Goal: Task Accomplishment & Management: Manage account settings

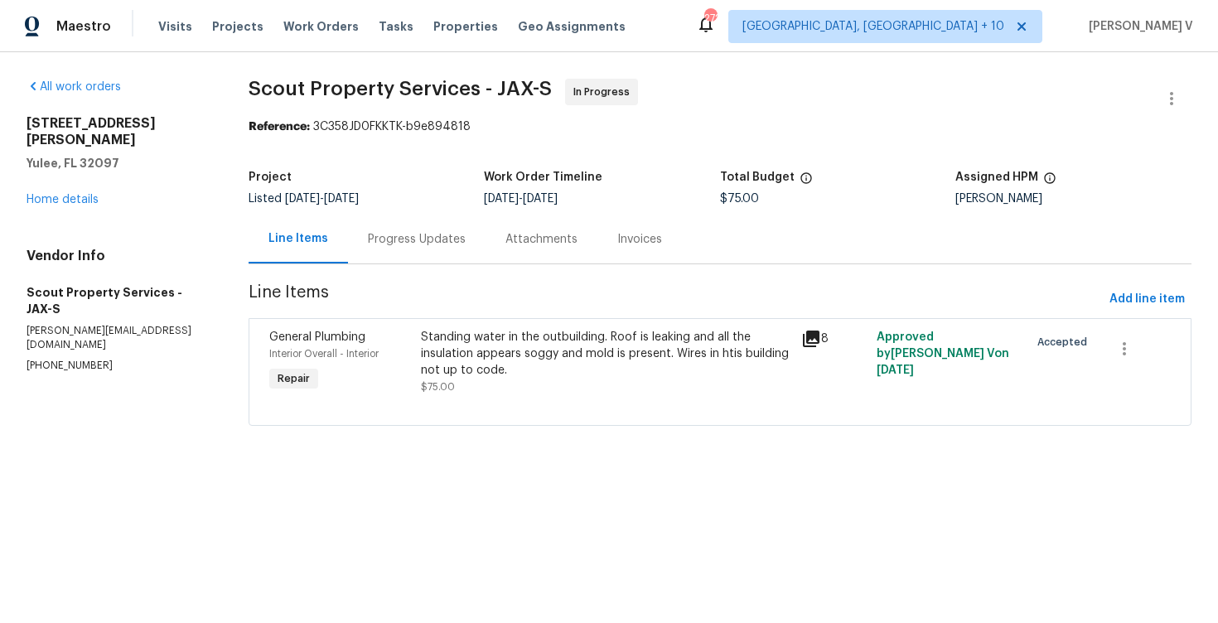
click at [394, 249] on div "Progress Updates" at bounding box center [416, 239] width 137 height 49
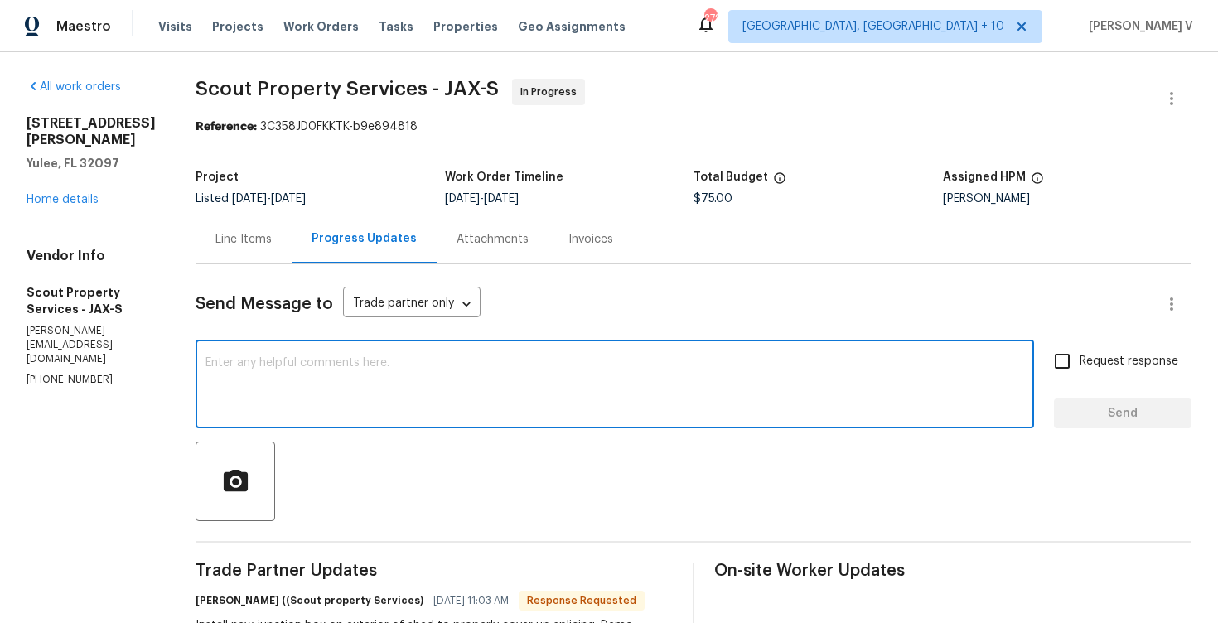
click at [355, 358] on textarea at bounding box center [614, 386] width 818 height 58
paste textarea "Hey thanks! We will review and get back to you."
type textarea "Hey thanks! We will review and get back to you."
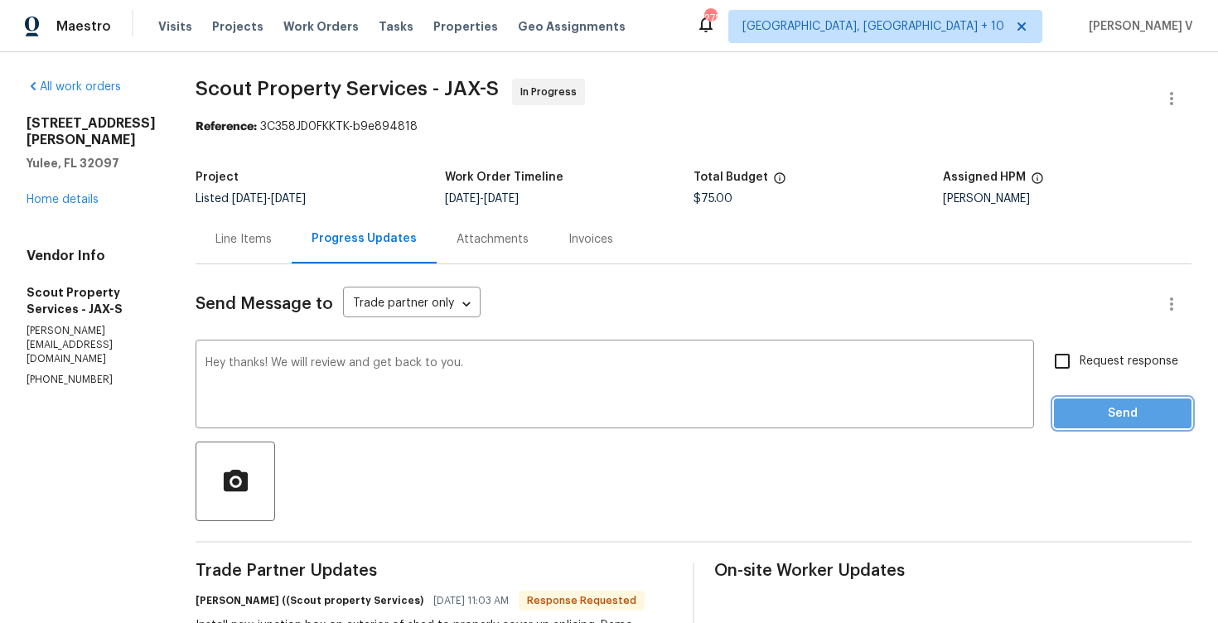
click at [1085, 420] on span "Send" at bounding box center [1122, 413] width 111 height 21
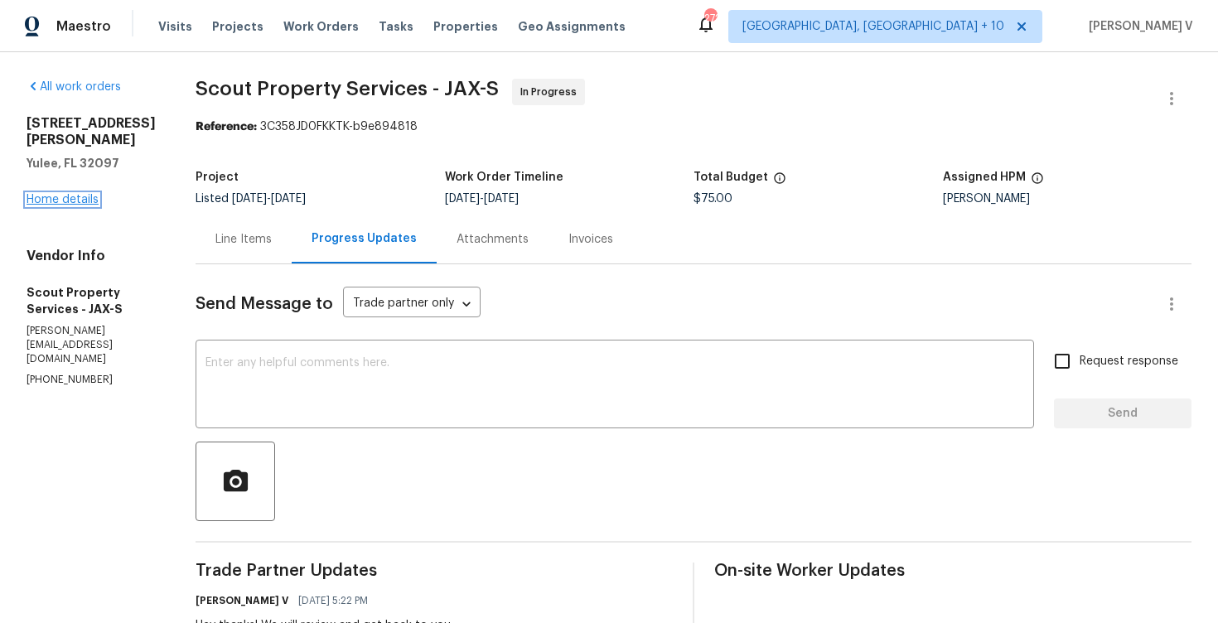
click at [75, 195] on link "Home details" at bounding box center [63, 200] width 72 height 12
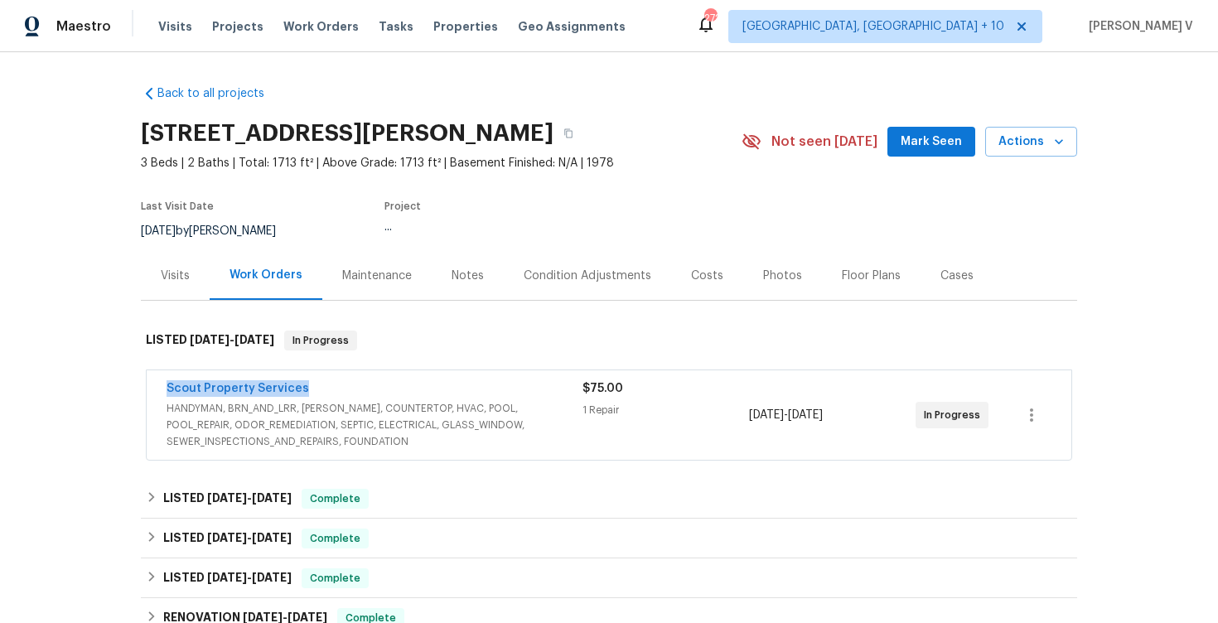
drag, startPoint x: 154, startPoint y: 389, endPoint x: 501, endPoint y: 388, distance: 347.0
click at [501, 388] on div "Scout Property Services HANDYMAN, BRN_AND_LRR, WELLS, COUNTERTOP, HVAC, POOL, P…" at bounding box center [609, 414] width 924 height 89
copy link "Scout Property Services"
click at [255, 390] on link "Scout Property Services" at bounding box center [237, 389] width 142 height 12
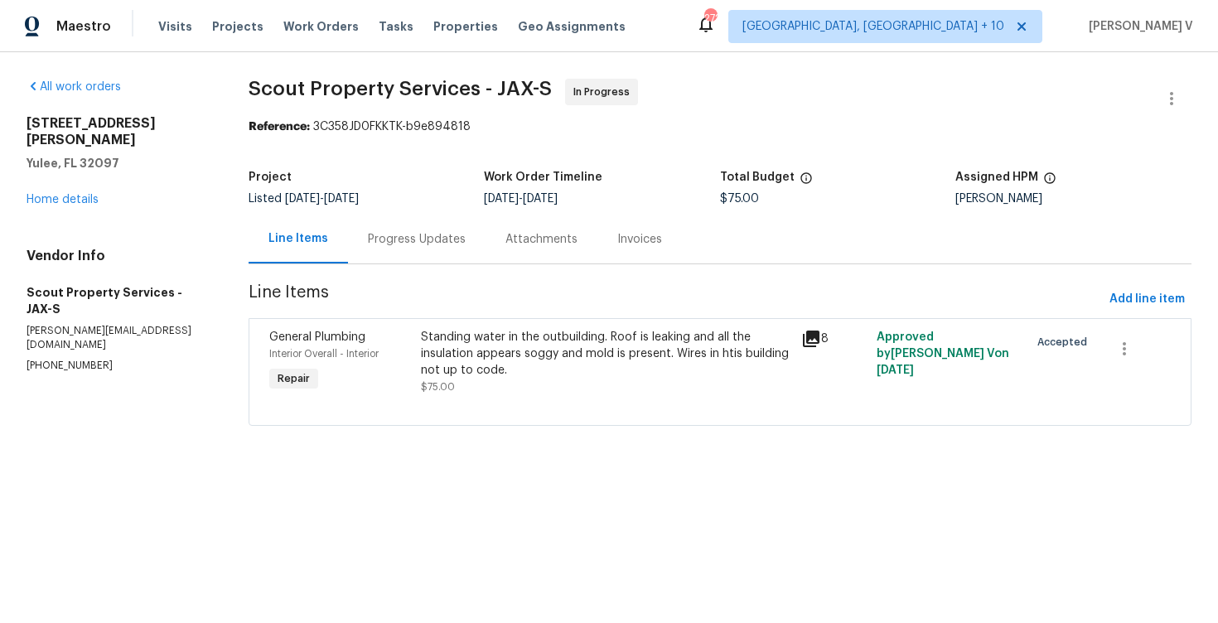
click at [436, 406] on div at bounding box center [719, 405] width 901 height 20
click at [461, 369] on div "Standing water in the outbuilding. Roof is leaking and all the insulation appea…" at bounding box center [605, 354] width 369 height 50
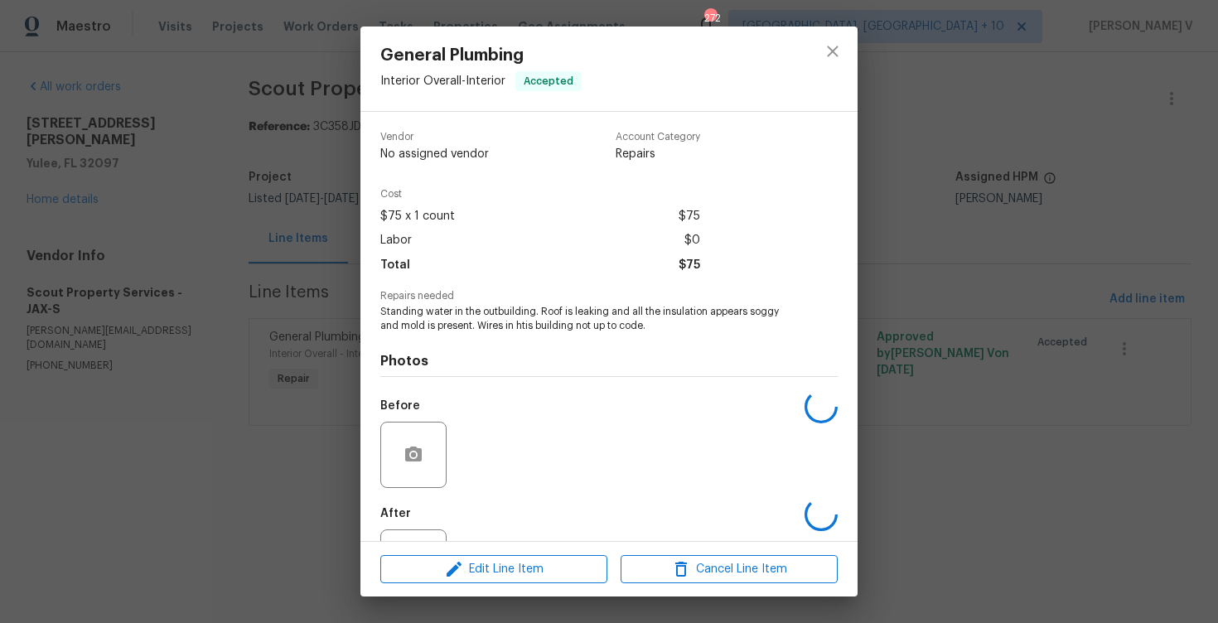
click at [461, 369] on div "Photos Before After" at bounding box center [608, 469] width 457 height 272
click at [470, 307] on span "Standing water in the outbuilding. Roof is leaking and all the insulation appea…" at bounding box center [586, 319] width 412 height 28
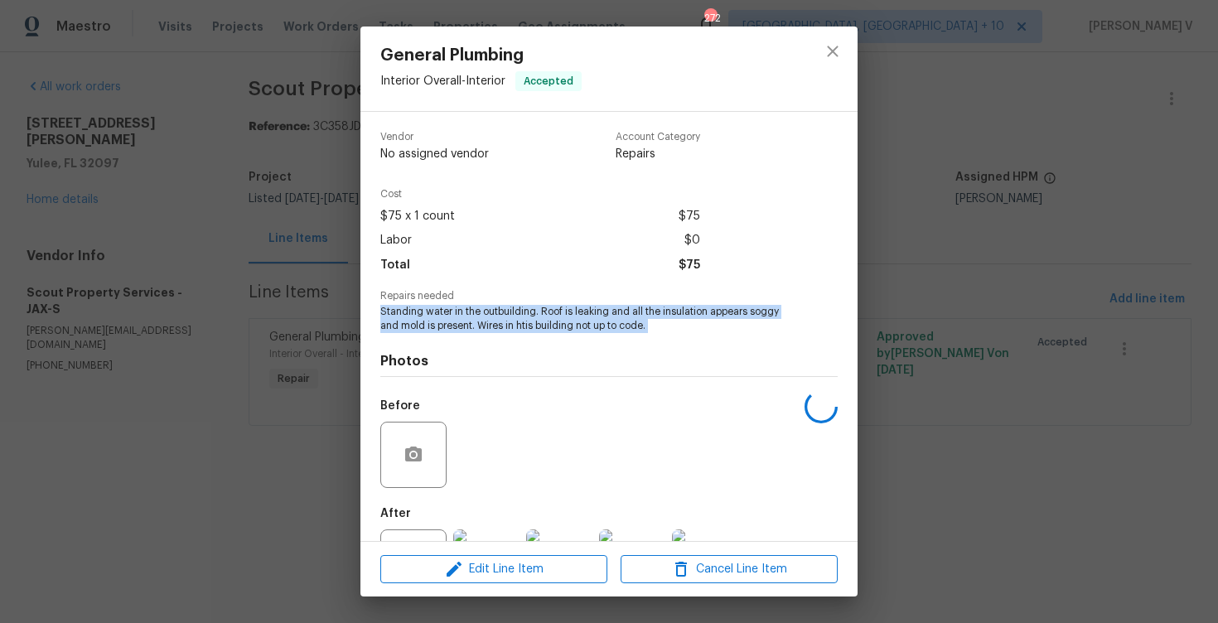
copy span "Standing water in the outbuilding. Roof is leaking and all the insulation appea…"
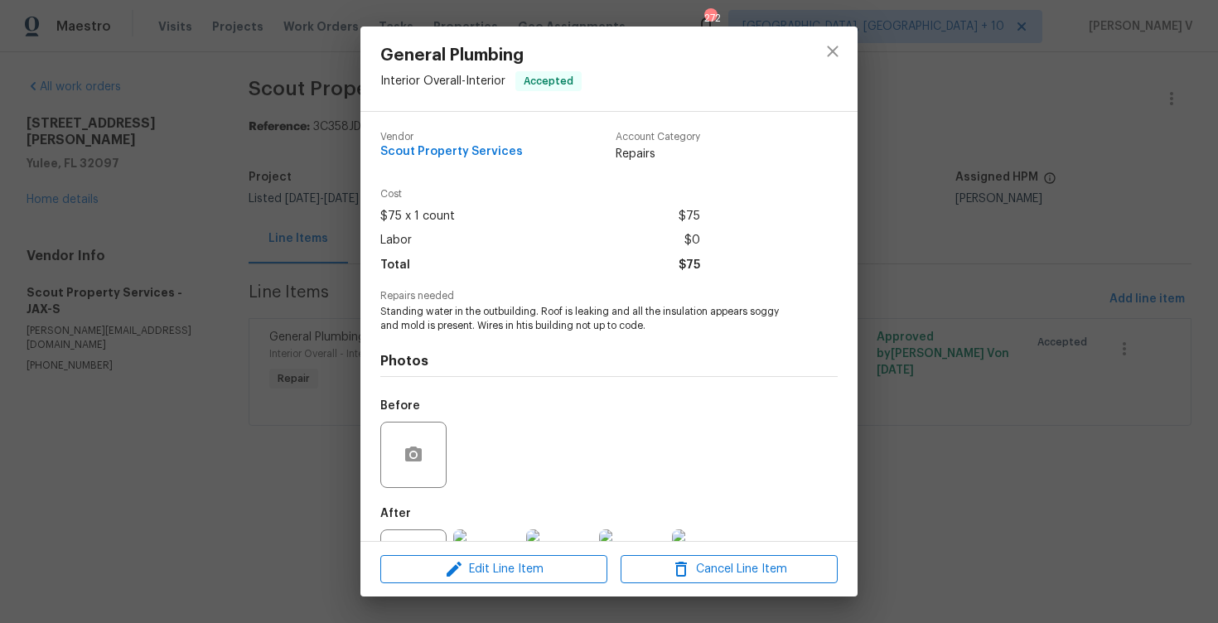
click at [187, 201] on div "General Plumbing Interior Overall - Interior Accepted Vendor Scout Property Ser…" at bounding box center [609, 311] width 1218 height 623
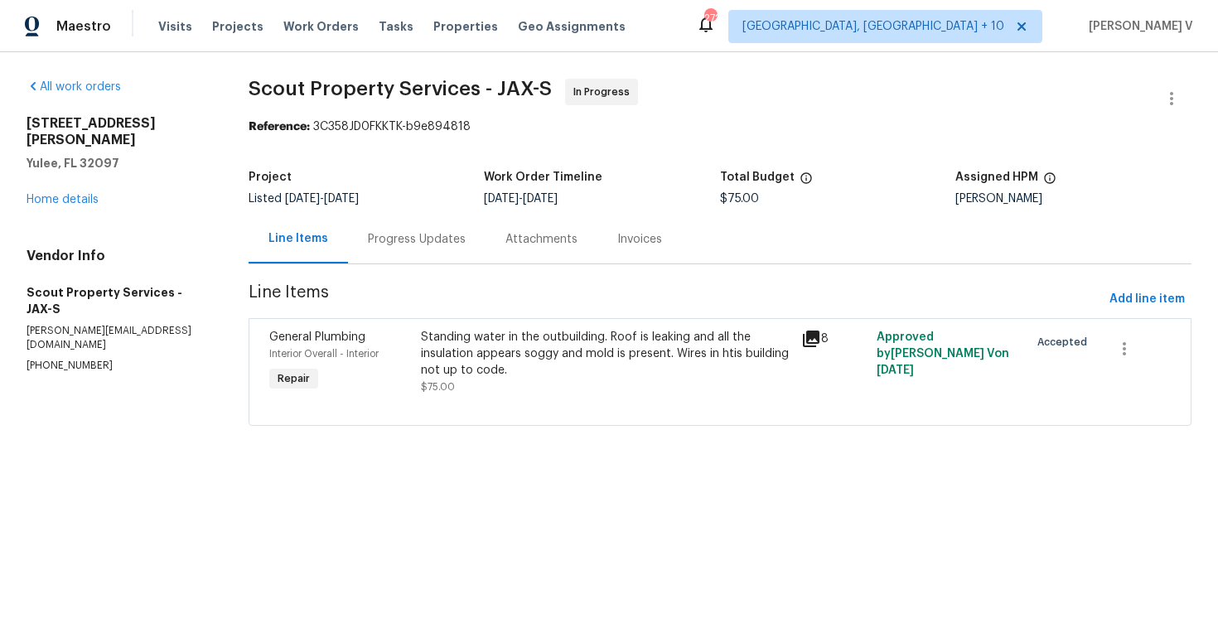
click at [350, 234] on div "Progress Updates" at bounding box center [416, 239] width 137 height 49
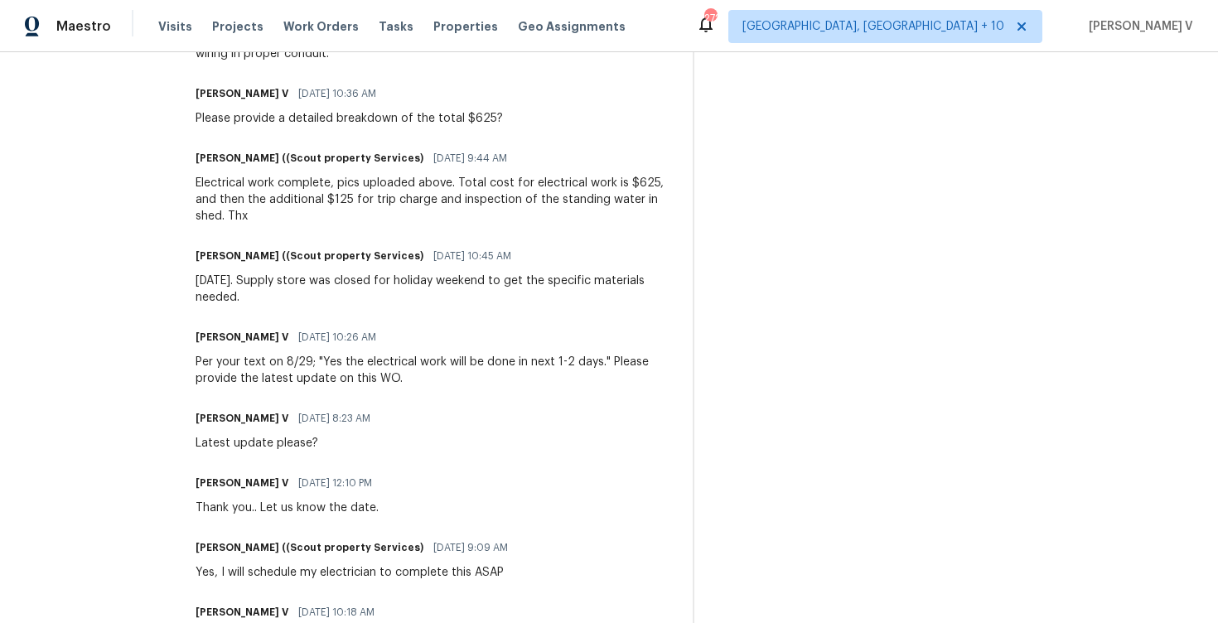
scroll to position [520, 0]
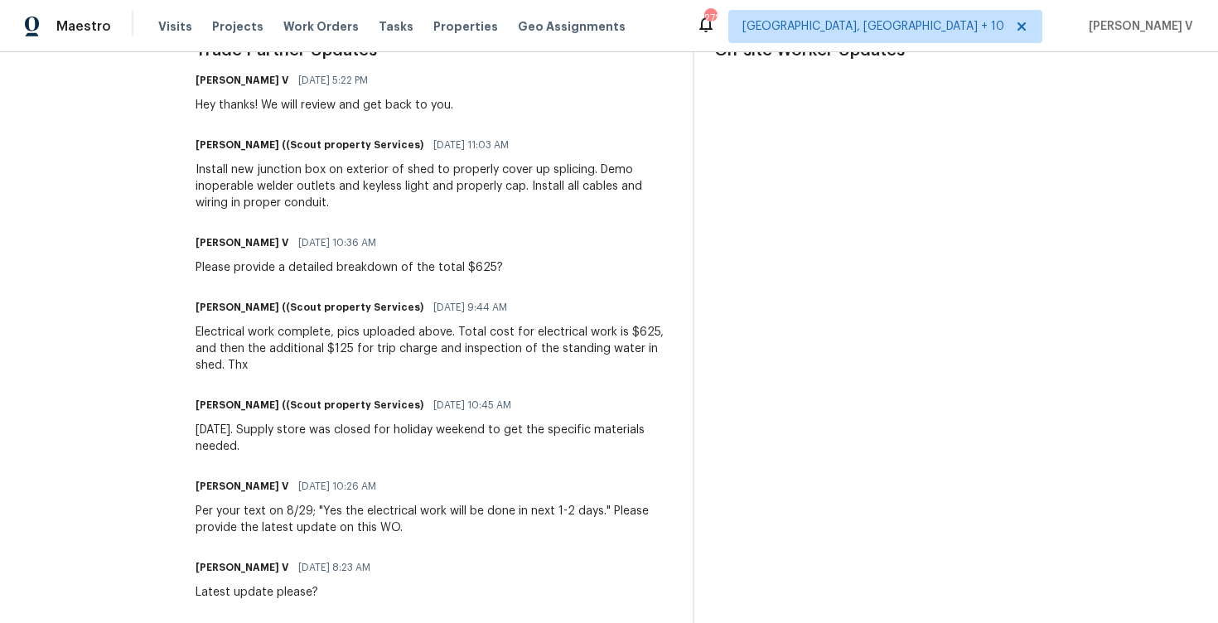
click at [320, 324] on div "Electrical work complete, pics uploaded above. Total cost for electrical work i…" at bounding box center [433, 349] width 477 height 50
click at [320, 327] on div "Electrical work complete, pics uploaded above. Total cost for electrical work i…" at bounding box center [433, 349] width 477 height 50
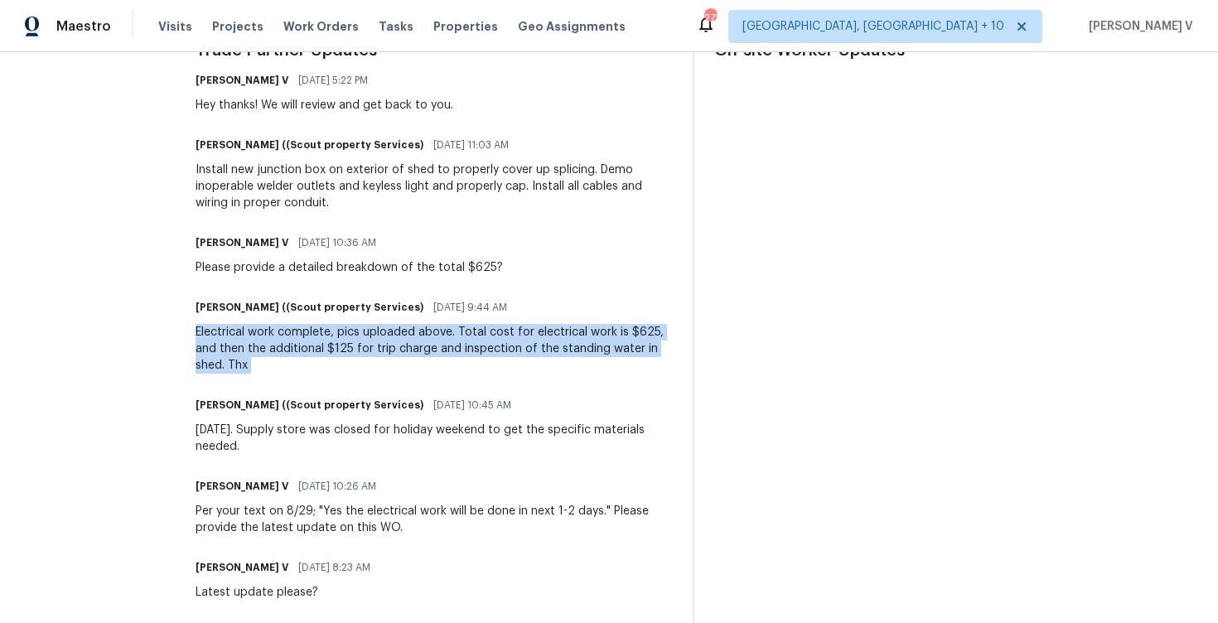
click at [320, 327] on div "Electrical work complete, pics uploaded above. Total cost for electrical work i…" at bounding box center [433, 349] width 477 height 50
copy div "Electrical work complete, pics uploaded above. Total cost for electrical work i…"
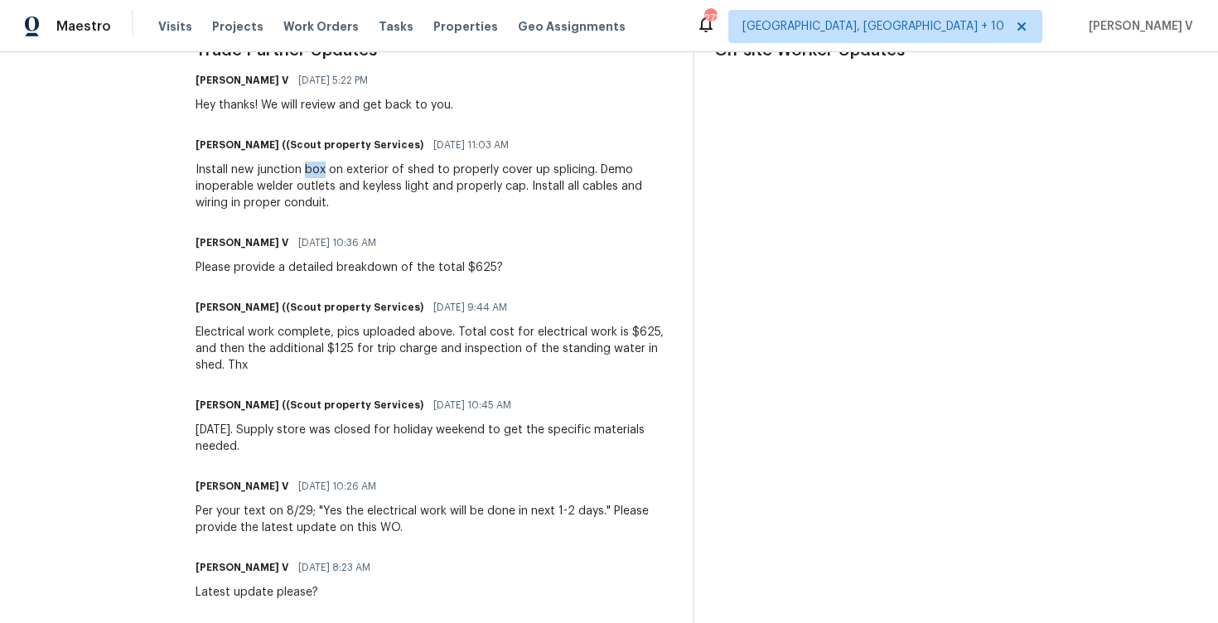
click at [248, 186] on div "Install new junction box on exterior of shed to properly cover up splicing. Dem…" at bounding box center [433, 187] width 477 height 50
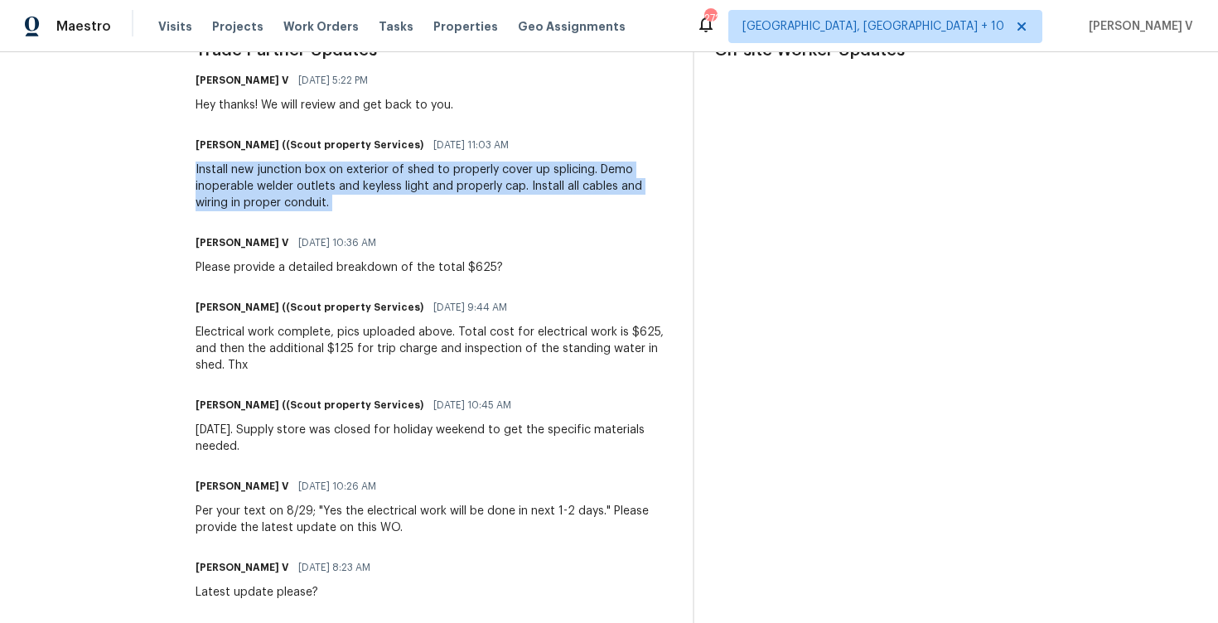
copy div "Install new junction box on exterior of shed to properly cover up splicing. Dem…"
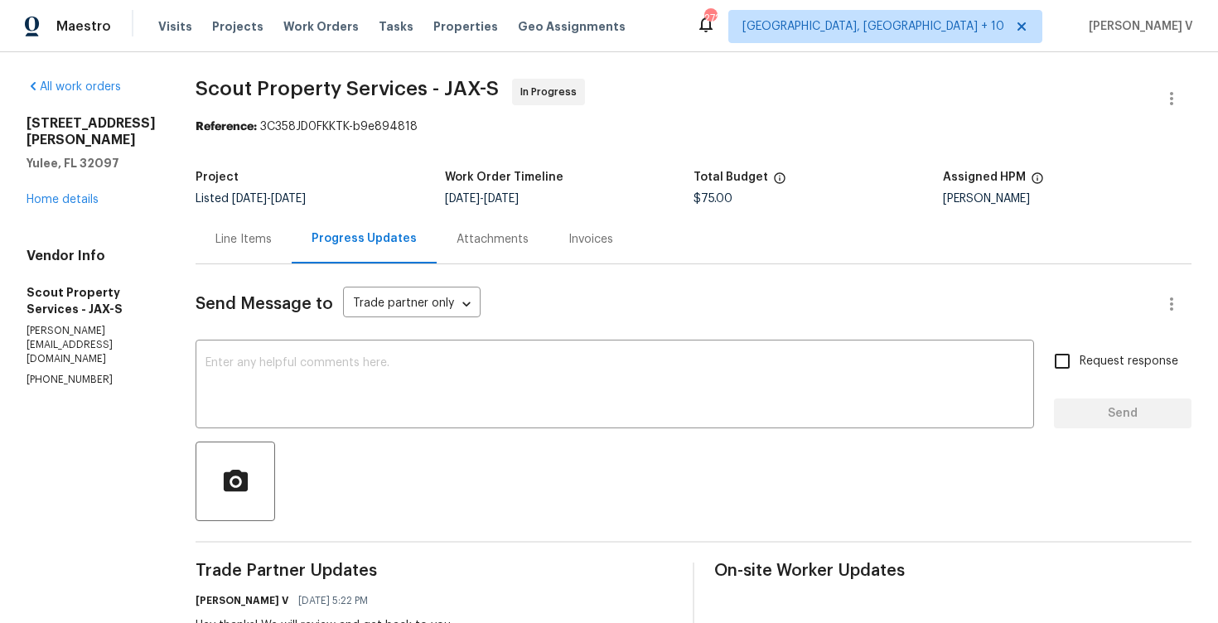
click at [195, 261] on div "Line Items" at bounding box center [243, 239] width 96 height 49
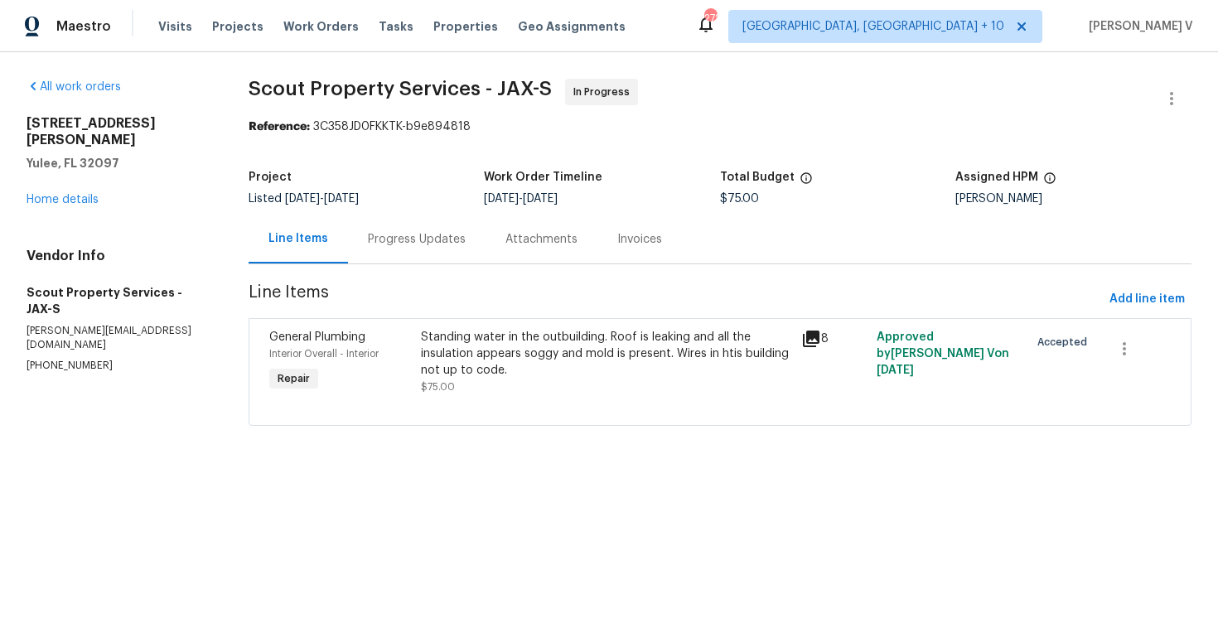
click at [387, 235] on div "Progress Updates" at bounding box center [417, 239] width 98 height 17
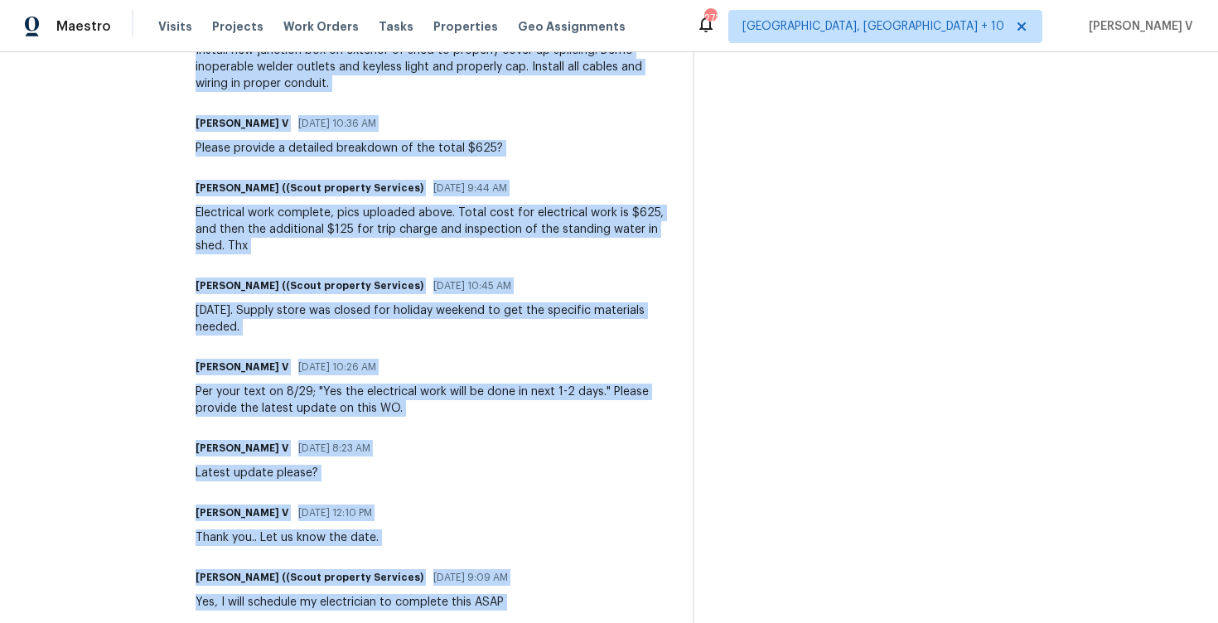
scroll to position [1064, 0]
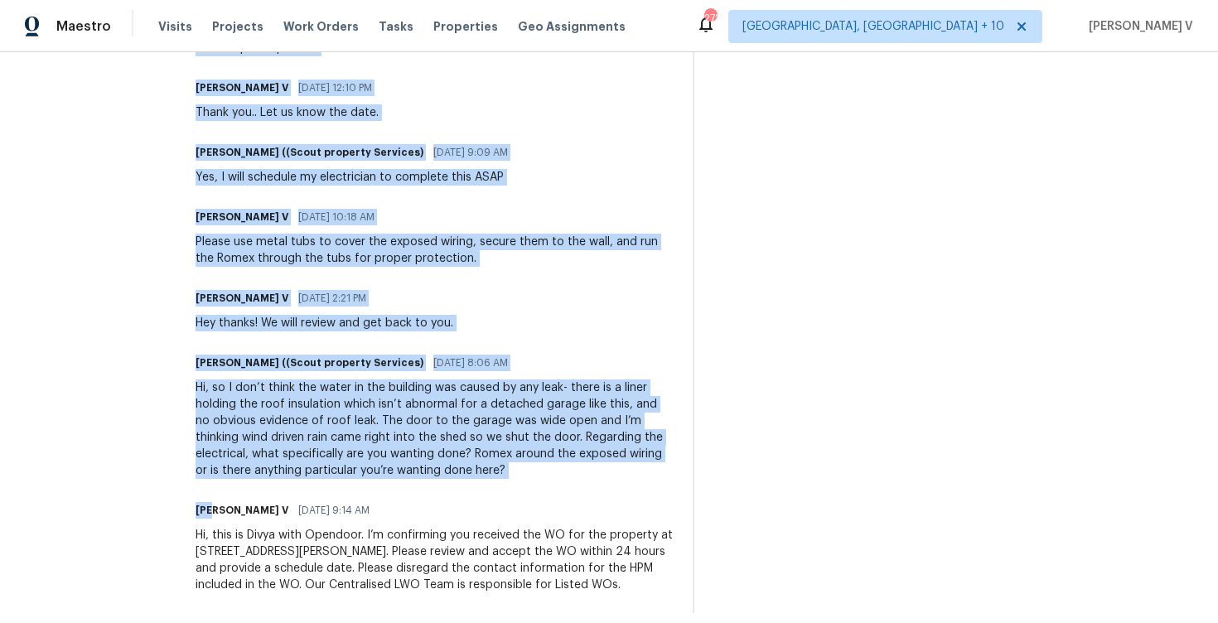
drag, startPoint x: 153, startPoint y: 436, endPoint x: 176, endPoint y: 688, distance: 253.7
click at [176, 622] on html "Maestro Visits Projects Work Orders Tasks Properties Geo Assignments 272 Cincin…" at bounding box center [609, 311] width 1218 height 623
copy div "Trade Partner Updates Divya Dharshini V 09/04/2025 5:22 PM Hey thanks! We will …"
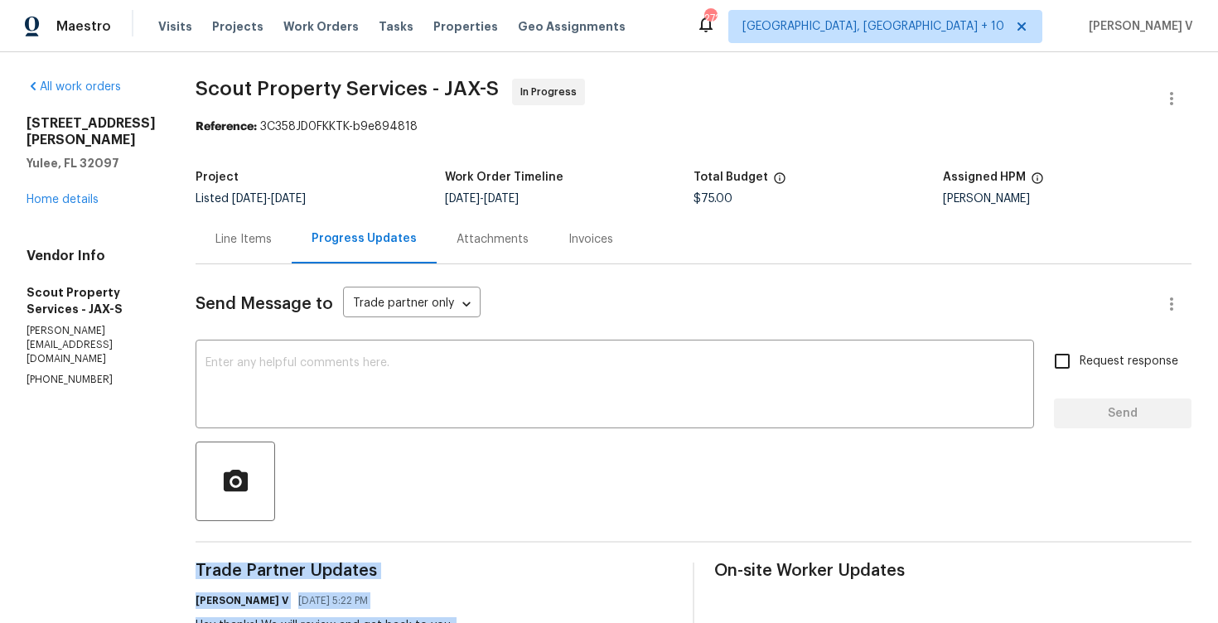
click at [292, 225] on div "Progress Updates" at bounding box center [364, 239] width 145 height 49
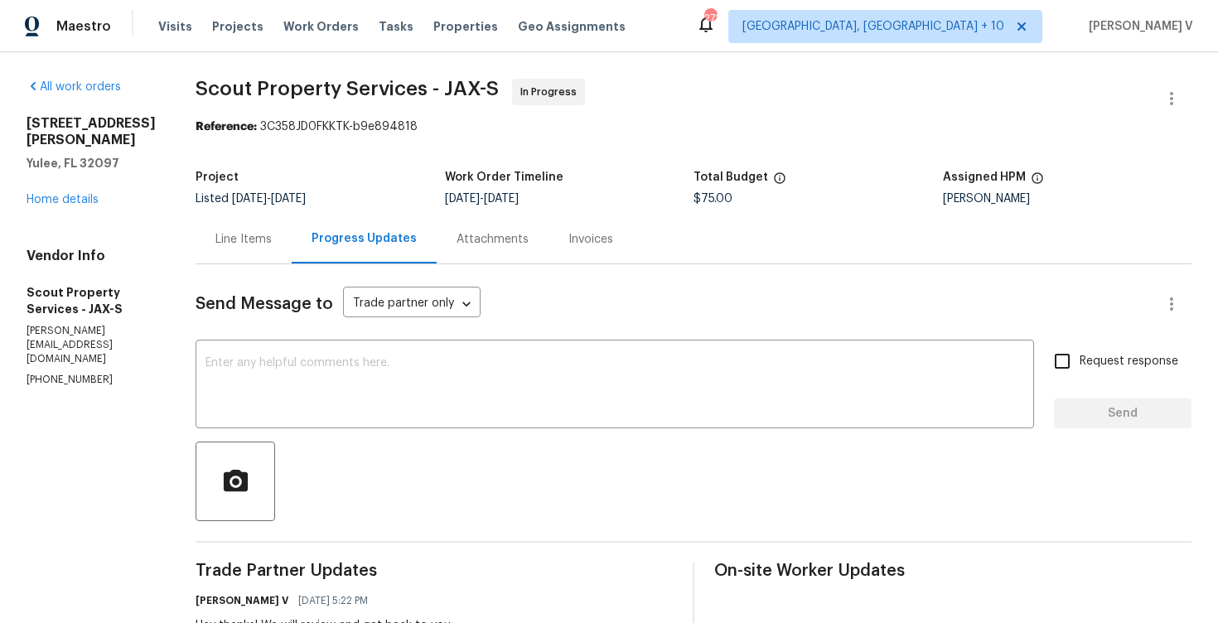
click at [246, 234] on div "Line Items" at bounding box center [243, 239] width 96 height 49
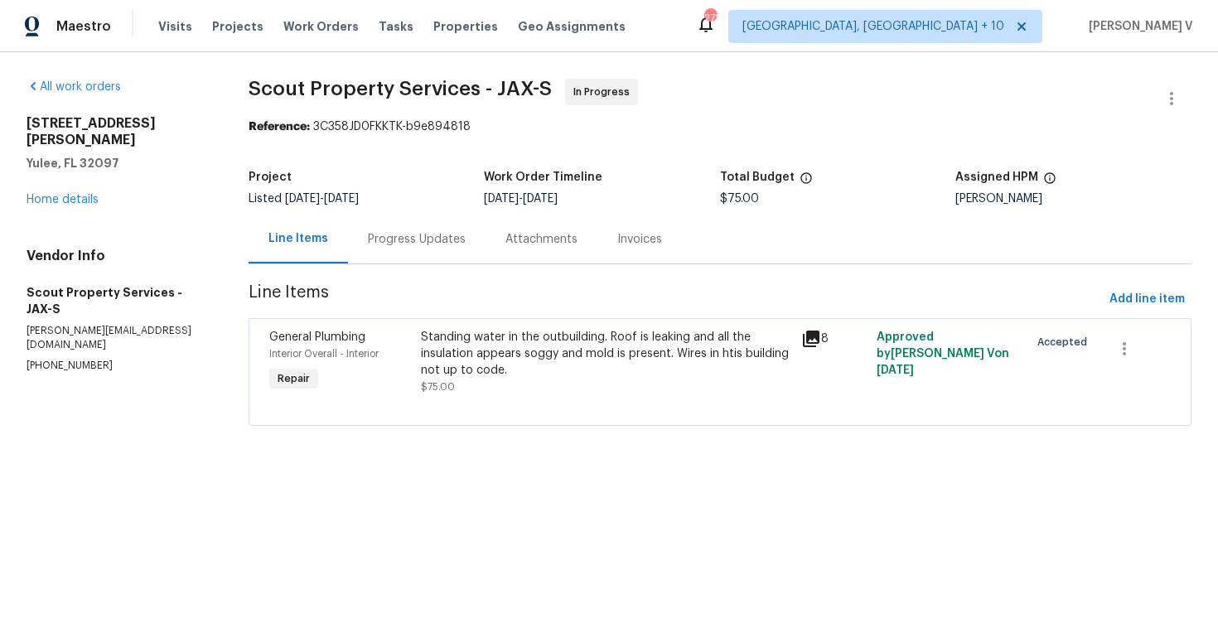
click at [403, 258] on div "Progress Updates" at bounding box center [416, 239] width 137 height 49
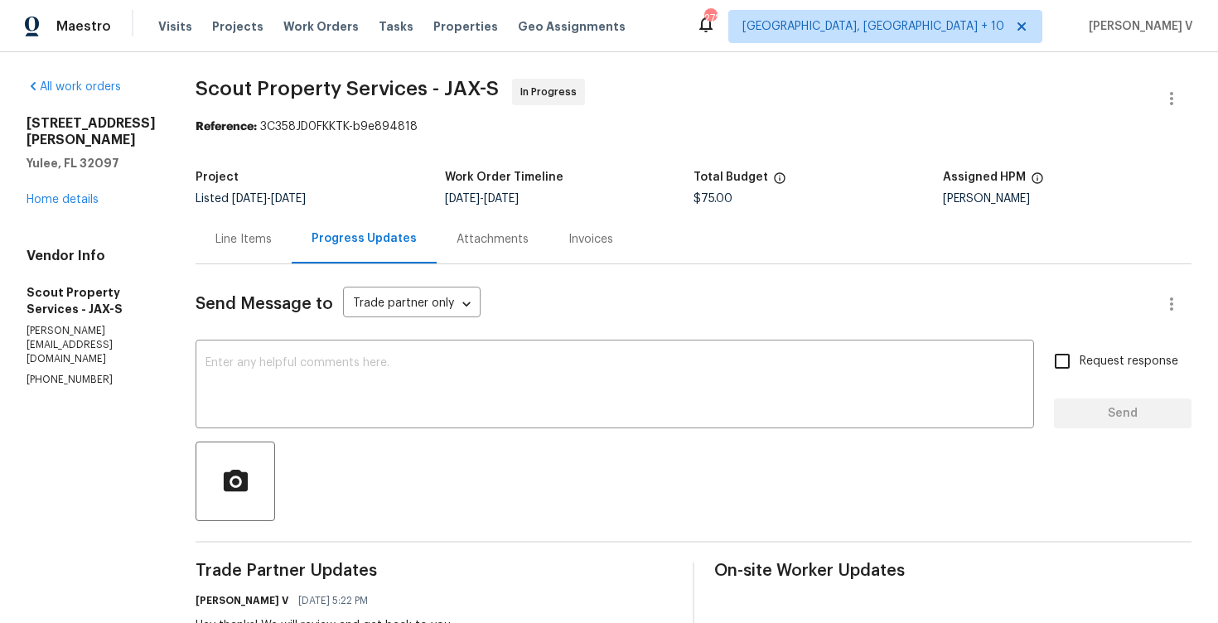
click at [710, 204] on span "$75.00" at bounding box center [712, 199] width 39 height 12
copy span "$75.00"
click at [224, 250] on div "Line Items" at bounding box center [243, 239] width 96 height 49
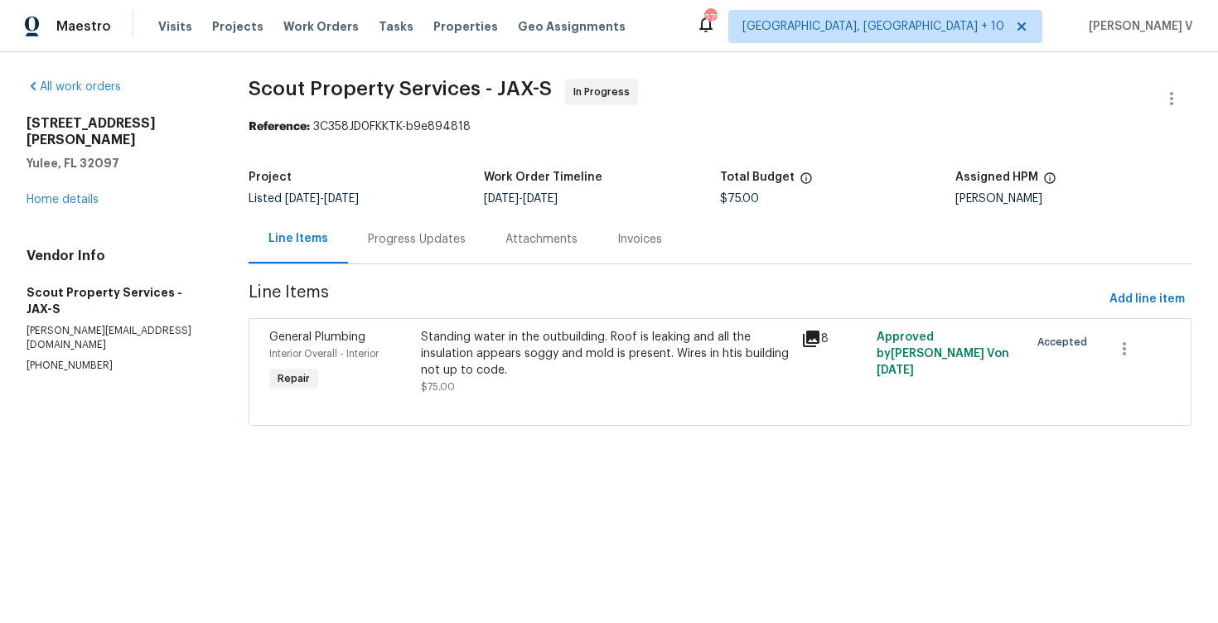
click at [462, 397] on div at bounding box center [719, 405] width 901 height 20
click at [510, 363] on div "Standing water in the outbuilding. Roof is leaking and all the insulation appea…" at bounding box center [605, 354] width 369 height 50
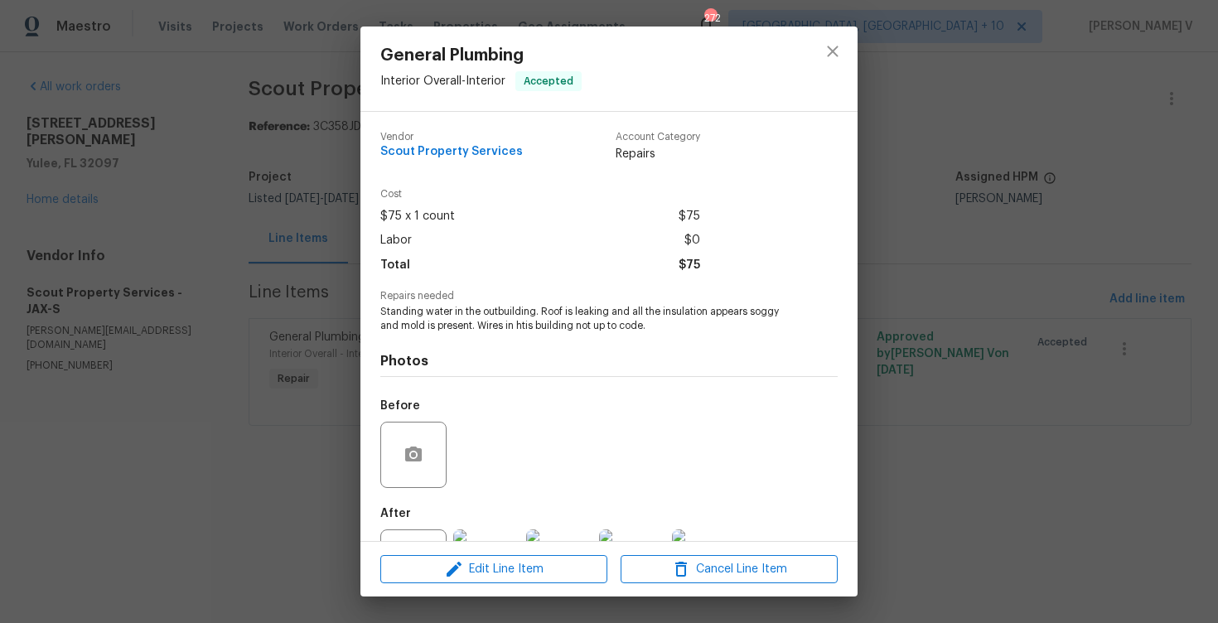
scroll to position [71, 0]
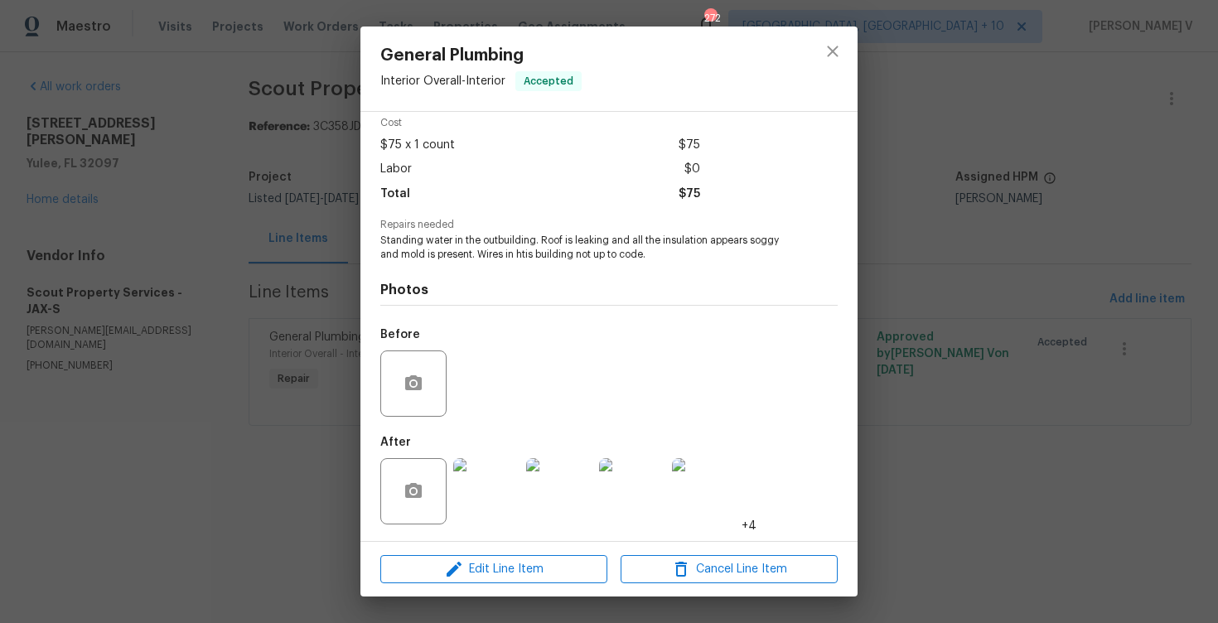
click at [500, 482] on img at bounding box center [486, 491] width 66 height 66
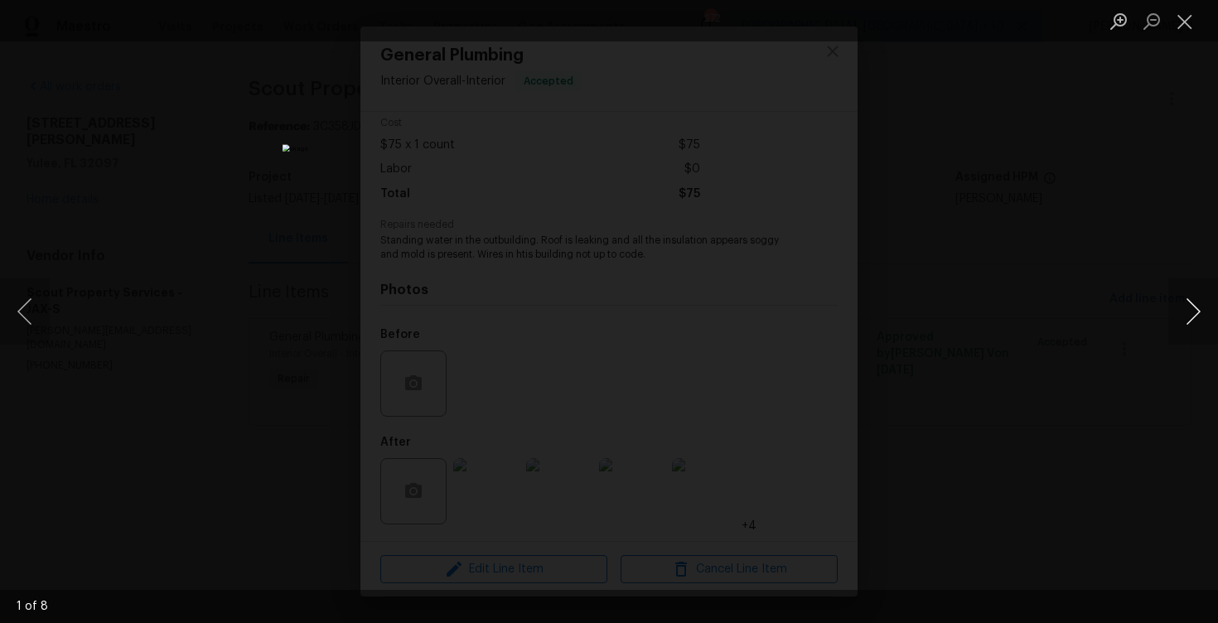
click at [1184, 297] on button "Next image" at bounding box center [1193, 311] width 50 height 66
click at [1180, 297] on button "Next image" at bounding box center [1193, 311] width 50 height 66
click at [1183, 312] on button "Next image" at bounding box center [1193, 311] width 50 height 66
click at [1196, 321] on button "Next image" at bounding box center [1193, 311] width 50 height 66
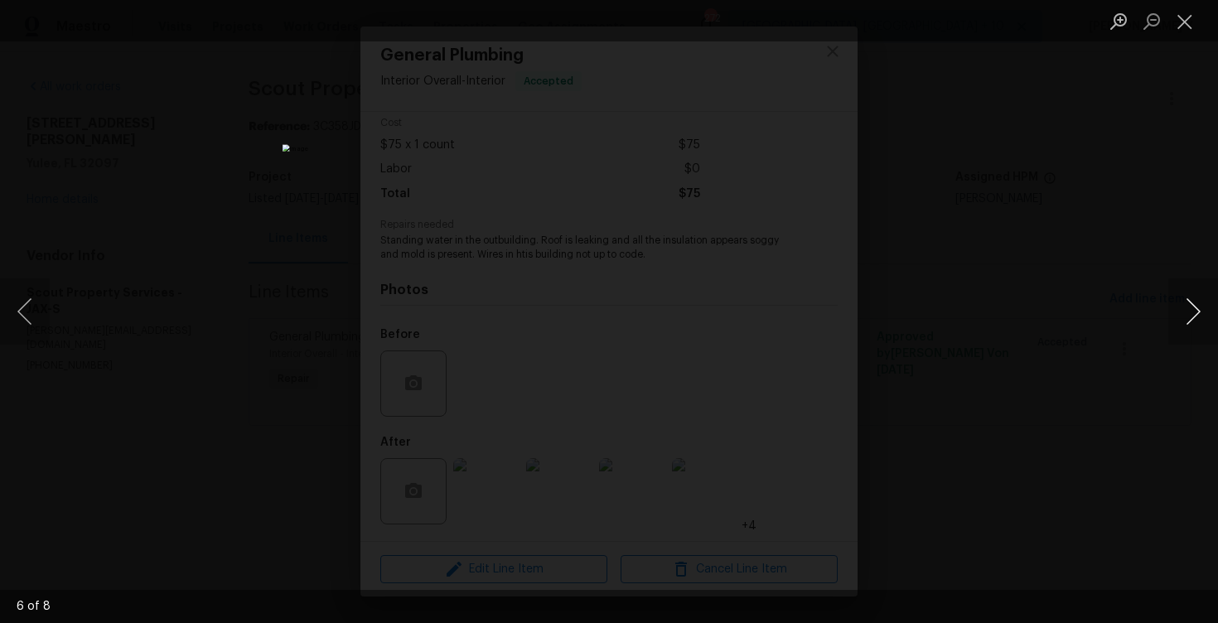
click at [1192, 296] on button "Next image" at bounding box center [1193, 311] width 50 height 66
click at [1199, 312] on button "Next image" at bounding box center [1193, 311] width 50 height 66
click at [205, 185] on div "Lightbox" at bounding box center [609, 311] width 1218 height 623
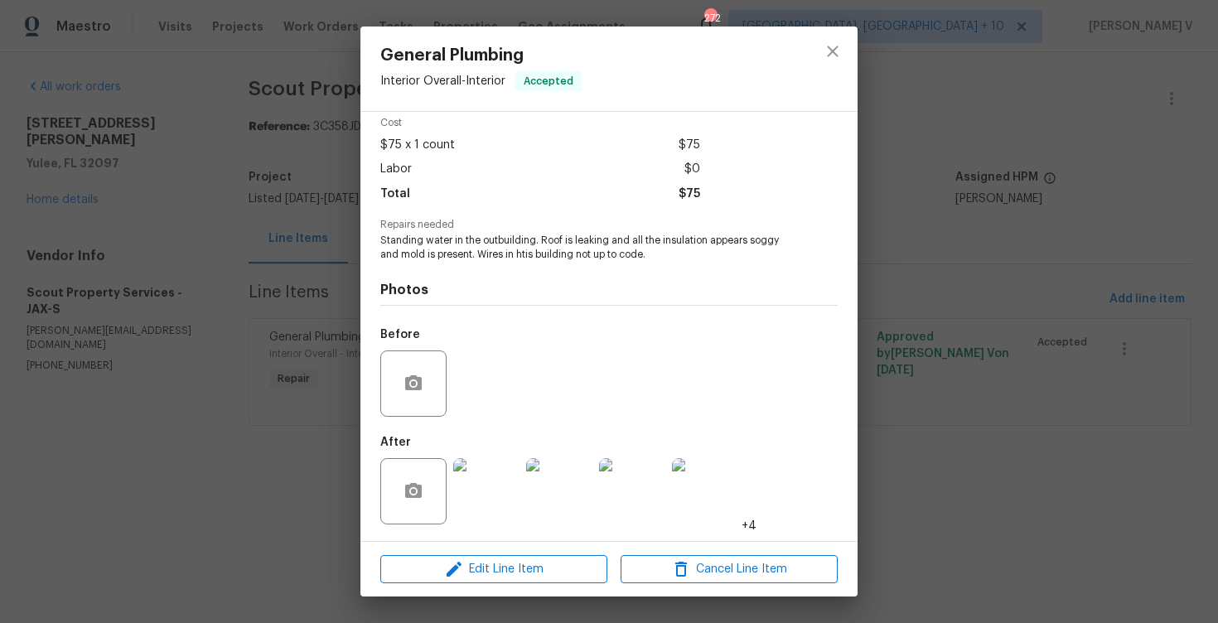
click at [340, 231] on div "General Plumbing Interior Overall - Interior Accepted Vendor Scout Property Ser…" at bounding box center [609, 311] width 1218 height 623
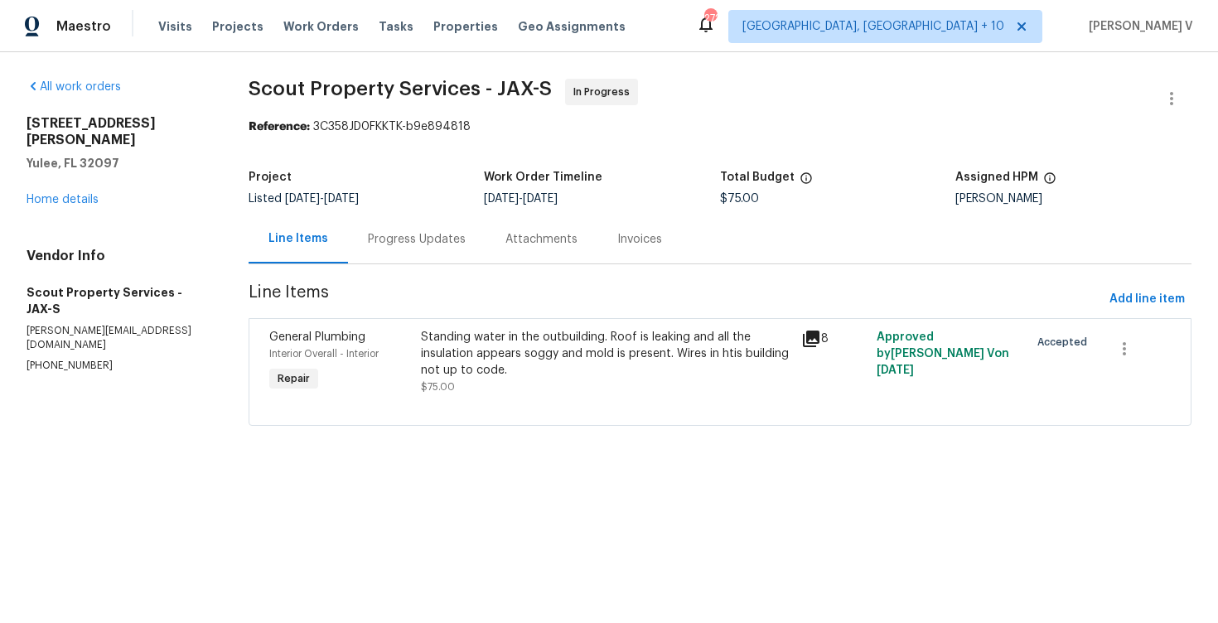
click at [408, 263] on div "Progress Updates" at bounding box center [416, 239] width 137 height 49
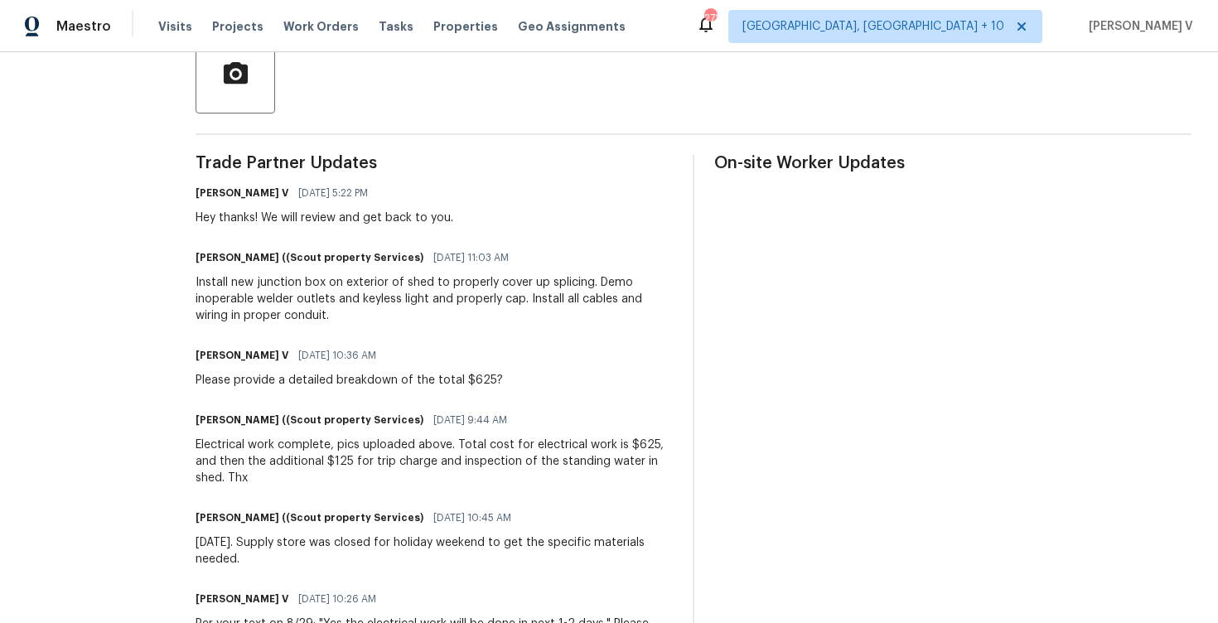
scroll to position [322, 0]
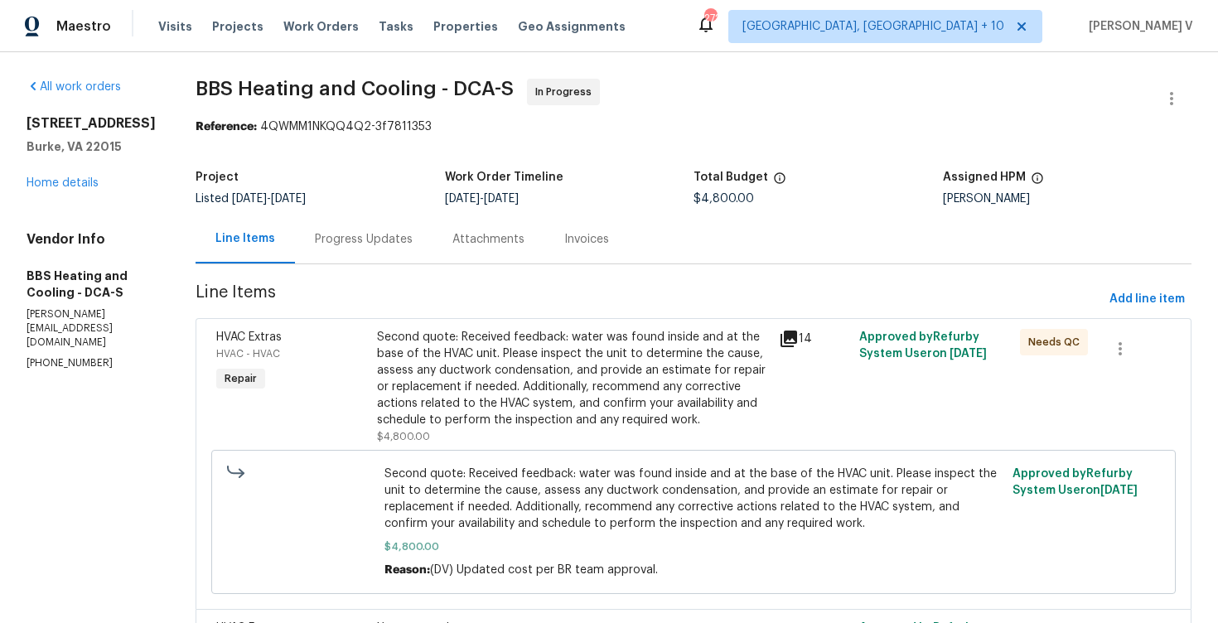
click at [432, 222] on div "Progress Updates" at bounding box center [363, 239] width 137 height 49
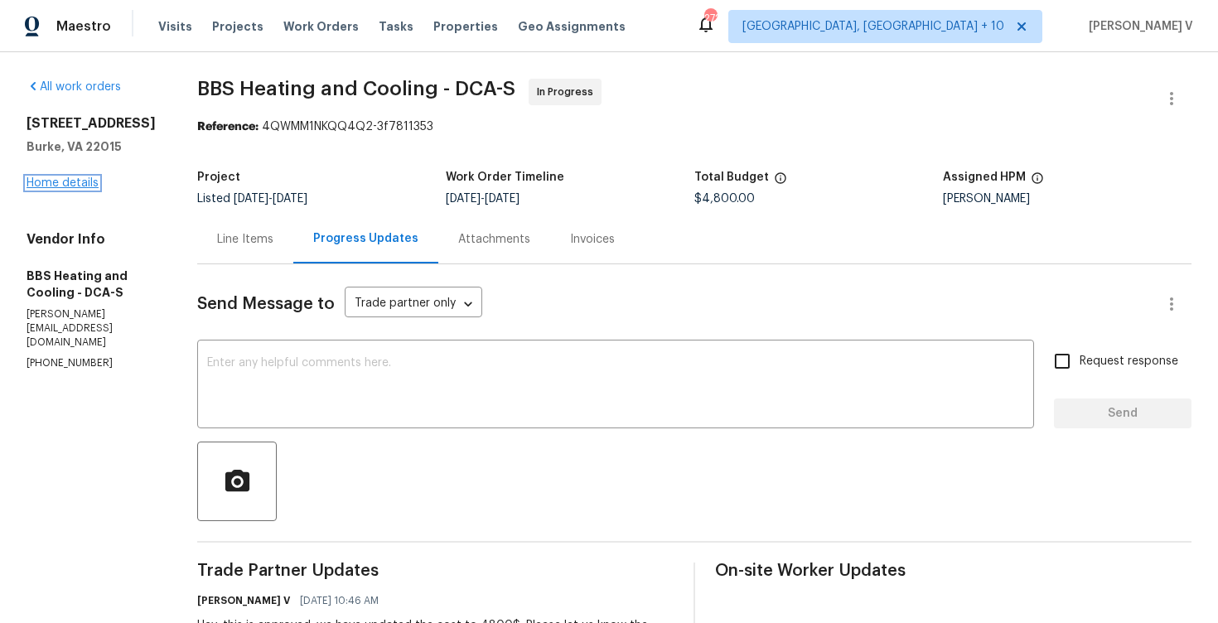
click at [67, 188] on link "Home details" at bounding box center [63, 183] width 72 height 12
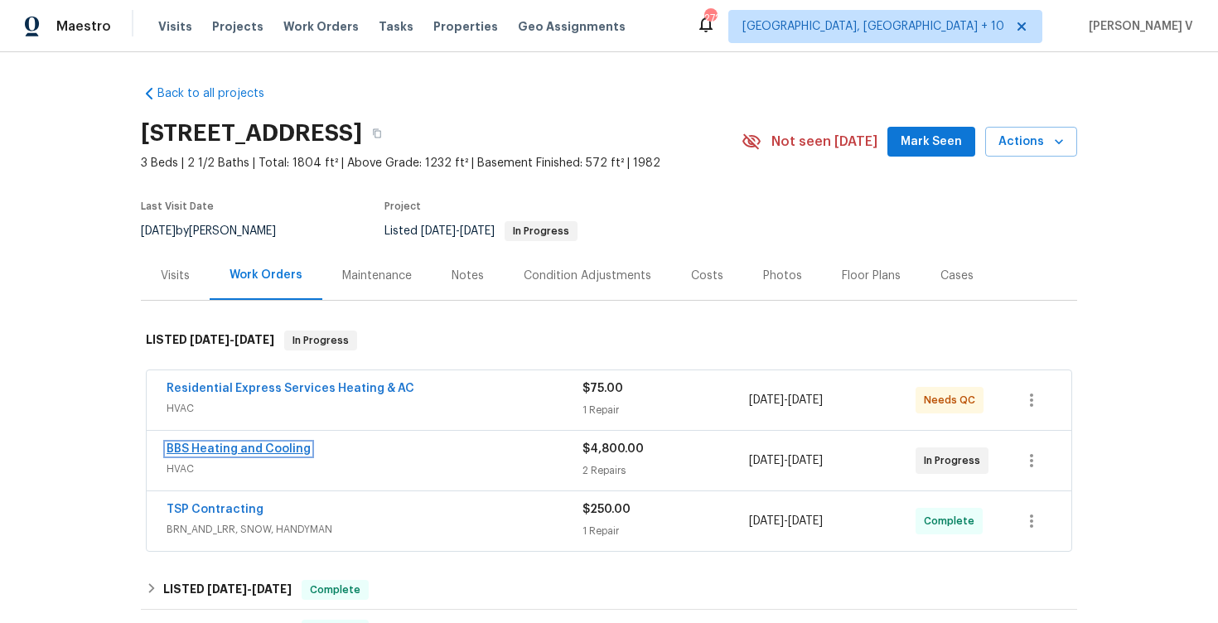
click at [285, 451] on link "BBS Heating and Cooling" at bounding box center [238, 449] width 144 height 12
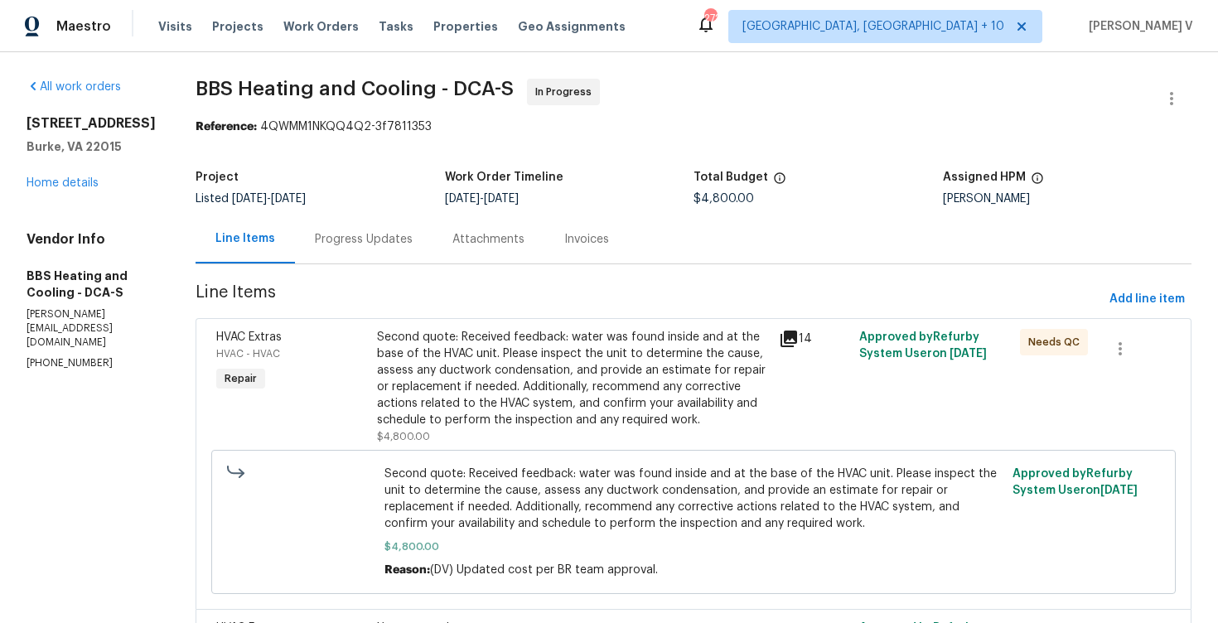
click at [403, 207] on div "Project Listed 8/21/2025 - 9/2/2025 Work Order Timeline 8/29/2025 - 9/2/2025 To…" at bounding box center [693, 188] width 996 height 53
click at [399, 215] on div "Progress Updates" at bounding box center [363, 239] width 137 height 49
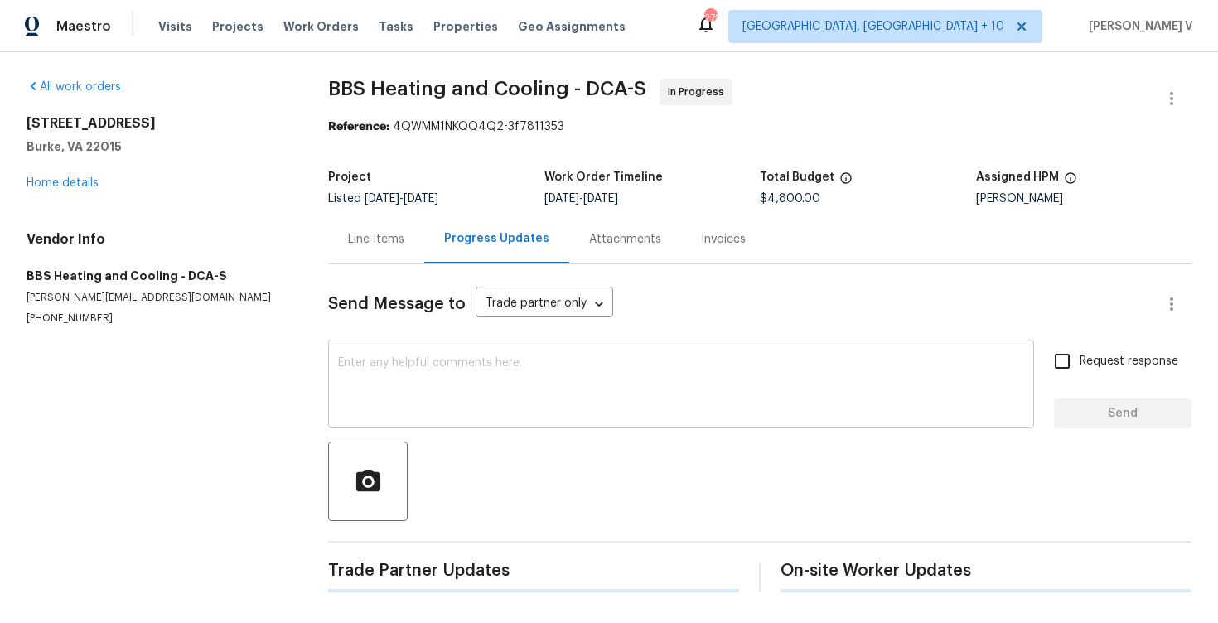
click at [415, 354] on div "x ​" at bounding box center [681, 386] width 706 height 84
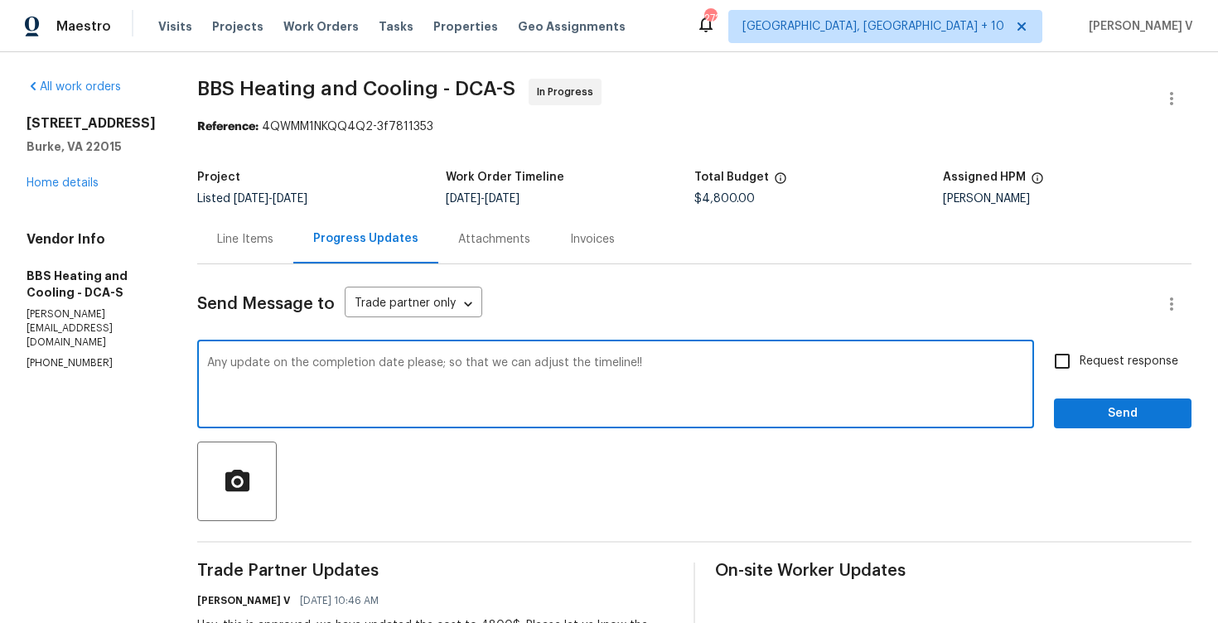
type textarea "Any update on the completion date please; so that we can adjust the timeline!!"
click at [1131, 369] on span "Request response" at bounding box center [1128, 361] width 99 height 17
click at [1079, 369] on input "Request response" at bounding box center [1061, 361] width 35 height 35
checkbox input "true"
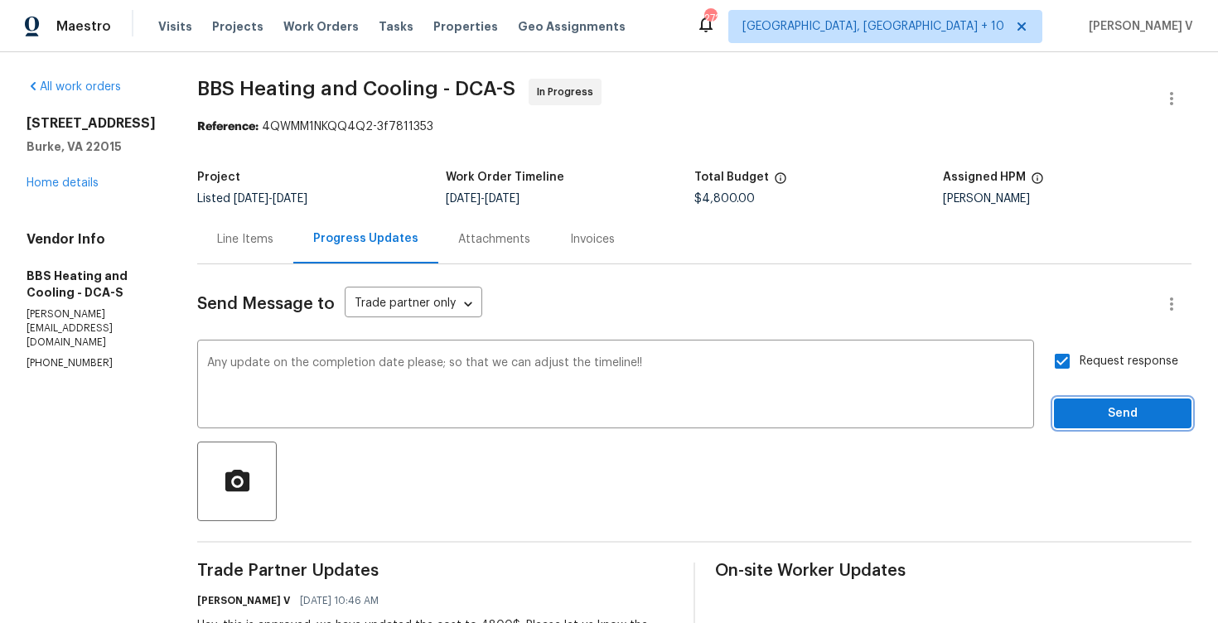
click at [1182, 413] on button "Send" at bounding box center [1122, 413] width 137 height 31
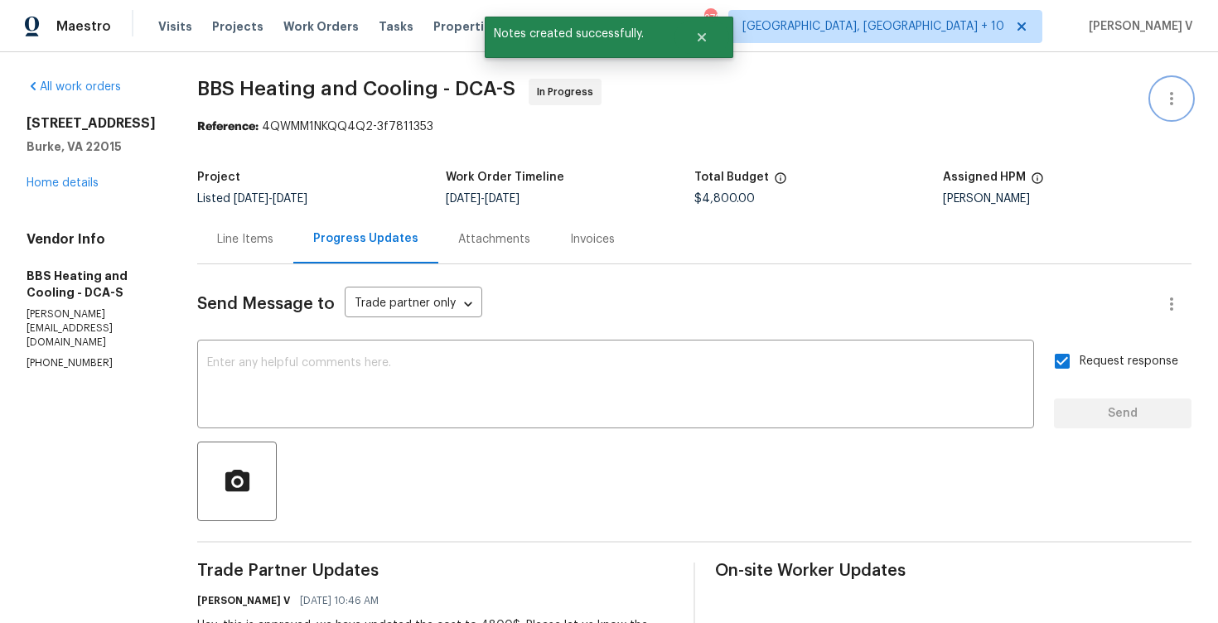
click at [1177, 93] on icon "button" at bounding box center [1171, 99] width 20 height 20
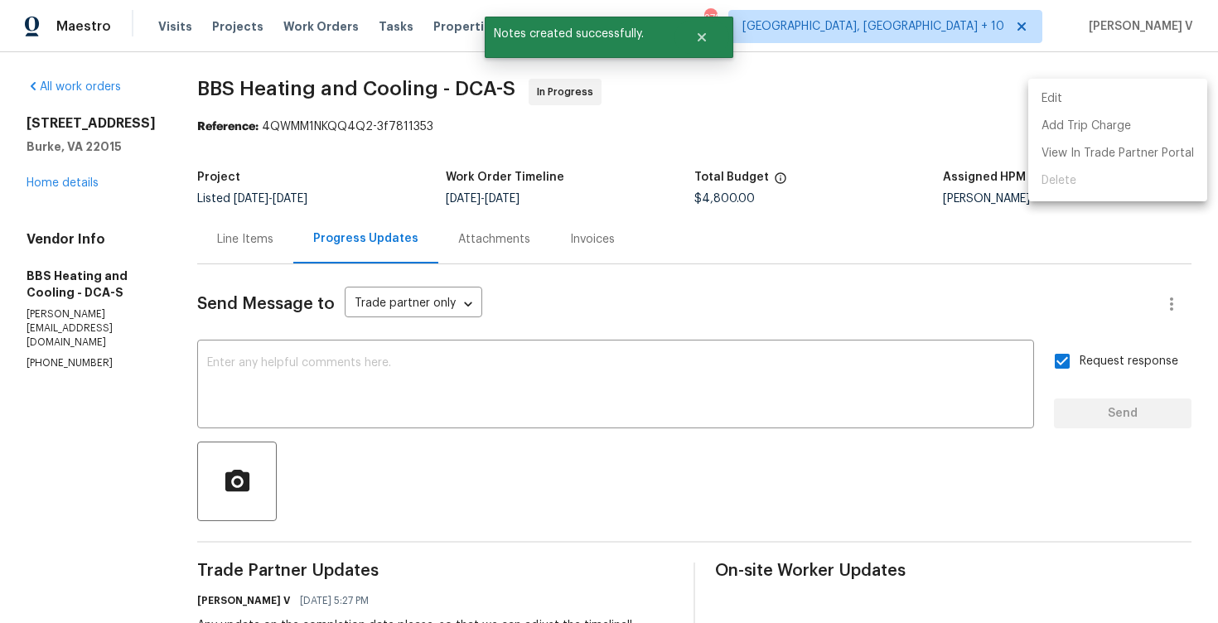
click at [1155, 93] on li "Edit" at bounding box center [1117, 98] width 179 height 27
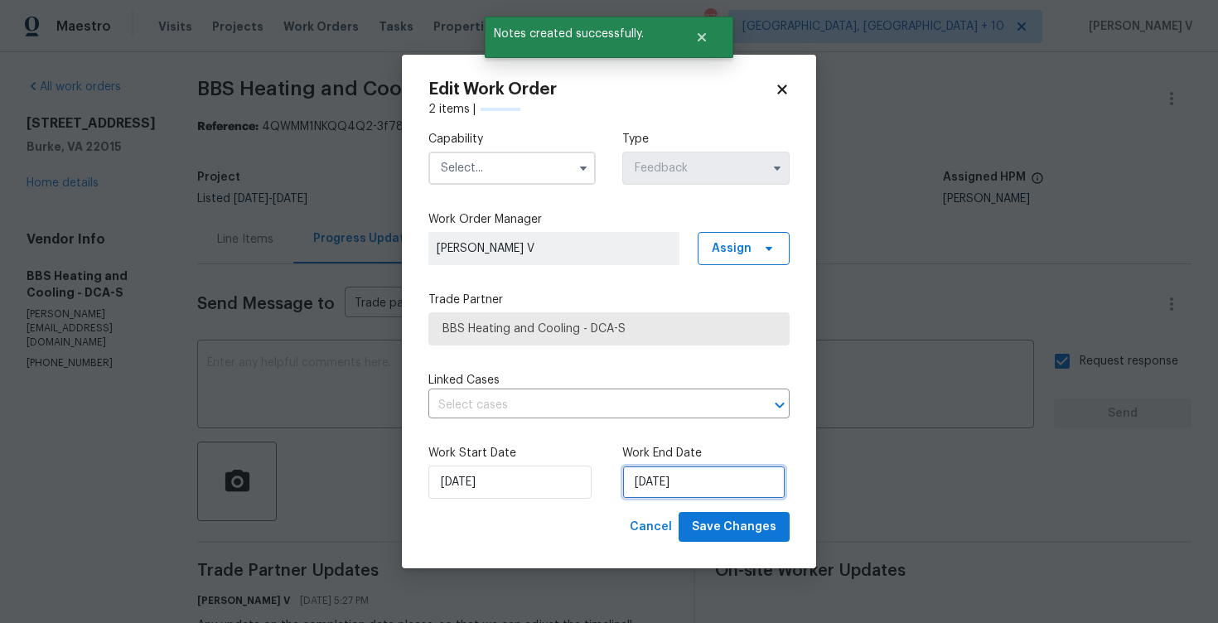
click at [687, 483] on input "02/09/2025" at bounding box center [703, 481] width 163 height 33
select select "8"
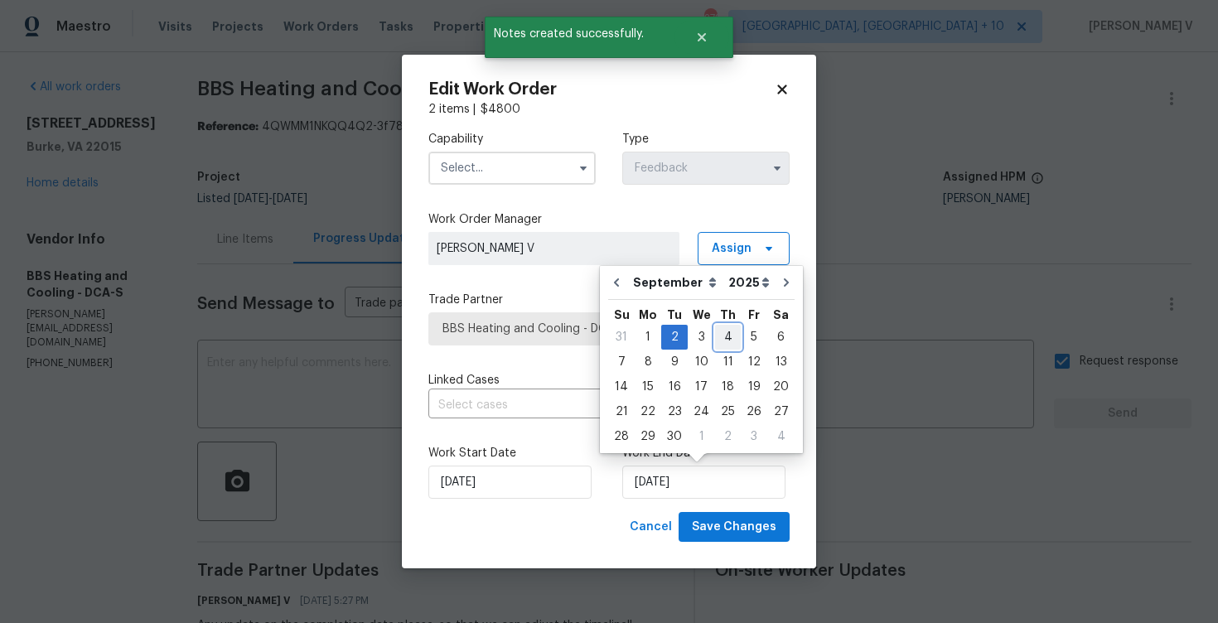
click at [720, 332] on div "4" at bounding box center [728, 337] width 26 height 23
type input "04/09/2025"
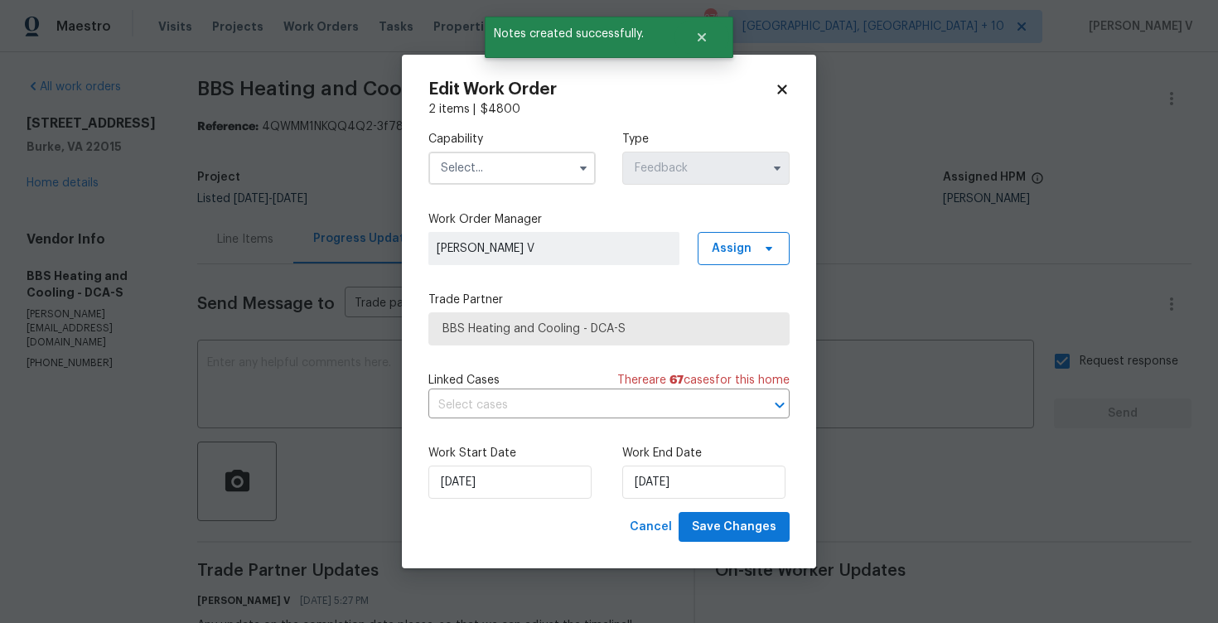
click at [553, 163] on input "text" at bounding box center [511, 168] width 167 height 33
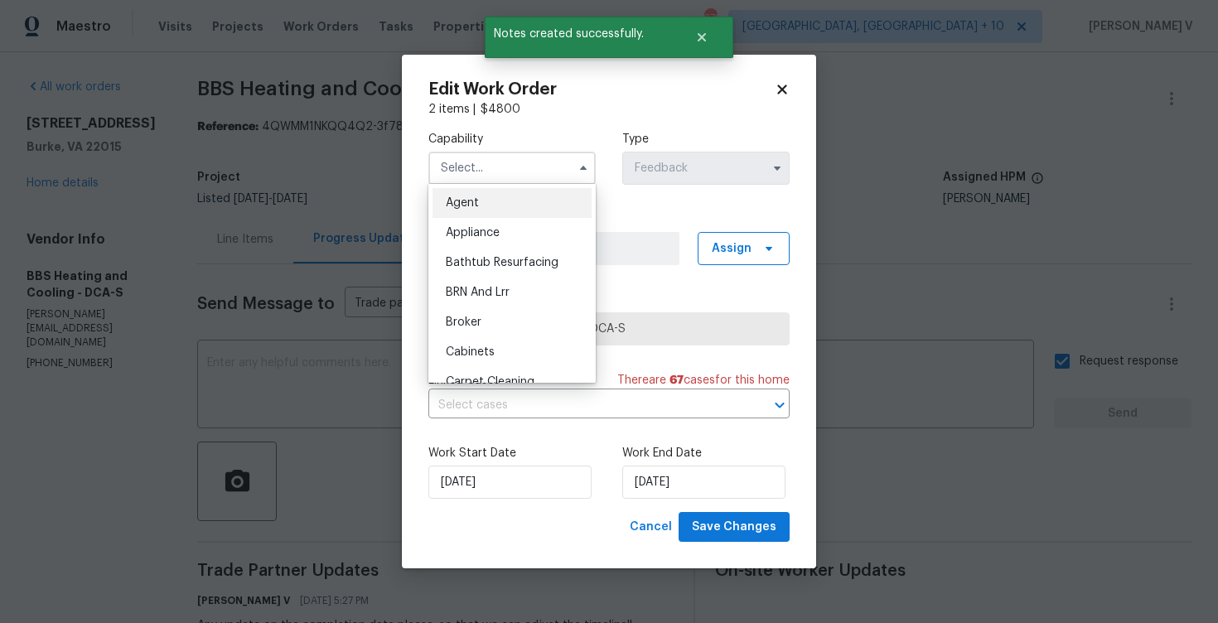
click at [547, 205] on div "Agent" at bounding box center [511, 203] width 159 height 30
type input "Agent"
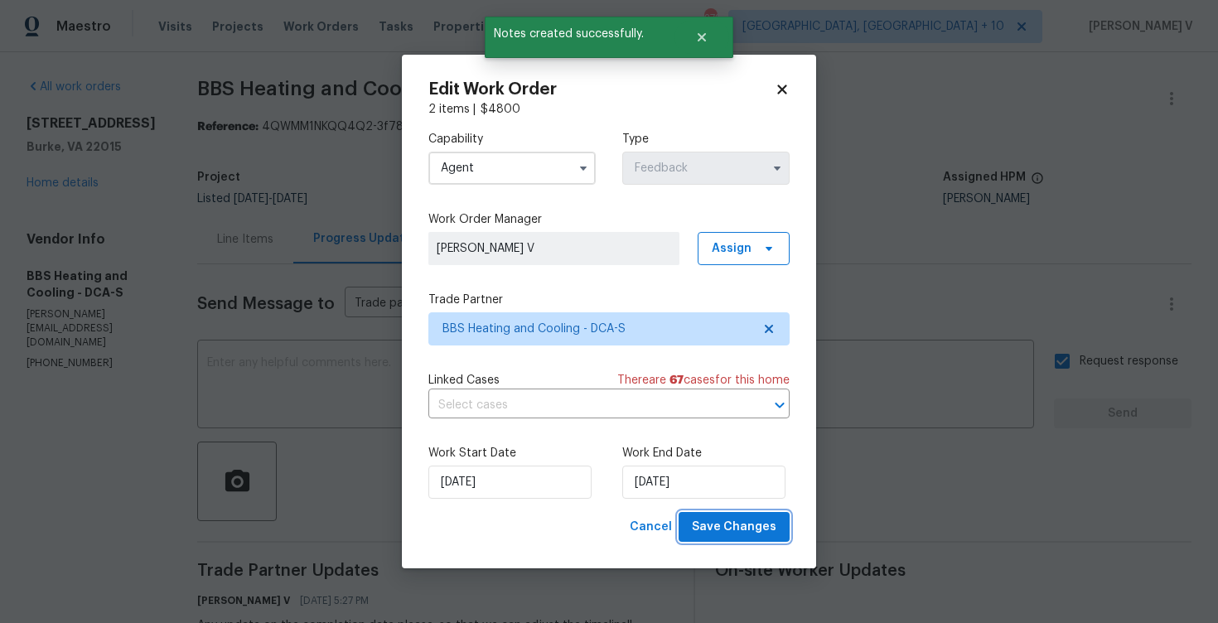
click at [724, 527] on span "Save Changes" at bounding box center [734, 527] width 84 height 21
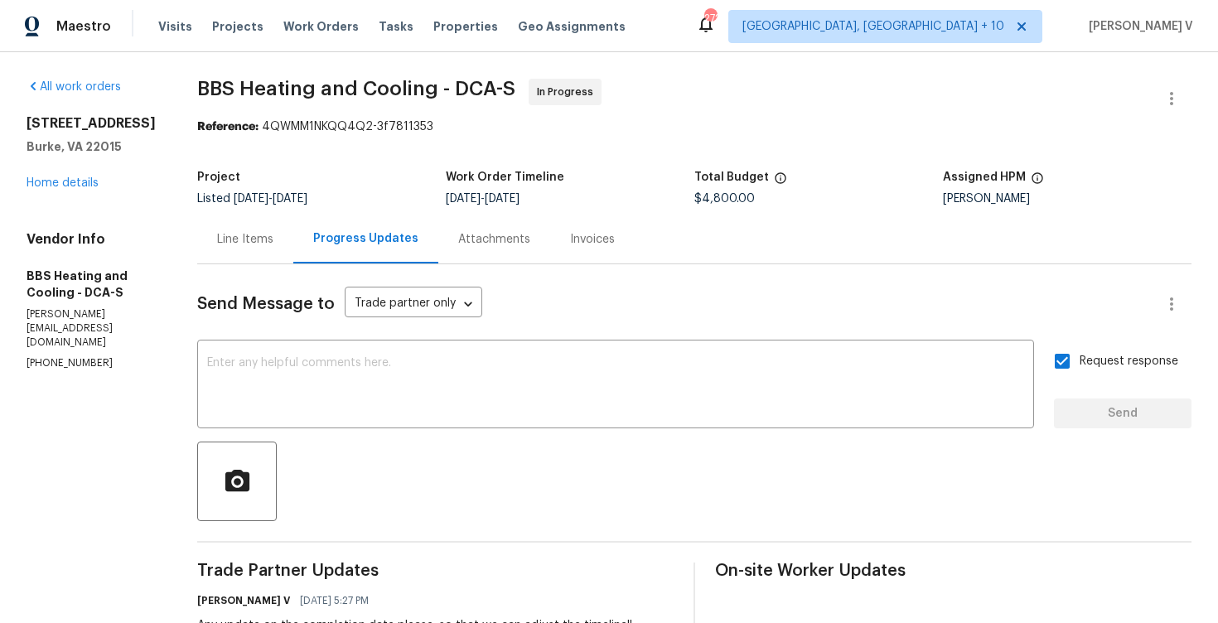
click at [261, 221] on div "Line Items" at bounding box center [245, 239] width 96 height 49
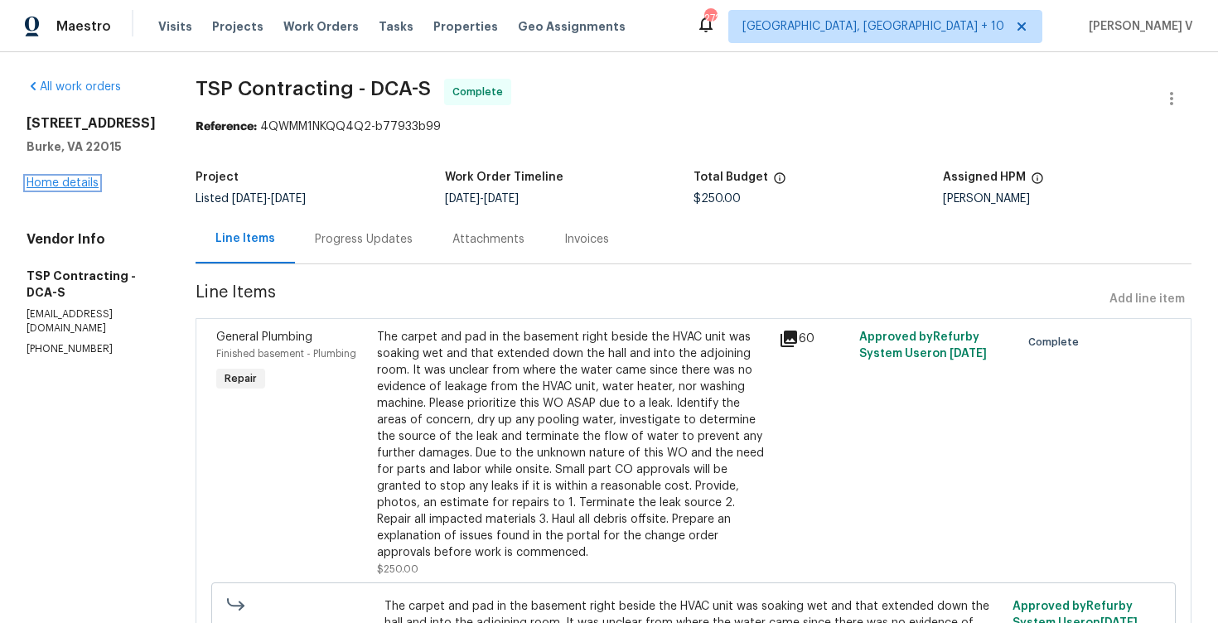
click at [37, 189] on link "Home details" at bounding box center [63, 183] width 72 height 12
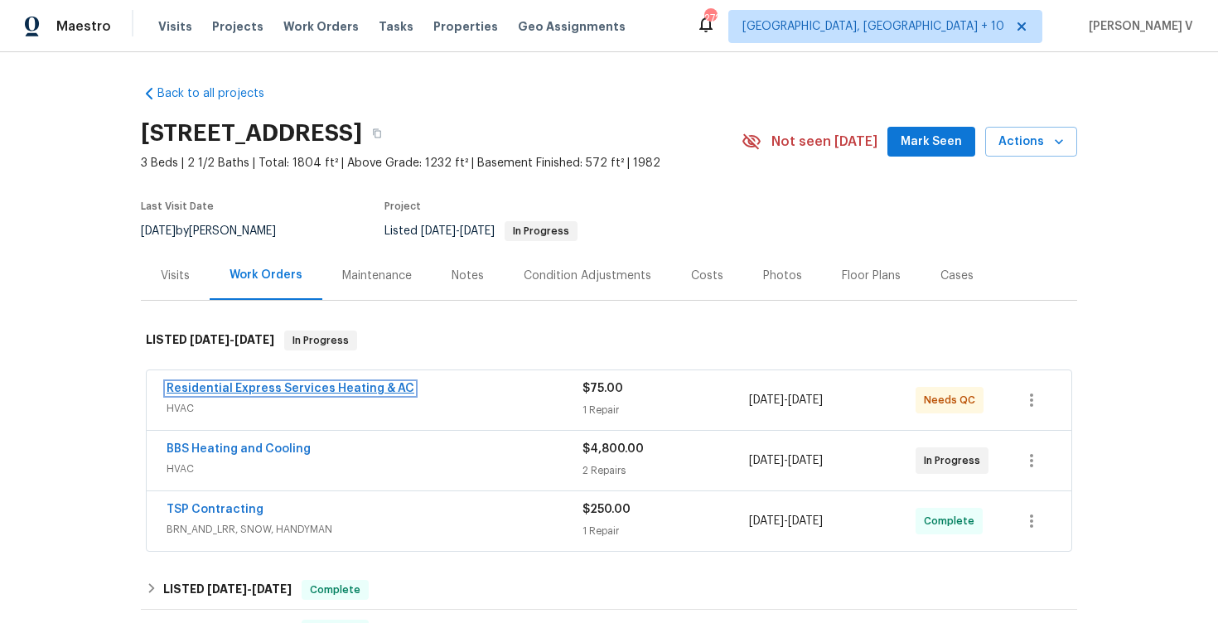
click at [336, 390] on link "Residential Express Services Heating & AC" at bounding box center [290, 389] width 248 height 12
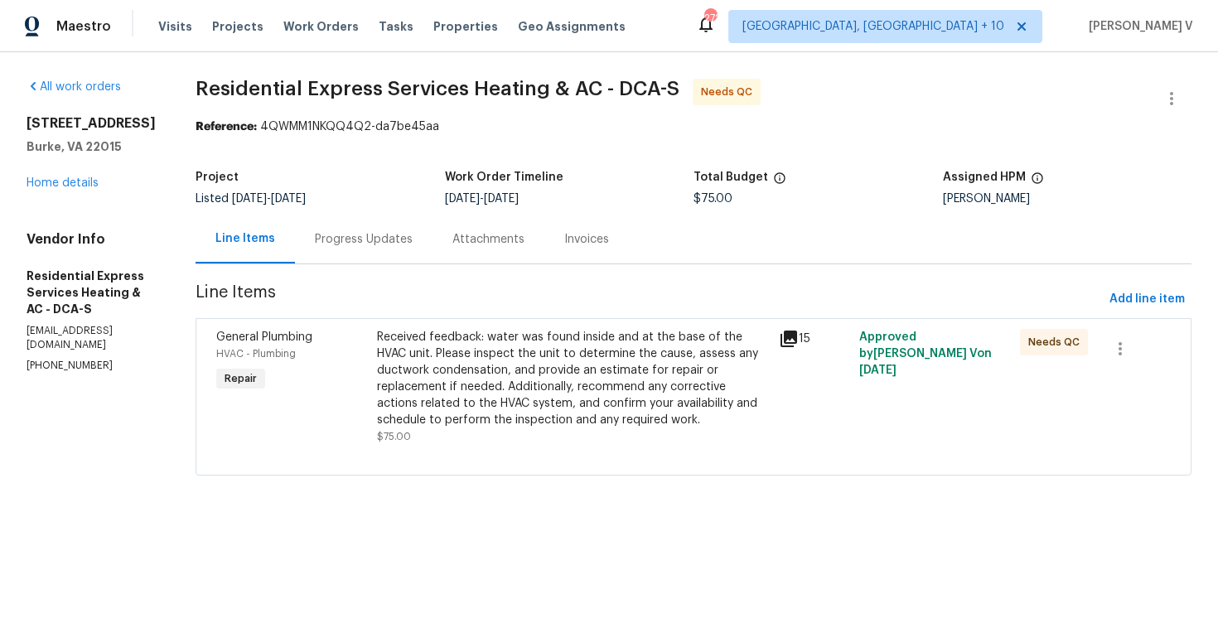
click at [421, 232] on div "Progress Updates" at bounding box center [363, 239] width 137 height 49
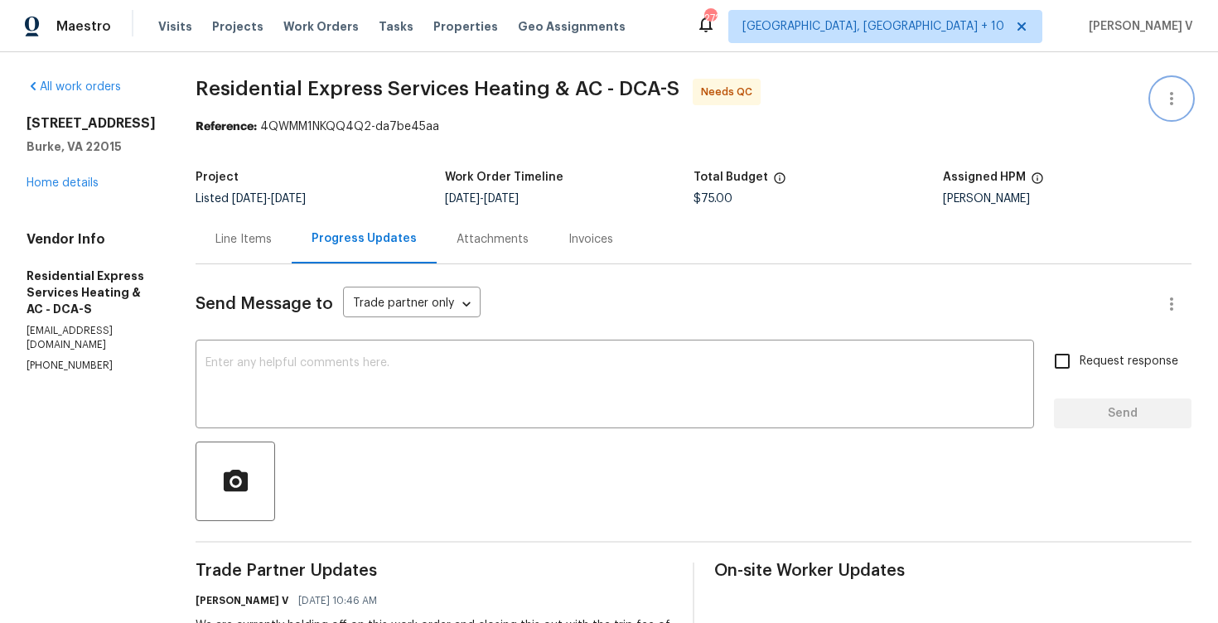
click at [1165, 96] on icon "button" at bounding box center [1171, 99] width 20 height 20
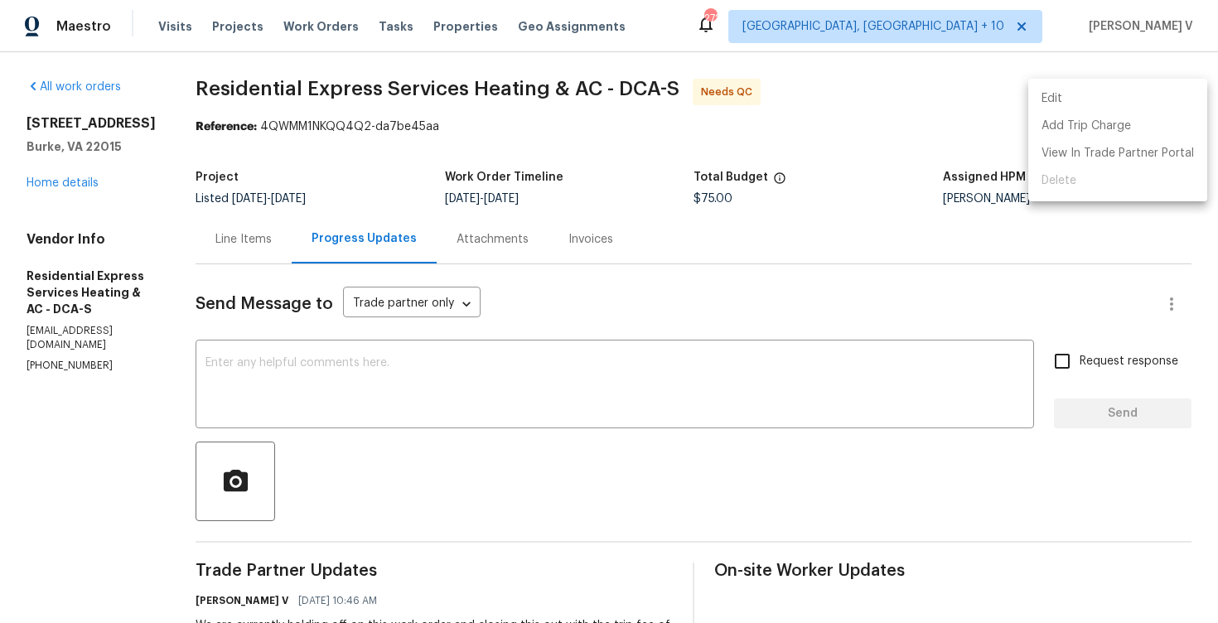
click at [1139, 95] on li "Edit" at bounding box center [1117, 98] width 179 height 27
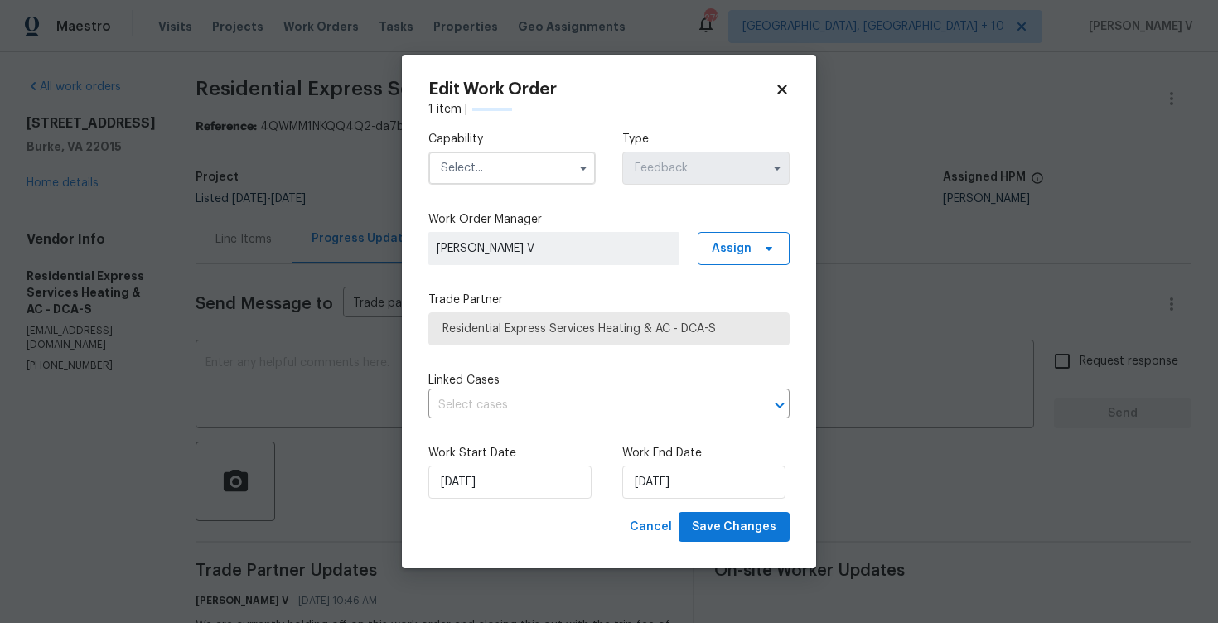
click at [524, 195] on div "Capability Type Feedback" at bounding box center [608, 158] width 361 height 80
click at [509, 184] on input "text" at bounding box center [511, 168] width 167 height 33
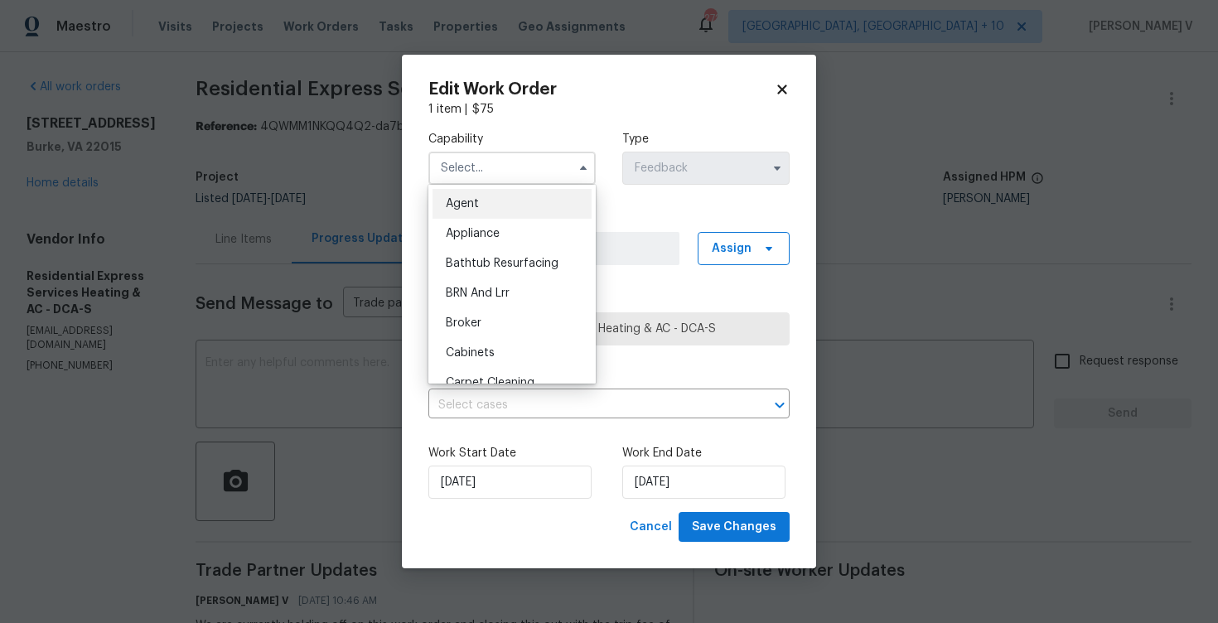
click at [486, 200] on div "Agent" at bounding box center [511, 204] width 159 height 30
type input "Agent"
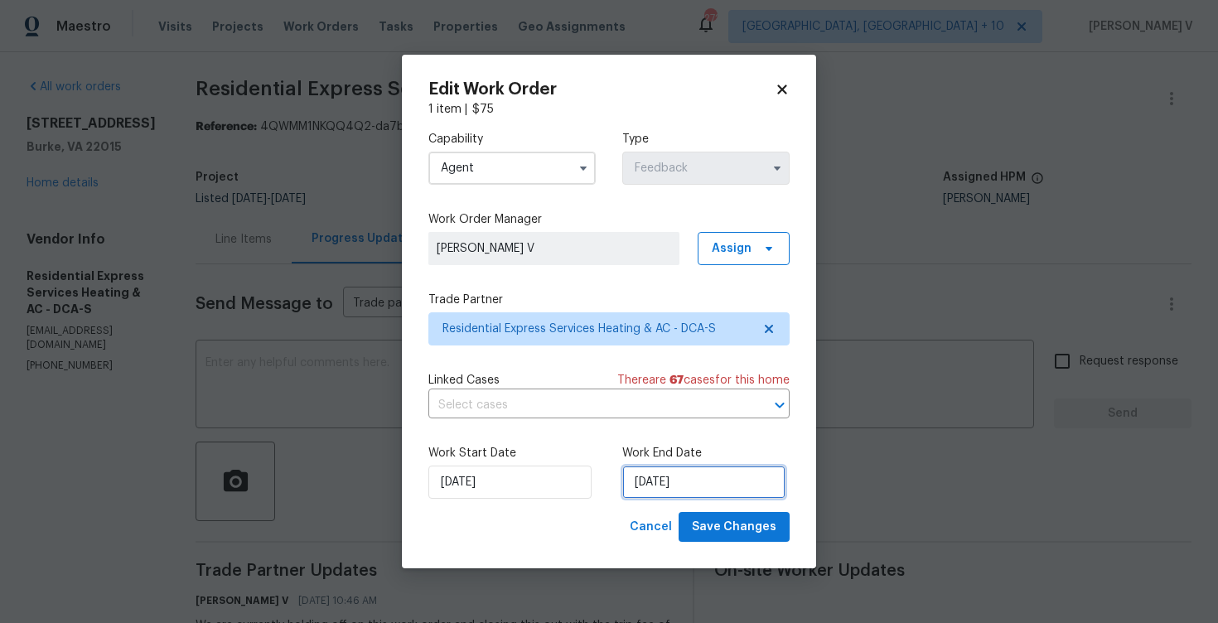
click at [668, 488] on input "29/08/2025" at bounding box center [703, 481] width 163 height 33
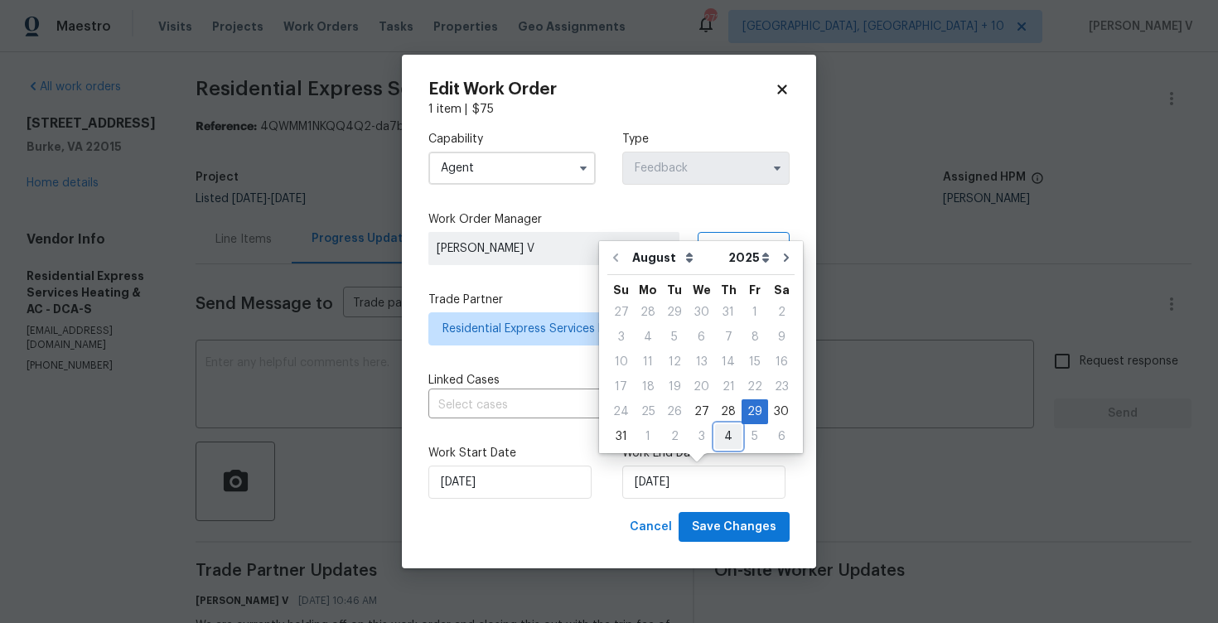
click at [715, 436] on div "4" at bounding box center [728, 436] width 27 height 23
type input "04/09/2025"
select select "8"
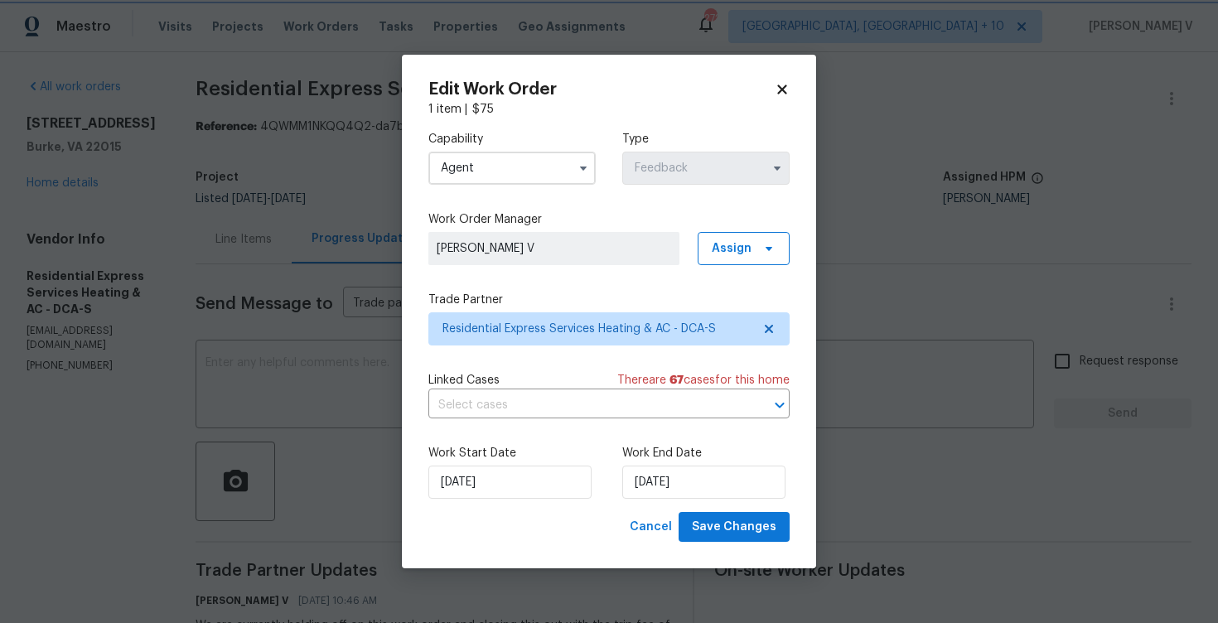
click at [505, 463] on div "Work Start Date 27/08/2025" at bounding box center [511, 472] width 167 height 54
click at [502, 472] on input "27/08/2025" at bounding box center [509, 481] width 163 height 33
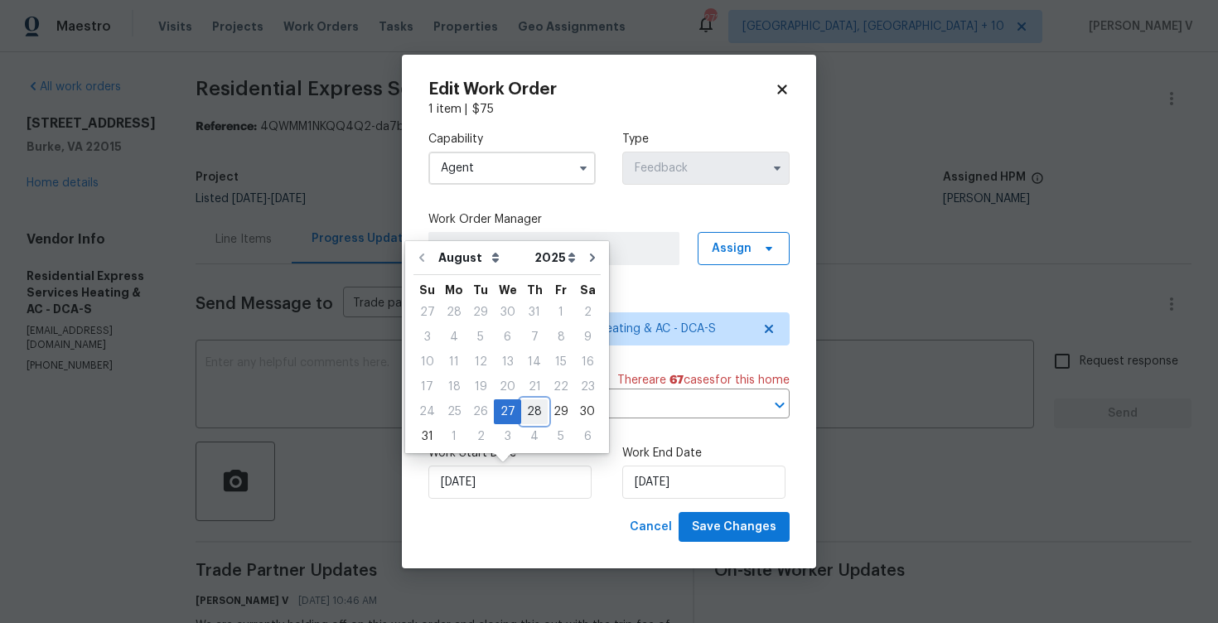
click at [528, 403] on div "28" at bounding box center [534, 411] width 27 height 23
type input "28/08/2025"
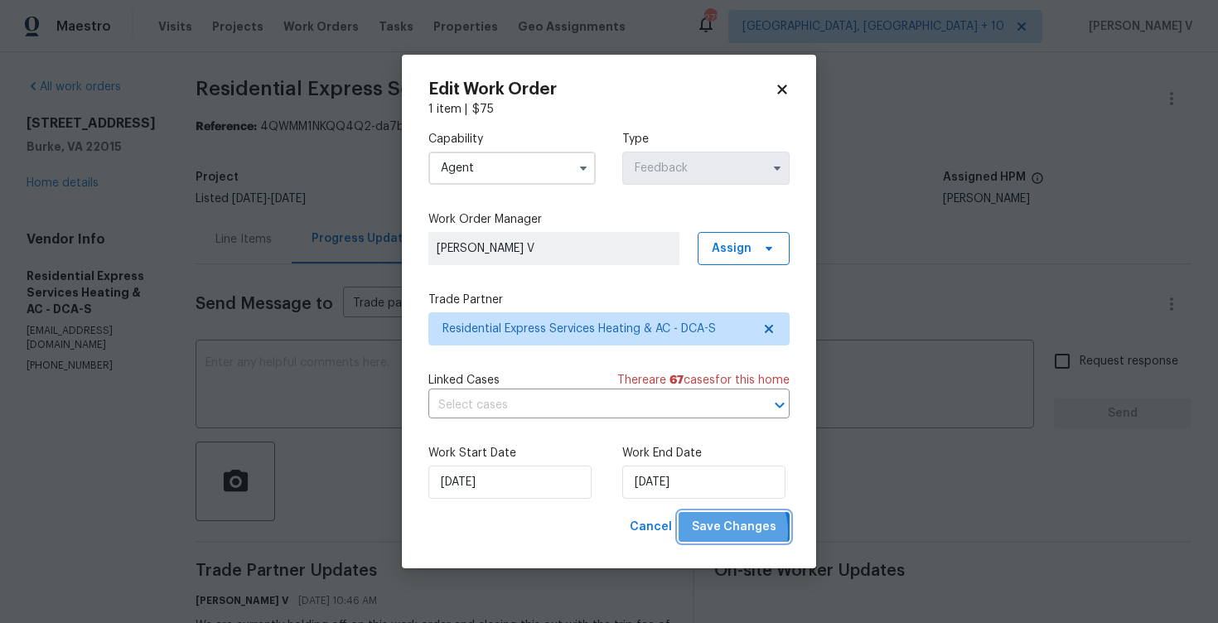
click at [721, 532] on span "Save Changes" at bounding box center [734, 527] width 84 height 21
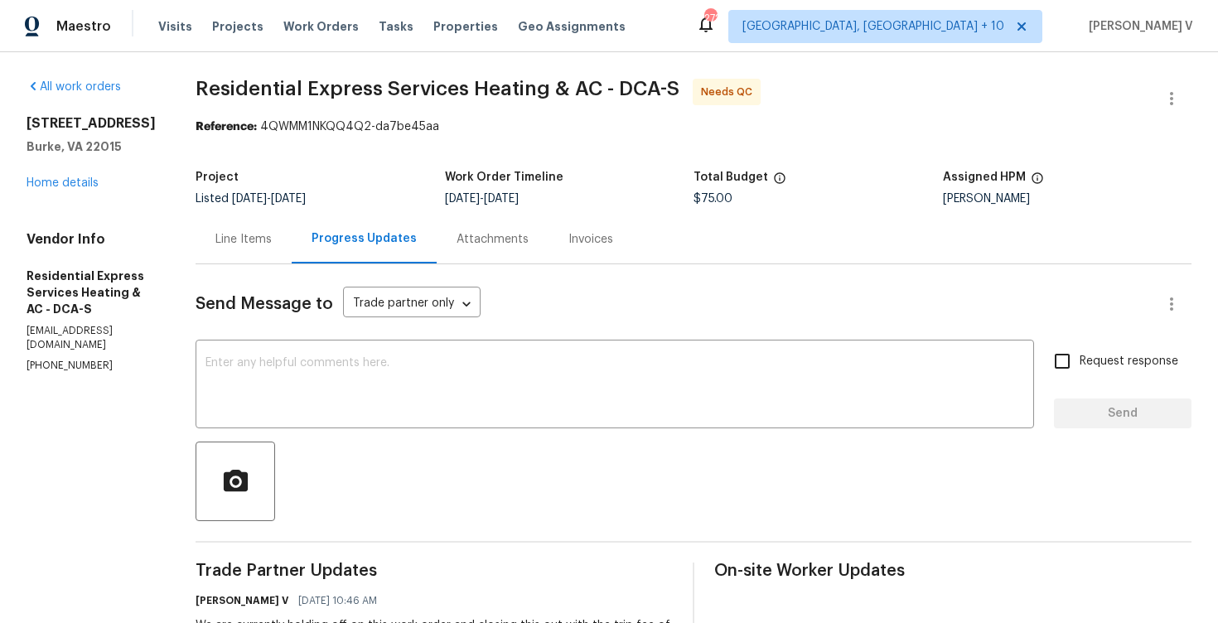
click at [242, 226] on div "Line Items" at bounding box center [243, 239] width 96 height 49
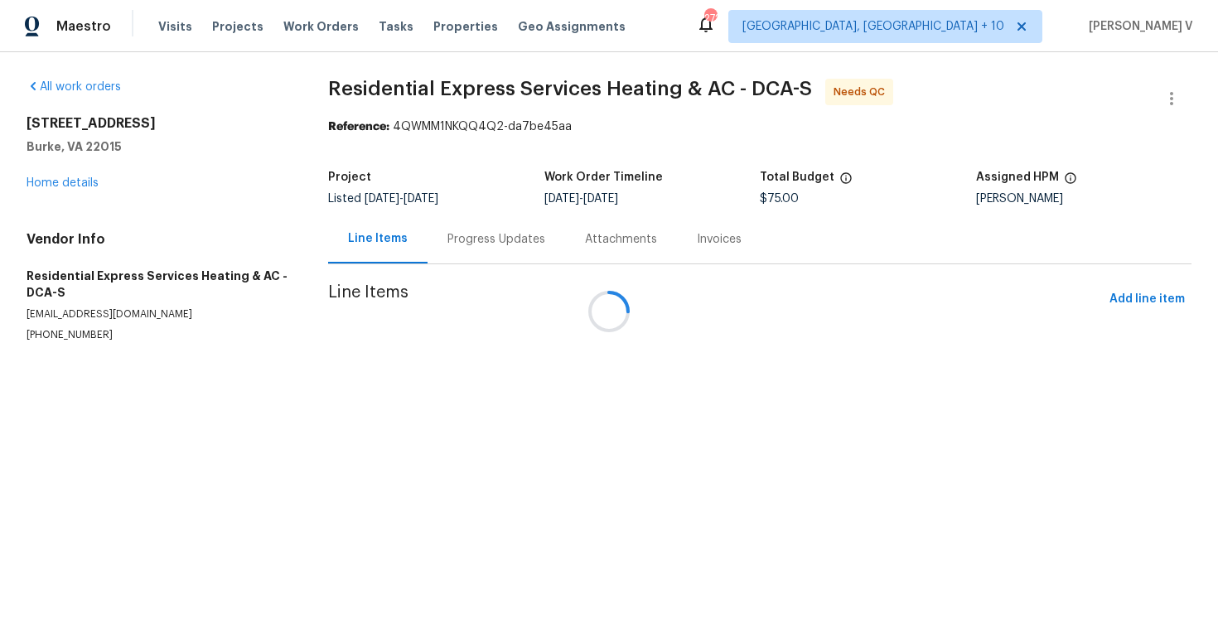
click at [545, 352] on div at bounding box center [609, 311] width 1218 height 623
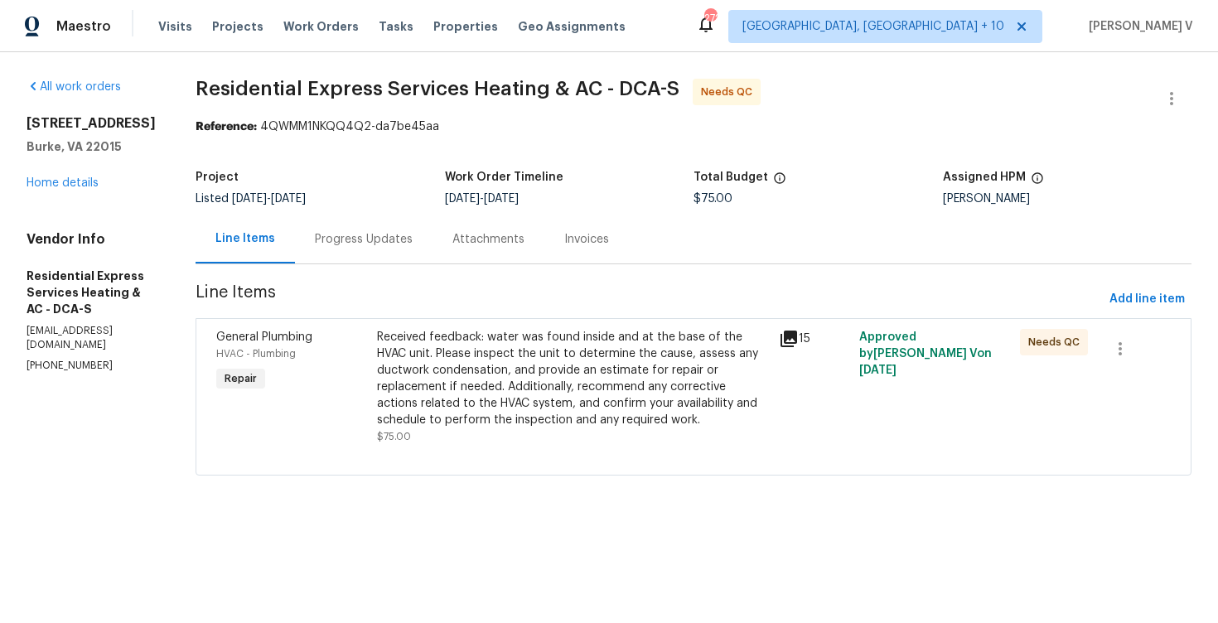
click at [545, 352] on div "Received feedback: water was found inside and at the base of the HVAC unit. Ple…" at bounding box center [573, 378] width 392 height 99
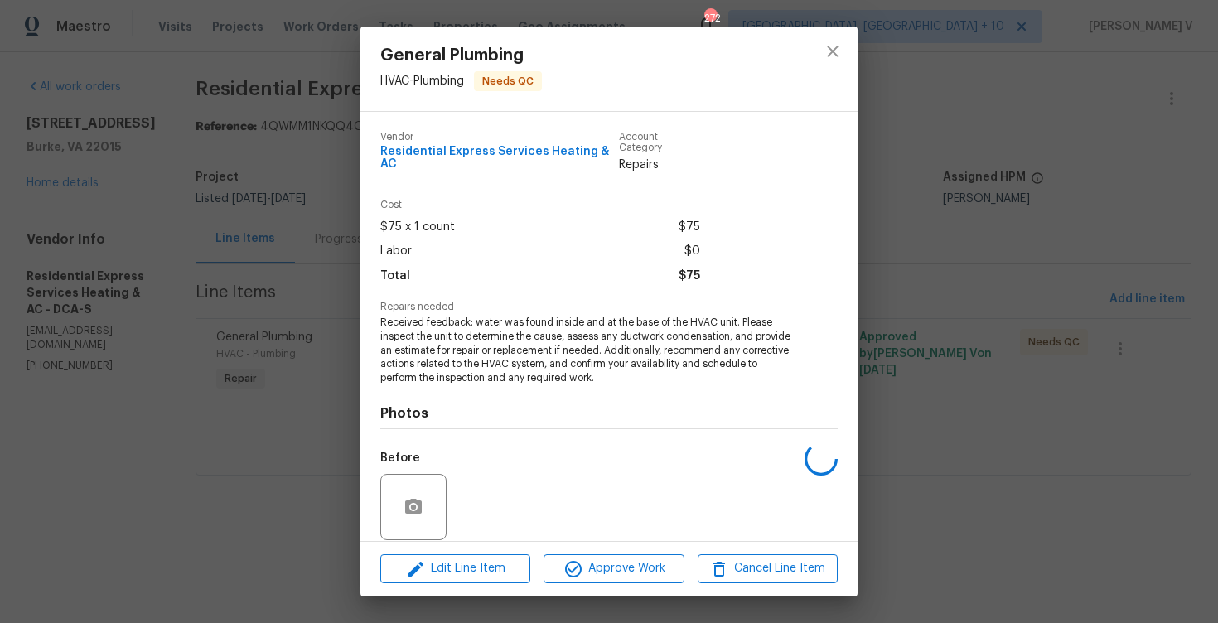
scroll to position [113, 0]
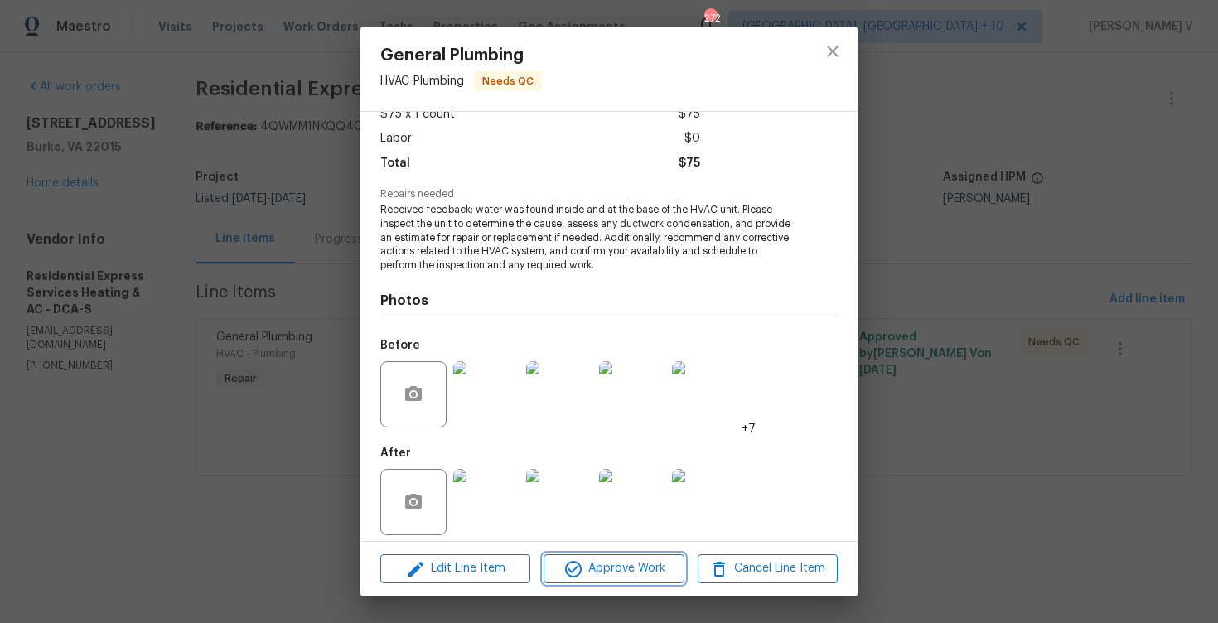
click at [606, 571] on span "Approve Work" at bounding box center [613, 568] width 130 height 21
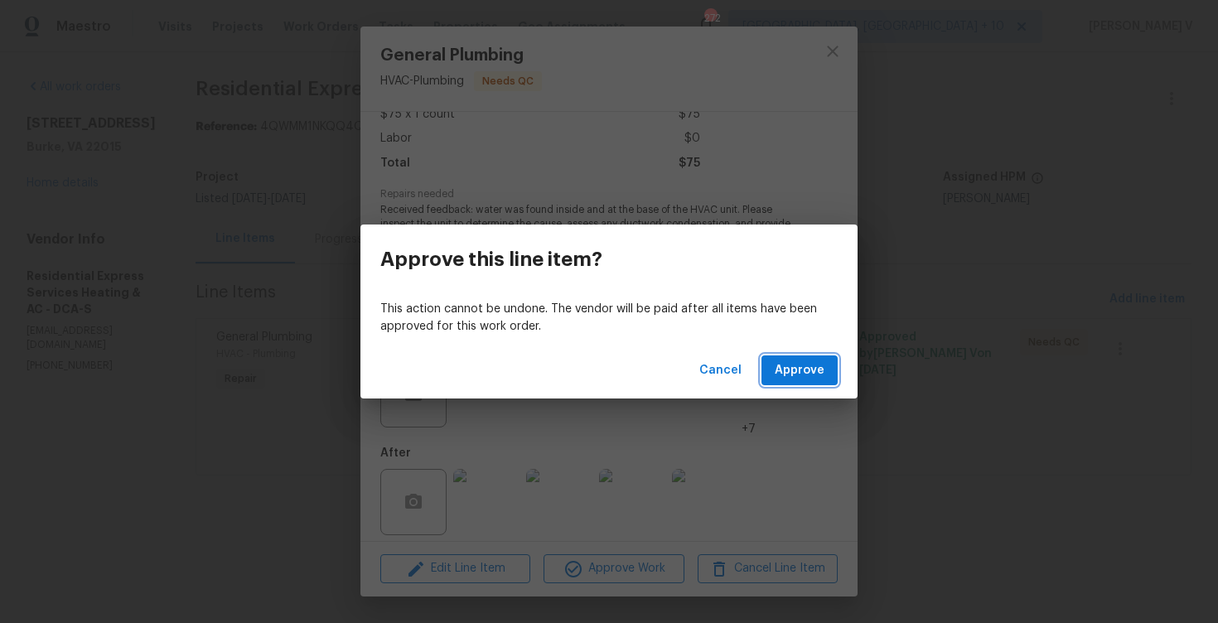
click at [789, 368] on span "Approve" at bounding box center [799, 370] width 50 height 21
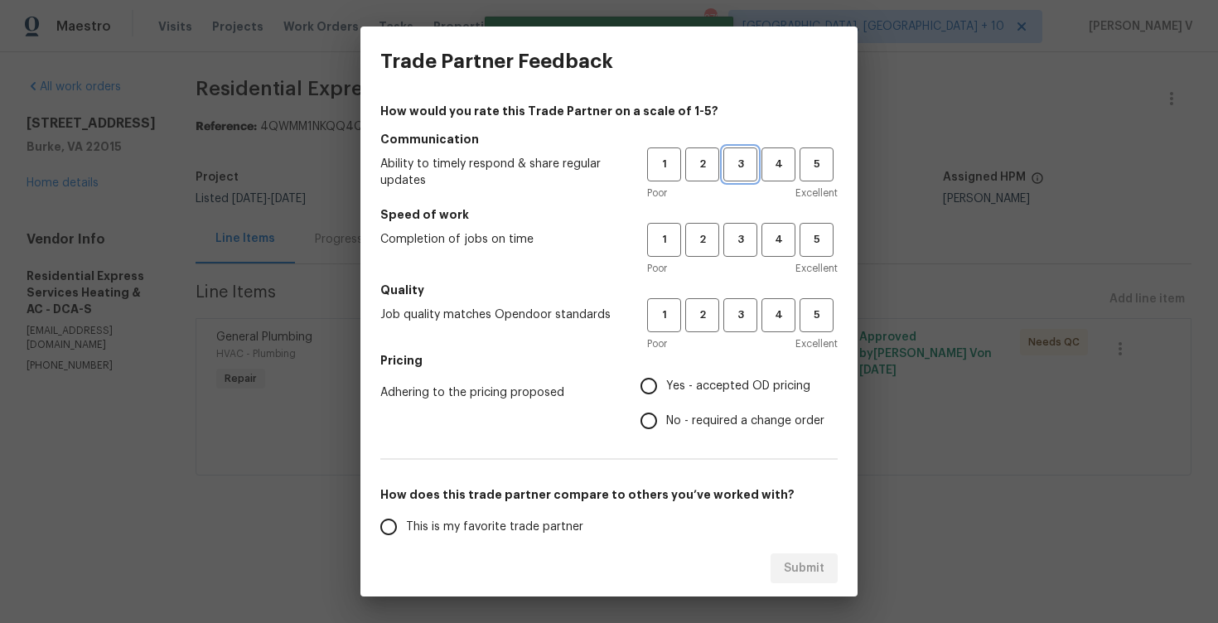
click at [726, 171] on span "3" at bounding box center [740, 164] width 31 height 19
click at [744, 224] on button "3" at bounding box center [740, 240] width 34 height 34
click at [744, 280] on div "How would you rate this Trade Partner on a scale of 1-5? Communication Ability …" at bounding box center [608, 427] width 457 height 649
click at [740, 316] on span "3" at bounding box center [740, 315] width 31 height 19
click at [682, 413] on span "No - required a change order" at bounding box center [745, 420] width 158 height 17
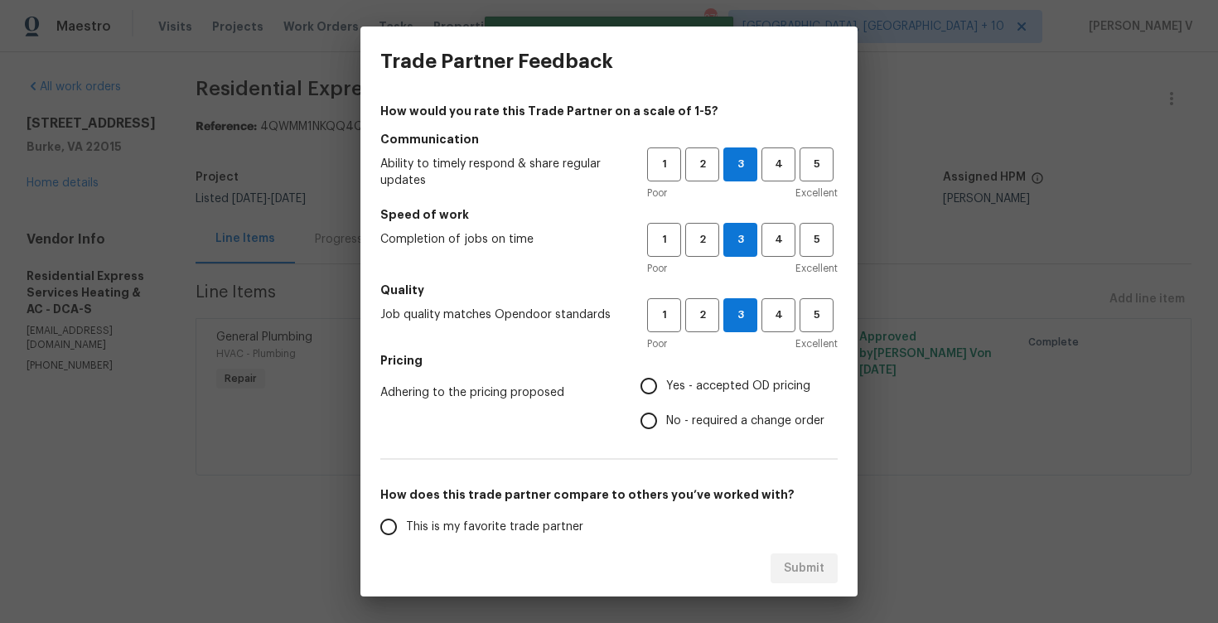
click at [666, 413] on input "No - required a change order" at bounding box center [648, 420] width 35 height 35
radio input "true"
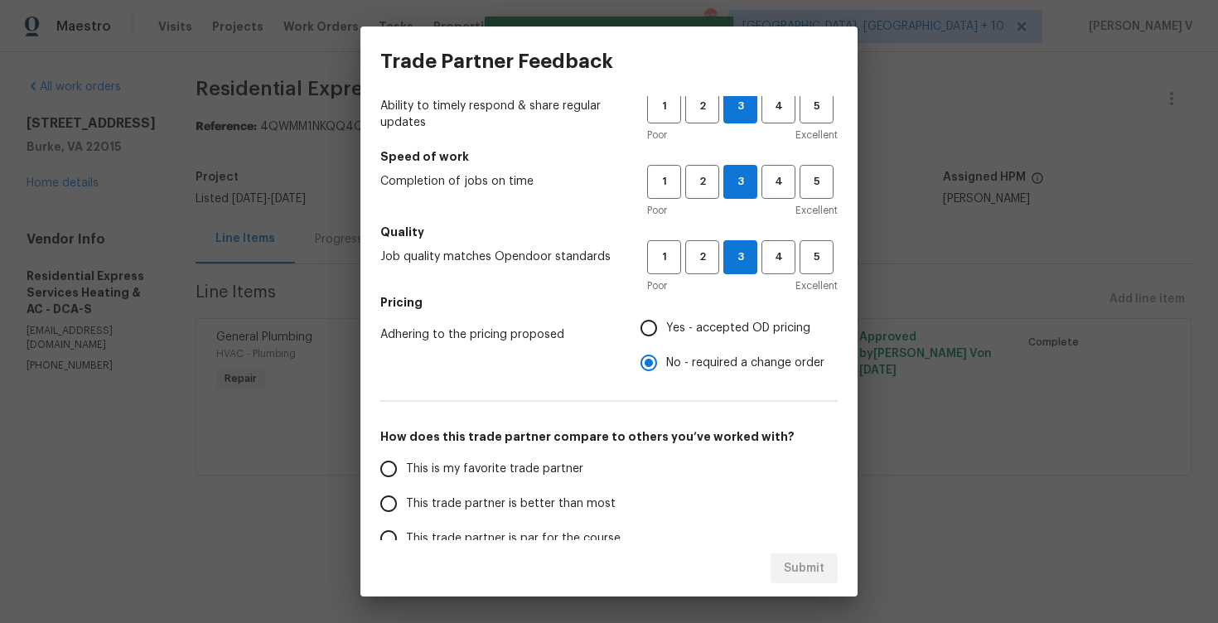
scroll to position [132, 0]
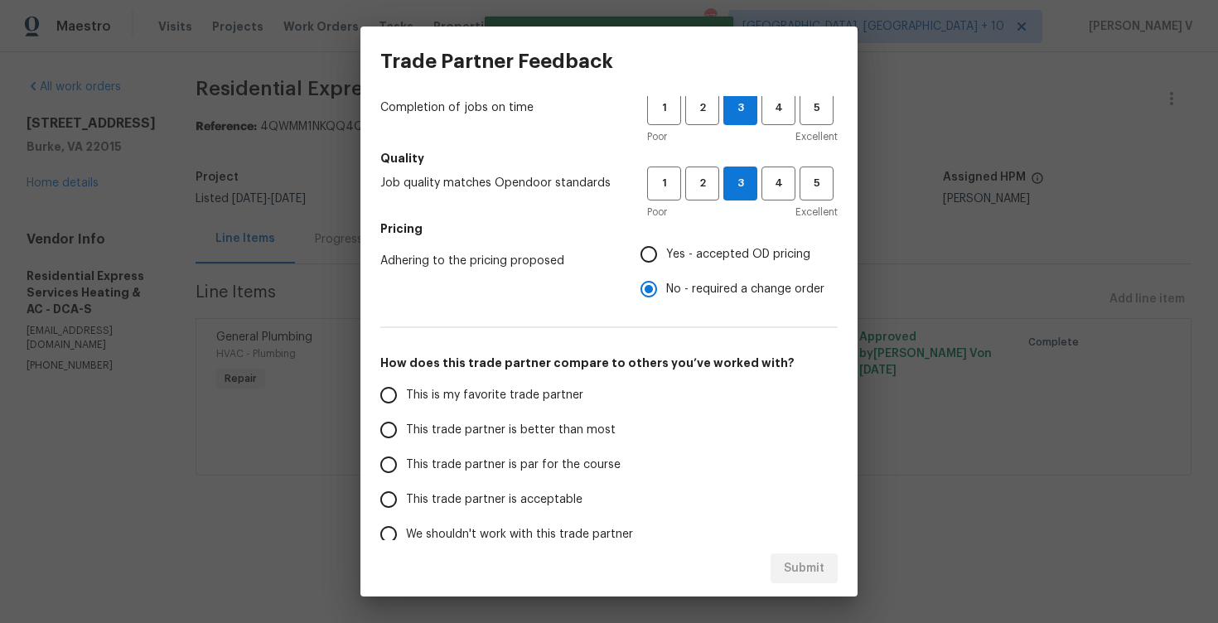
click at [589, 432] on span "This trade partner is better than most" at bounding box center [511, 430] width 210 height 17
click at [406, 432] on input "This trade partner is better than most" at bounding box center [388, 429] width 35 height 35
click at [802, 573] on span "Submit" at bounding box center [804, 568] width 41 height 21
radio input "true"
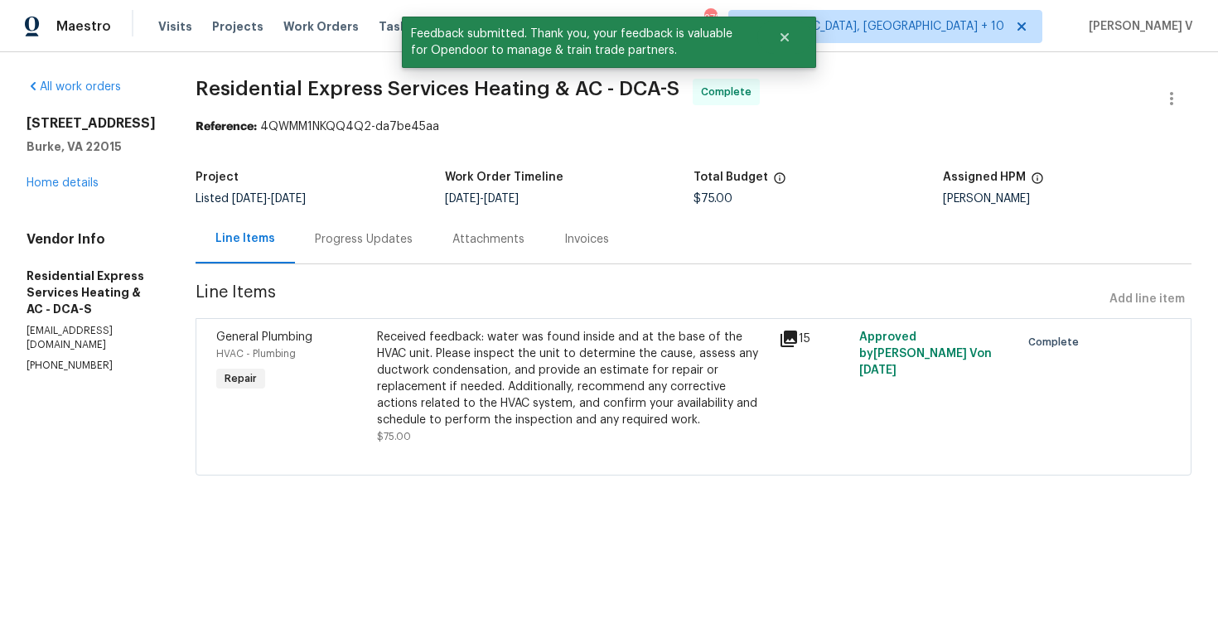
click at [366, 241] on div "Progress Updates" at bounding box center [364, 239] width 98 height 17
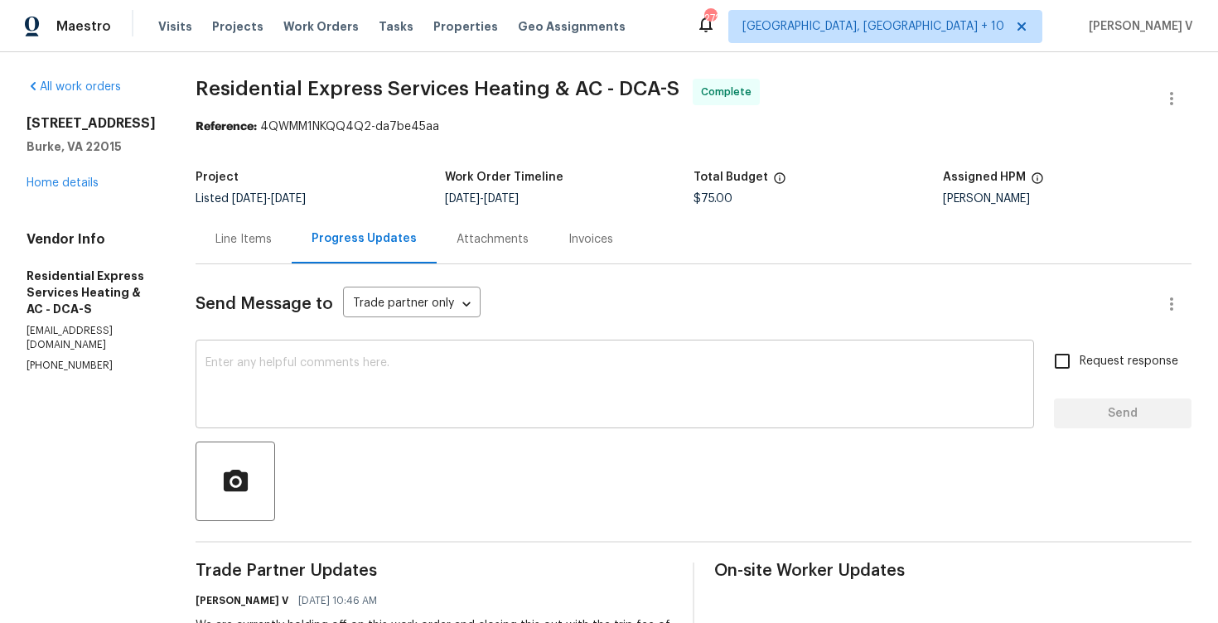
click at [297, 355] on div "x ​" at bounding box center [614, 386] width 838 height 84
paste textarea "Hey, the work order has been approved. Thanks for the job :)"
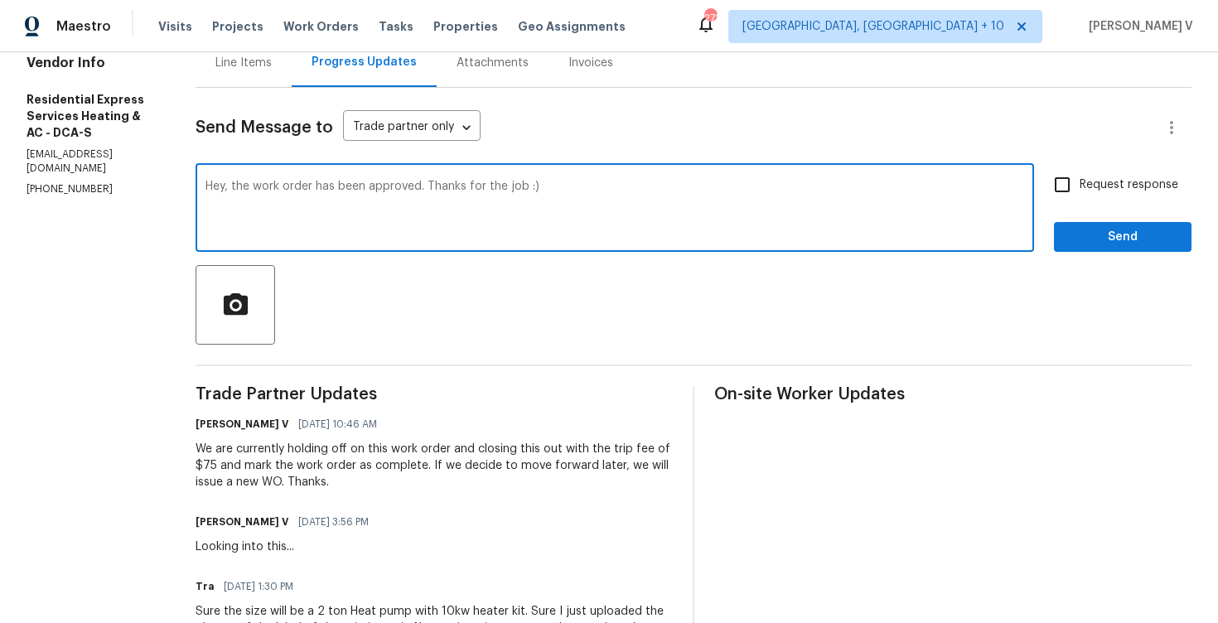
scroll to position [42, 0]
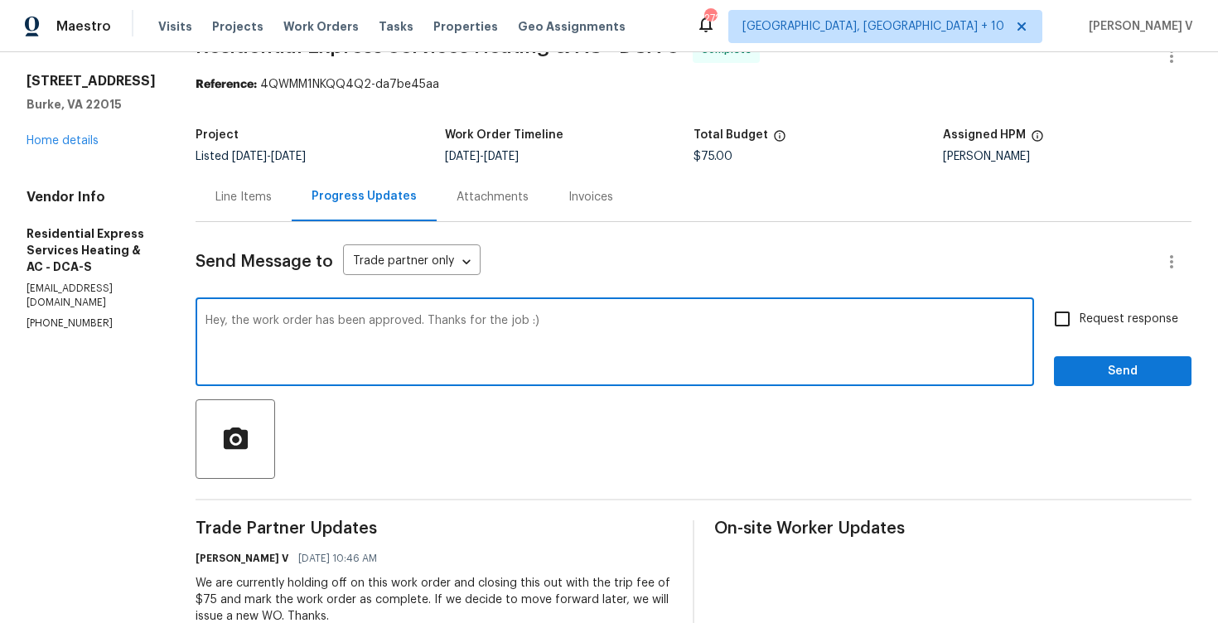
click at [255, 321] on textarea "Hey, the work order has been approved. Thanks for the job :)" at bounding box center [614, 344] width 818 height 58
type textarea "WO has been closed. Thanks."
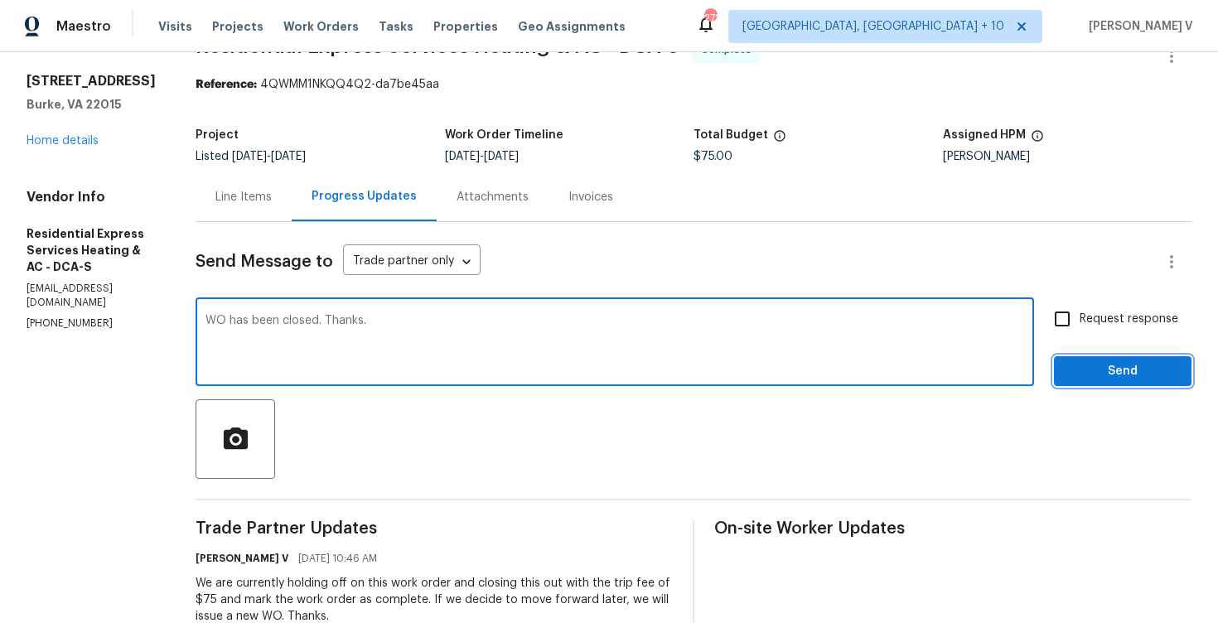
click at [1126, 369] on span "Send" at bounding box center [1122, 371] width 111 height 21
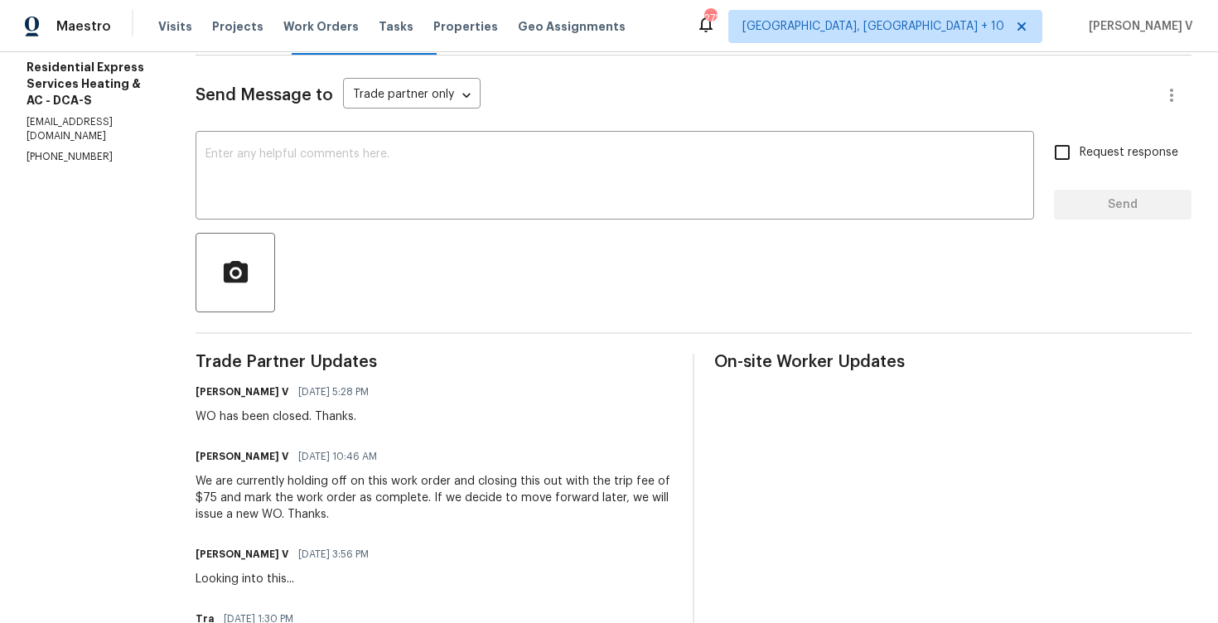
scroll to position [12, 0]
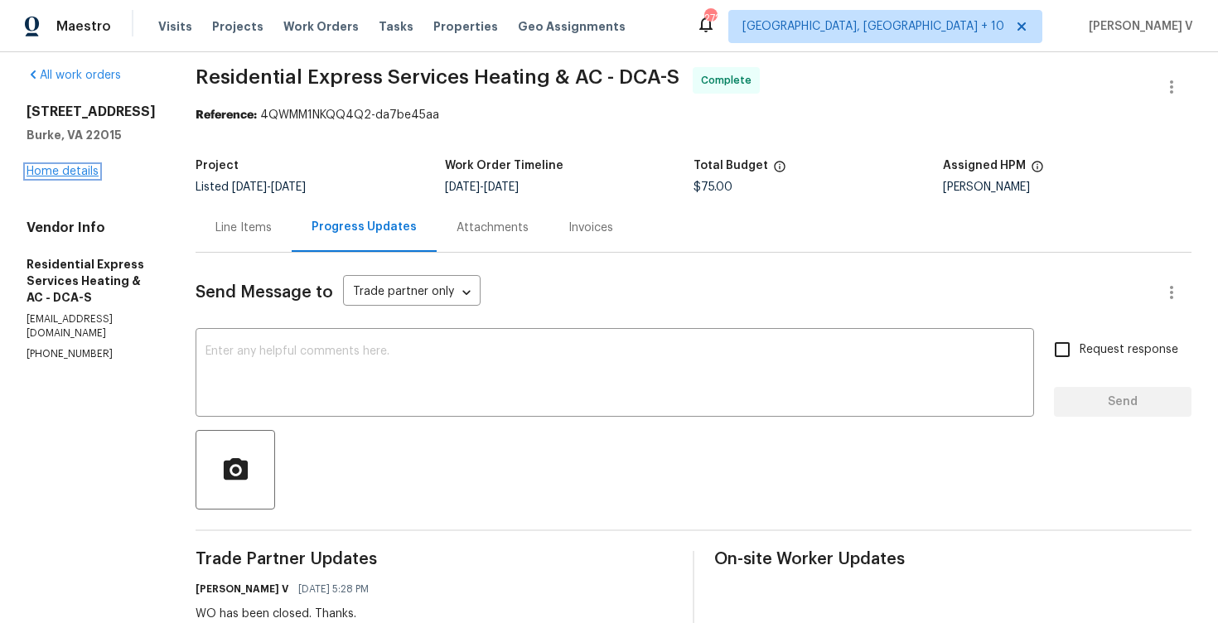
click at [87, 177] on link "Home details" at bounding box center [63, 172] width 72 height 12
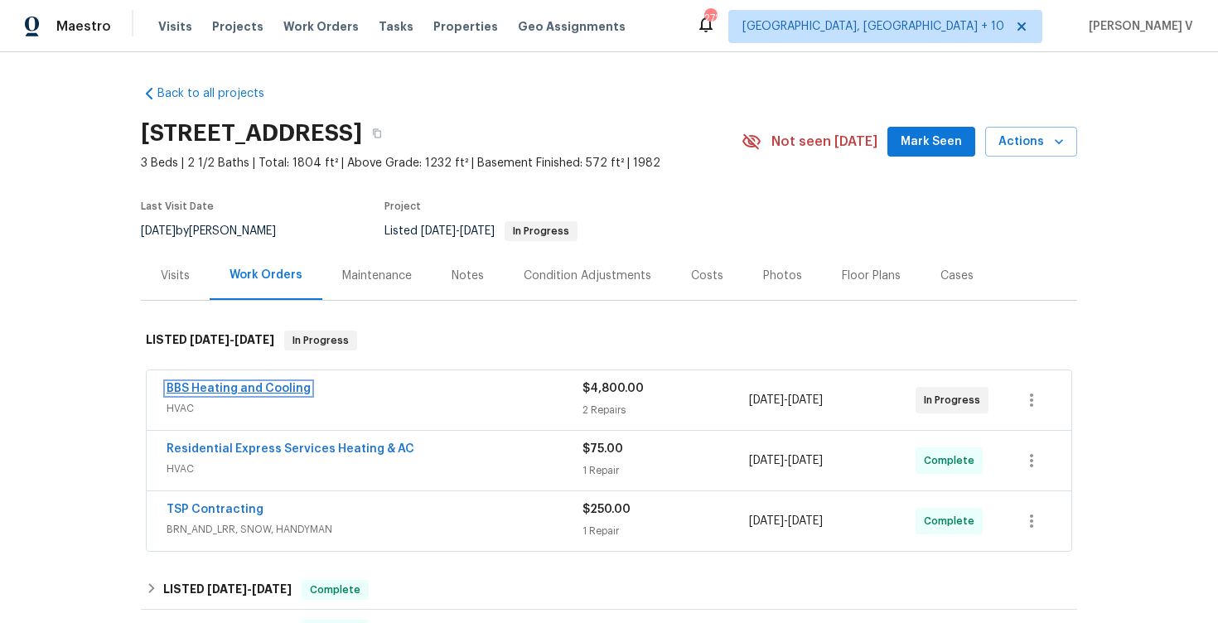
click at [199, 388] on link "BBS Heating and Cooling" at bounding box center [238, 389] width 144 height 12
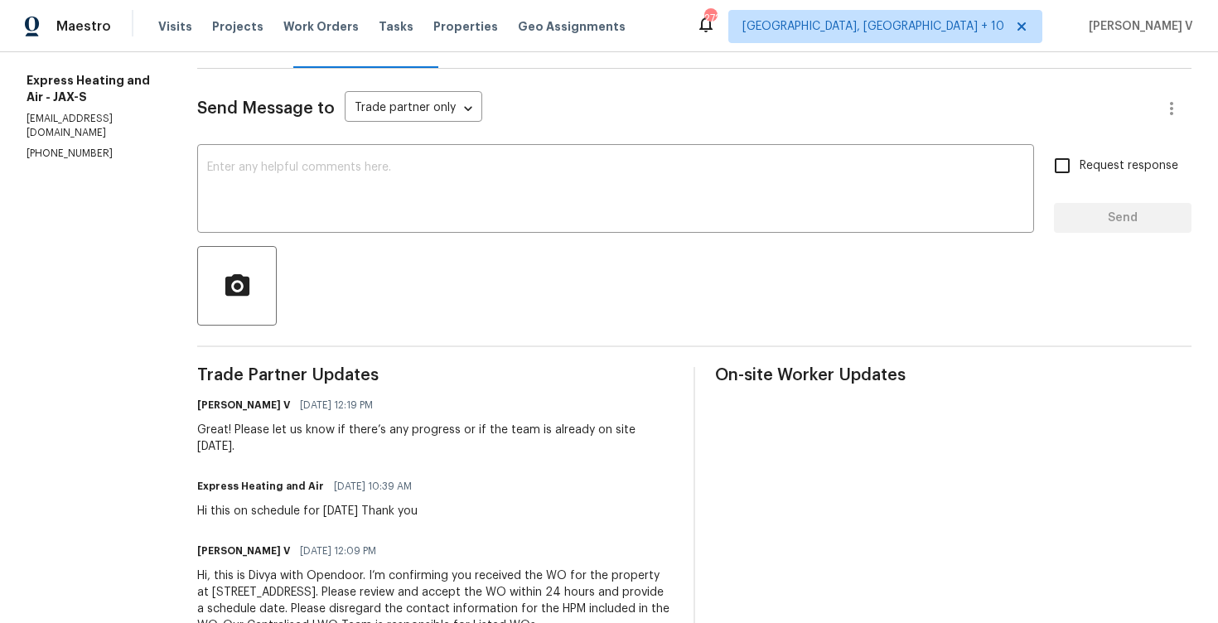
scroll to position [168, 0]
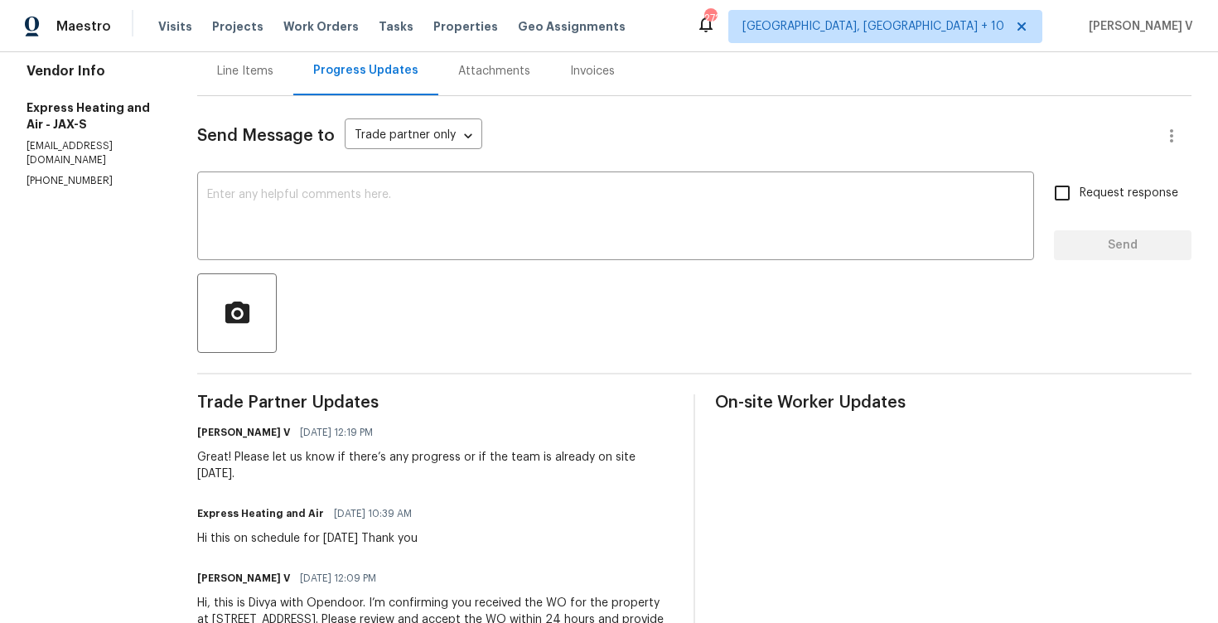
click at [81, 158] on div "Vendor Info Express Heating and Air - JAX-S [EMAIL_ADDRESS][DOMAIN_NAME] [PHONE…" at bounding box center [92, 125] width 131 height 125
copy p "[PHONE_NUMBER]"
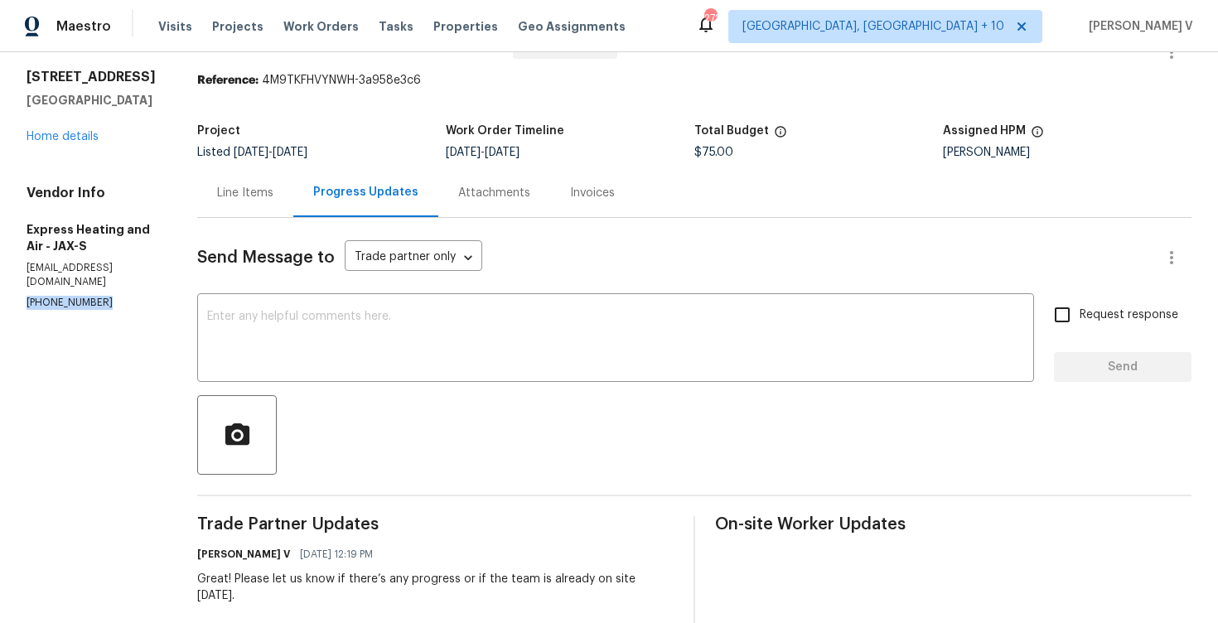
scroll to position [105, 0]
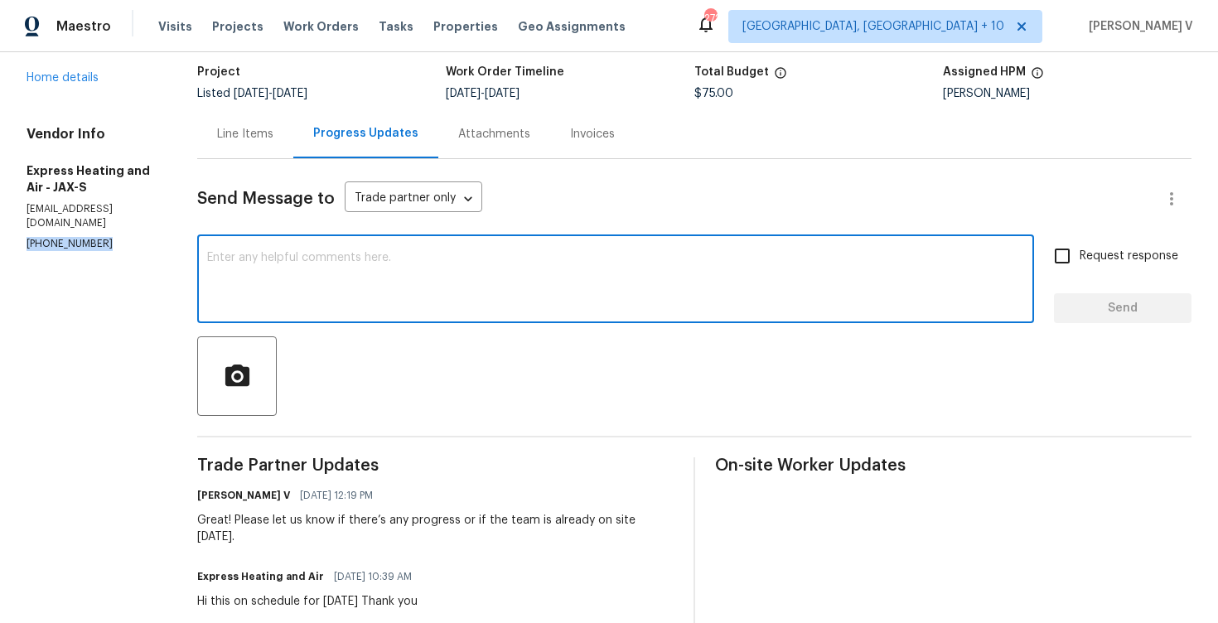
click at [351, 301] on textarea at bounding box center [615, 281] width 817 height 58
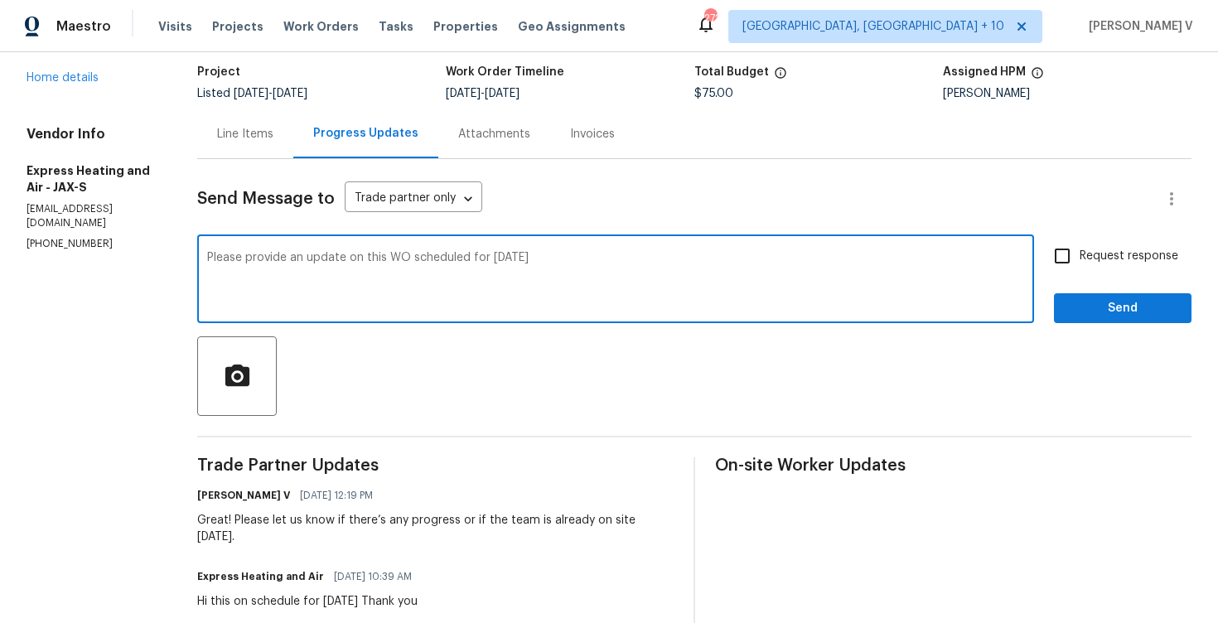
drag, startPoint x: 419, startPoint y: 253, endPoint x: 419, endPoint y: 271, distance: 17.4
click at [419, 253] on textarea "Please provide an update on this WO scheduled for [DATE]" at bounding box center [615, 281] width 817 height 58
type textarea "Please provide an update on this WO which was scheduled for [DATE]"
click at [1075, 253] on input "Request response" at bounding box center [1061, 256] width 35 height 35
checkbox input "true"
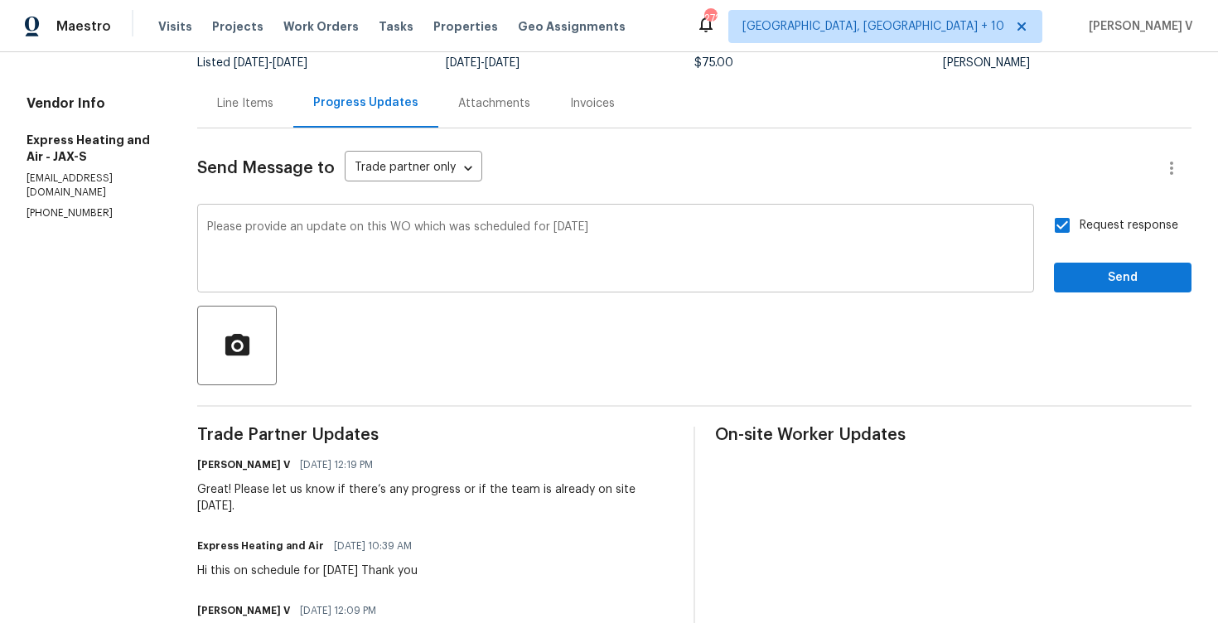
scroll to position [137, 0]
click at [625, 226] on textarea "Please provide an update on this WO which was scheduled for [DATE]" at bounding box center [615, 248] width 817 height 58
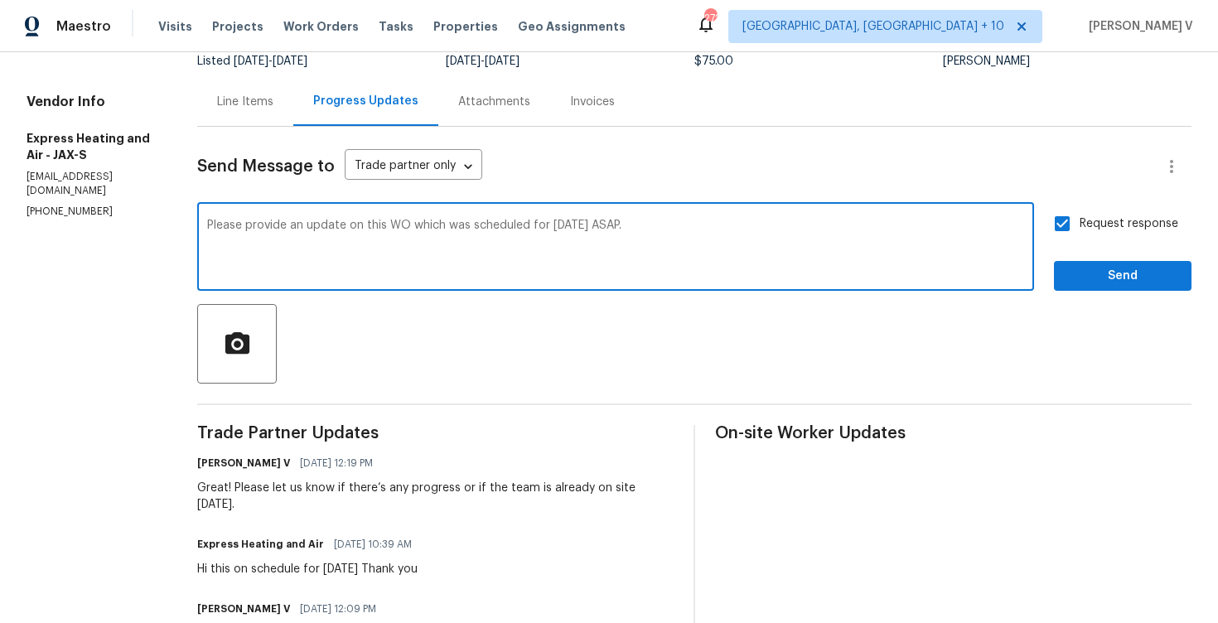
type textarea "Please provide an update on this WO which was scheduled for [DATE] ASAP."
click at [1155, 272] on span "Send" at bounding box center [1122, 276] width 111 height 21
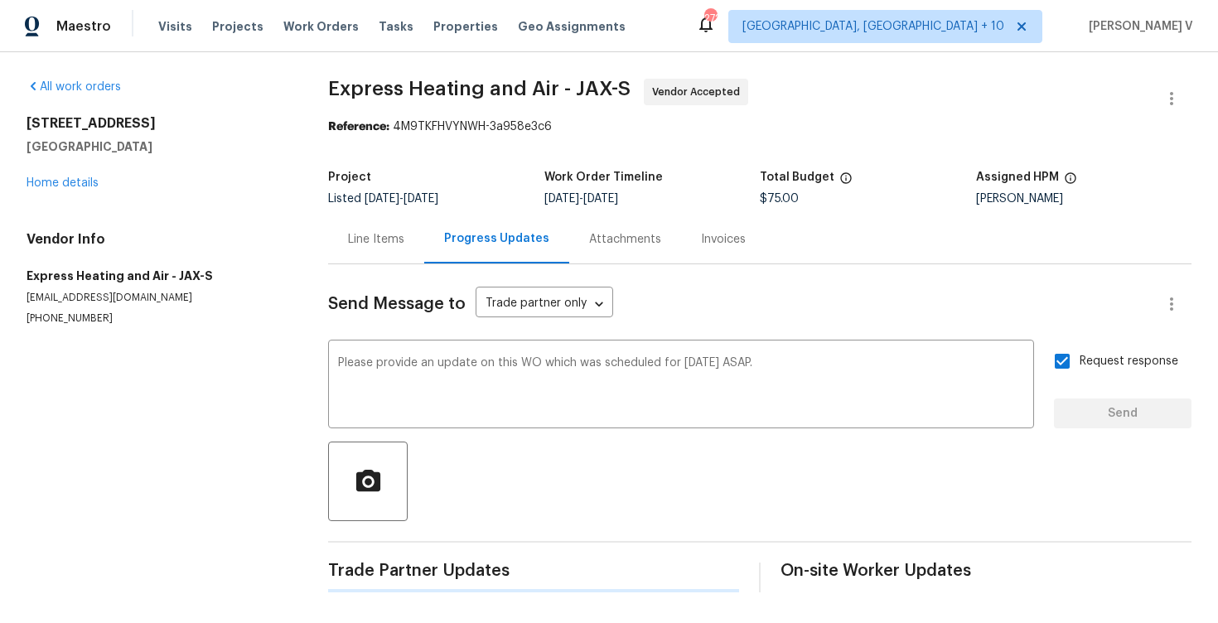
scroll to position [0, 0]
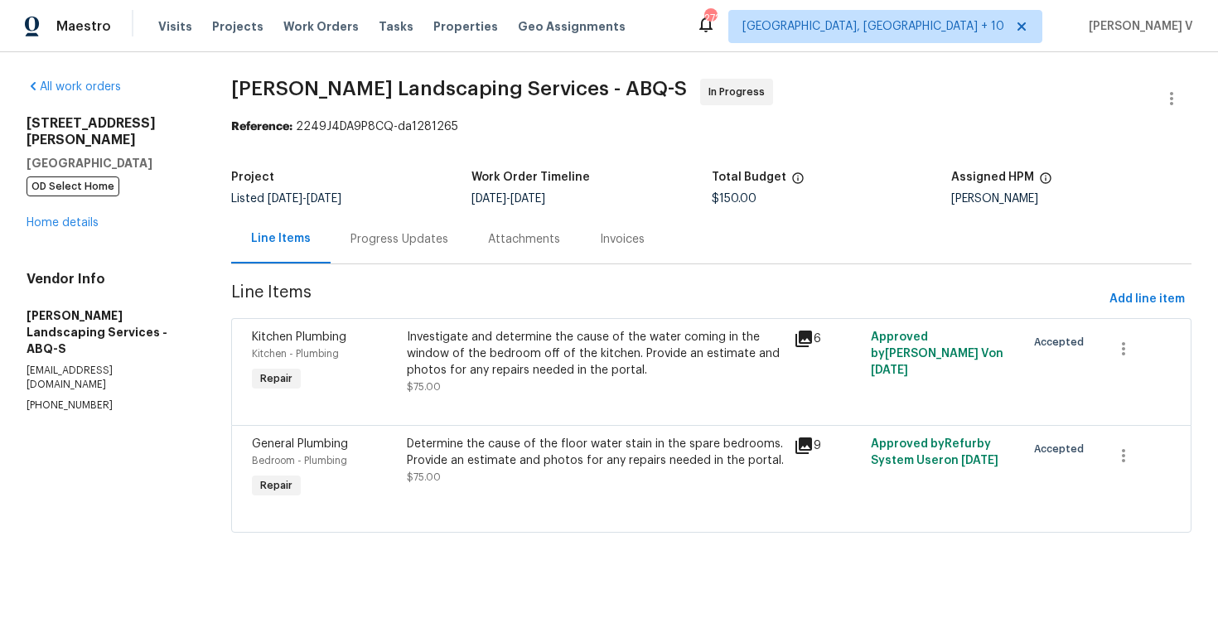
click at [468, 255] on div "Attachments" at bounding box center [524, 239] width 112 height 49
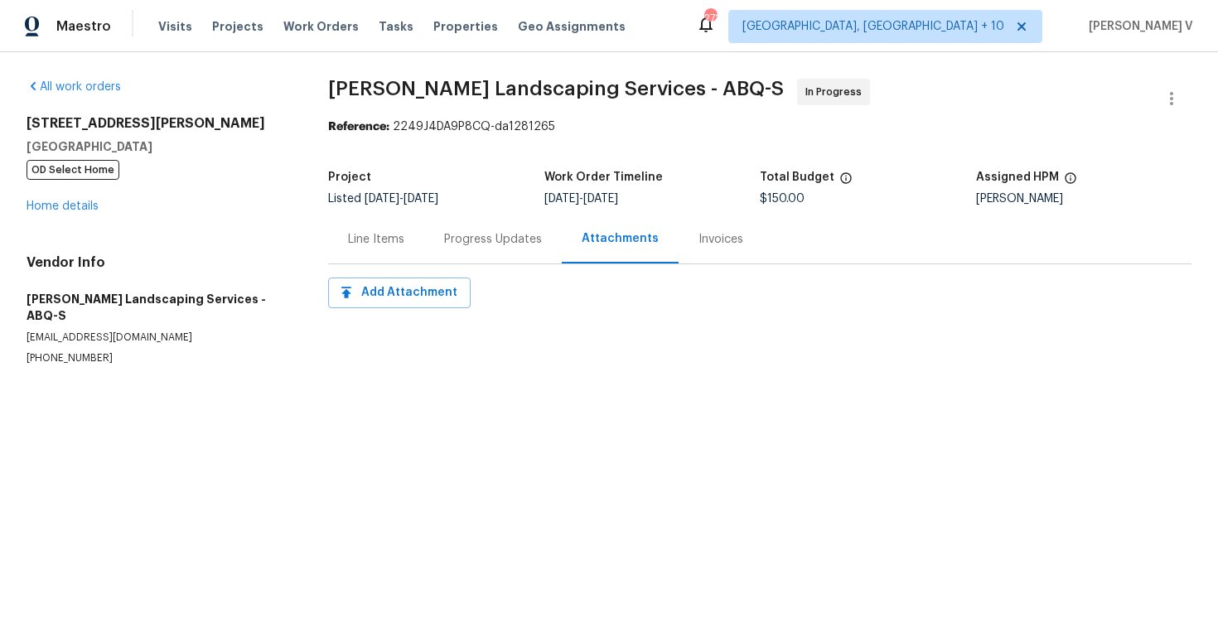
click at [467, 239] on div "Progress Updates" at bounding box center [493, 239] width 98 height 17
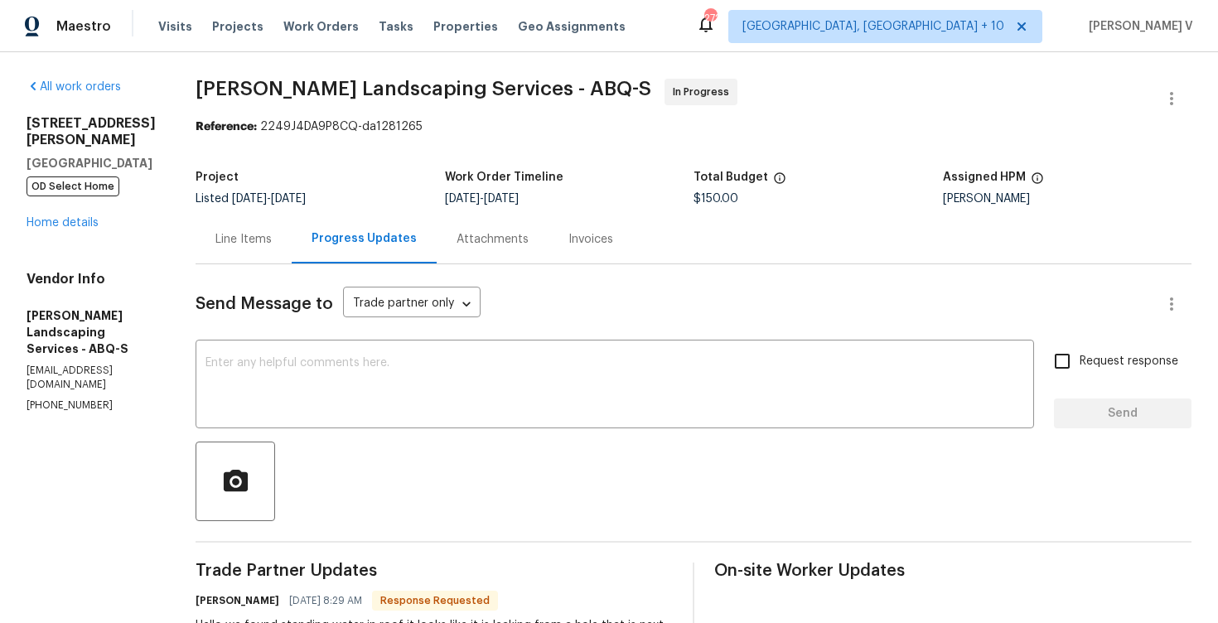
scroll to position [436, 0]
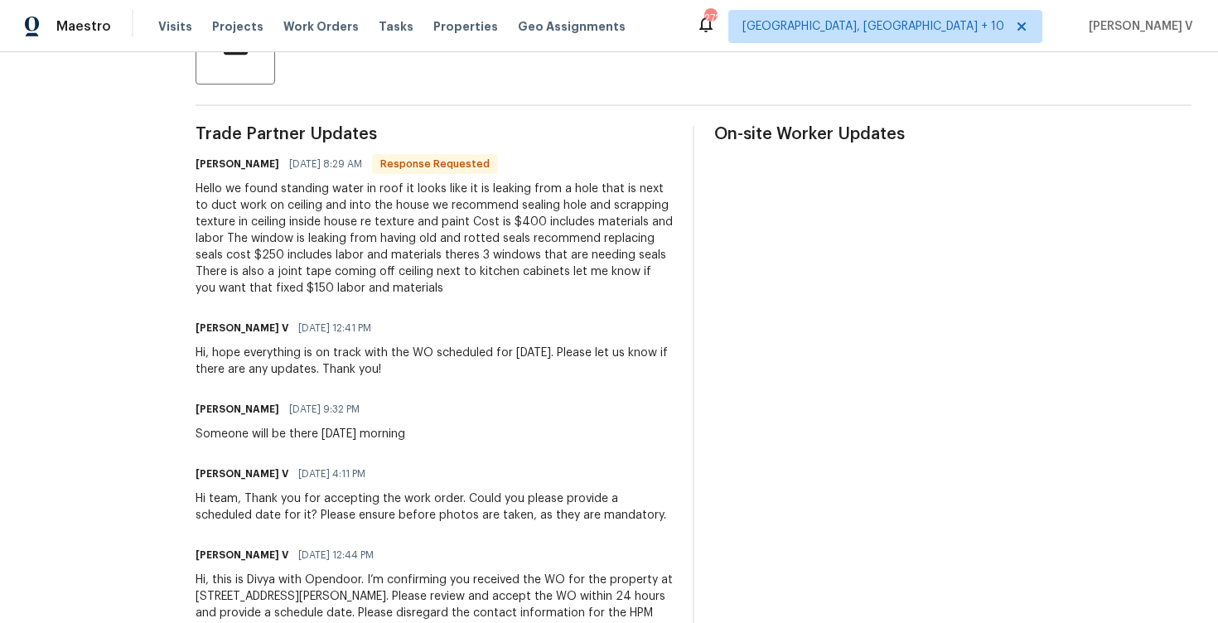
click at [467, 239] on div "Hello we found standing water in roof it looks like it is leaking from a hole t…" at bounding box center [433, 239] width 477 height 116
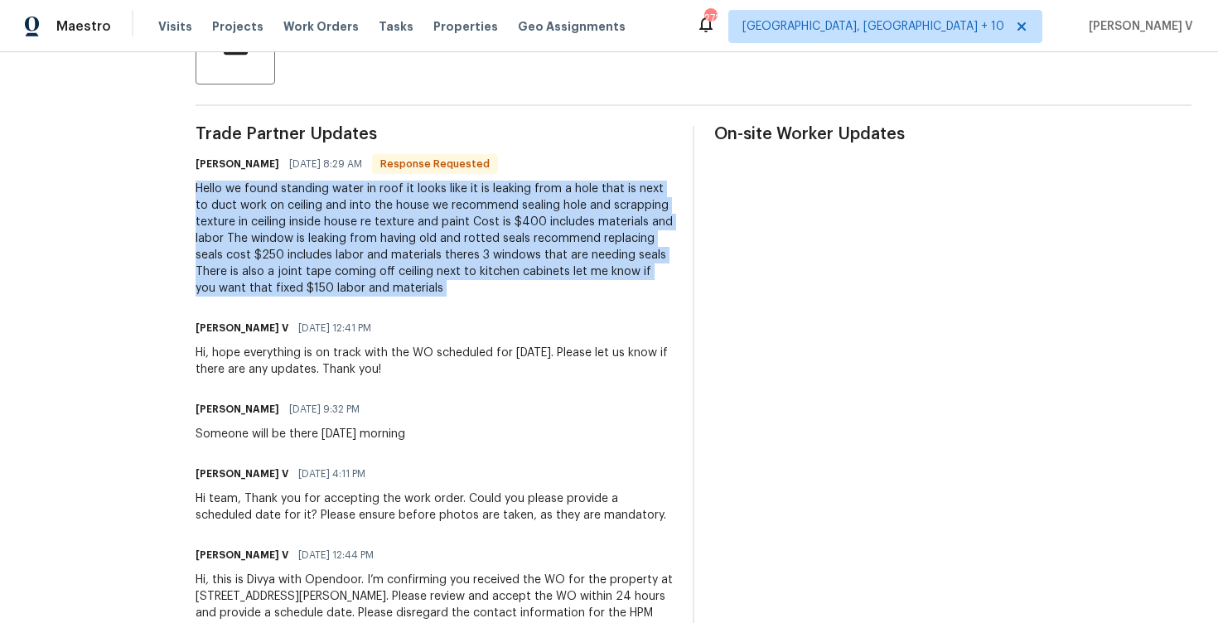
scroll to position [0, 0]
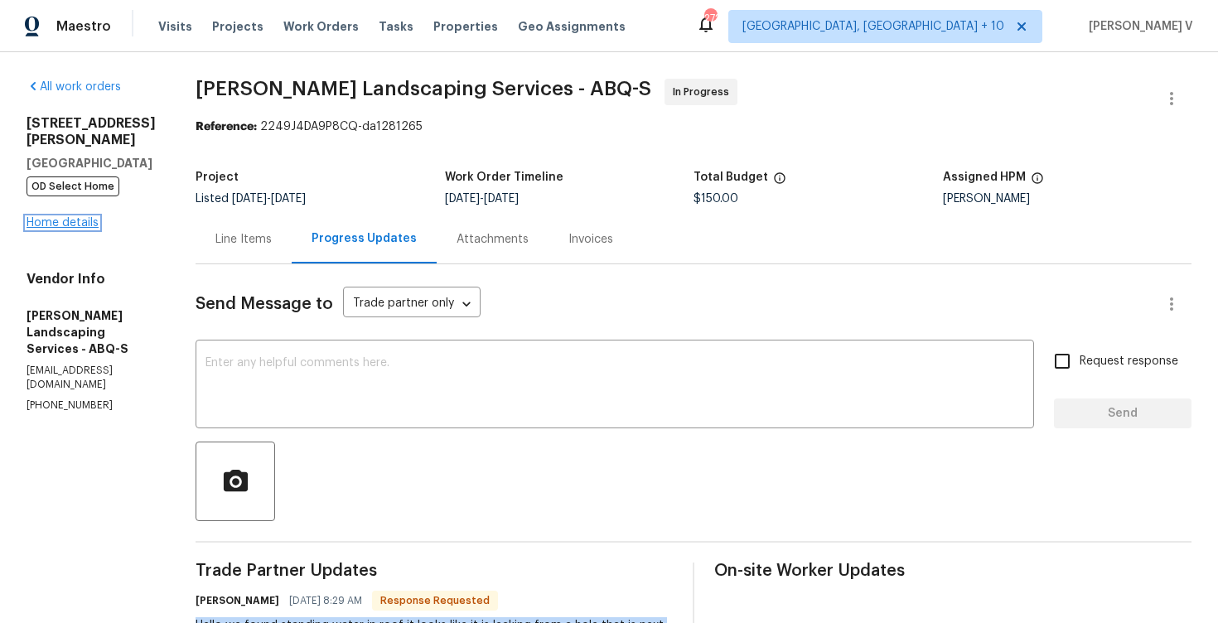
click at [49, 217] on link "Home details" at bounding box center [63, 223] width 72 height 12
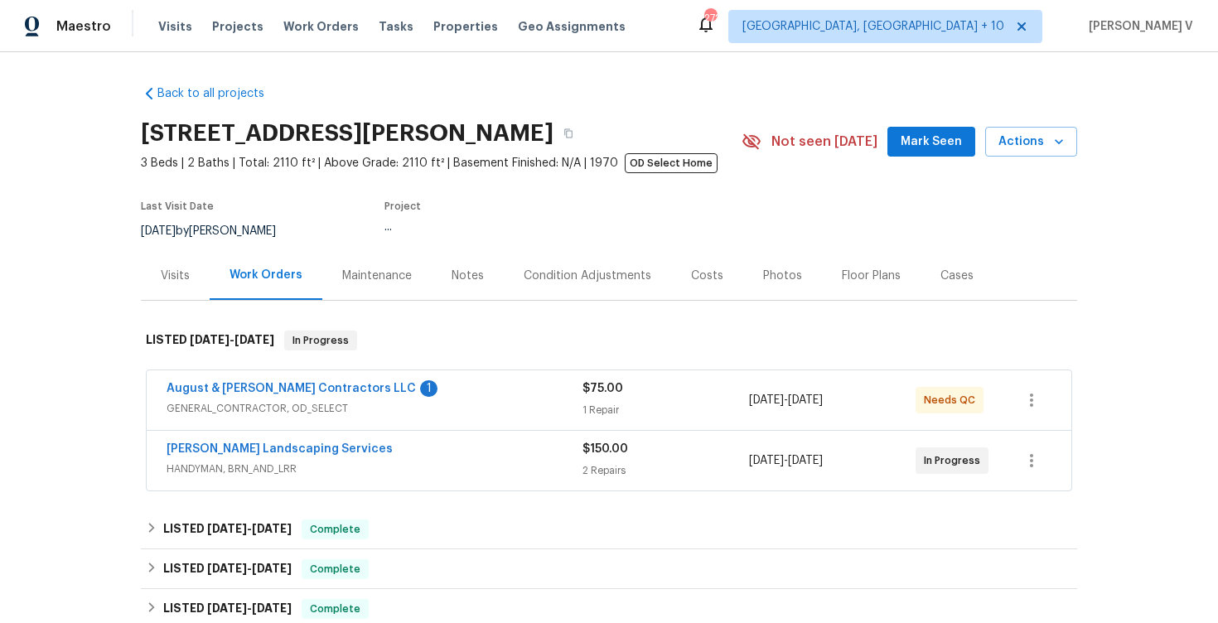
click at [235, 458] on div "[PERSON_NAME] Landscaping Services" at bounding box center [374, 451] width 416 height 20
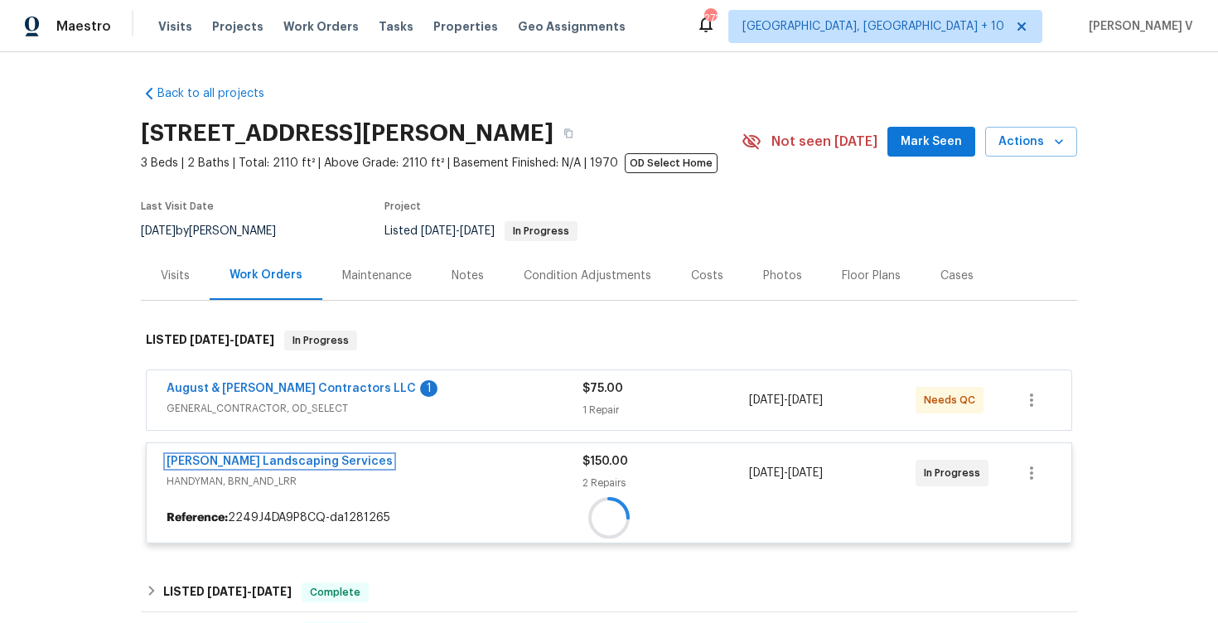
click at [235, 458] on link "[PERSON_NAME] Landscaping Services" at bounding box center [279, 462] width 226 height 12
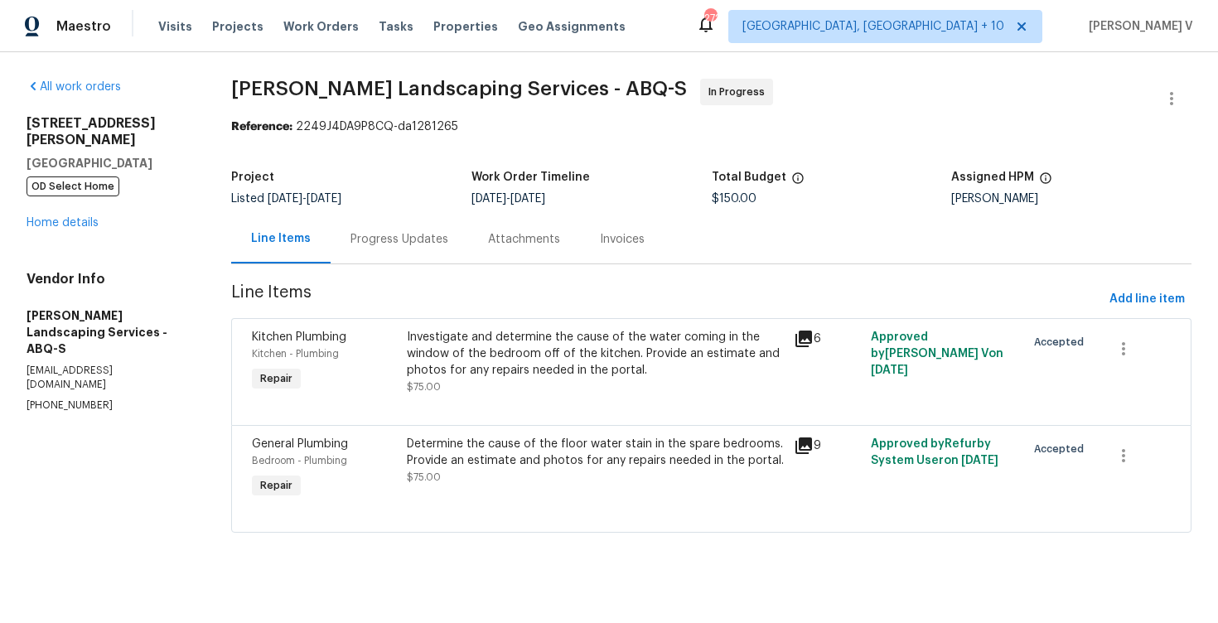
click at [387, 254] on div "Progress Updates" at bounding box center [398, 239] width 137 height 49
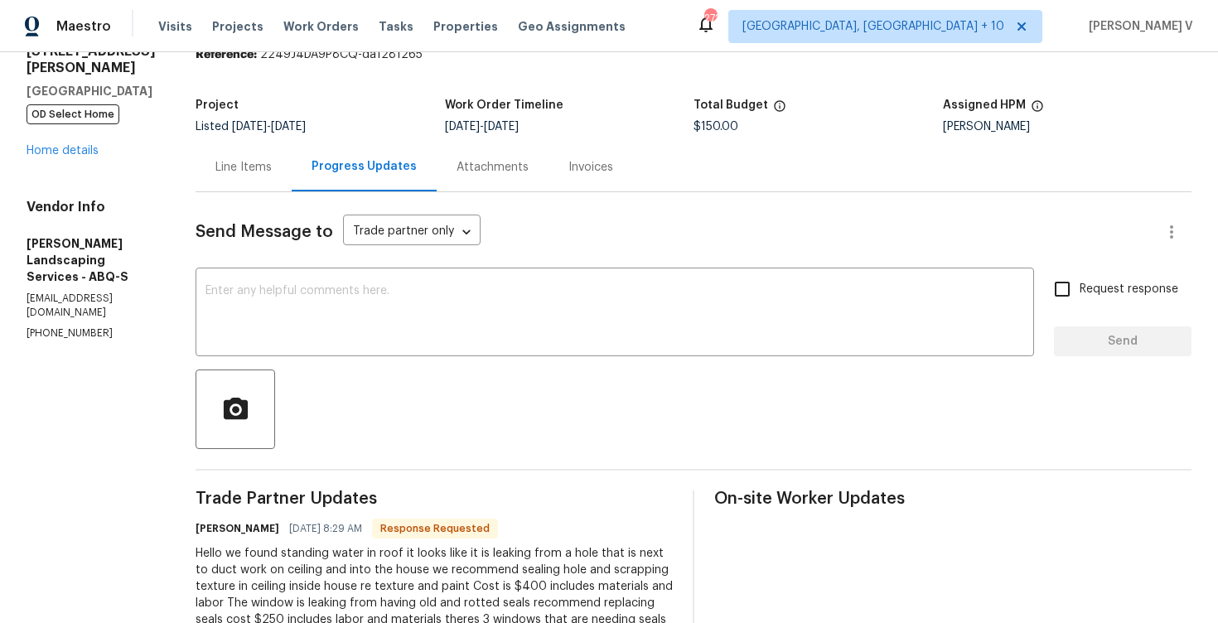
scroll to position [152, 0]
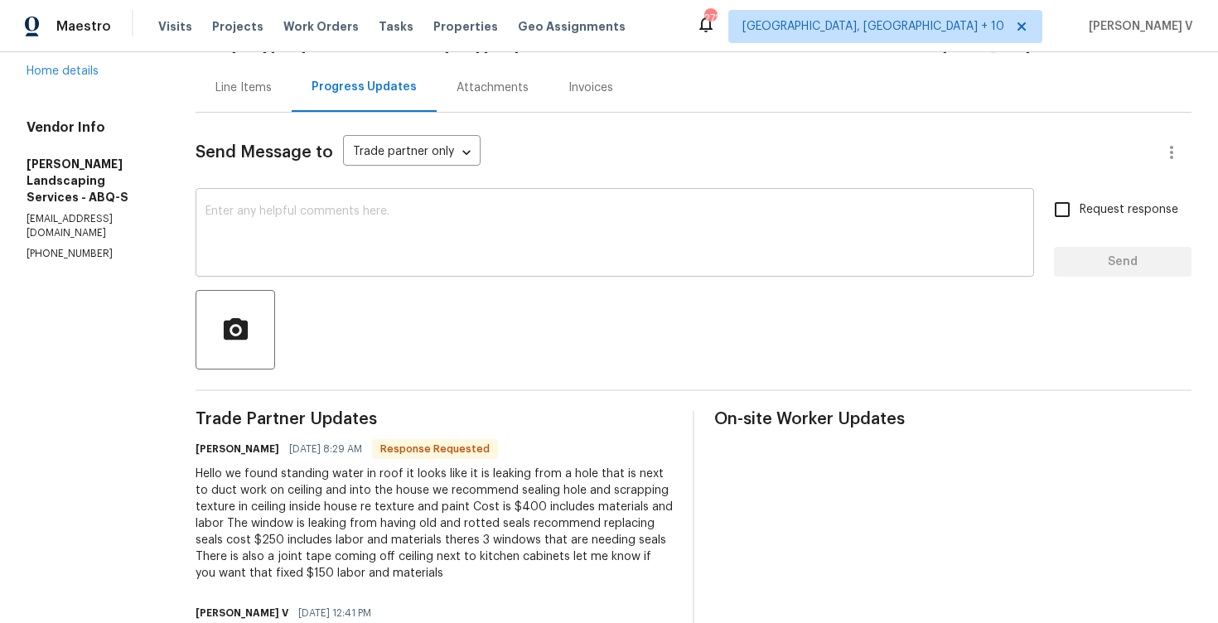
click at [400, 263] on textarea at bounding box center [614, 234] width 818 height 58
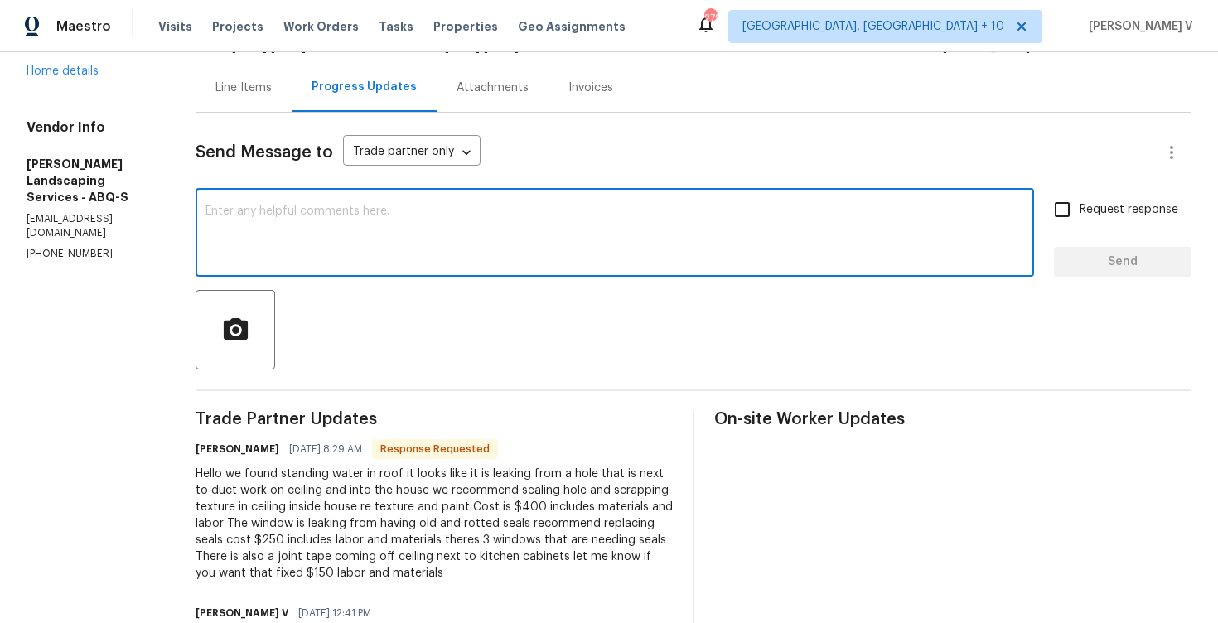
paste textarea "Hey thanks! We will review and get back to you."
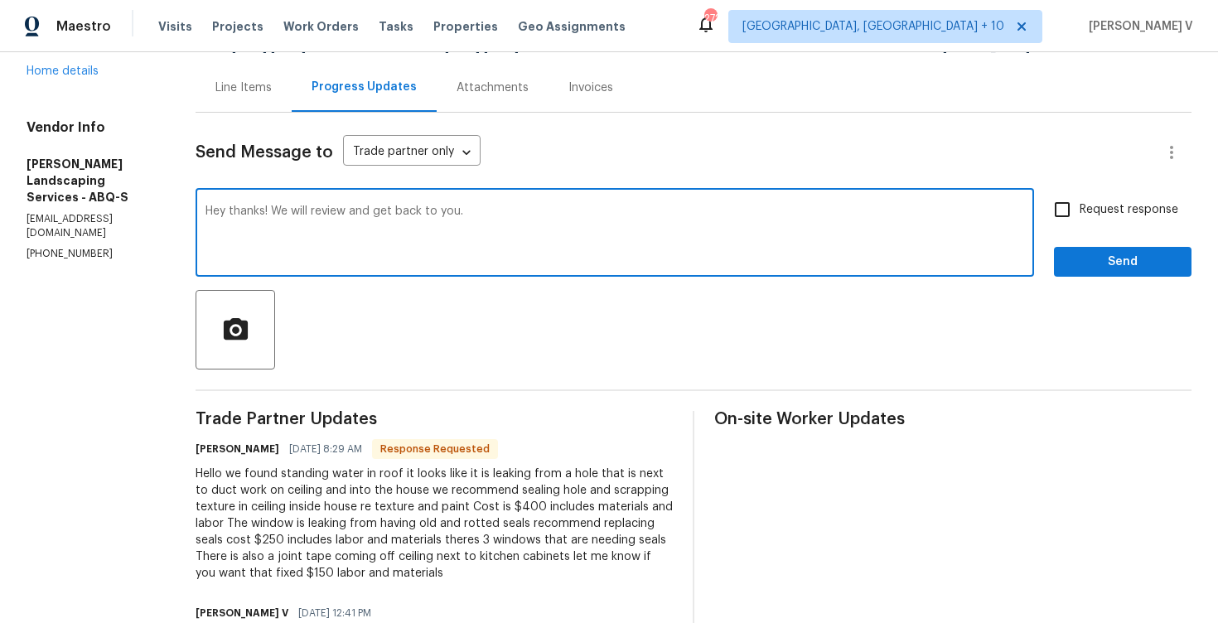
type textarea "Hey thanks! We will review and get back to you."
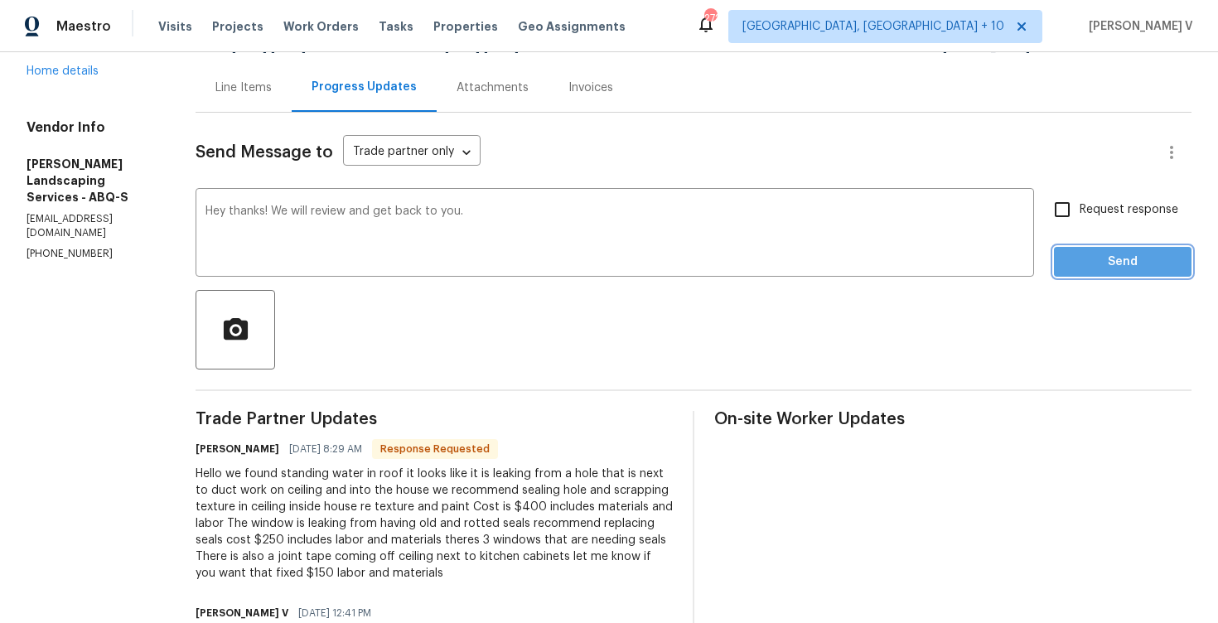
click at [1056, 271] on button "Send" at bounding box center [1122, 262] width 137 height 31
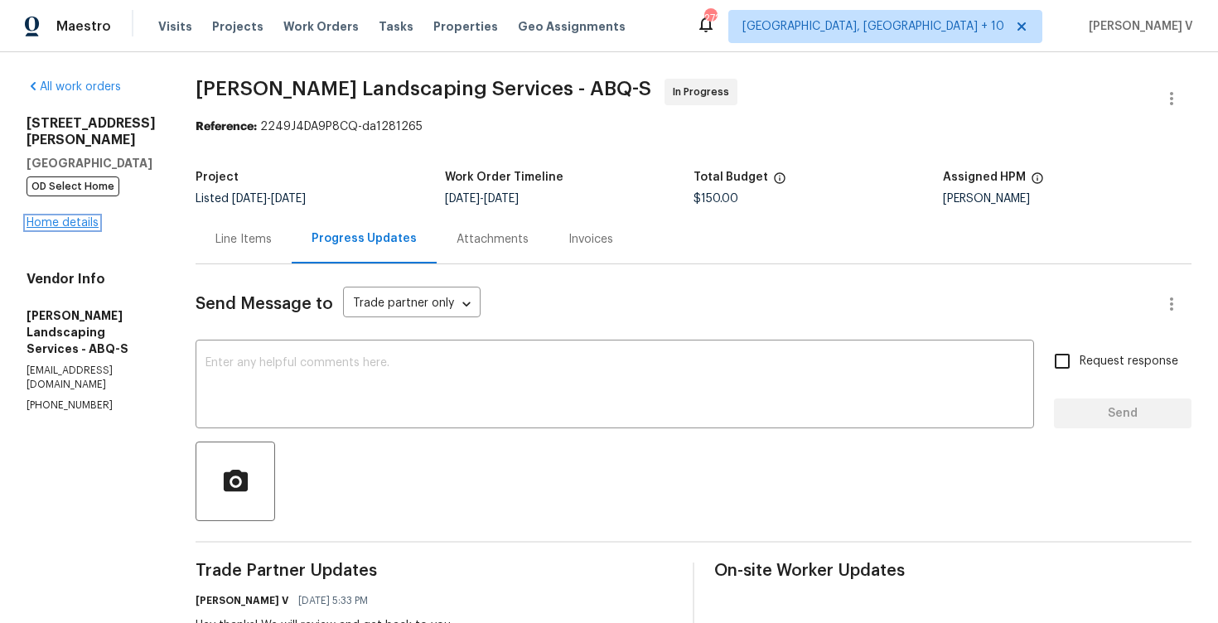
click at [90, 217] on link "Home details" at bounding box center [63, 223] width 72 height 12
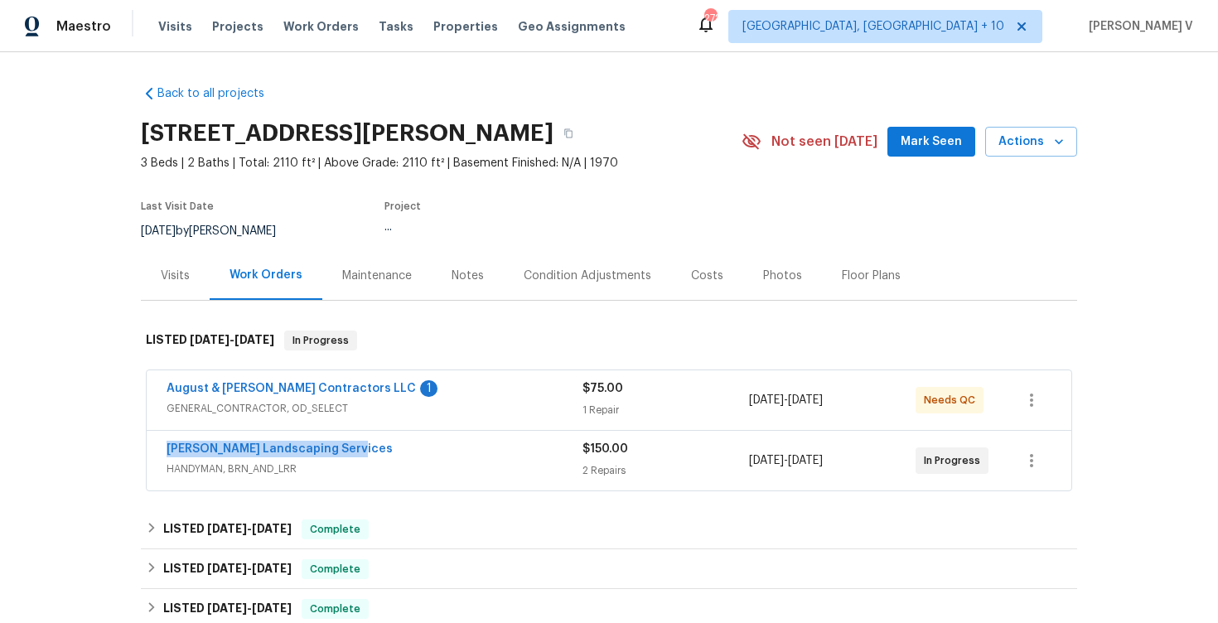
drag, startPoint x: 157, startPoint y: 447, endPoint x: 490, endPoint y: 448, distance: 333.0
click at [490, 448] on div "[PERSON_NAME] Landscaping Services HANDYMAN, BRN_AND_LRR $150.00 2 Repairs [DAT…" at bounding box center [609, 461] width 924 height 60
copy link "[PERSON_NAME] Landscaping Services"
click at [308, 448] on link "[PERSON_NAME] Landscaping Services" at bounding box center [279, 449] width 226 height 12
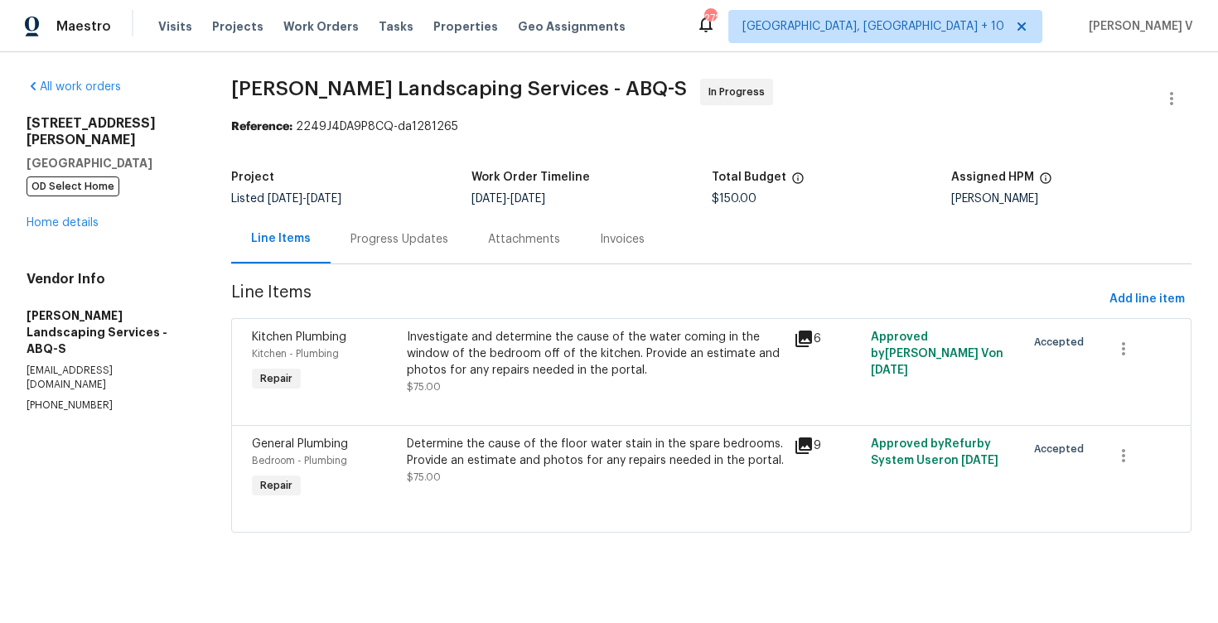
click at [474, 352] on div "Investigate and determine the cause of the water coming in the window of the be…" at bounding box center [595, 354] width 377 height 50
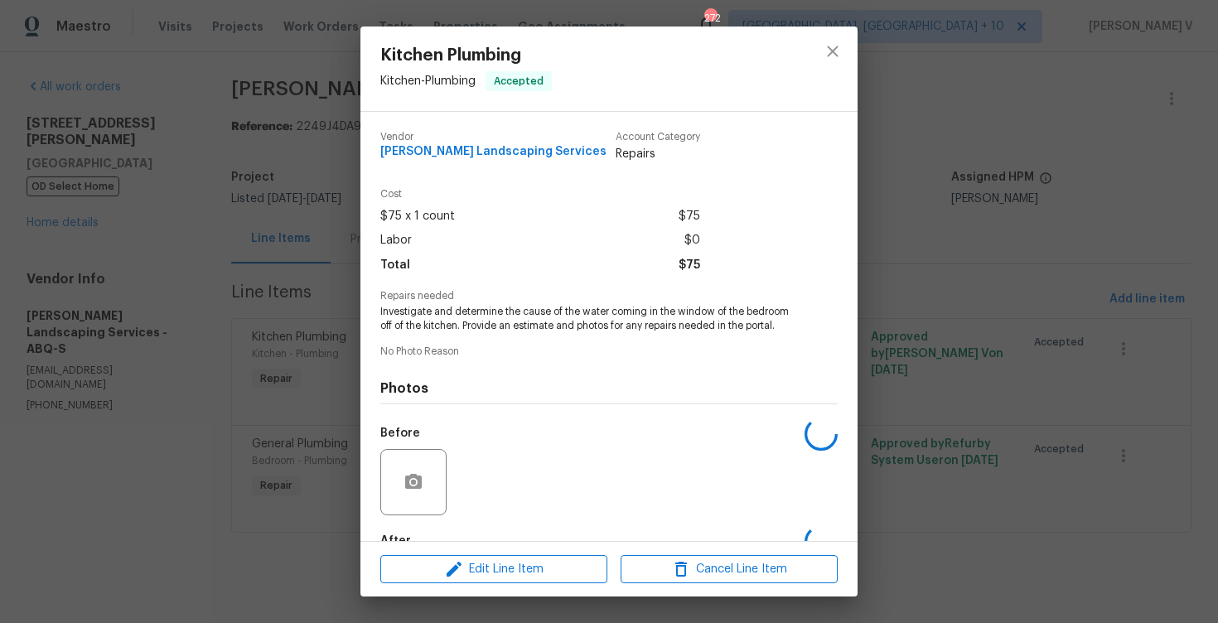
click at [454, 321] on span "Investigate and determine the cause of the water coming in the window of the be…" at bounding box center [586, 319] width 412 height 28
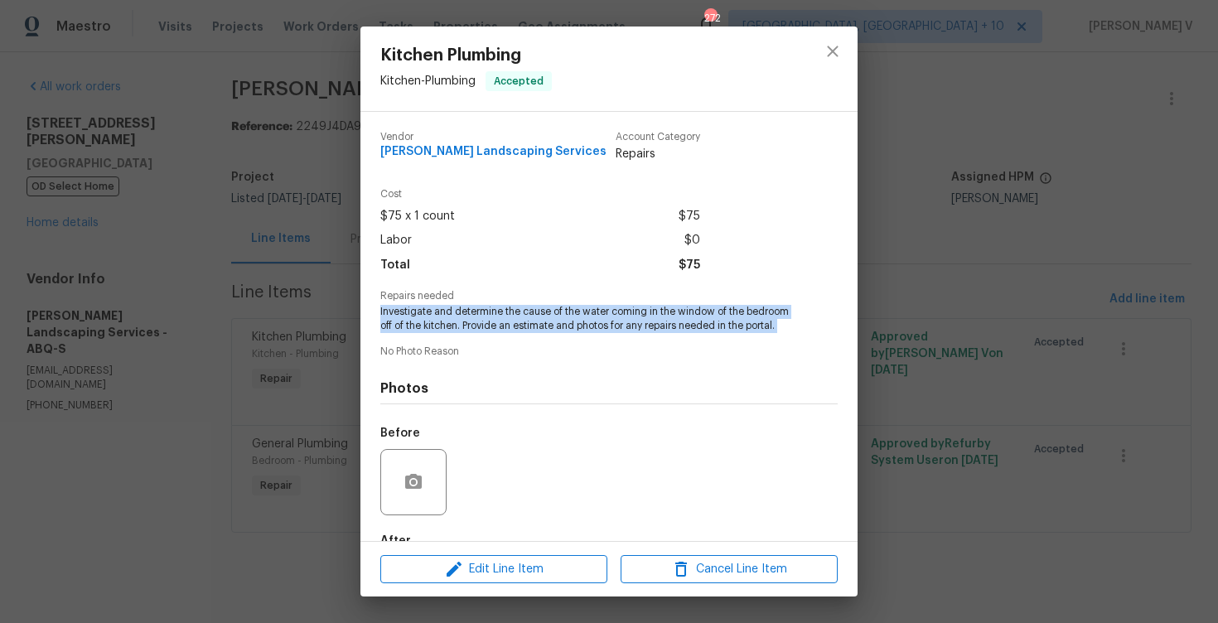
copy span "Investigate and determine the cause of the water coming in the window of the be…"
click at [200, 277] on div "Kitchen Plumbing Kitchen - Plumbing Accepted Vendor [PERSON_NAME] Landscaping S…" at bounding box center [609, 311] width 1218 height 623
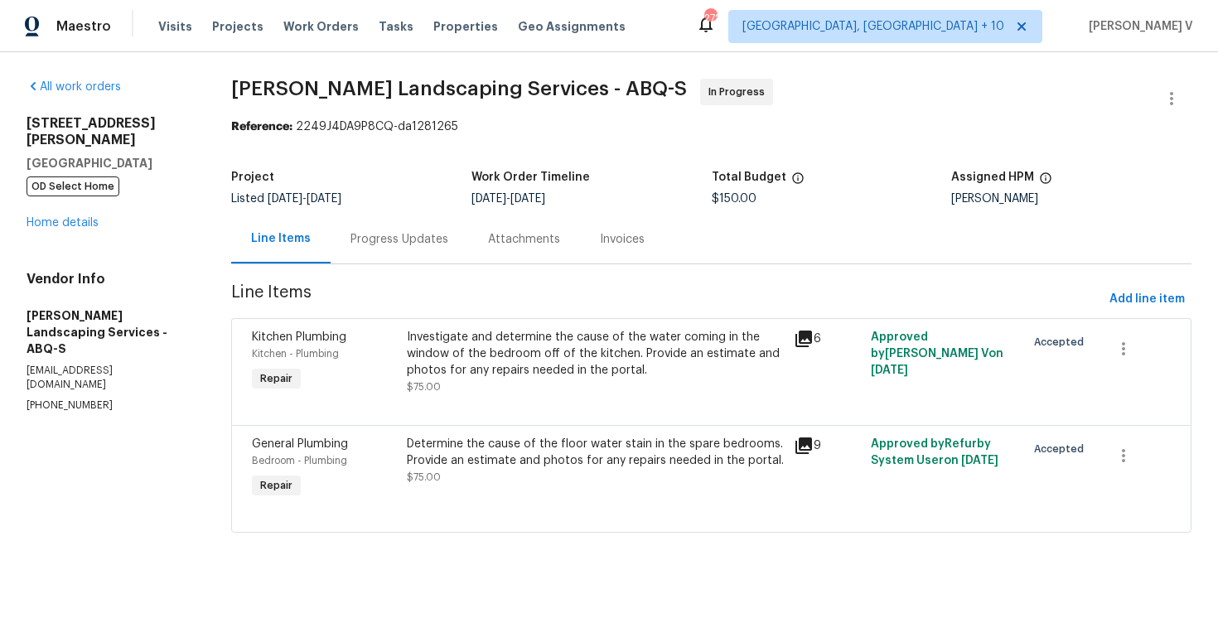
click at [489, 465] on div "Determine the cause of the floor water stain in the spare bedrooms. Provide an …" at bounding box center [595, 452] width 377 height 33
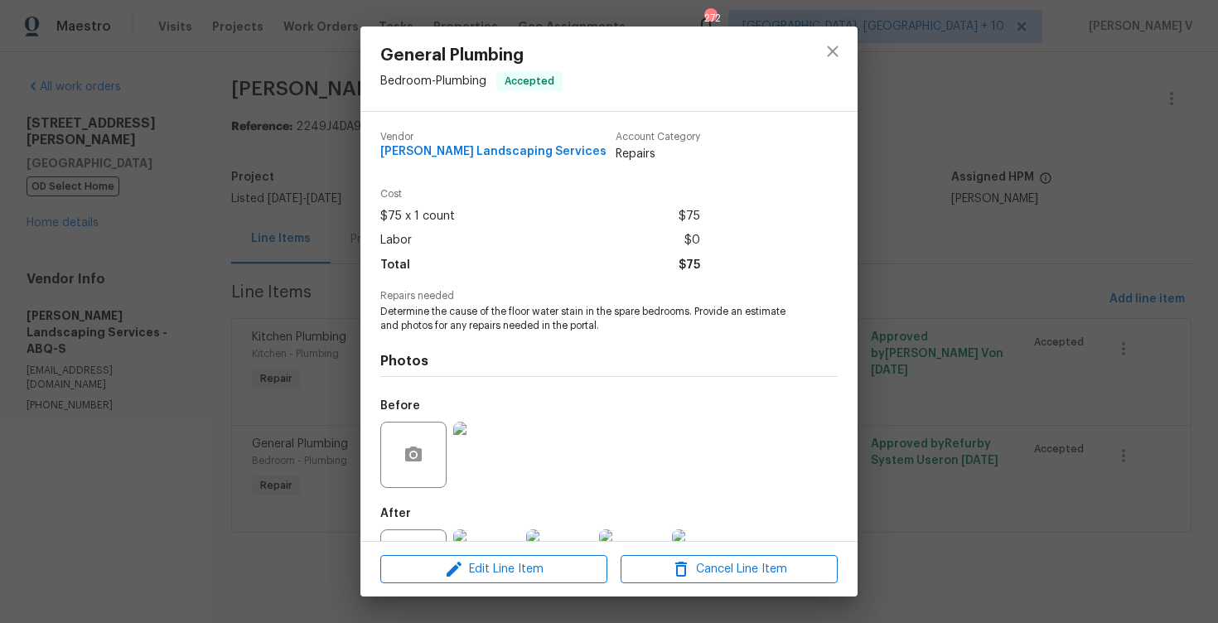
click at [463, 326] on span "Determine the cause of the floor water stain in the spare bedrooms. Provide an …" at bounding box center [586, 319] width 412 height 28
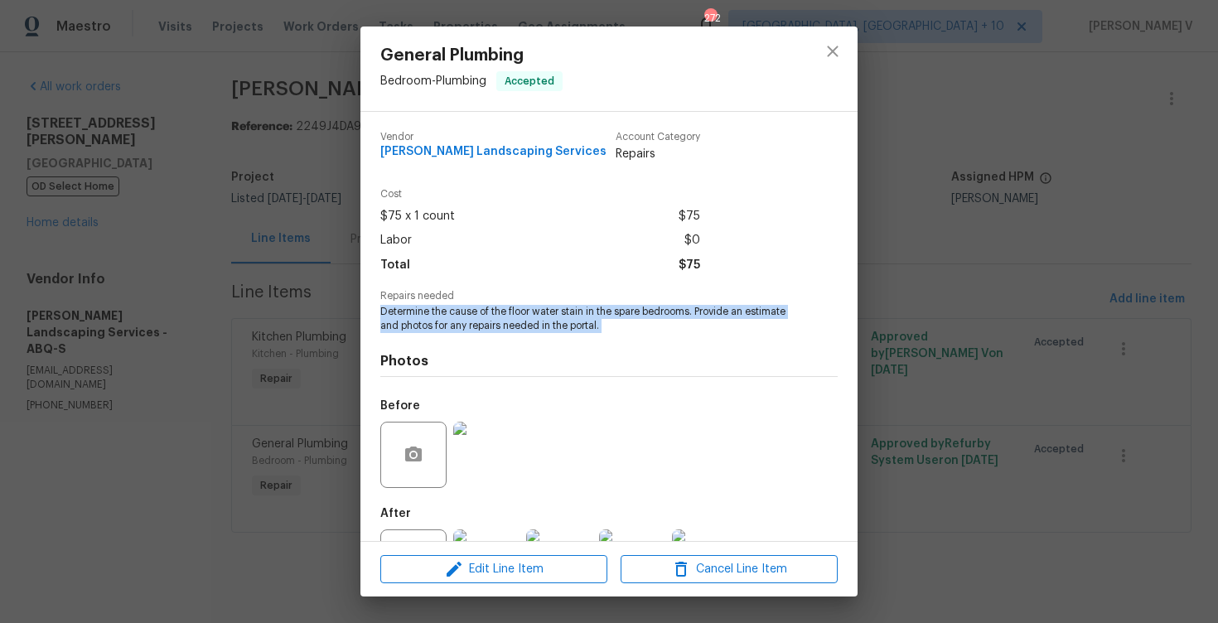
copy span "Determine the cause of the floor water stain in the spare bedrooms. Provide an …"
click at [399, 253] on span "Total" at bounding box center [395, 265] width 30 height 24
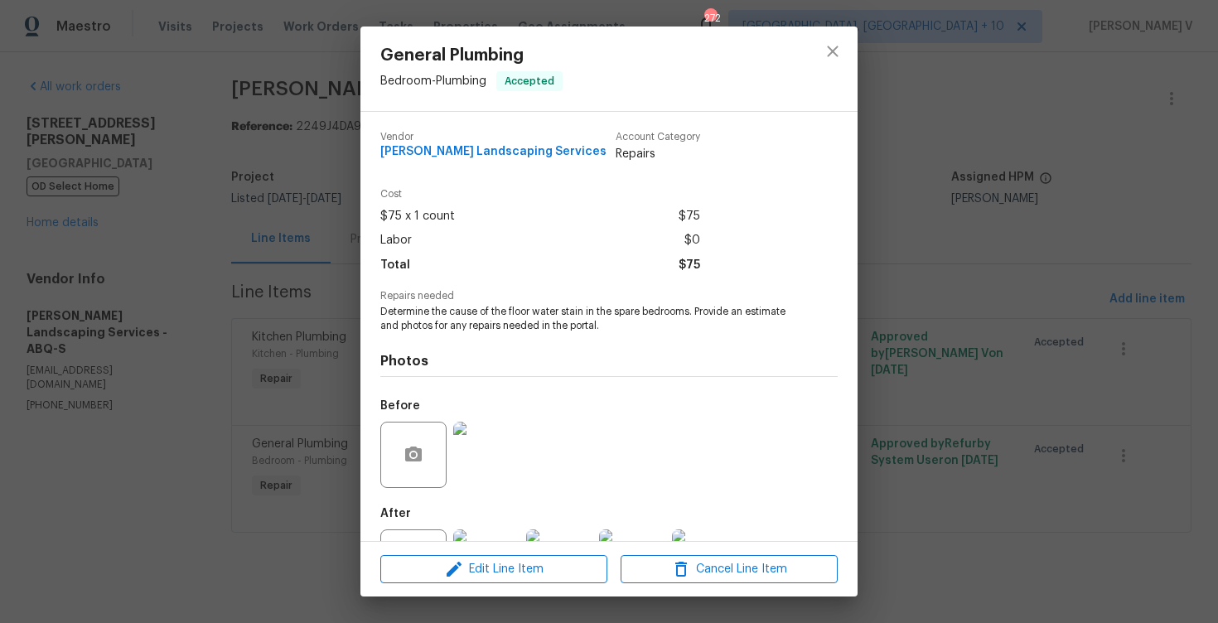
click at [332, 252] on div "General Plumbing Bedroom - Plumbing Accepted Vendor [PERSON_NAME] Landscaping S…" at bounding box center [609, 311] width 1218 height 623
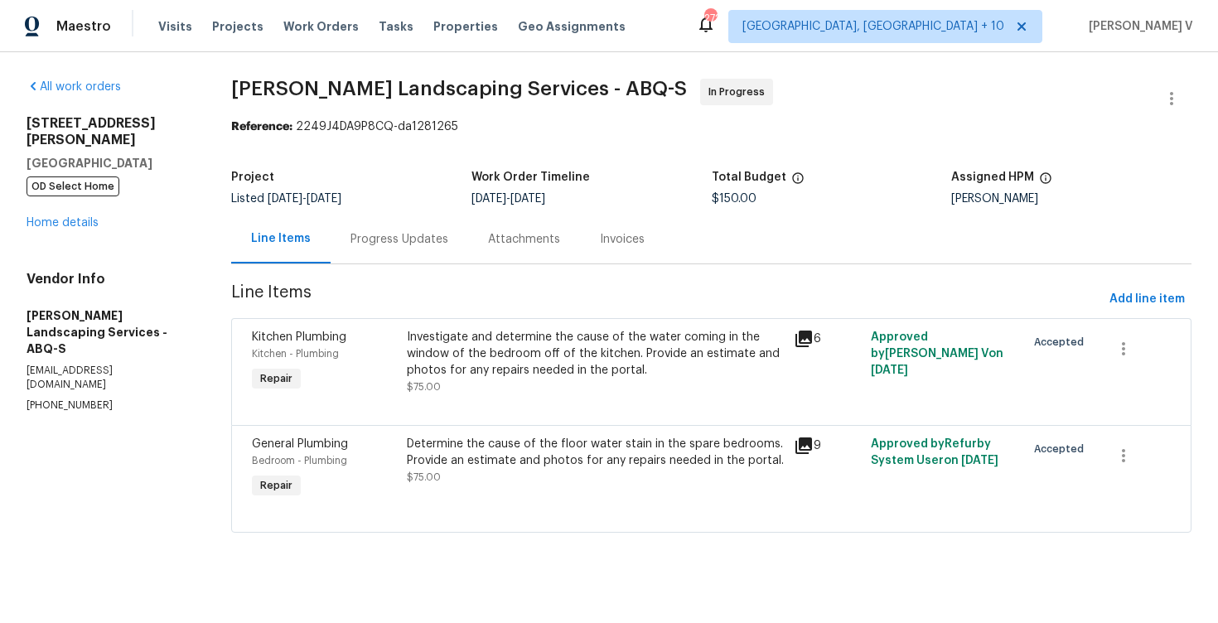
click at [385, 250] on div "Progress Updates" at bounding box center [398, 239] width 137 height 49
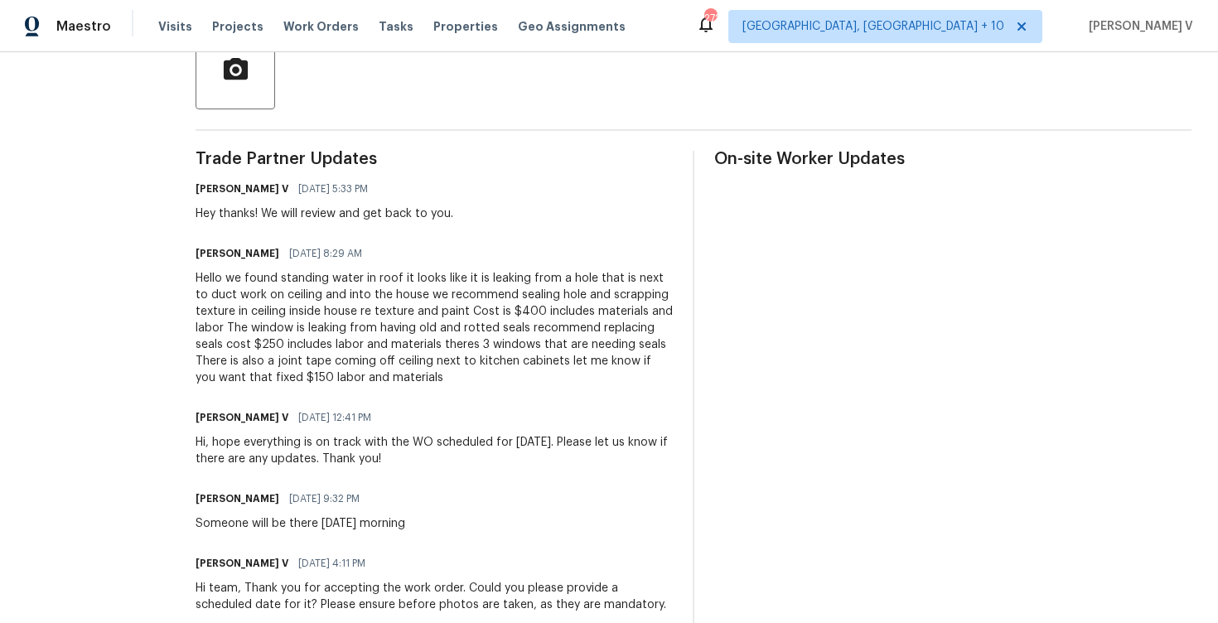
scroll to position [579, 0]
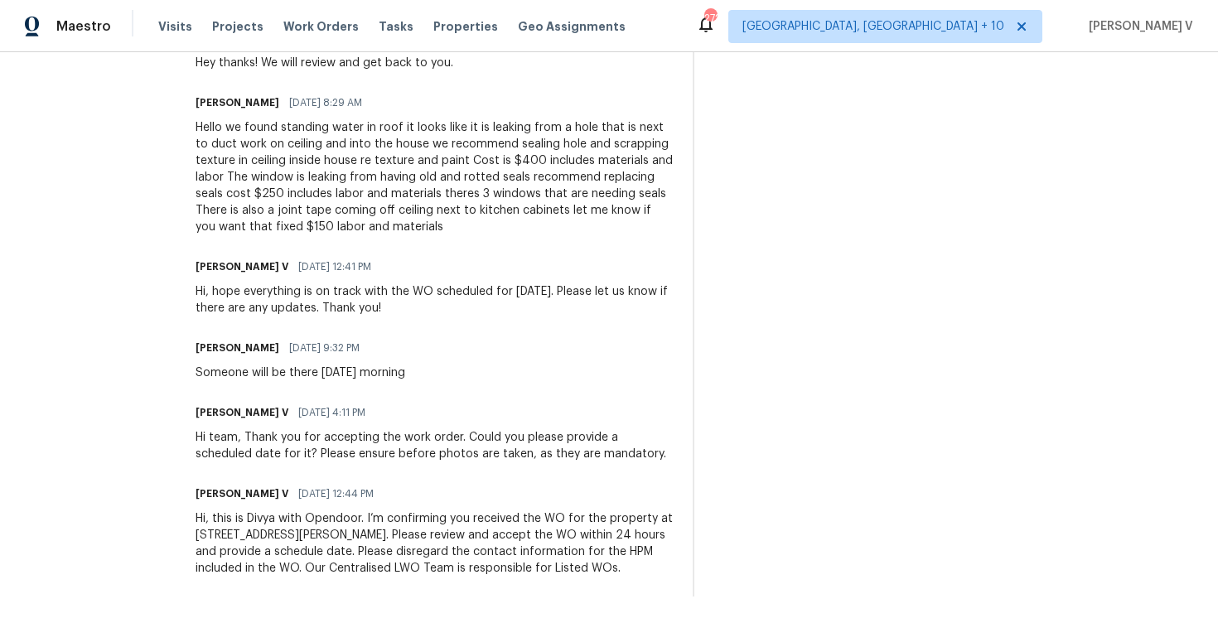
click at [383, 190] on div "Hello we found standing water in roof it looks like it is leaking from a hole t…" at bounding box center [433, 177] width 477 height 116
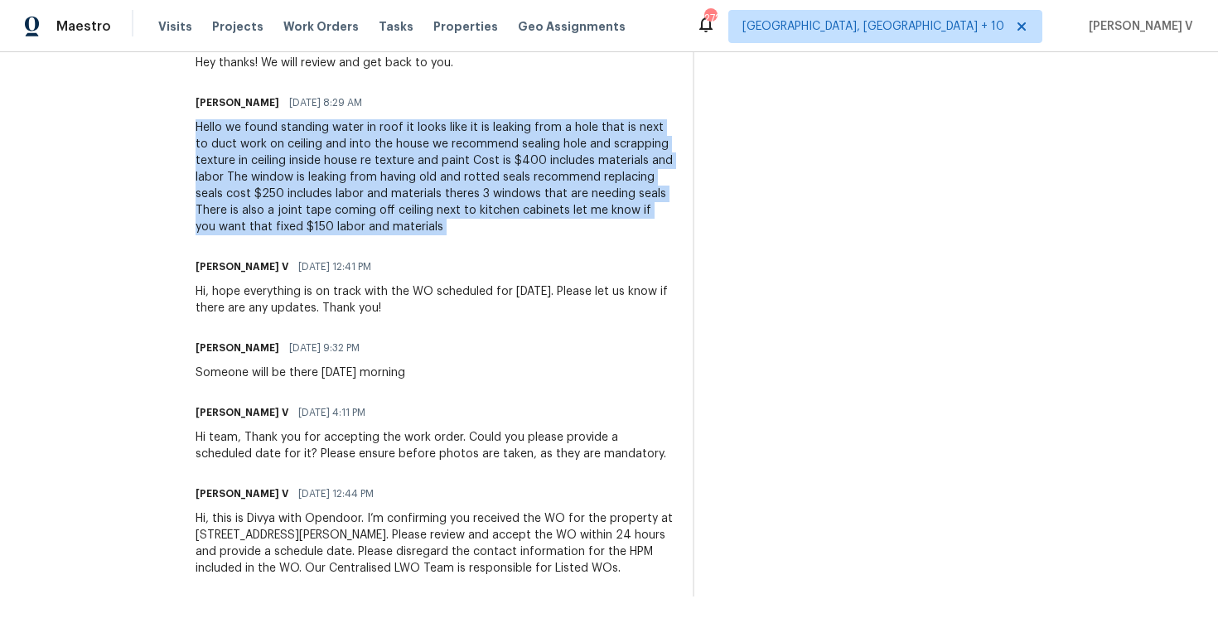
click at [383, 190] on div "Hello we found standing water in roof it looks like it is leaking from a hole t…" at bounding box center [433, 177] width 477 height 116
copy div "Hello we found standing water in roof it looks like it is leaking from a hole t…"
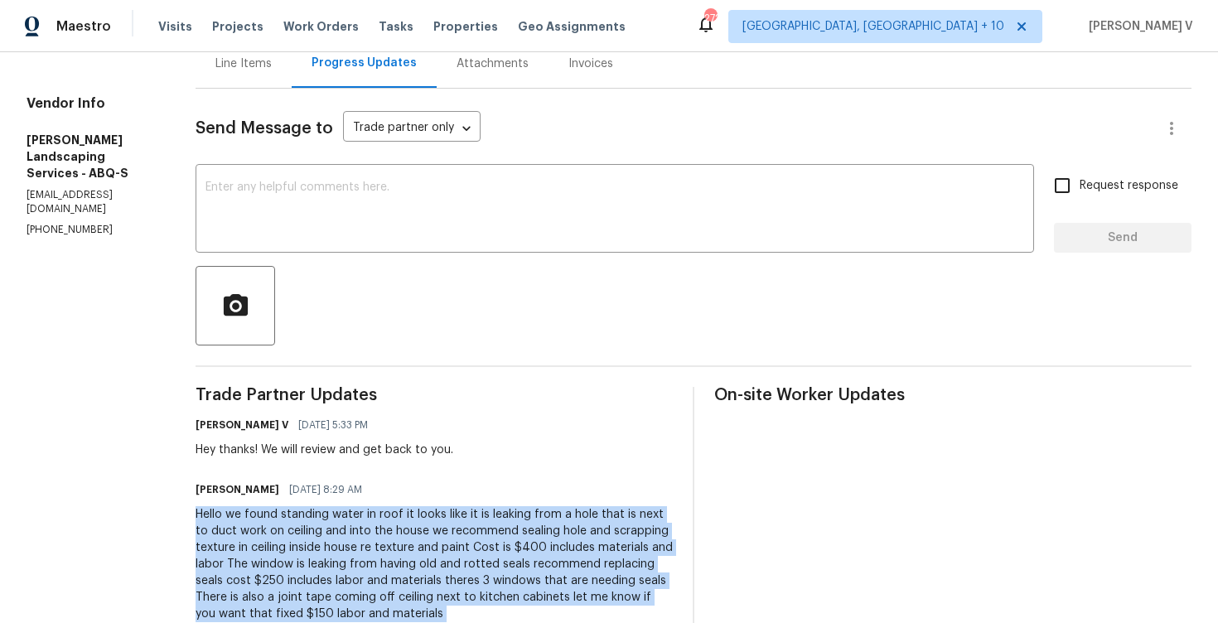
scroll to position [0, 0]
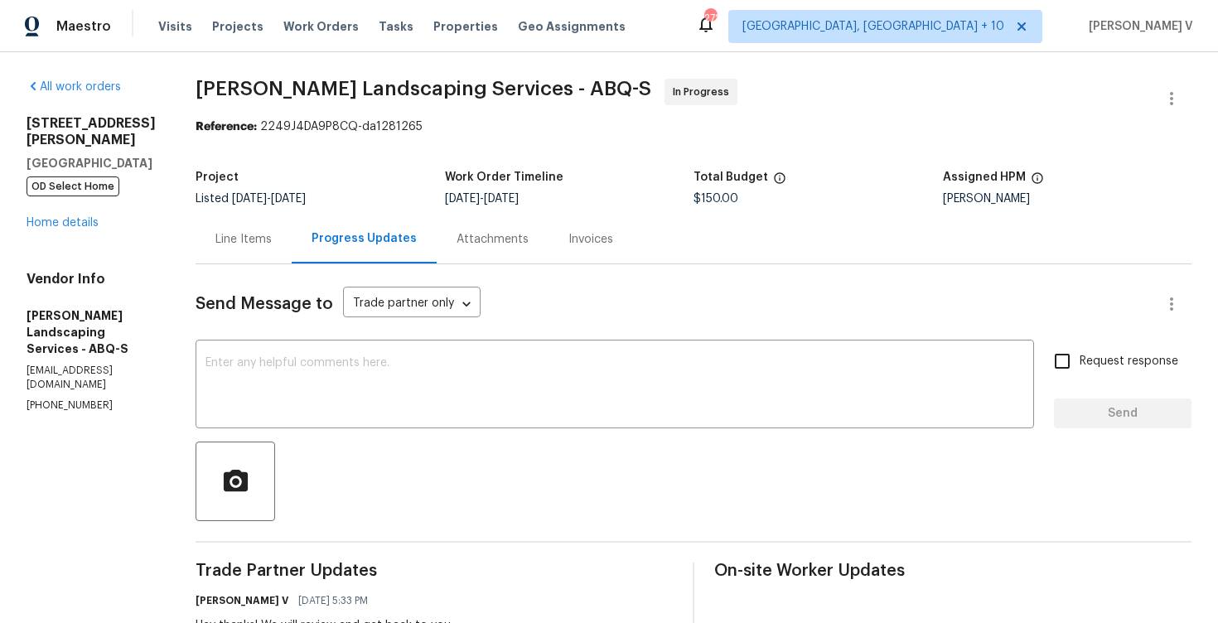
click at [738, 195] on span "$150.00" at bounding box center [715, 199] width 45 height 12
copy span "$150.00"
click at [292, 248] on div "Line Items" at bounding box center [243, 239] width 96 height 49
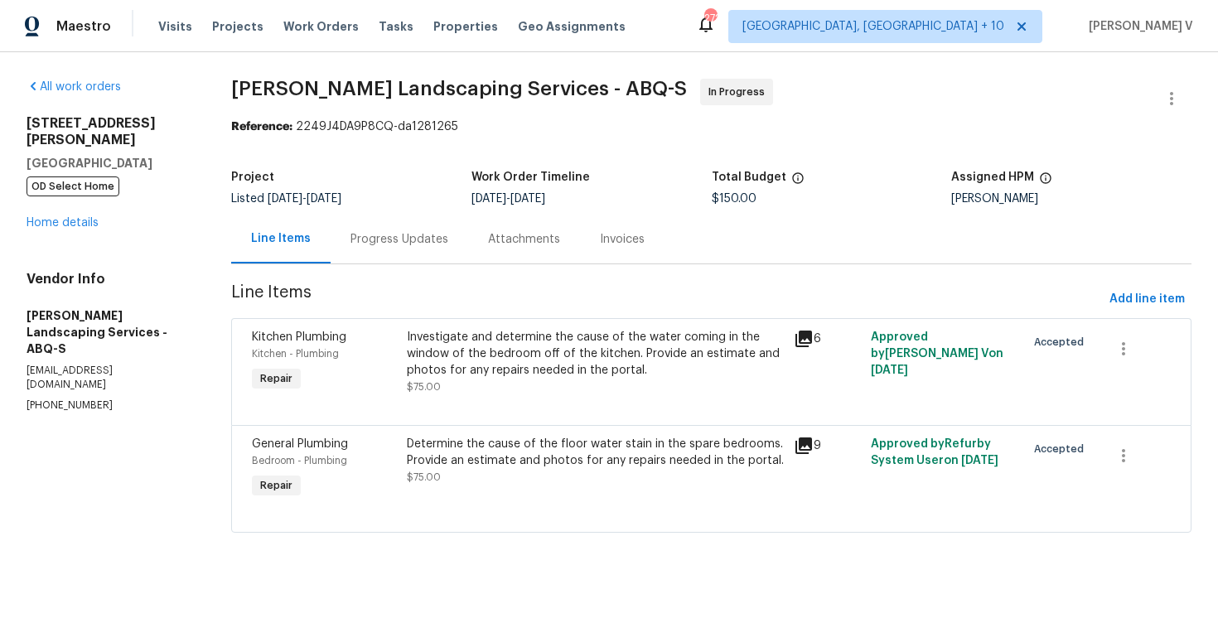
click at [511, 349] on div "Investigate and determine the cause of the water coming in the window of the be…" at bounding box center [595, 354] width 377 height 50
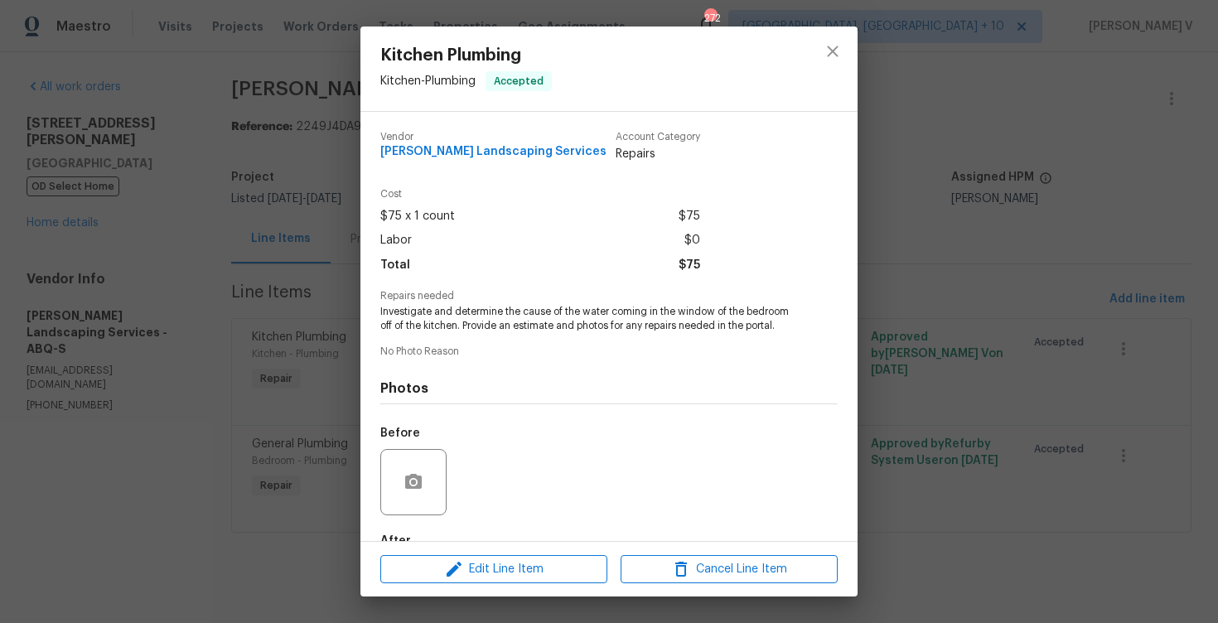
scroll to position [99, 0]
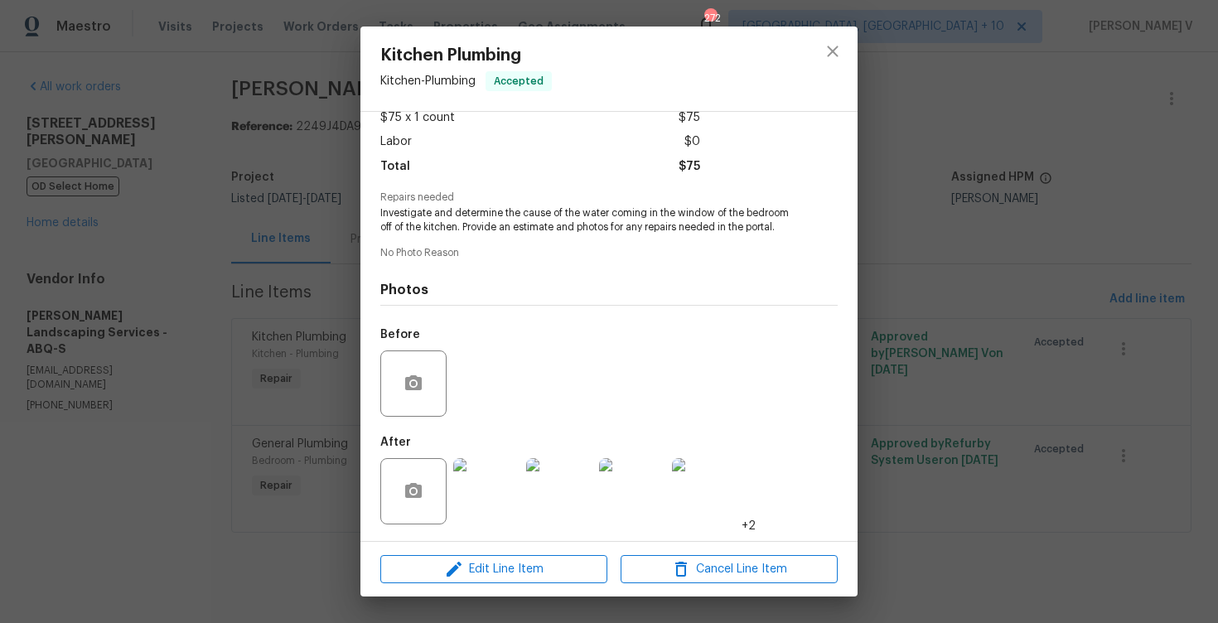
click at [494, 490] on img at bounding box center [486, 491] width 66 height 66
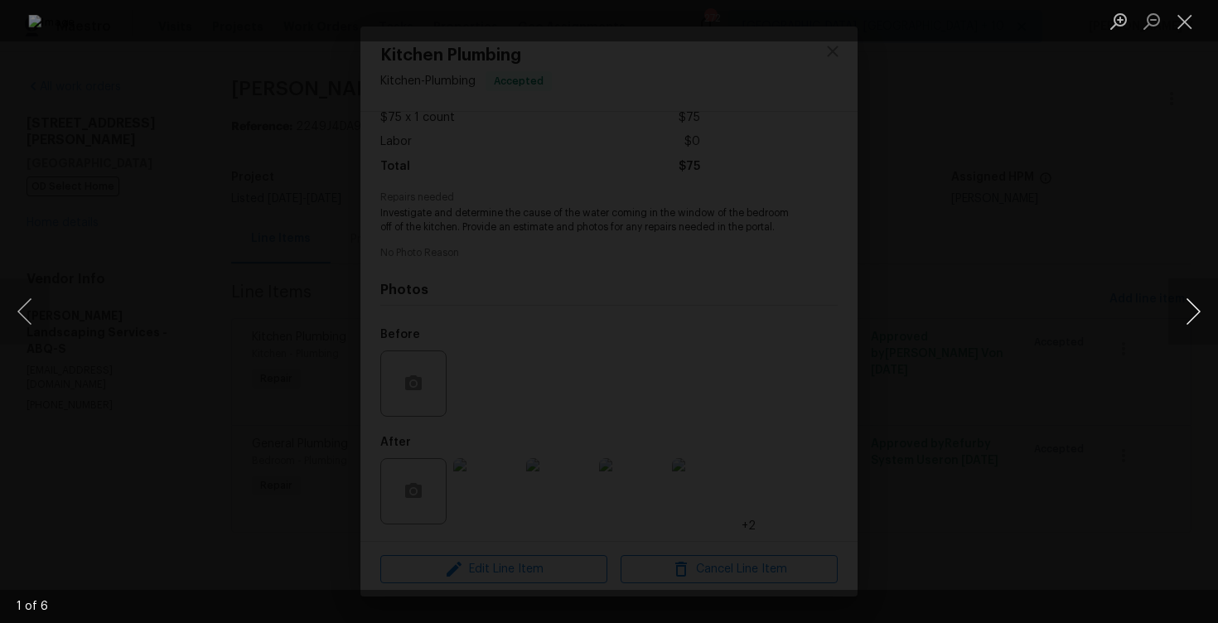
click at [1184, 305] on button "Next image" at bounding box center [1193, 311] width 50 height 66
click at [1206, 327] on button "Next image" at bounding box center [1193, 311] width 50 height 66
click at [1198, 324] on button "Next image" at bounding box center [1193, 311] width 50 height 66
click at [1136, 239] on div "Lightbox" at bounding box center [609, 311] width 1218 height 623
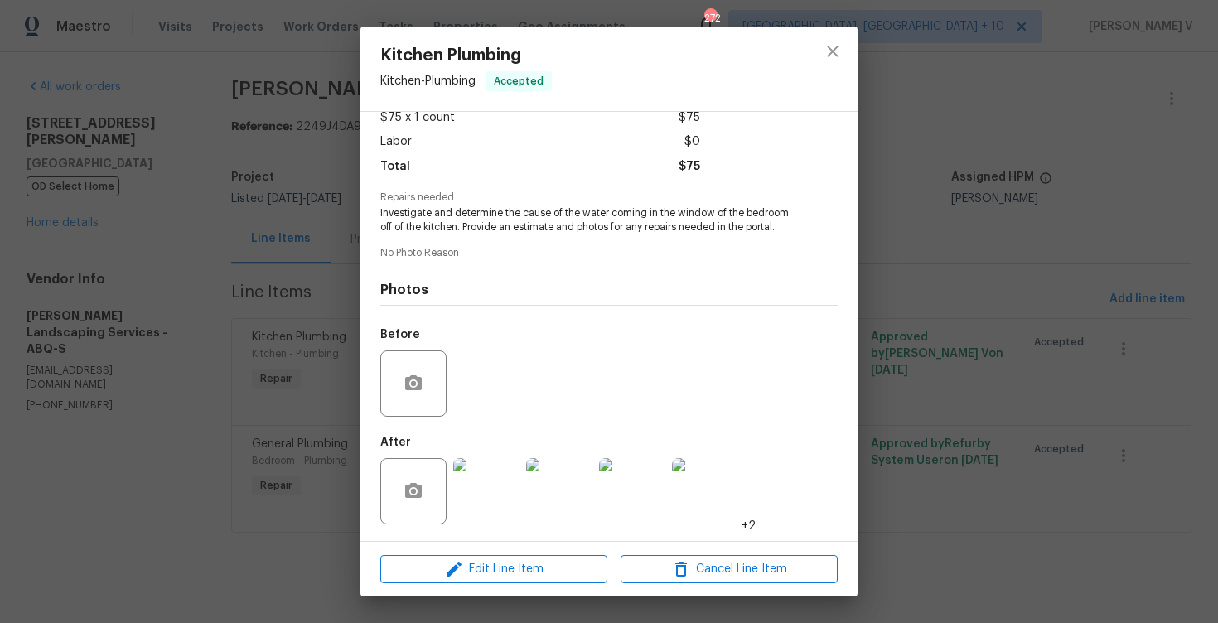
click at [948, 397] on div "Kitchen Plumbing Kitchen - Plumbing Accepted Vendor Rodriguez Landscaping Servi…" at bounding box center [609, 311] width 1218 height 623
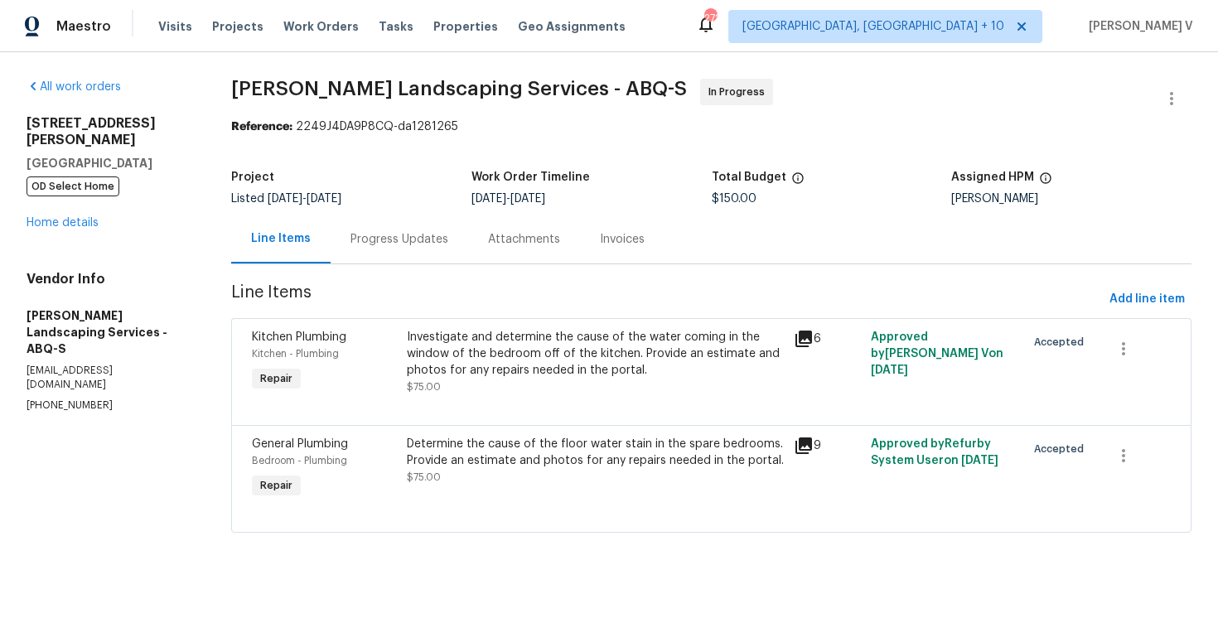
click at [563, 519] on div at bounding box center [711, 512] width 919 height 20
click at [605, 475] on div "Determine the cause of the floor water stain in the spare bedrooms. Provide an …" at bounding box center [595, 461] width 377 height 50
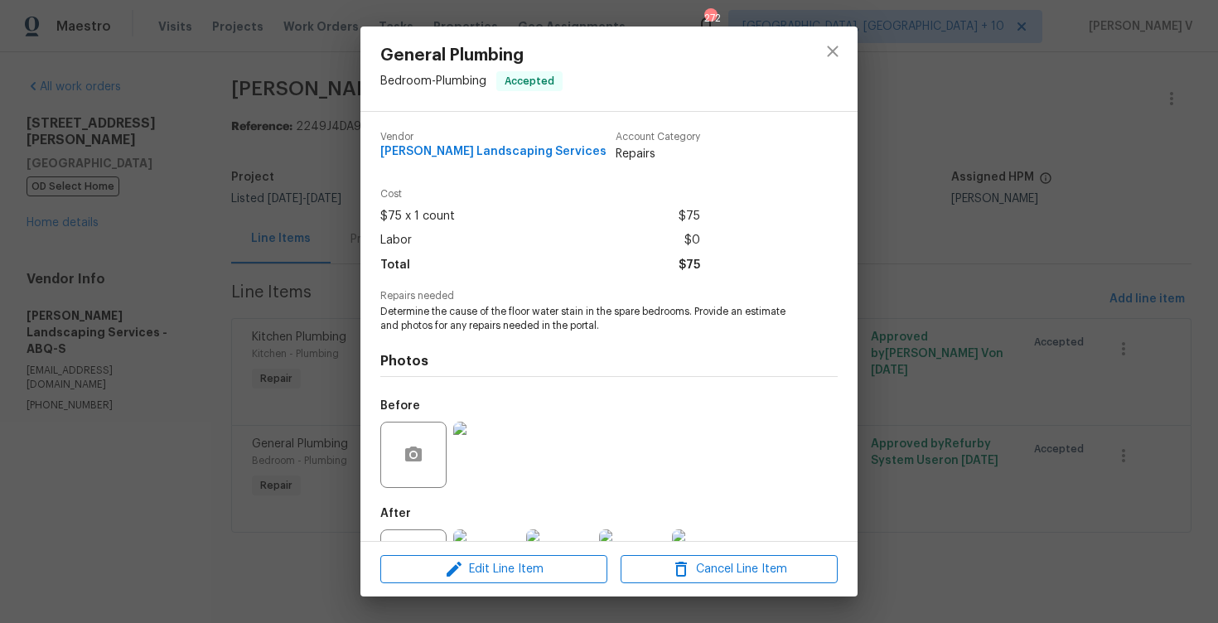
scroll to position [71, 0]
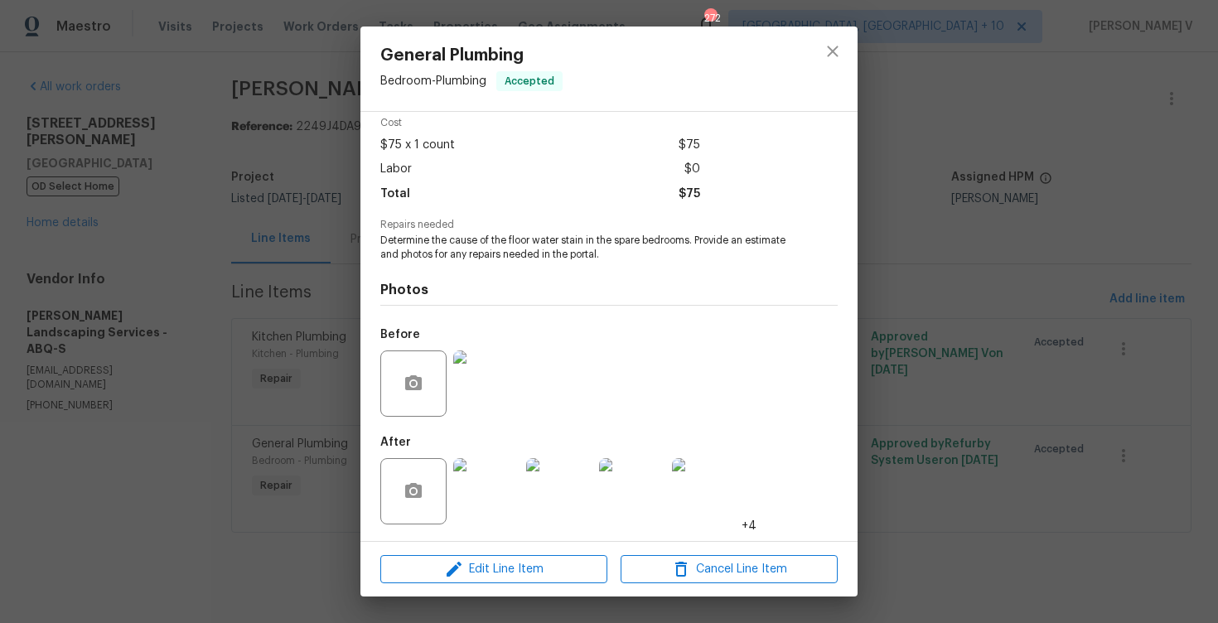
click at [484, 495] on img at bounding box center [486, 491] width 66 height 66
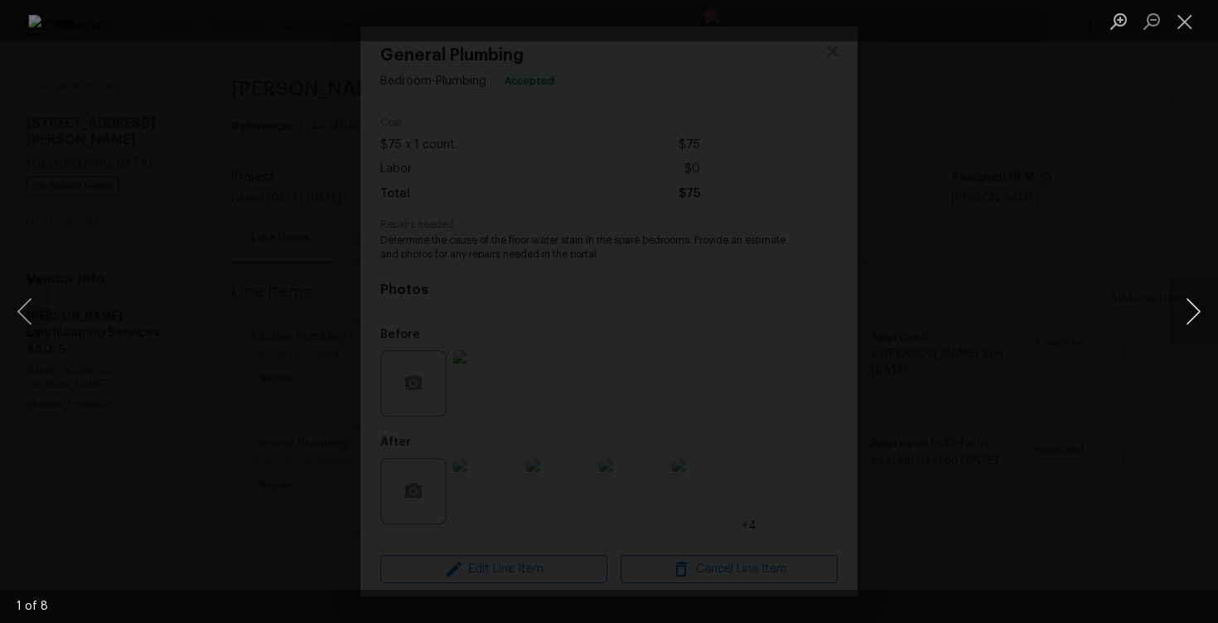
click at [1189, 298] on button "Next image" at bounding box center [1193, 311] width 50 height 66
click at [1193, 314] on button "Next image" at bounding box center [1193, 311] width 50 height 66
click at [1187, 300] on button "Next image" at bounding box center [1193, 311] width 50 height 66
click at [1206, 311] on button "Next image" at bounding box center [1193, 311] width 50 height 66
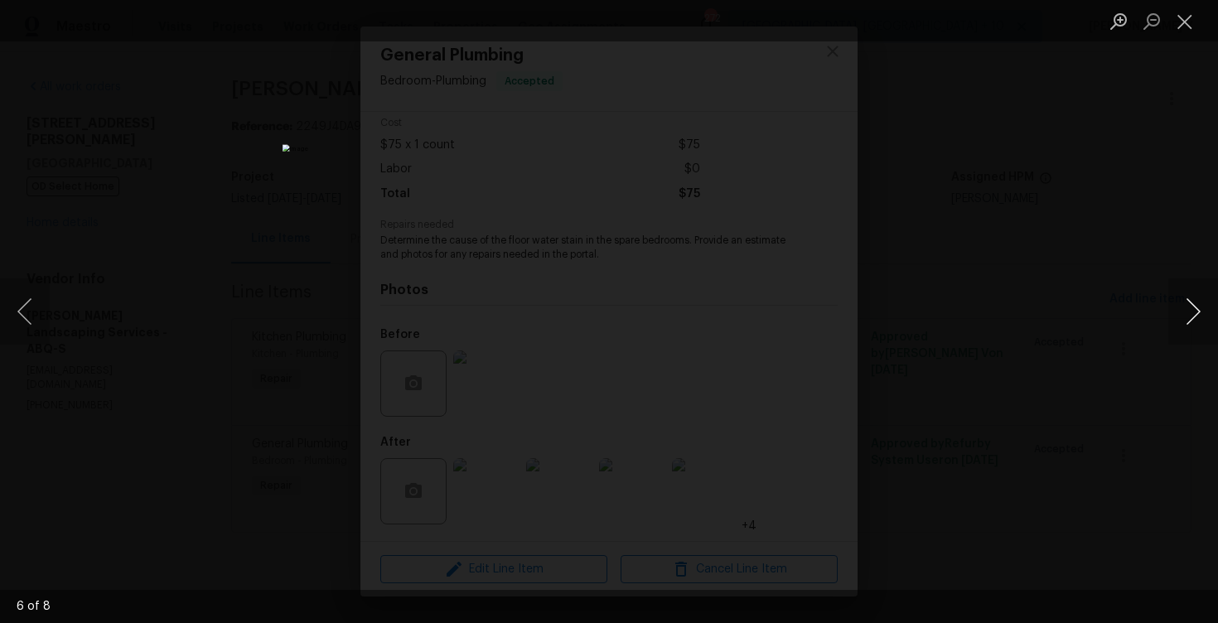
click at [1195, 297] on button "Next image" at bounding box center [1193, 311] width 50 height 66
click at [297, 214] on div "Lightbox" at bounding box center [609, 311] width 1218 height 623
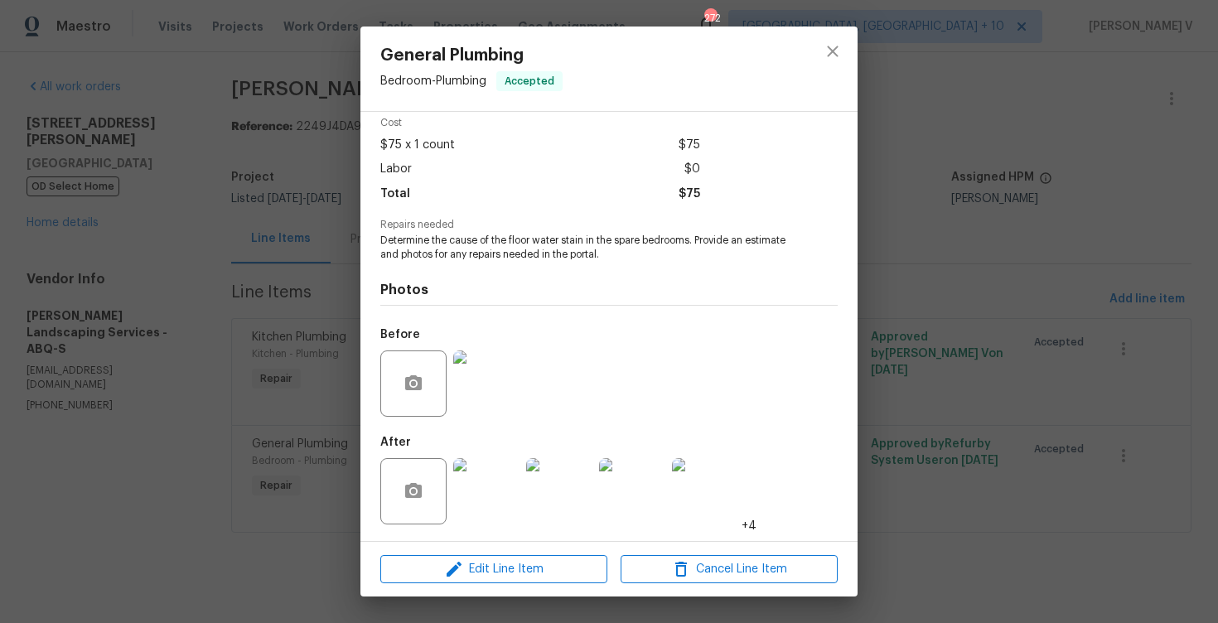
click at [350, 251] on div "General Plumbing Bedroom - Plumbing Accepted Vendor Rodriguez Landscaping Servi…" at bounding box center [609, 311] width 1218 height 623
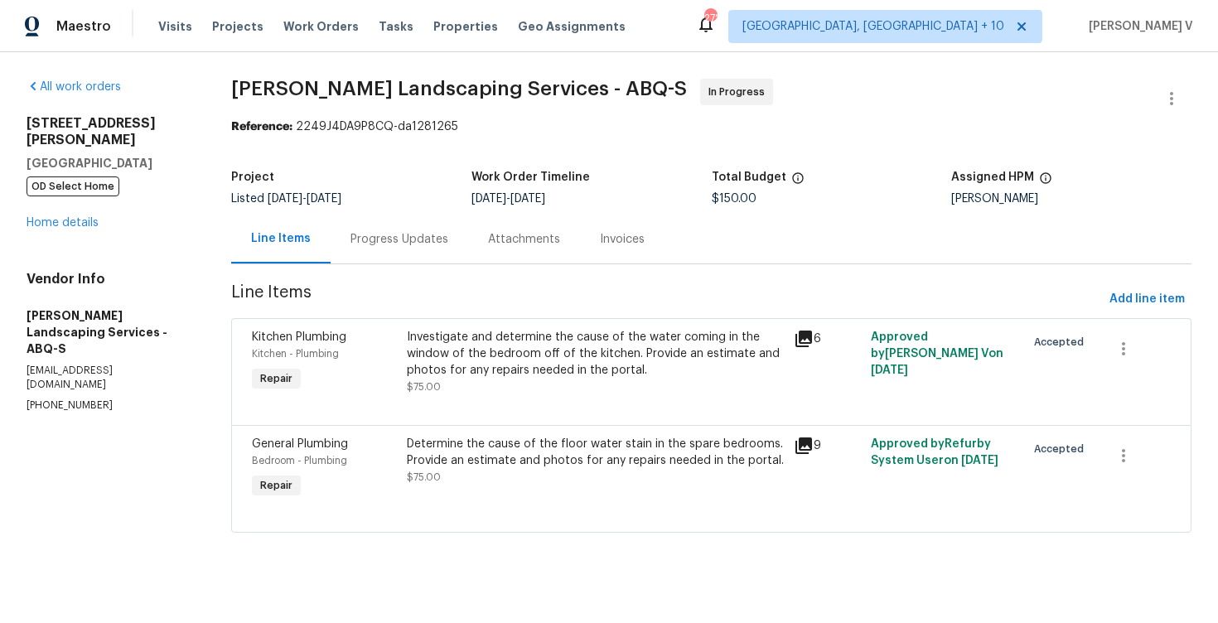
click at [367, 250] on div "Progress Updates" at bounding box center [398, 239] width 137 height 49
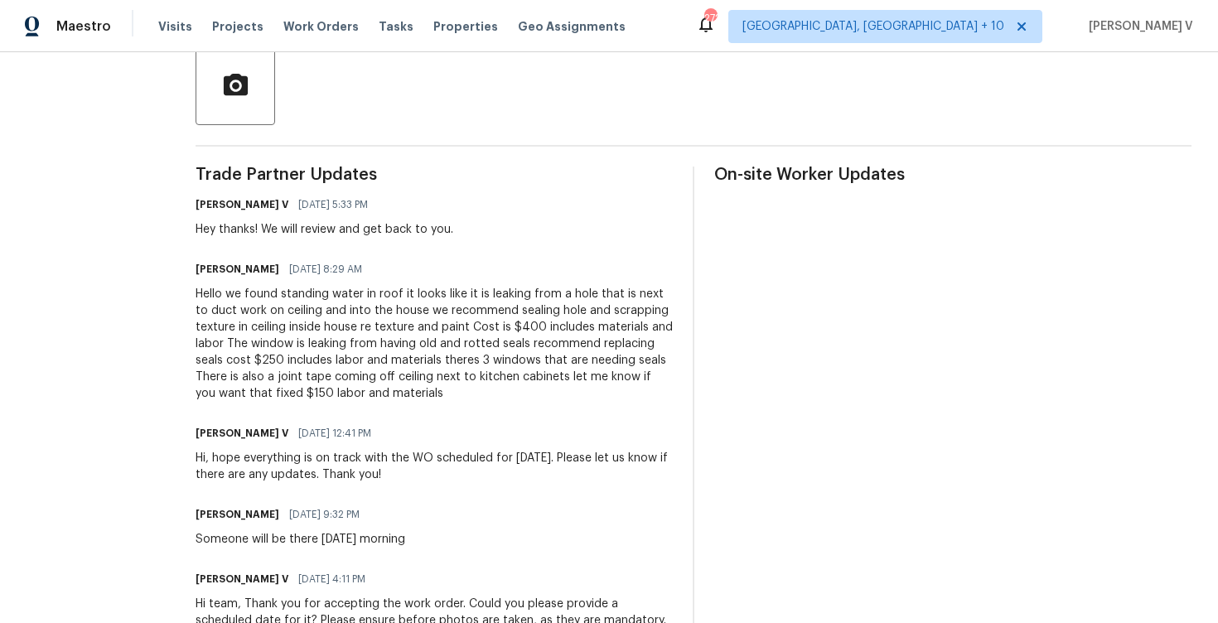
scroll to position [579, 0]
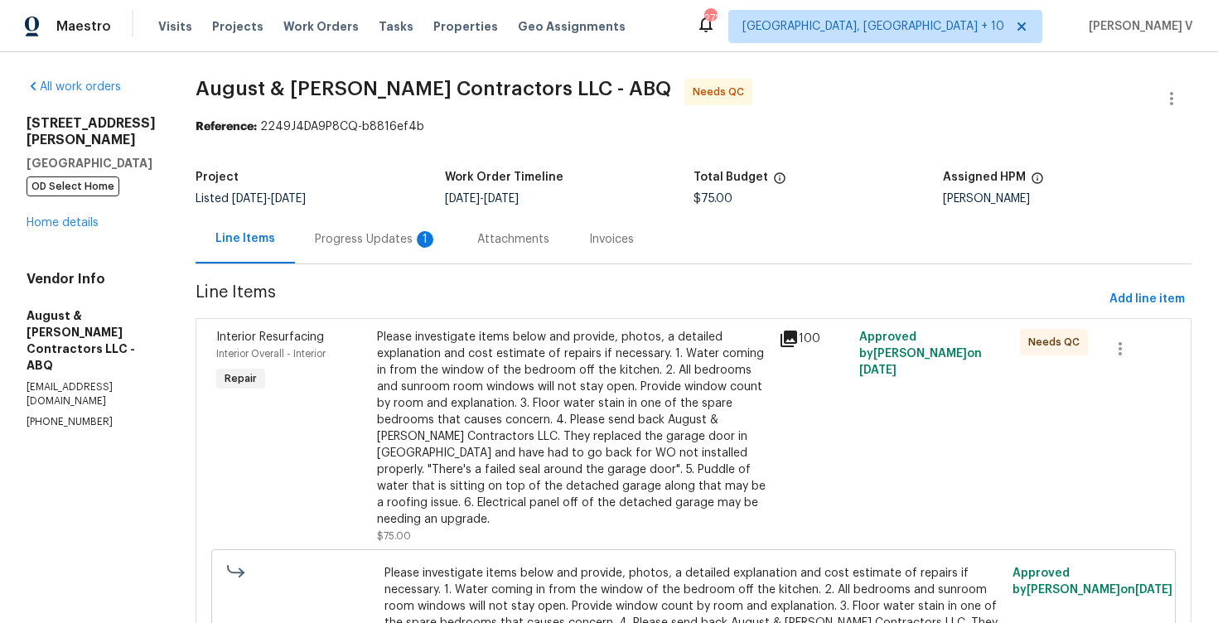
click at [395, 241] on div "Progress Updates 1" at bounding box center [376, 239] width 123 height 17
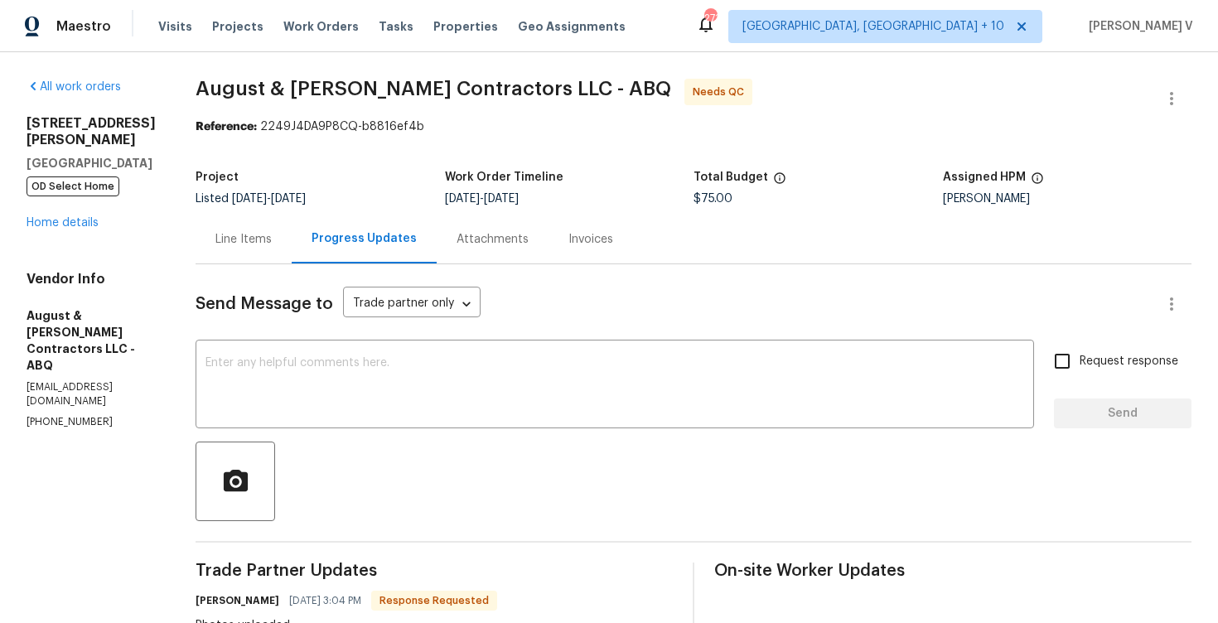
click at [272, 254] on div "Line Items" at bounding box center [243, 239] width 96 height 49
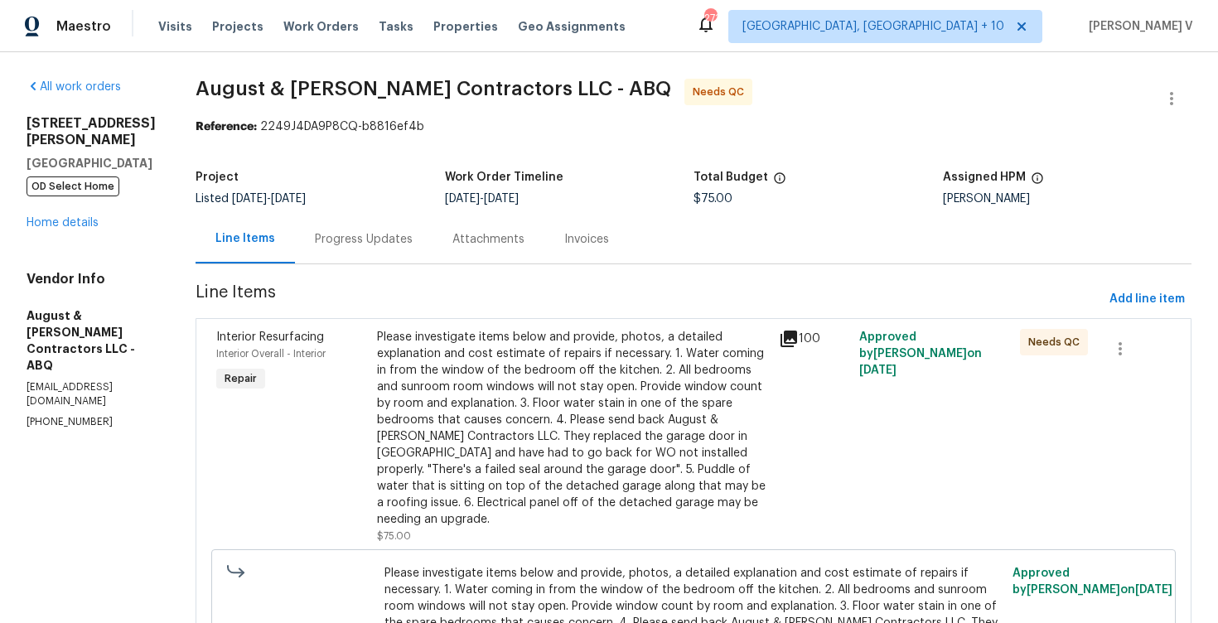
click at [480, 400] on div "Please investigate items below and provide, photos, a detailed explanation and …" at bounding box center [573, 428] width 392 height 199
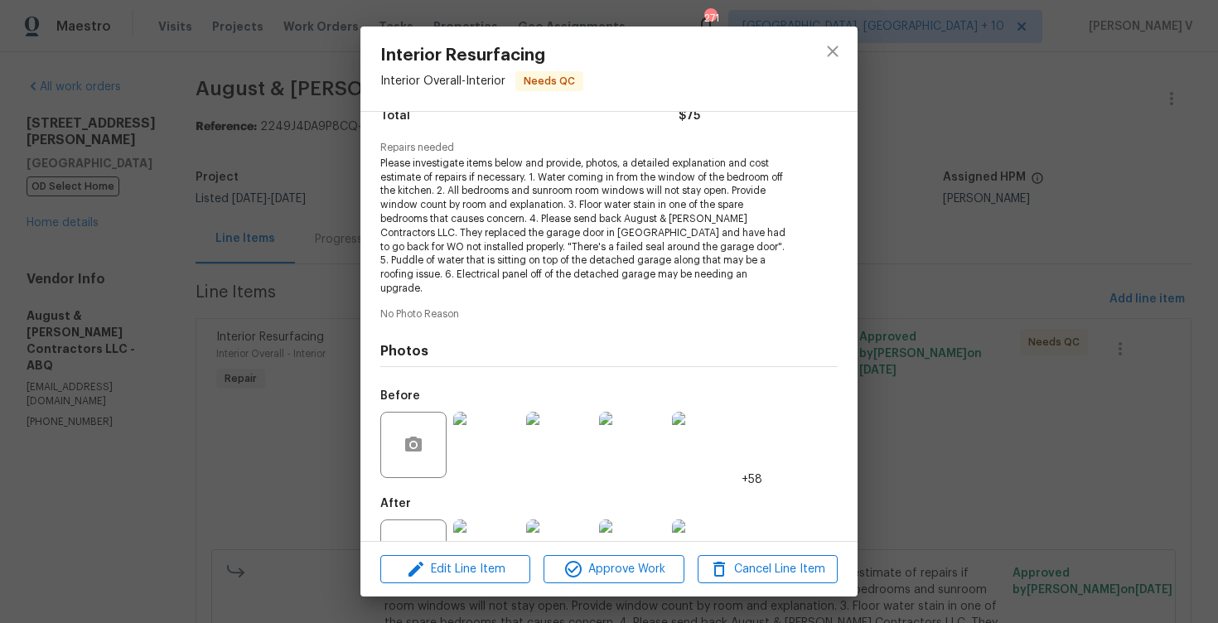
scroll to position [195, 0]
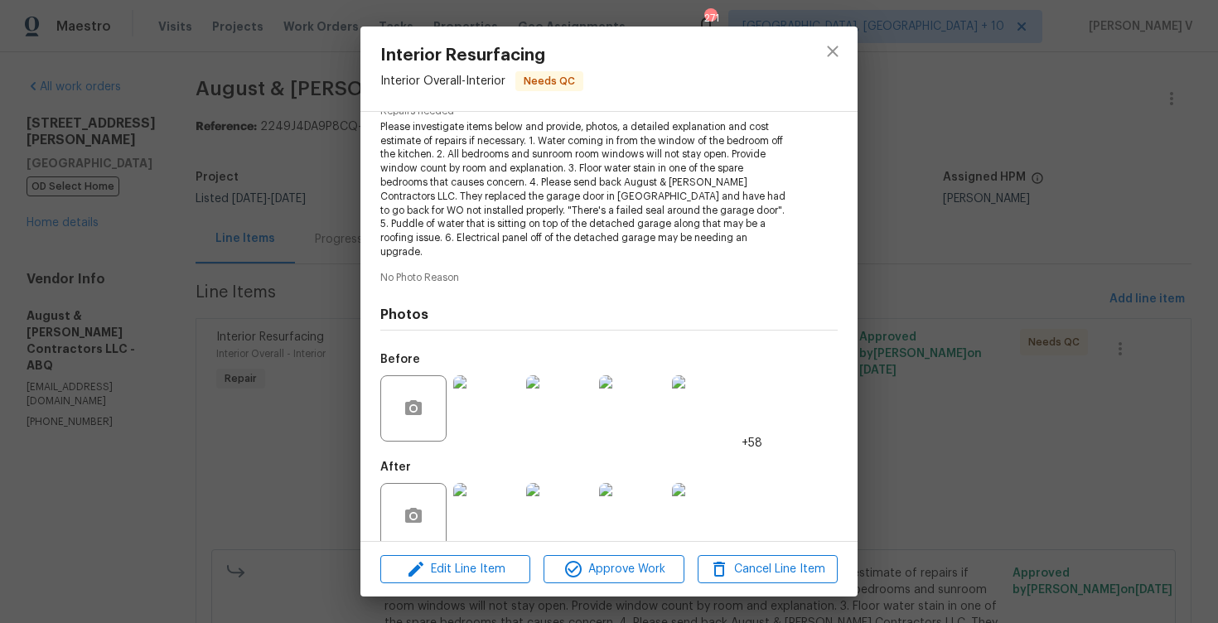
click at [461, 521] on img at bounding box center [486, 516] width 66 height 66
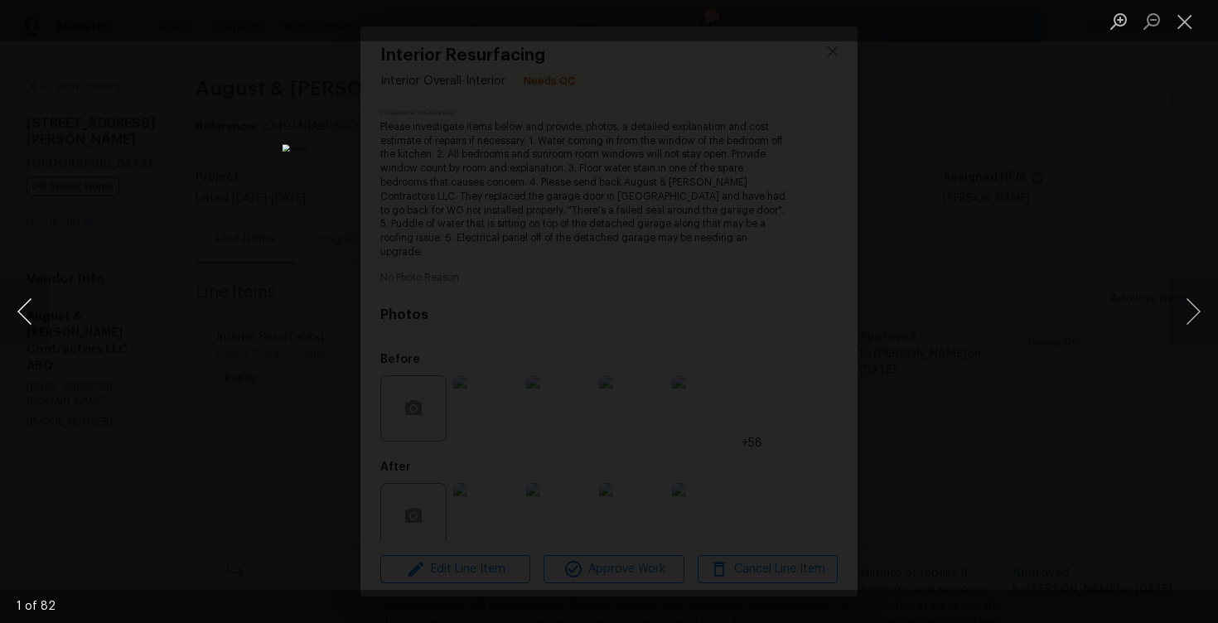
click at [46, 308] on button "Previous image" at bounding box center [25, 311] width 50 height 66
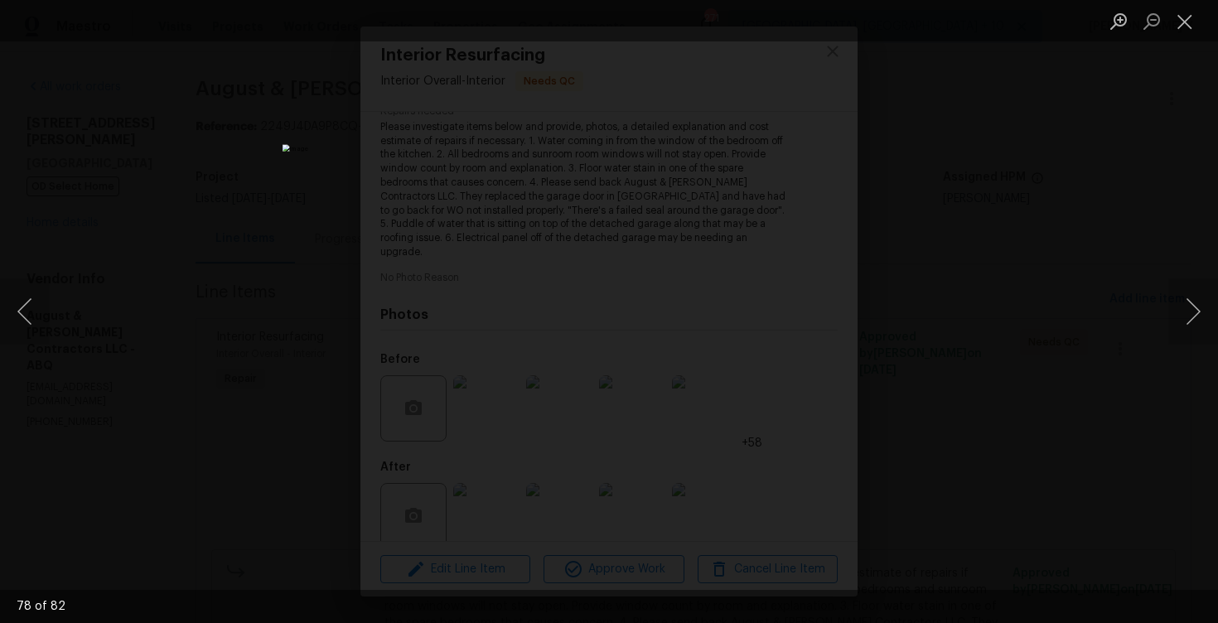
click at [166, 207] on div "Lightbox" at bounding box center [609, 311] width 1218 height 623
click at [1109, 192] on div "Lightbox" at bounding box center [609, 311] width 1218 height 623
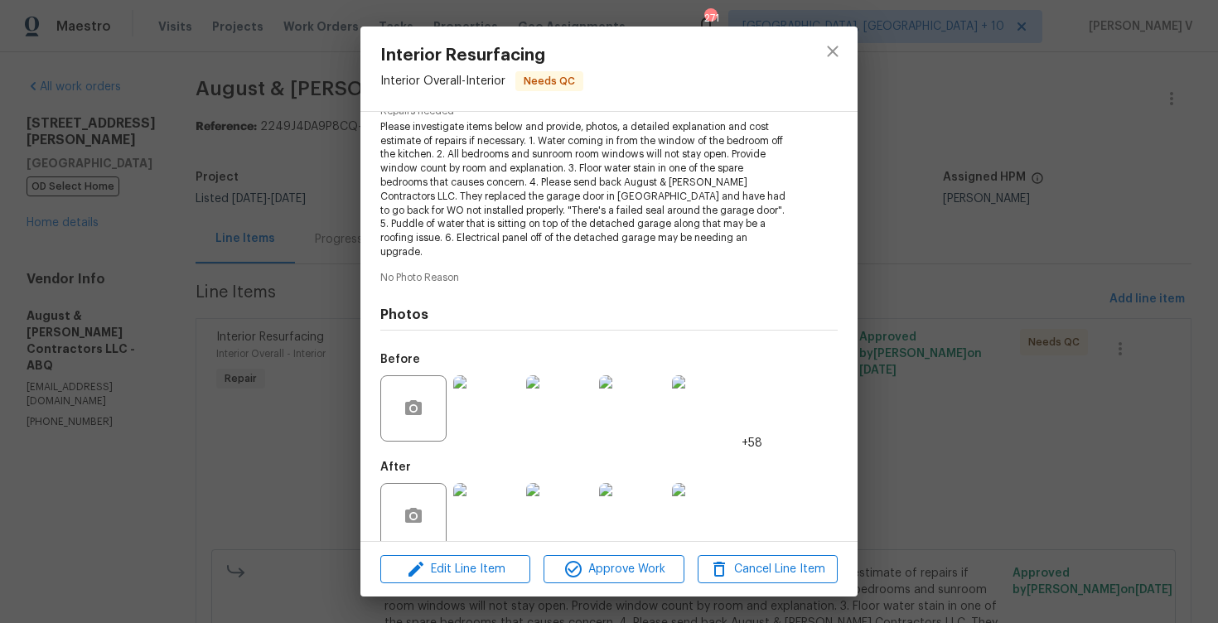
click at [1109, 192] on div "Interior Resurfacing Interior Overall - Interior Needs QC Vendor August & Suttl…" at bounding box center [609, 311] width 1218 height 623
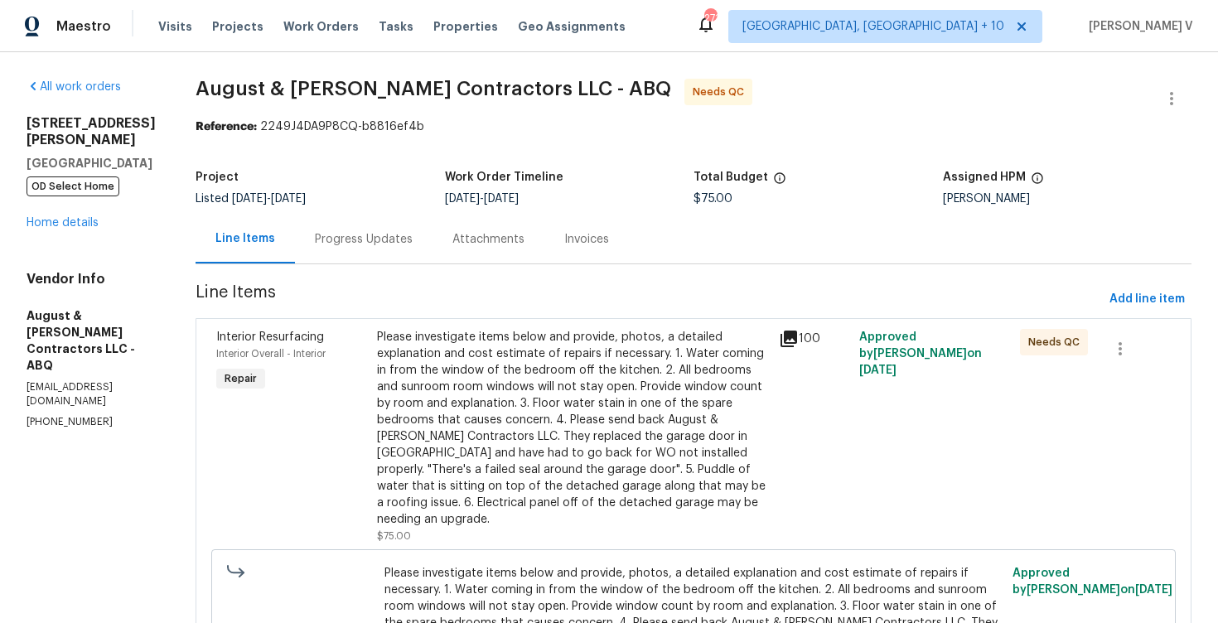
click at [409, 227] on div "Progress Updates" at bounding box center [363, 239] width 137 height 49
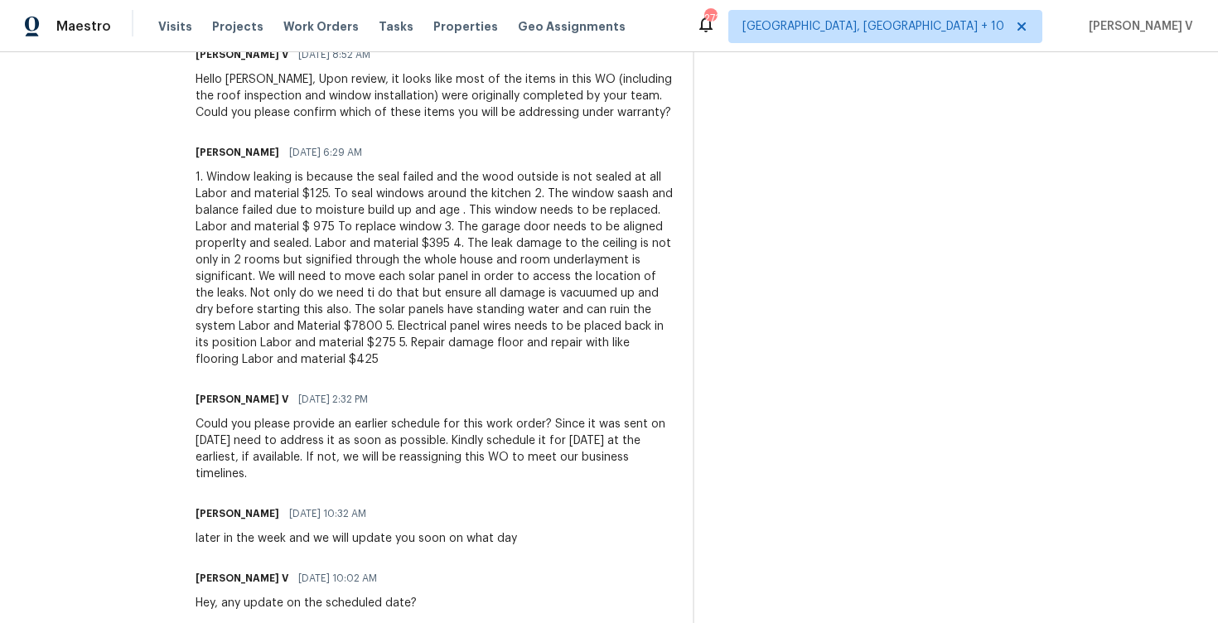
scroll to position [1488, 0]
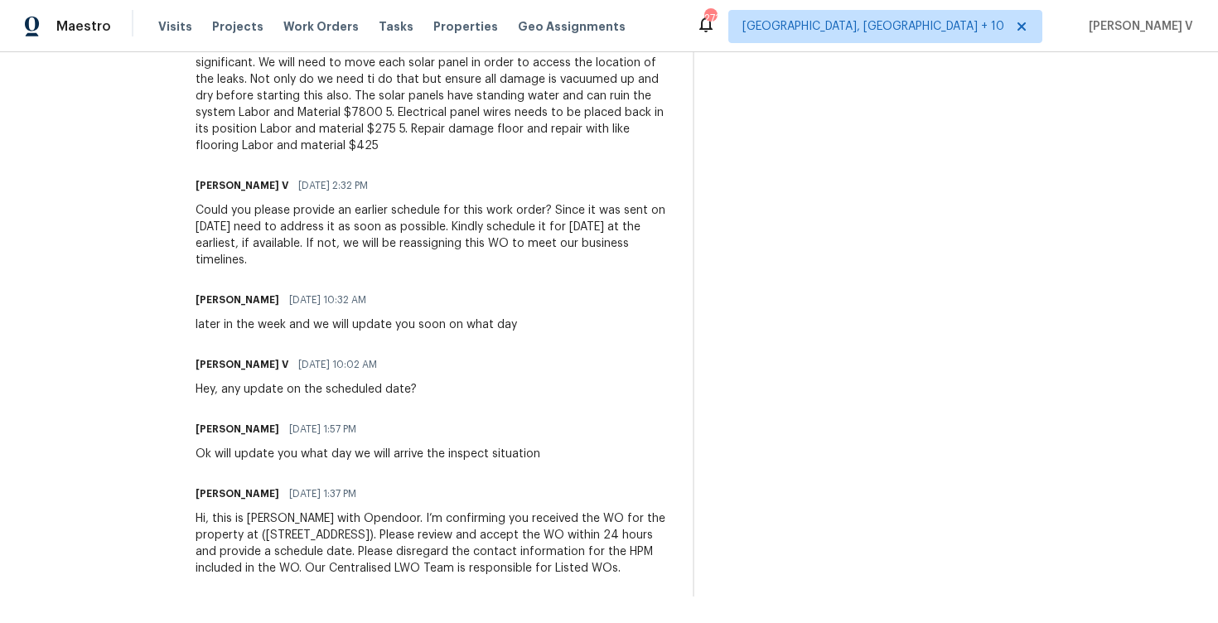
drag, startPoint x: 194, startPoint y: 350, endPoint x: 279, endPoint y: 688, distance: 349.3
click at [279, 622] on html "Maestro Visits Projects Work Orders Tasks Properties Geo Assignments 271 Cincin…" at bounding box center [609, 311] width 1218 height 623
copy div "Trade Partner Updates Michelle Suttles 09/04/2025 3:04 PM Response Requested Ph…"
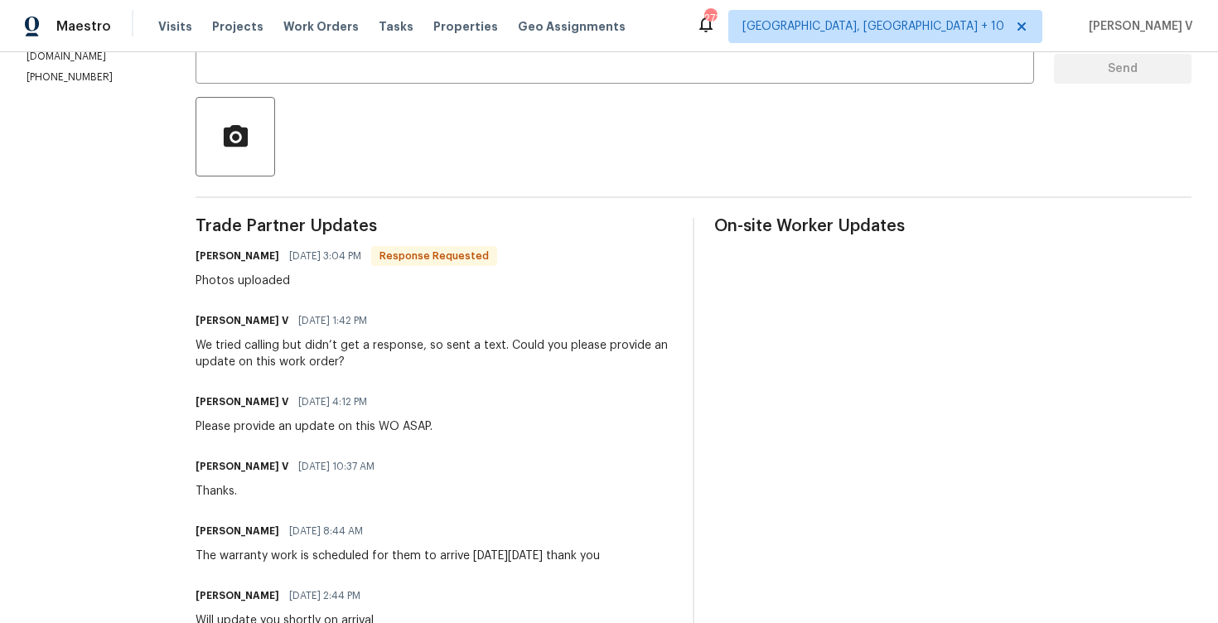
scroll to position [0, 0]
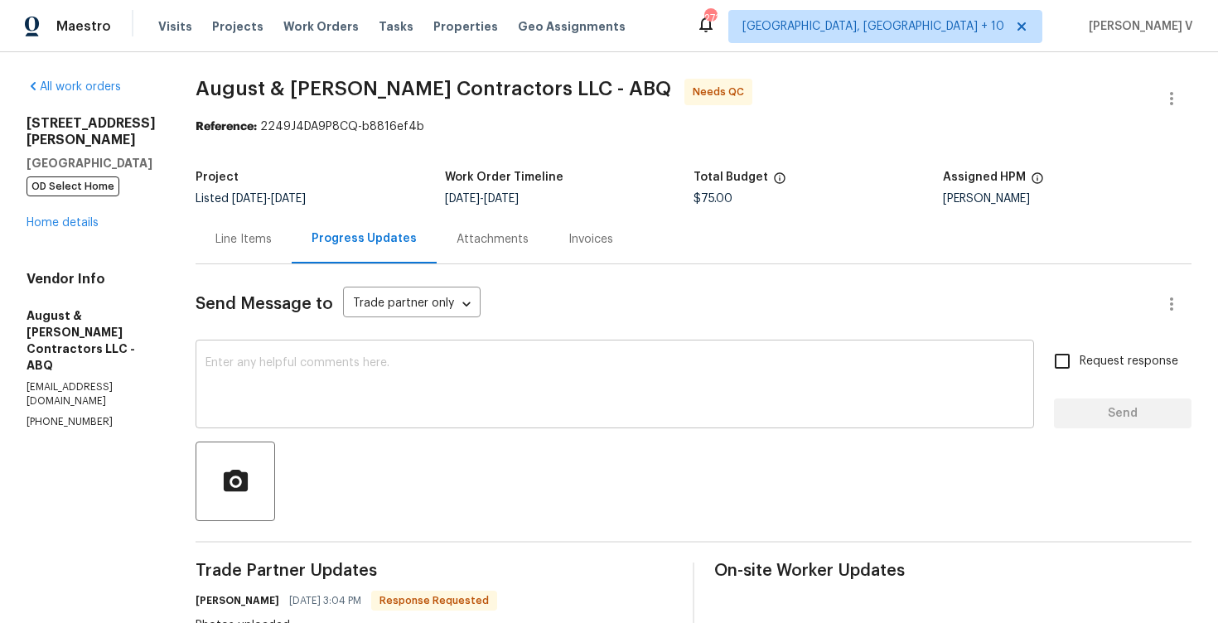
click at [342, 404] on textarea at bounding box center [614, 386] width 818 height 58
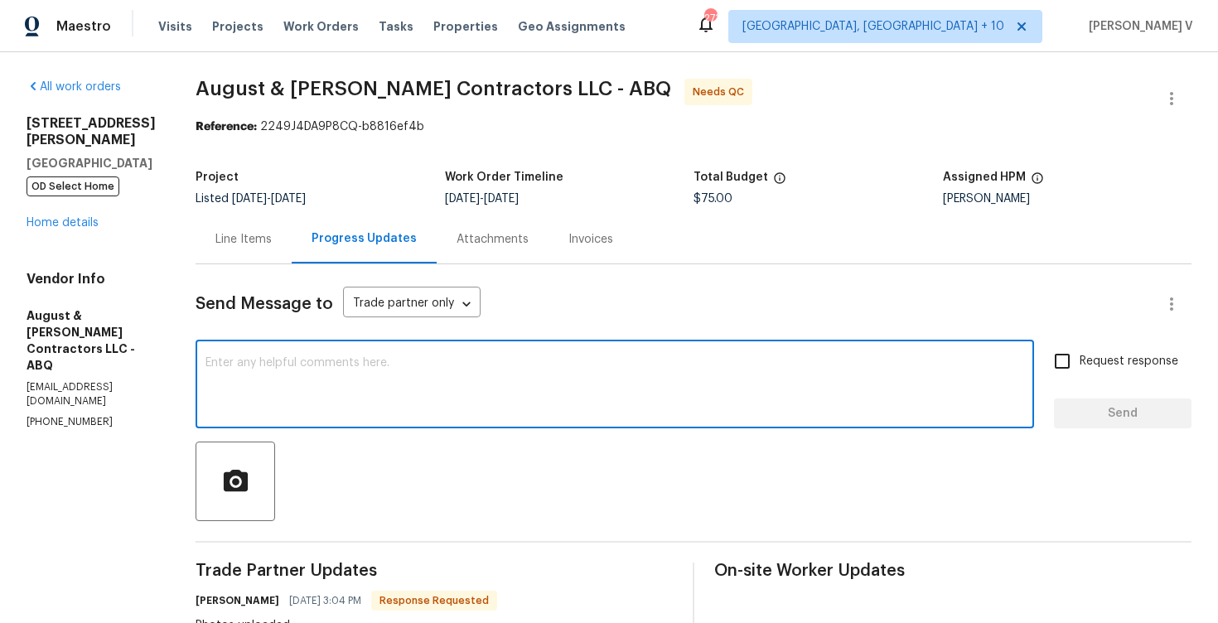
paste textarea "Hi Michelle, thanks for uploading the photos. Could you please confirm what wor…"
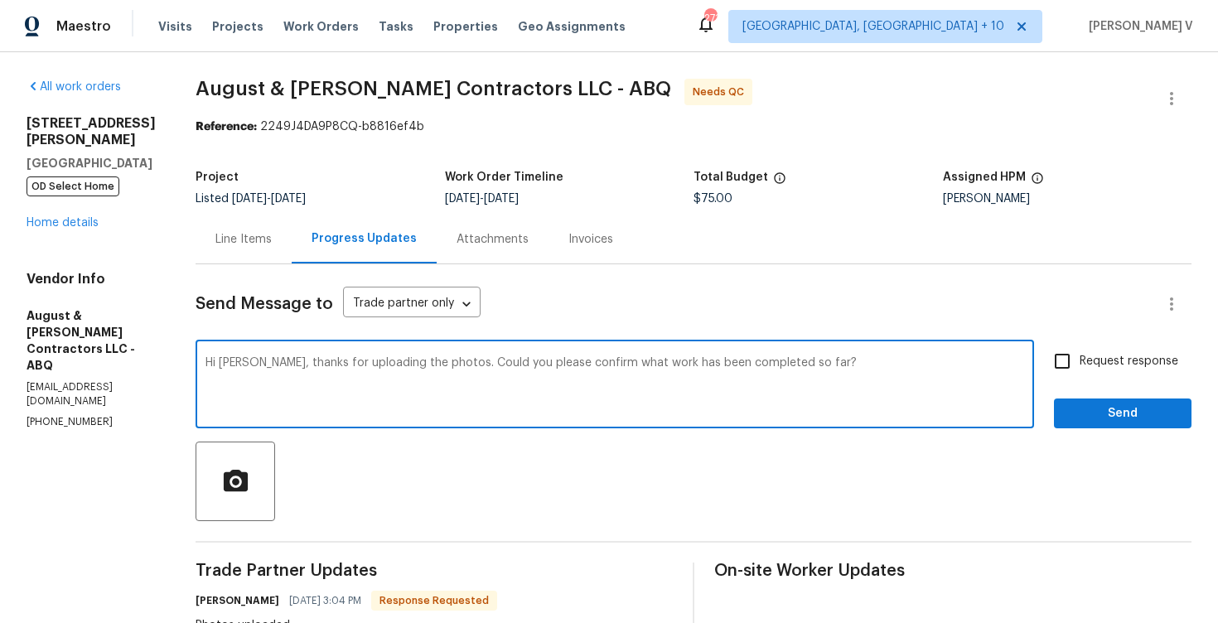
type textarea "Hi Michelle, thanks for uploading the photos. Could you please confirm what wor…"
click at [1143, 361] on span "Request response" at bounding box center [1128, 361] width 99 height 17
click at [1079, 361] on input "Request response" at bounding box center [1061, 361] width 35 height 35
checkbox input "true"
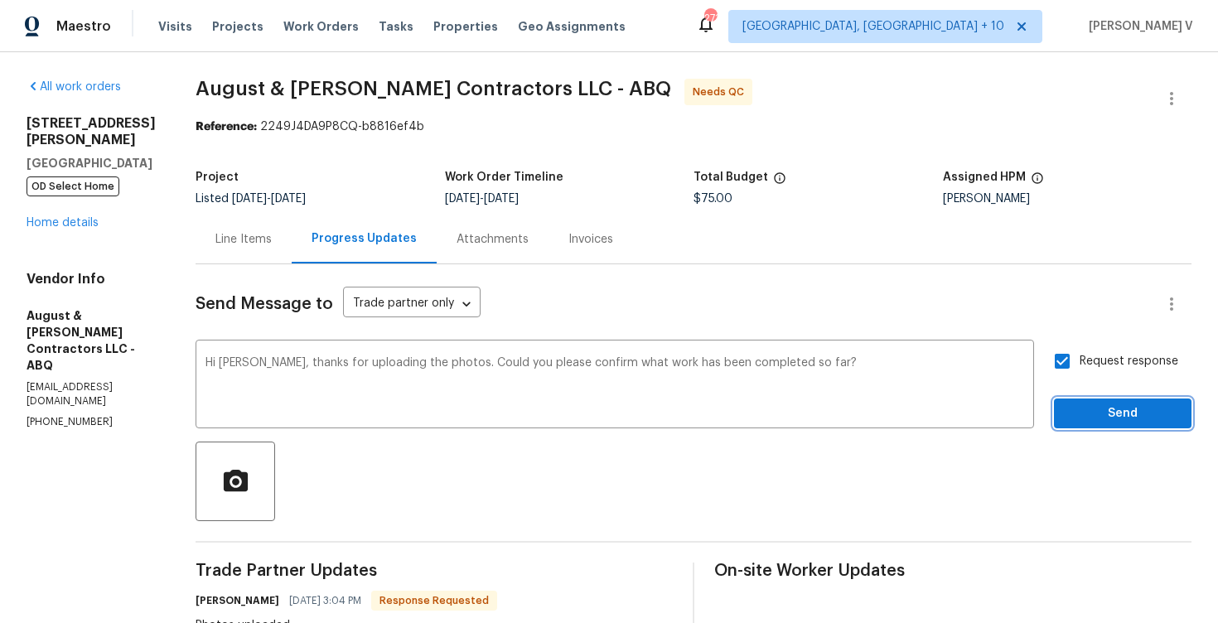
click at [1064, 404] on button "Send" at bounding box center [1122, 413] width 137 height 31
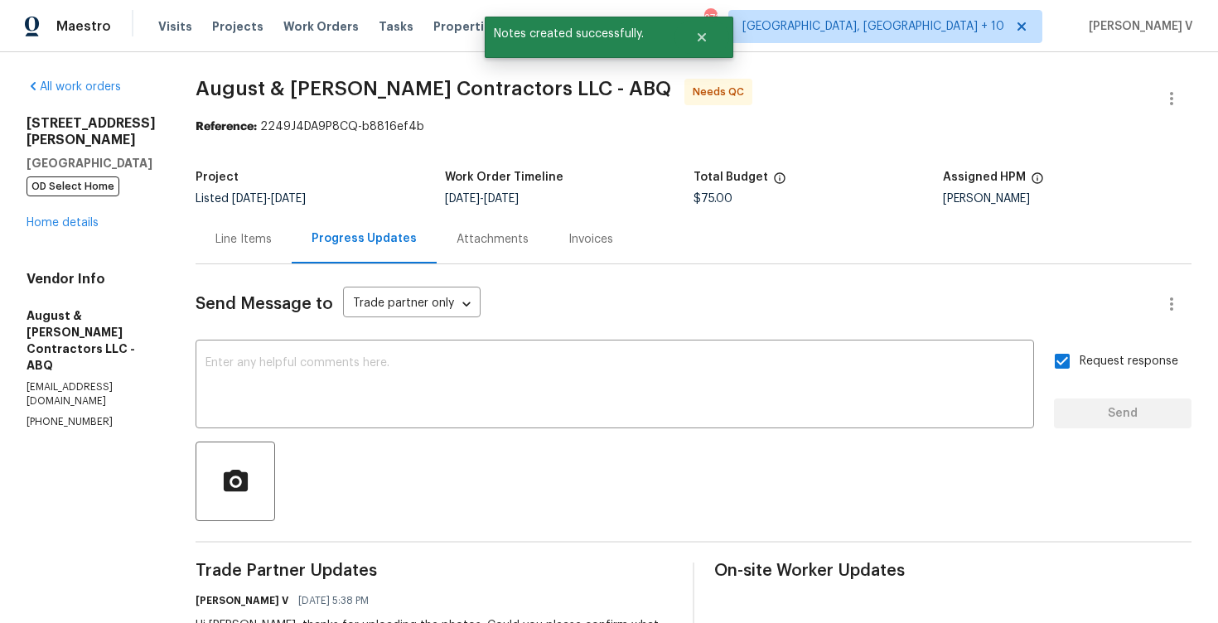
click at [52, 366] on div "Vendor Info August & Suttles Contractors LLC - ABQ aands.opendoor@gmail.com (83…" at bounding box center [91, 350] width 129 height 158
copy p "(832) 317-1554"
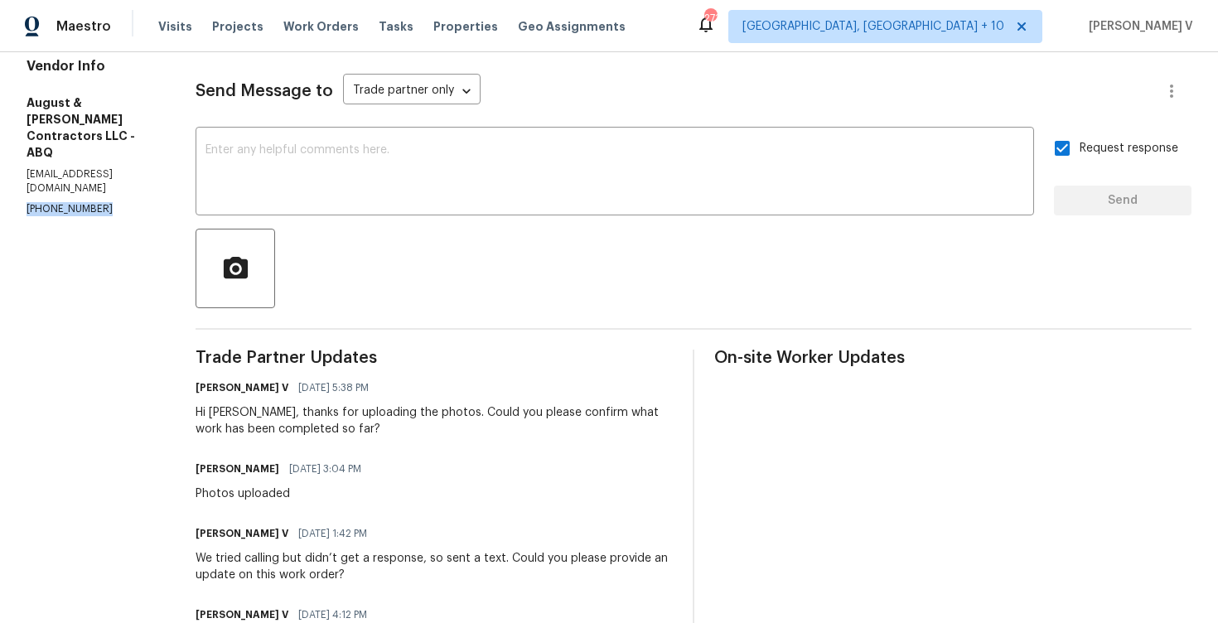
scroll to position [415, 0]
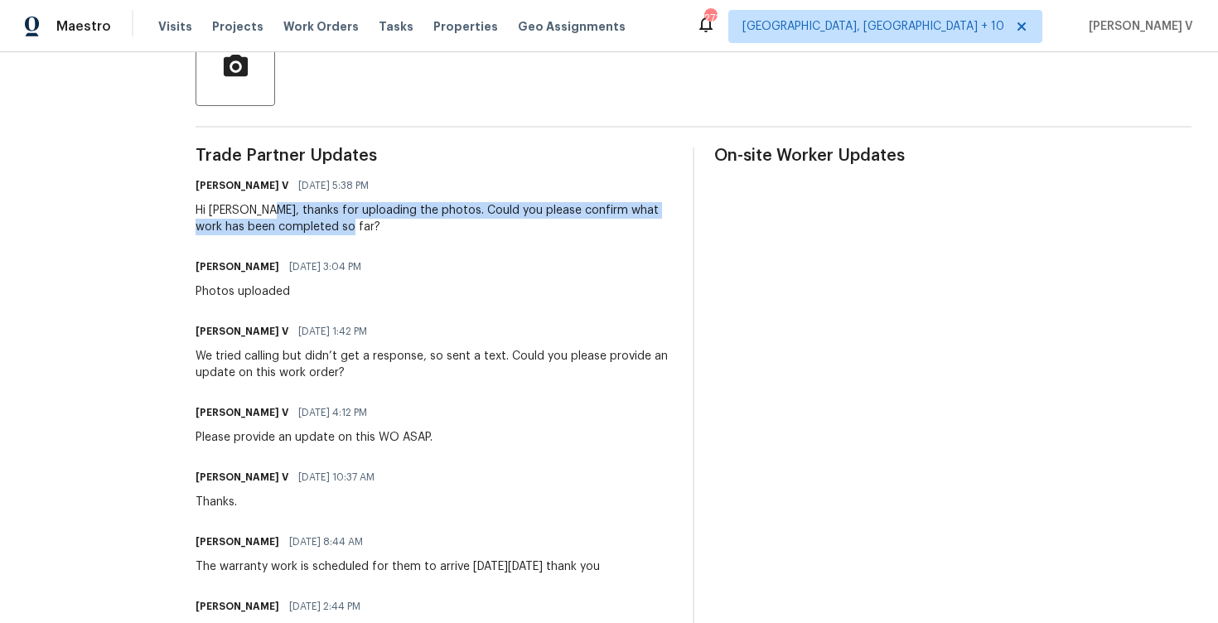
drag, startPoint x: 265, startPoint y: 210, endPoint x: 347, endPoint y: 224, distance: 83.3
click at [347, 225] on div "Hi Michelle, thanks for uploading the photos. Could you please confirm what wor…" at bounding box center [433, 218] width 477 height 33
copy div "thanks for uploading the photos. Could you please confirm what work has been co…"
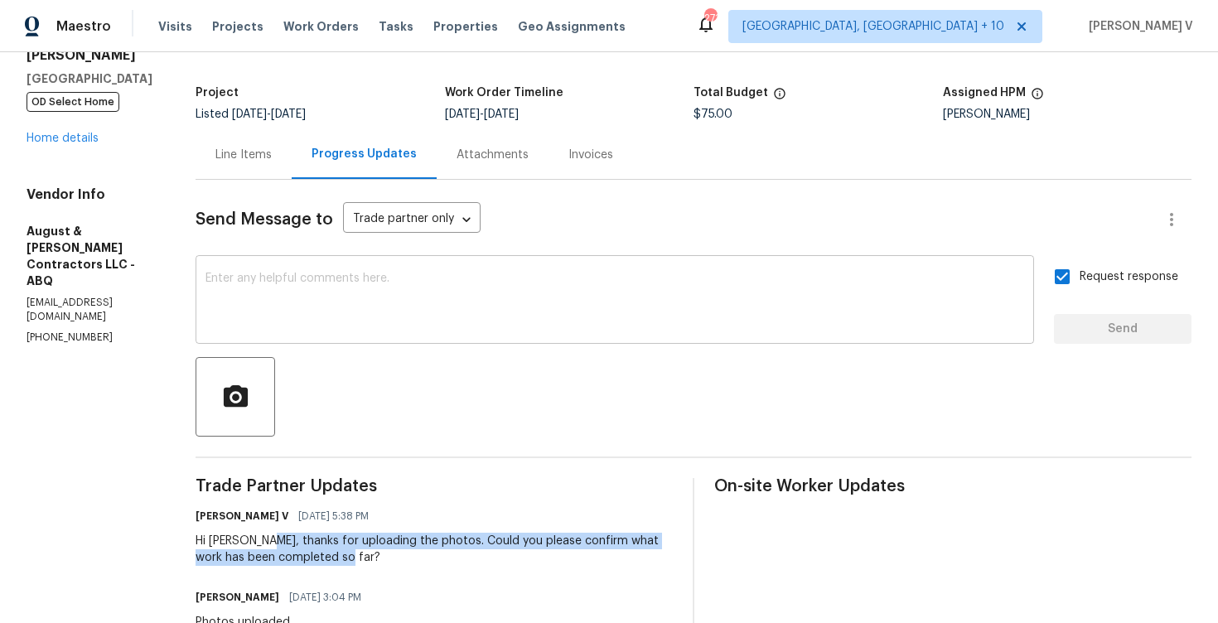
scroll to position [172, 0]
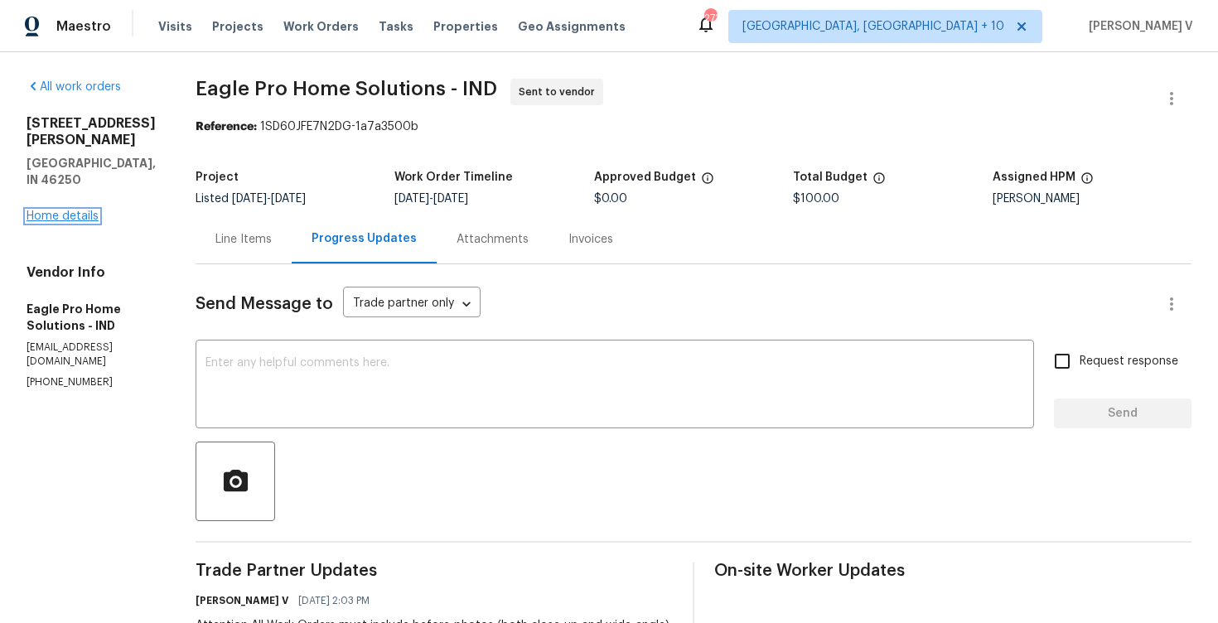
click at [63, 210] on link "Home details" at bounding box center [63, 216] width 72 height 12
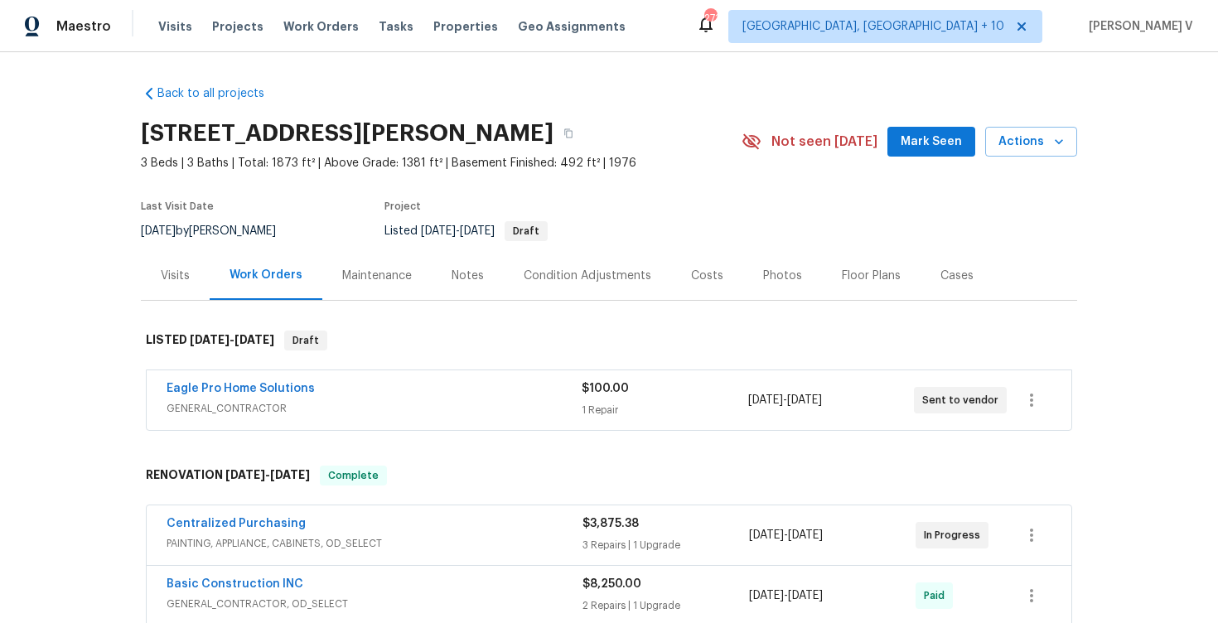
scroll to position [118, 0]
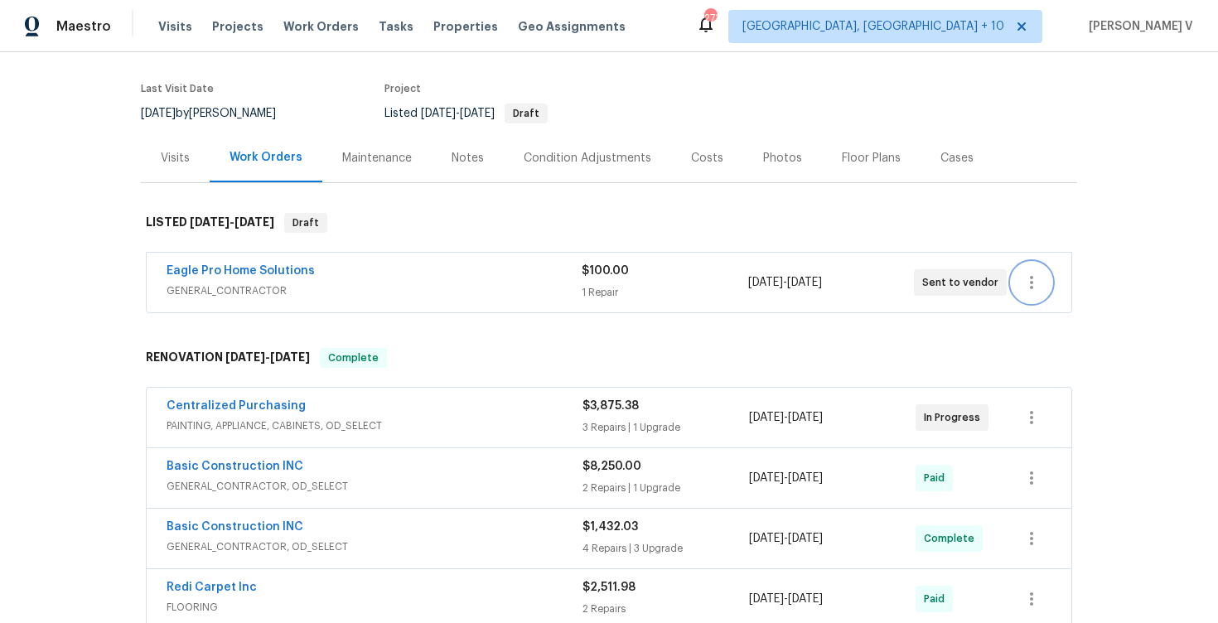
click at [1040, 273] on icon "button" at bounding box center [1031, 282] width 20 height 20
click at [1040, 273] on li "Edit" at bounding box center [1100, 282] width 179 height 27
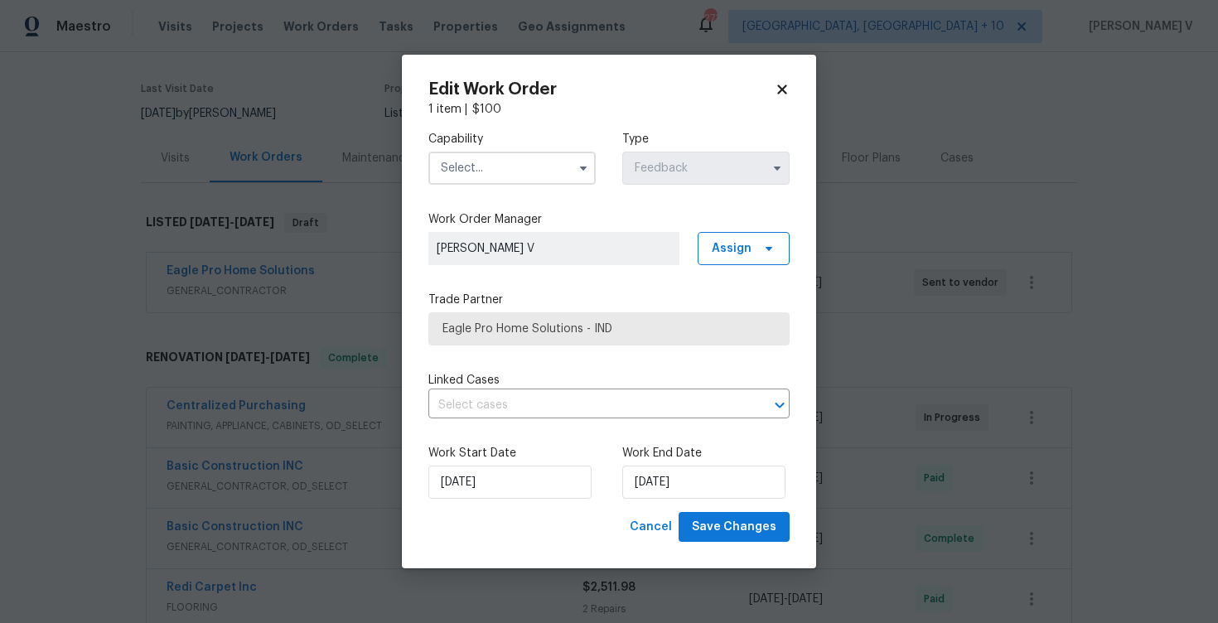
click at [490, 166] on input "text" at bounding box center [511, 168] width 167 height 33
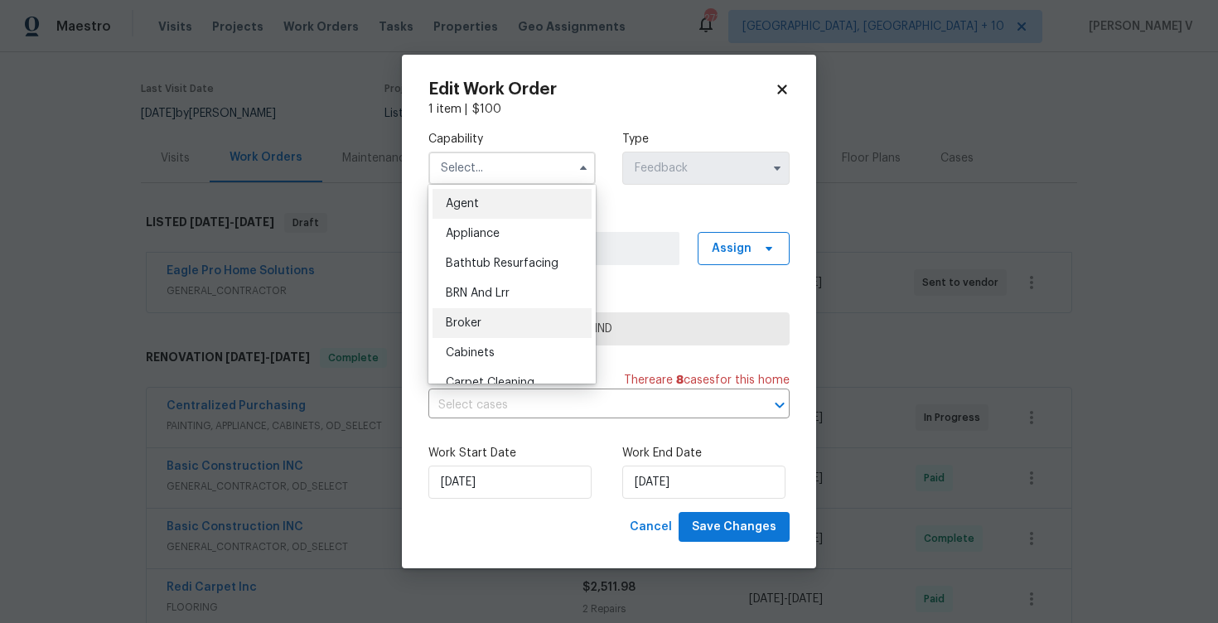
scroll to position [786, 0]
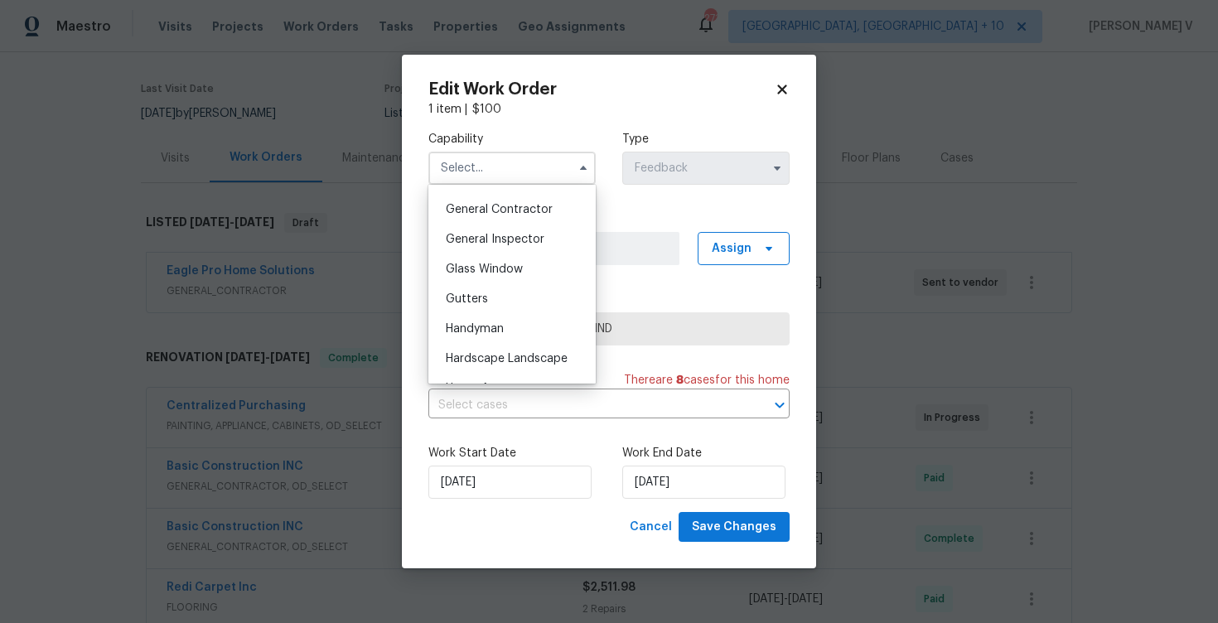
click at [496, 331] on span "Handyman" at bounding box center [475, 329] width 58 height 12
type input "Handyman"
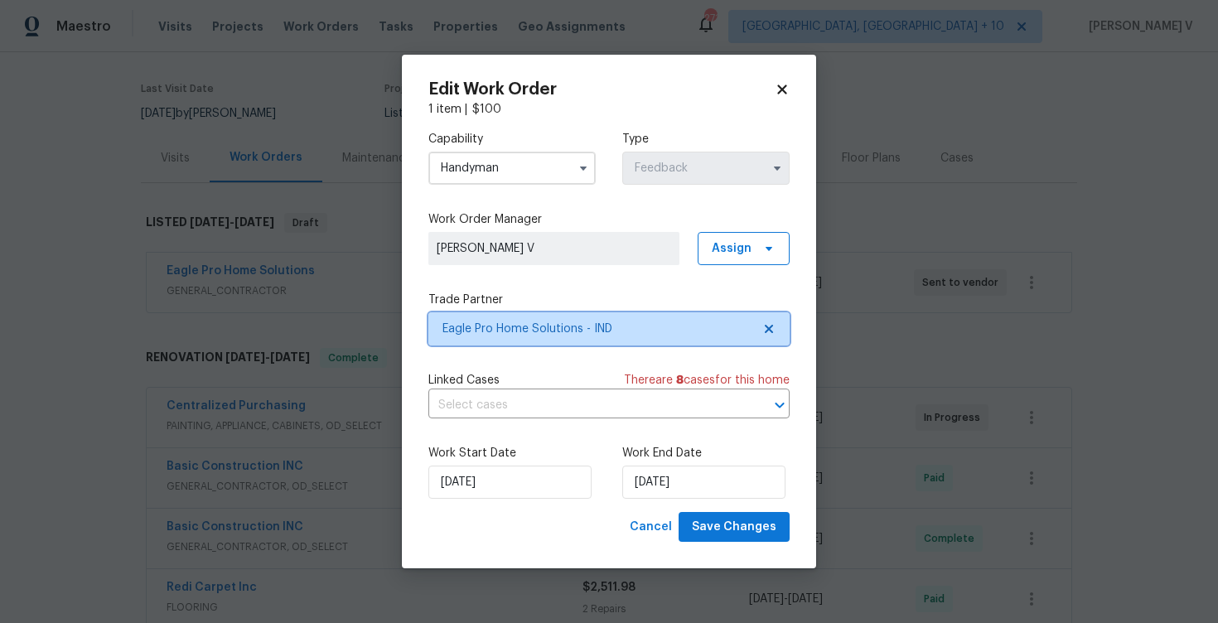
click at [760, 330] on span at bounding box center [766, 328] width 18 height 13
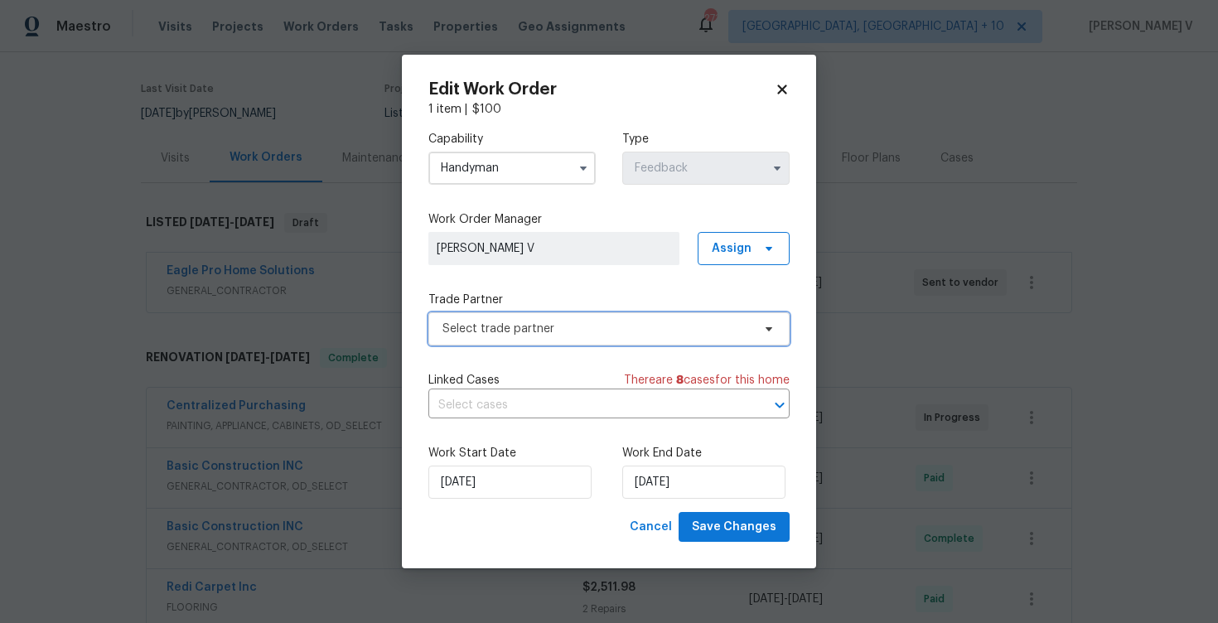
click at [654, 313] on span "Select trade partner" at bounding box center [608, 328] width 361 height 33
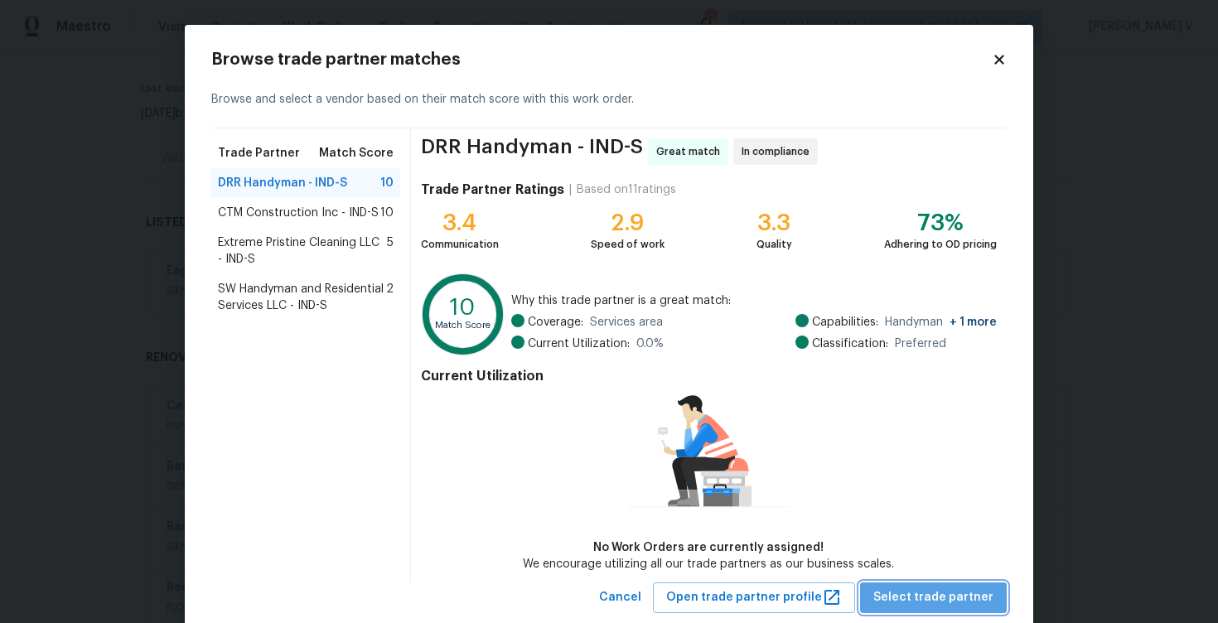
click at [951, 596] on span "Select trade partner" at bounding box center [933, 597] width 120 height 21
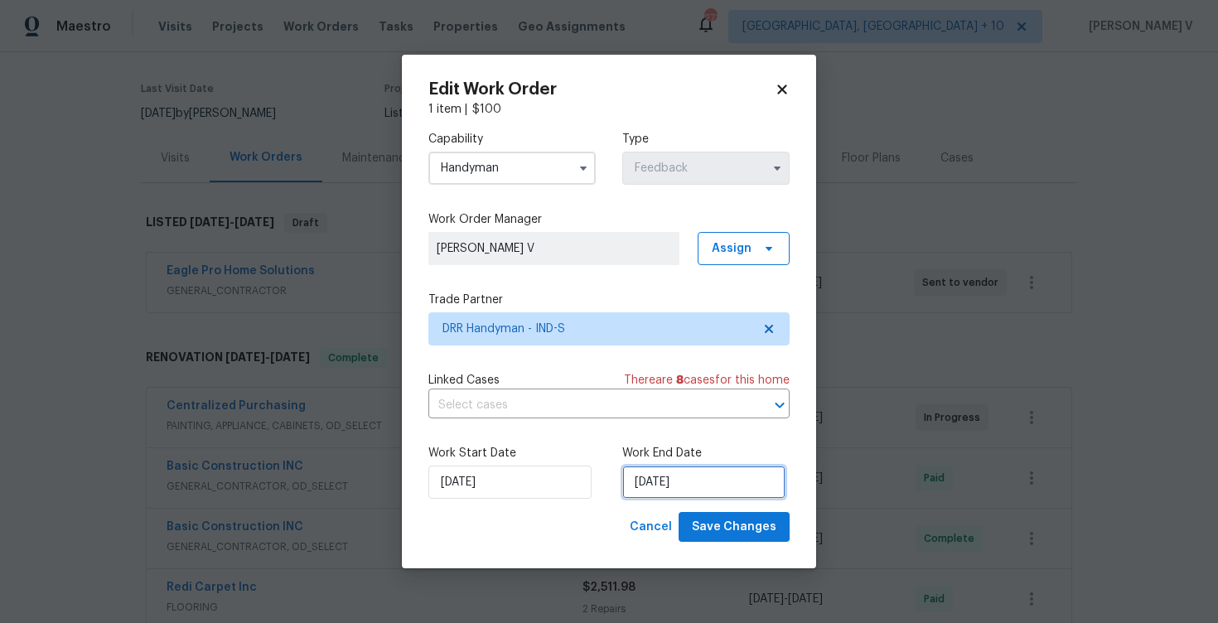
click at [651, 484] on input "[DATE]" at bounding box center [703, 481] width 163 height 33
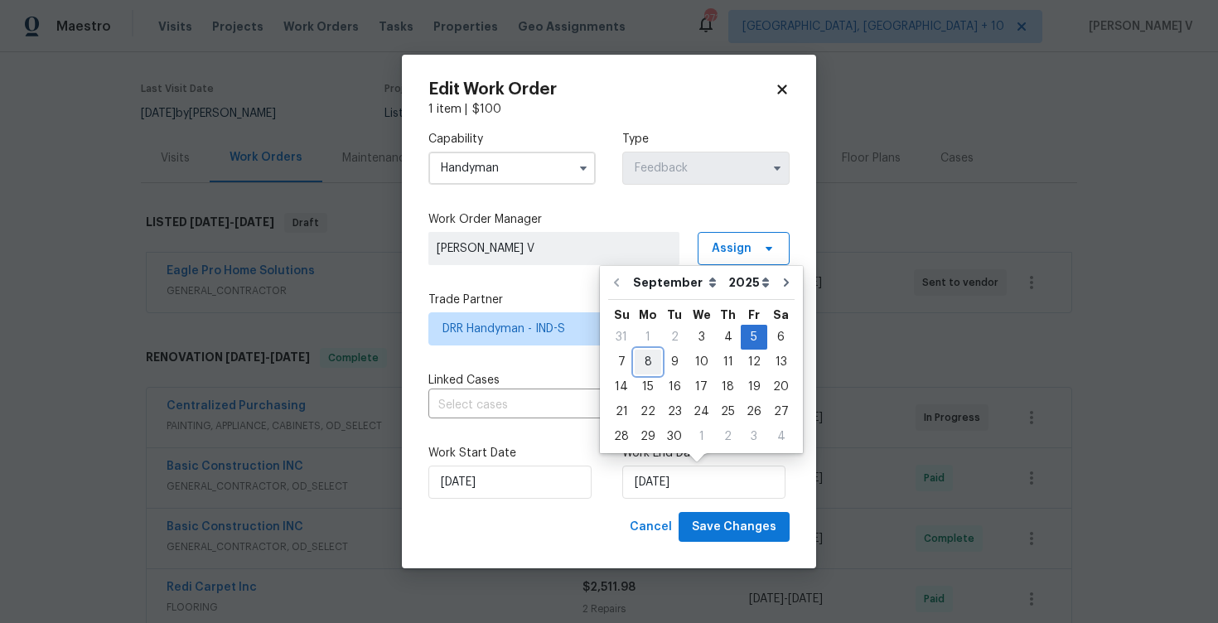
click at [651, 366] on div "8" at bounding box center [647, 361] width 27 height 23
type input "[DATE]"
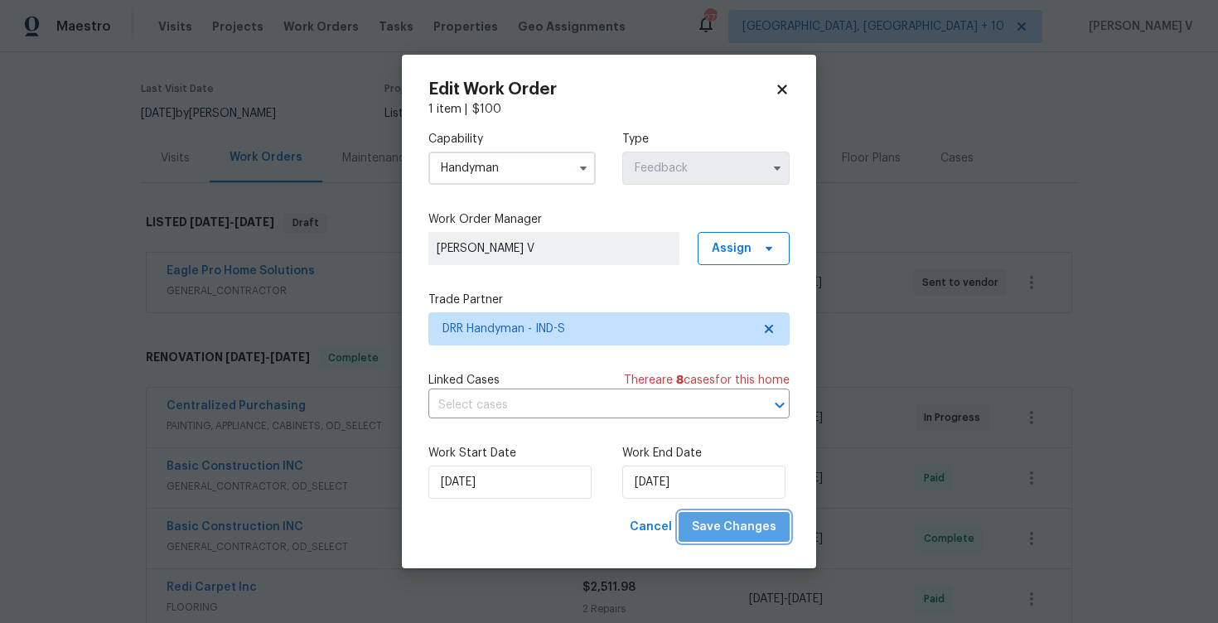
click at [743, 523] on span "Save Changes" at bounding box center [734, 527] width 84 height 21
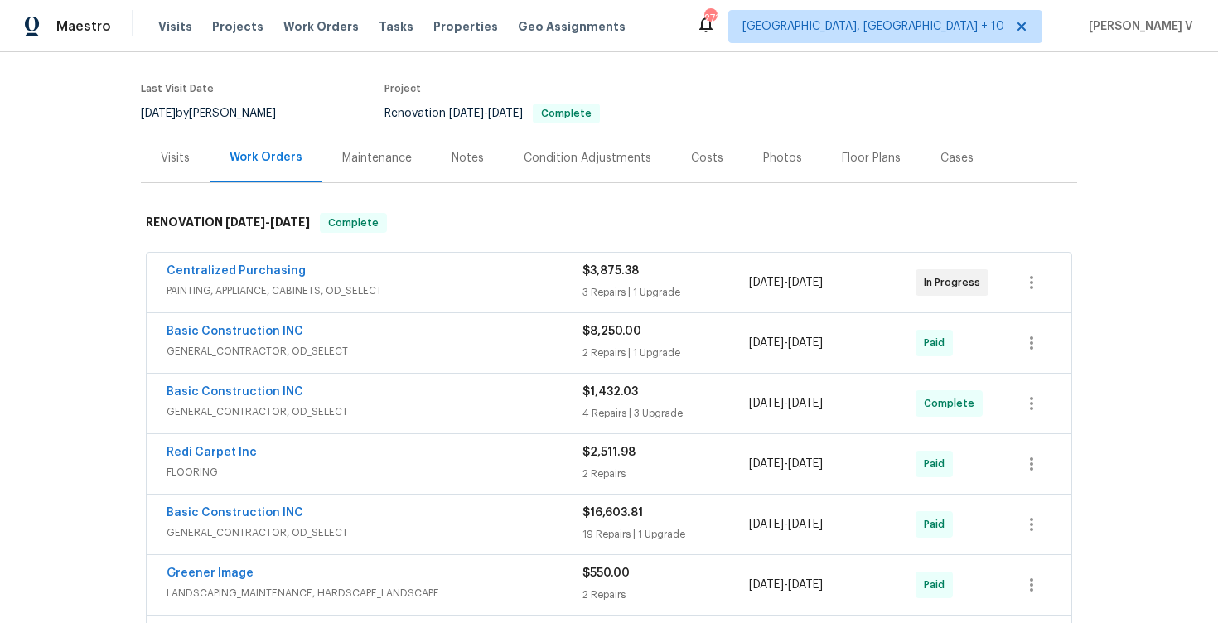
scroll to position [581, 0]
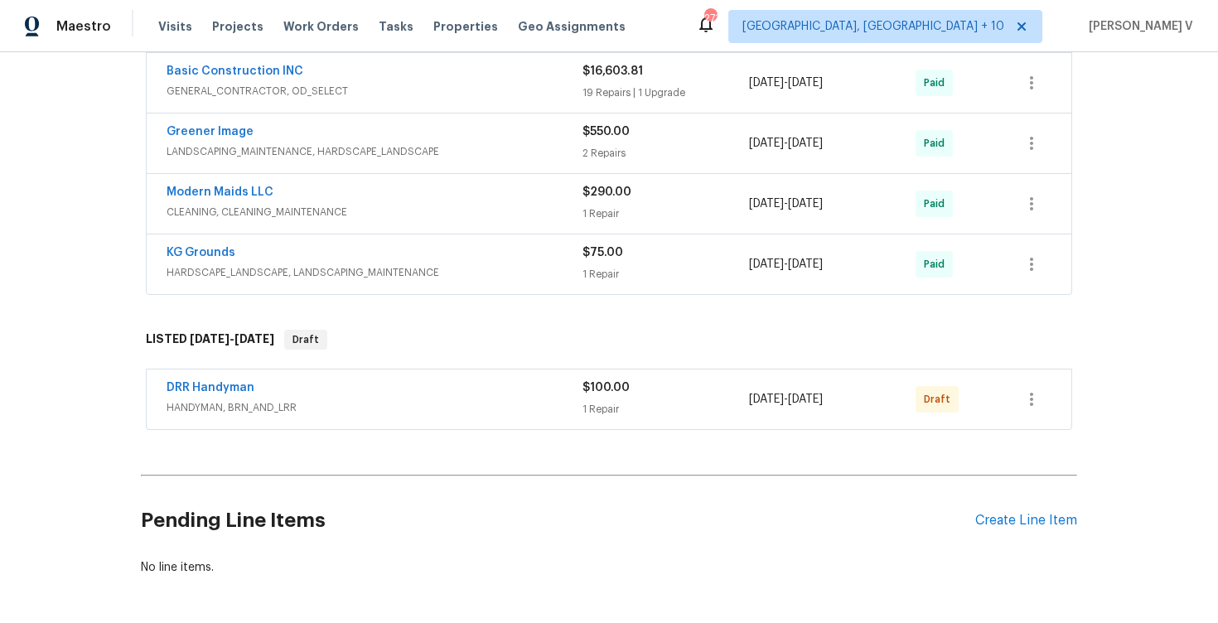
scroll to position [589, 0]
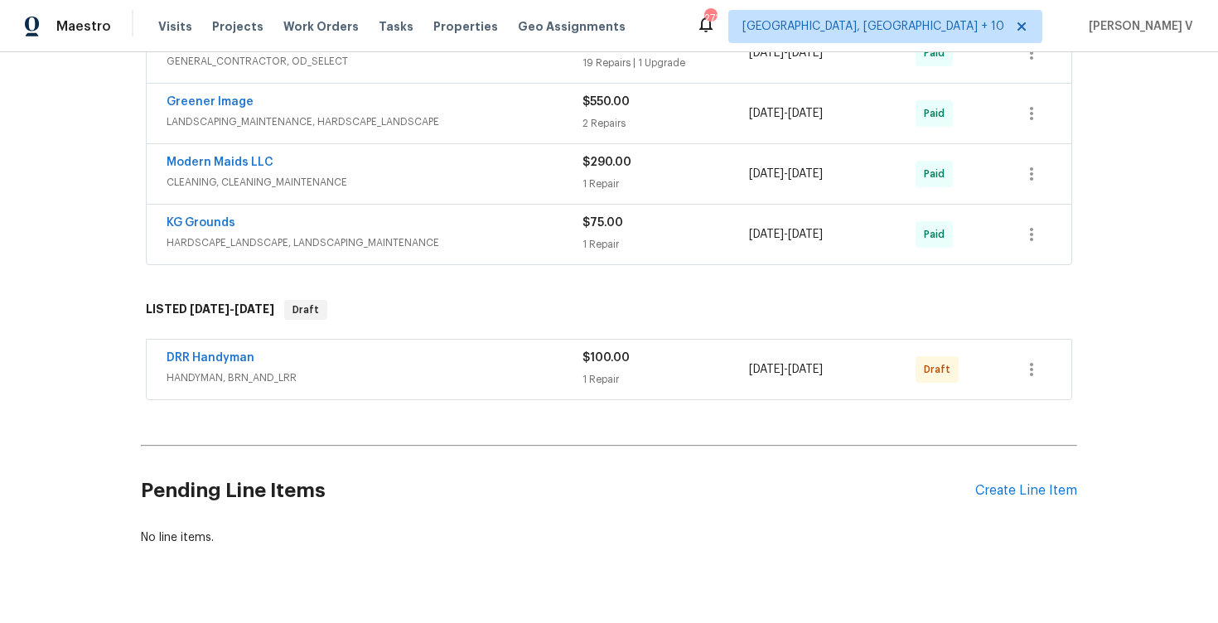
click at [212, 350] on span "DRR Handyman" at bounding box center [210, 358] width 88 height 17
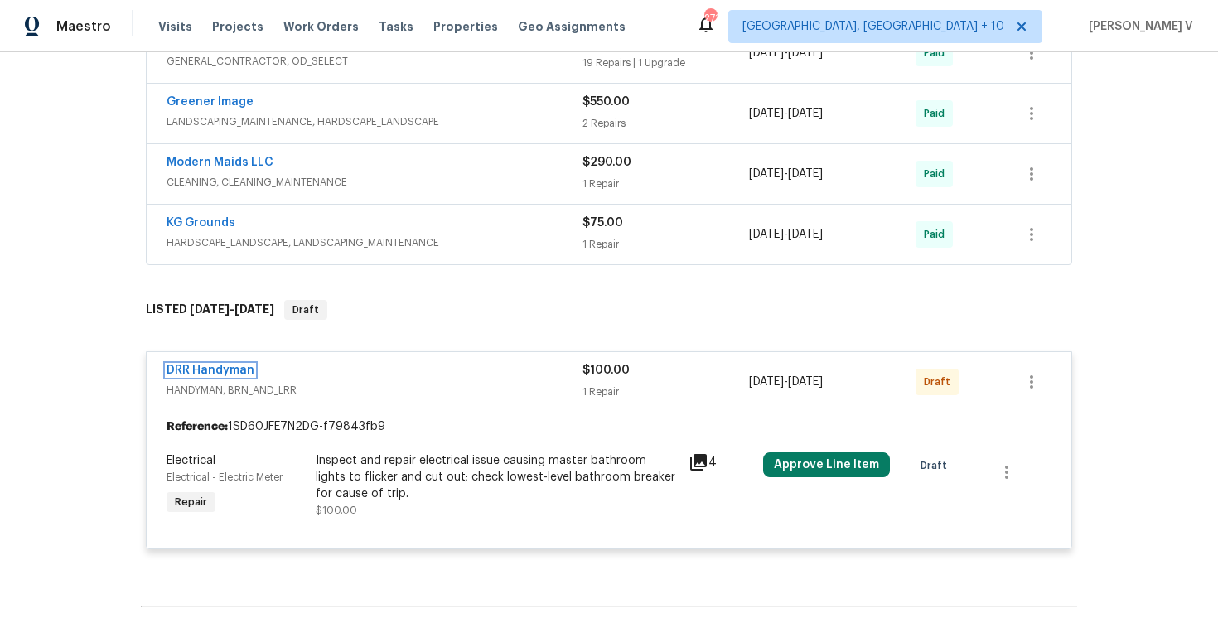
click at [215, 367] on link "DRR Handyman" at bounding box center [210, 370] width 88 height 12
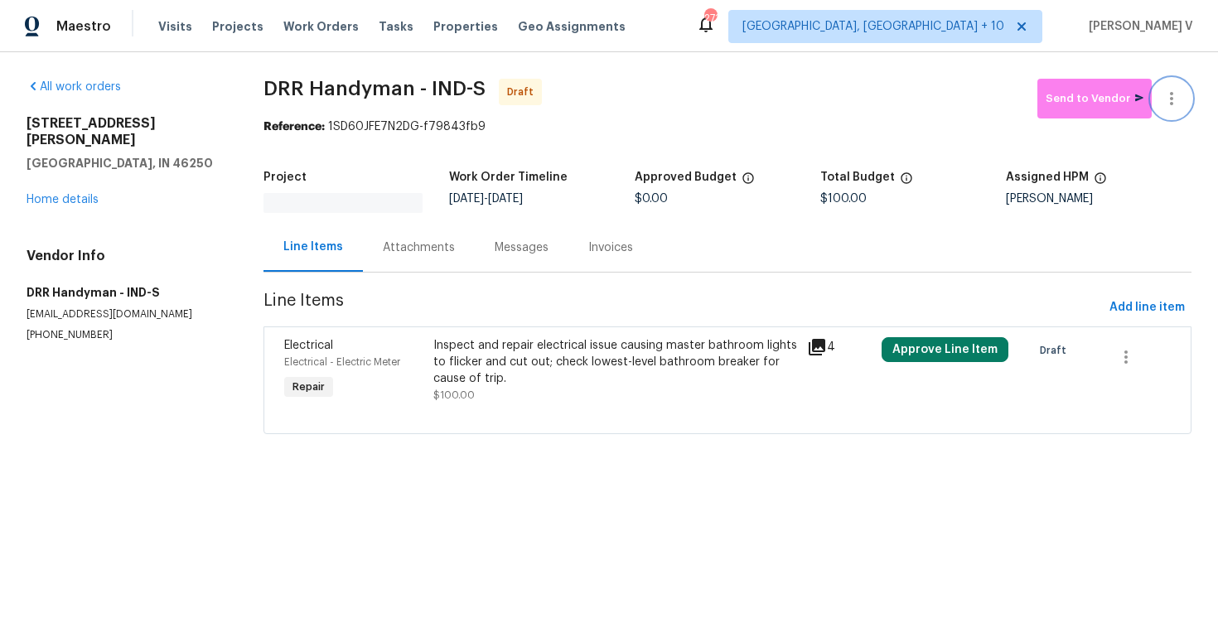
click at [1165, 99] on icon "button" at bounding box center [1171, 99] width 20 height 20
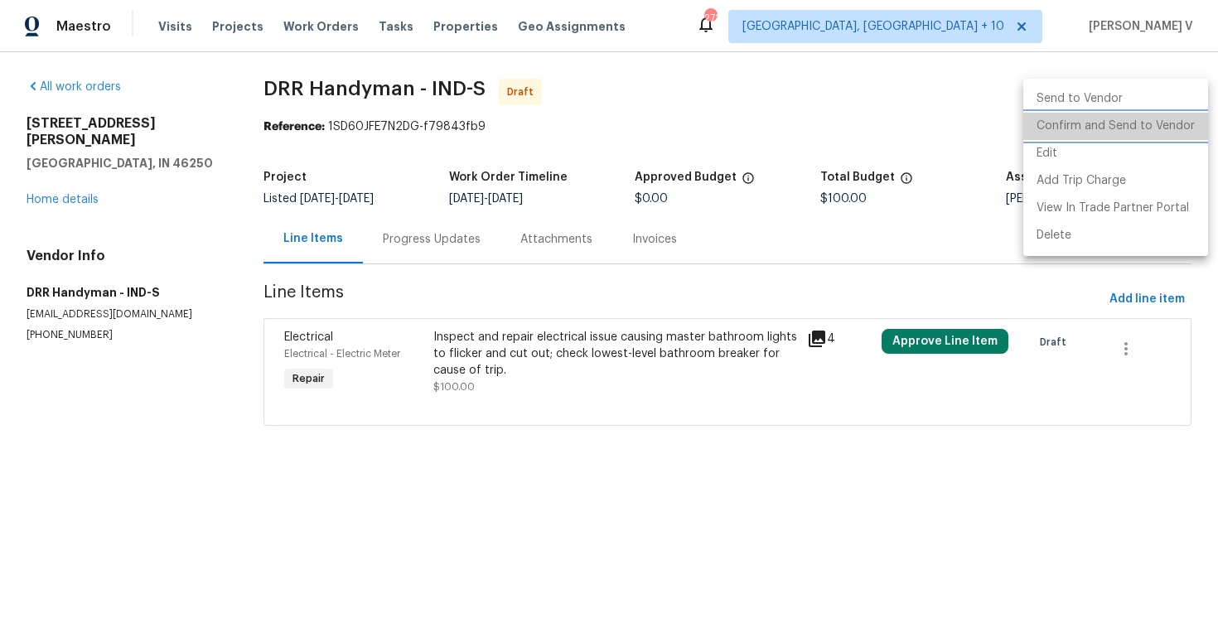
click at [1119, 130] on li "Confirm and Send to Vendor" at bounding box center [1115, 126] width 185 height 27
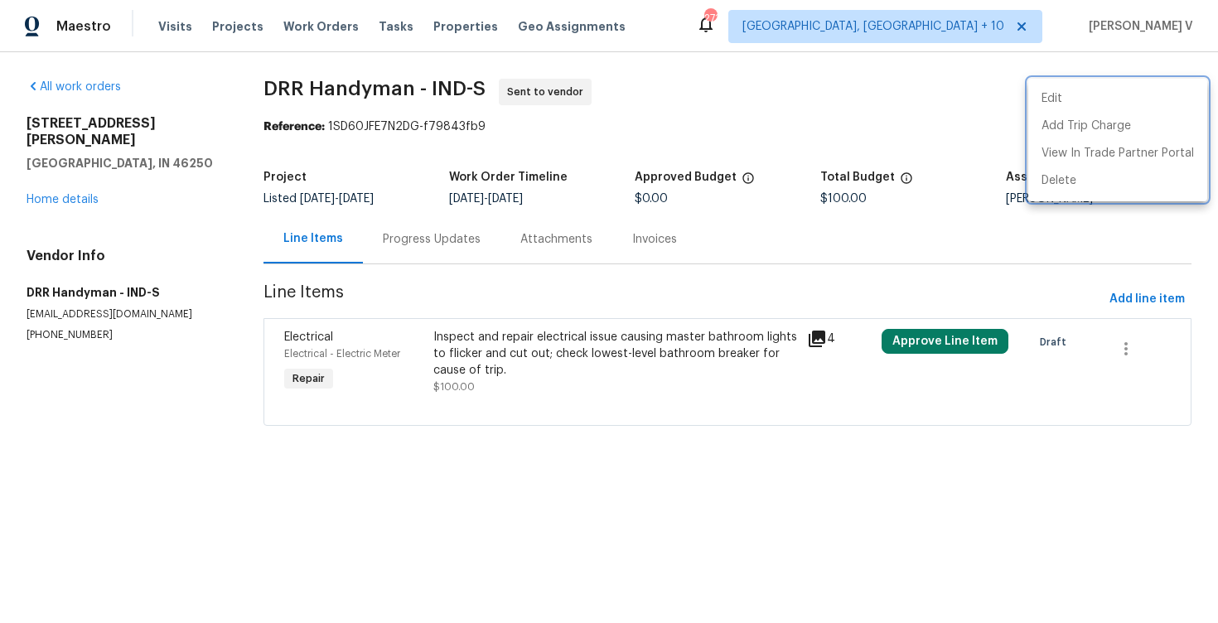
click at [384, 245] on div at bounding box center [609, 311] width 1218 height 623
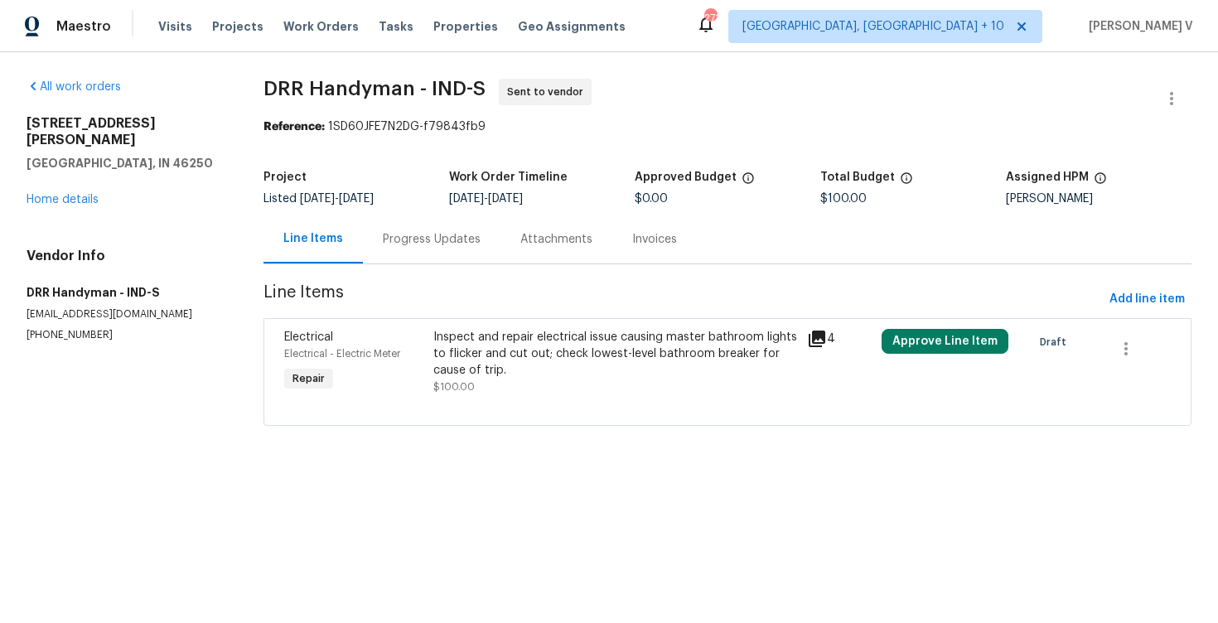
click at [423, 351] on div "Electrical - Electric Meter" at bounding box center [353, 353] width 139 height 17
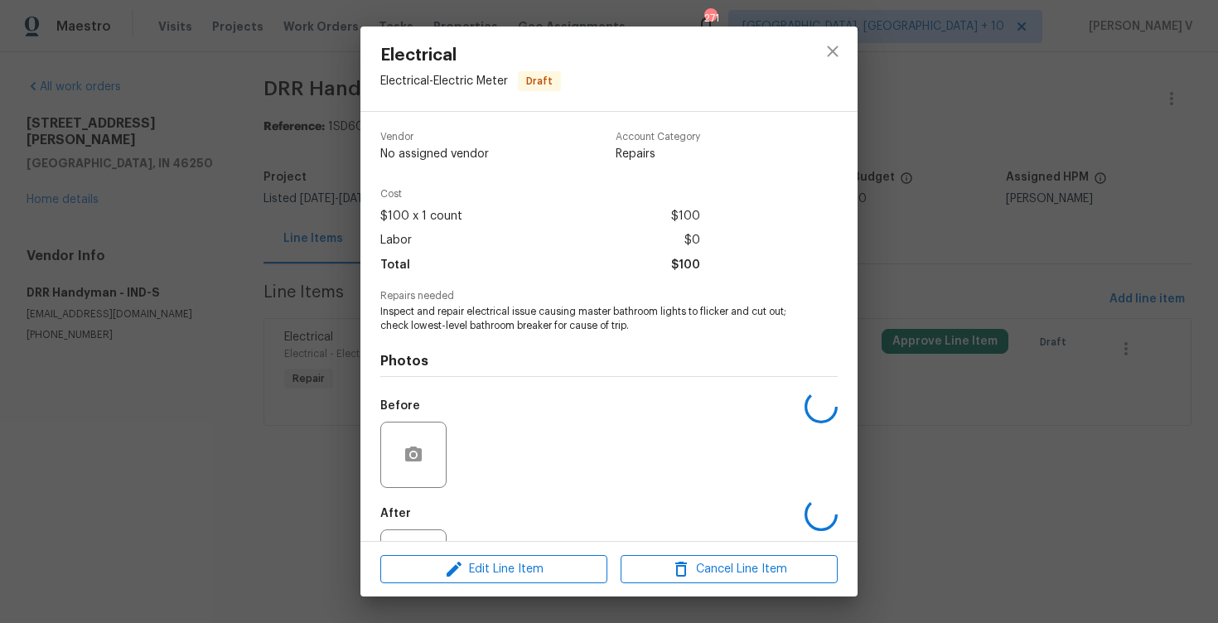
click at [426, 236] on div "Labor $0" at bounding box center [540, 241] width 320 height 24
click at [328, 275] on div "Electrical Electrical - Electric Meter Draft Vendor DRR Handyman Account Catego…" at bounding box center [609, 311] width 1218 height 623
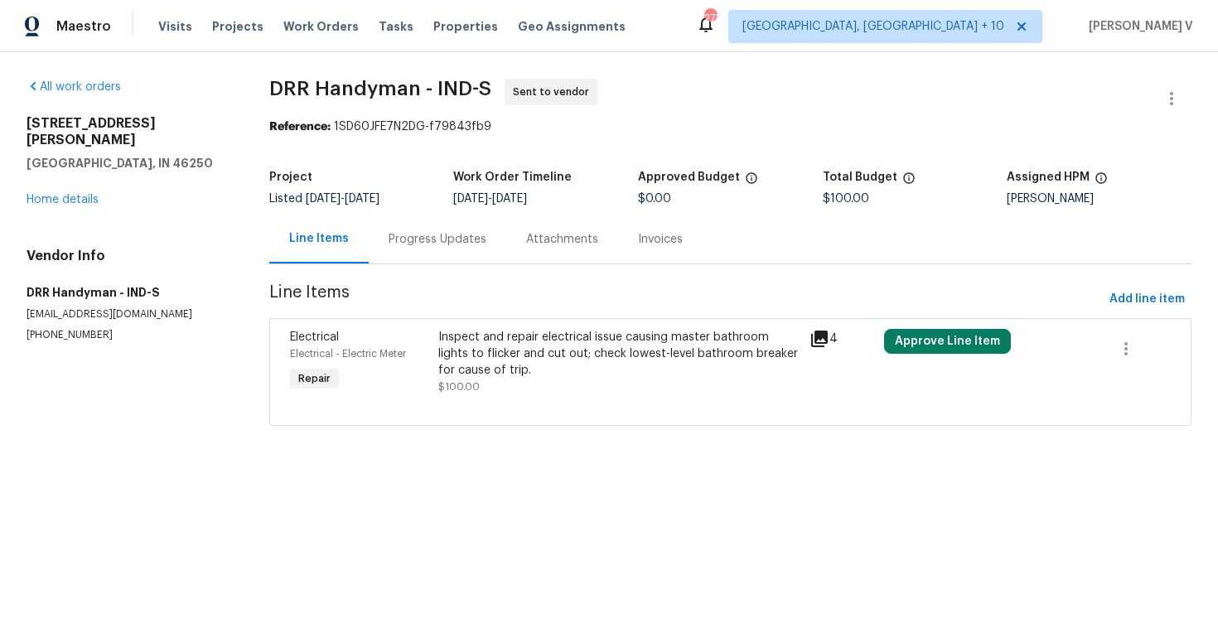
click at [446, 252] on div "Progress Updates" at bounding box center [437, 239] width 137 height 49
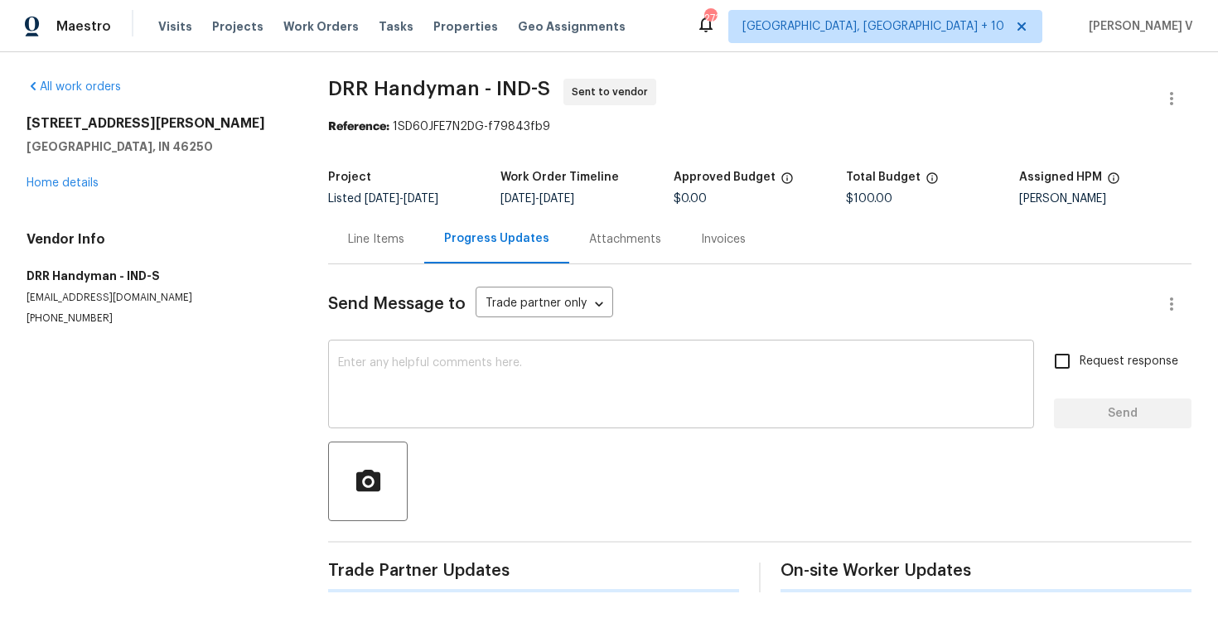
click at [456, 408] on textarea at bounding box center [681, 386] width 686 height 58
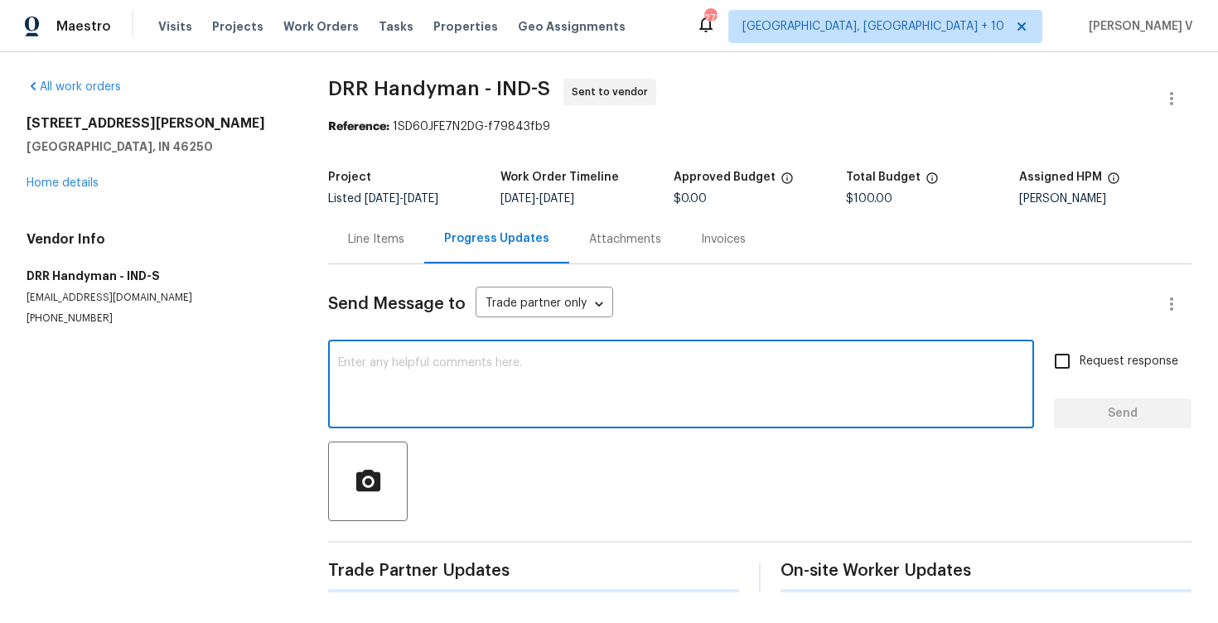
paste textarea "Hi this is Divya with Opendoor. I’m confirming you received the WO for the prop…"
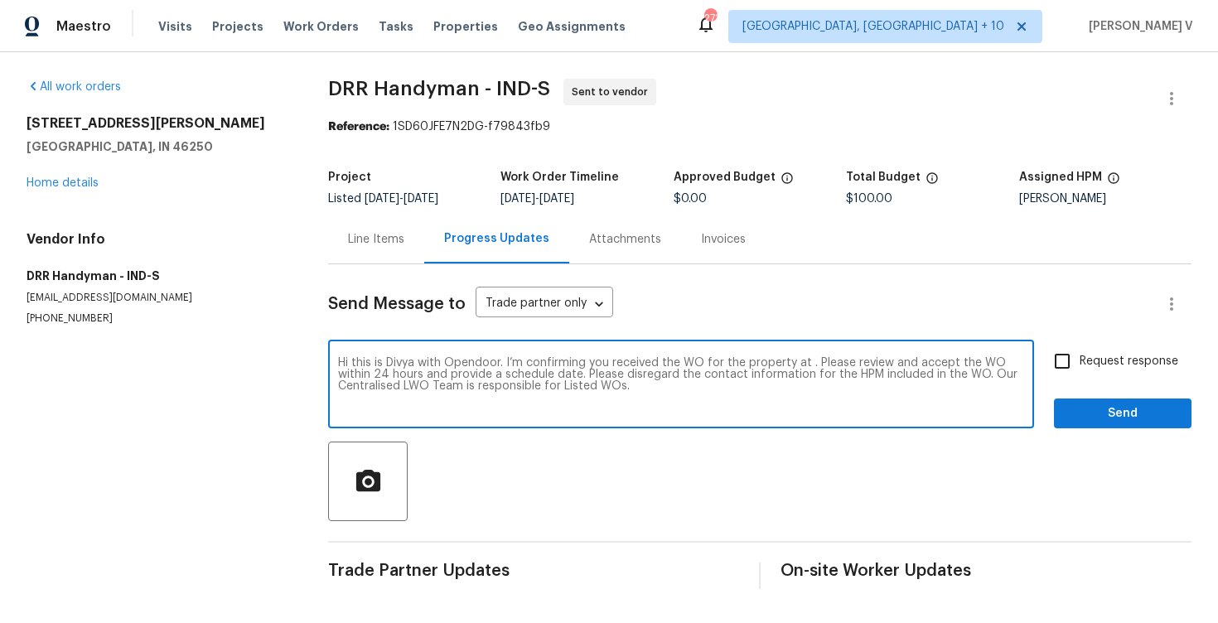
click at [808, 365] on textarea "Hi this is Divya with Opendoor. I’m confirming you received the WO for the prop…" at bounding box center [681, 386] width 686 height 58
paste textarea "9177 Budd Run Dr, Indianapolis, IN 46250"
type textarea "Hi this is Divya with Opendoor. I’m confirming you received the WO for the prop…"
drag, startPoint x: 1111, startPoint y: 361, endPoint x: 1111, endPoint y: 383, distance: 22.4
click at [1111, 361] on span "Request response" at bounding box center [1128, 361] width 99 height 17
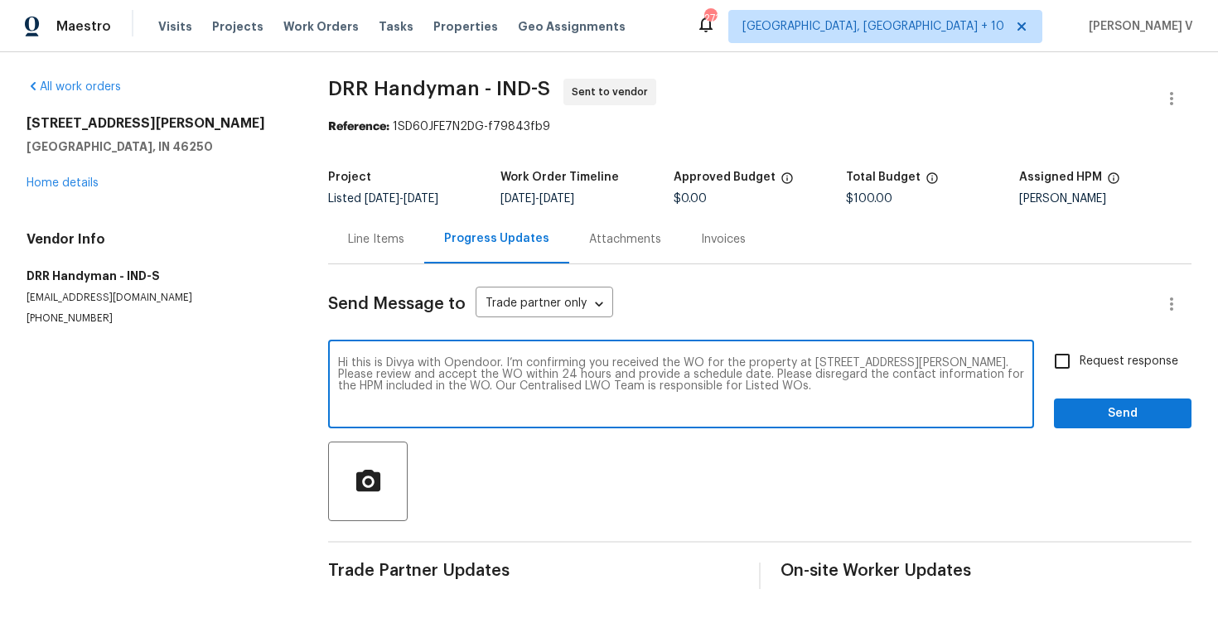
click at [1079, 361] on input "Request response" at bounding box center [1061, 361] width 35 height 35
checkbox input "true"
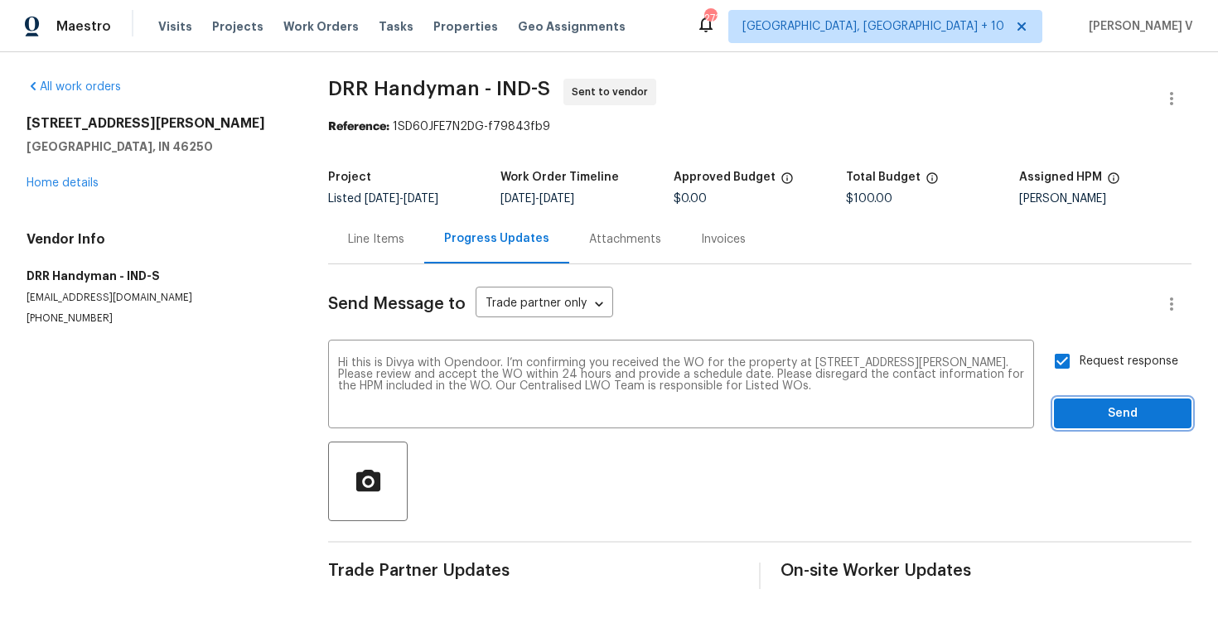
click at [1112, 412] on span "Send" at bounding box center [1122, 413] width 111 height 21
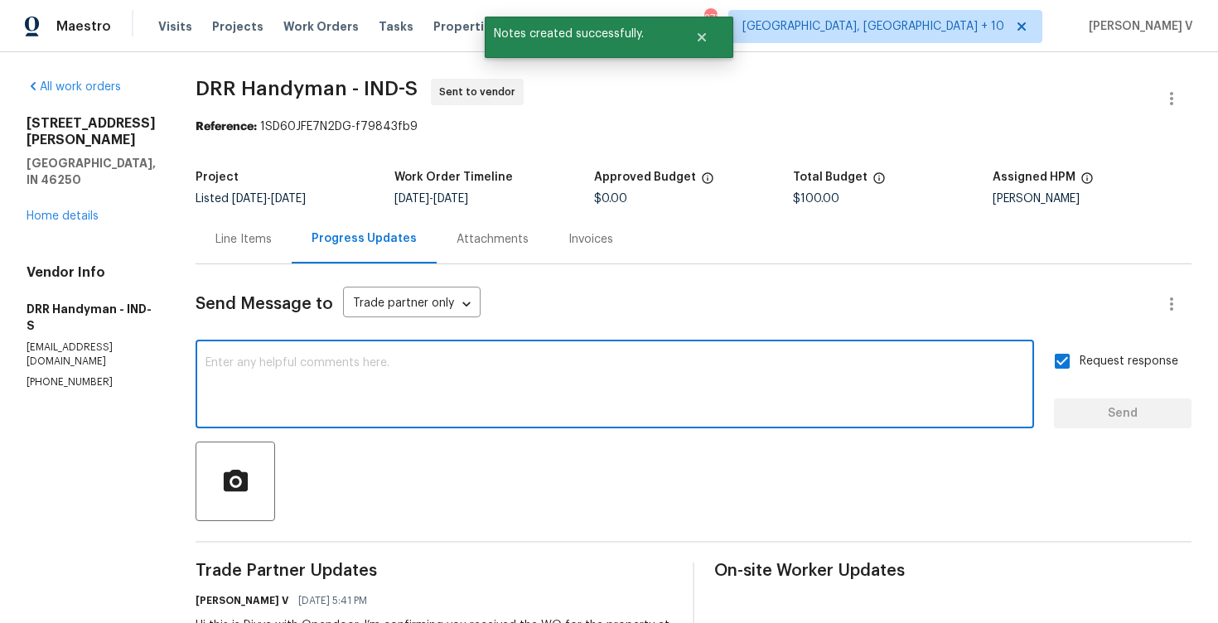
click at [379, 404] on textarea at bounding box center [614, 386] width 818 height 58
paste textarea "Attention All Work Orders must include before-photos (both close-up and wide-an…"
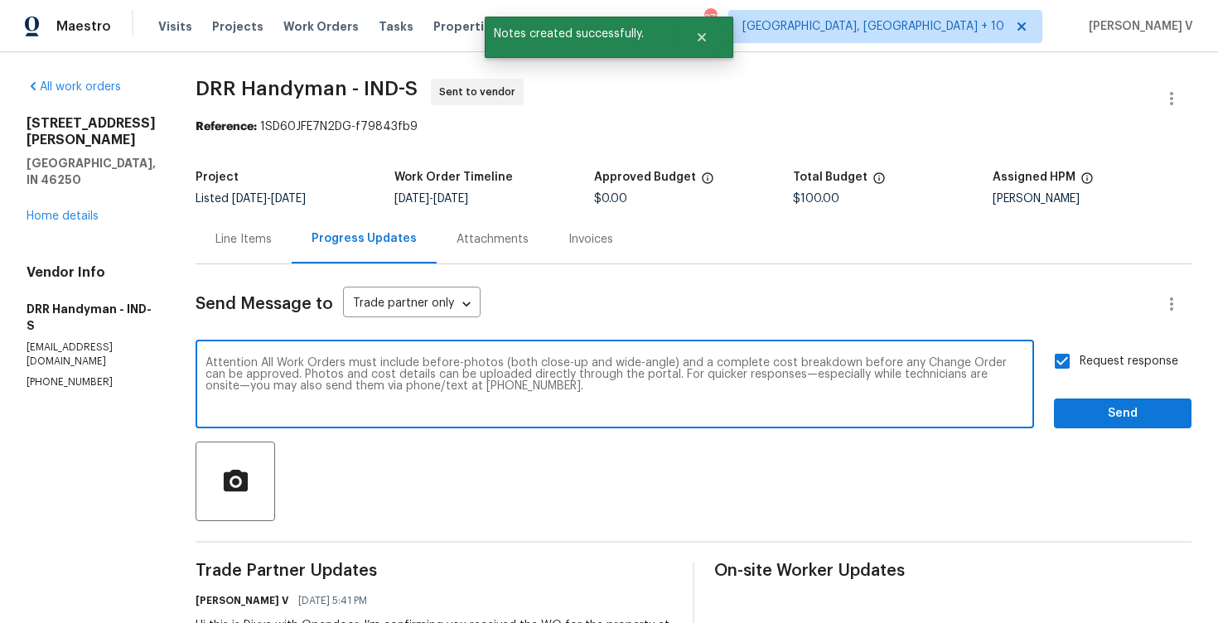
type textarea "Attention All Work Orders must include before-photos (both close-up and wide-an…"
click at [1109, 406] on span "Send" at bounding box center [1122, 413] width 111 height 21
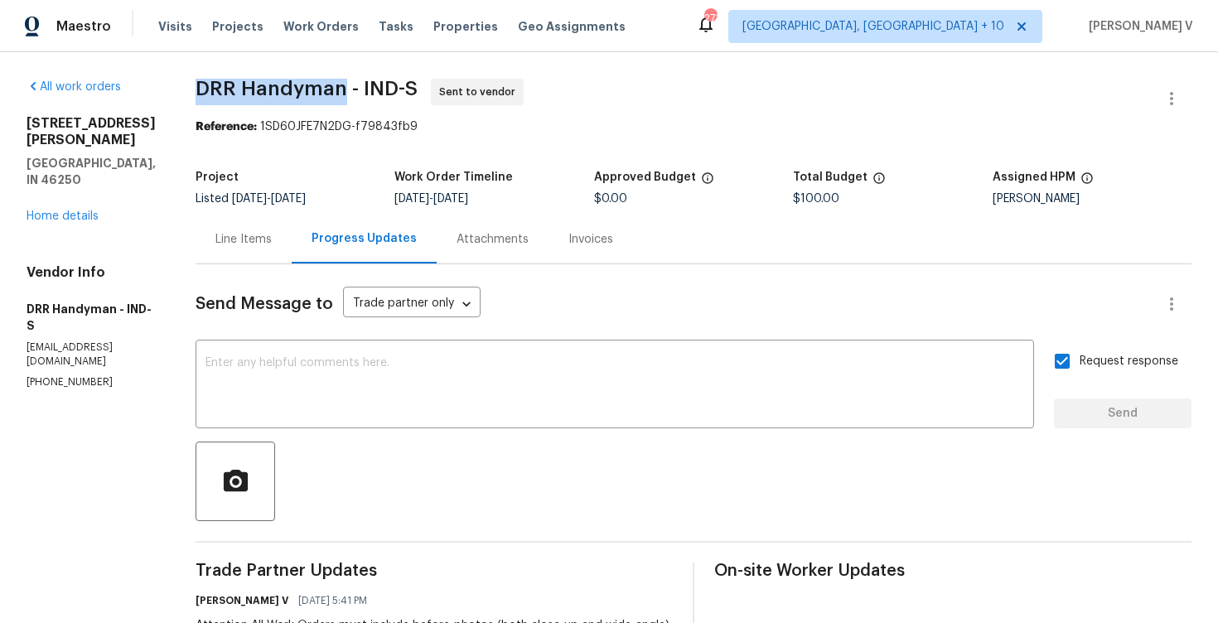
drag, startPoint x: 185, startPoint y: 87, endPoint x: 334, endPoint y: 89, distance: 149.1
click at [334, 89] on div "All work orders 9177 Budd Run Dr Indianapolis, IN 46250 Home details Vendor Inf…" at bounding box center [609, 456] width 1218 height 808
copy span "DRR Handyman"
click at [75, 210] on div "All work orders 9177 Budd Run Dr Indianapolis, IN 46250 Home details Vendor Inf…" at bounding box center [91, 234] width 129 height 311
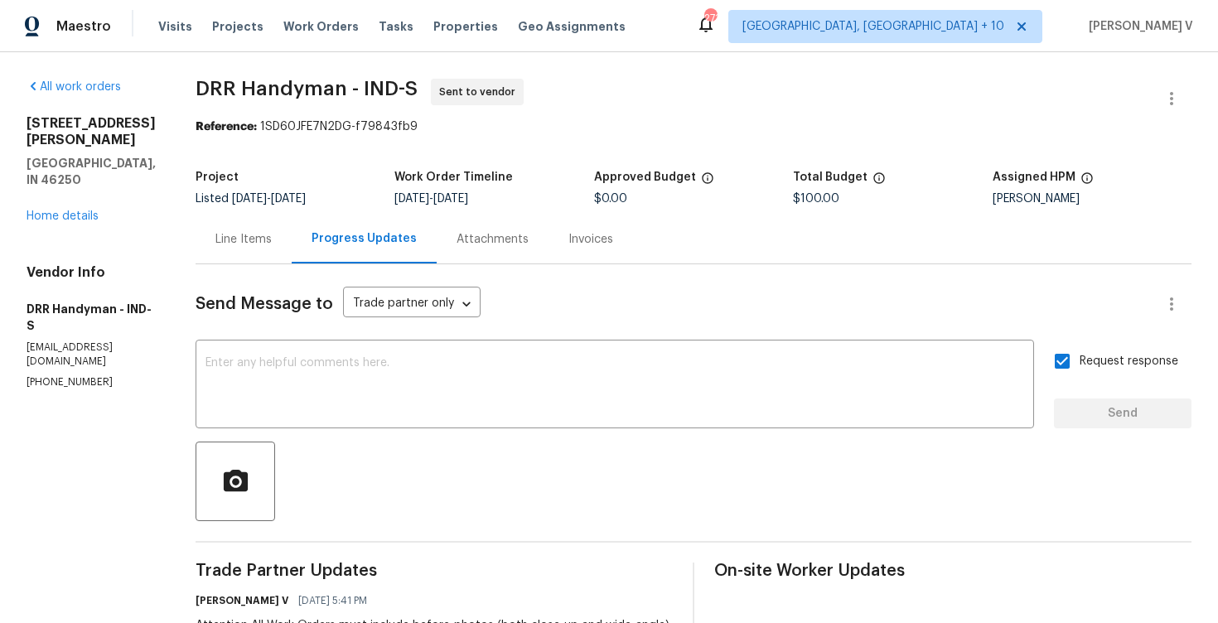
click at [75, 208] on div "All work orders 9177 Budd Run Dr Indianapolis, IN 46250 Home details Vendor Inf…" at bounding box center [91, 234] width 129 height 311
click at [71, 192] on div "9177 Budd Run Dr Indianapolis, IN 46250 Home details" at bounding box center [91, 169] width 129 height 109
click at [75, 208] on div "All work orders 9177 Budd Run Dr Indianapolis, IN 46250 Home details Vendor Inf…" at bounding box center [91, 234] width 129 height 311
click at [75, 206] on div "9177 Budd Run Dr Indianapolis, IN 46250 Home details" at bounding box center [91, 169] width 129 height 109
click at [75, 210] on link "Home details" at bounding box center [63, 216] width 72 height 12
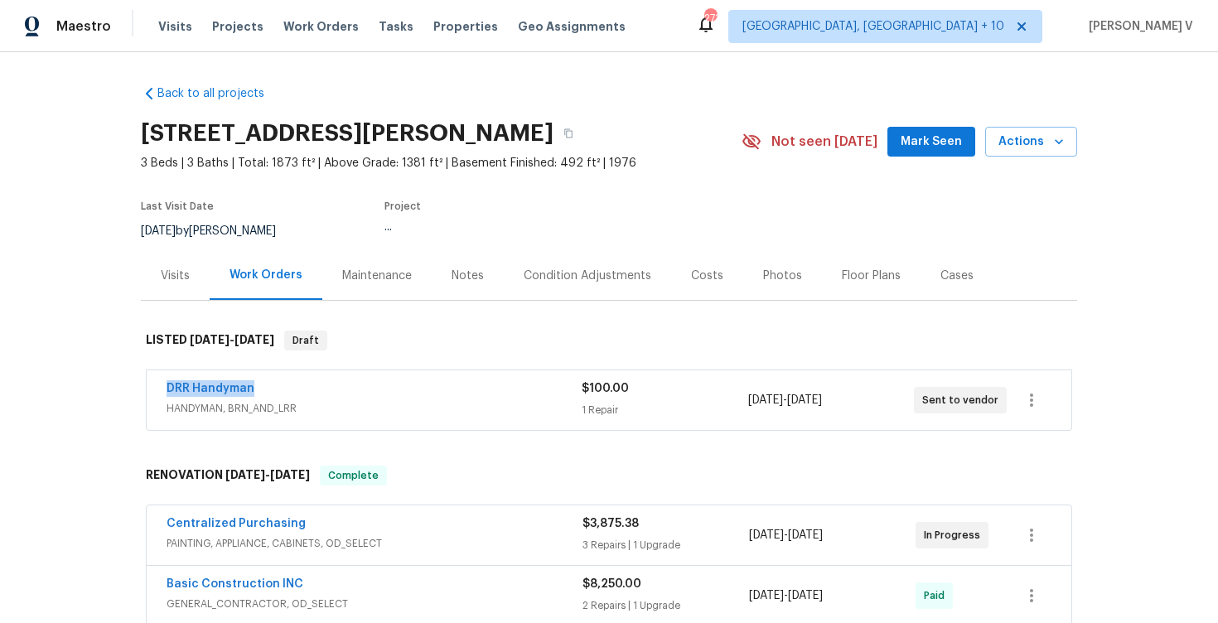
drag, startPoint x: 152, startPoint y: 392, endPoint x: 272, endPoint y: 384, distance: 119.5
click at [272, 384] on div "DRR Handyman HANDYMAN, BRN_AND_LRR $100.00 1 Repair 9/3/2025 - 9/8/2025 Sent to…" at bounding box center [609, 400] width 924 height 60
copy link "DRR Handyman"
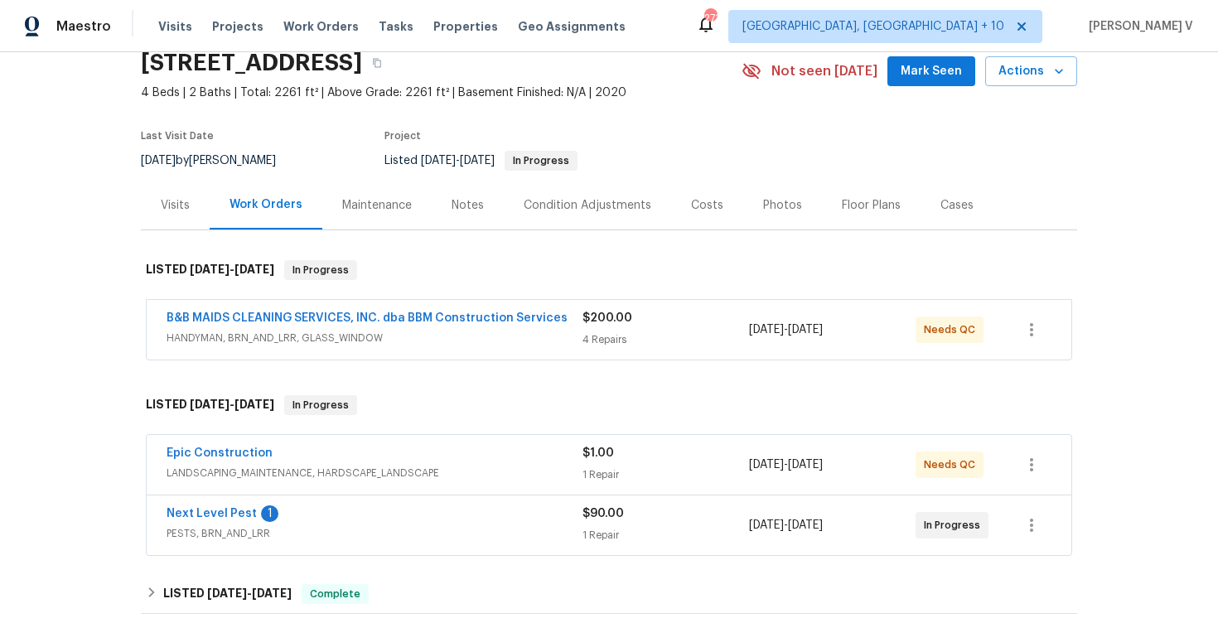
scroll to position [205, 0]
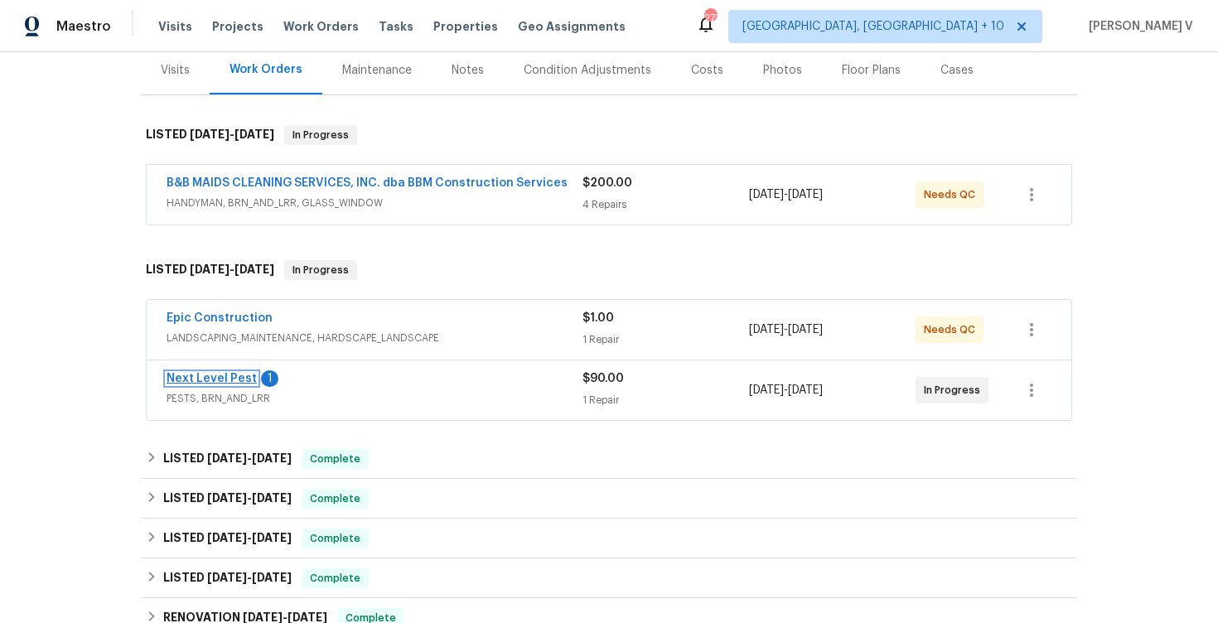
click at [206, 383] on link "Next Level Pest" at bounding box center [211, 379] width 90 height 12
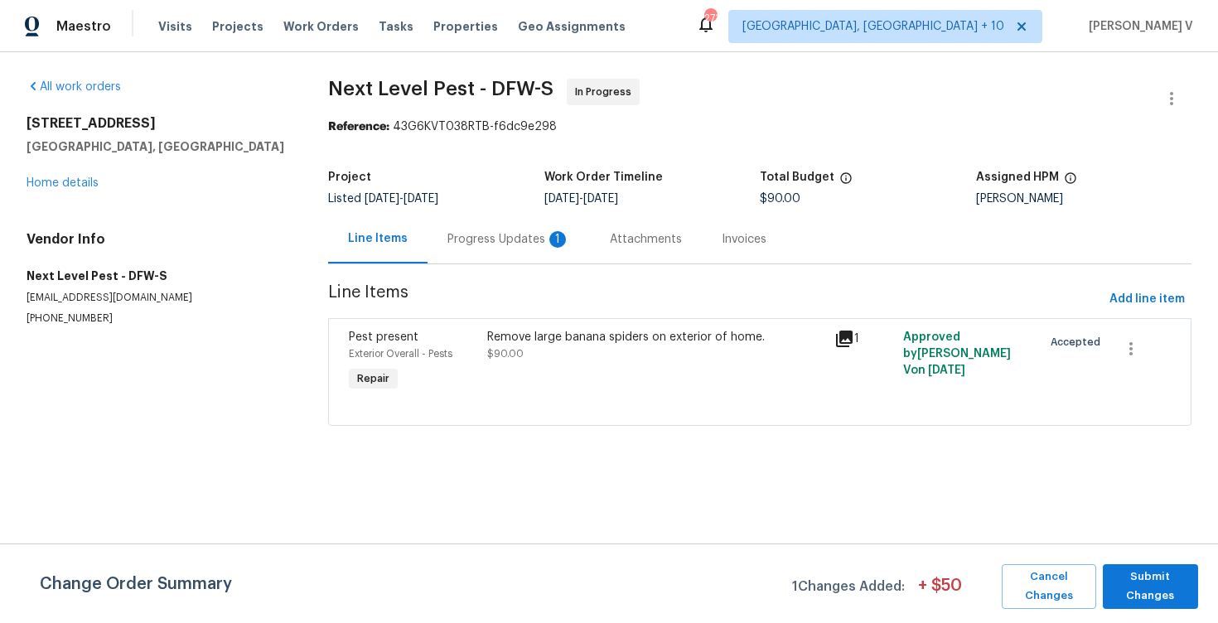
click at [471, 234] on div "Progress Updates 1" at bounding box center [508, 239] width 123 height 17
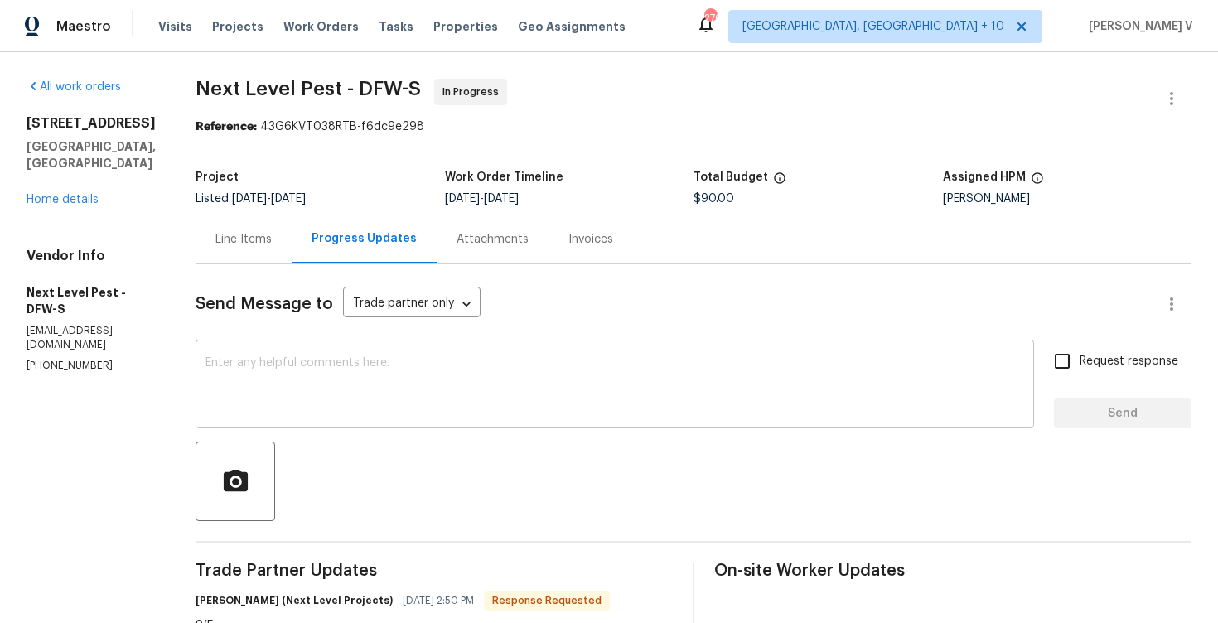
click at [324, 369] on textarea at bounding box center [614, 386] width 818 height 58
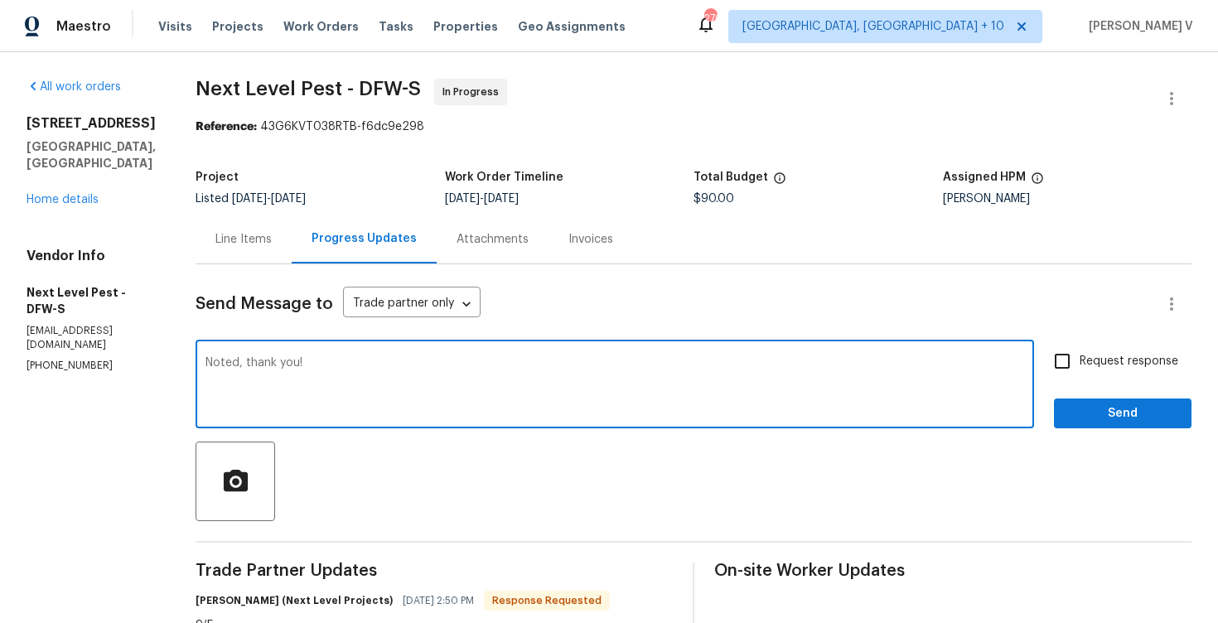
type textarea "Noted, thank you!"
click at [1097, 412] on span "Send" at bounding box center [1122, 413] width 111 height 21
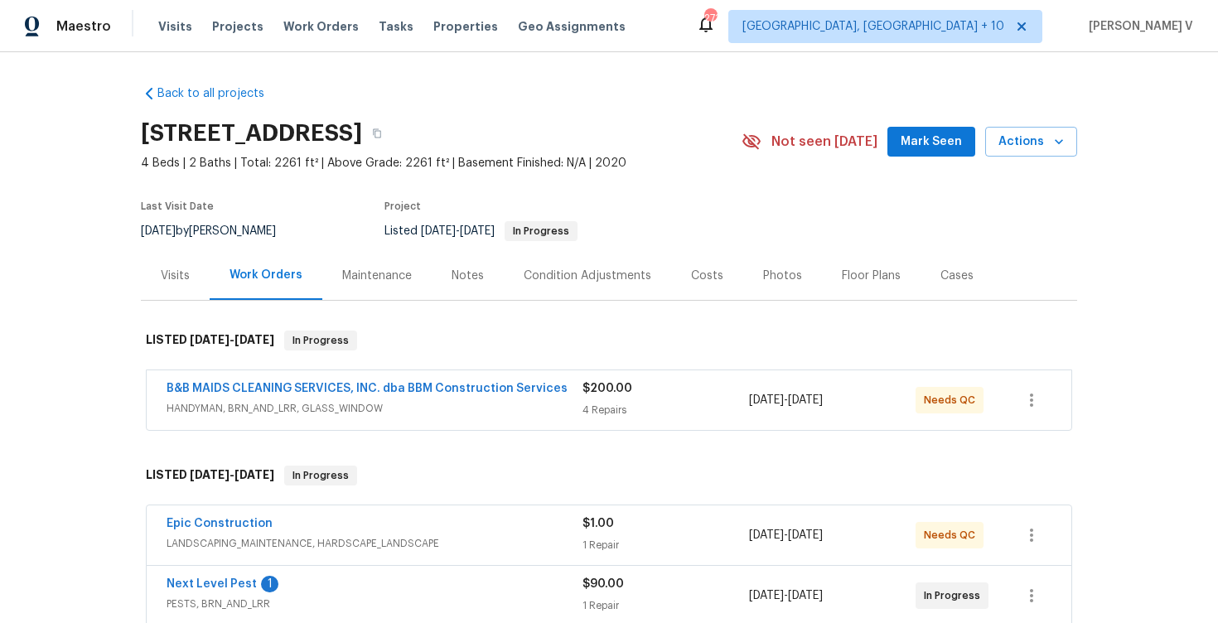
click at [236, 516] on span "Epic Construction" at bounding box center [219, 523] width 106 height 17
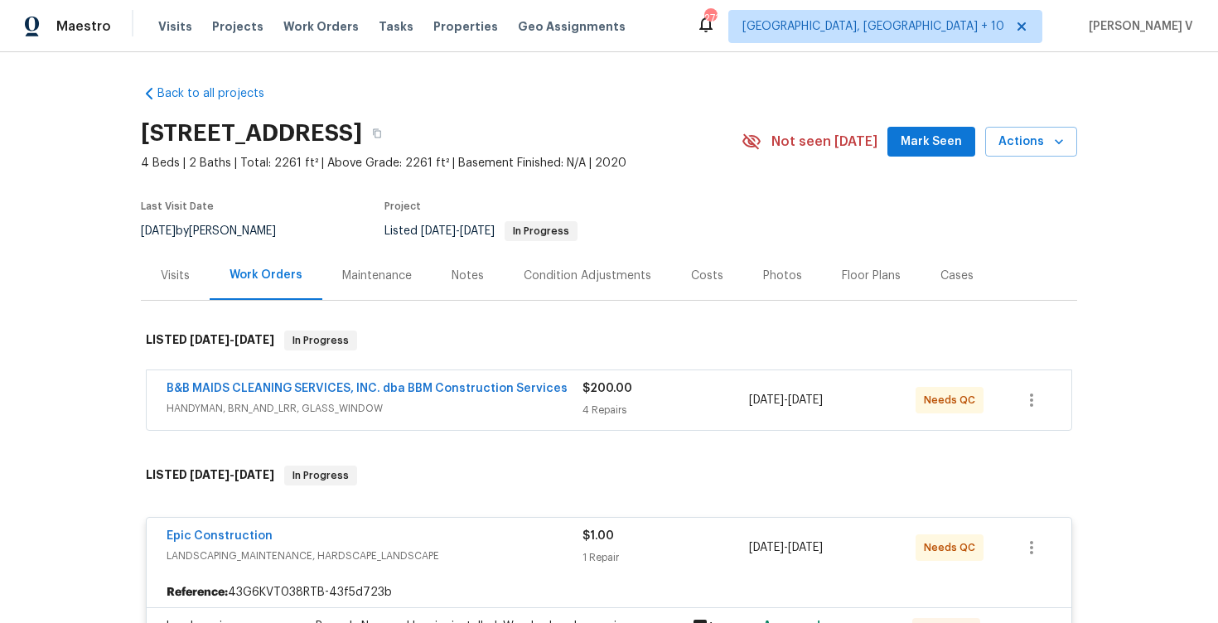
click at [216, 526] on div "Epic Construction LANDSCAPING_MAINTENANCE, HARDSCAPE_LANDSCAPE $1.00 1 Repair […" at bounding box center [609, 548] width 924 height 60
click at [219, 535] on link "Epic Construction" at bounding box center [219, 536] width 106 height 12
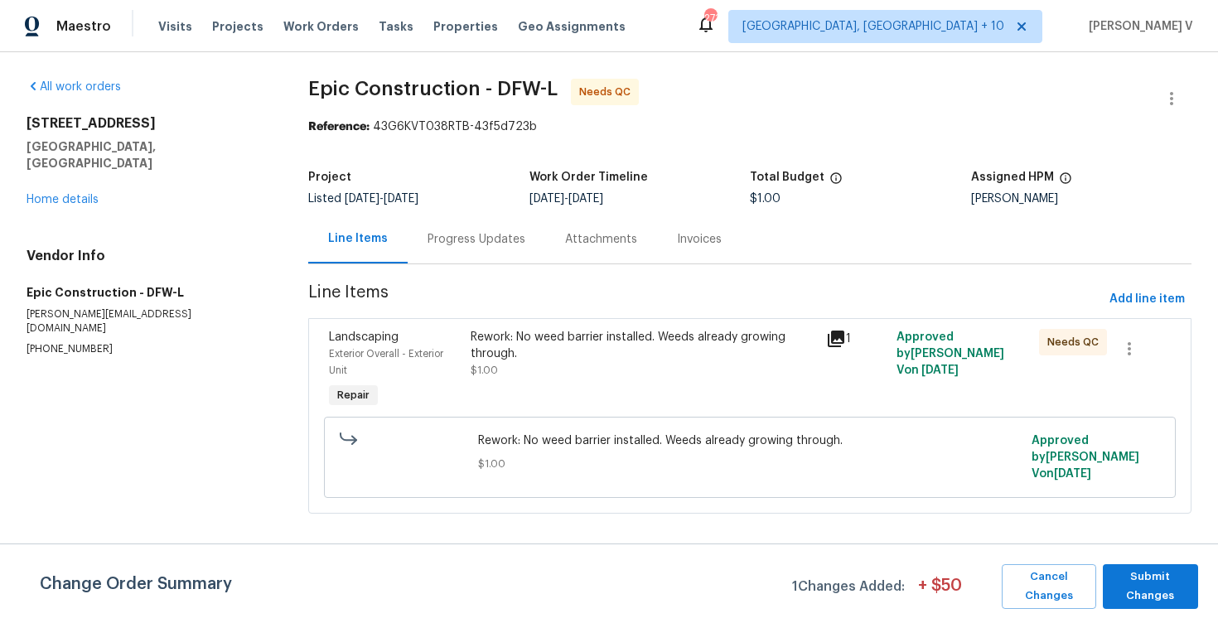
click at [452, 224] on div "Progress Updates" at bounding box center [476, 239] width 137 height 49
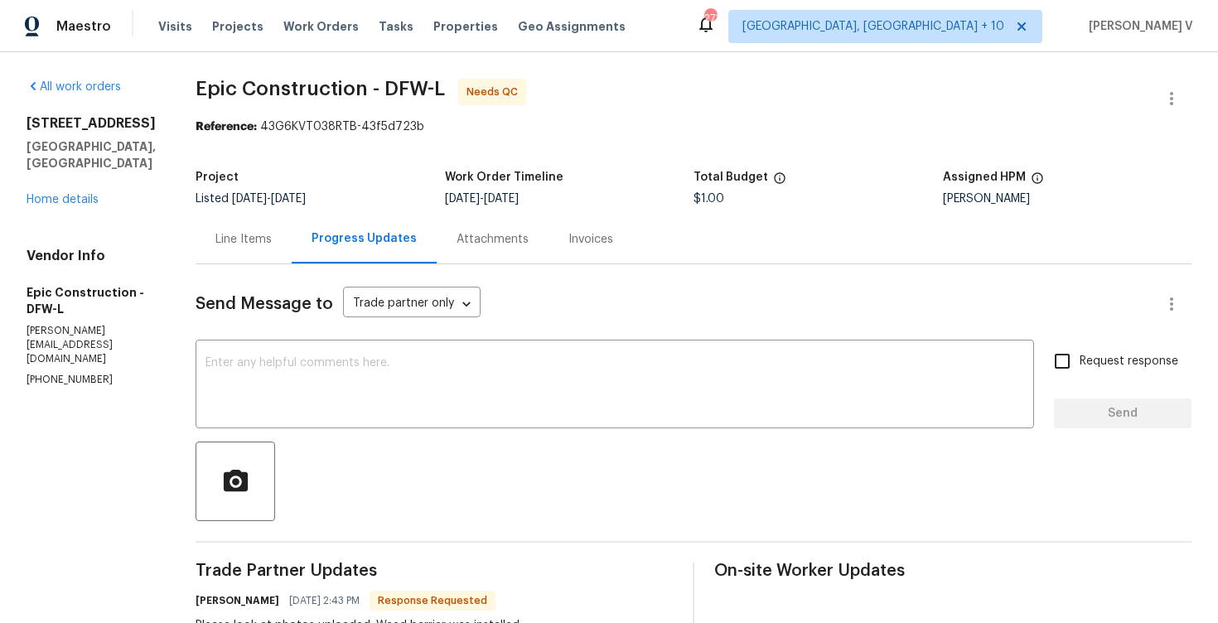
click at [223, 243] on div "Line Items" at bounding box center [243, 239] width 56 height 17
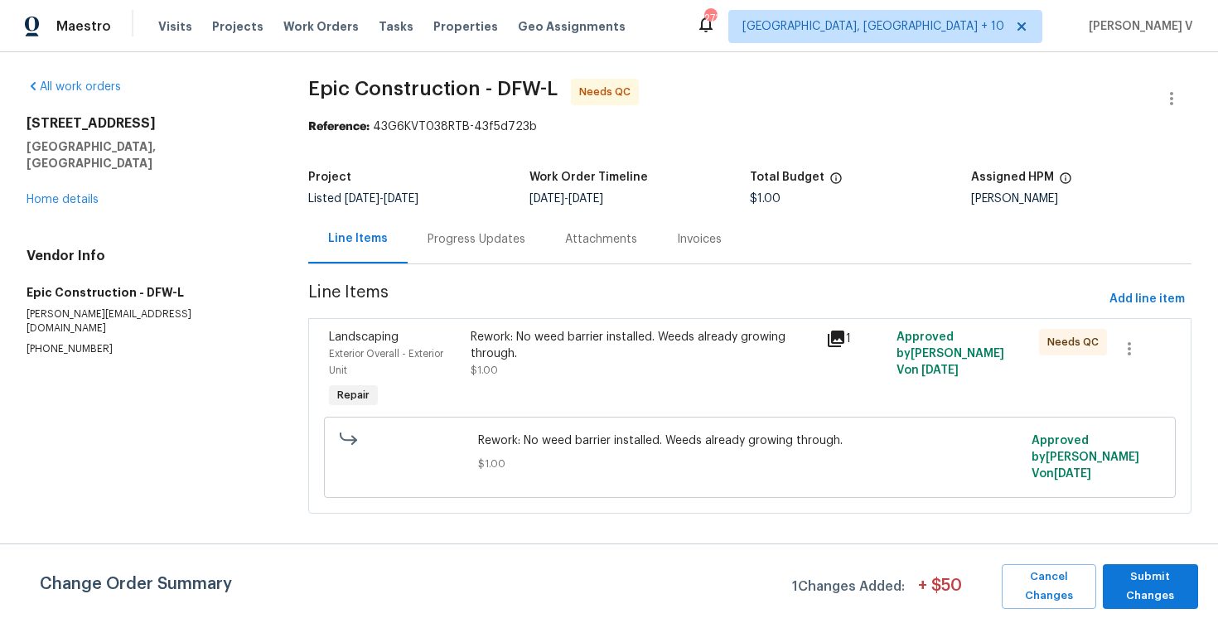
click at [510, 346] on div "Rework: No weed barrier installed. Weeds already growing through." at bounding box center [642, 345] width 345 height 33
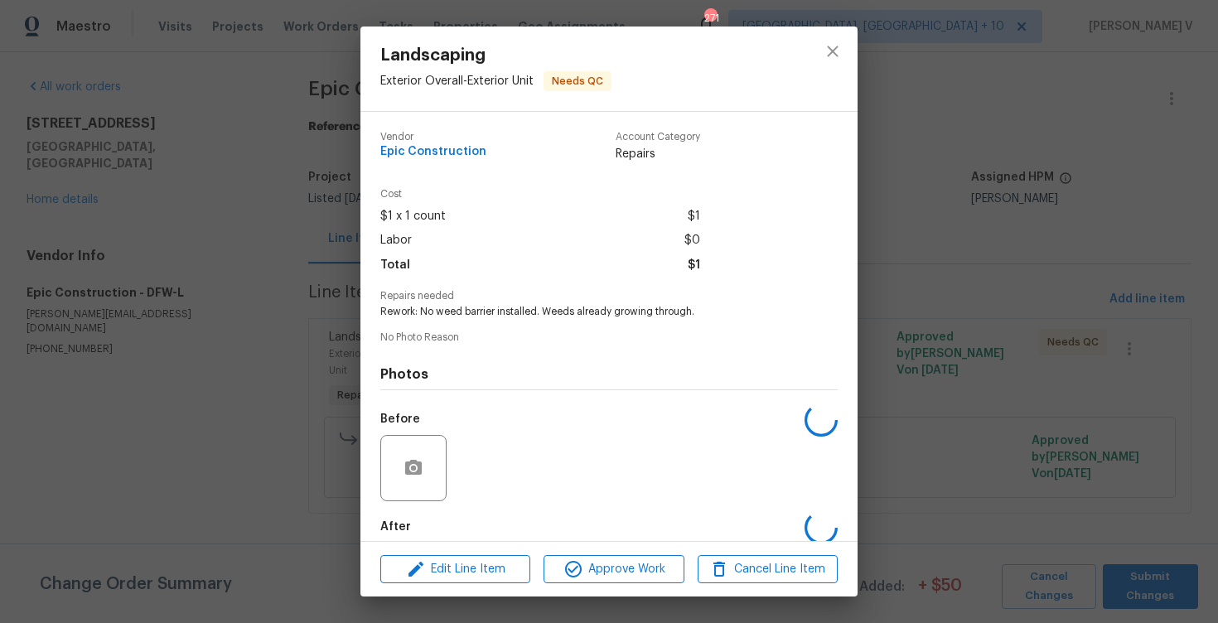
scroll to position [84, 0]
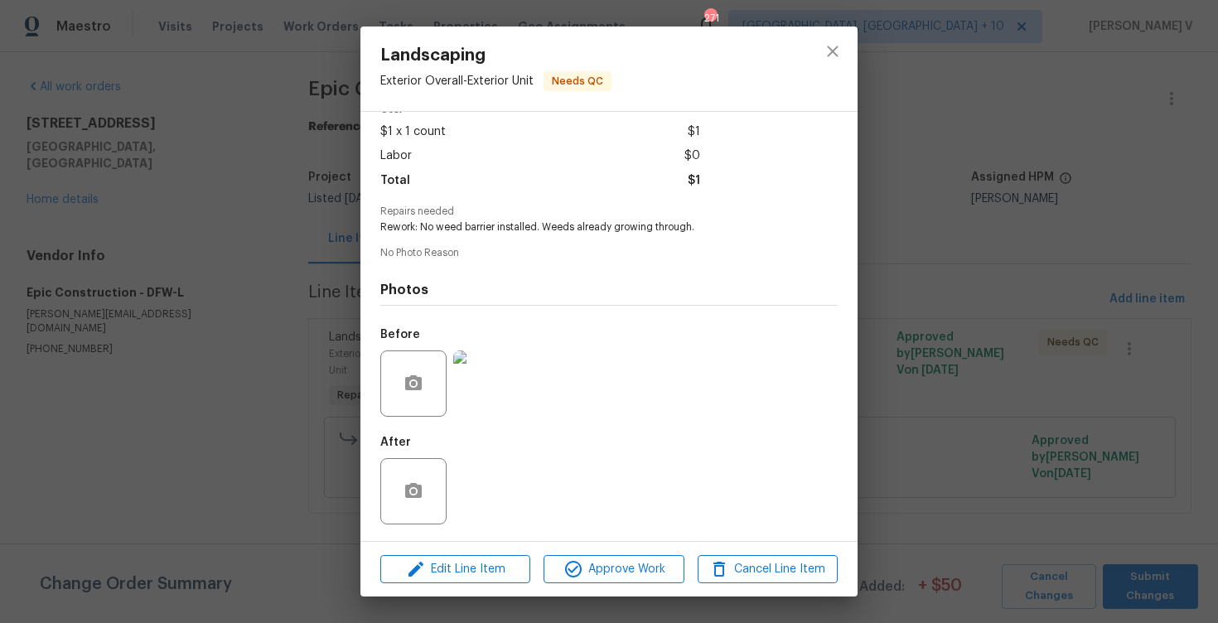
click at [499, 375] on img at bounding box center [486, 383] width 66 height 66
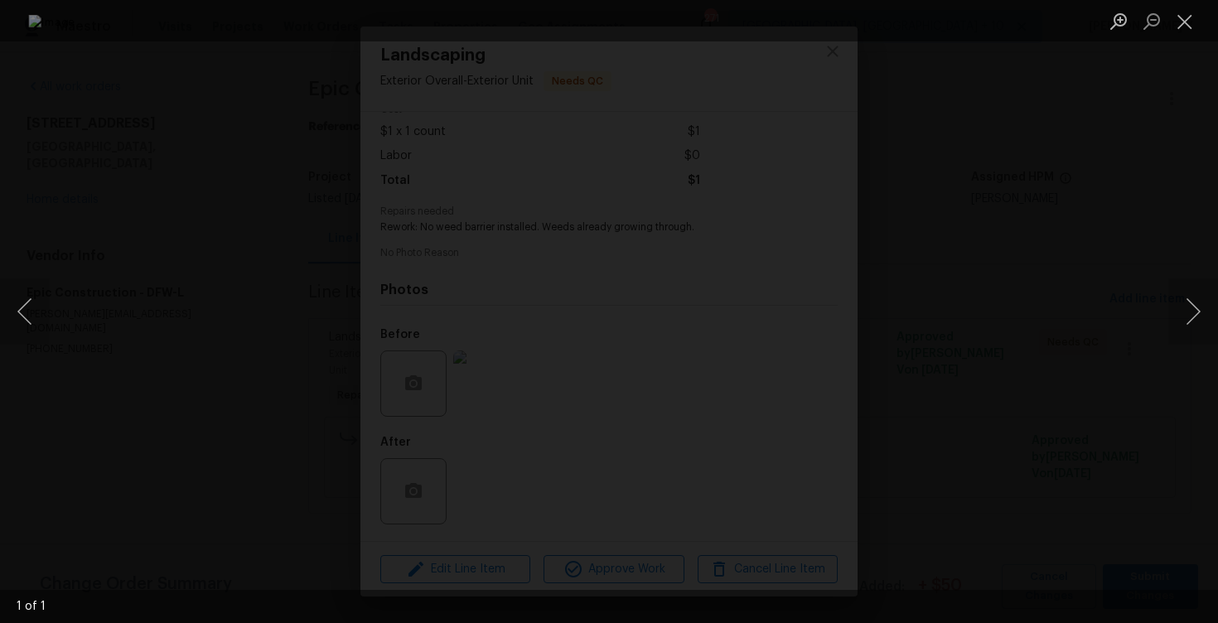
click at [103, 212] on div "Lightbox" at bounding box center [609, 311] width 1218 height 623
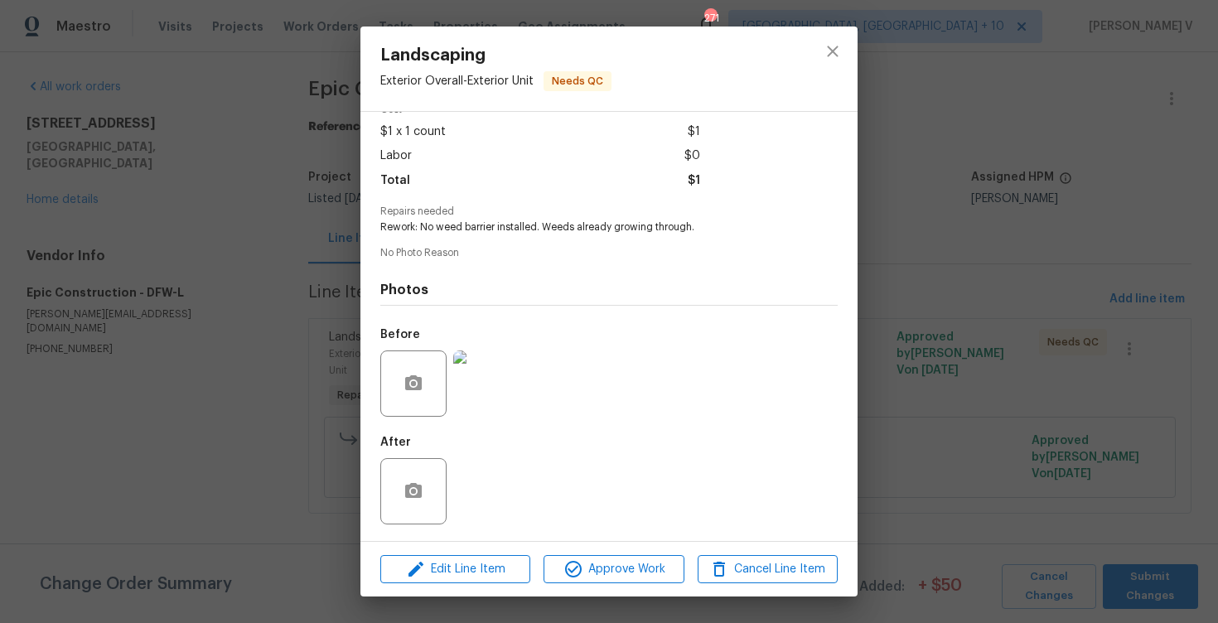
click at [361, 251] on div "Vendor Epic Construction Account Category Repairs Cost $1 x 1 count $1 Labor $0…" at bounding box center [608, 326] width 497 height 429
click at [454, 260] on div "No Photo Reason" at bounding box center [608, 255] width 457 height 14
click at [288, 230] on div "Landscaping Exterior Overall - Exterior Unit Needs QC Vendor Epic Construction …" at bounding box center [609, 311] width 1218 height 623
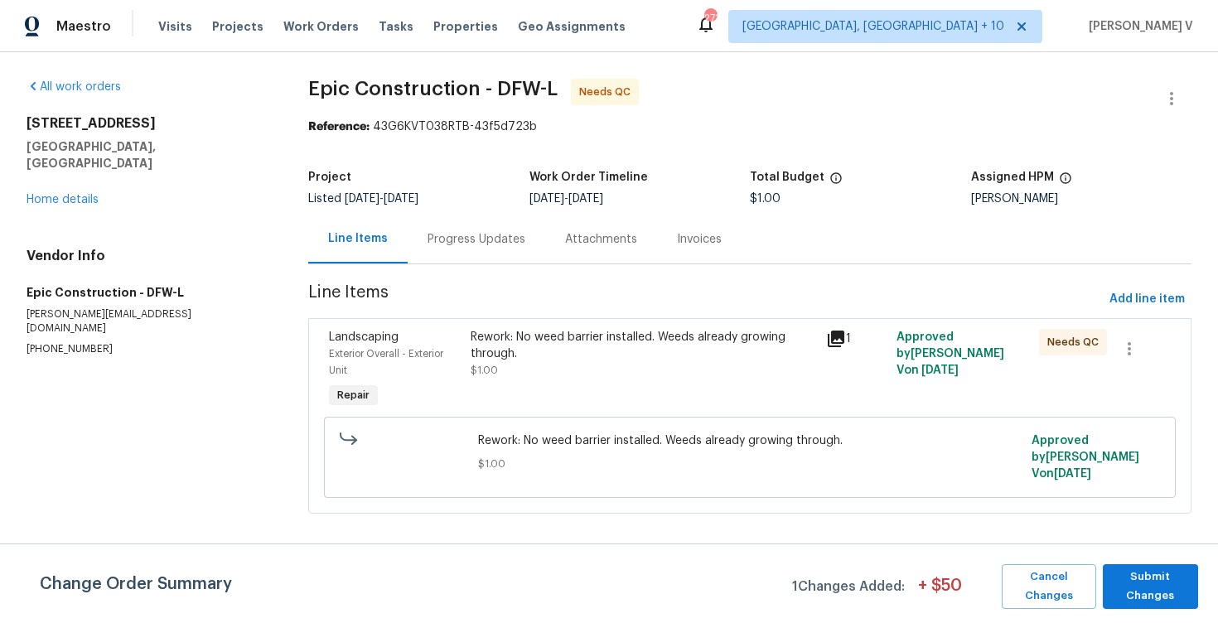
click at [422, 240] on div "Progress Updates" at bounding box center [476, 239] width 137 height 49
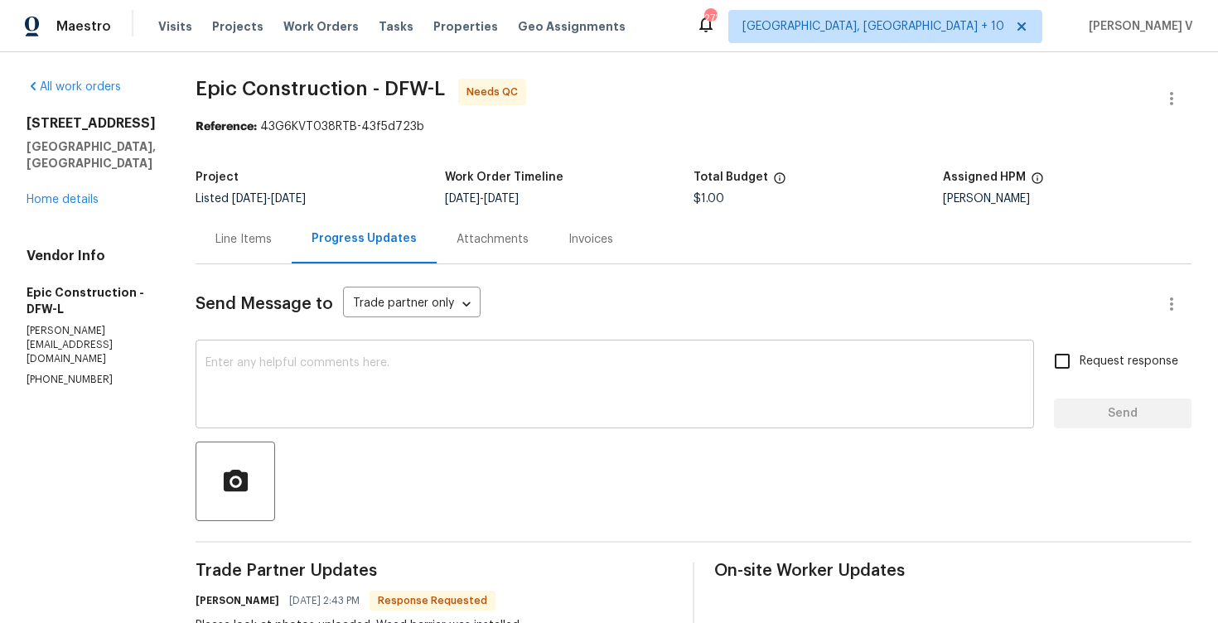
scroll to position [171, 0]
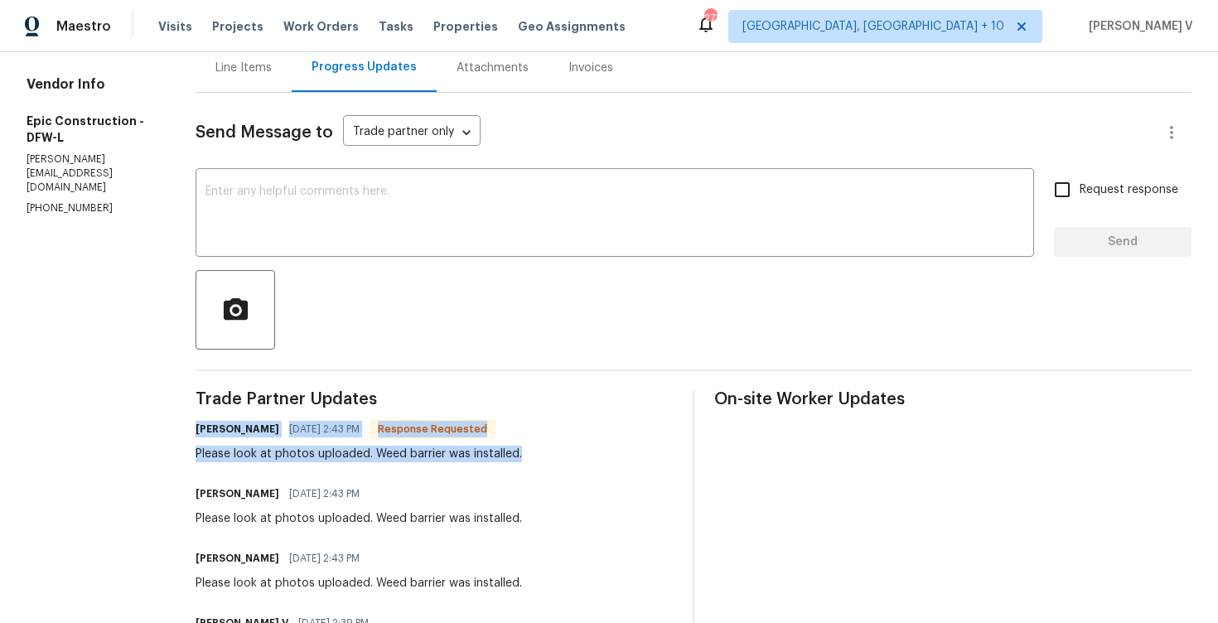
drag, startPoint x: 183, startPoint y: 421, endPoint x: 539, endPoint y: 456, distance: 357.8
click at [539, 456] on div "All work orders [STREET_ADDRESS] Home details Vendor Info Epic Construction - D…" at bounding box center [609, 382] width 1218 height 1002
copy div "[PERSON_NAME] [DATE] 2:43 PM Response Requested Please look at photos uploaded.…"
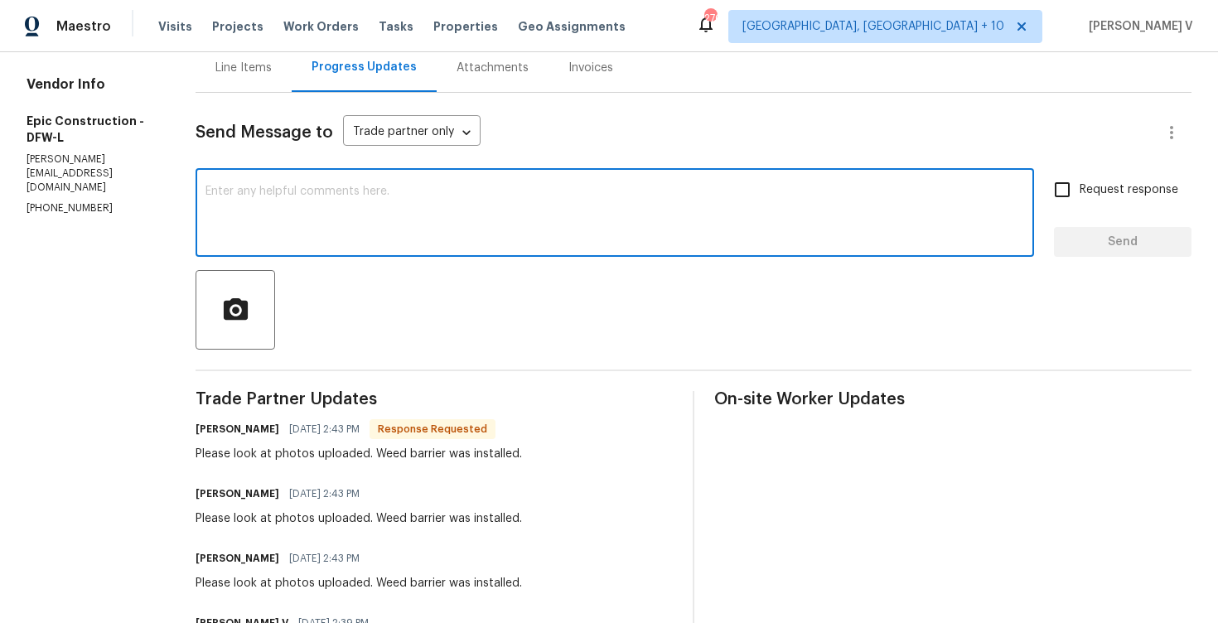
click at [404, 235] on textarea at bounding box center [614, 215] width 818 height 58
paste textarea "Hi [PERSON_NAME], just to confirm – when you say 'weed barrier was installed,' …"
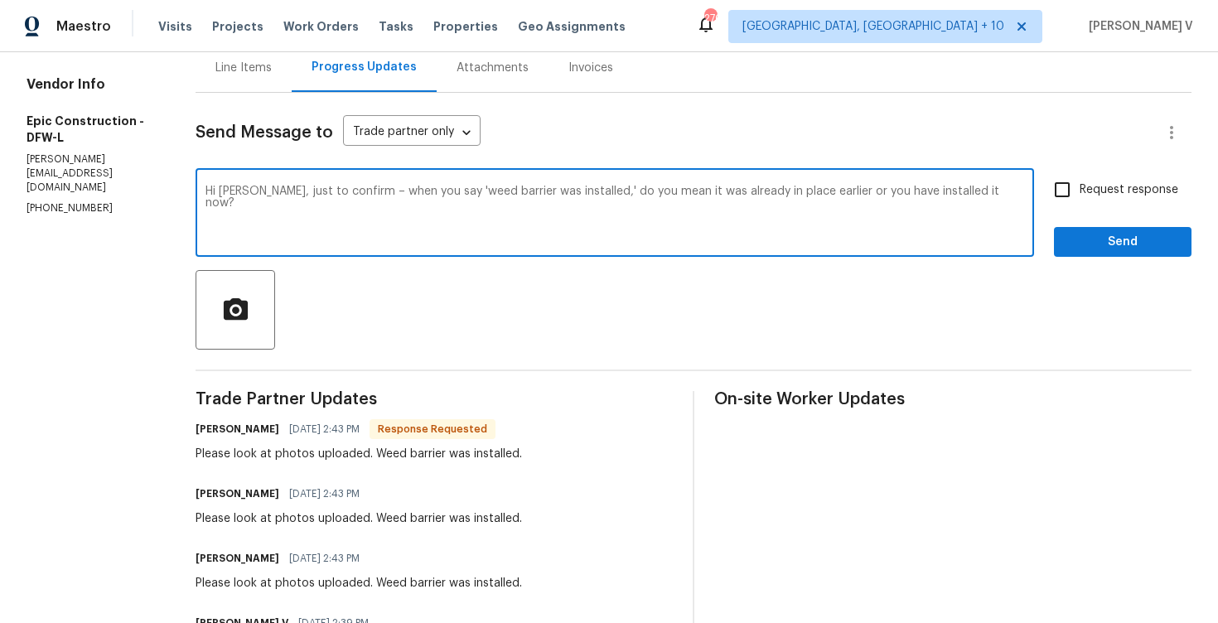
click at [650, 219] on textarea "Hi [PERSON_NAME], just to confirm – when you say 'weed barrier was installed,' …" at bounding box center [614, 215] width 818 height 58
type textarea "Hi [PERSON_NAME], just to confirm – when you say 'weed barrier was installed,' …"
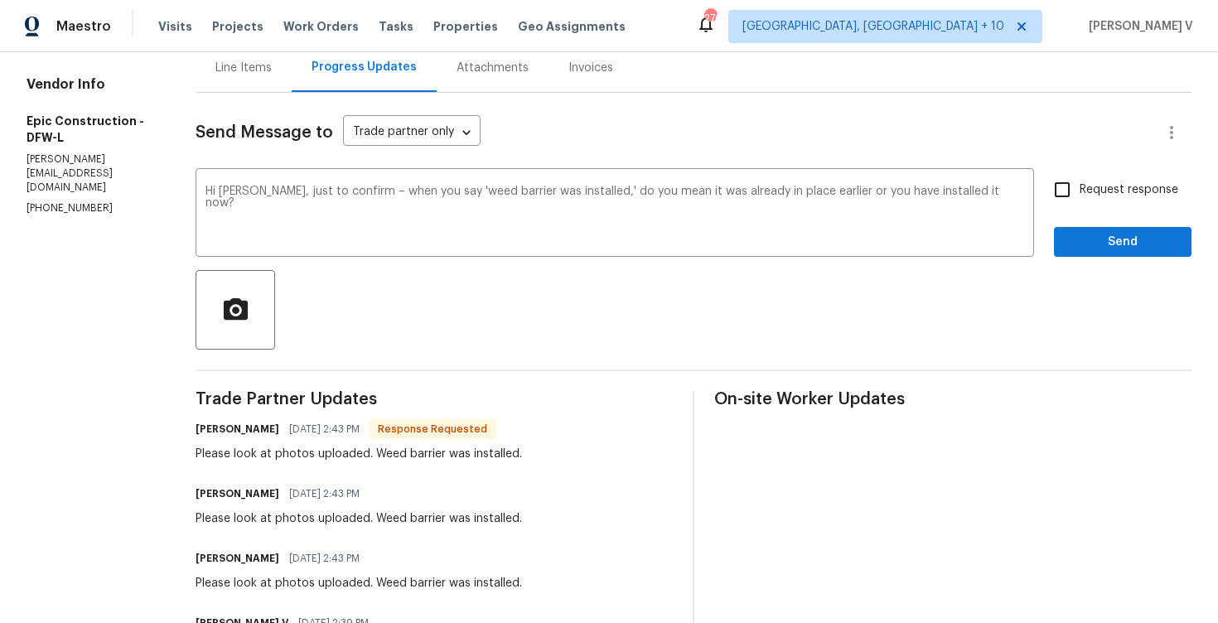
click at [1092, 185] on span "Request response" at bounding box center [1128, 189] width 99 height 17
click at [1079, 185] on input "Request response" at bounding box center [1061, 189] width 35 height 35
checkbox input "true"
click at [1097, 233] on span "Send" at bounding box center [1122, 242] width 111 height 21
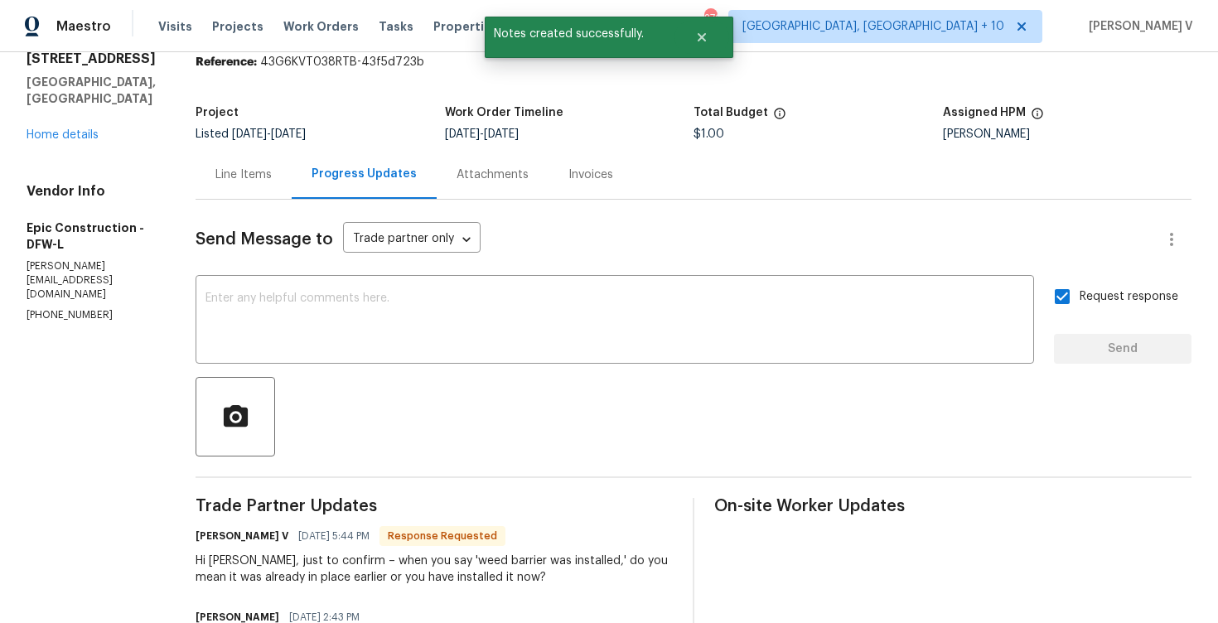
scroll to position [128, 0]
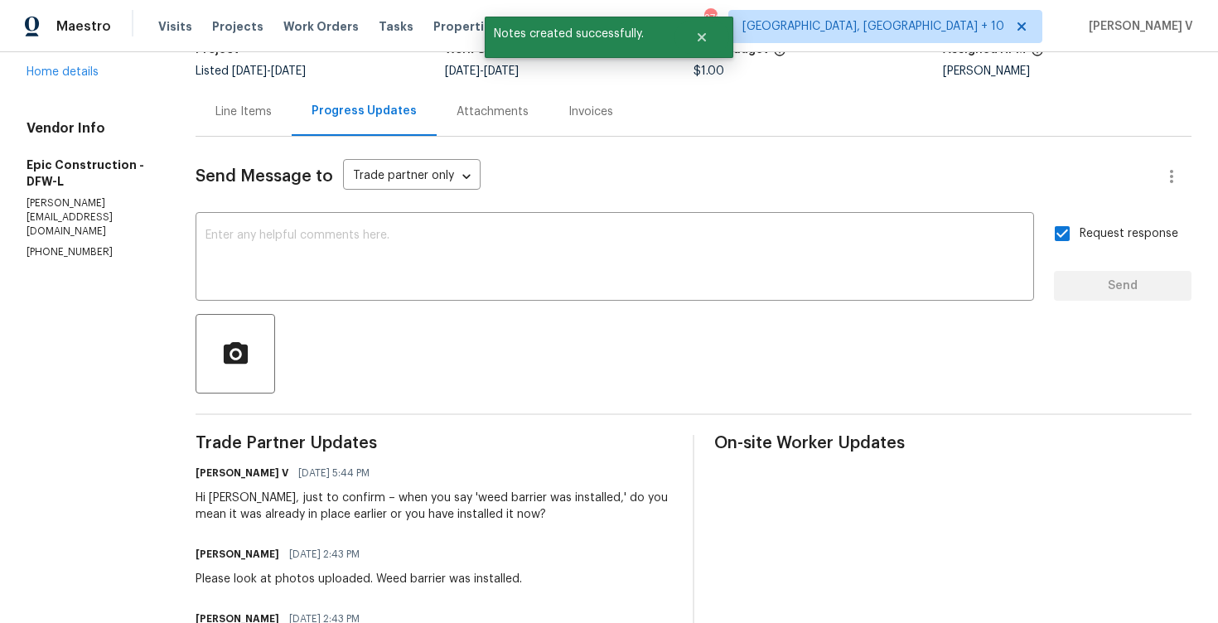
click at [249, 584] on div "Please look at photos uploaded. Weed barrier was installed." at bounding box center [358, 579] width 326 height 17
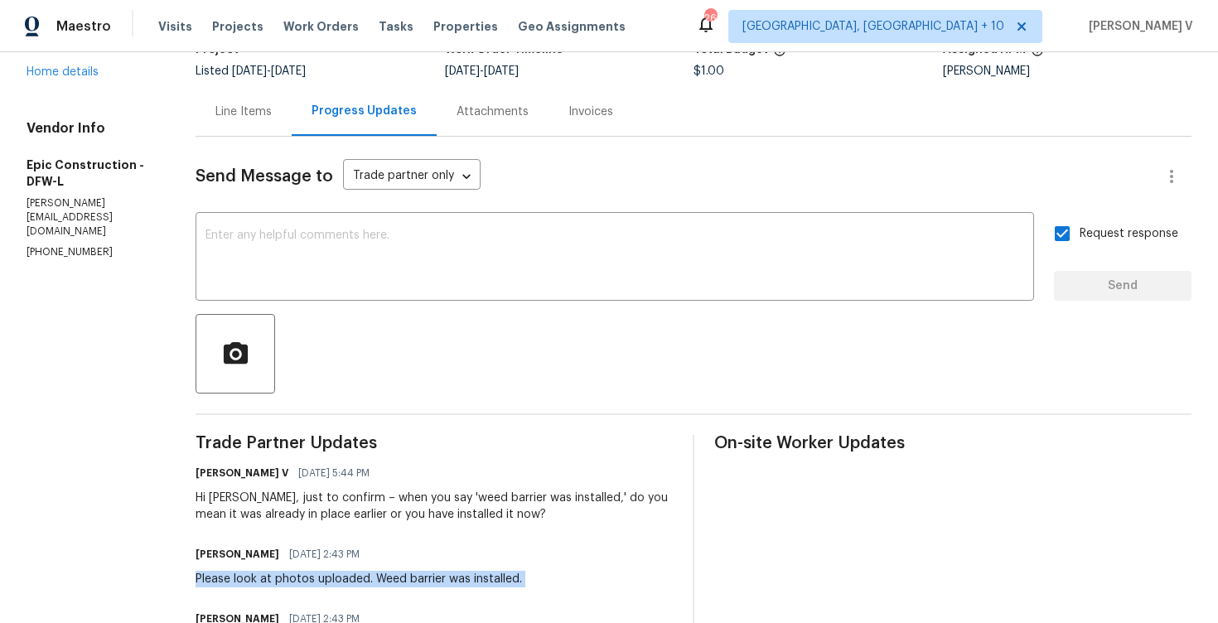
scroll to position [0, 0]
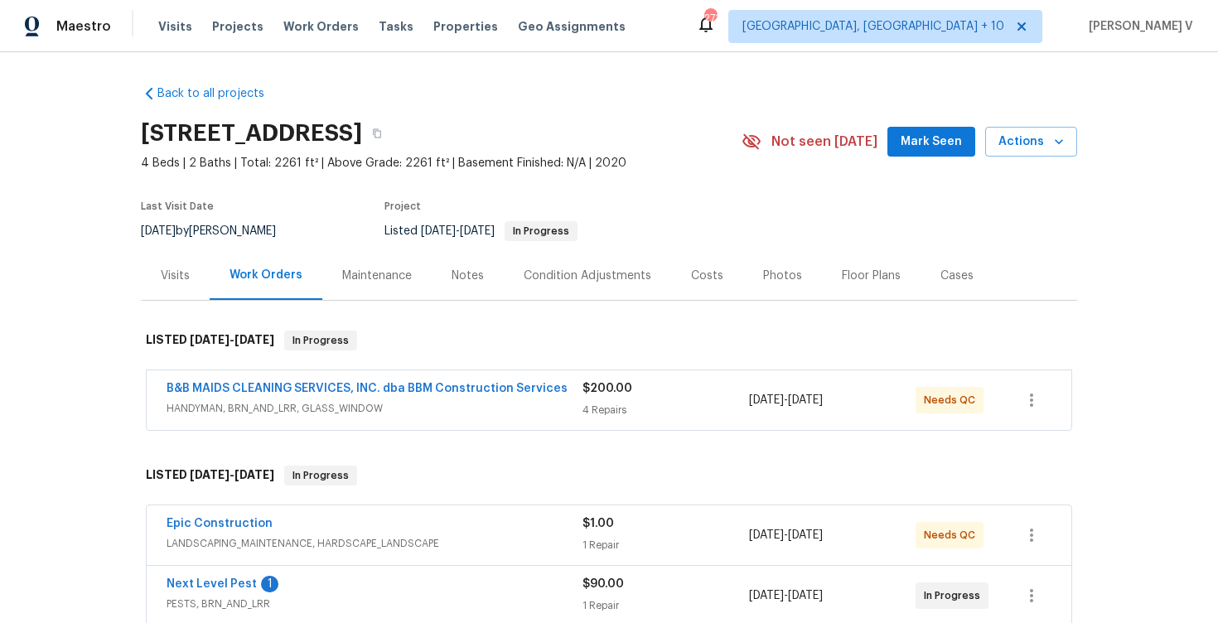
click at [262, 379] on div "B&B MAIDS CLEANING SERVICES, INC. dba BBM Construction Services HANDYMAN, BRN_A…" at bounding box center [609, 400] width 924 height 60
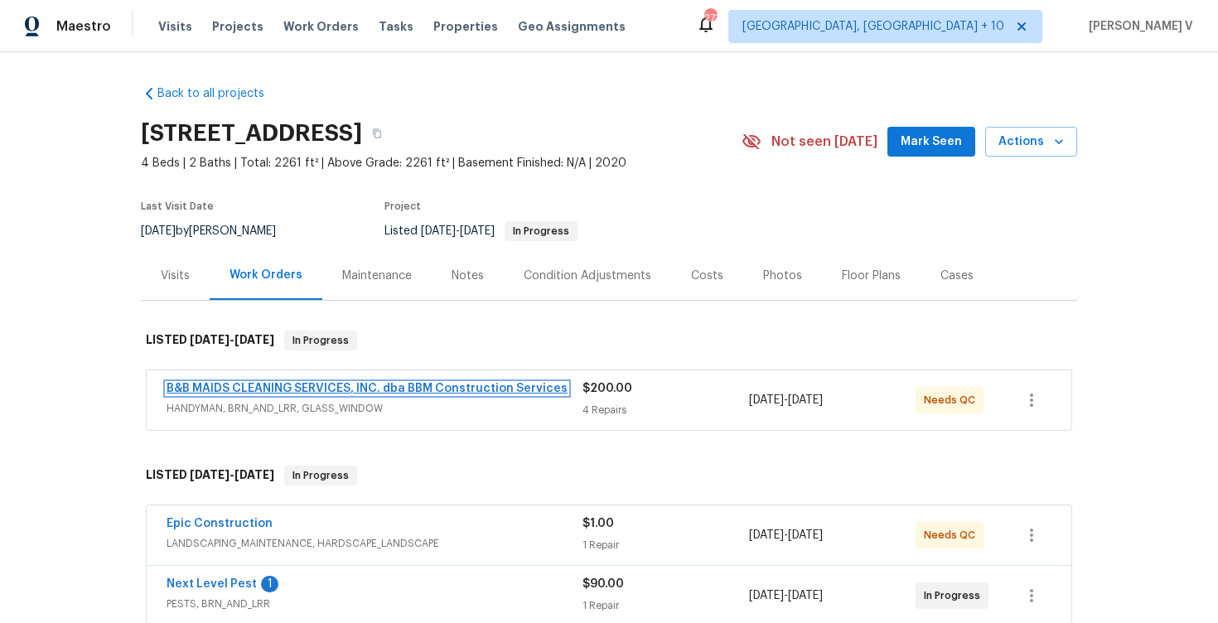
click at [262, 390] on link "B&B MAIDS CLEANING SERVICES, INC. dba BBM Construction Services" at bounding box center [366, 389] width 401 height 12
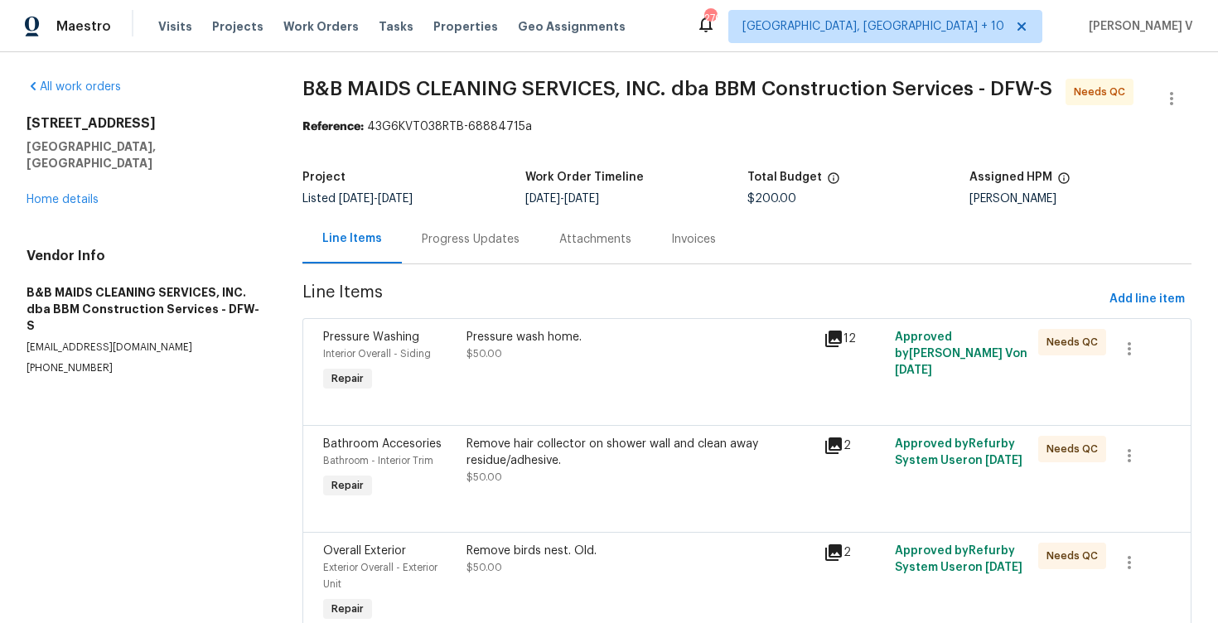
click at [432, 242] on div "Progress Updates" at bounding box center [471, 239] width 98 height 17
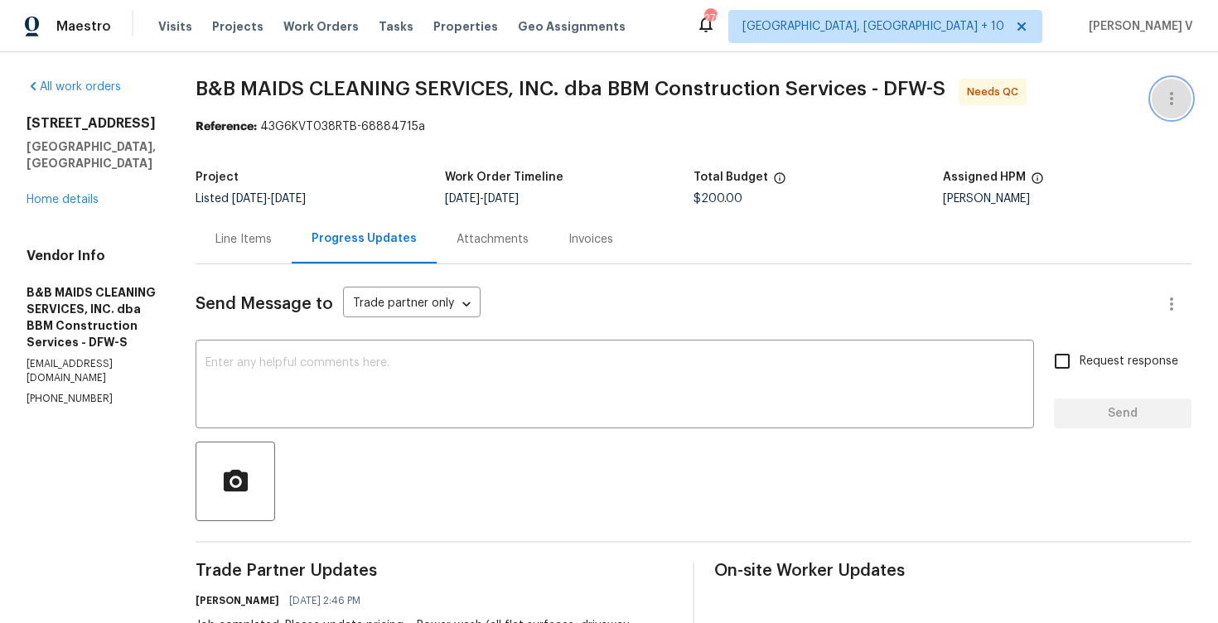
click at [1182, 83] on button "button" at bounding box center [1171, 99] width 40 height 40
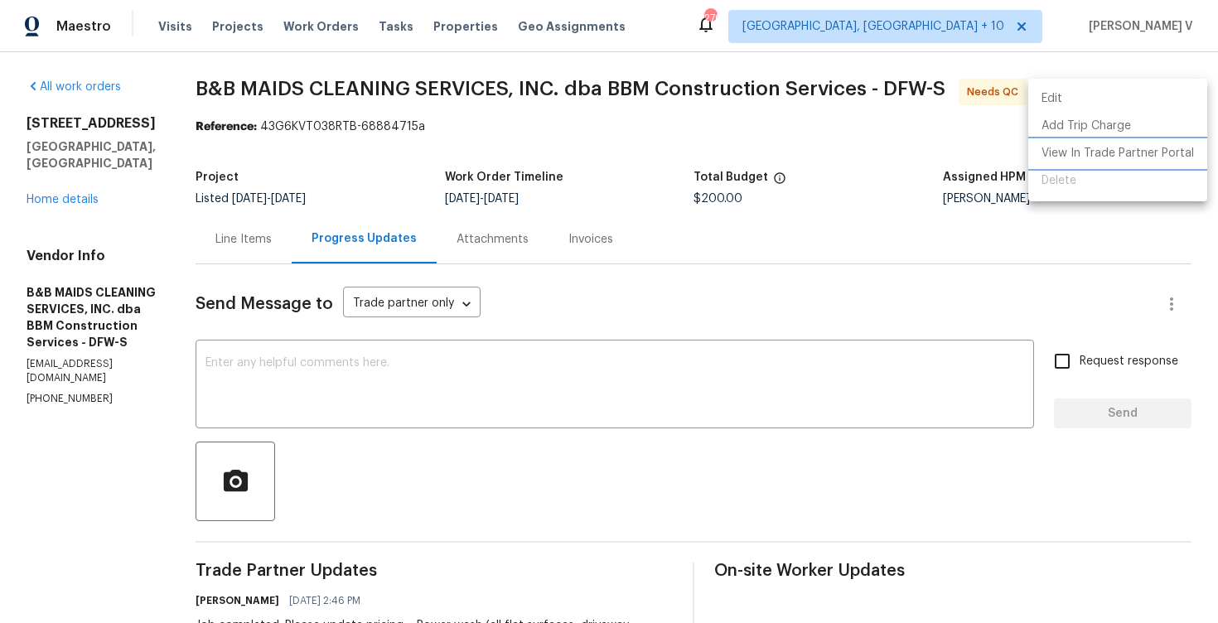
click at [1108, 159] on li "View In Trade Partner Portal" at bounding box center [1117, 153] width 179 height 27
click at [330, 225] on div at bounding box center [609, 311] width 1218 height 623
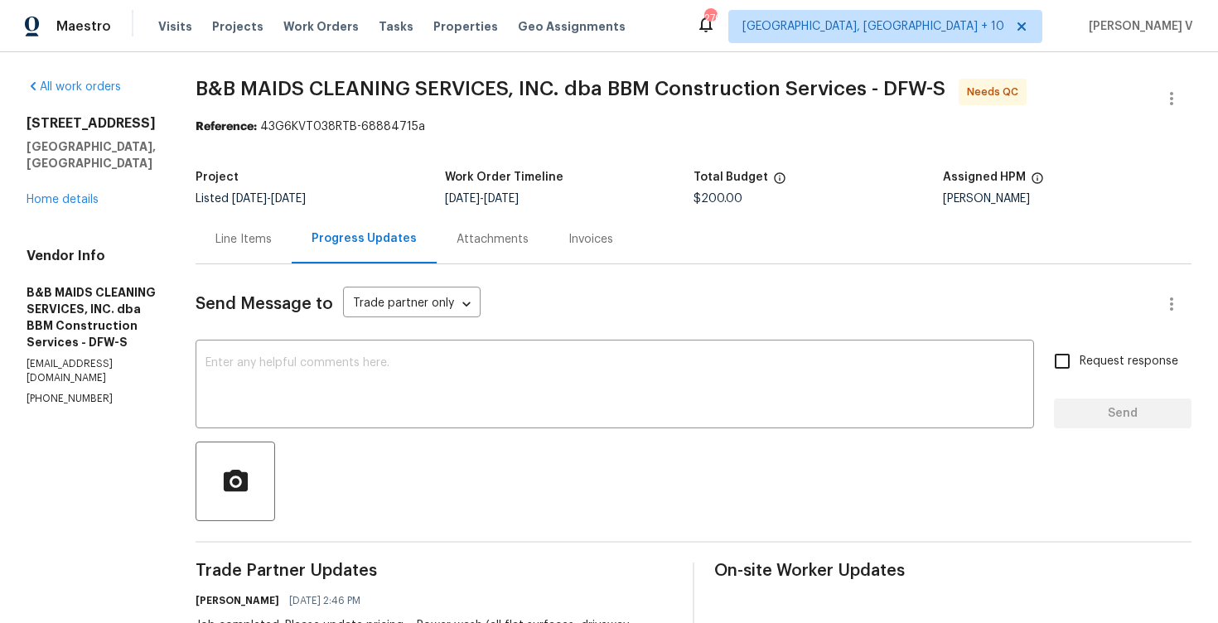
click at [330, 225] on div "Edit Add Trip Charge View In Trade Partner Portal Delete" at bounding box center [609, 311] width 1218 height 623
click at [292, 225] on div "Line Items" at bounding box center [243, 239] width 96 height 49
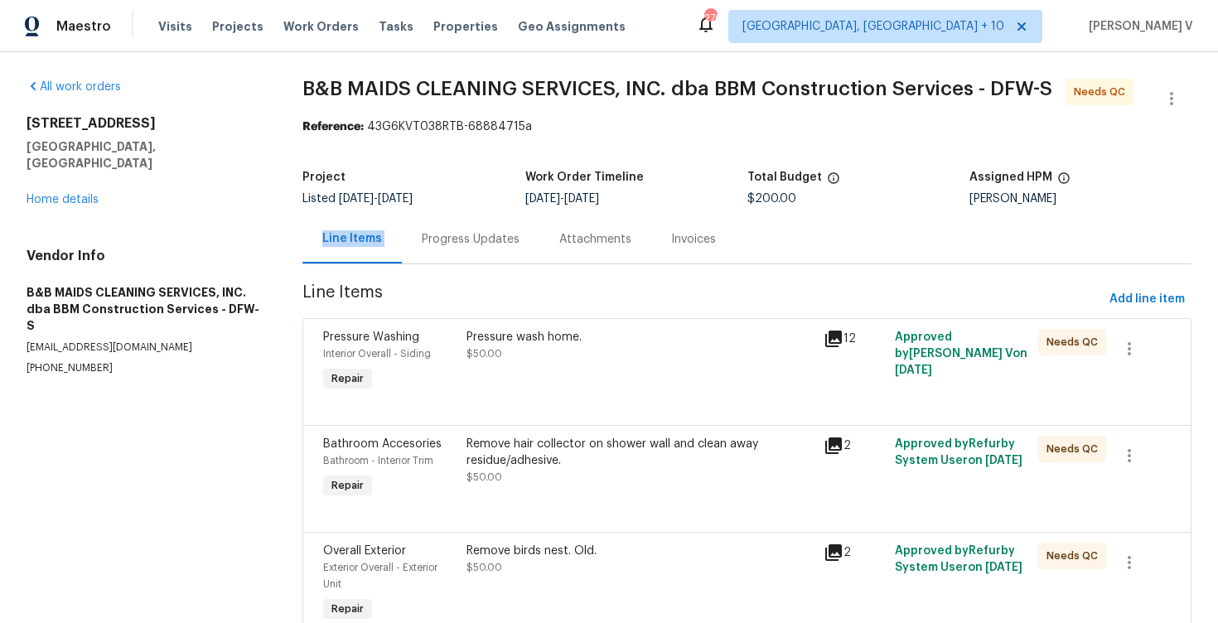
scroll to position [188, 0]
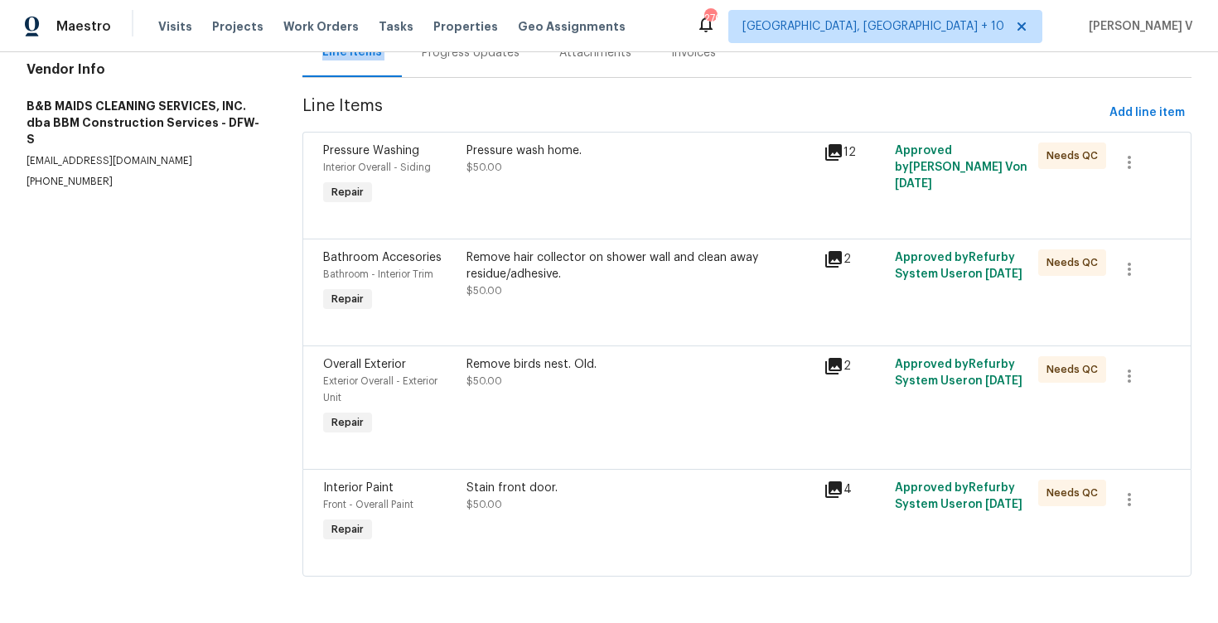
click at [506, 174] on div "Pressure wash home. $50.00" at bounding box center [639, 175] width 357 height 76
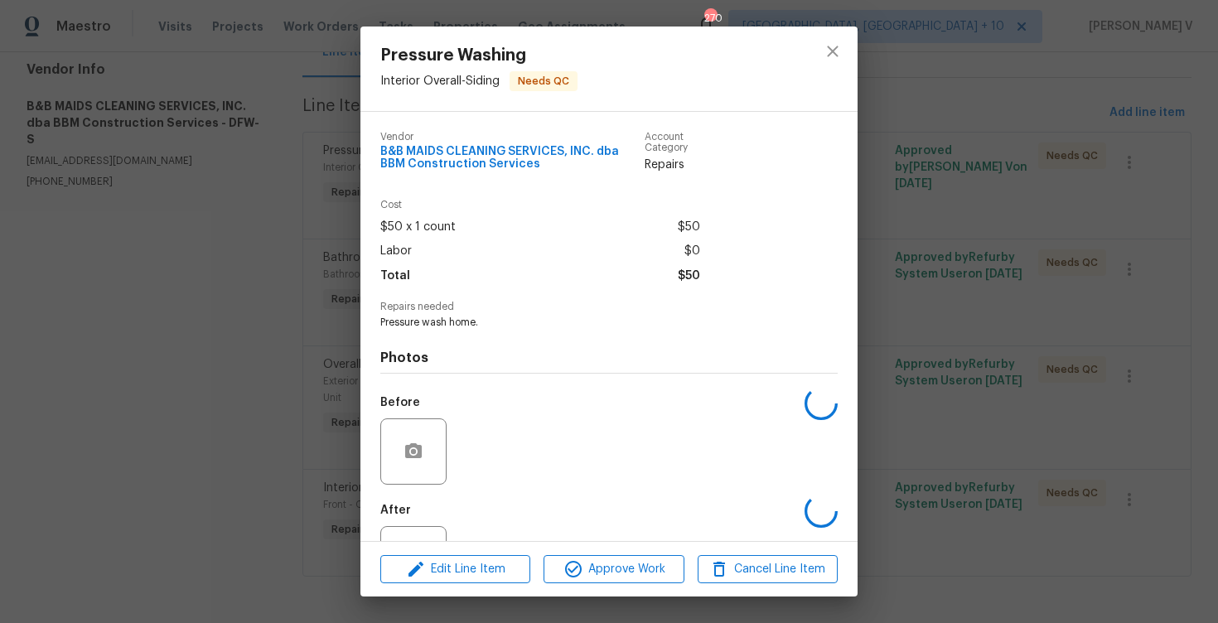
scroll to position [68, 0]
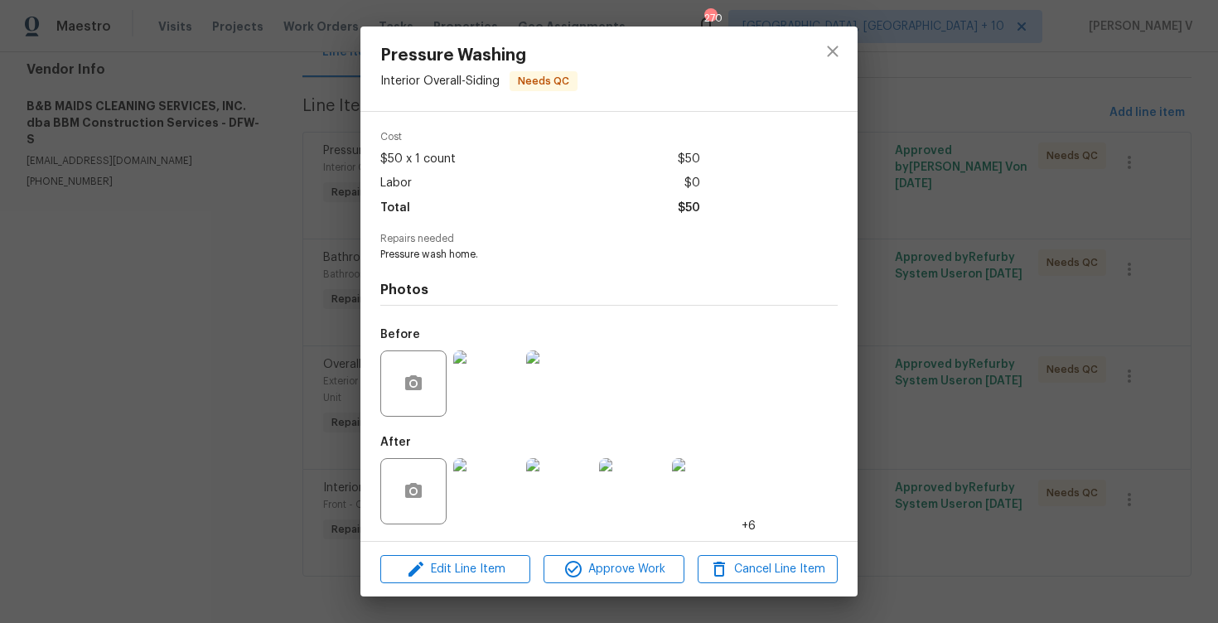
click at [485, 549] on div "Edit Line Item Approve Work Cancel Line Item" at bounding box center [608, 569] width 497 height 55
click at [477, 560] on span "Edit Line Item" at bounding box center [455, 569] width 140 height 21
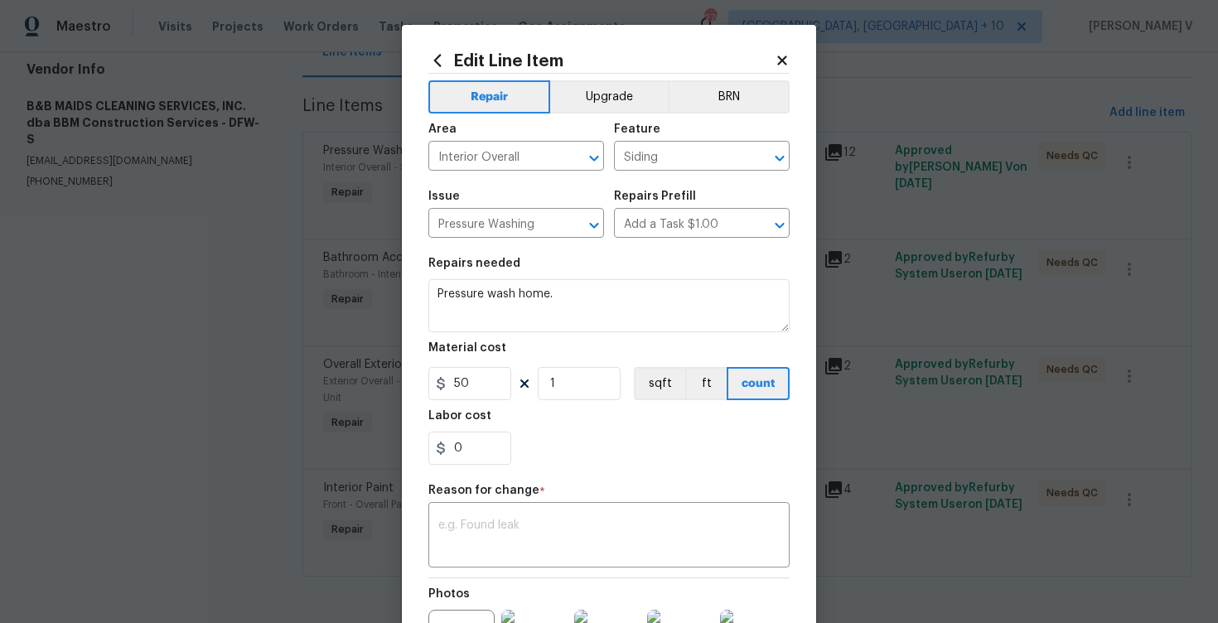
click at [345, 321] on body "Maestro Visits Projects Work Orders Tasks Properties Geo Assignments 270 Cincin…" at bounding box center [609, 311] width 1218 height 623
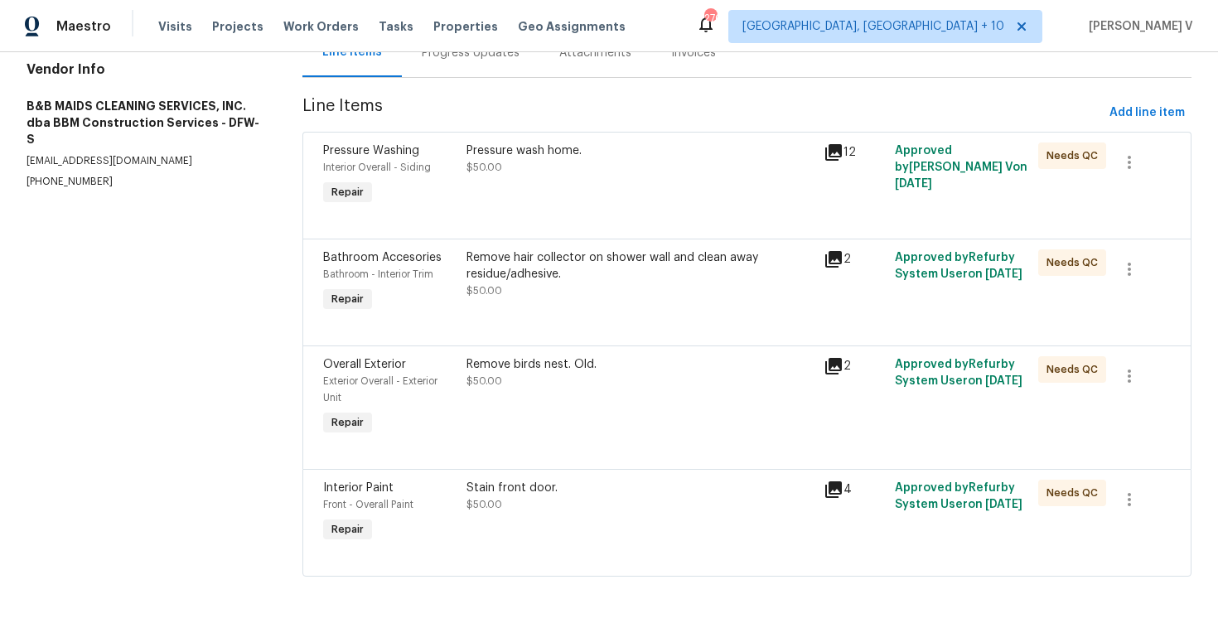
click at [484, 162] on span "$50.00" at bounding box center [484, 167] width 36 height 10
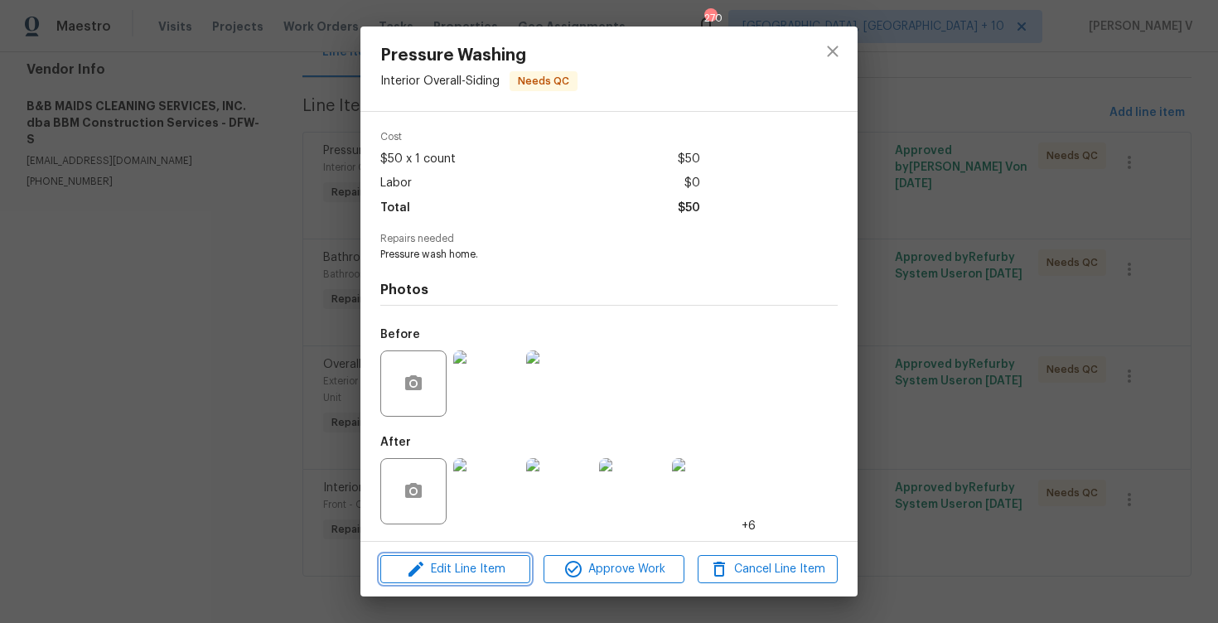
click at [463, 577] on span "Edit Line Item" at bounding box center [455, 569] width 140 height 21
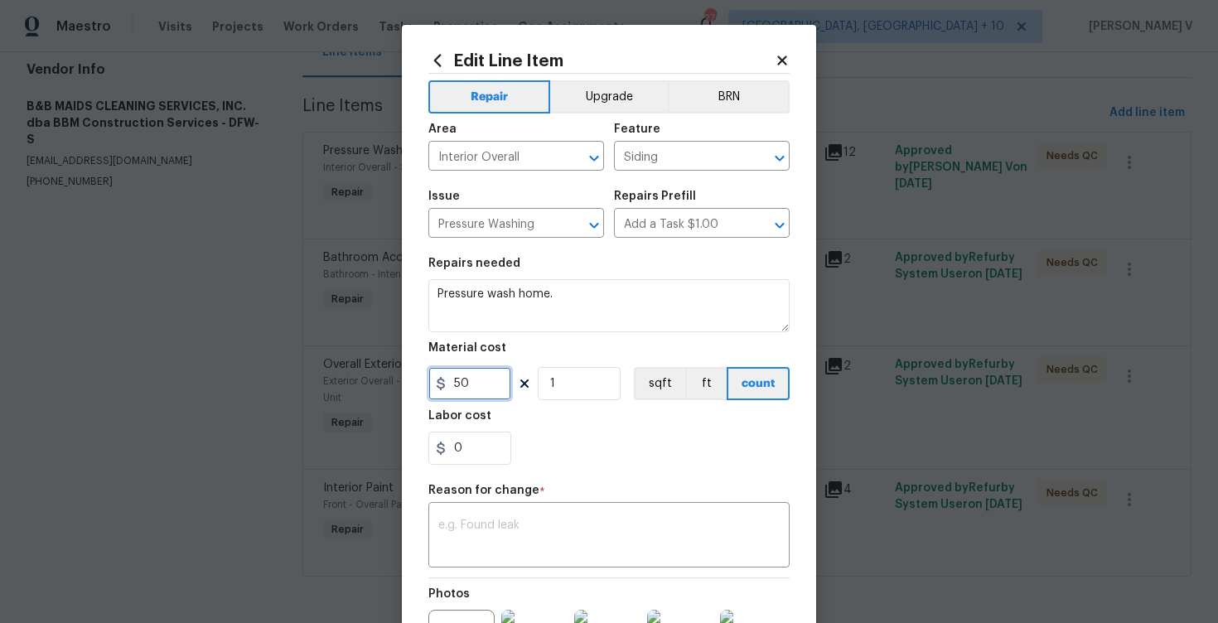
click at [461, 379] on input "50" at bounding box center [469, 383] width 83 height 33
type input "200"
click at [545, 503] on div "Reason for change *" at bounding box center [608, 496] width 361 height 22
click at [545, 508] on div "x ​" at bounding box center [608, 536] width 361 height 61
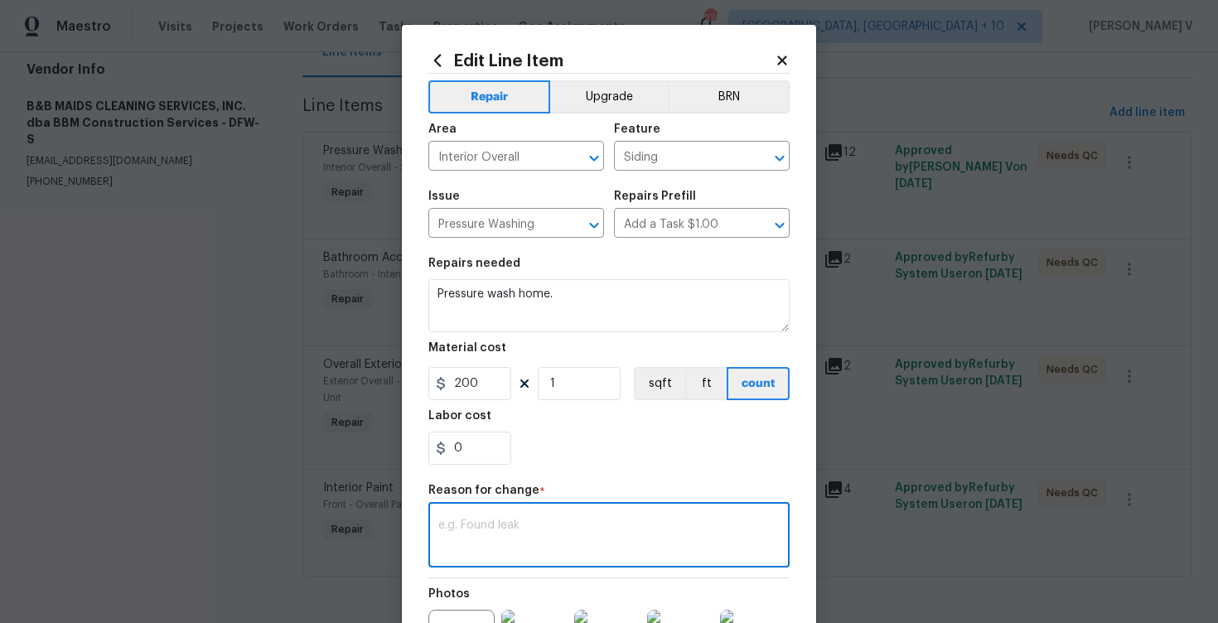
paste textarea "(DV) Updated per vendor’s final cost."
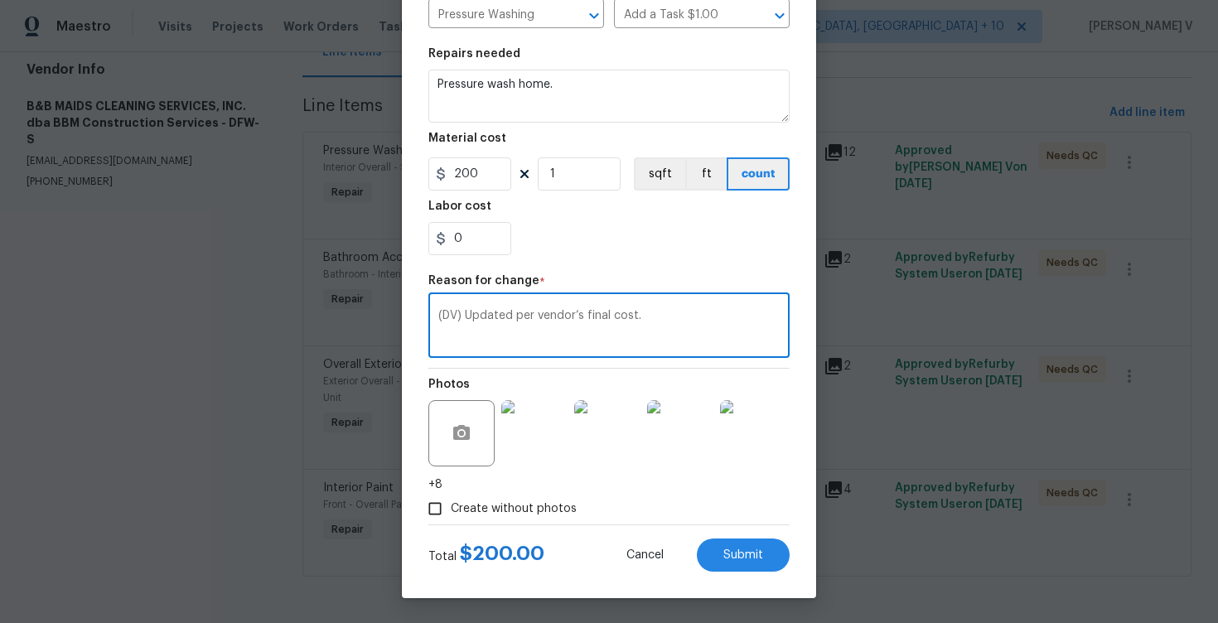
type textarea "(DV) Updated per vendor’s final cost."
click at [734, 577] on div "Edit Line Item Repair Upgrade BRN Area Interior Overall ​ Feature Siding ​ Issu…" at bounding box center [609, 206] width 414 height 783
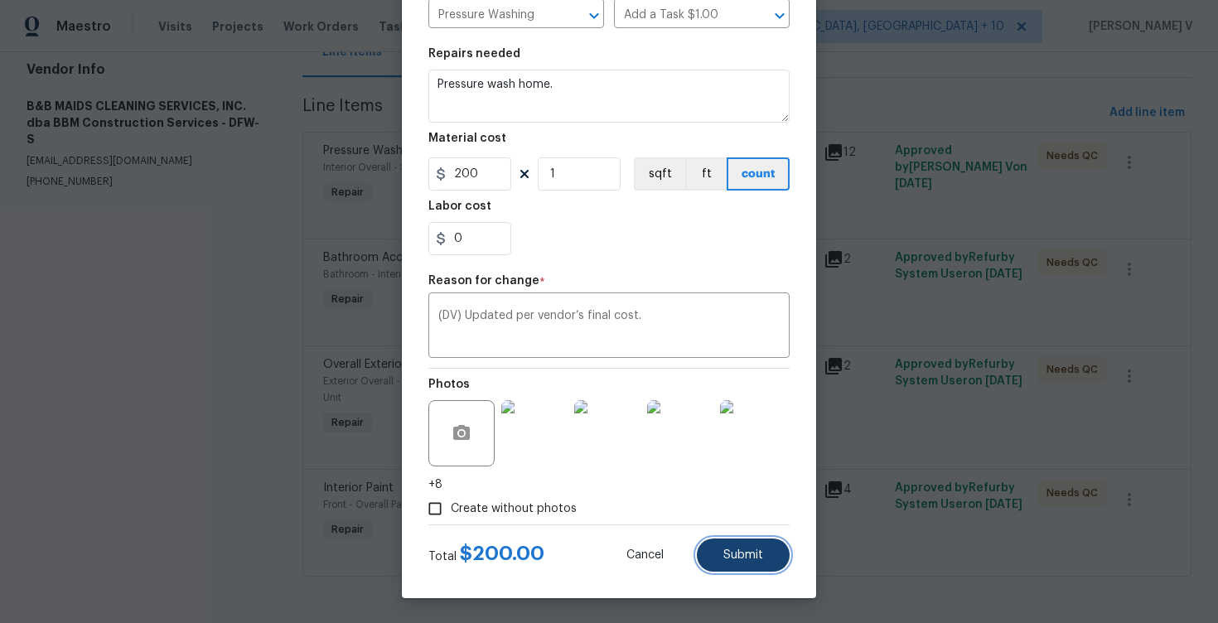
click at [756, 561] on button "Submit" at bounding box center [743, 554] width 93 height 33
type input "50"
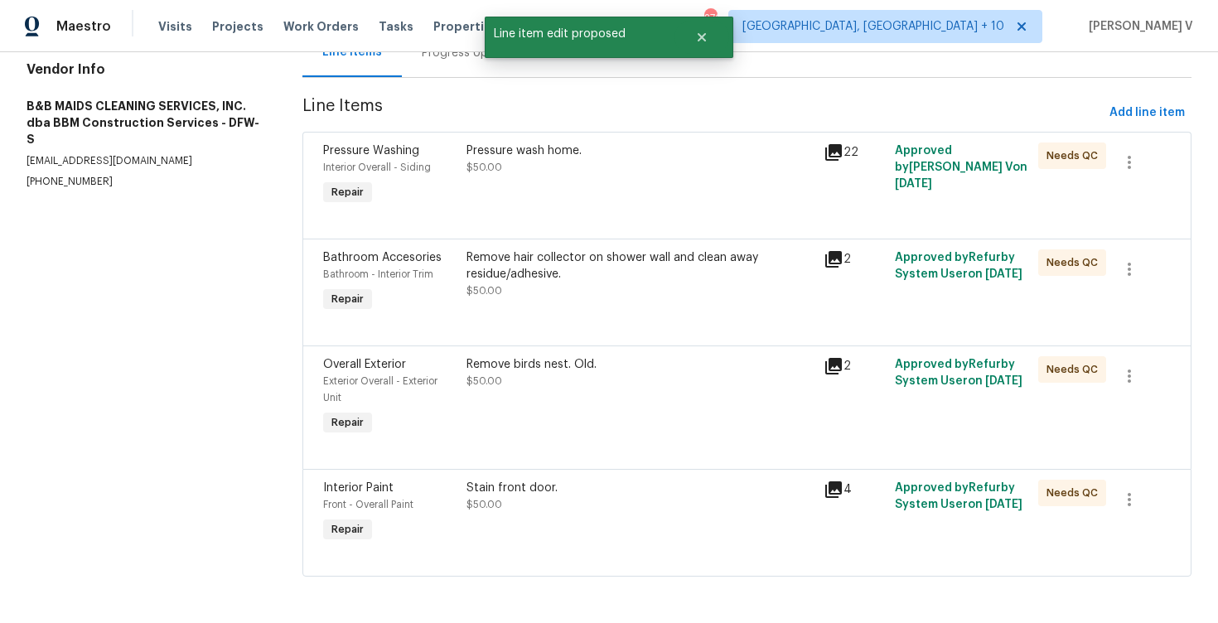
scroll to position [0, 0]
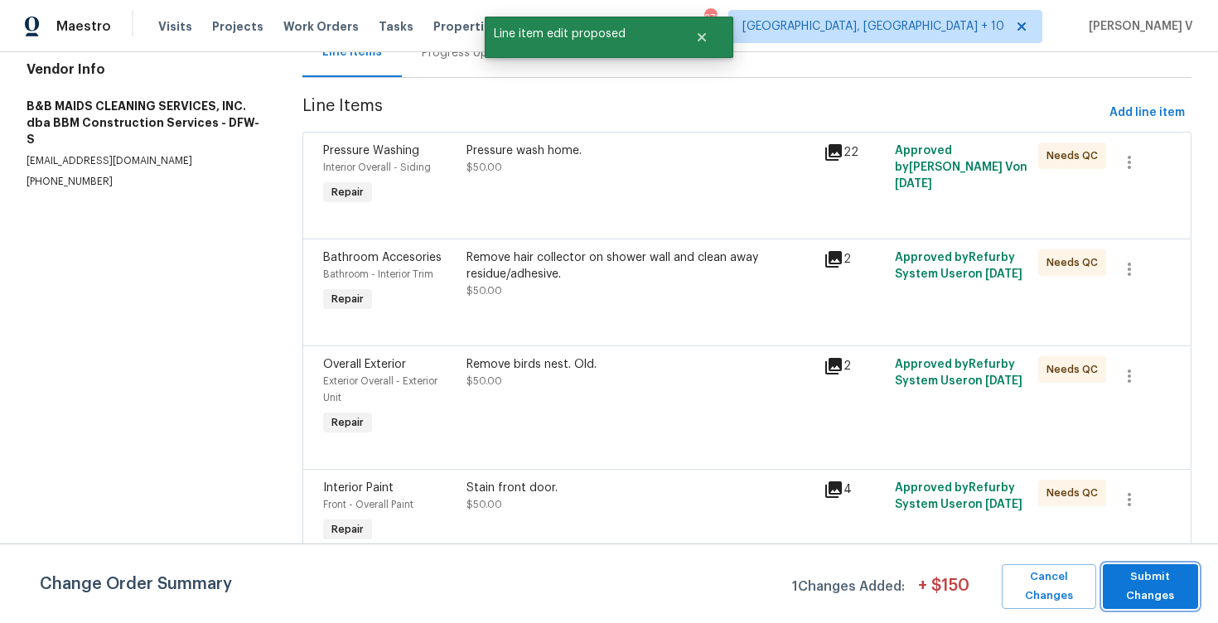
click at [1167, 585] on span "Submit Changes" at bounding box center [1150, 586] width 79 height 38
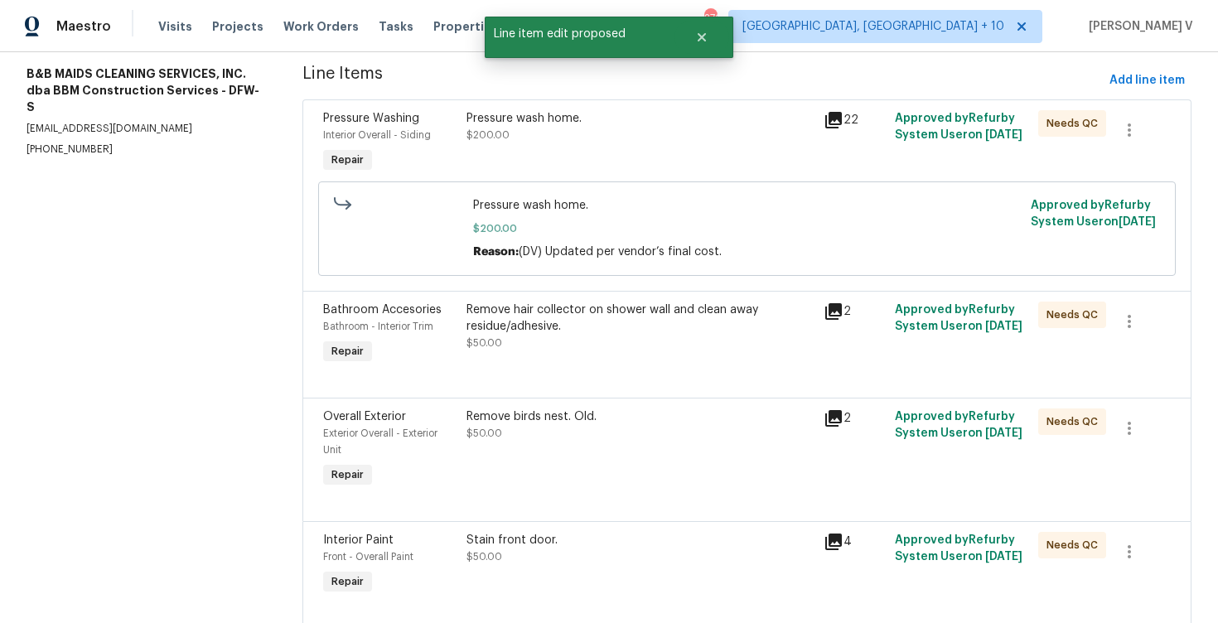
scroll to position [221, 0]
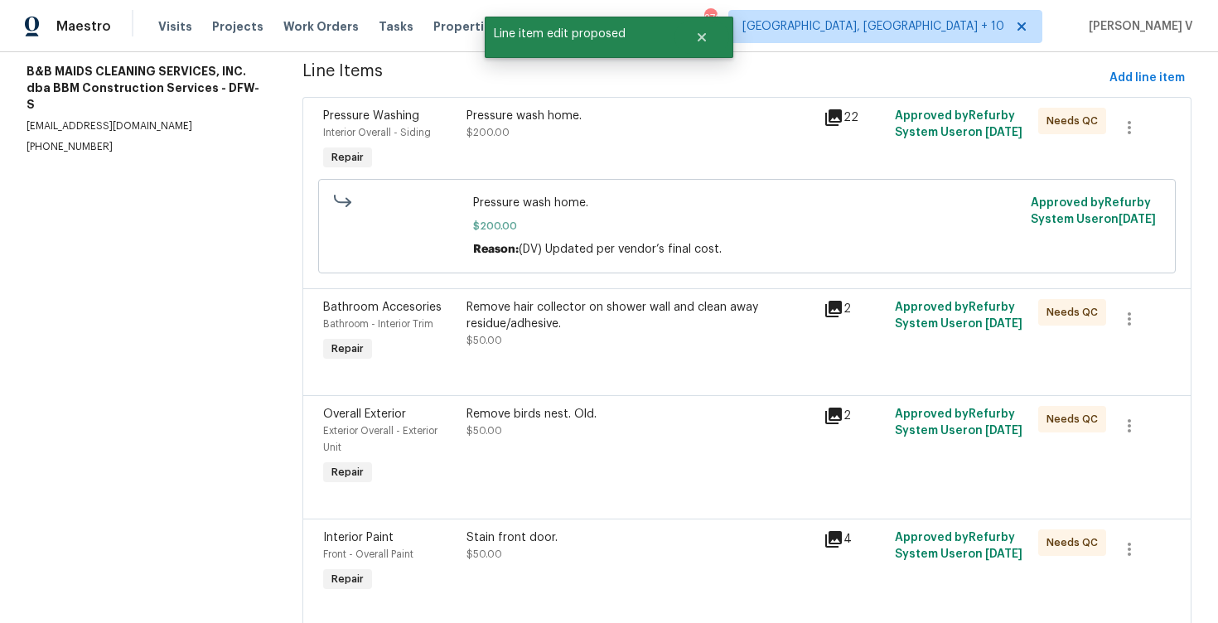
click at [558, 553] on div "Stain front door. $50.00" at bounding box center [639, 545] width 347 height 33
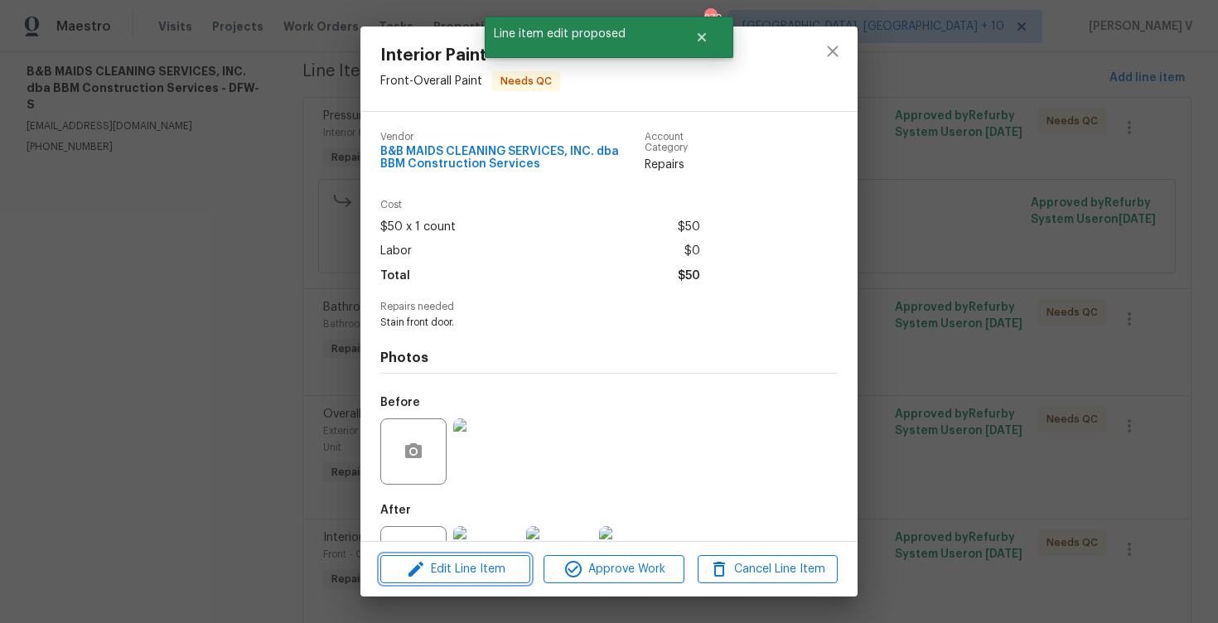
click at [447, 578] on span "Edit Line Item" at bounding box center [455, 569] width 140 height 21
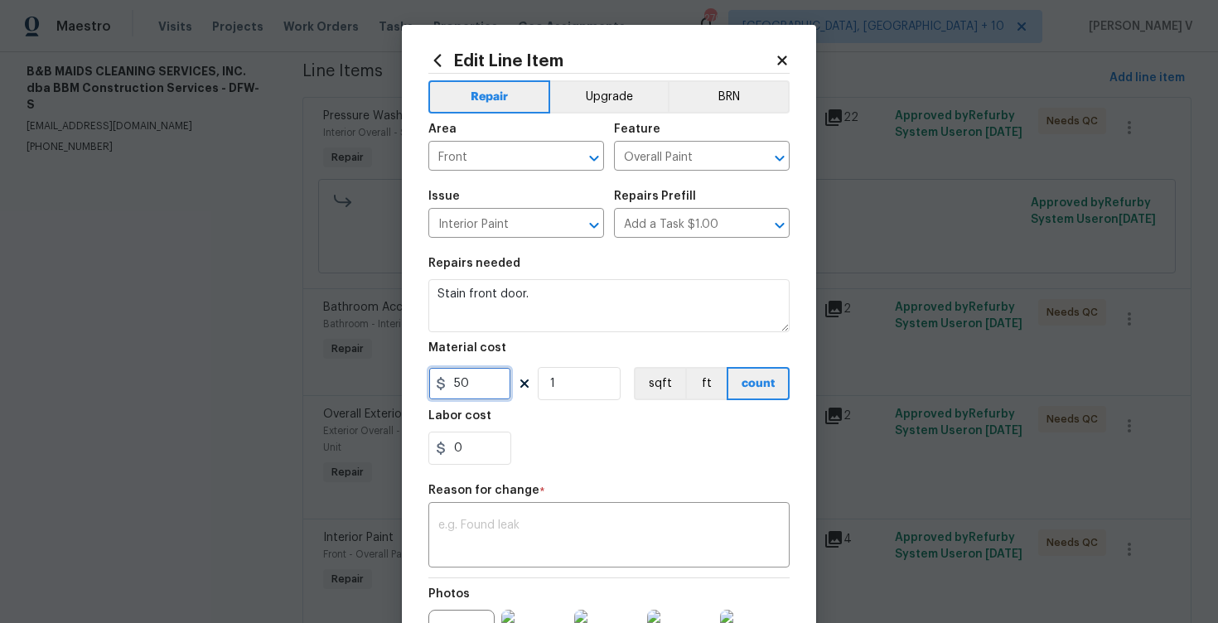
click at [456, 398] on input "50" at bounding box center [469, 383] width 83 height 33
type input "110"
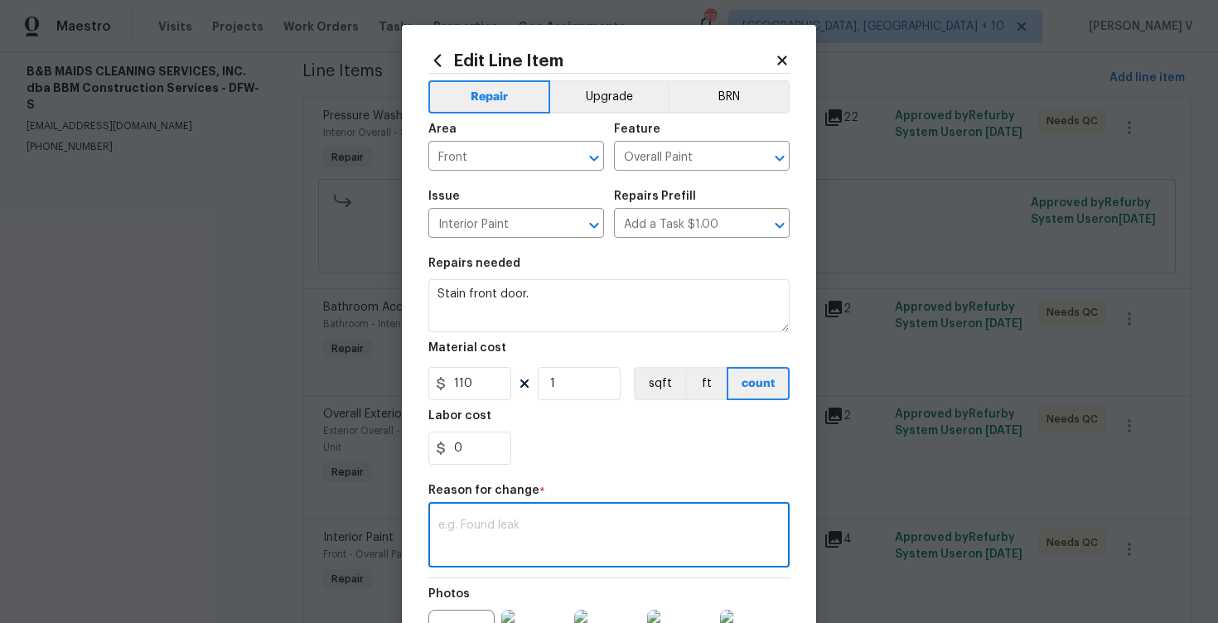
click at [509, 524] on textarea at bounding box center [608, 536] width 341 height 35
paste textarea "(DV) Updated per vendor’s final cost."
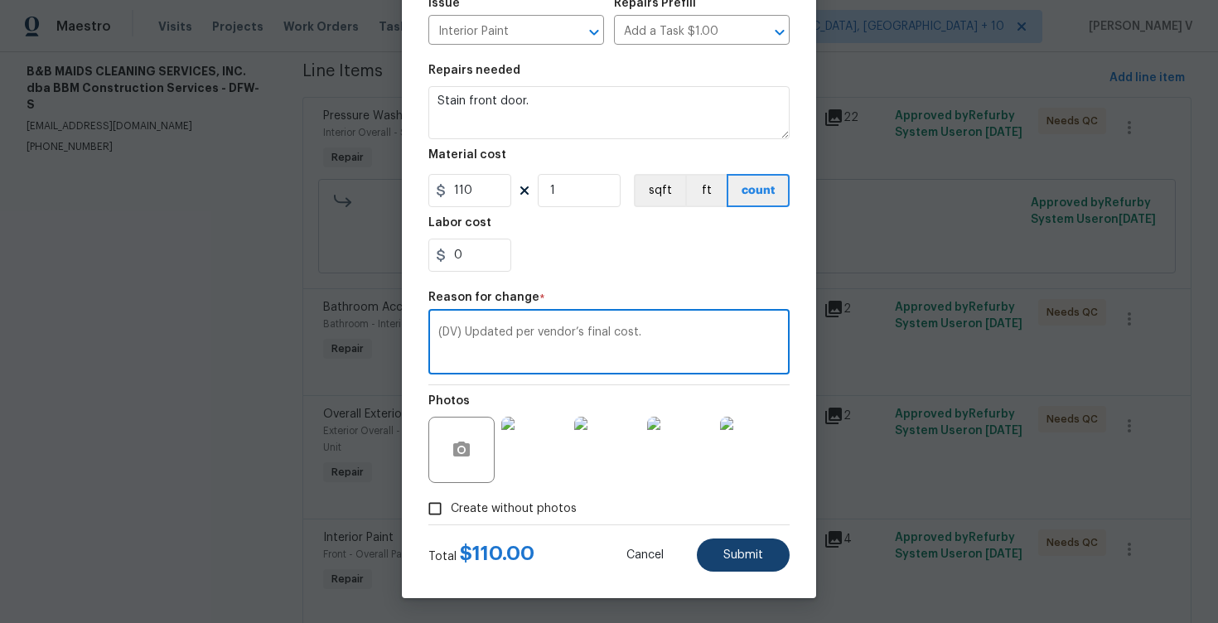
type textarea "(DV) Updated per vendor’s final cost."
click at [779, 542] on button "Submit" at bounding box center [743, 554] width 93 height 33
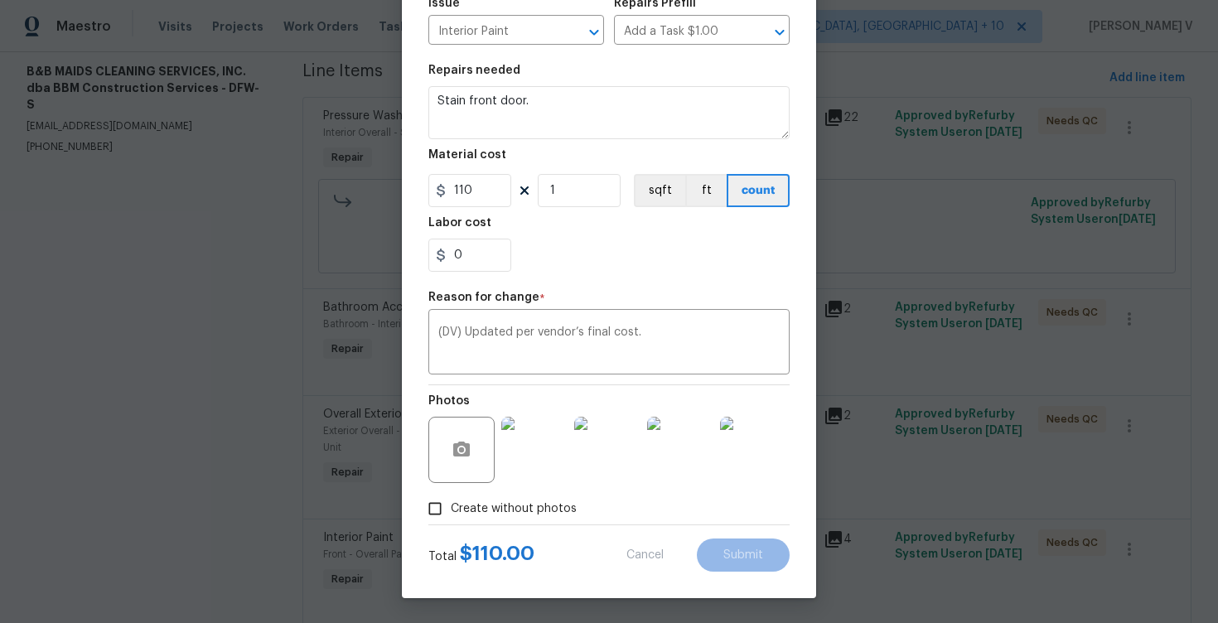
type input "50"
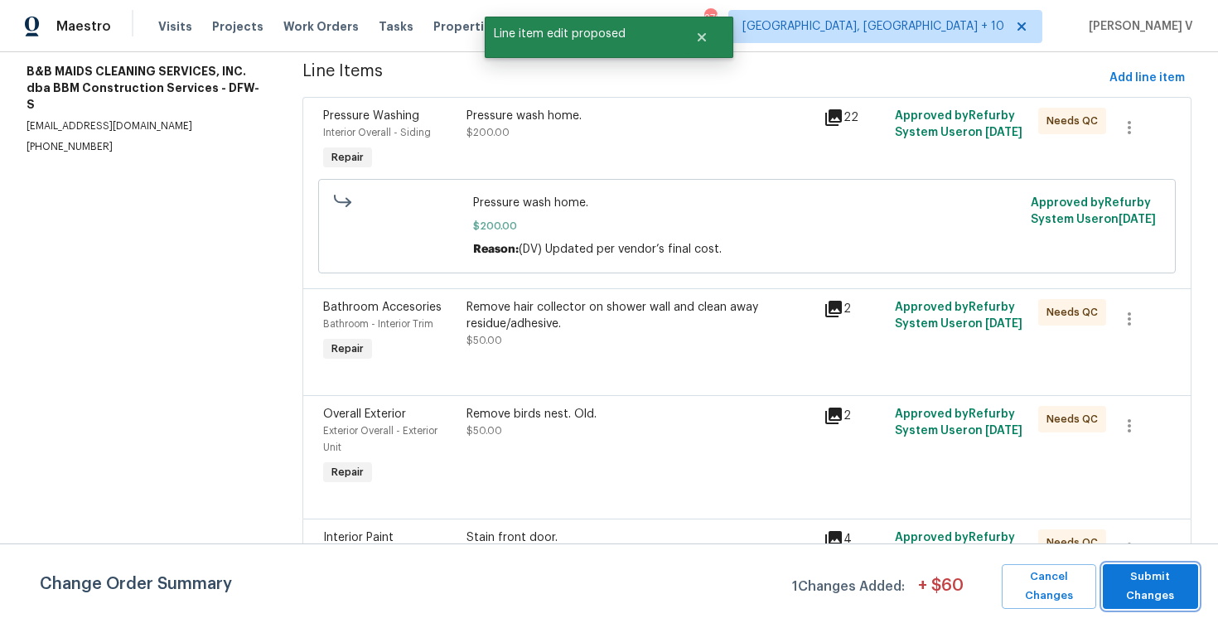
scroll to position [0, 0]
click at [1155, 586] on span "Submit Changes" at bounding box center [1150, 586] width 79 height 38
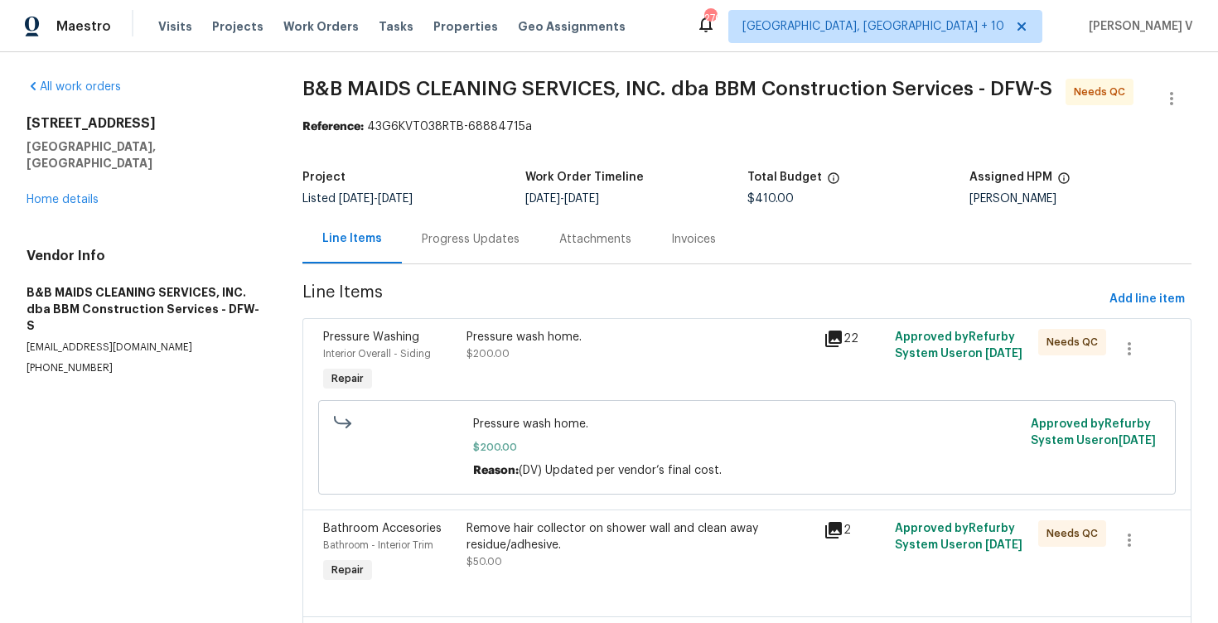
click at [479, 235] on div "Progress Updates" at bounding box center [471, 239] width 98 height 17
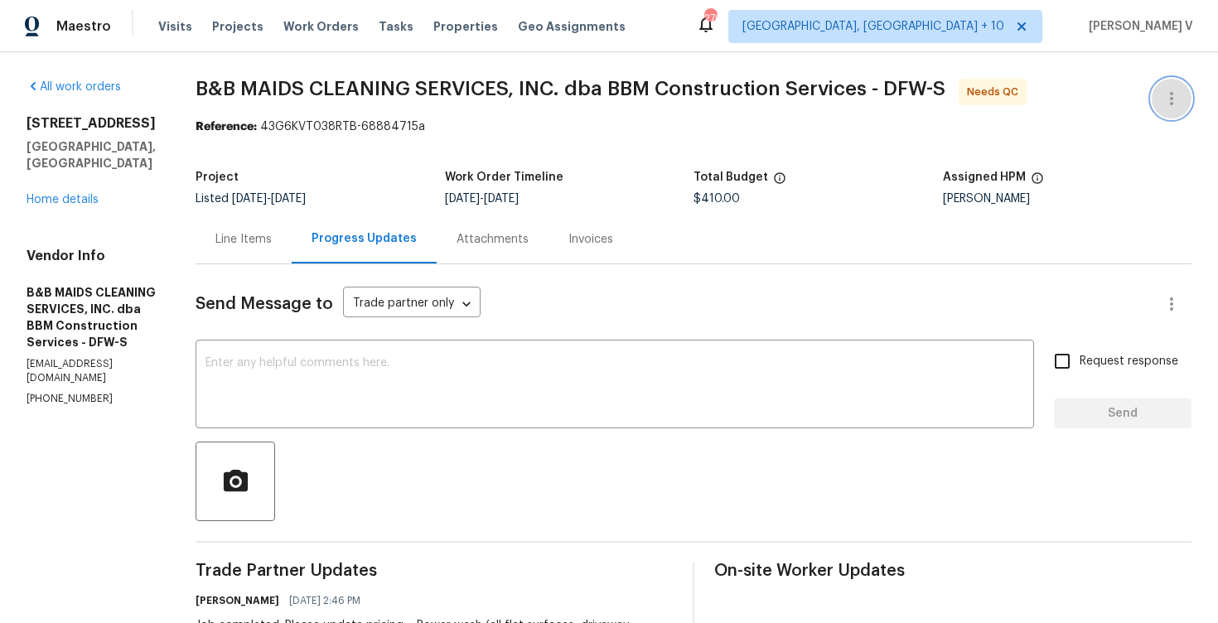
click at [1170, 99] on icon "button" at bounding box center [1170, 98] width 3 height 13
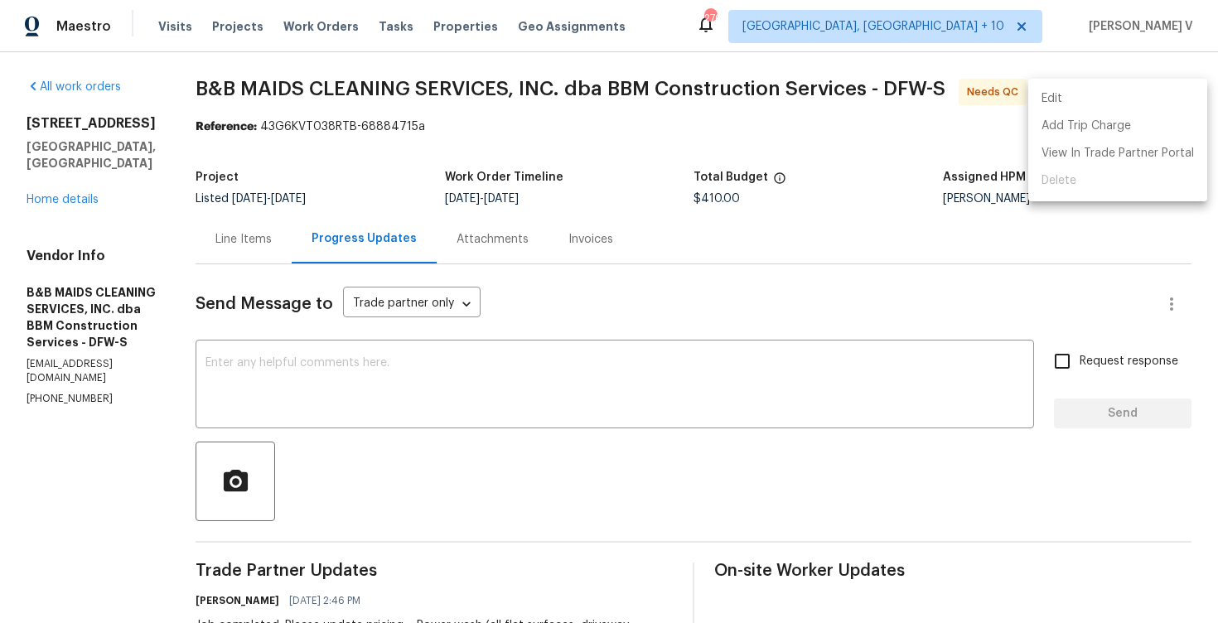
click at [1117, 99] on li "Edit" at bounding box center [1117, 98] width 179 height 27
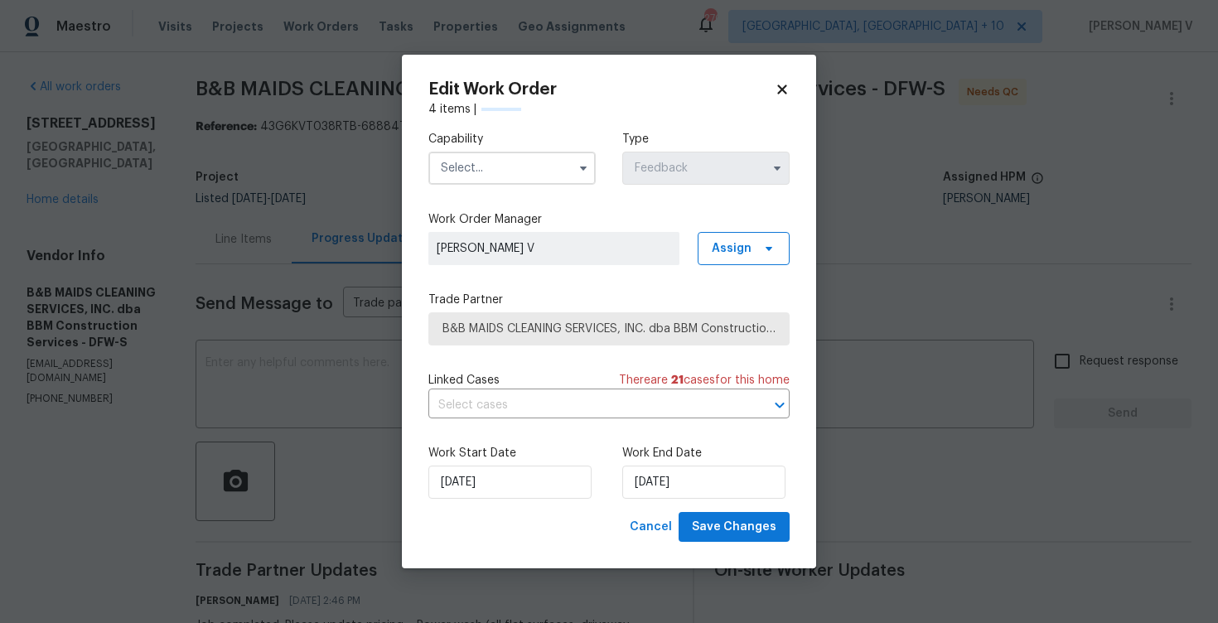
click at [465, 193] on div "Capability Type Feedback" at bounding box center [608, 158] width 361 height 80
click at [475, 174] on input "text" at bounding box center [511, 168] width 167 height 33
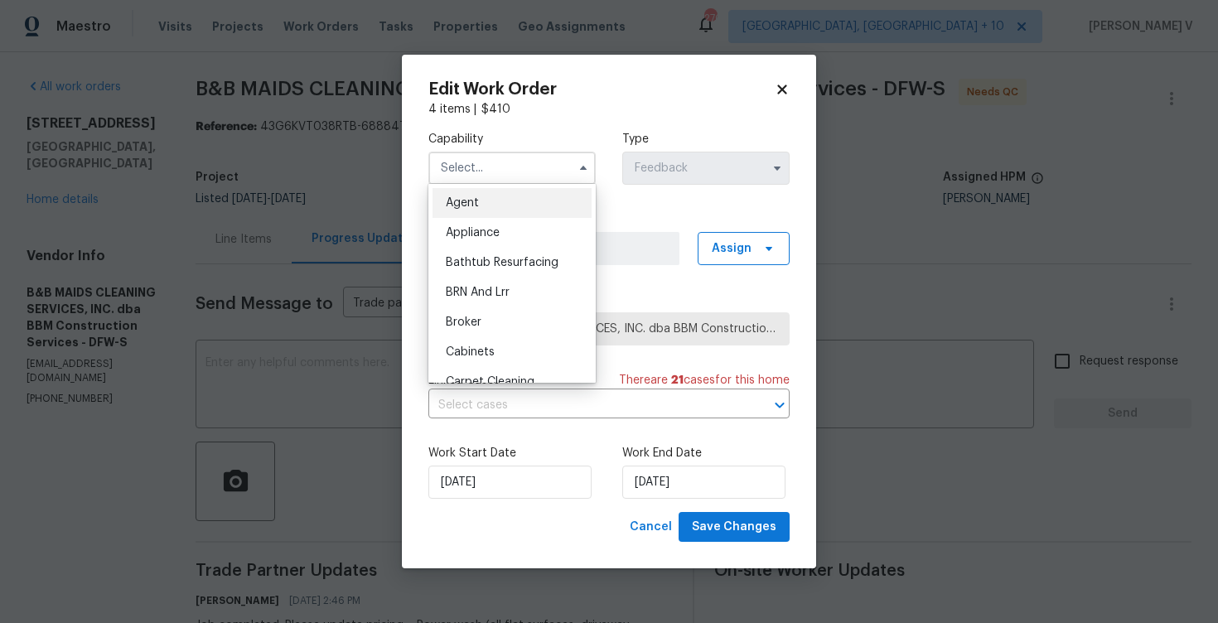
click at [469, 195] on div "Agent" at bounding box center [511, 203] width 159 height 30
type input "Agent"
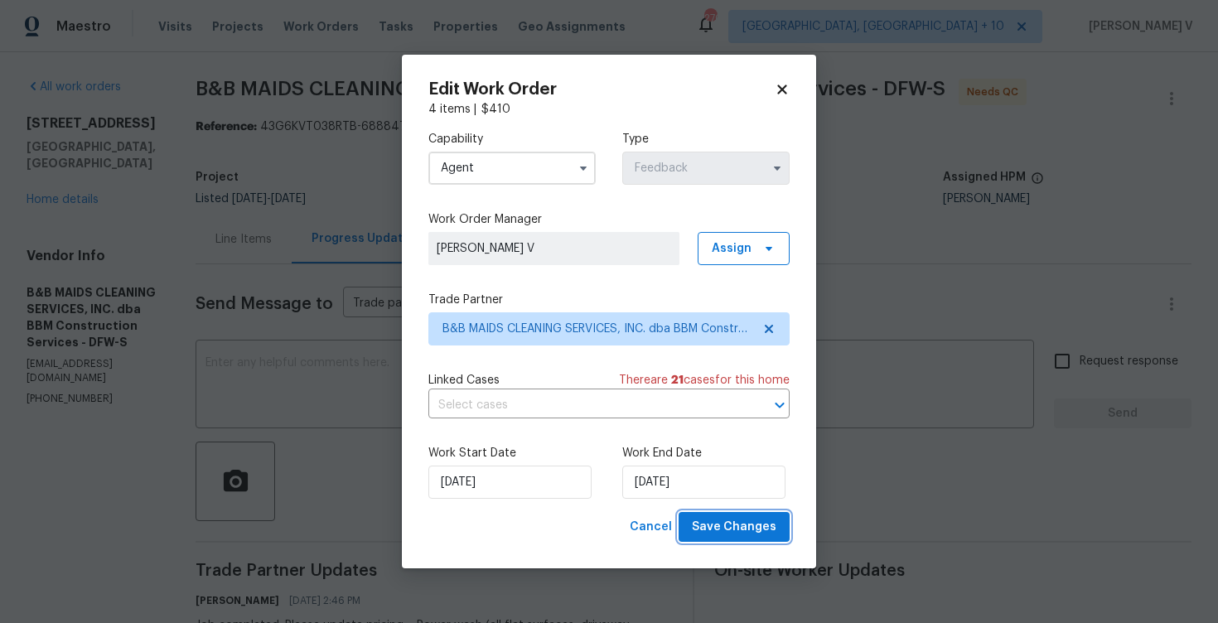
click at [714, 519] on span "Save Changes" at bounding box center [734, 527] width 84 height 21
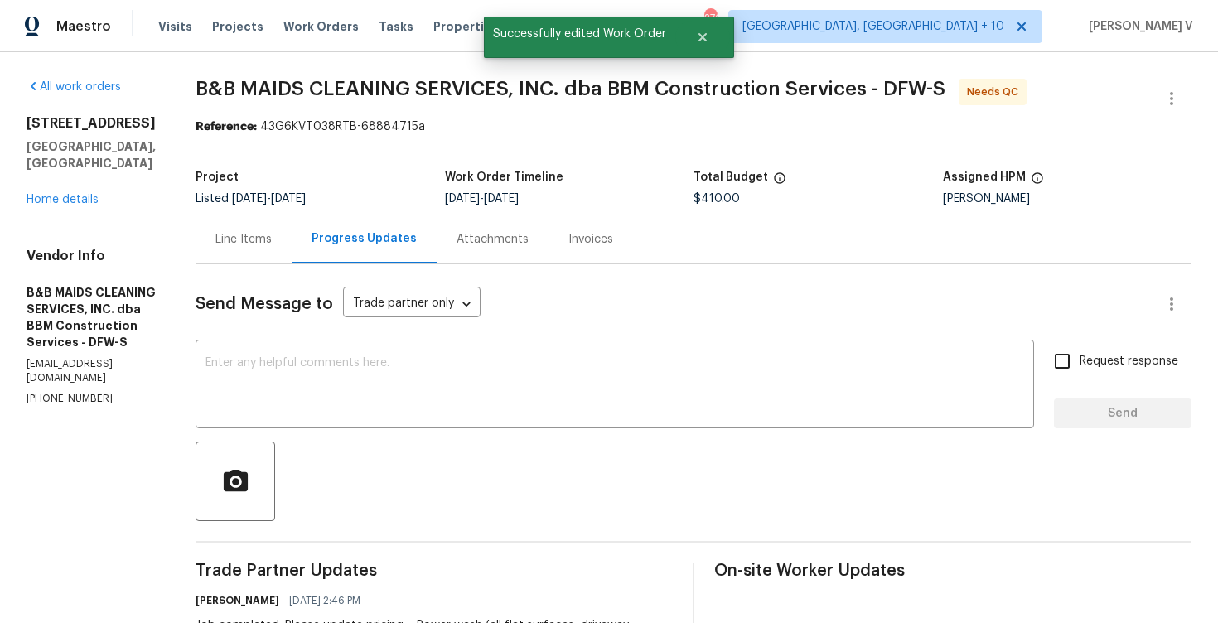
click at [272, 243] on div "Line Items" at bounding box center [243, 239] width 56 height 17
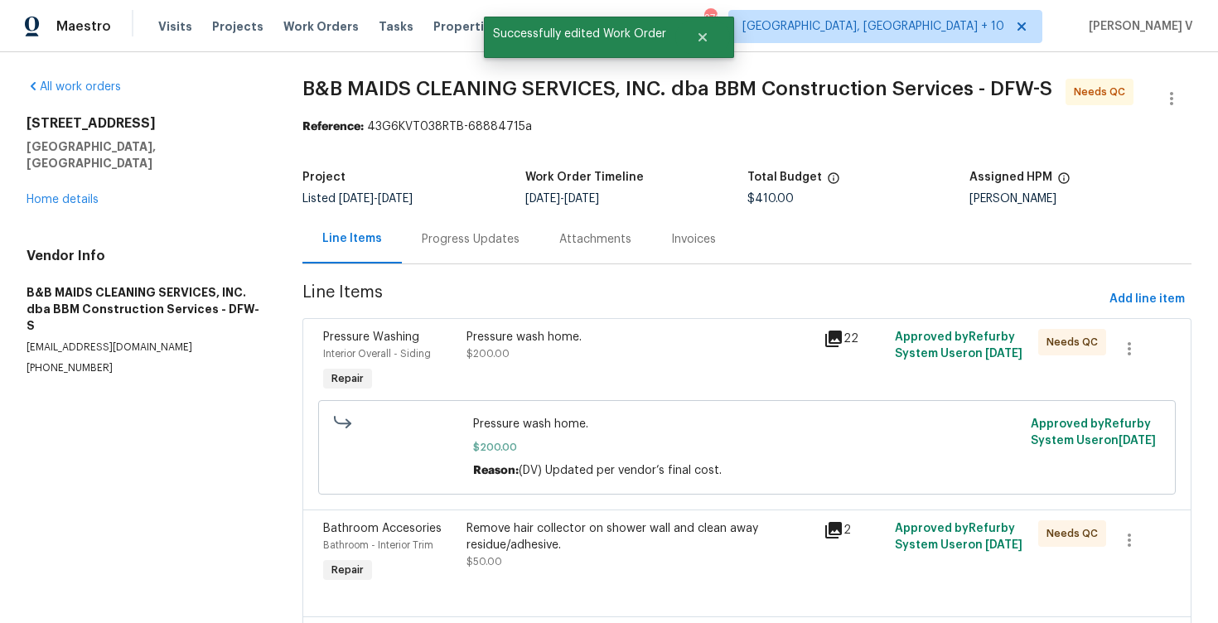
click at [588, 413] on div "Pressure wash home. $200.00 Reason: (DV) Updated per vendor’s final cost." at bounding box center [746, 447] width 557 height 73
click at [611, 357] on div "Pressure wash home. $200.00" at bounding box center [639, 345] width 347 height 33
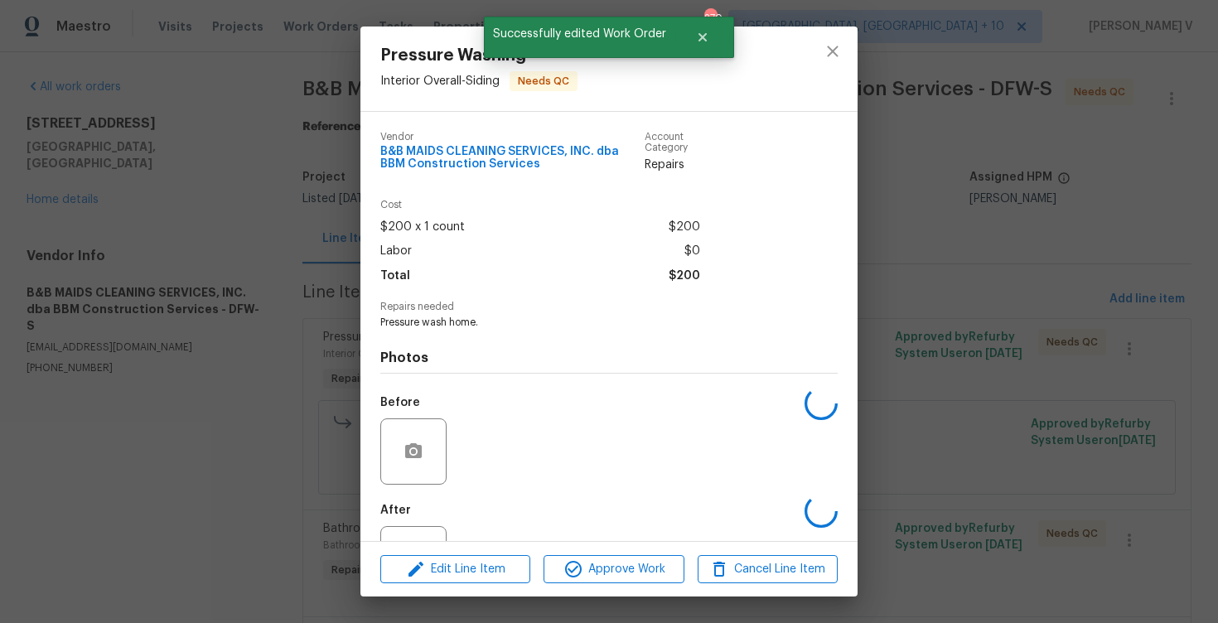
scroll to position [68, 0]
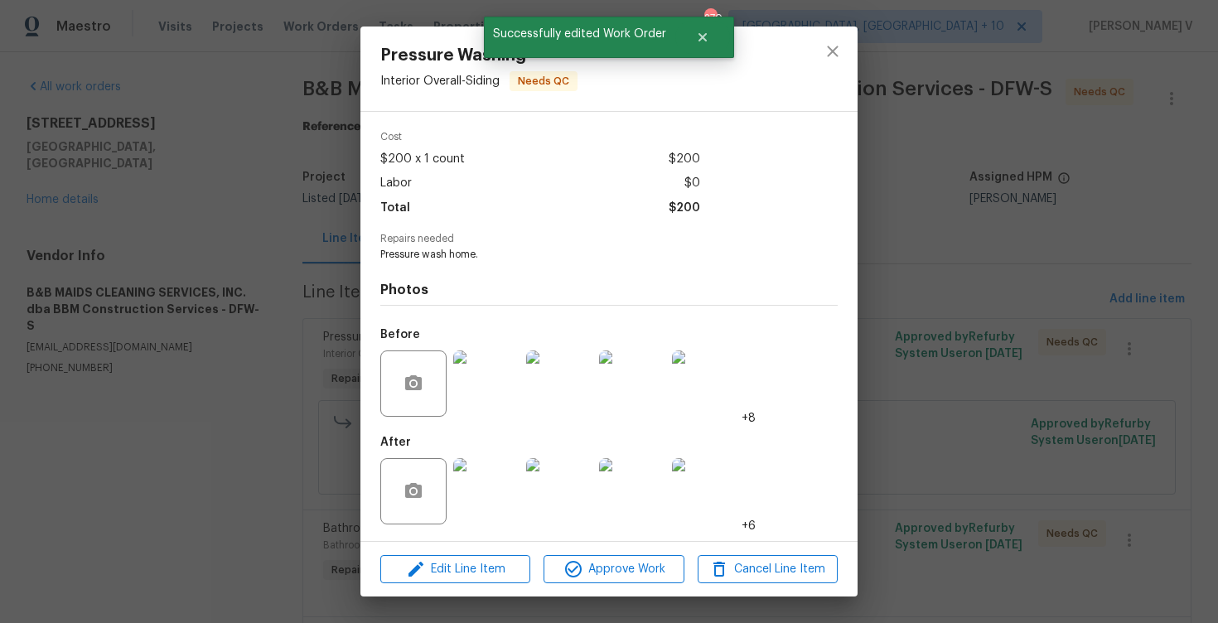
click at [469, 464] on img at bounding box center [486, 491] width 66 height 66
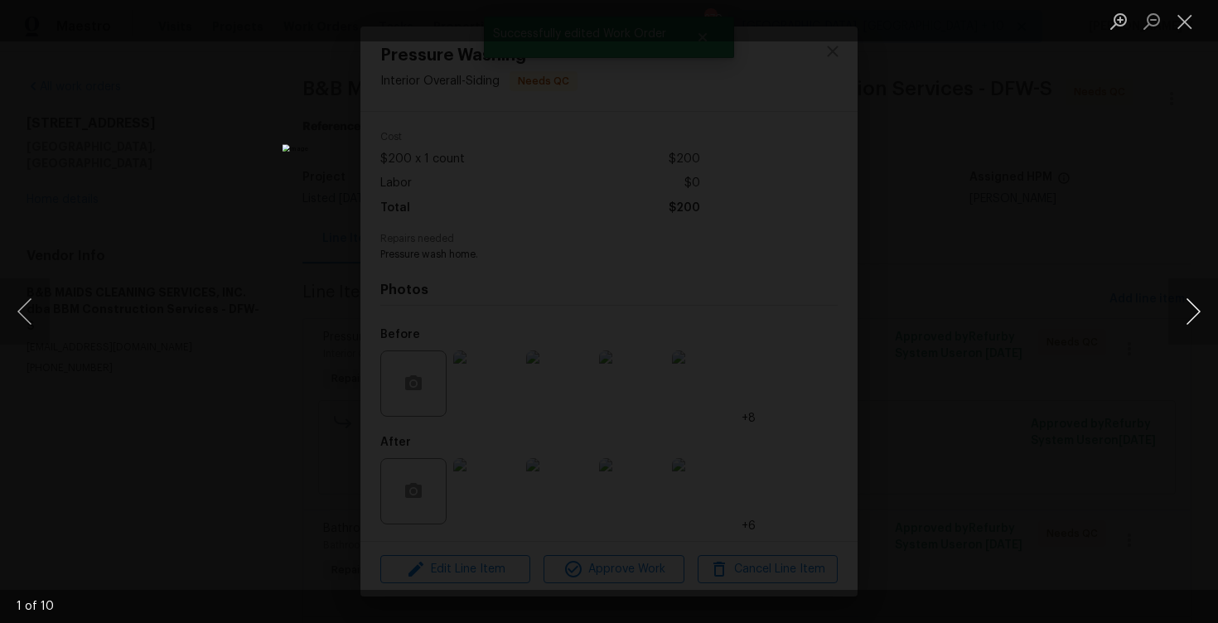
click at [1195, 296] on button "Next image" at bounding box center [1193, 311] width 50 height 66
click at [1143, 202] on div "Lightbox" at bounding box center [609, 311] width 1218 height 623
click at [1031, 236] on div "Lightbox" at bounding box center [609, 311] width 1218 height 623
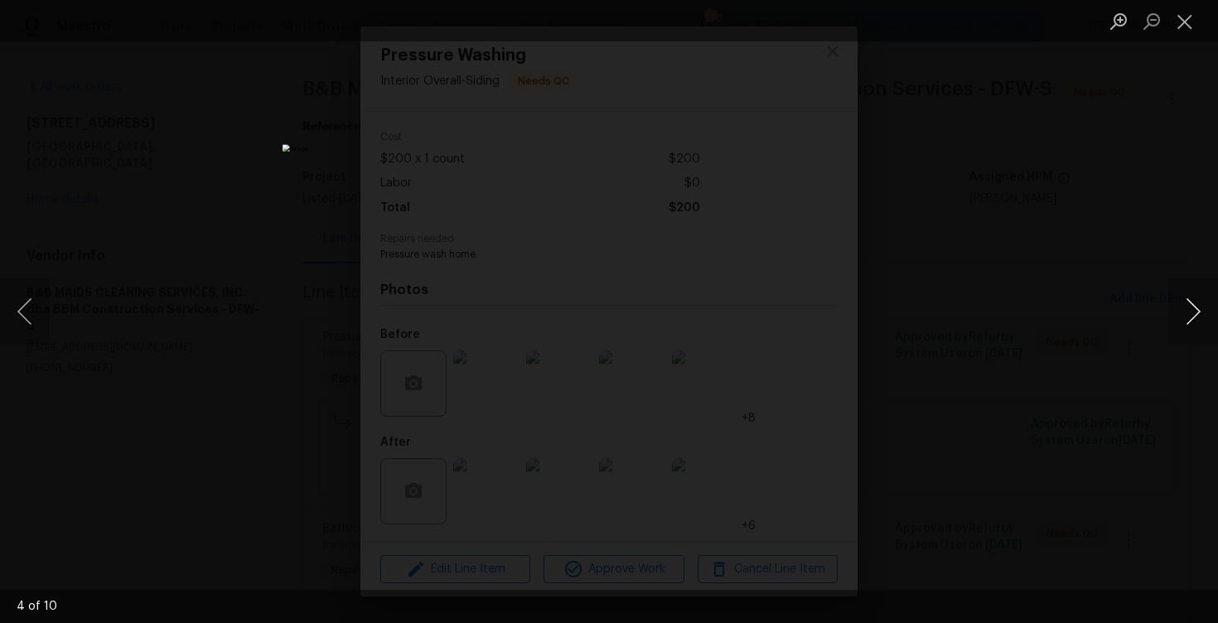
click at [1190, 309] on button "Next image" at bounding box center [1193, 311] width 50 height 66
click at [1190, 310] on button "Next image" at bounding box center [1193, 311] width 50 height 66
click at [1190, 317] on button "Next image" at bounding box center [1193, 311] width 50 height 66
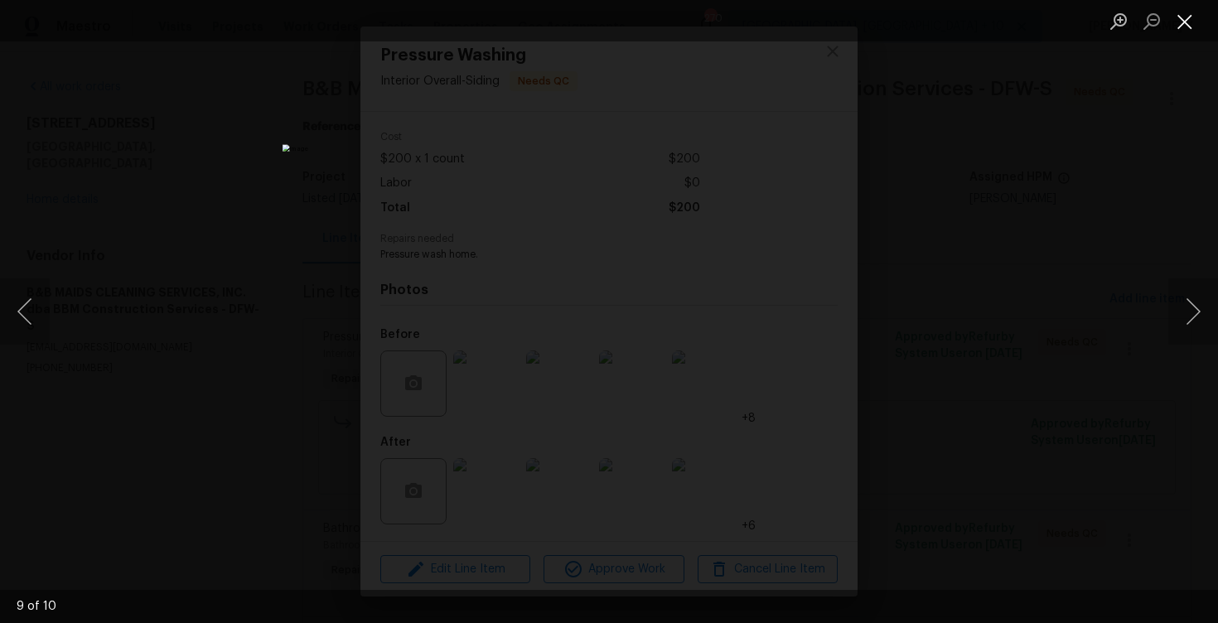
click at [1190, 21] on button "Close lightbox" at bounding box center [1184, 21] width 33 height 29
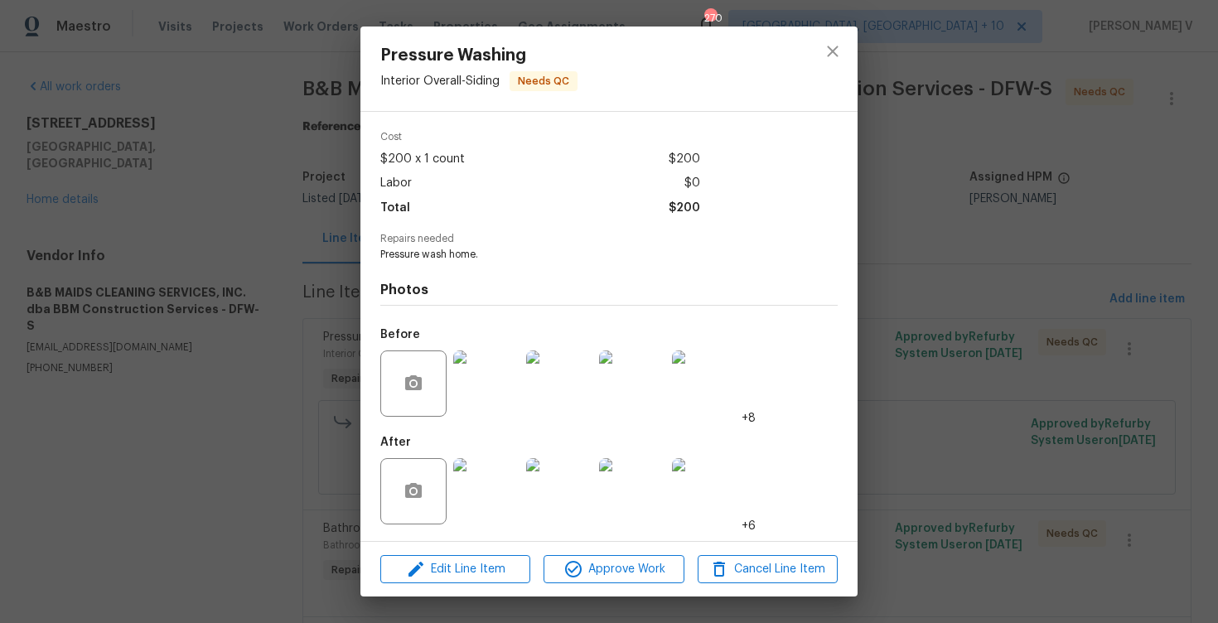
click at [641, 532] on div at bounding box center [632, 491] width 73 height 86
click at [641, 549] on div "Edit Line Item Approve Work Cancel Line Item" at bounding box center [608, 569] width 497 height 55
click at [628, 604] on div "Pressure Washing Interior Overall - Siding Needs QC Vendor B&B MAIDS CLEANING S…" at bounding box center [609, 311] width 1218 height 623
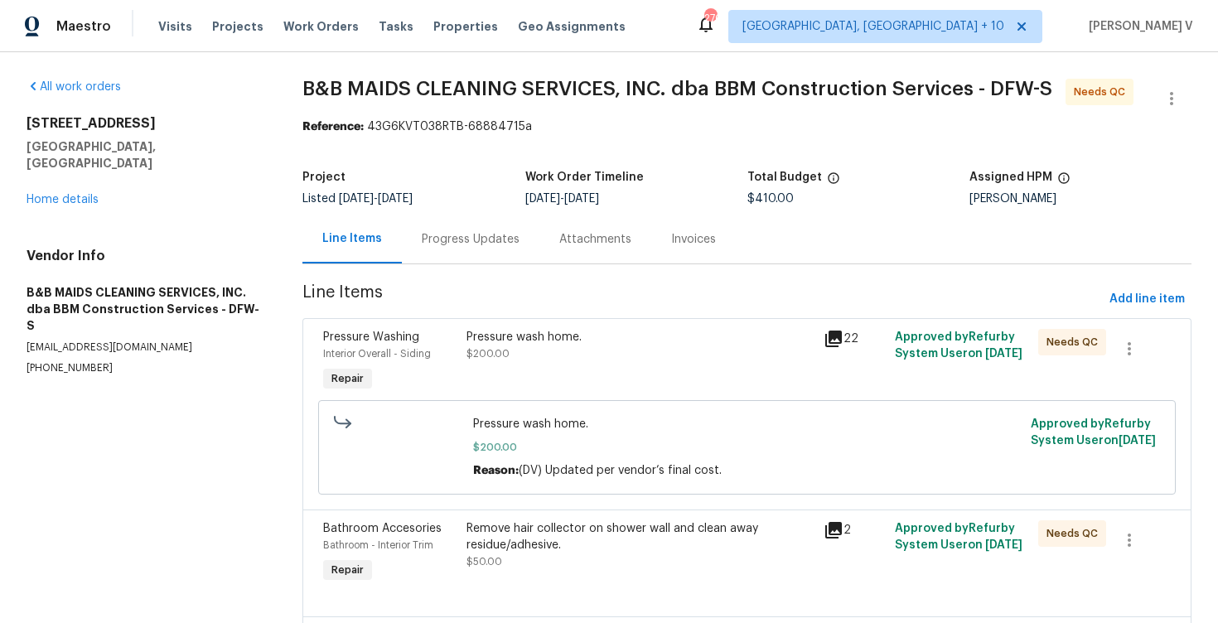
click at [637, 567] on div "Remove hair collector on shower wall and clean away residue/adhesive. $50.00" at bounding box center [639, 545] width 347 height 50
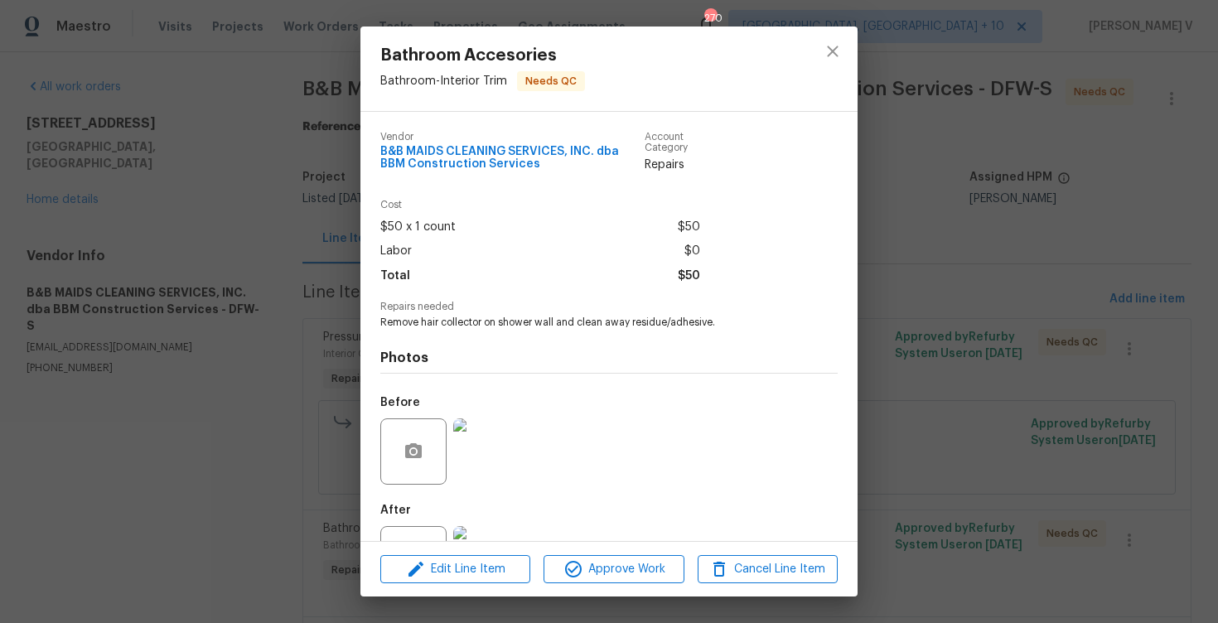
click at [987, 247] on div "Bathroom Accesories Bathroom - Interior Trim Needs QC Vendor B&B MAIDS CLEANING…" at bounding box center [609, 311] width 1218 height 623
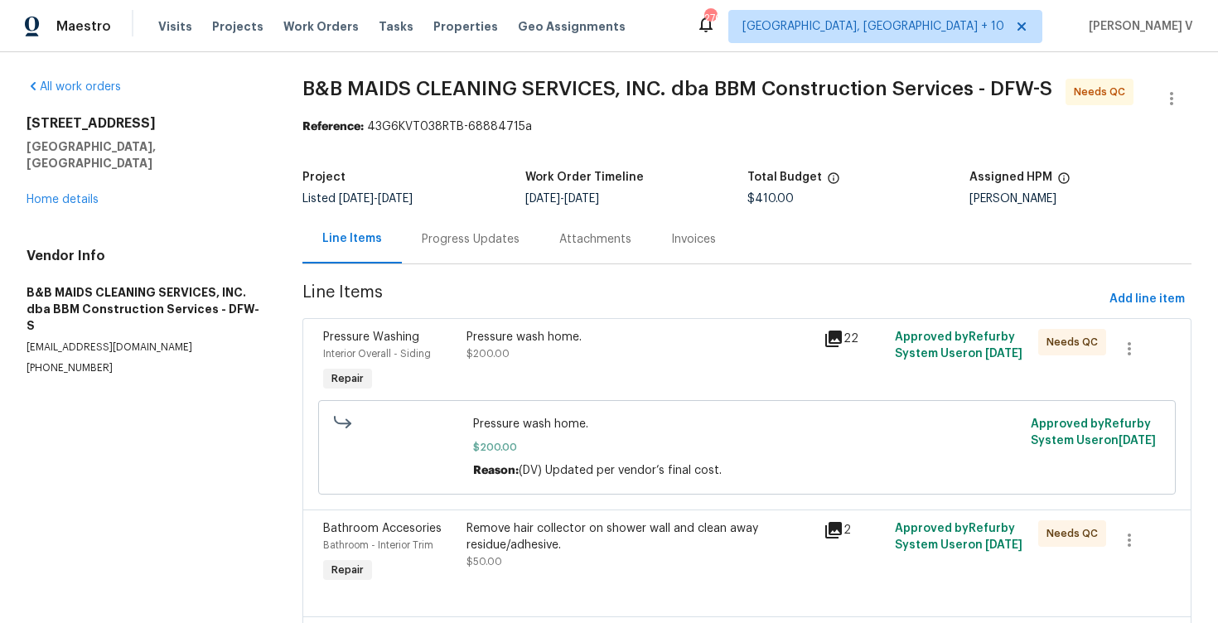
click at [600, 374] on div "Pressure wash home. $200.00" at bounding box center [639, 362] width 357 height 76
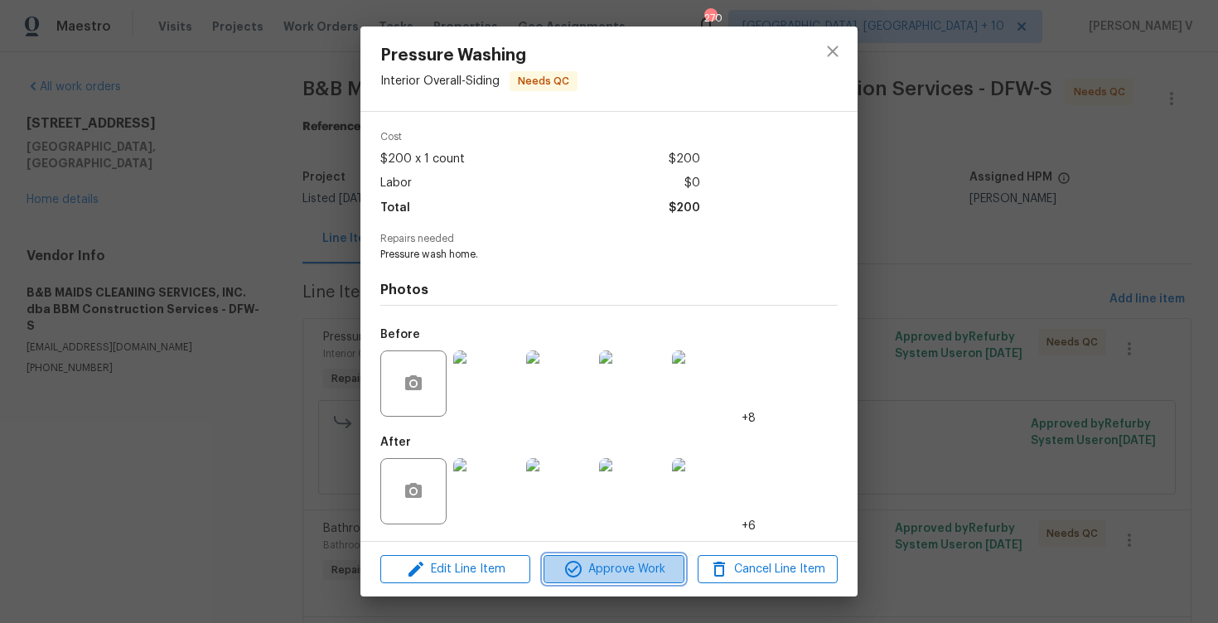
click at [591, 569] on span "Approve Work" at bounding box center [613, 569] width 130 height 21
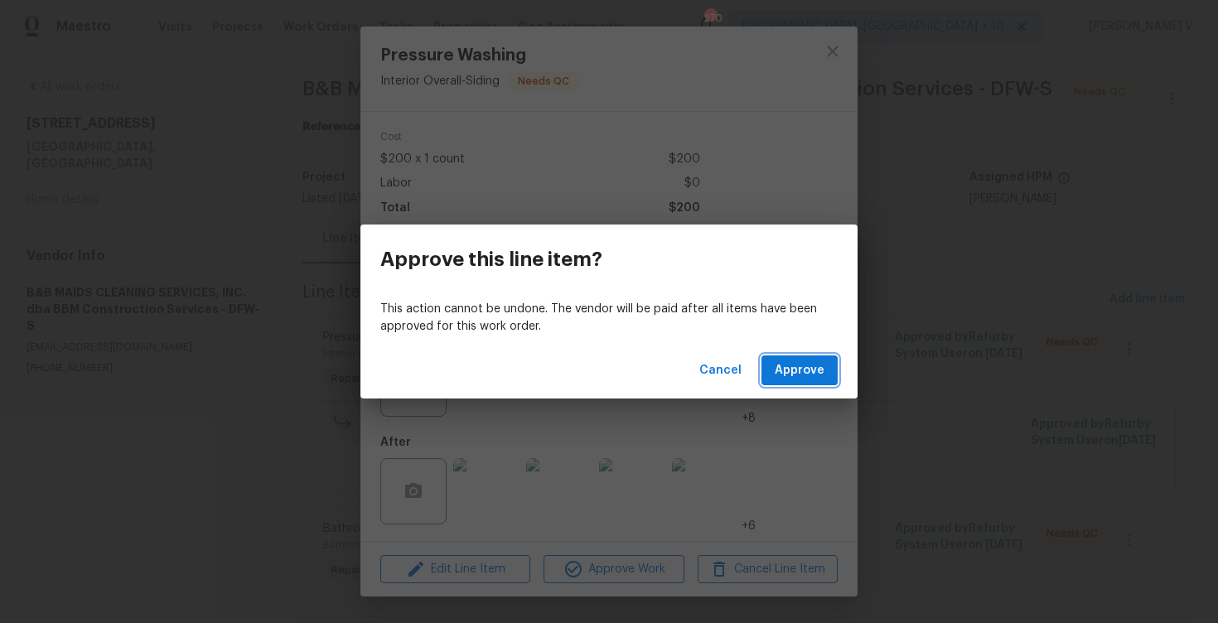
click at [818, 369] on span "Approve" at bounding box center [799, 370] width 50 height 21
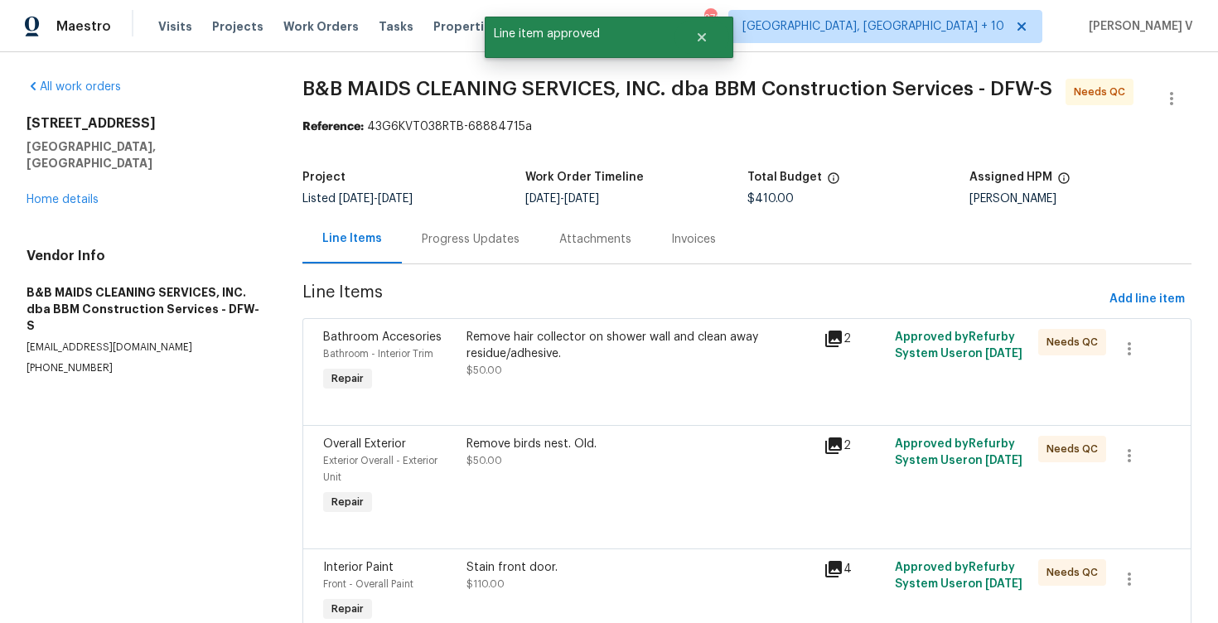
click at [617, 348] on div "Remove hair collector on shower wall and clean away residue/adhesive." at bounding box center [639, 345] width 347 height 33
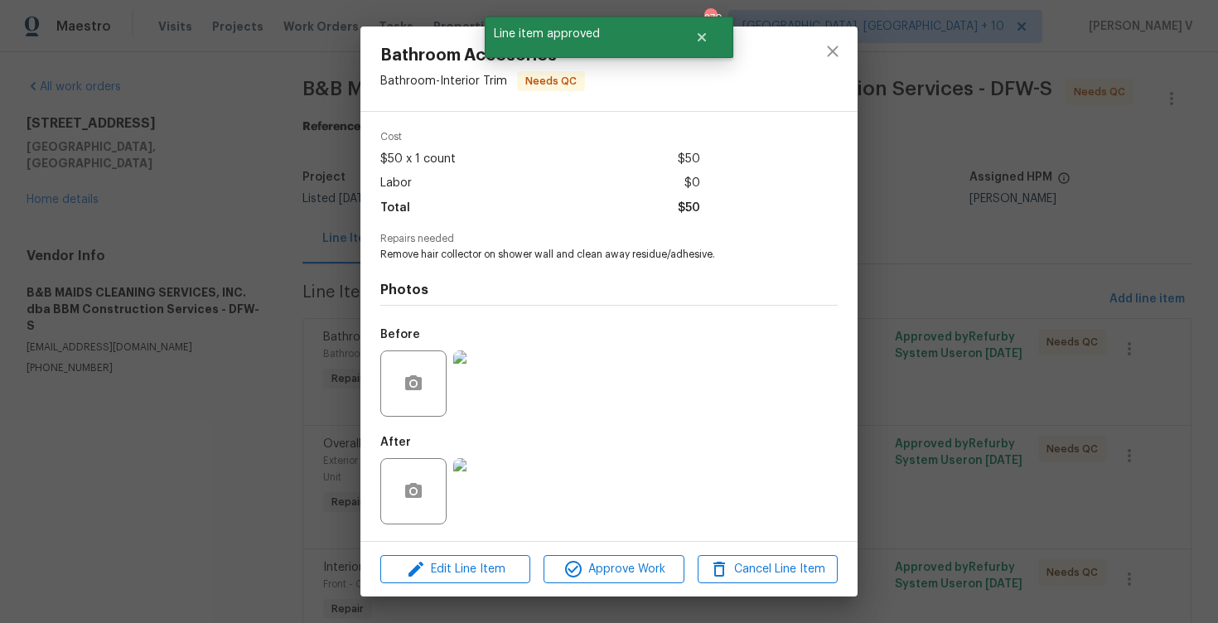
click at [499, 383] on img at bounding box center [486, 383] width 66 height 66
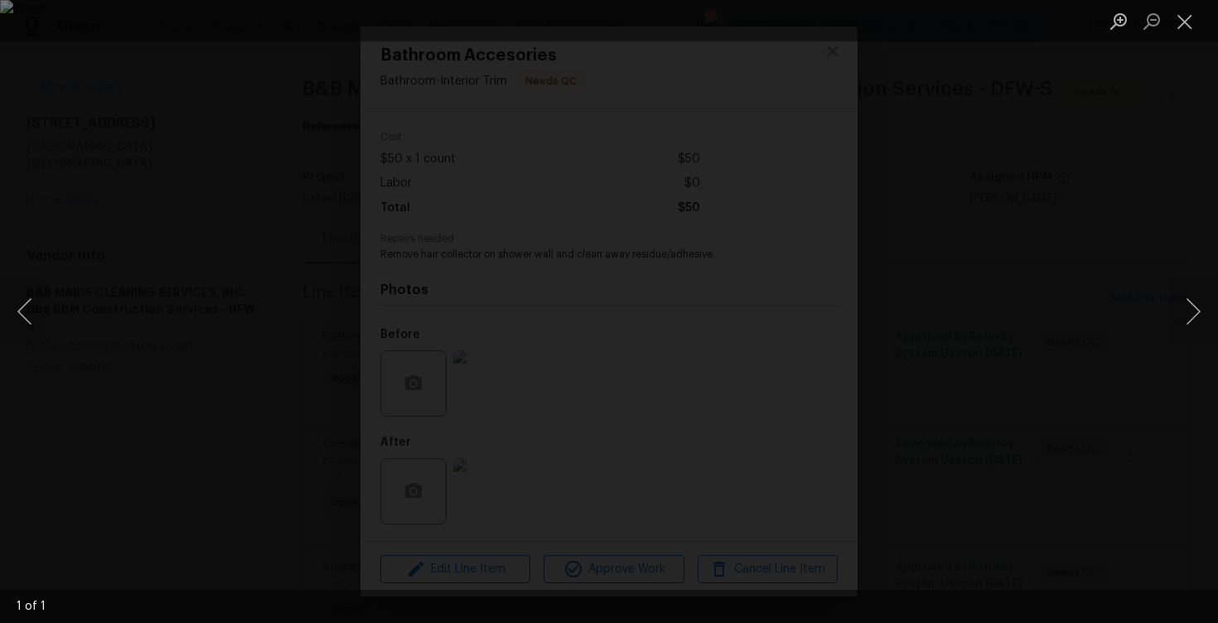
click at [1052, 202] on div "Lightbox" at bounding box center [609, 311] width 1218 height 623
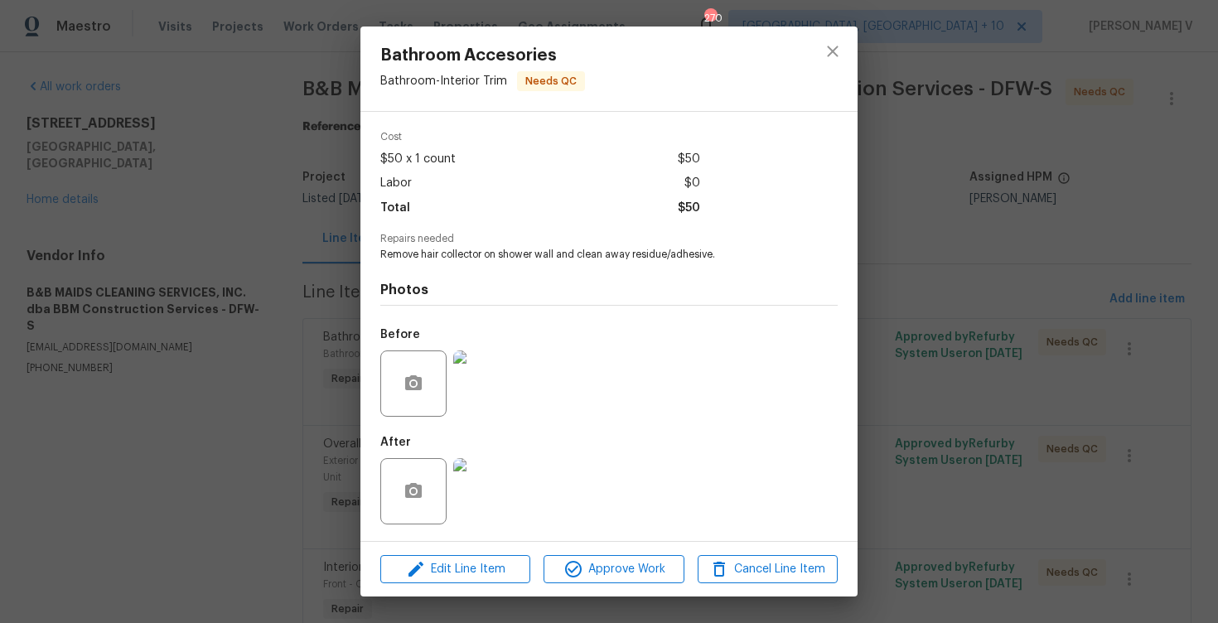
click at [490, 482] on img at bounding box center [486, 491] width 66 height 66
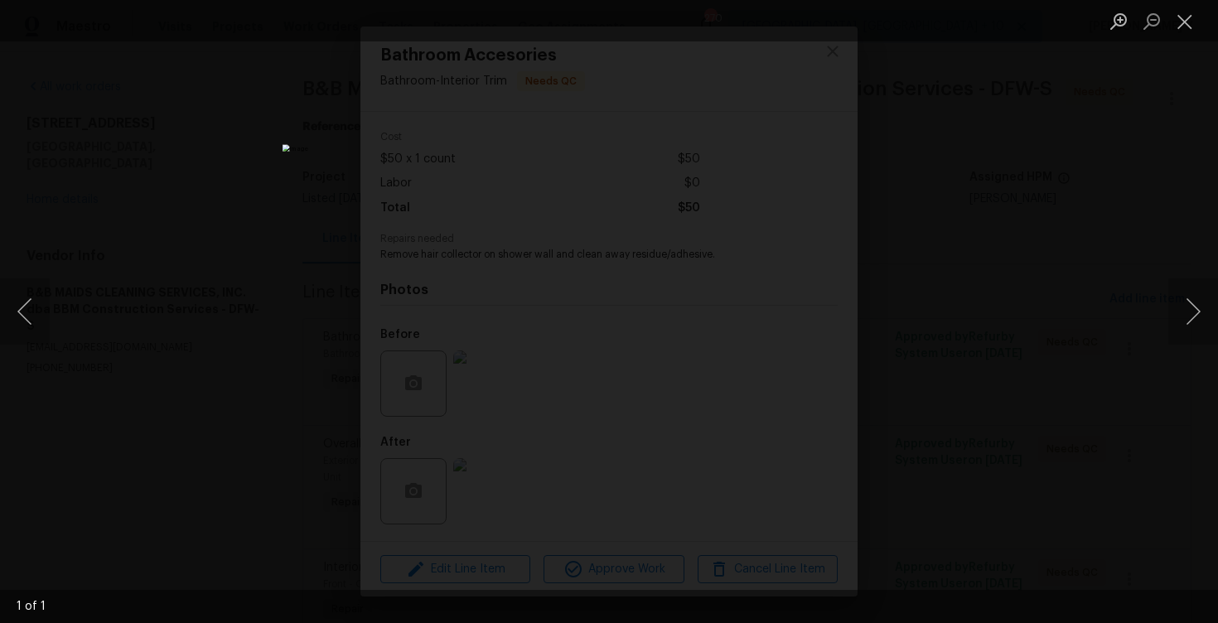
click at [979, 195] on div "Lightbox" at bounding box center [609, 311] width 1218 height 623
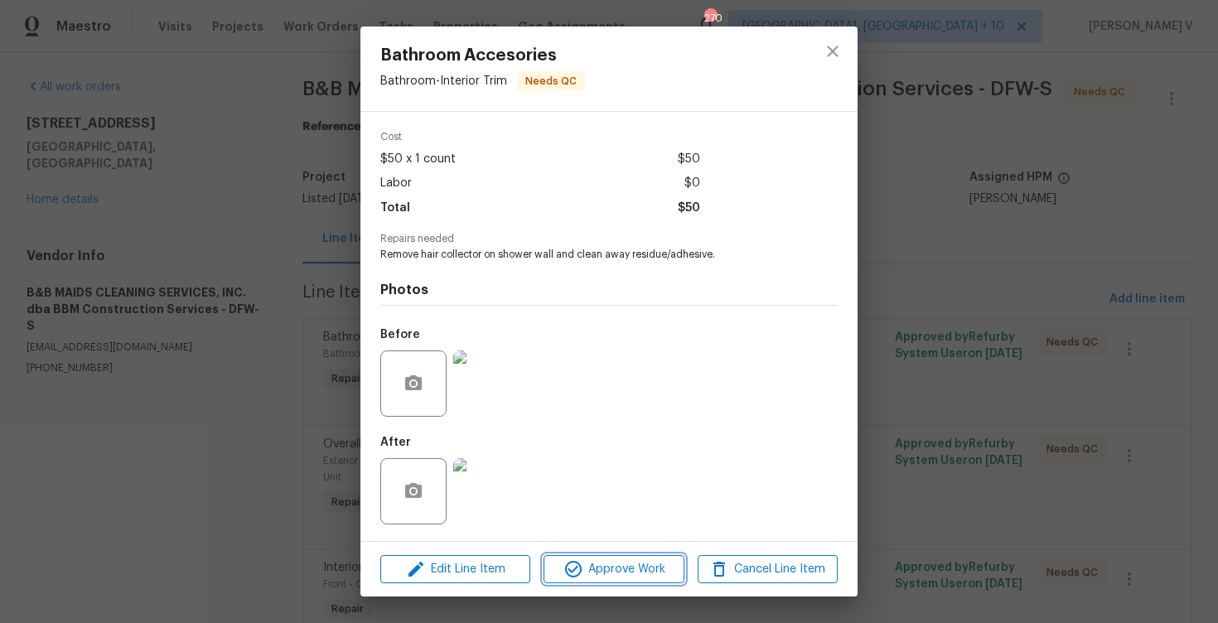
click at [605, 563] on span "Approve Work" at bounding box center [613, 569] width 130 height 21
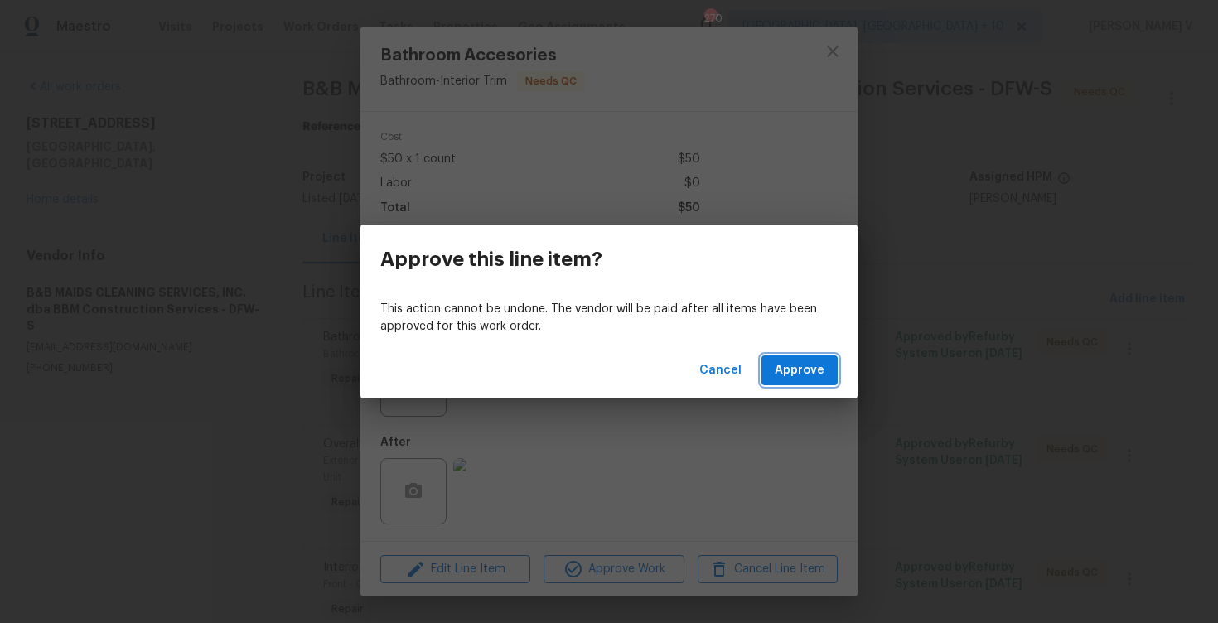
click at [799, 377] on span "Approve" at bounding box center [799, 370] width 50 height 21
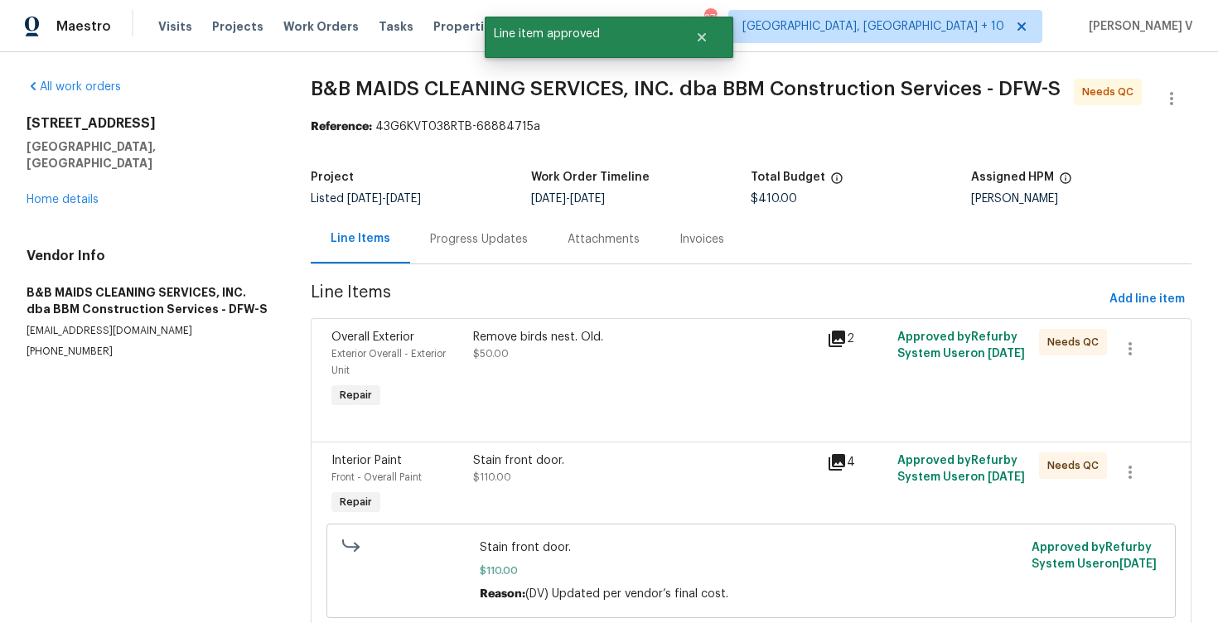
click at [523, 359] on div "Remove birds nest. Old. $50.00" at bounding box center [645, 345] width 344 height 33
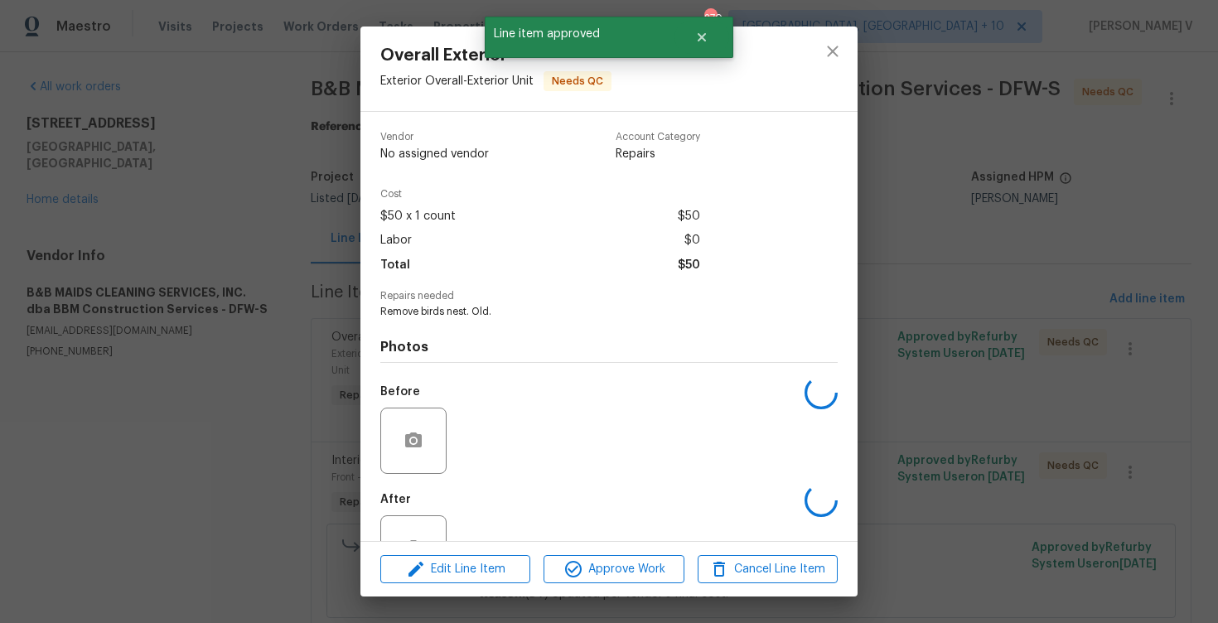
scroll to position [57, 0]
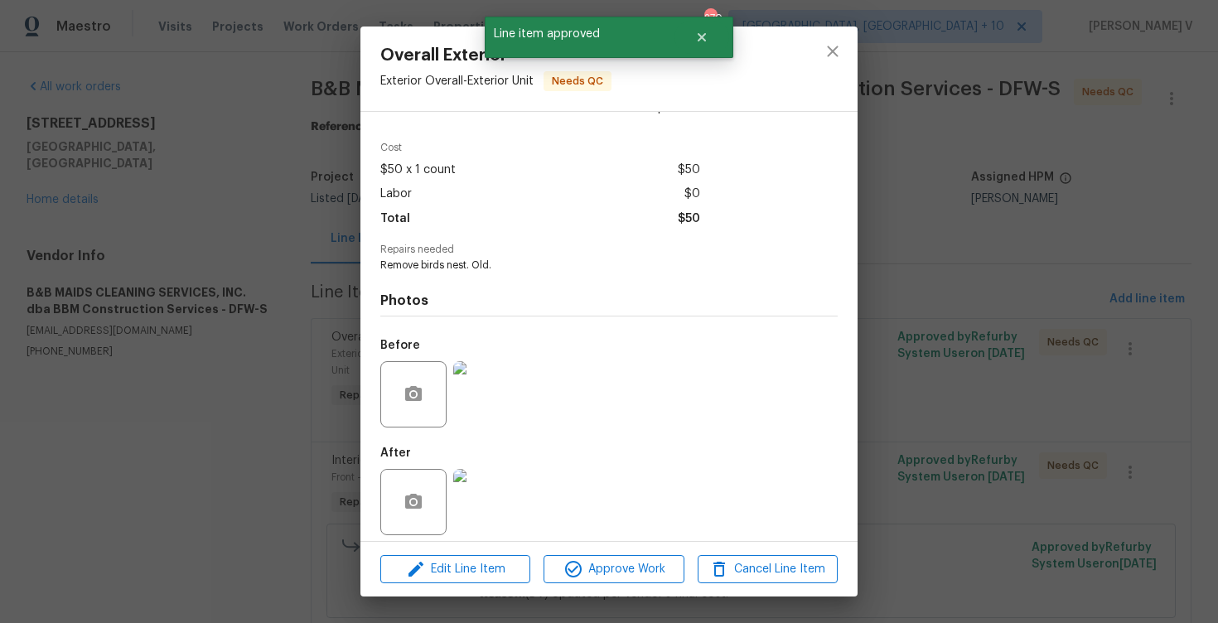
click at [488, 384] on img at bounding box center [486, 394] width 66 height 66
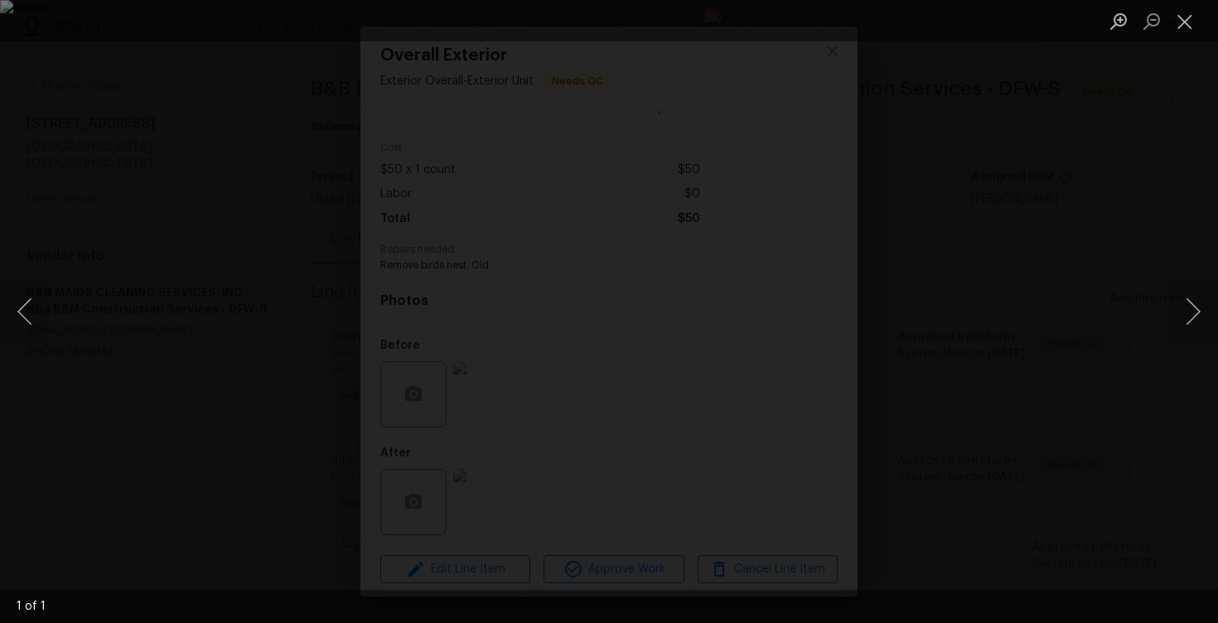
click at [1078, 123] on div "Lightbox" at bounding box center [609, 311] width 1218 height 623
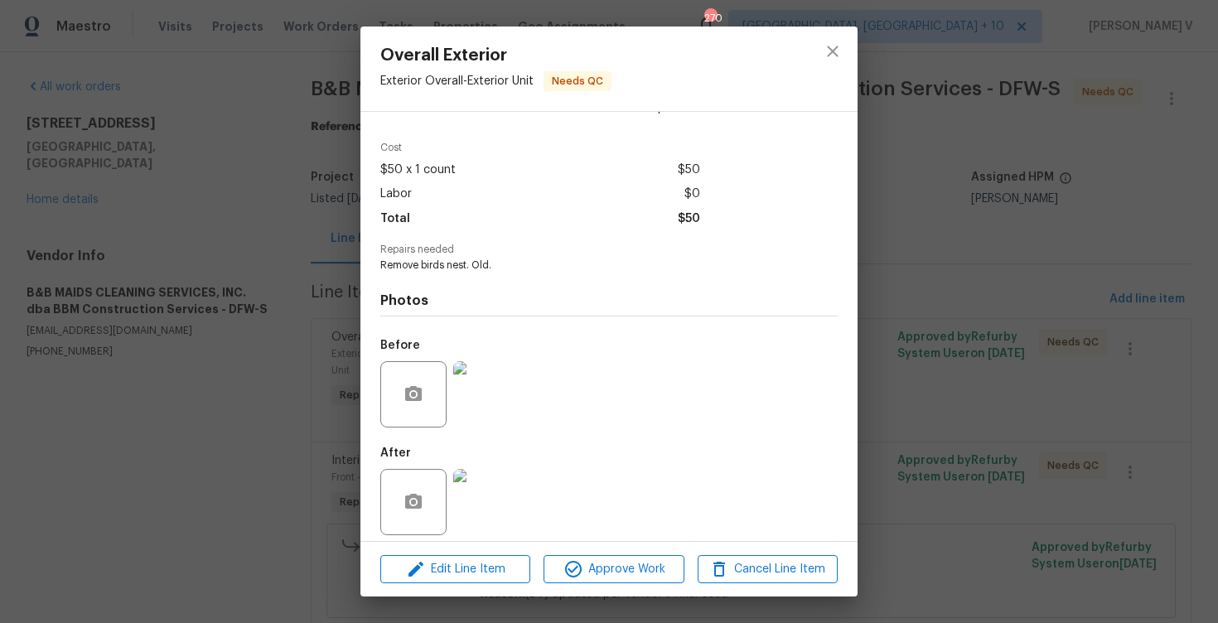
click at [490, 499] on img at bounding box center [486, 502] width 66 height 66
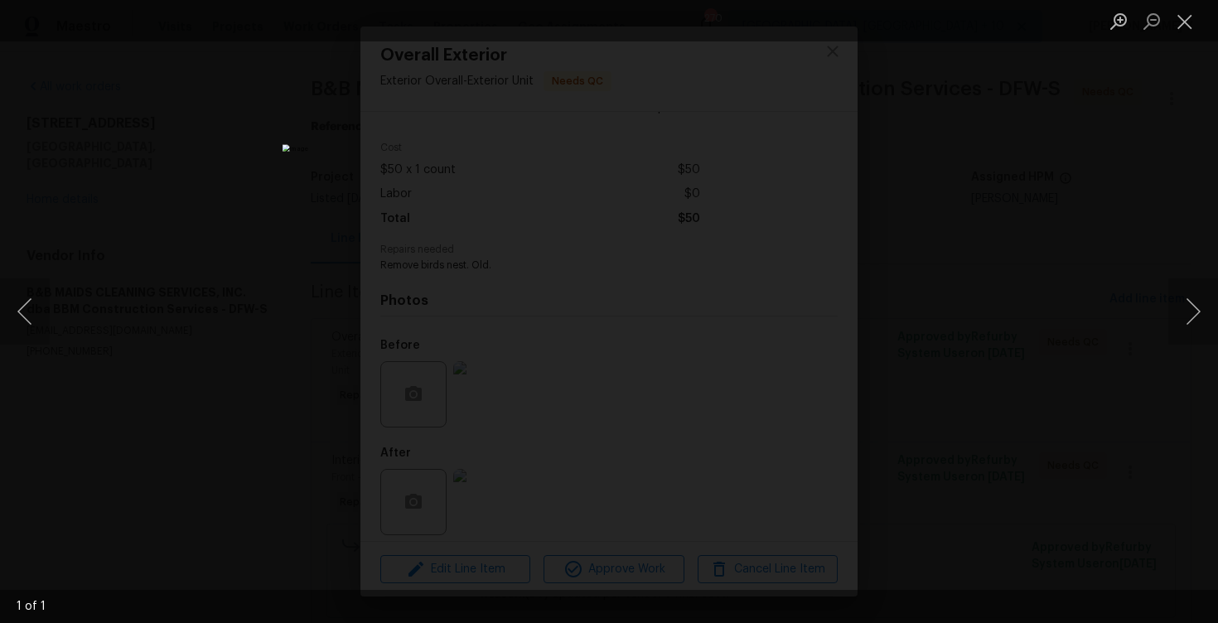
click at [967, 185] on div "Lightbox" at bounding box center [609, 311] width 1218 height 623
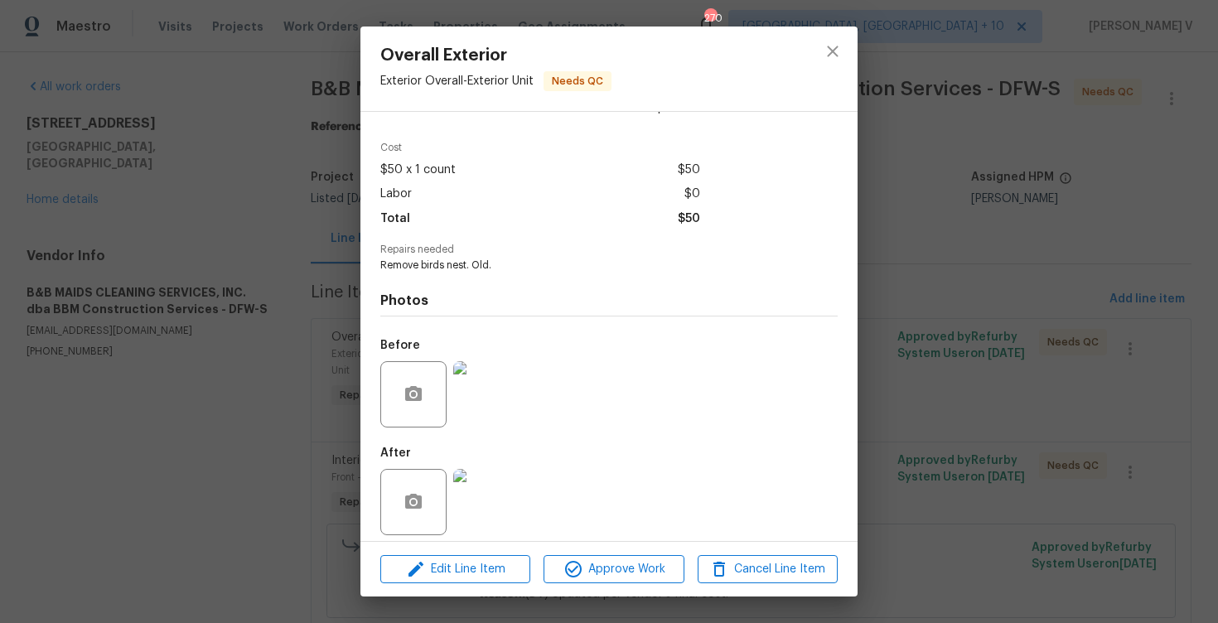
drag, startPoint x: 598, startPoint y: 543, endPoint x: 598, endPoint y: 558, distance: 14.9
click at [598, 543] on div "Edit Line Item Approve Work Cancel Line Item" at bounding box center [608, 569] width 497 height 55
click at [598, 559] on span "Approve Work" at bounding box center [613, 569] width 130 height 21
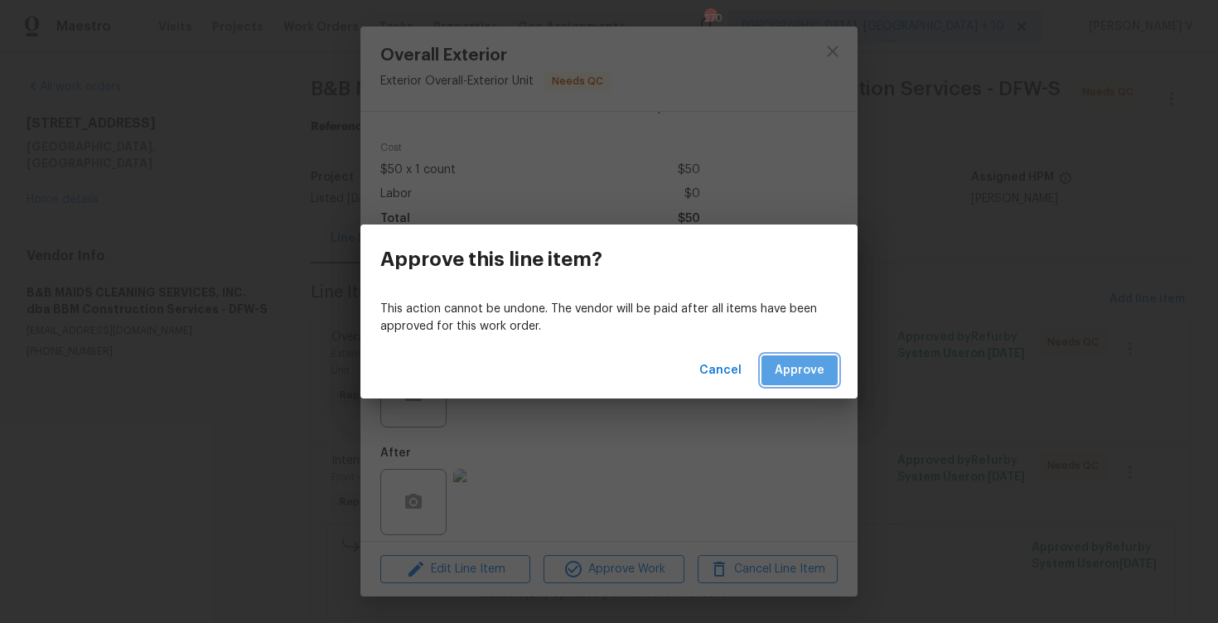
click at [804, 369] on span "Approve" at bounding box center [799, 370] width 50 height 21
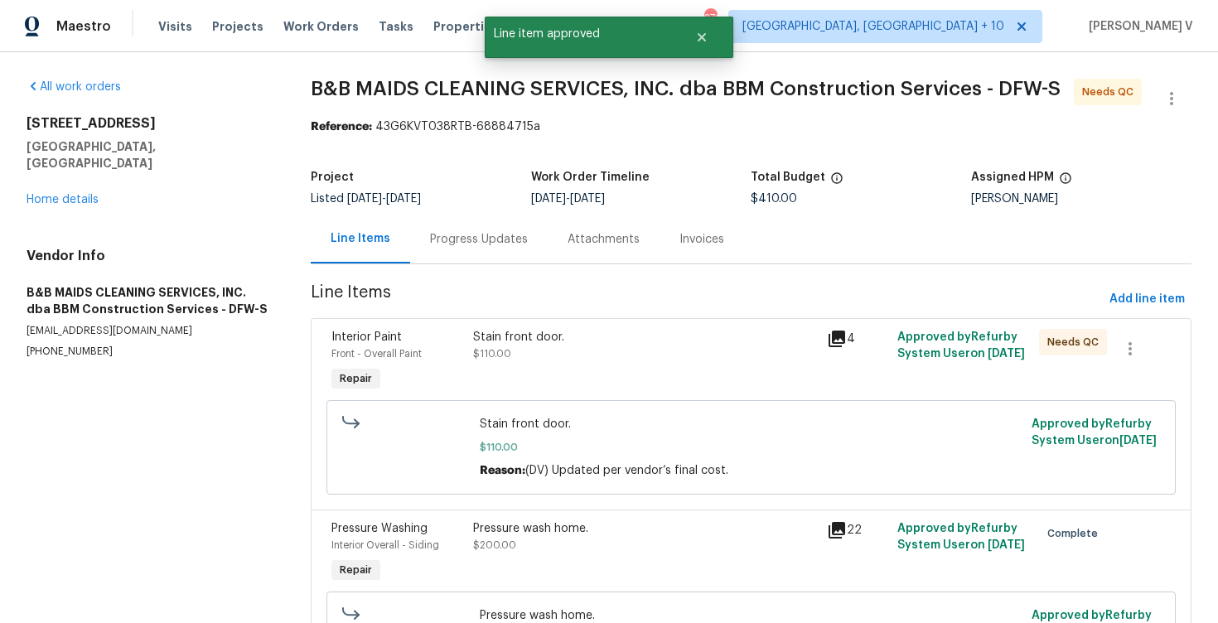
click at [692, 349] on div "Stain front door. $110.00" at bounding box center [645, 345] width 344 height 33
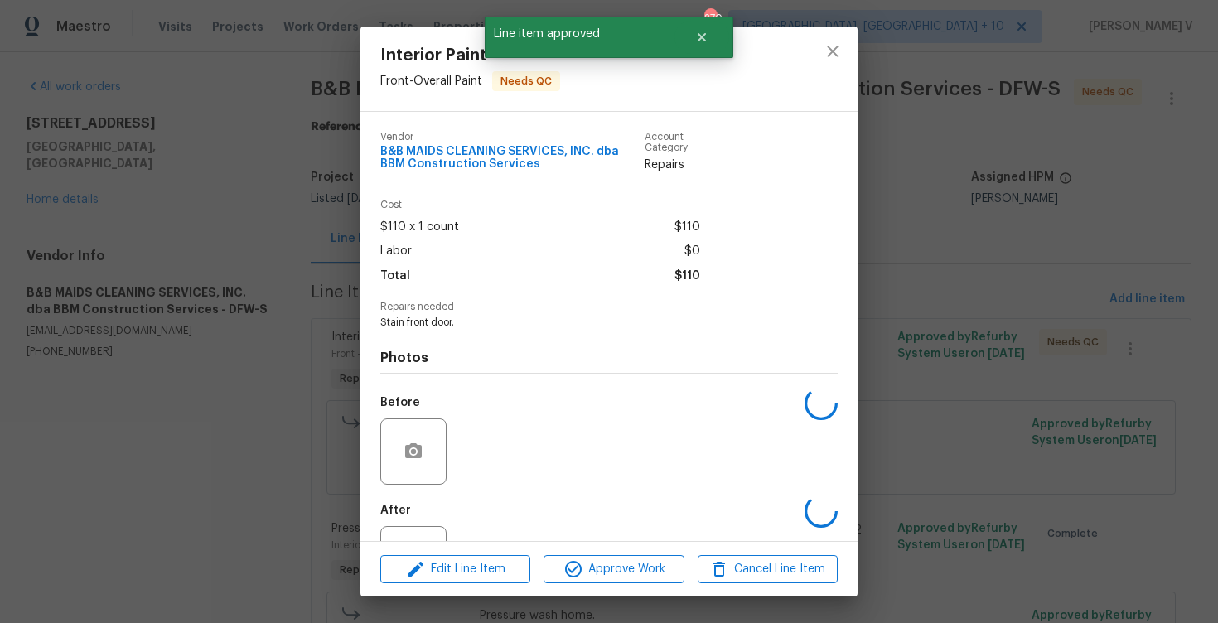
scroll to position [68, 0]
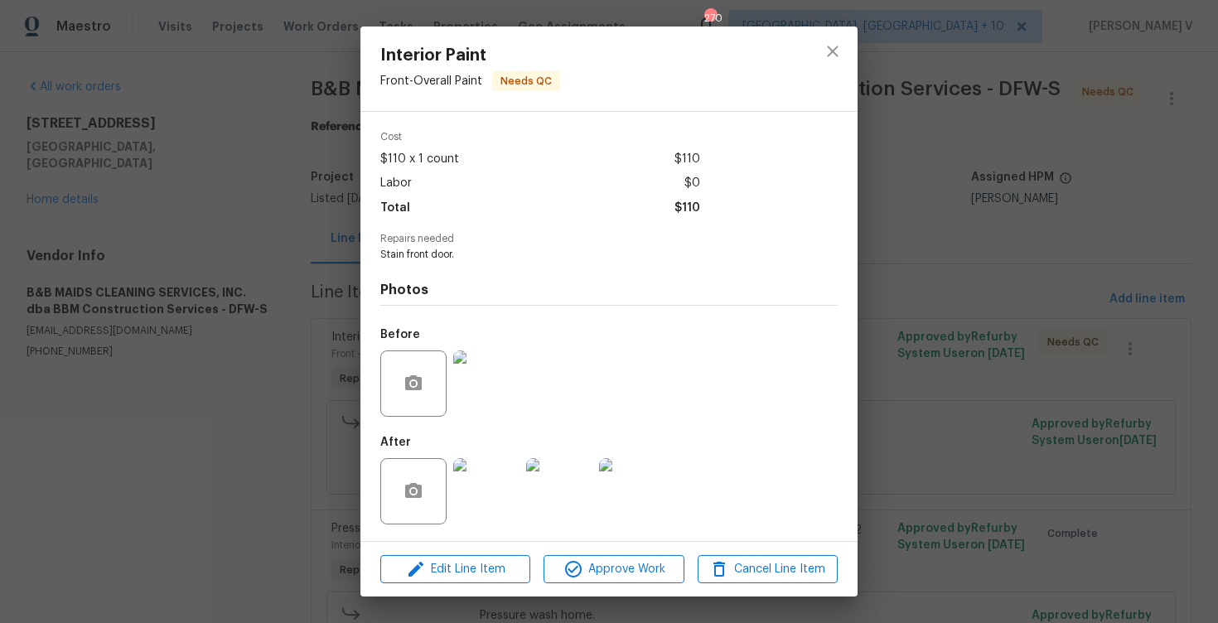
click at [495, 401] on img at bounding box center [486, 383] width 66 height 66
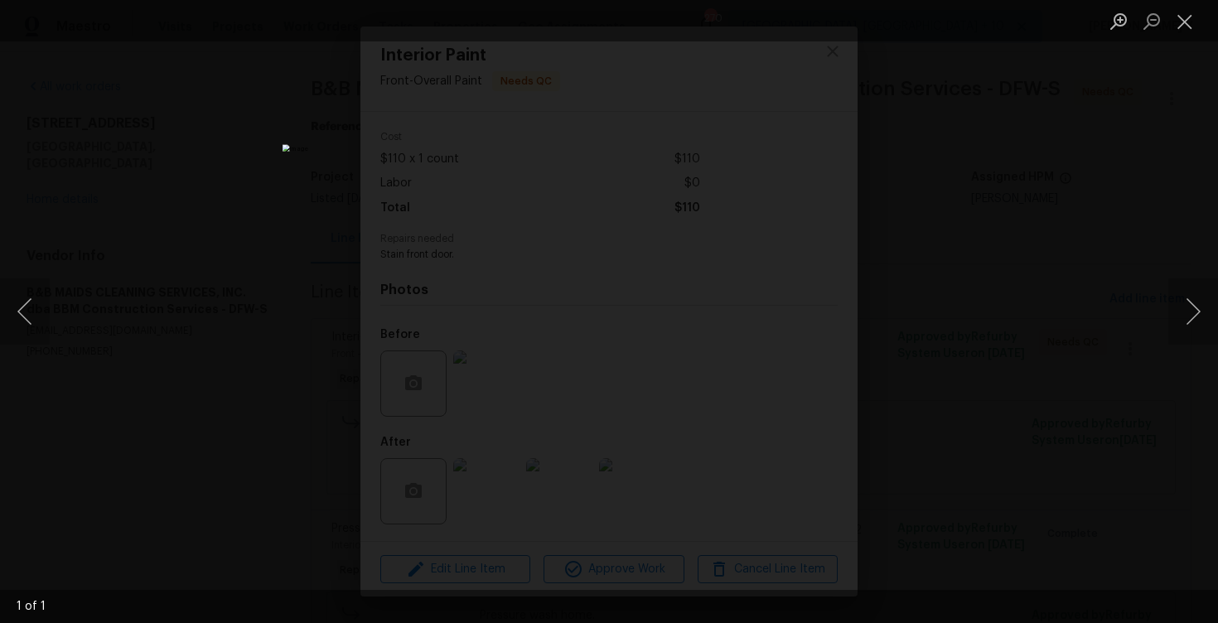
click at [1103, 95] on div "Lightbox" at bounding box center [609, 311] width 1218 height 623
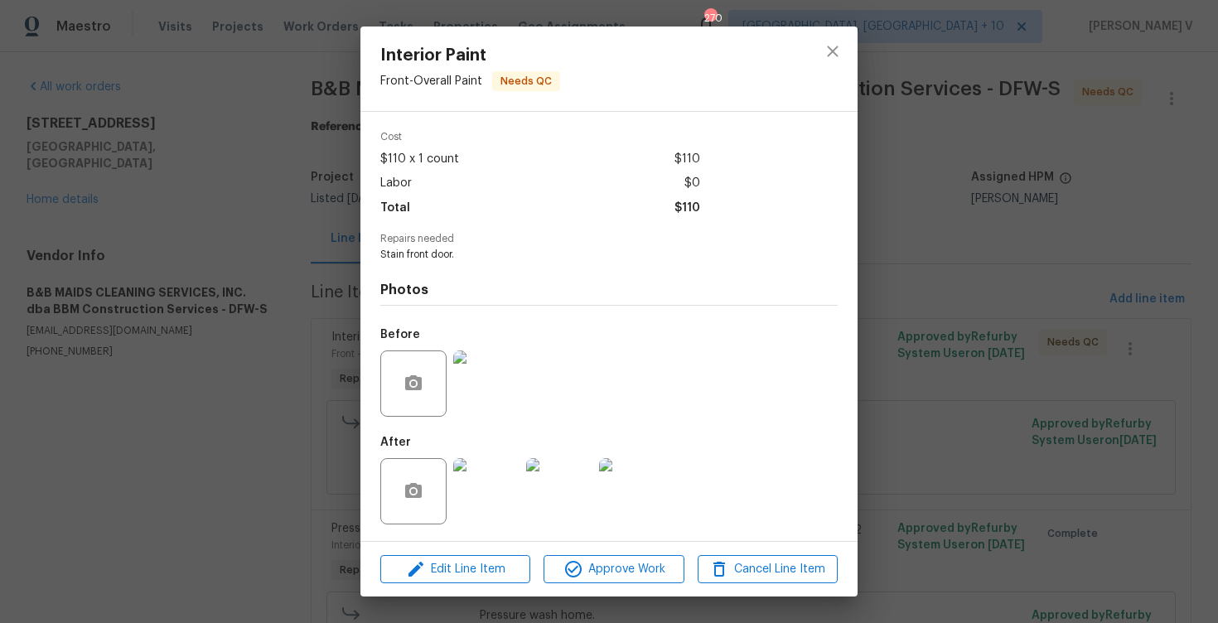
click at [561, 478] on img at bounding box center [559, 491] width 66 height 66
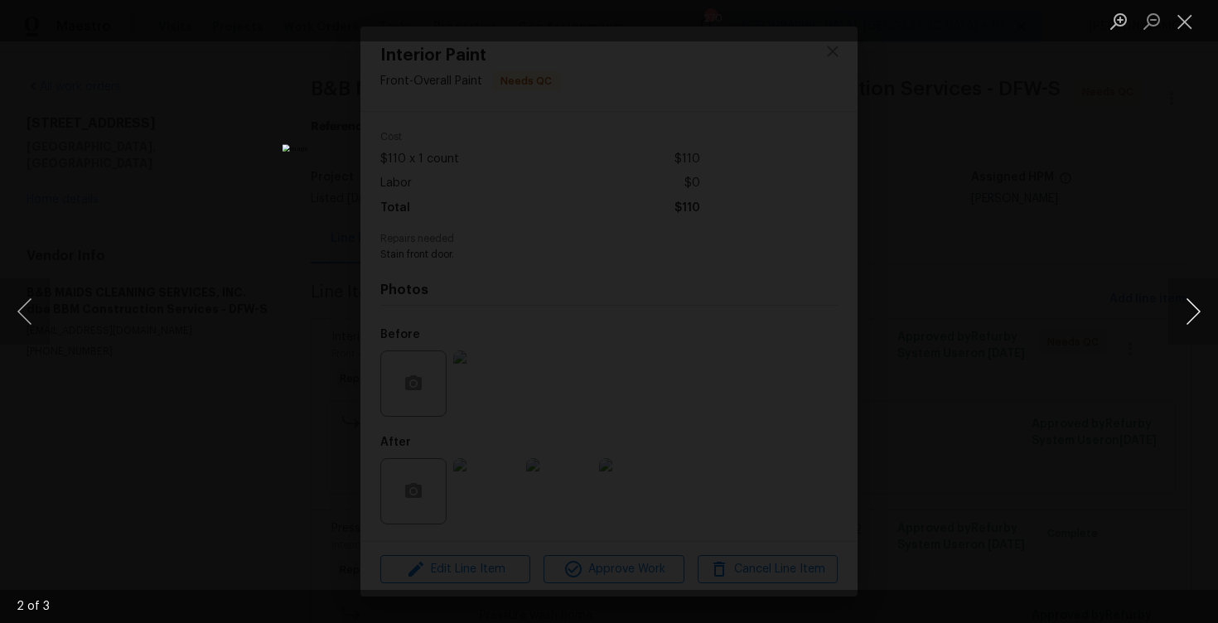
click at [1194, 316] on button "Next image" at bounding box center [1193, 311] width 50 height 66
click at [1059, 143] on div "Lightbox" at bounding box center [609, 311] width 1218 height 623
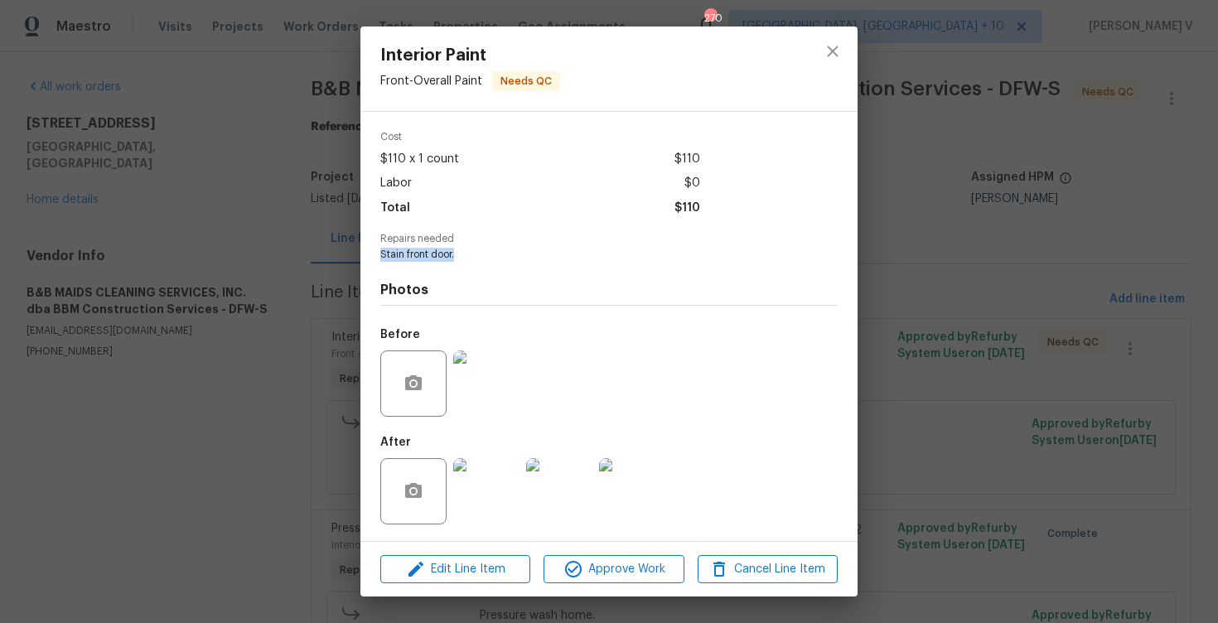
drag, startPoint x: 377, startPoint y: 253, endPoint x: 471, endPoint y: 253, distance: 94.4
click at [471, 253] on div "Vendor B&B MAIDS CLEANING SERVICES, INC. dba BBM Construction Services Account …" at bounding box center [608, 326] width 497 height 429
copy span "Stain front door."
click at [608, 576] on span "Approve Work" at bounding box center [613, 569] width 130 height 21
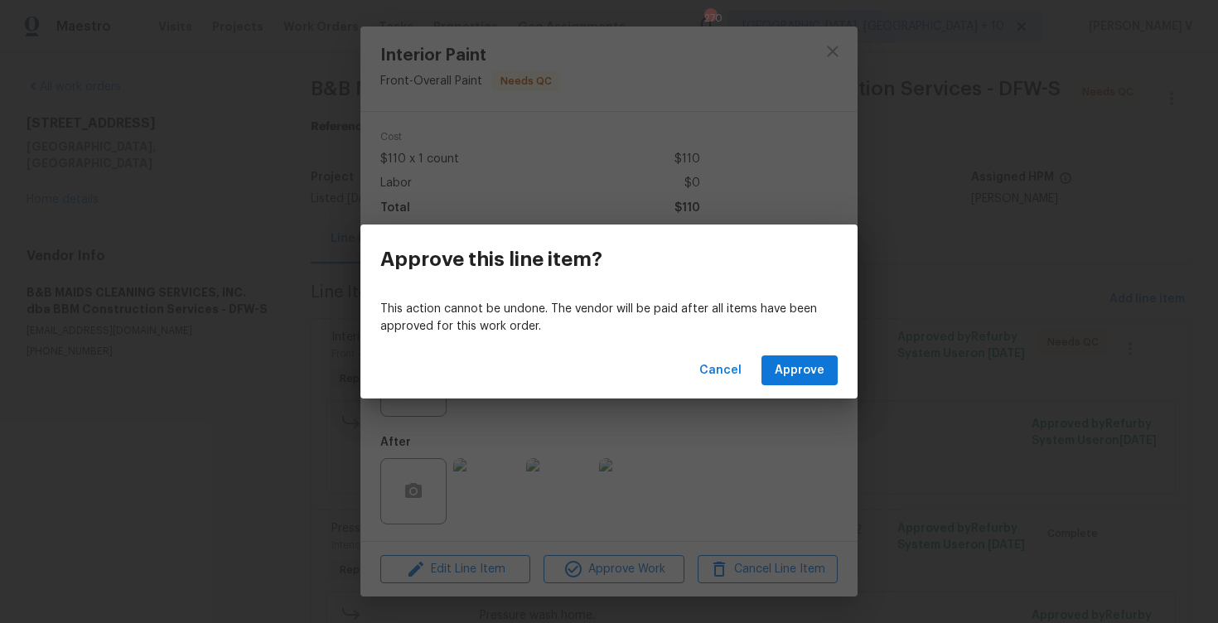
click at [776, 392] on div "Cancel Approve" at bounding box center [608, 370] width 497 height 57
click at [793, 364] on span "Approve" at bounding box center [799, 370] width 50 height 21
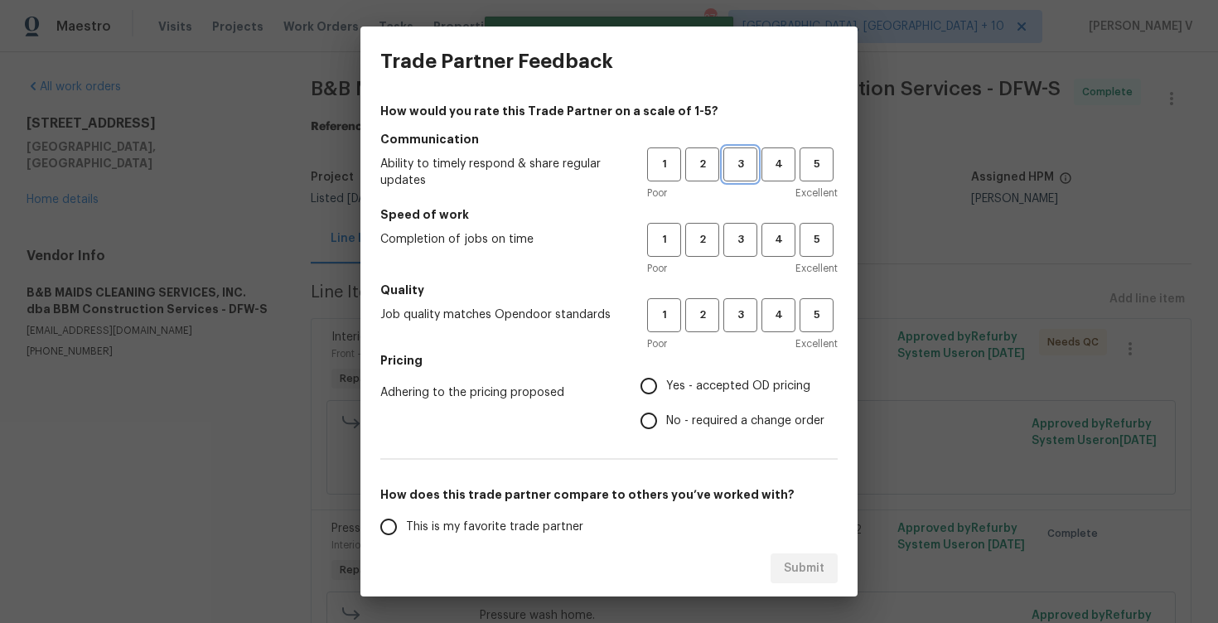
click at [735, 179] on button "3" at bounding box center [740, 164] width 34 height 34
click at [734, 262] on div "Poor Excellent" at bounding box center [742, 268] width 190 height 17
click at [735, 239] on span "3" at bounding box center [740, 239] width 31 height 19
click at [739, 297] on h5 "Quality" at bounding box center [608, 290] width 457 height 17
click at [738, 341] on div "Poor Excellent" at bounding box center [742, 343] width 190 height 17
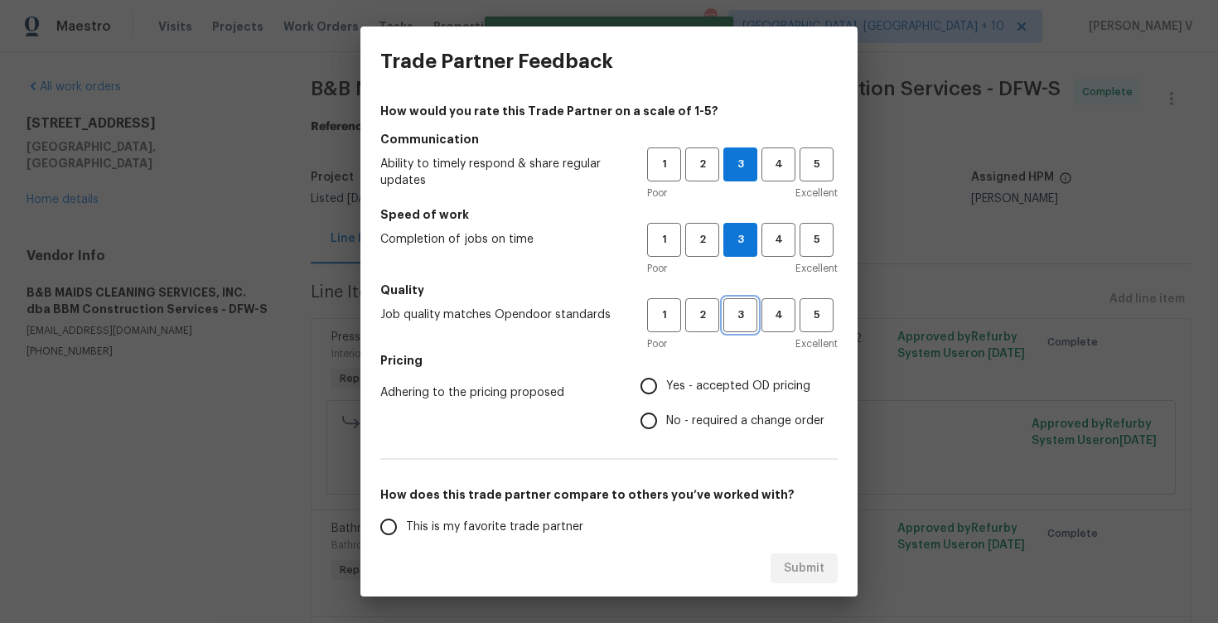
click at [738, 321] on span "3" at bounding box center [740, 315] width 31 height 19
click at [665, 412] on input "No - required a change order" at bounding box center [648, 420] width 35 height 35
radio input "true"
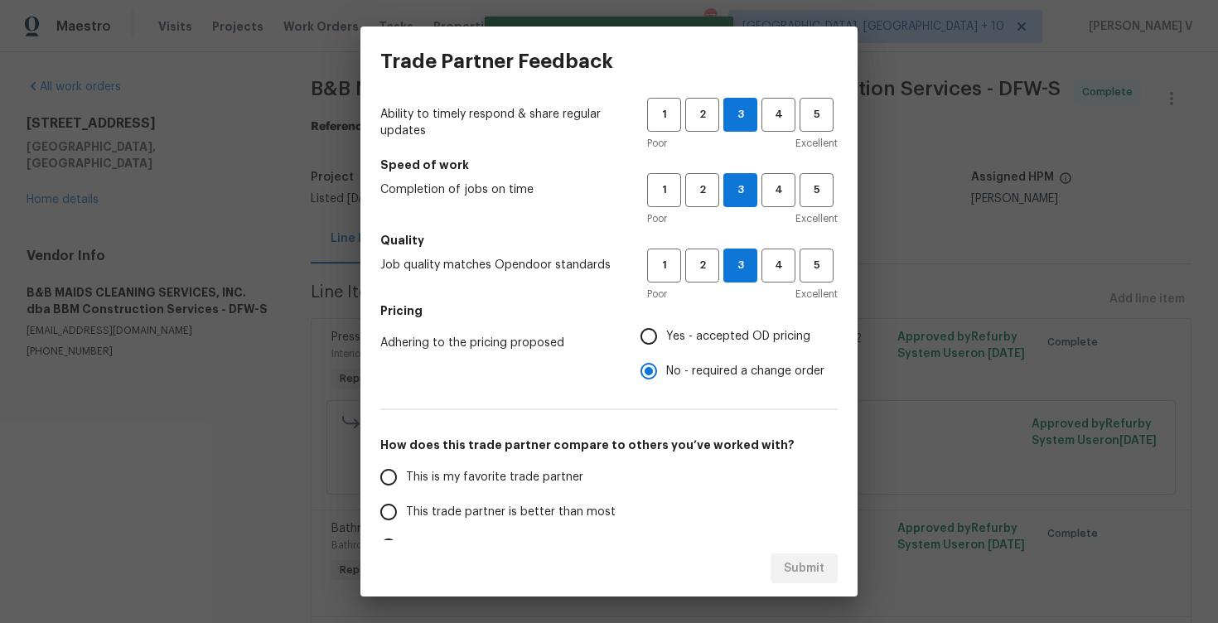
scroll to position [94, 0]
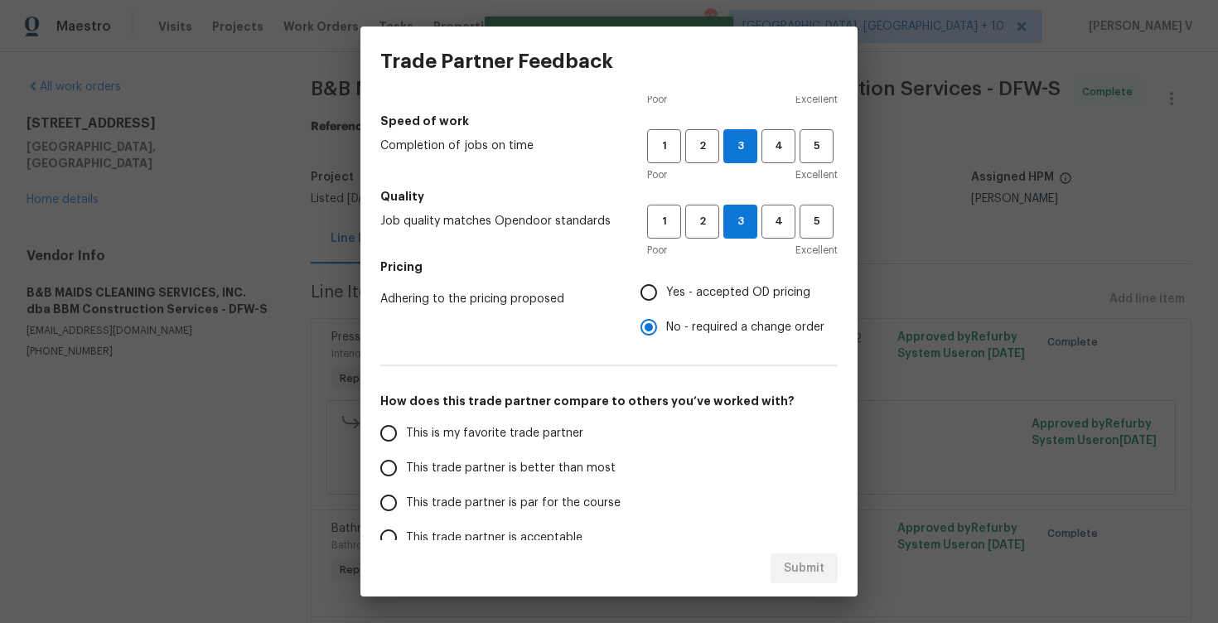
click at [557, 451] on label "This trade partner is better than most" at bounding box center [502, 468] width 262 height 35
click at [406, 451] on input "This trade partner is better than most" at bounding box center [388, 468] width 35 height 35
click at [827, 565] on button "Submit" at bounding box center [803, 568] width 67 height 31
radio input "true"
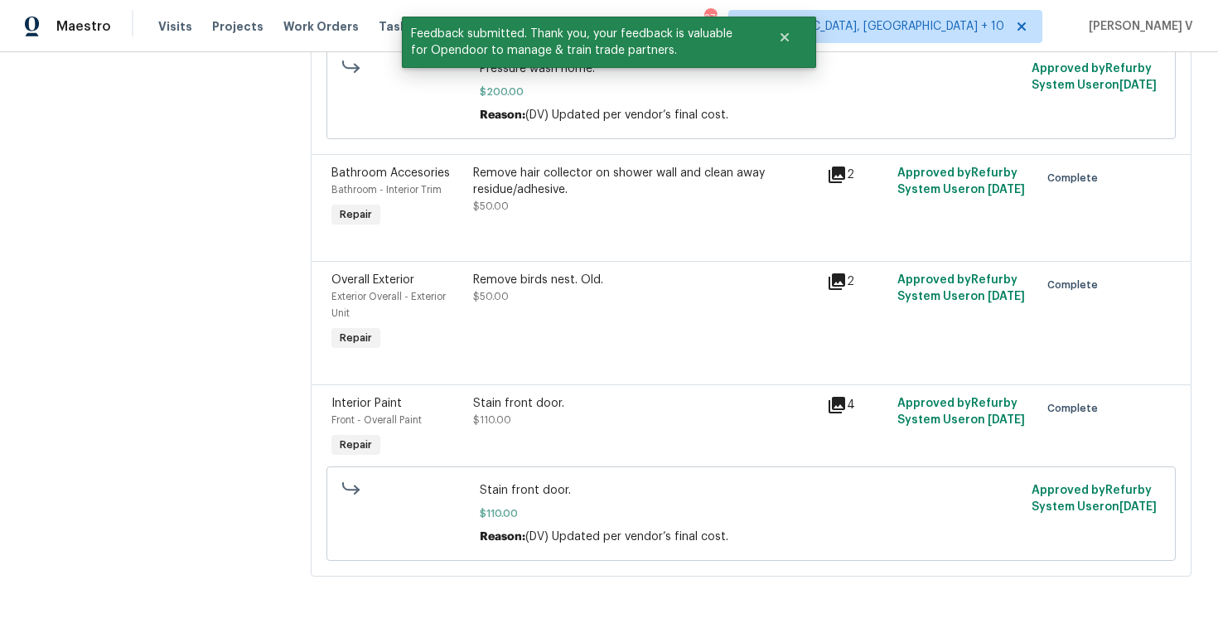
scroll to position [0, 0]
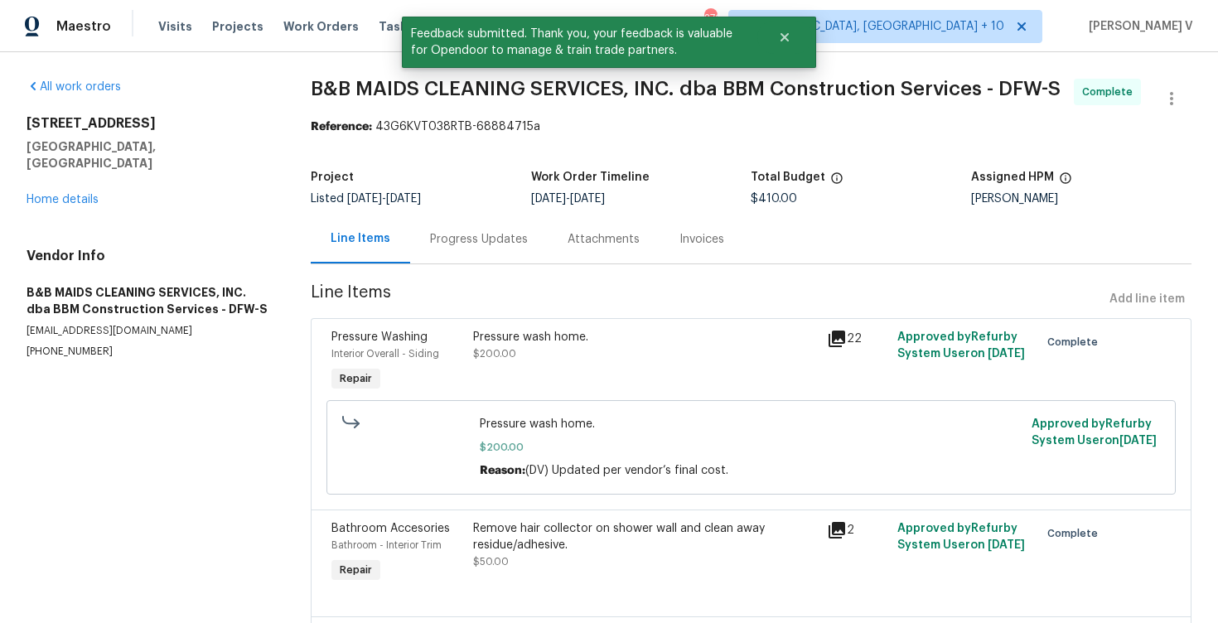
click at [506, 277] on section "B&B MAIDS CLEANING SERVICES, INC. dba BBM Construction Services - DFW-S Complet…" at bounding box center [751, 515] width 880 height 873
click at [496, 253] on div "Progress Updates" at bounding box center [478, 239] width 137 height 49
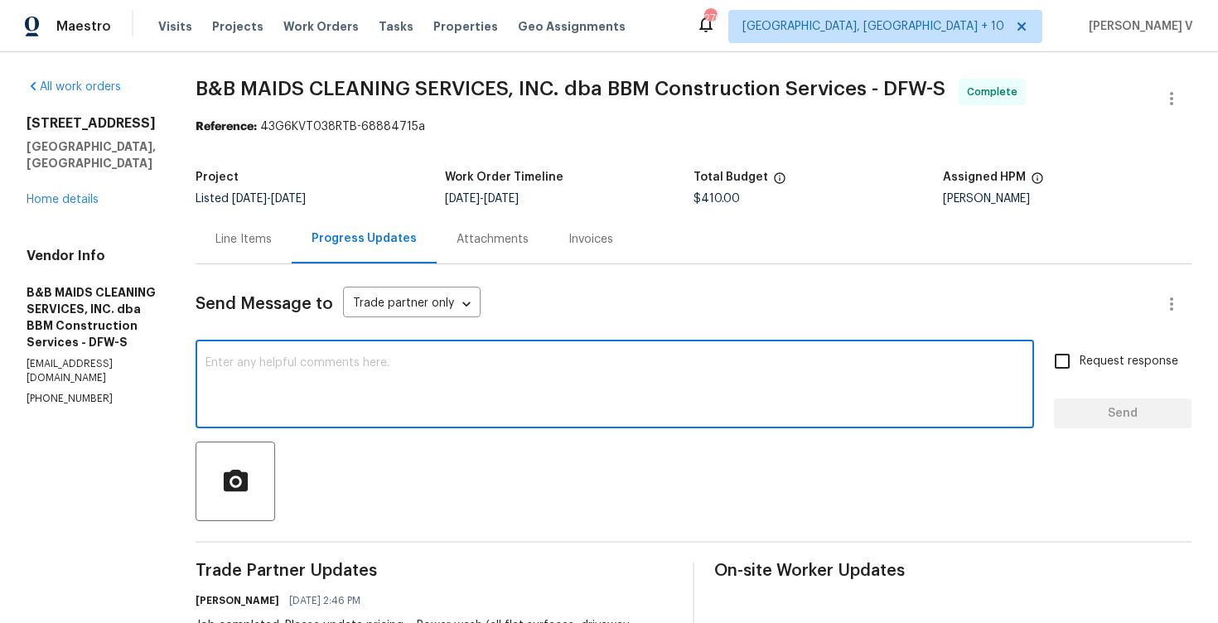
click at [367, 385] on textarea at bounding box center [614, 386] width 818 height 58
paste textarea "Hey, we have updated the cost to $ and the work order has been approved. Thanks…"
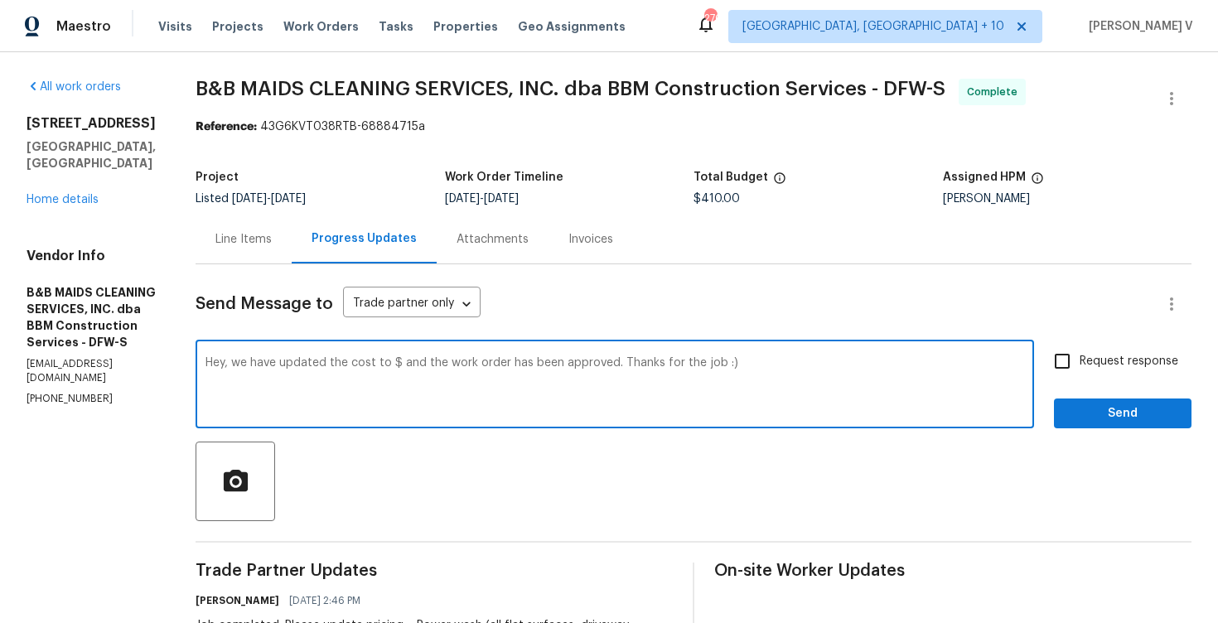
click at [740, 191] on div "Total Budget" at bounding box center [817, 182] width 249 height 22
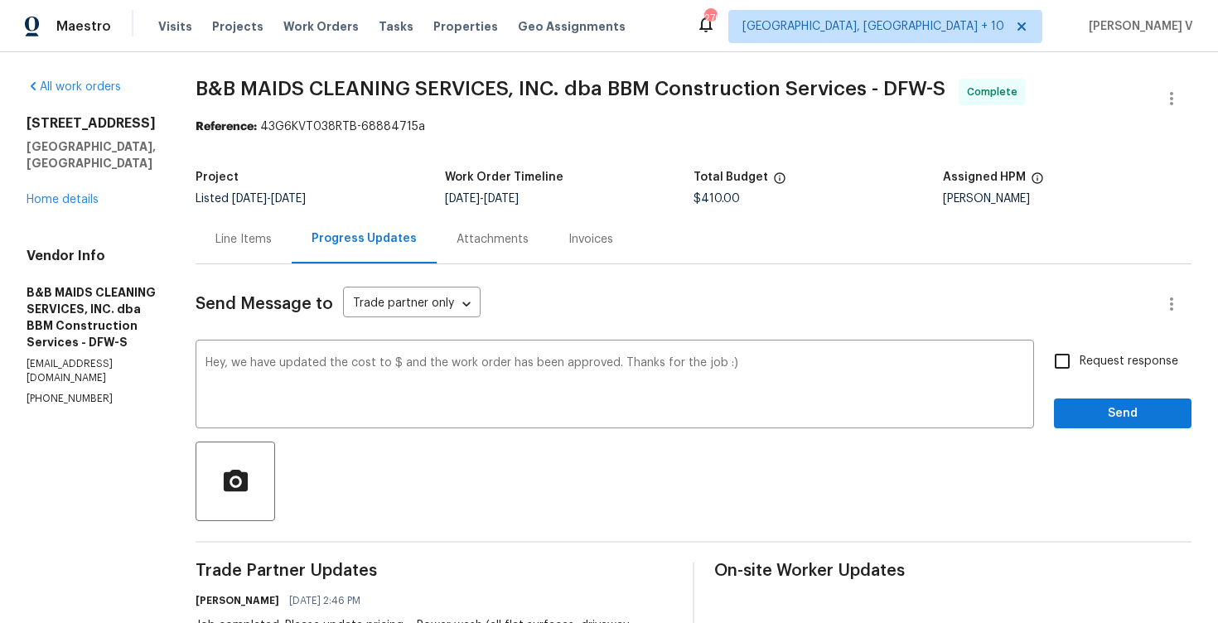
click at [740, 191] on div "Total Budget" at bounding box center [817, 182] width 249 height 22
click at [738, 204] on span "$410.00" at bounding box center [716, 199] width 46 height 12
copy span "$410.00"
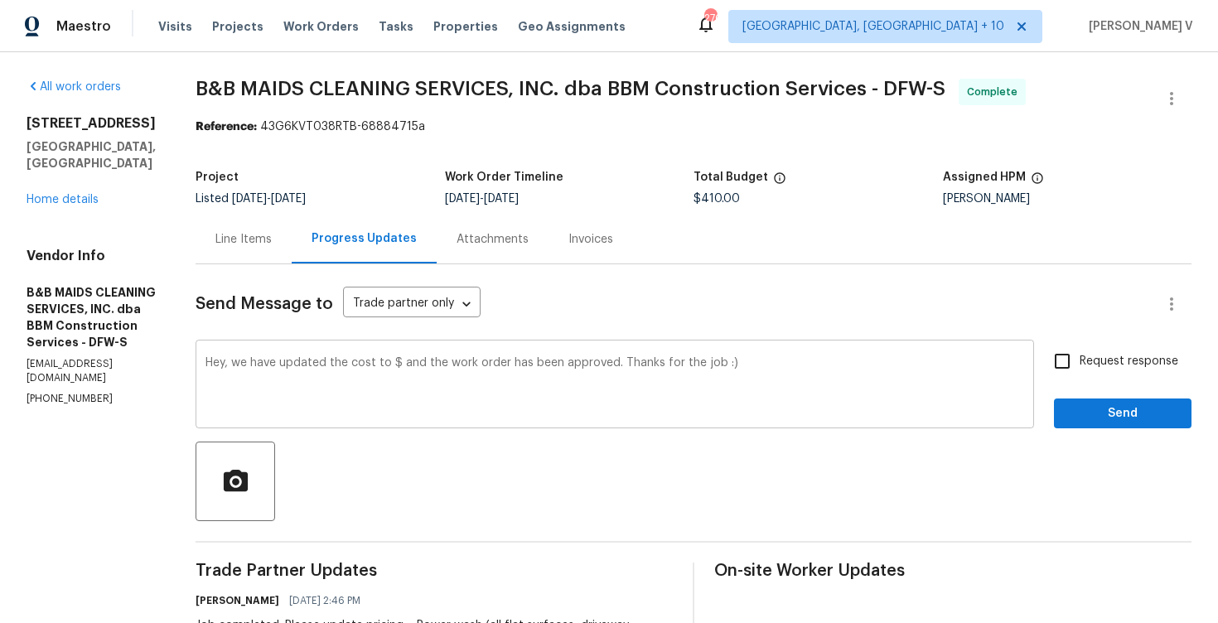
click at [451, 366] on textarea "Hey, we have updated the cost to $ and the work order has been approved. Thanks…" at bounding box center [614, 386] width 818 height 58
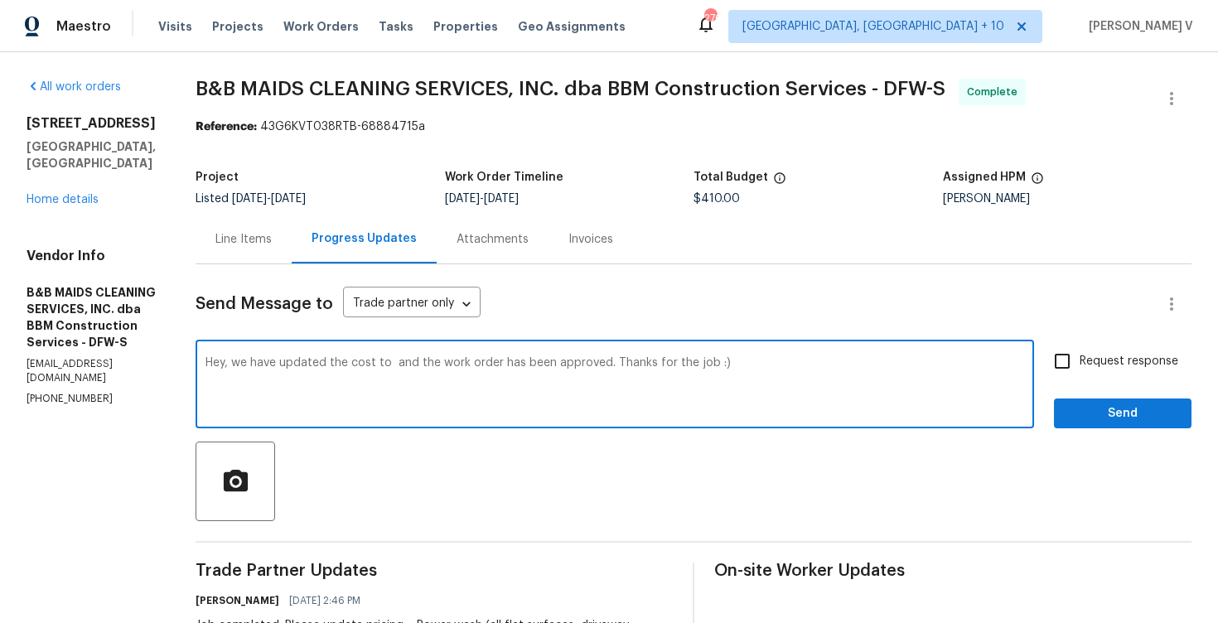
paste textarea "$410.00"
type textarea "Hey, we have updated the cost to $410.00 and the work order has been approved. …"
click at [1126, 418] on span "Send" at bounding box center [1122, 413] width 111 height 21
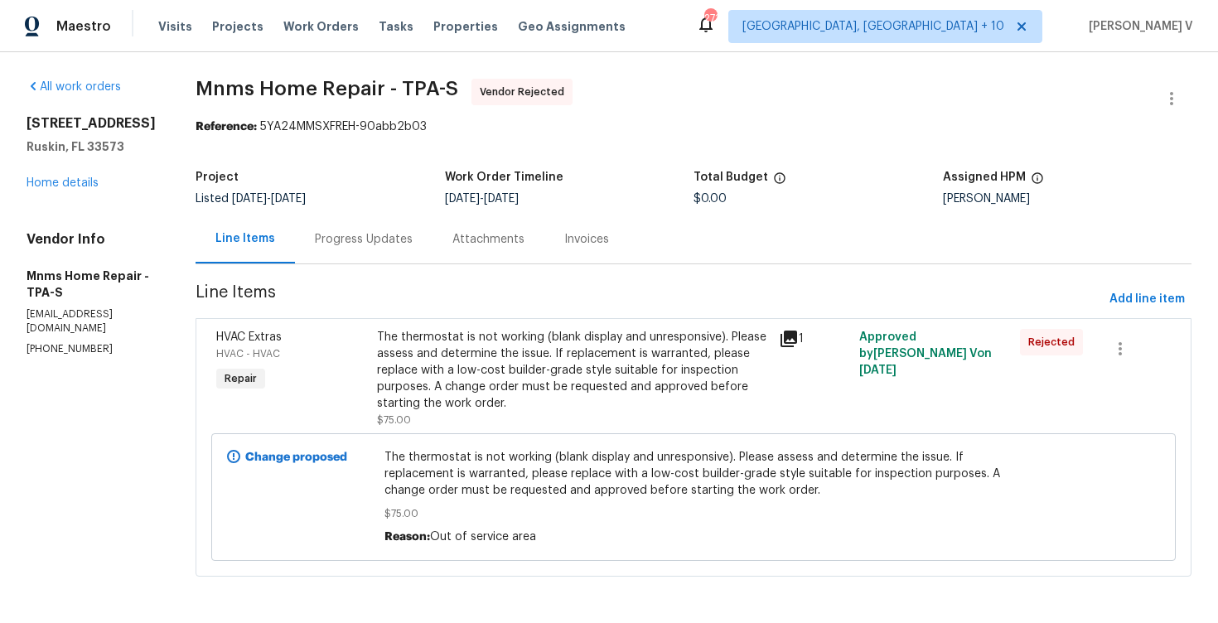
click at [432, 231] on div "Progress Updates" at bounding box center [363, 239] width 137 height 49
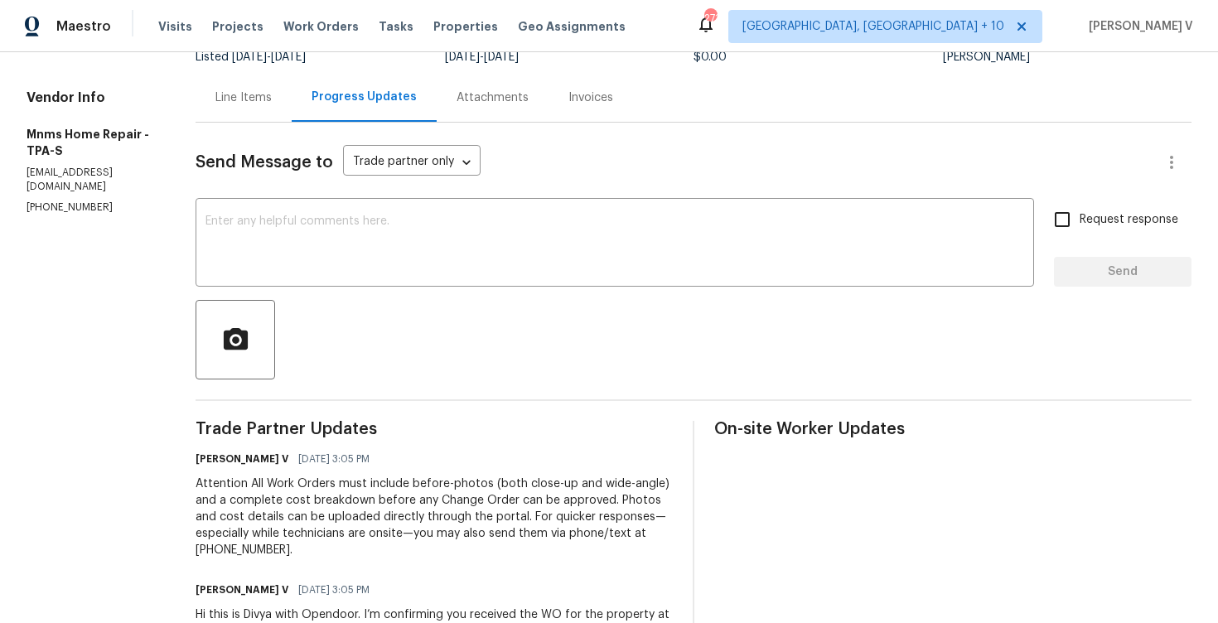
scroll to position [63, 0]
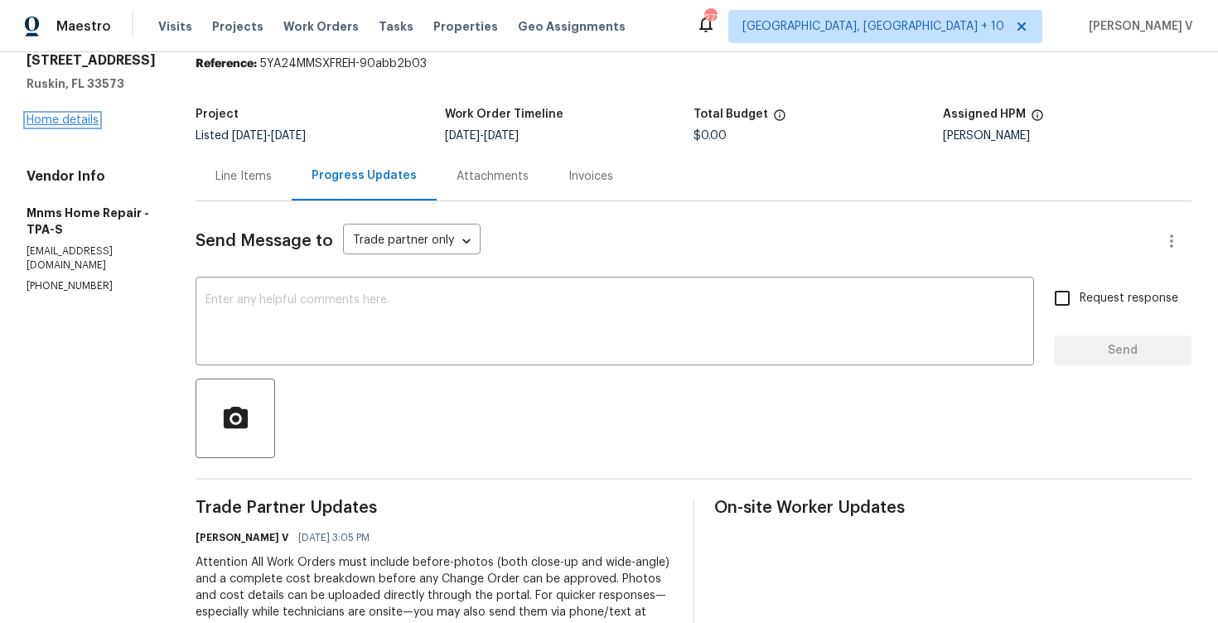
click at [72, 114] on link "Home details" at bounding box center [63, 120] width 72 height 12
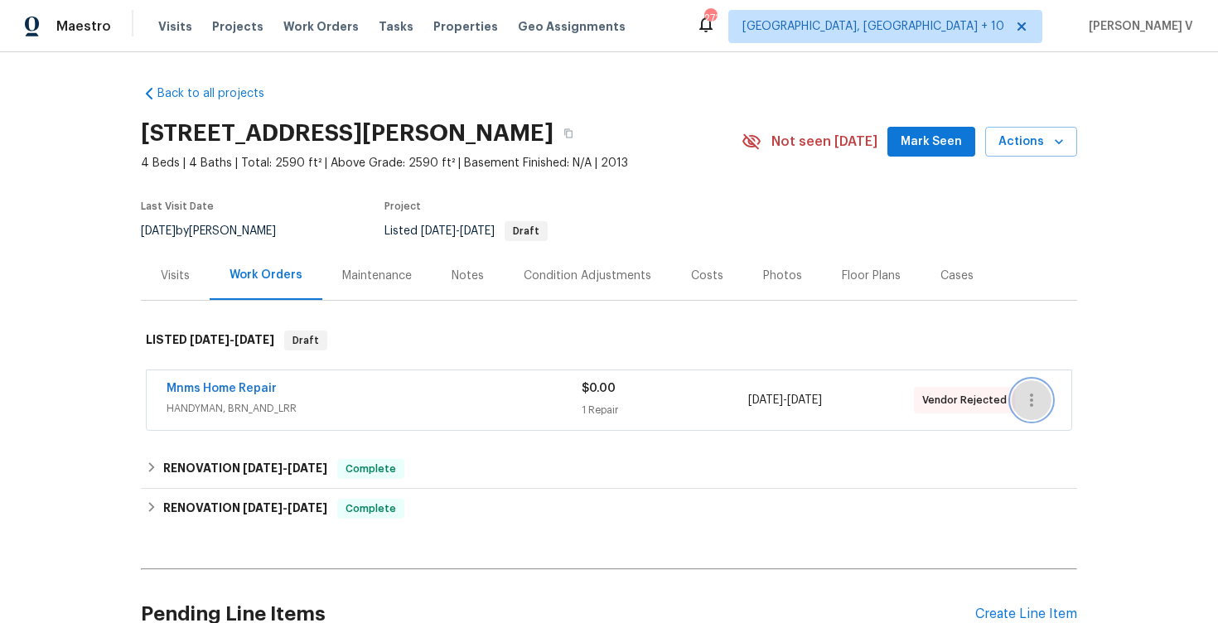
click at [1042, 393] on button "button" at bounding box center [1031, 400] width 40 height 40
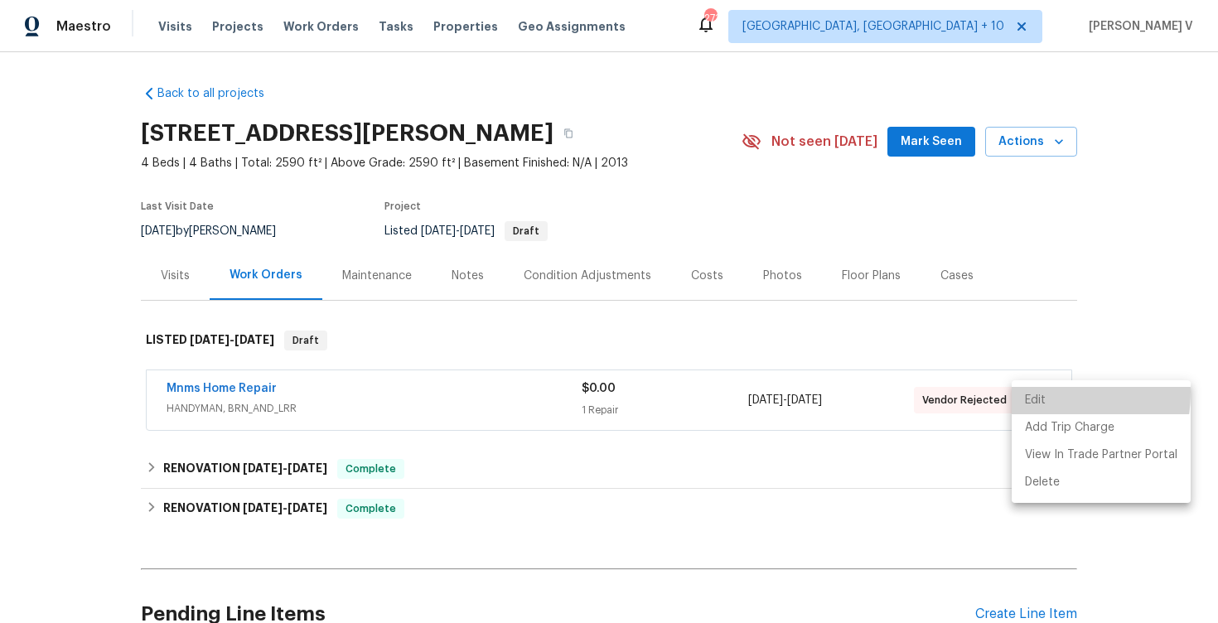
click at [1031, 393] on li "Edit" at bounding box center [1100, 400] width 179 height 27
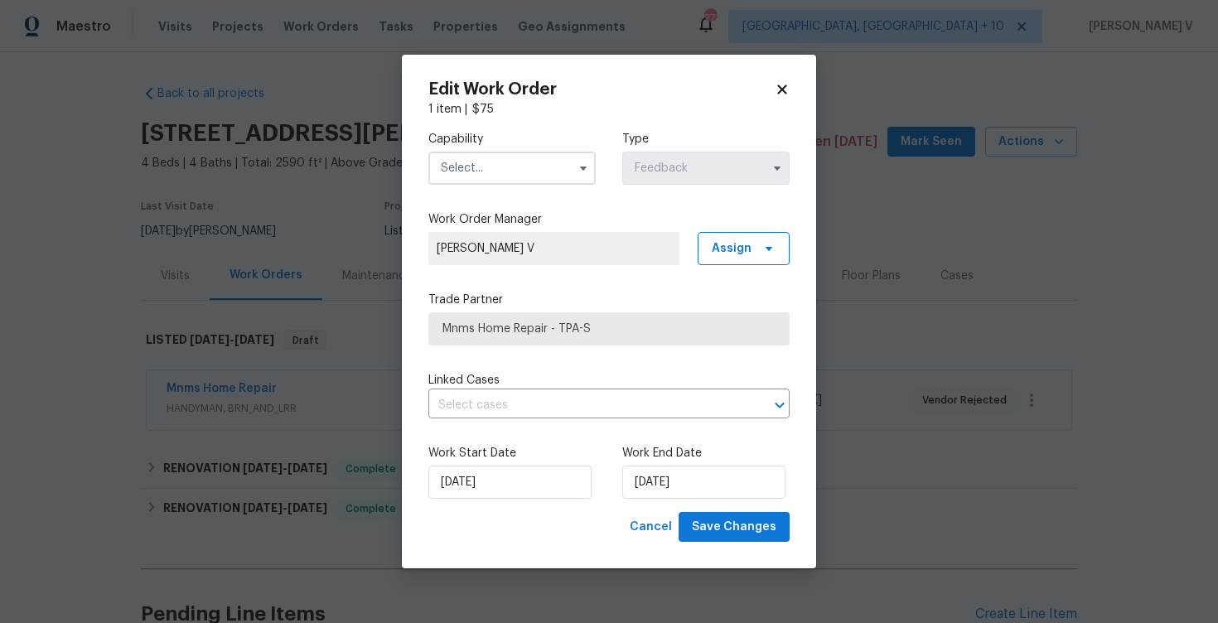
click at [489, 184] on input "text" at bounding box center [511, 168] width 167 height 33
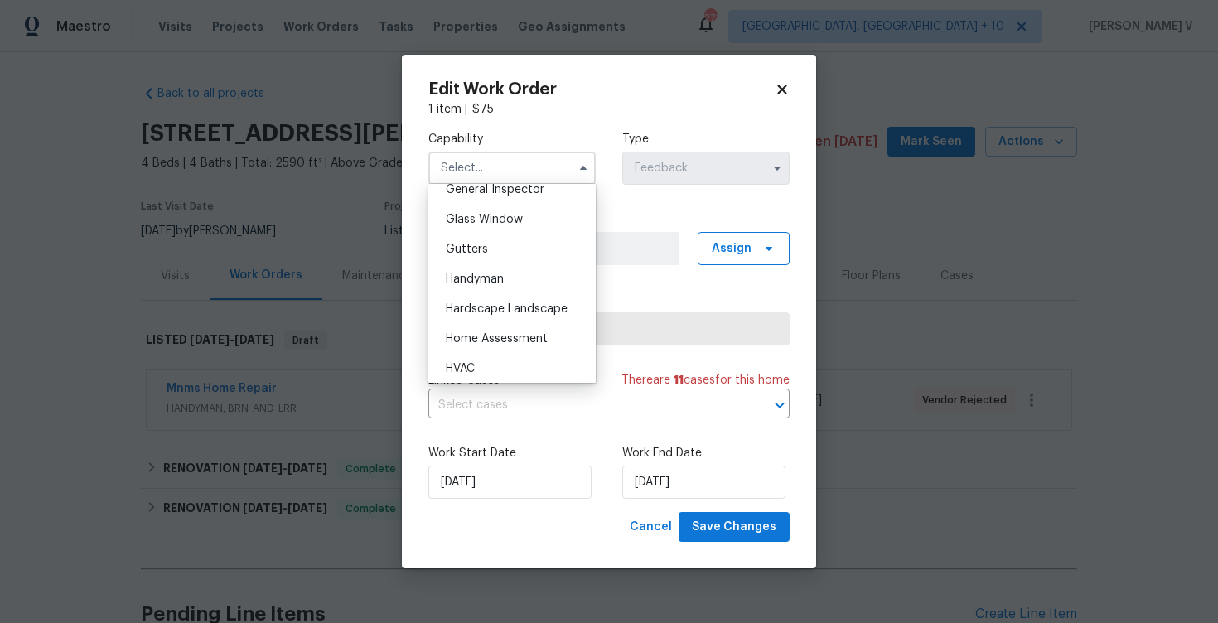
scroll to position [842, 0]
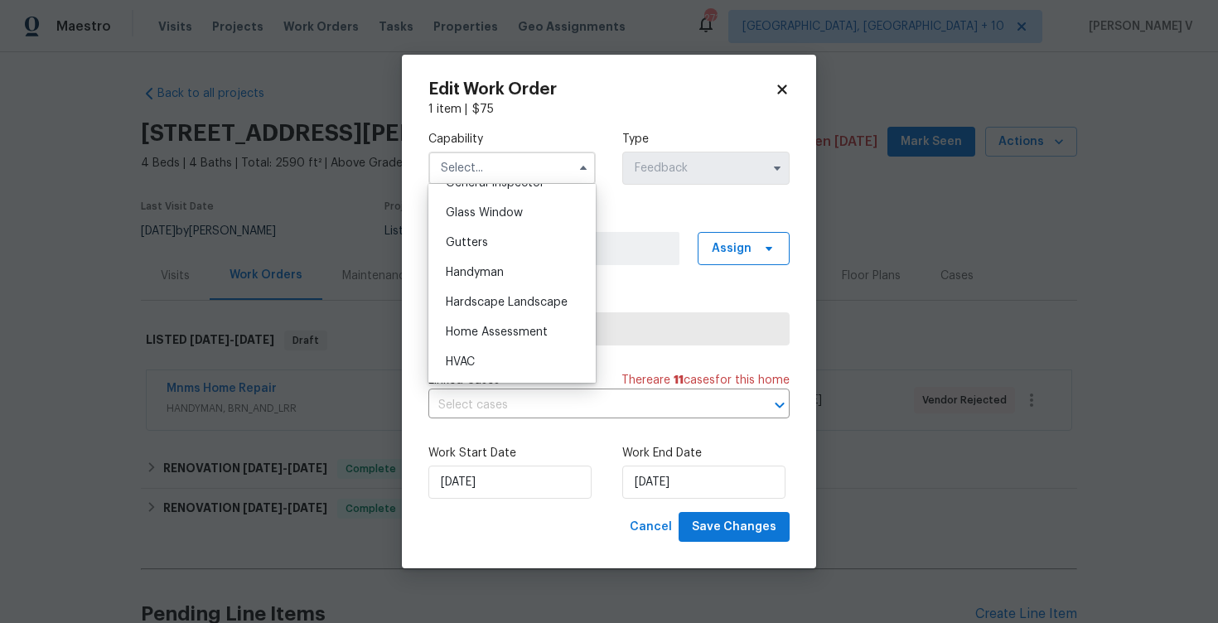
click at [484, 266] on div "Handyman" at bounding box center [511, 273] width 159 height 30
type input "Handyman"
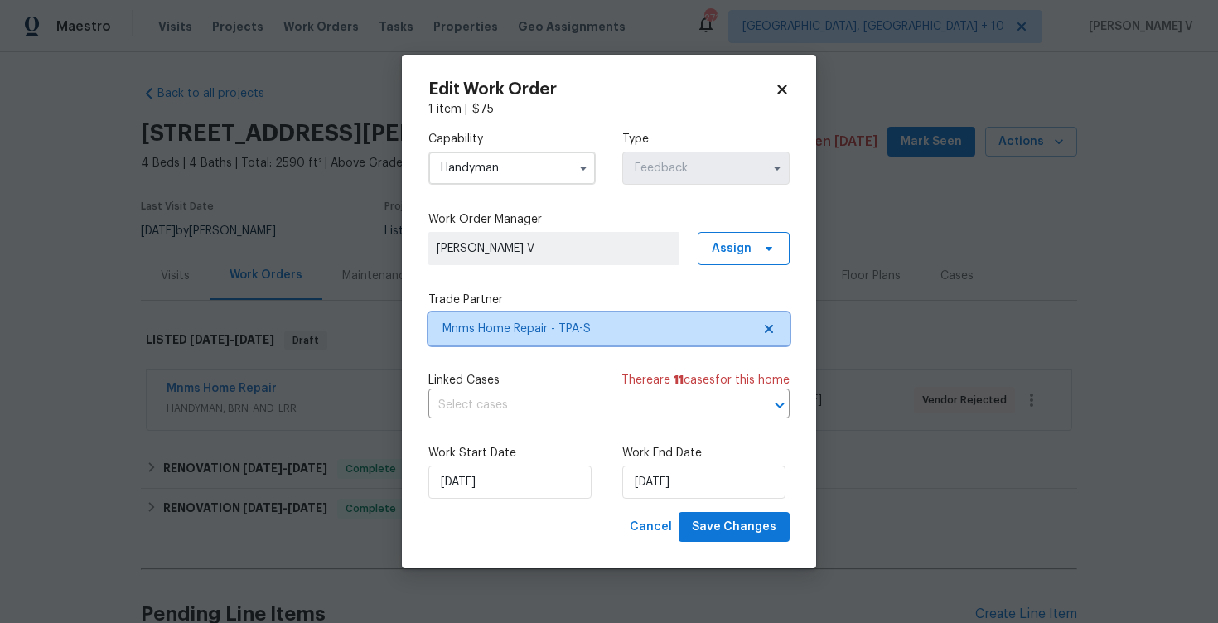
click at [740, 331] on span "Mnms Home Repair - TPA-S" at bounding box center [596, 329] width 309 height 17
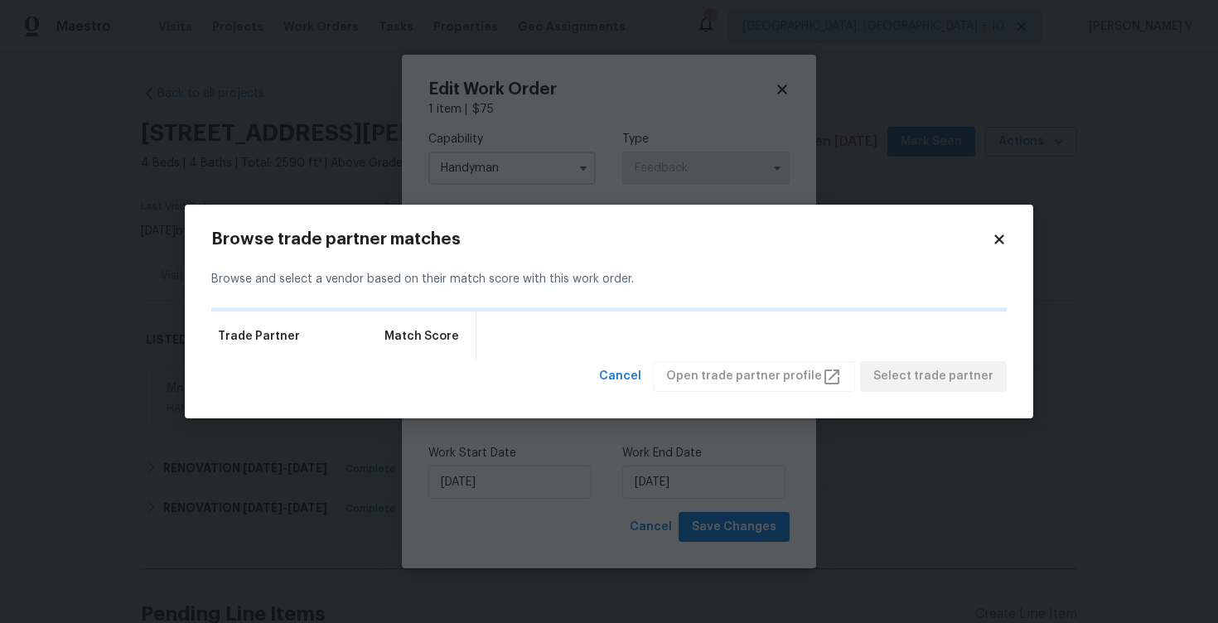
click at [740, 331] on div "Trade Partner Match Score" at bounding box center [608, 336] width 795 height 50
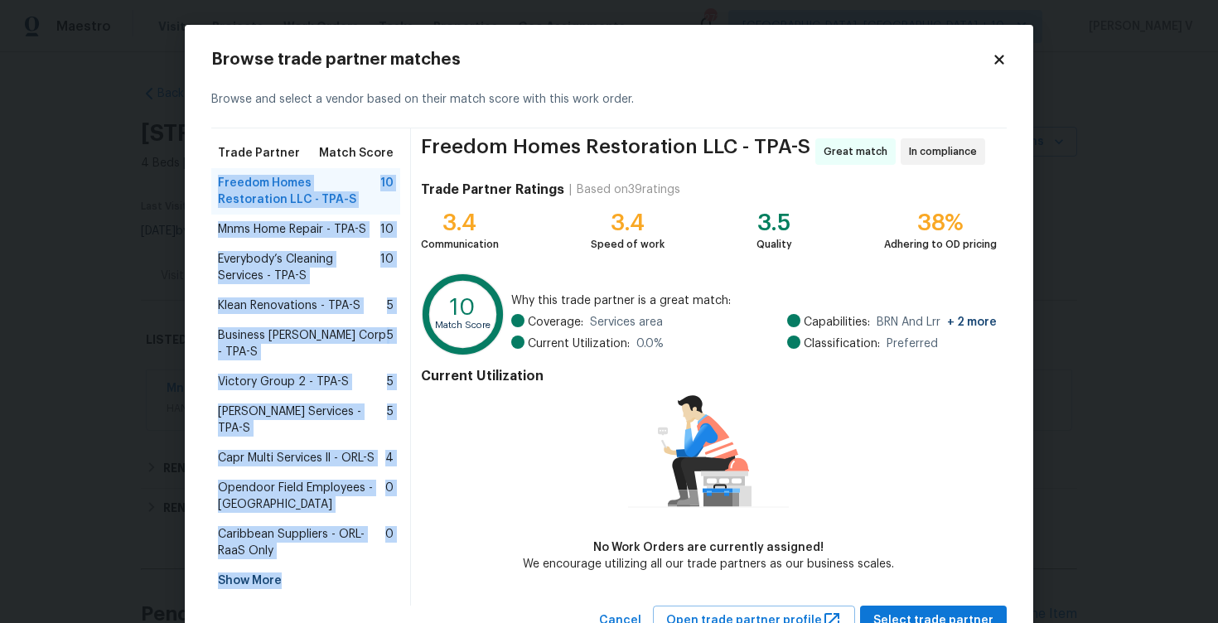
click at [528, 232] on div "3.4 Communication 3.4 Speed of work 3.5 Quality 38% Adhering to OD pricing" at bounding box center [709, 231] width 576 height 43
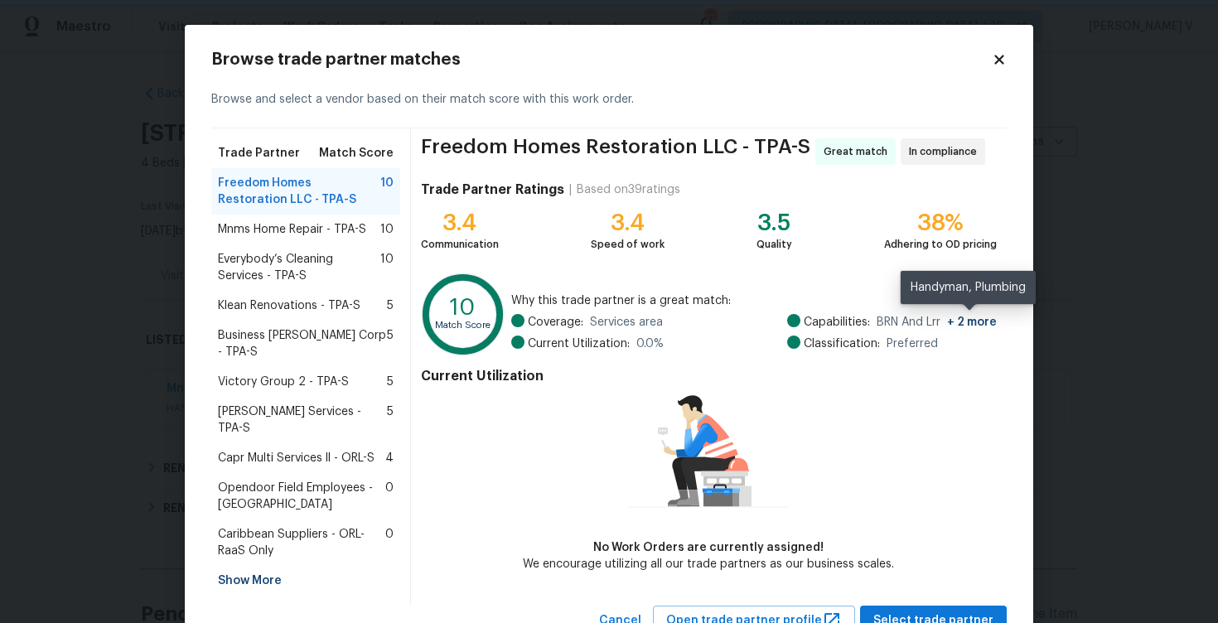
scroll to position [40, 0]
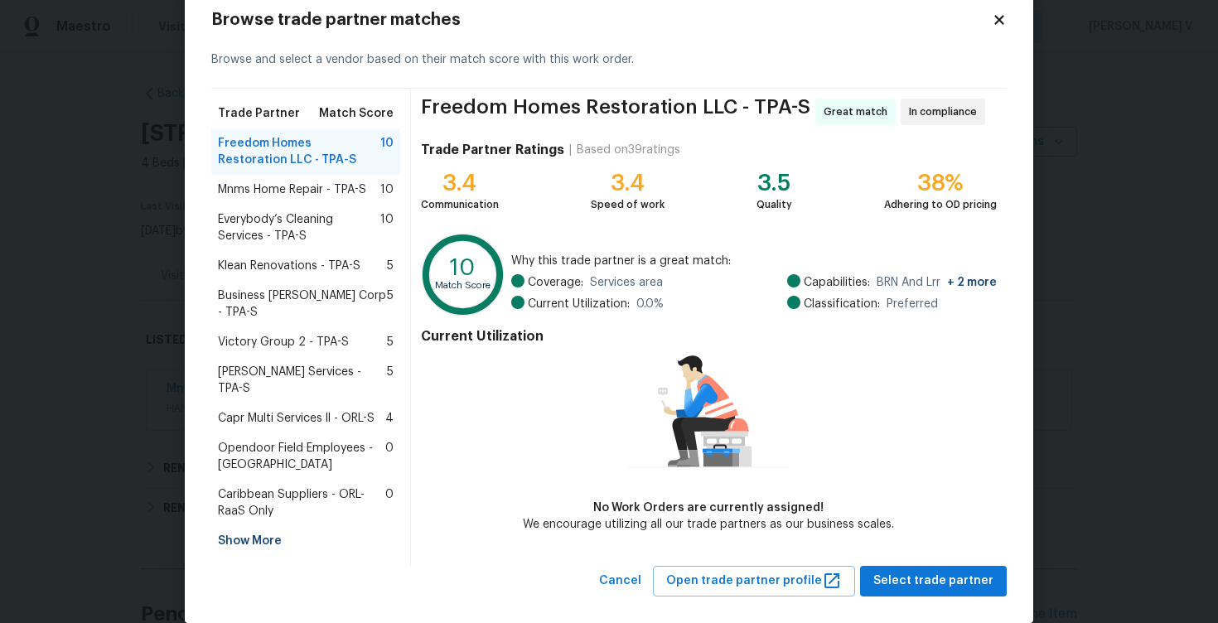
click at [327, 234] on span "Everybody’s Cleaning Services - TPA-S" at bounding box center [299, 227] width 162 height 33
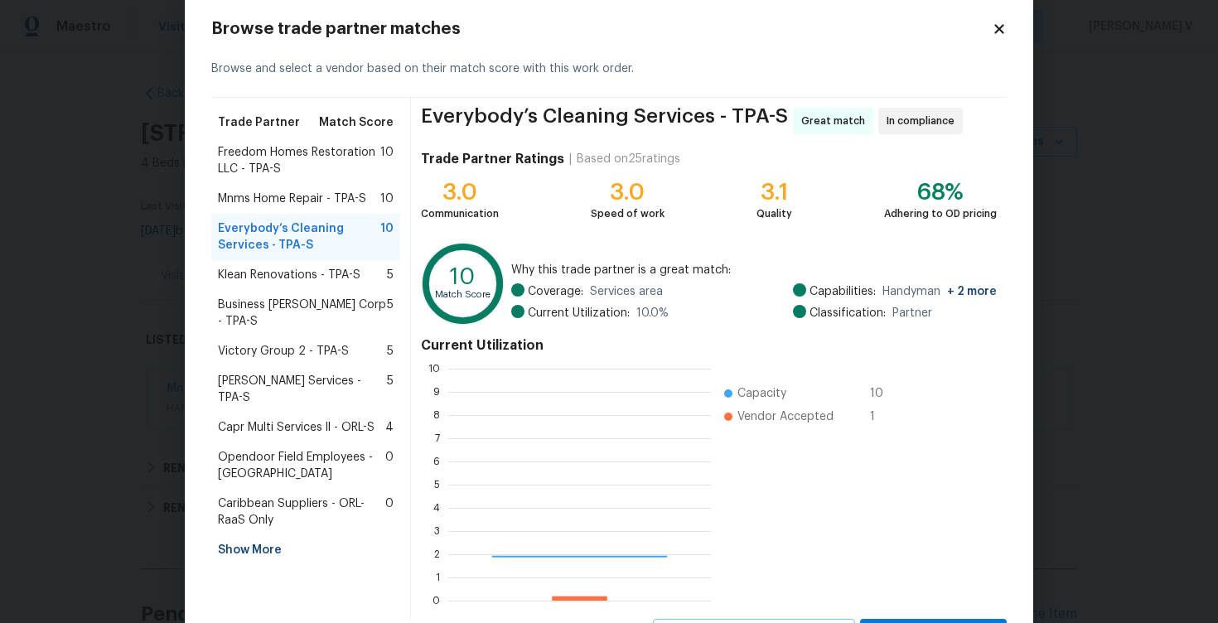
scroll to position [232, 263]
click at [269, 282] on div "Klean Renovations - TPA-S 5" at bounding box center [305, 275] width 189 height 30
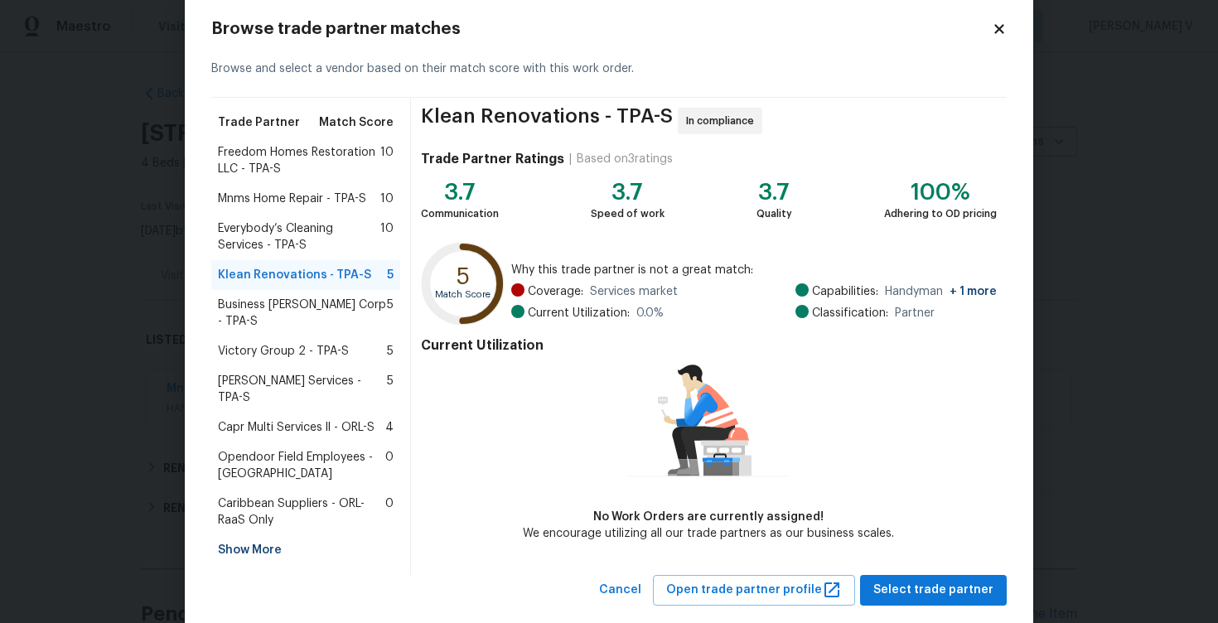
click at [240, 301] on span "Business Morel Corp - TPA-S" at bounding box center [302, 313] width 169 height 33
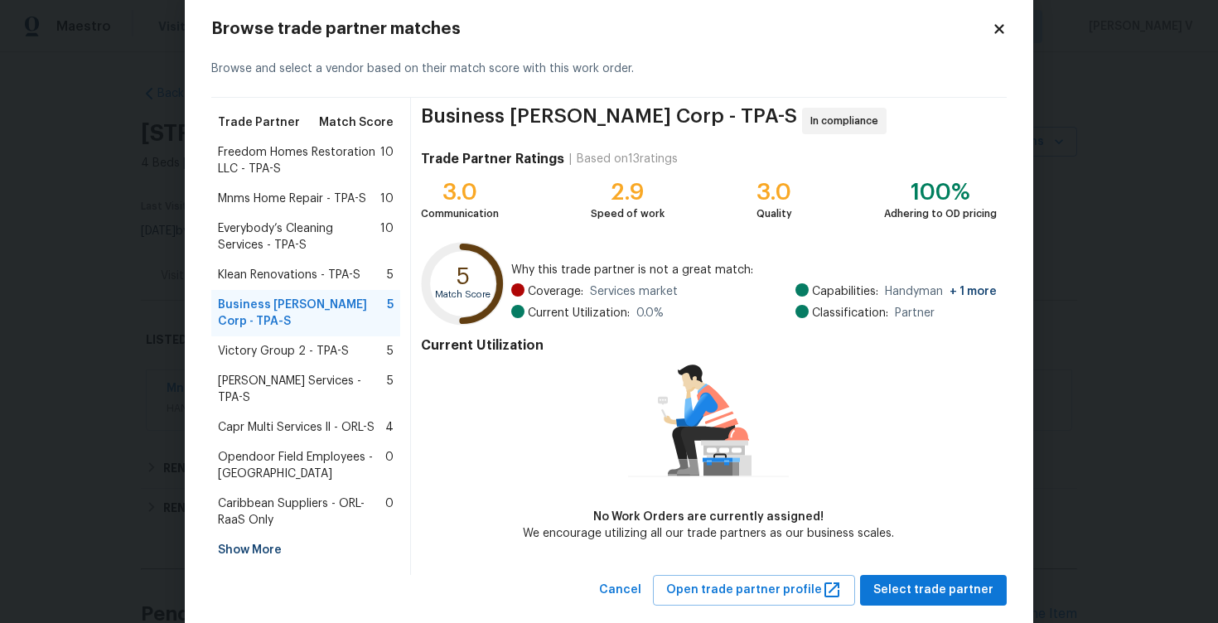
click at [300, 153] on span "Freedom Homes Restoration LLC - TPA-S" at bounding box center [299, 160] width 162 height 33
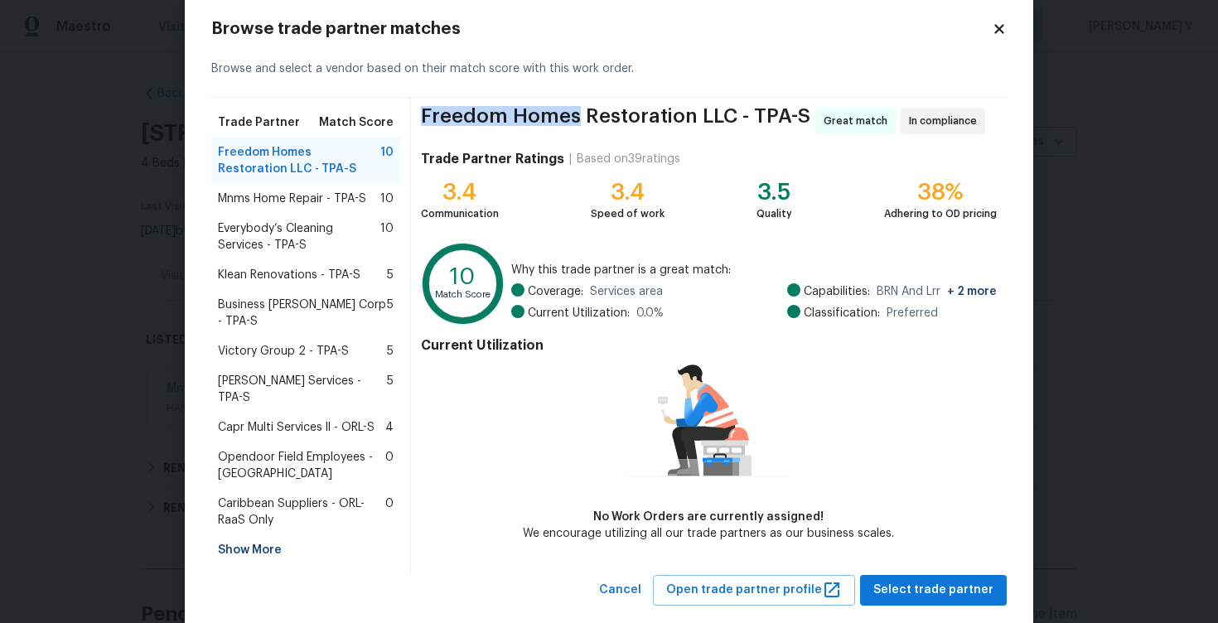
drag, startPoint x: 422, startPoint y: 114, endPoint x: 574, endPoint y: 117, distance: 151.6
click at [575, 117] on span "Freedom Homes Restoration LLC - TPA-S" at bounding box center [615, 121] width 389 height 27
copy span "Freedom Homes"
click at [296, 343] on span "Victory Group 2 - TPA-S" at bounding box center [283, 351] width 131 height 17
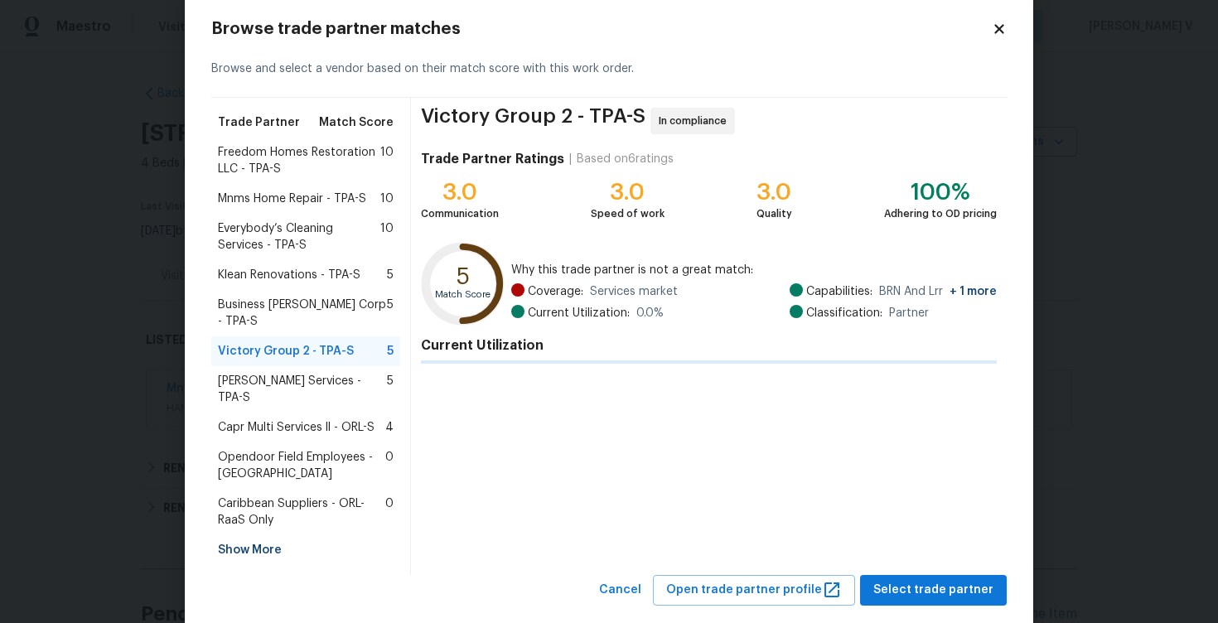
click at [316, 336] on div "Victory Group 2 - TPA-S 5" at bounding box center [305, 351] width 189 height 30
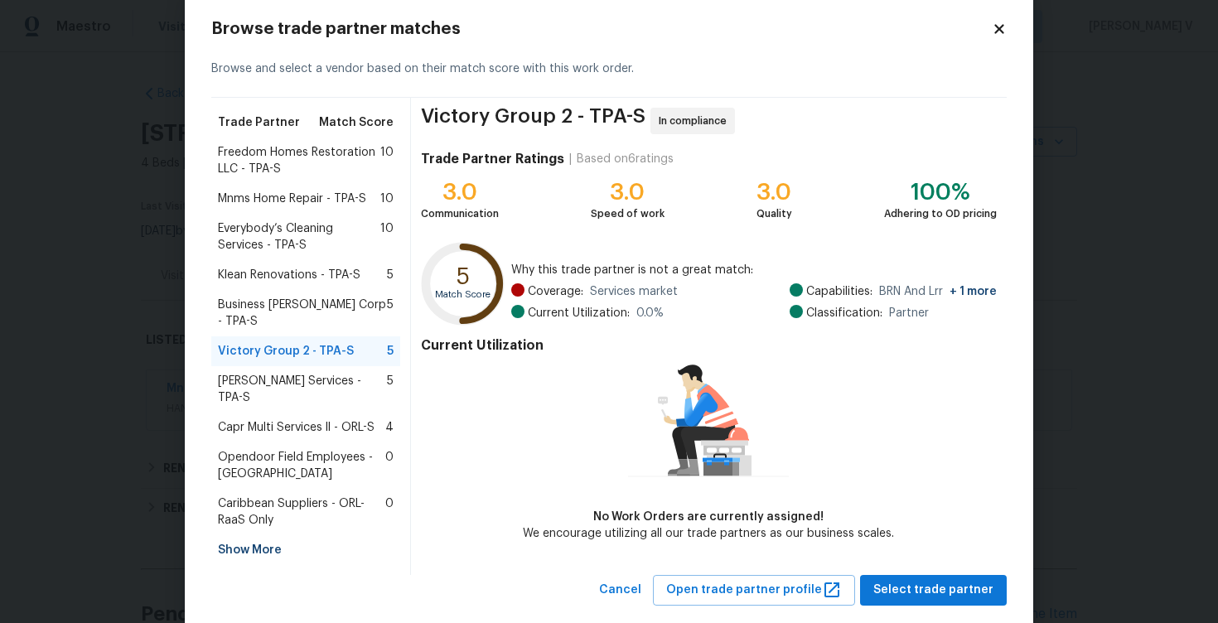
click at [287, 412] on div "Capr Multi Services ll - ORL-S 4" at bounding box center [305, 427] width 189 height 30
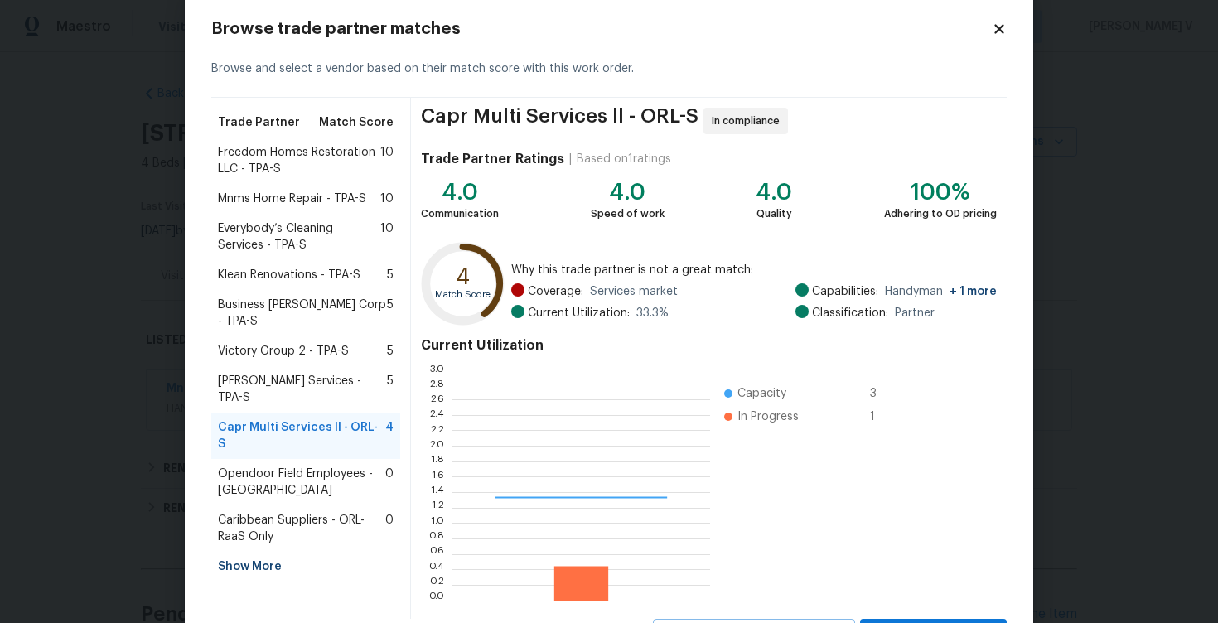
click at [310, 373] on span "Gabler Services - TPA-S" at bounding box center [302, 389] width 169 height 33
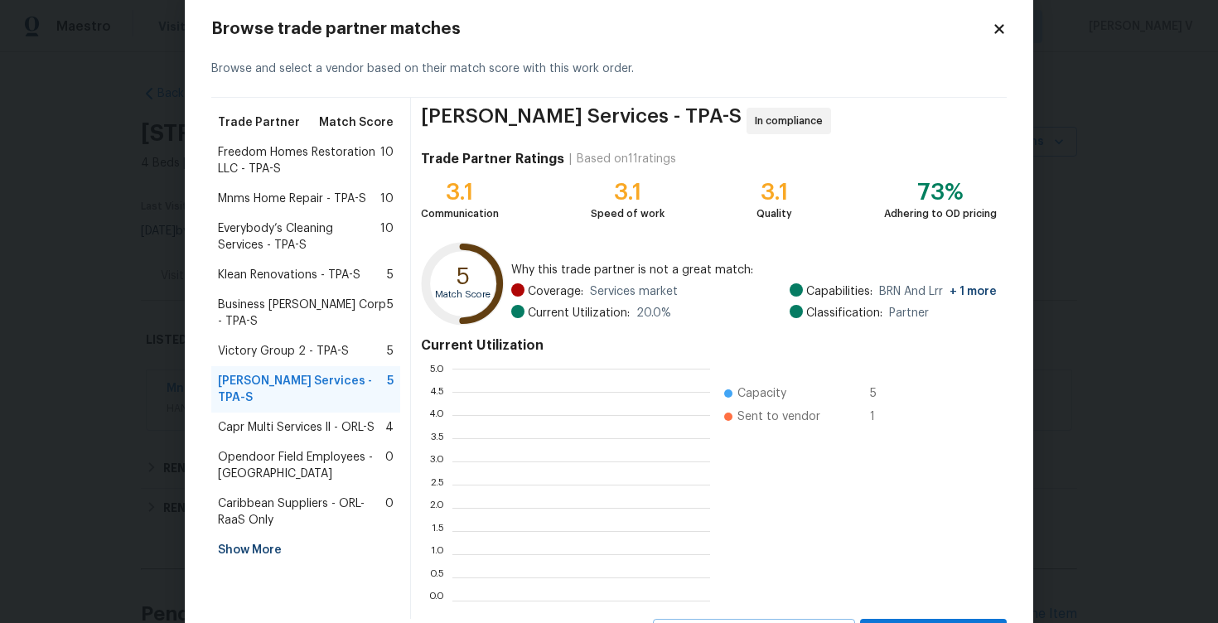
scroll to position [232, 258]
click at [275, 449] on span "Opendoor Field Employees - Tampa" at bounding box center [301, 465] width 167 height 33
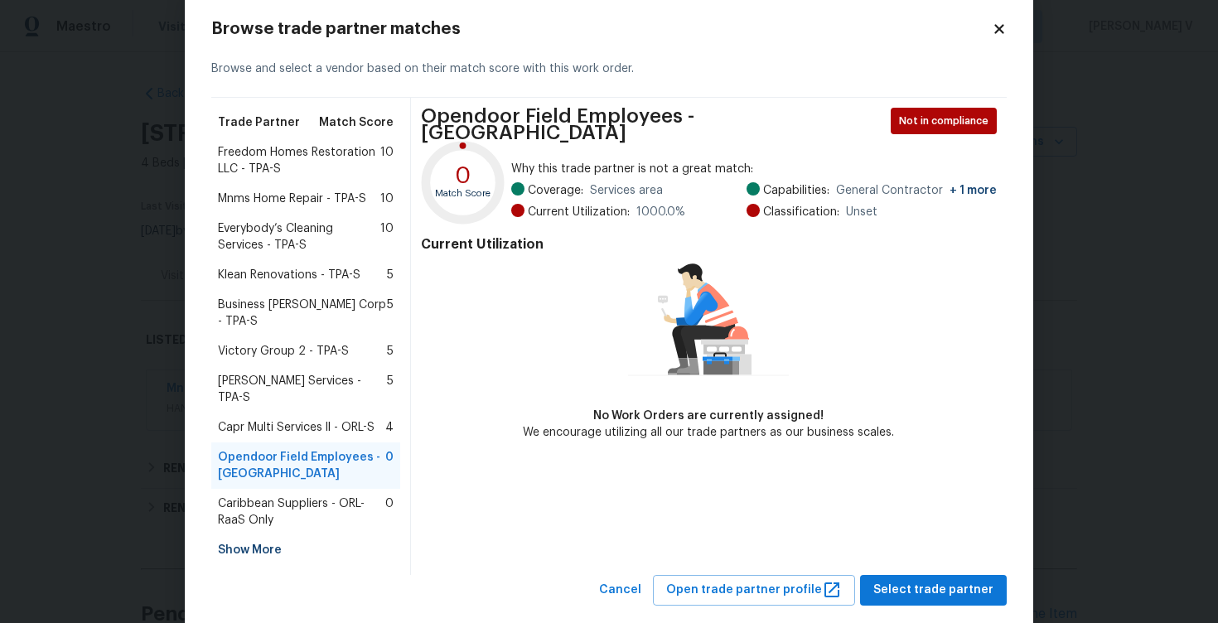
click at [303, 253] on div "Everybody’s Cleaning Services - TPA-S 10" at bounding box center [305, 237] width 189 height 46
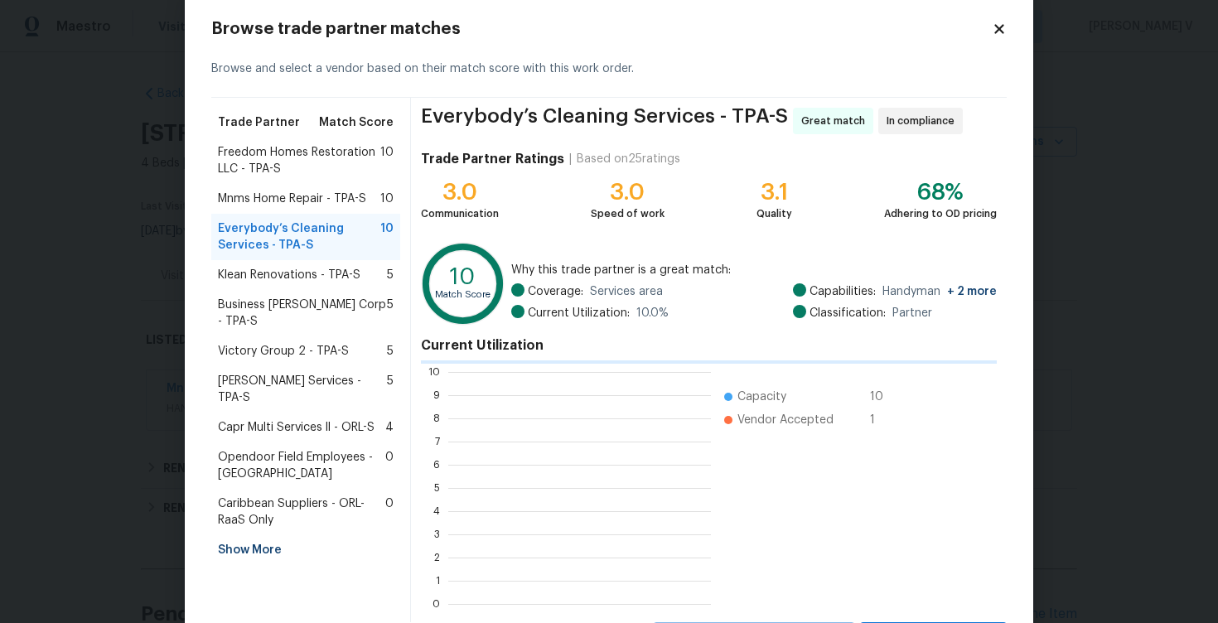
scroll to position [232, 263]
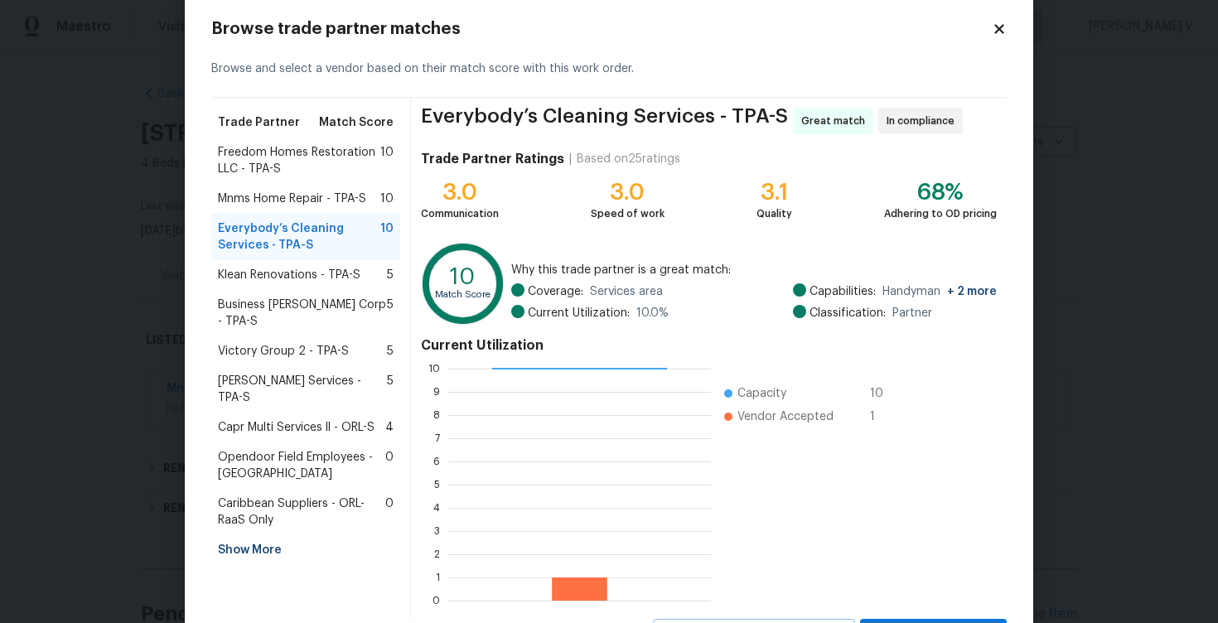
click at [331, 202] on span "Mnms Home Repair - TPA-S" at bounding box center [292, 198] width 148 height 17
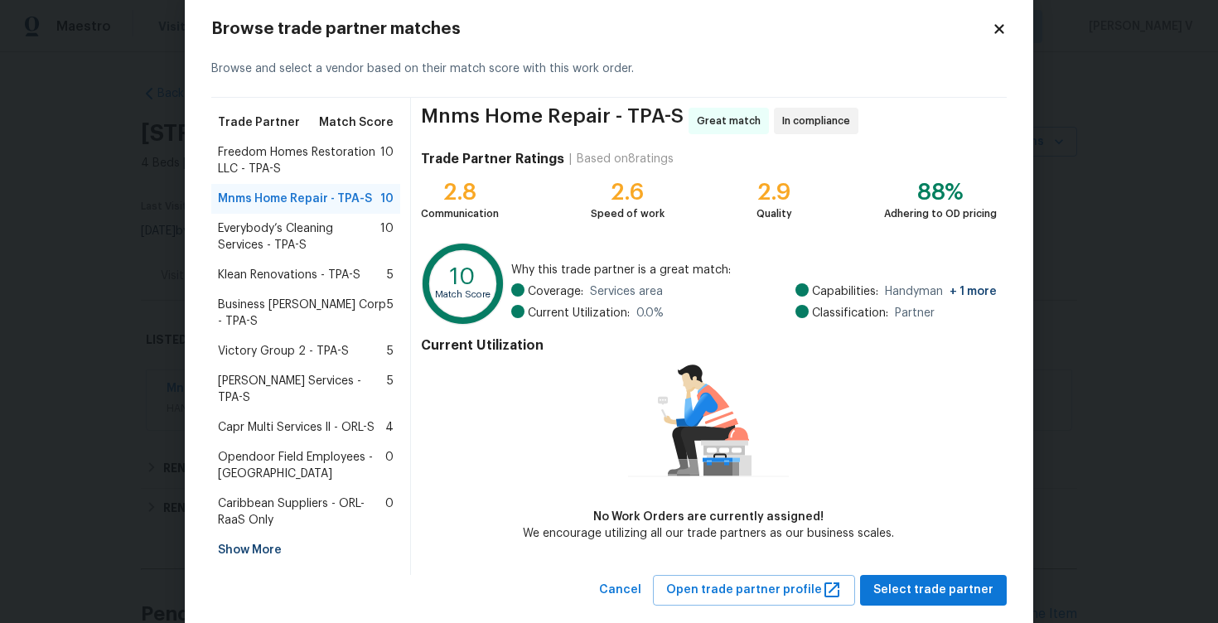
click at [345, 147] on span "Freedom Homes Restoration LLC - TPA-S" at bounding box center [299, 160] width 162 height 33
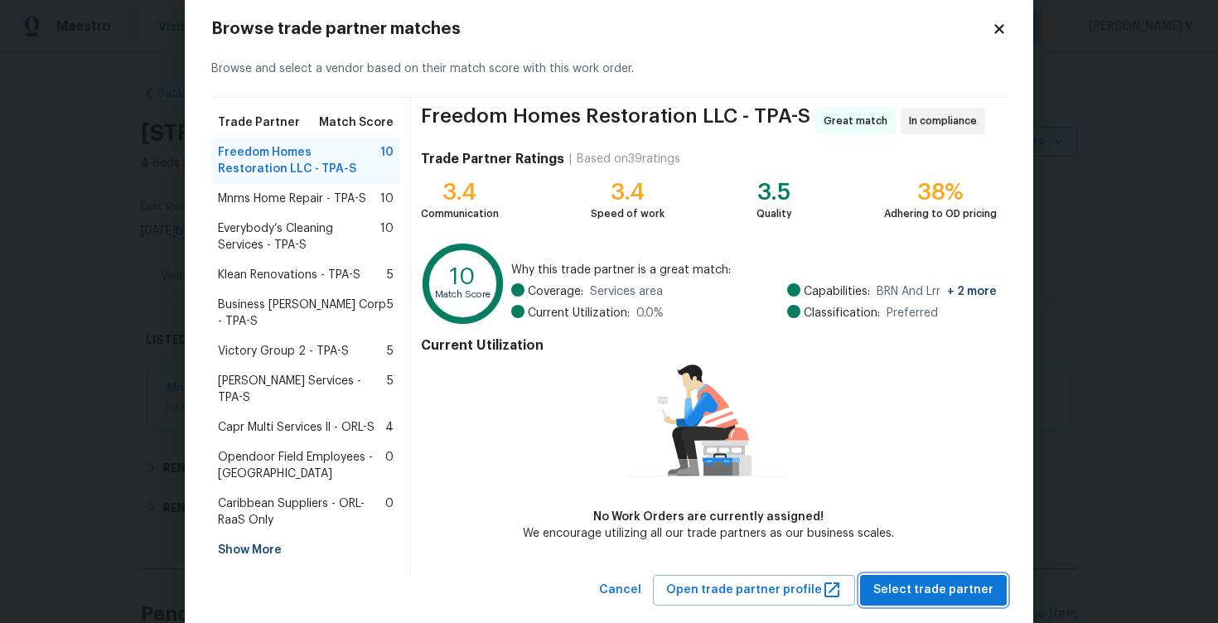
click at [942, 580] on span "Select trade partner" at bounding box center [933, 590] width 120 height 21
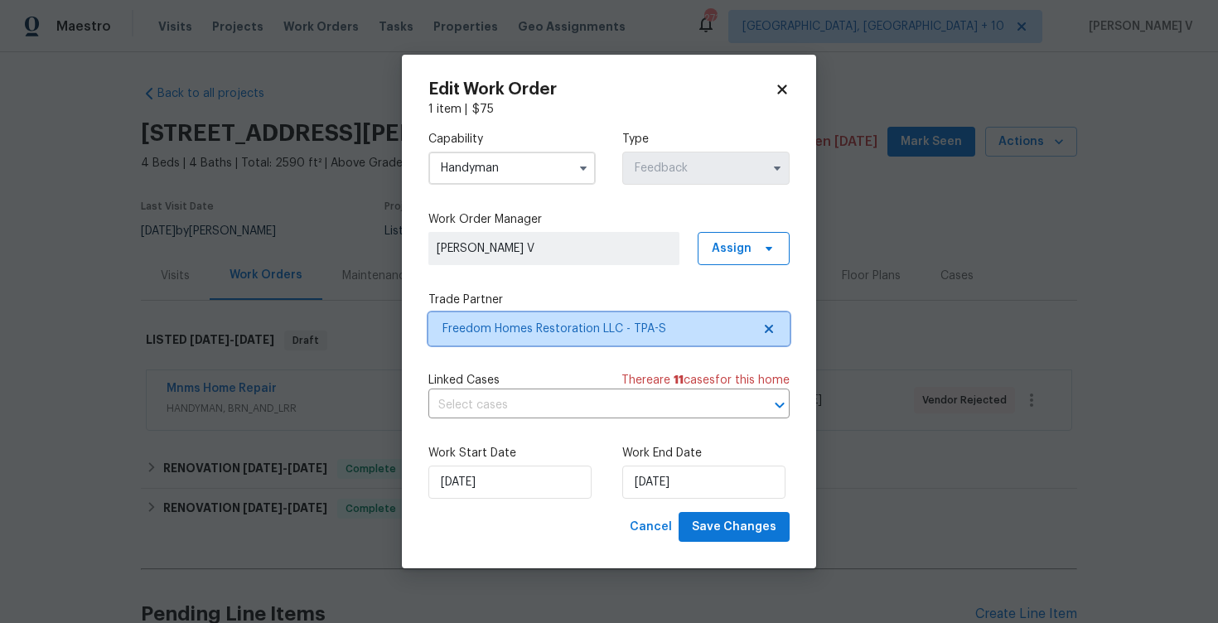
scroll to position [0, 0]
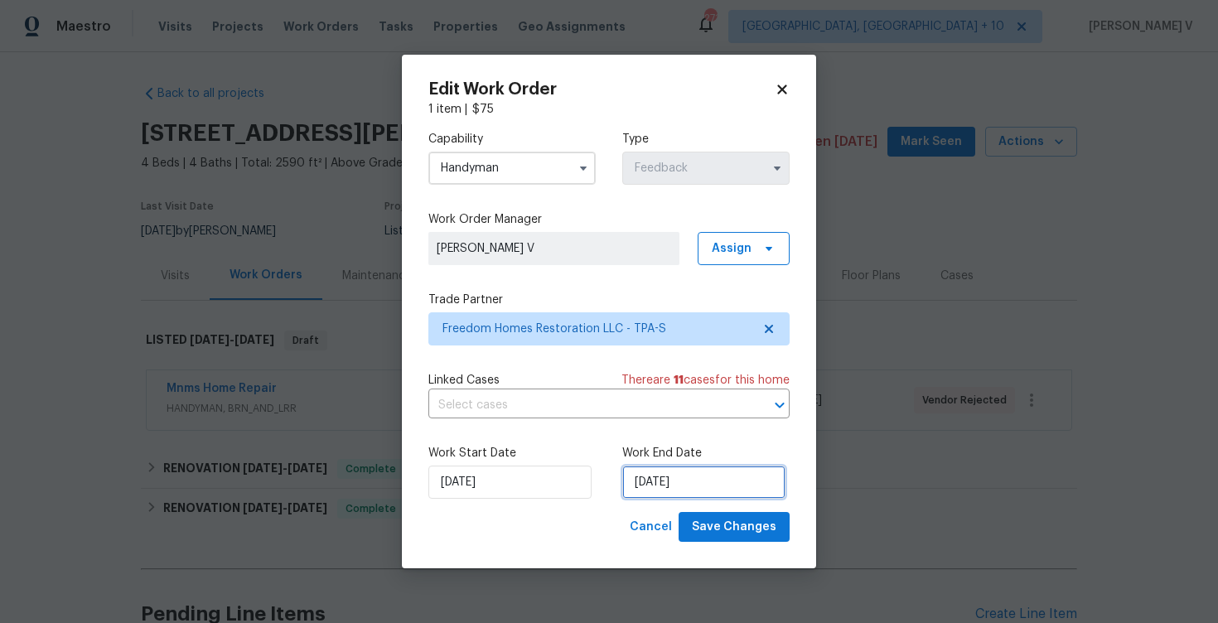
click at [644, 476] on input "[DATE]" at bounding box center [703, 481] width 163 height 33
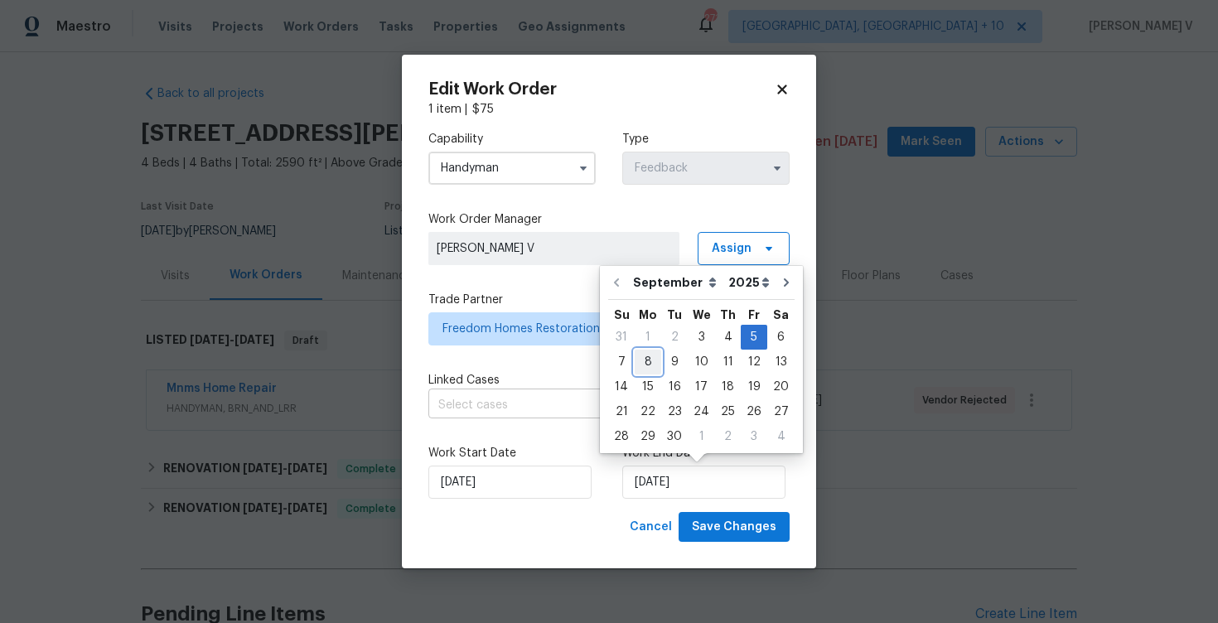
drag, startPoint x: 643, startPoint y: 363, endPoint x: 626, endPoint y: 392, distance: 33.4
click at [643, 362] on div "8" at bounding box center [647, 361] width 27 height 23
type input "08/09/2025"
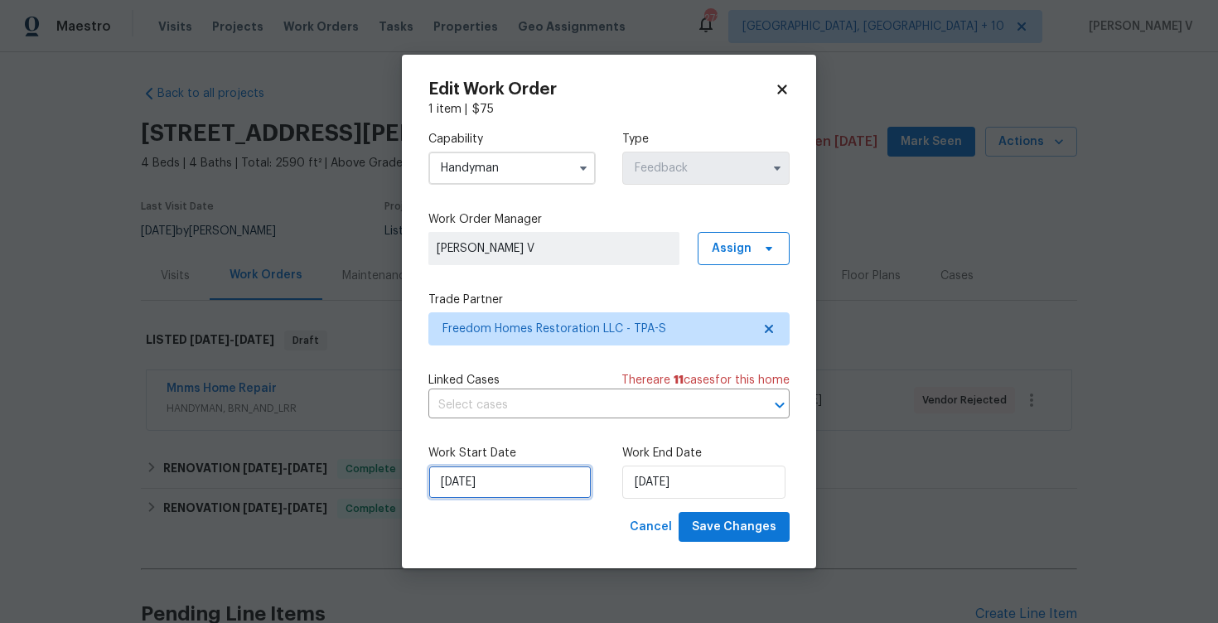
click at [523, 477] on input "[DATE]" at bounding box center [509, 481] width 163 height 33
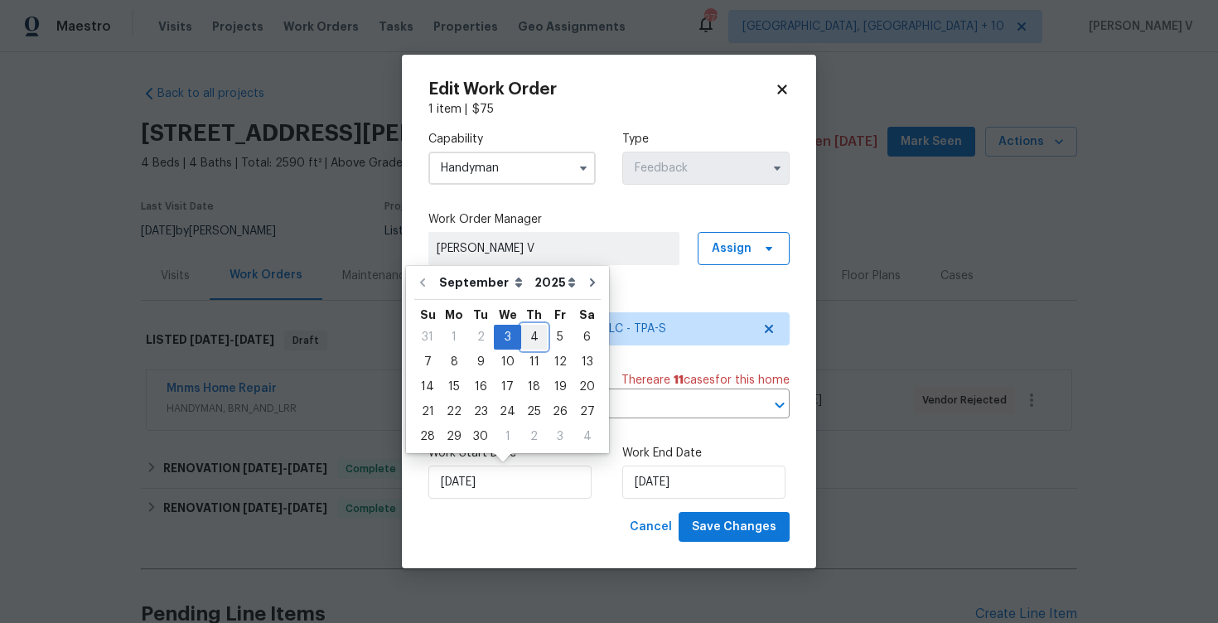
click at [523, 336] on div "4" at bounding box center [534, 337] width 26 height 23
type input "04/09/2025"
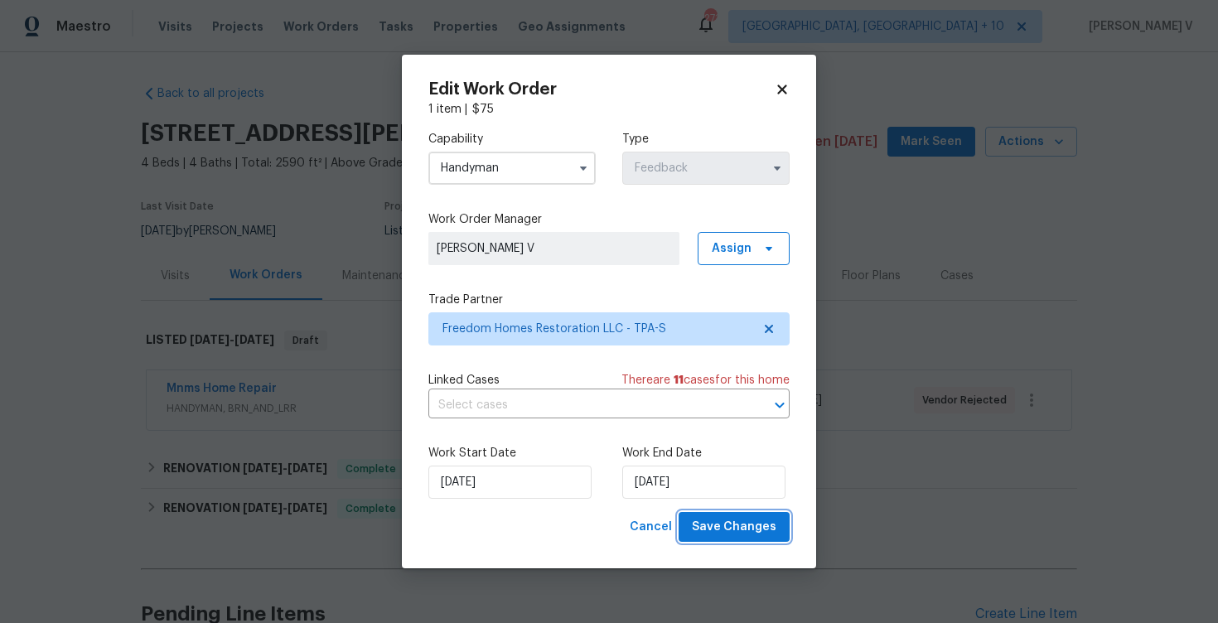
click at [723, 529] on span "Save Changes" at bounding box center [734, 527] width 84 height 21
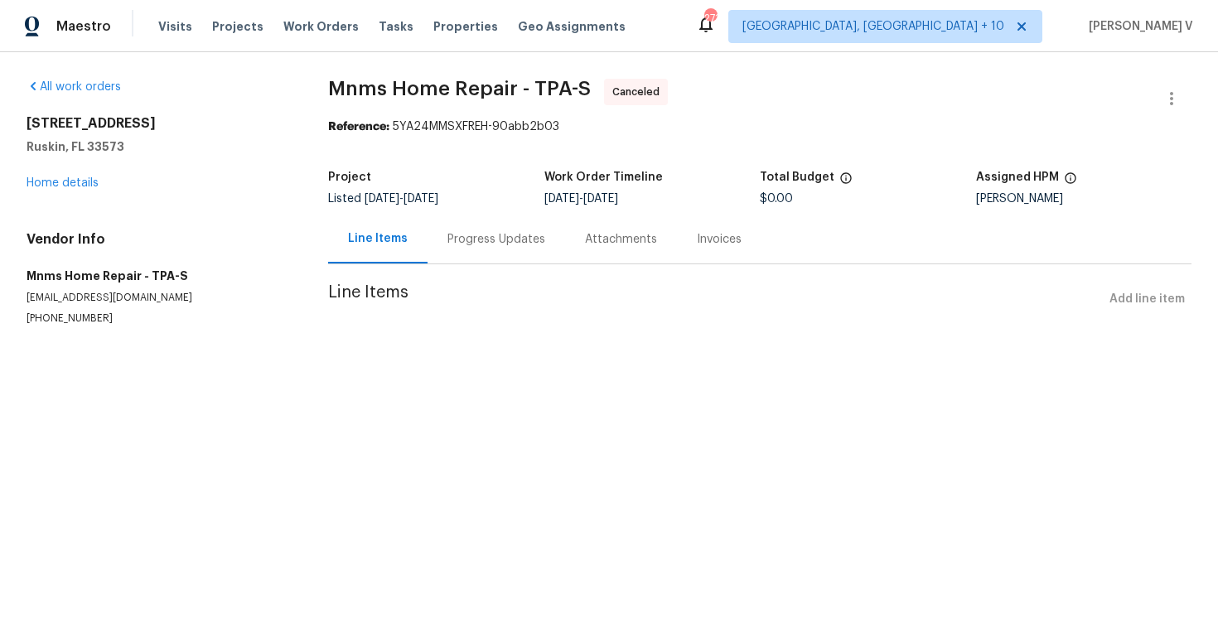
click at [475, 239] on div "Progress Updates" at bounding box center [496, 239] width 98 height 17
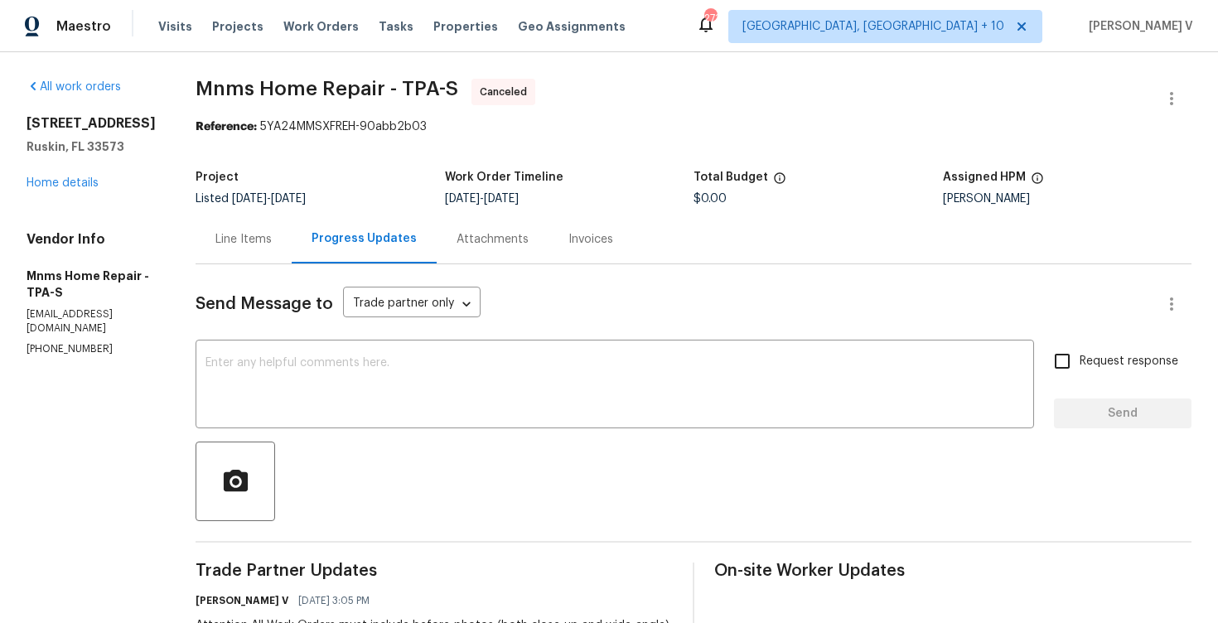
scroll to position [238, 0]
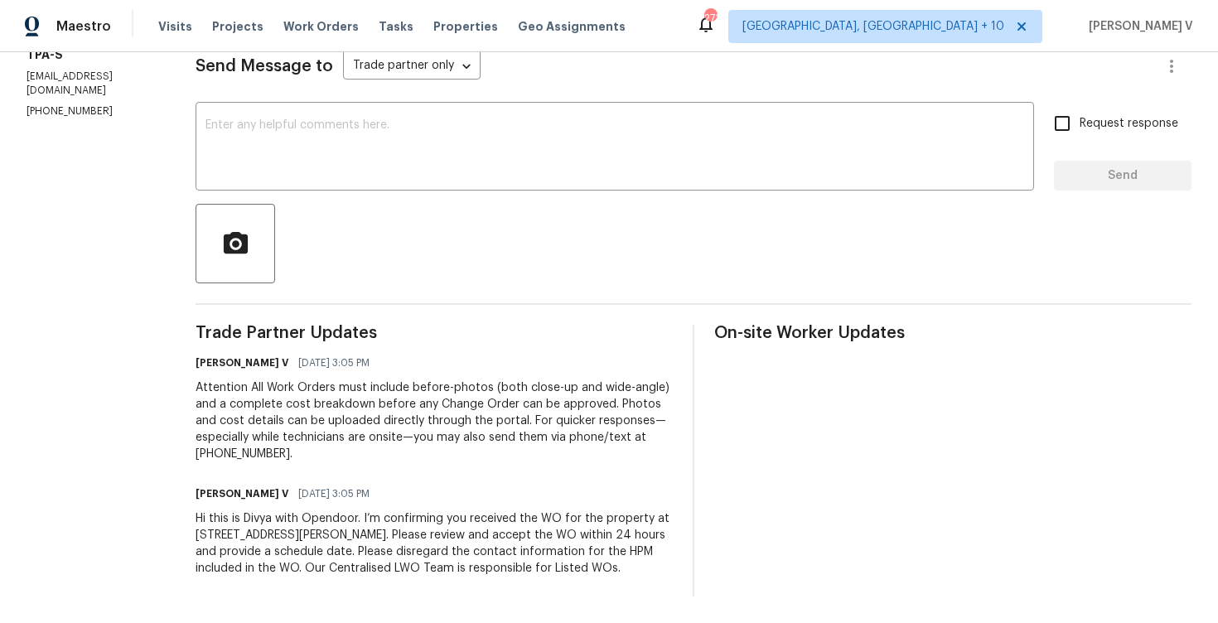
click at [299, 524] on div "Hi this is Divya with Opendoor. I’m confirming you received the WO for the prop…" at bounding box center [433, 543] width 477 height 66
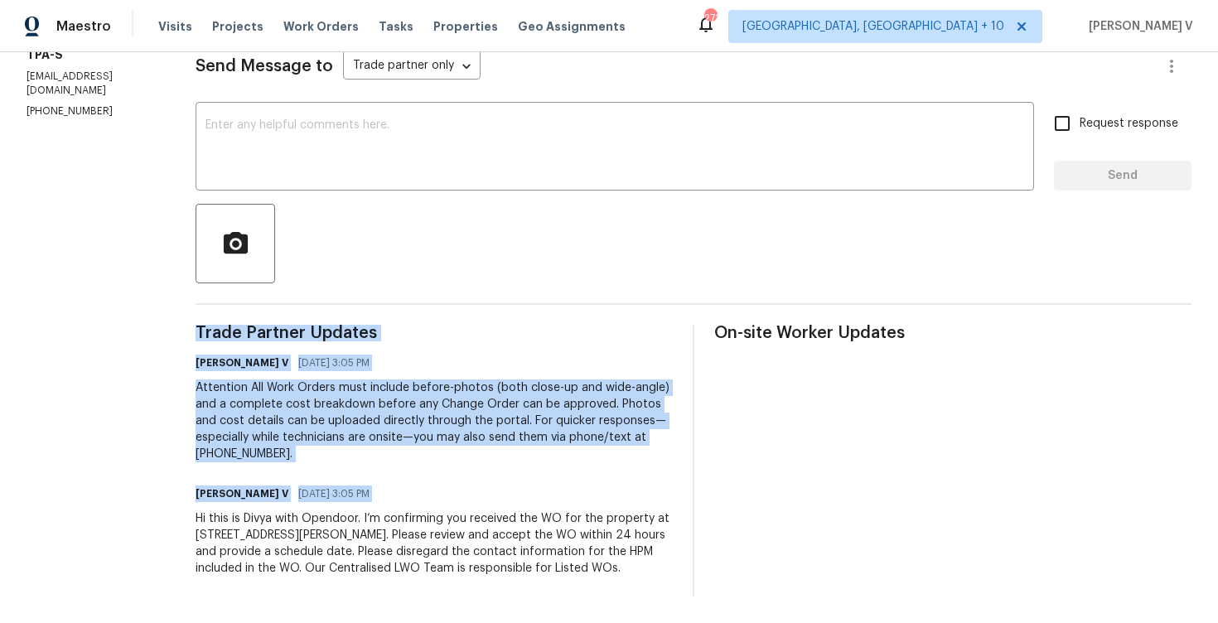
click at [299, 524] on div "Hi this is Divya with Opendoor. I’m confirming you received the WO for the prop…" at bounding box center [433, 543] width 477 height 66
copy div "Trade Partner Updates [PERSON_NAME] V [DATE] 3:05 PM Attention All Work Orders …"
click at [331, 410] on div "Attention All Work Orders must include before-photos (both close-up and wide-an…" at bounding box center [433, 420] width 477 height 83
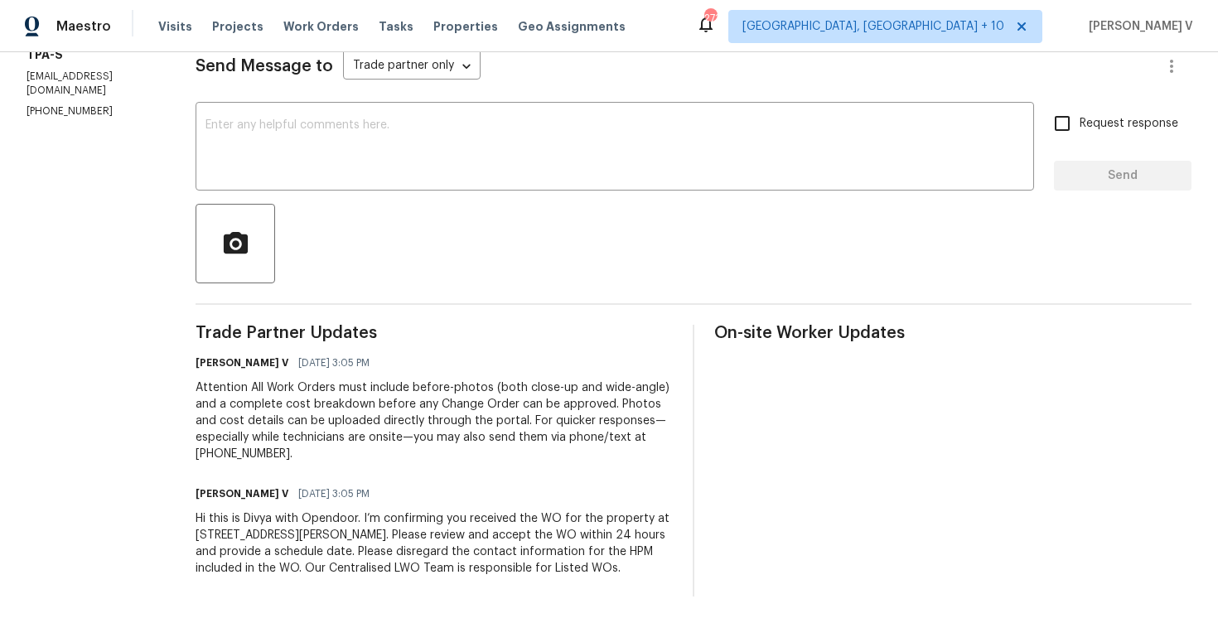
click at [331, 410] on div "Attention All Work Orders must include before-photos (both close-up and wide-an…" at bounding box center [433, 420] width 477 height 83
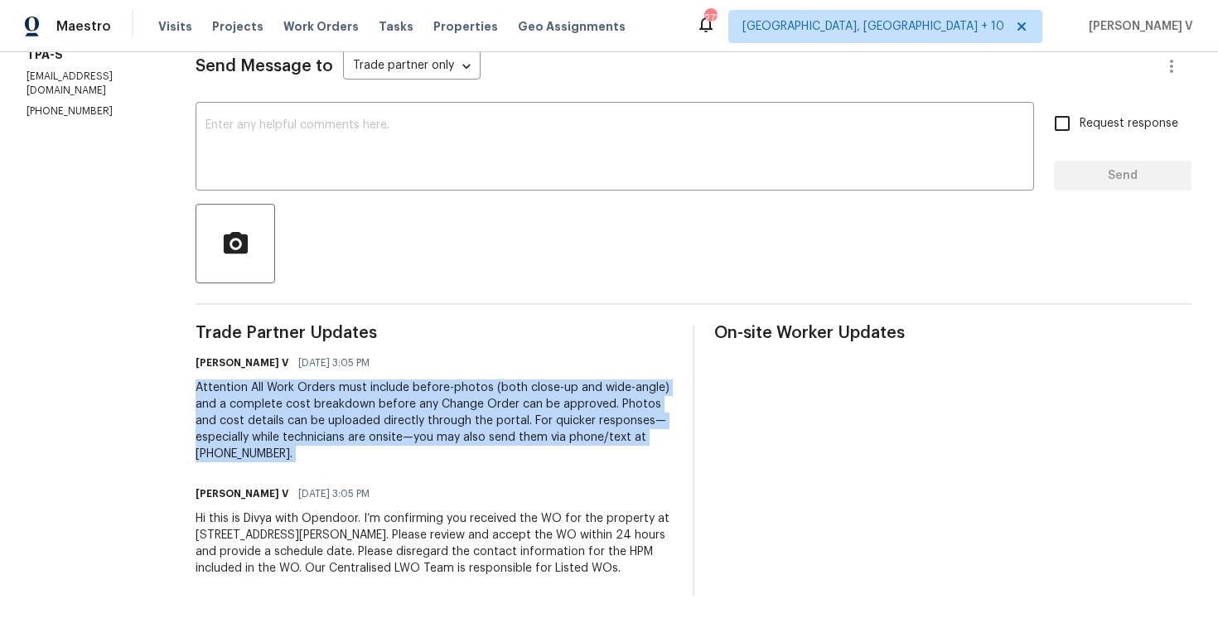
copy div "Attention All Work Orders must include before-photos (both close-up and wide-an…"
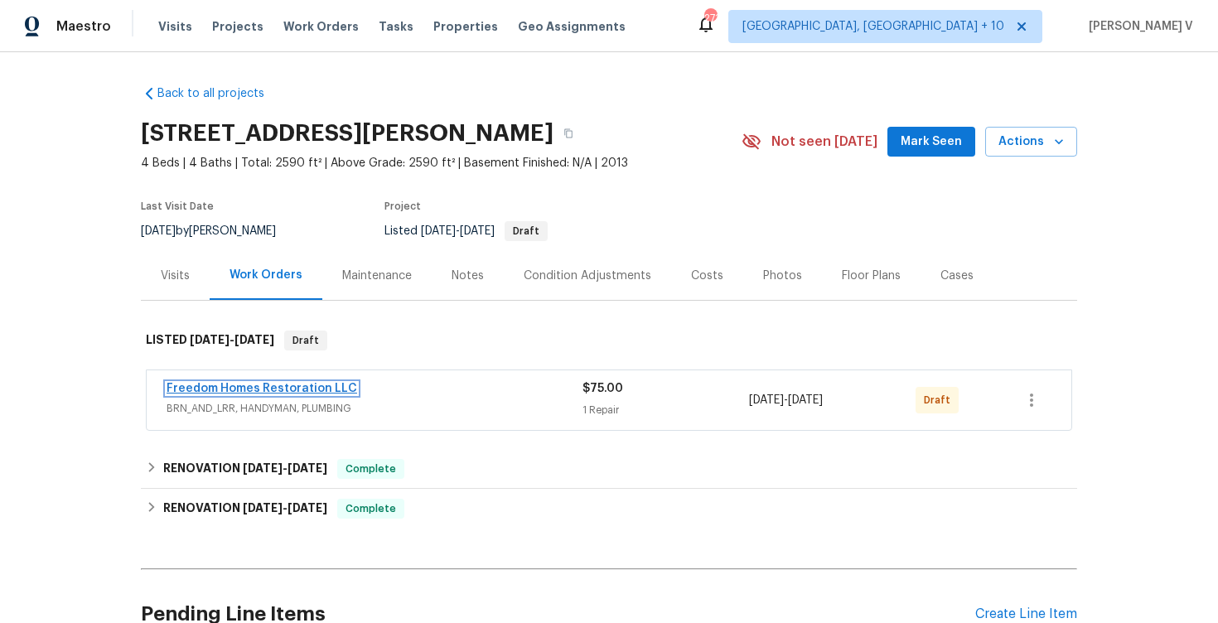
click at [237, 387] on link "Freedom Homes Restoration LLC" at bounding box center [261, 389] width 190 height 12
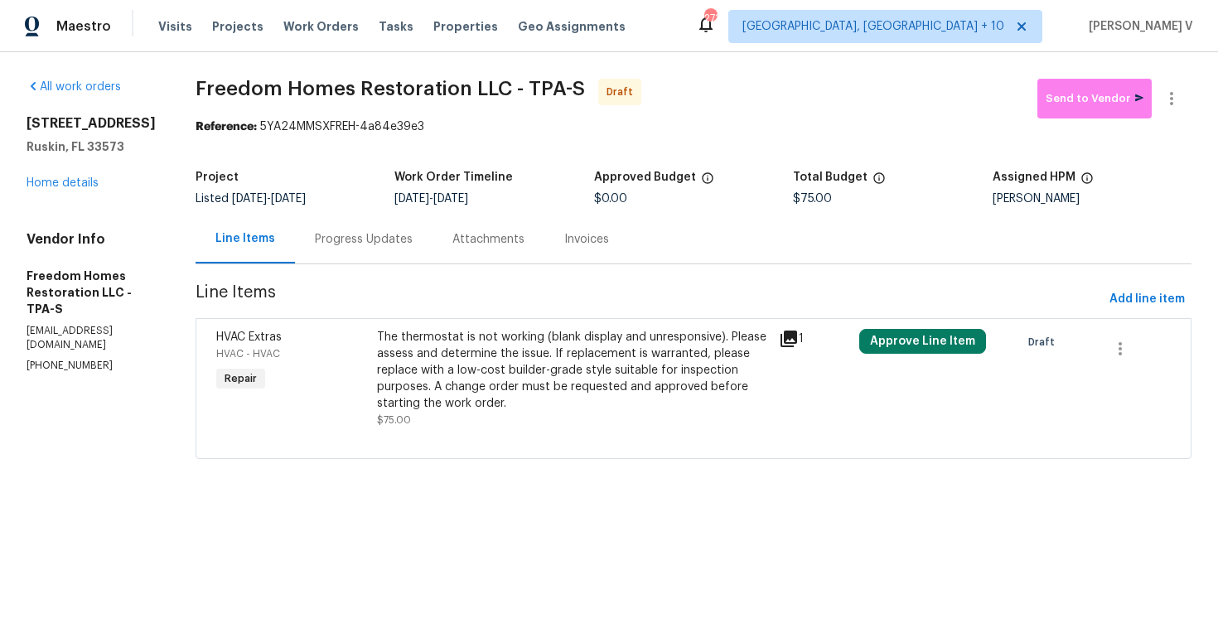
click at [362, 255] on div "Progress Updates" at bounding box center [363, 239] width 137 height 49
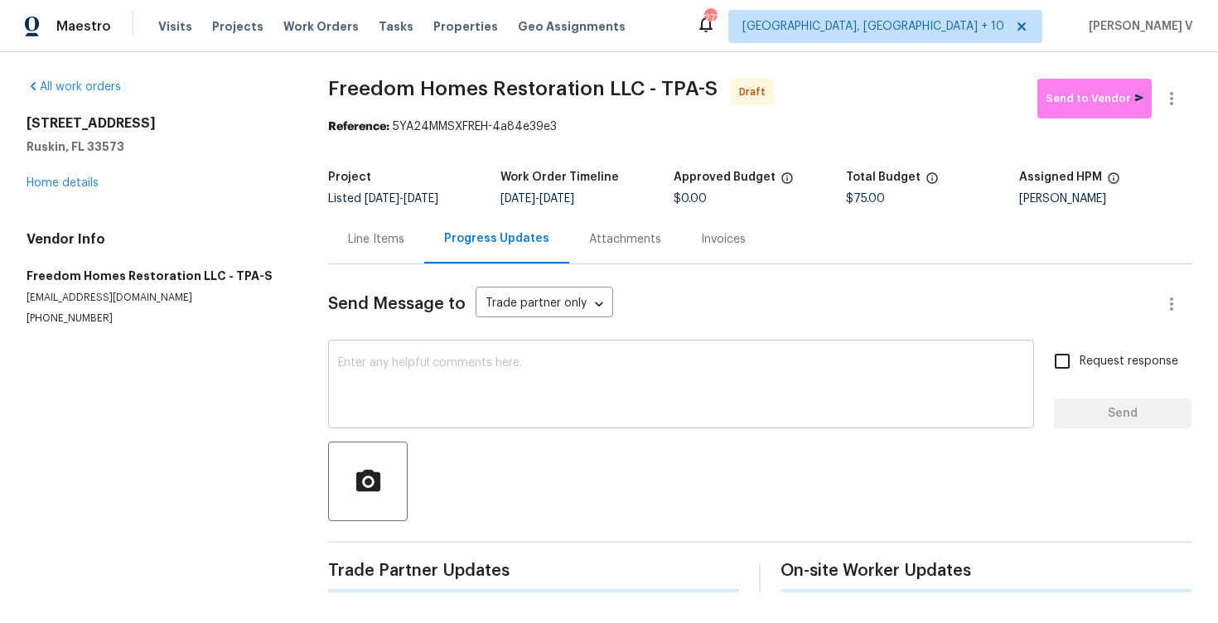
click at [428, 365] on textarea at bounding box center [681, 386] width 686 height 58
paste textarea "Hi this is Divya with Opendoor. I’m confirming you received the WO for the prop…"
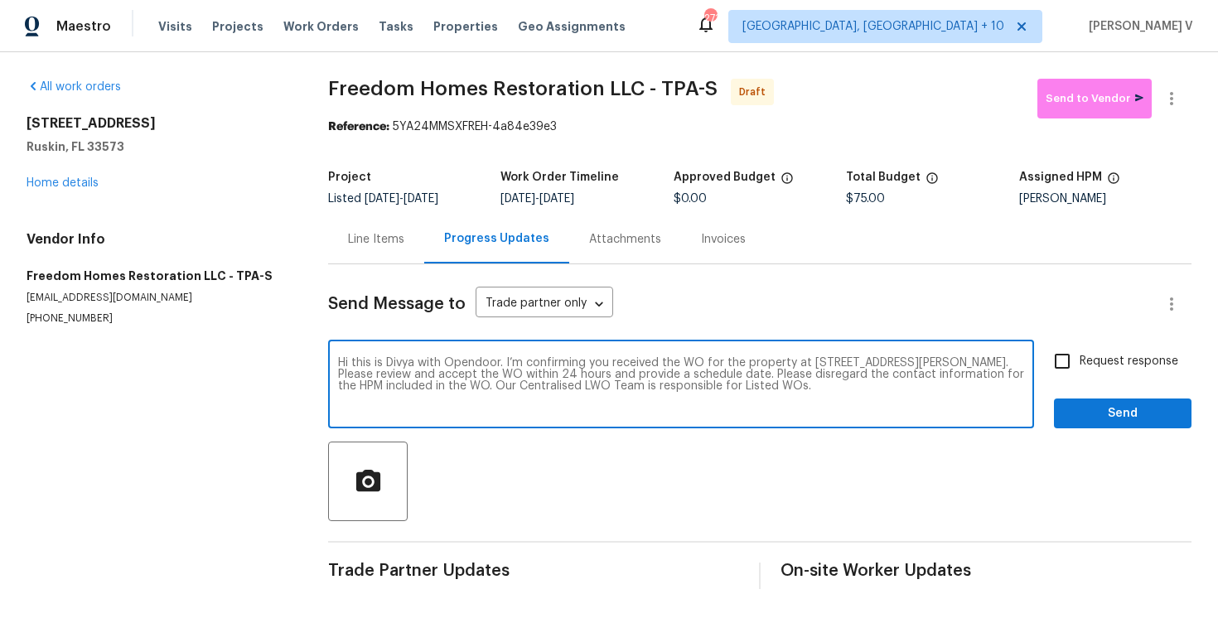
type textarea "Hi this is Divya with Opendoor. I’m confirming you received the WO for the prop…"
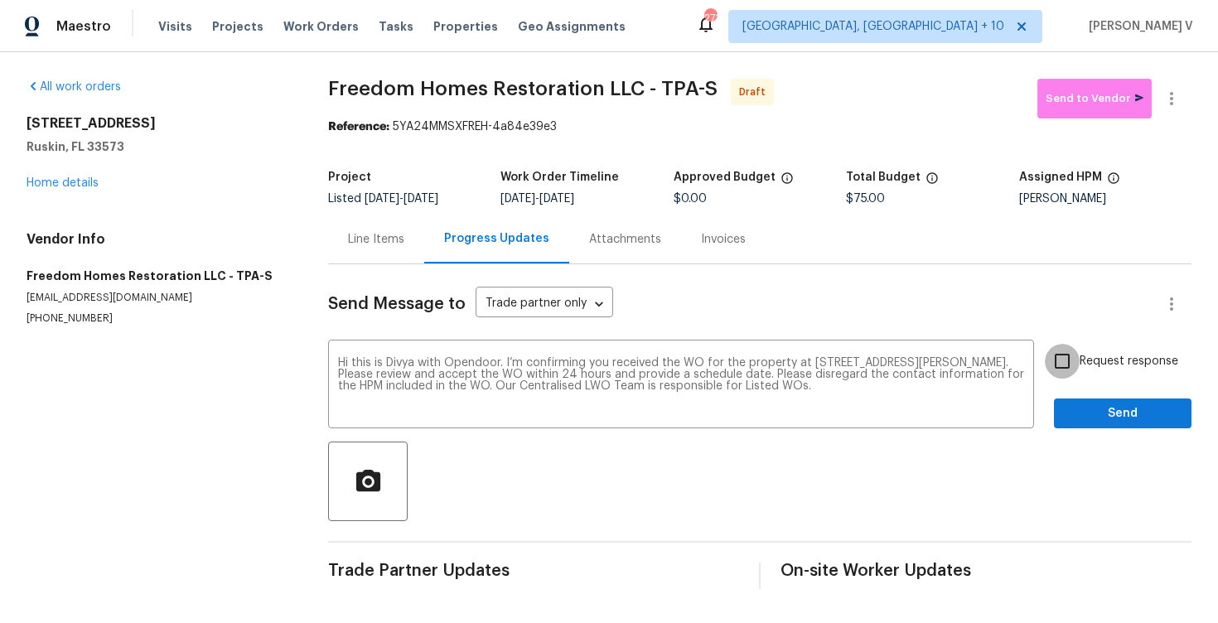
click at [1073, 345] on input "Request response" at bounding box center [1061, 361] width 35 height 35
checkbox input "true"
click at [1089, 403] on span "Send" at bounding box center [1122, 413] width 111 height 21
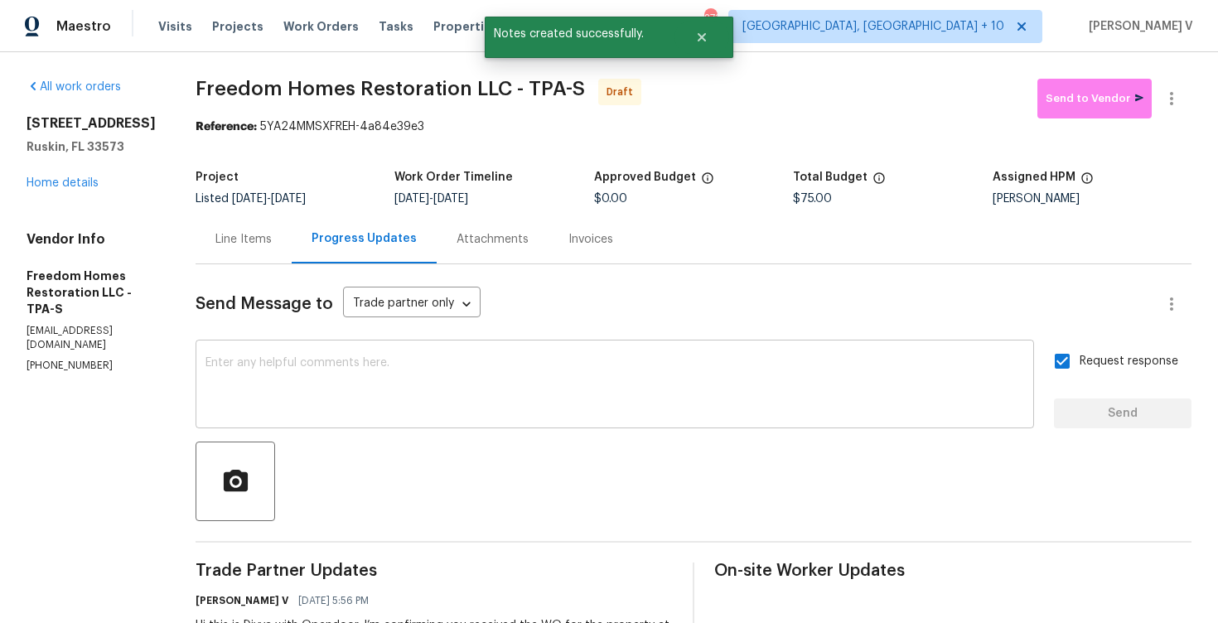
click at [494, 394] on textarea at bounding box center [614, 386] width 818 height 58
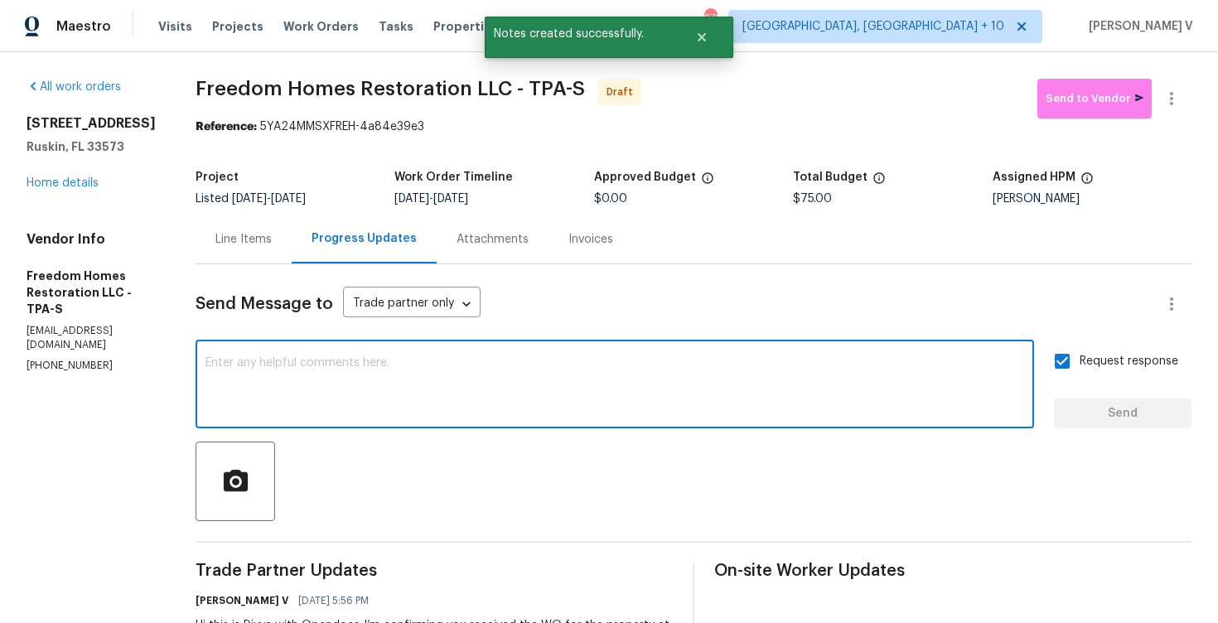
paste textarea "Attention All Work Orders must include before-photos (both close-up and wide-an…"
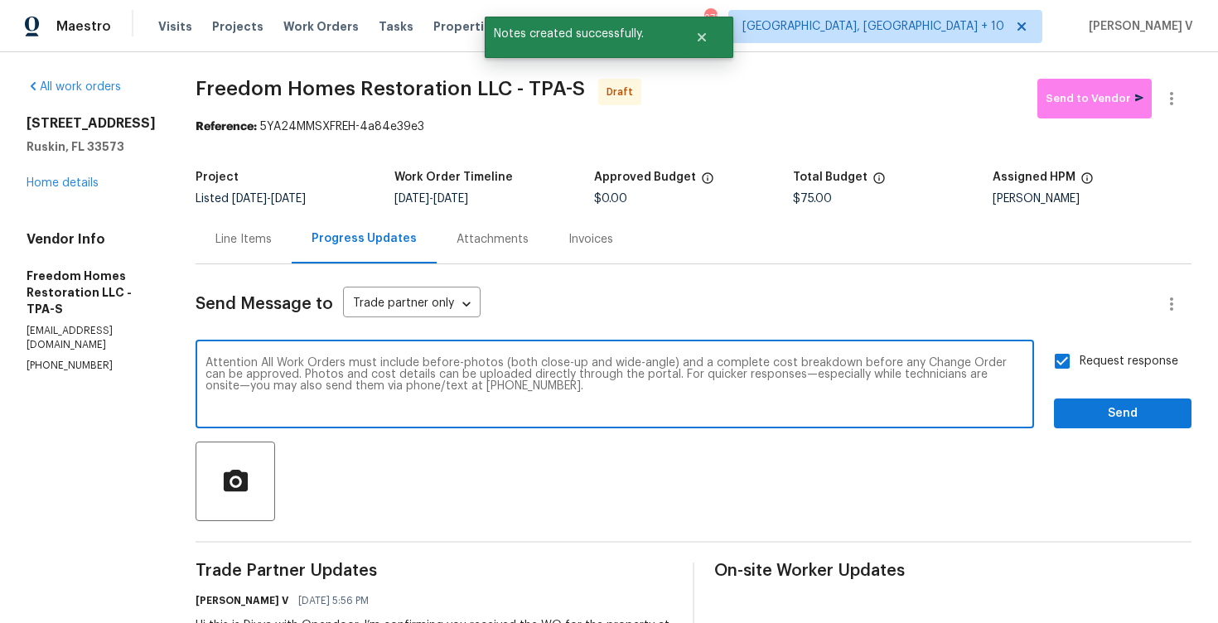
type textarea "Attention All Work Orders must include before-photos (both close-up and wide-an…"
click at [1047, 406] on div "Attention All Work Orders must include before-photos (both close-up and wide-an…" at bounding box center [693, 386] width 996 height 84
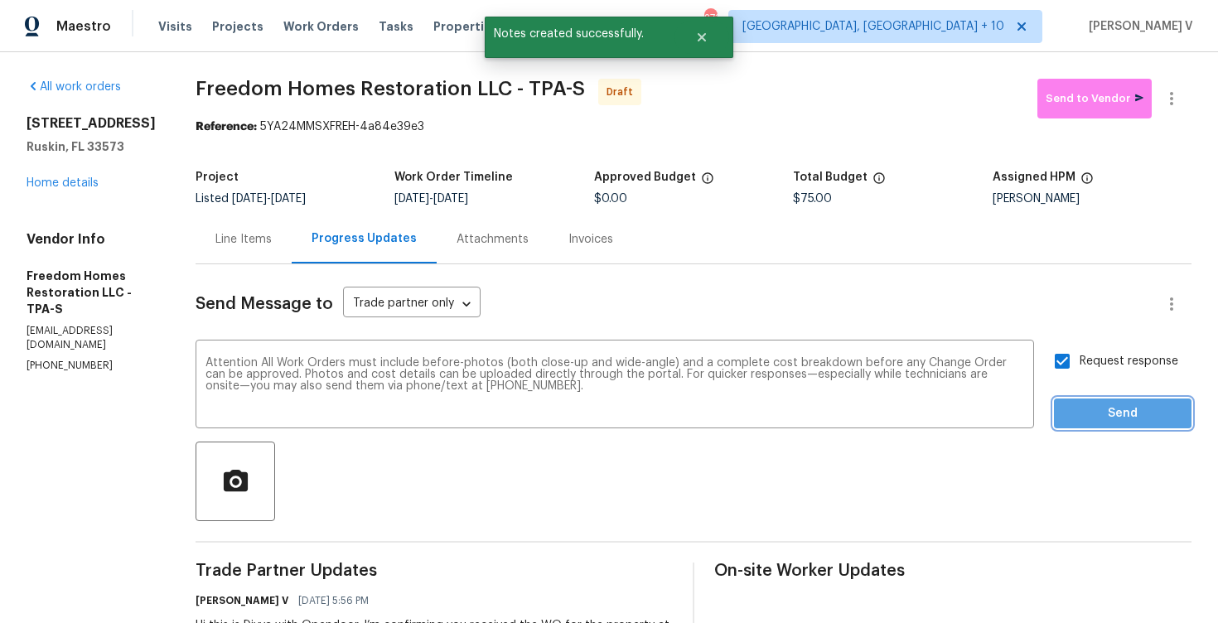
click at [1092, 407] on span "Send" at bounding box center [1122, 413] width 111 height 21
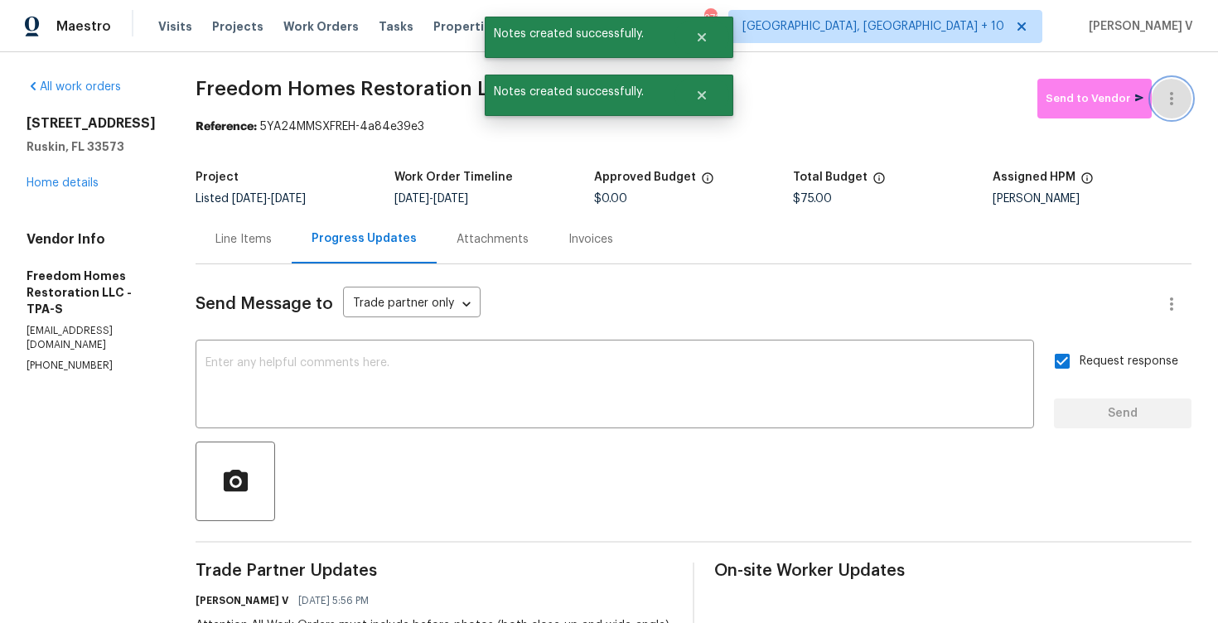
click at [1172, 103] on icon "button" at bounding box center [1170, 98] width 3 height 13
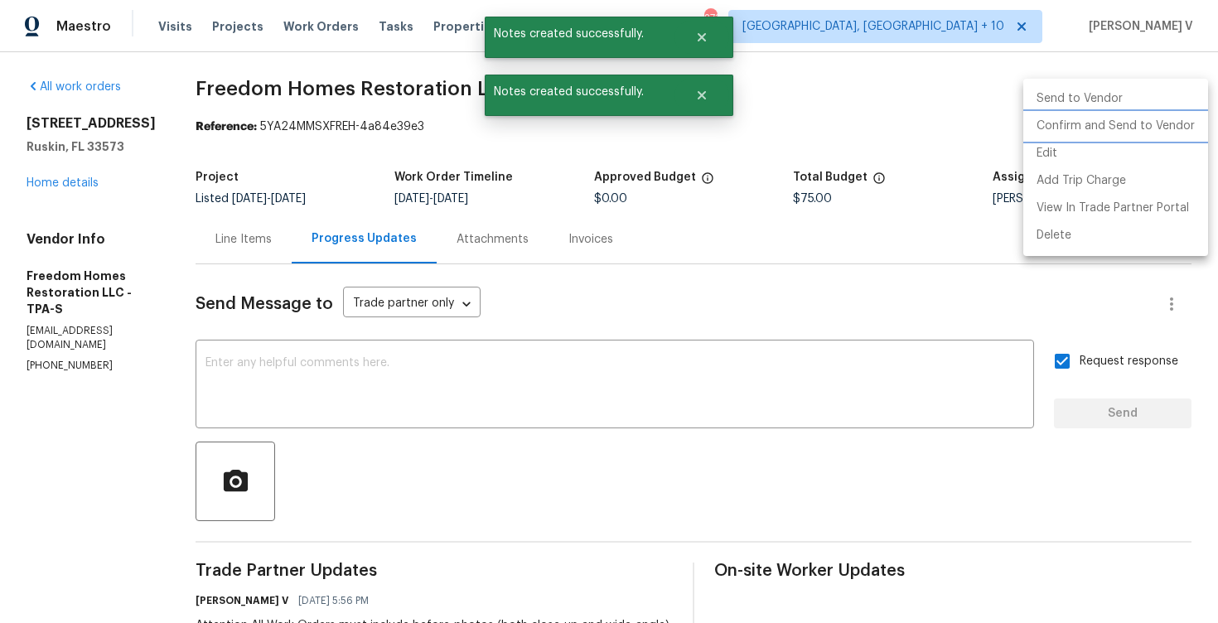
click at [1084, 128] on li "Confirm and Send to Vendor" at bounding box center [1115, 126] width 185 height 27
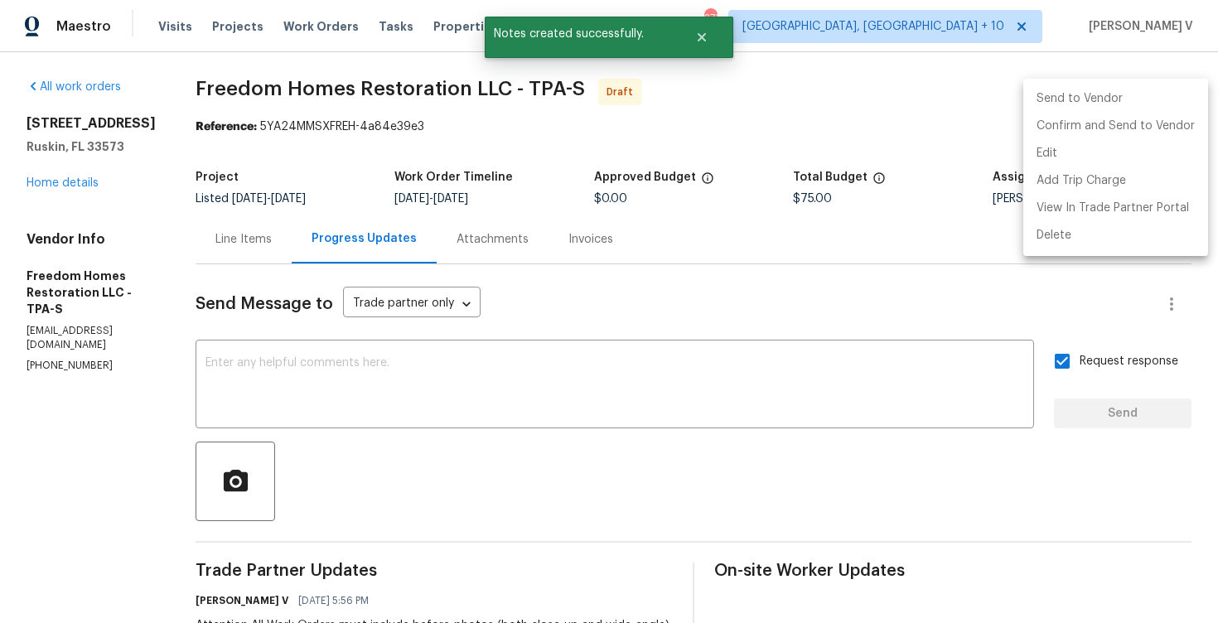
click at [142, 189] on div at bounding box center [609, 311] width 1218 height 623
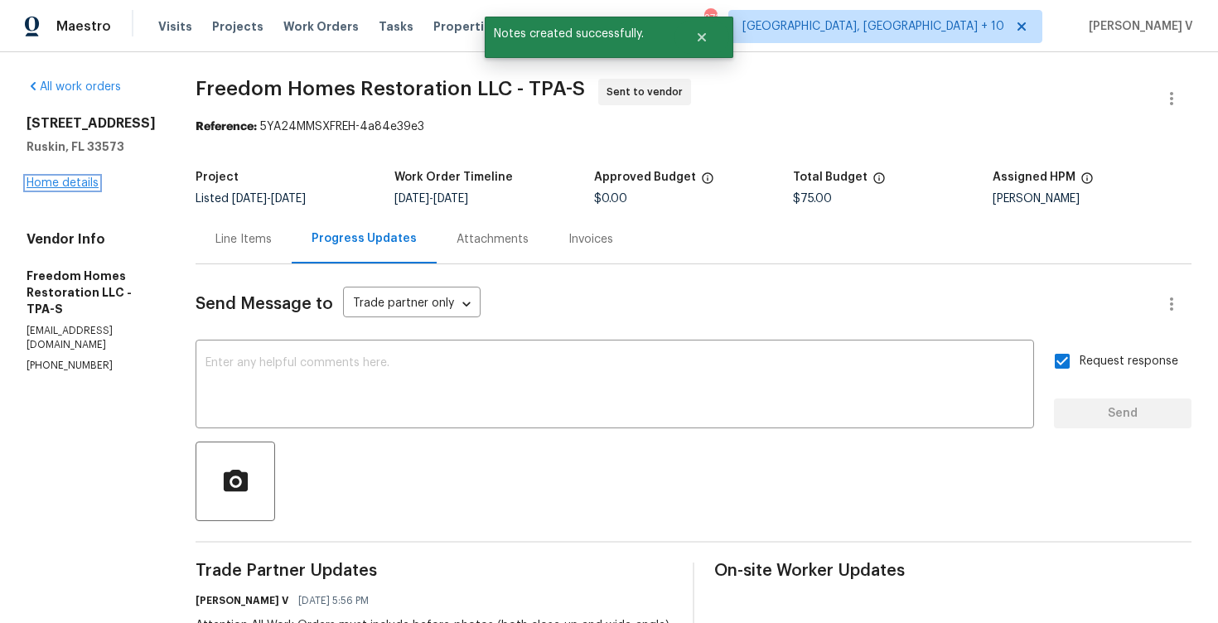
click at [36, 185] on link "Home details" at bounding box center [63, 183] width 72 height 12
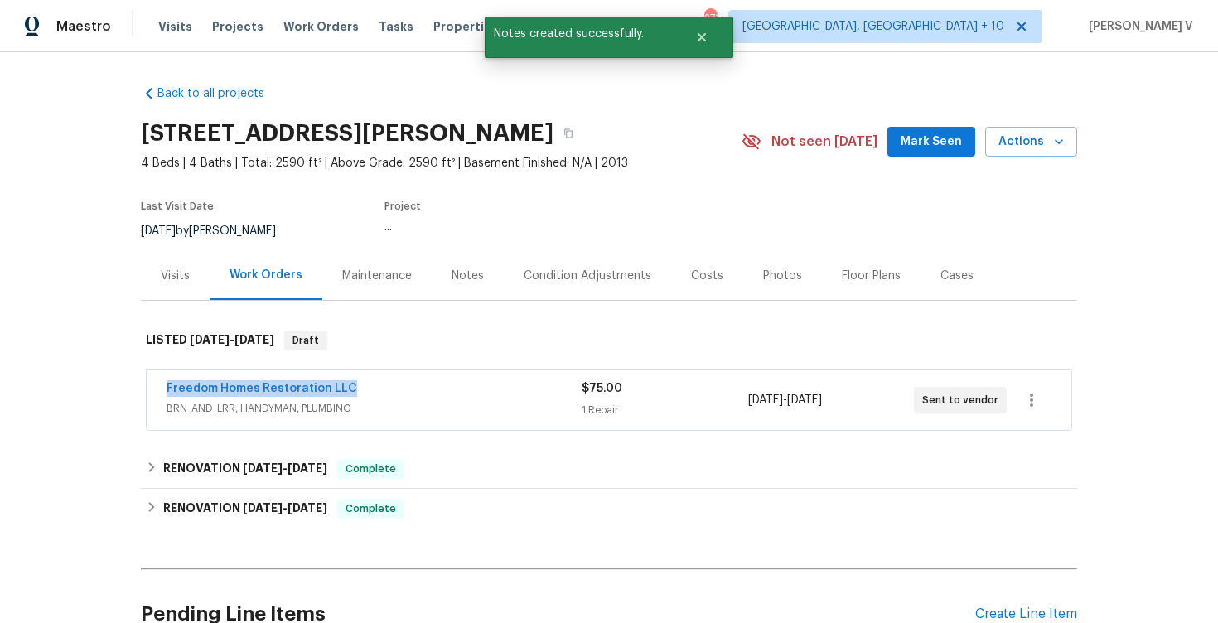
drag, startPoint x: 160, startPoint y: 392, endPoint x: 509, endPoint y: 382, distance: 349.7
click at [509, 382] on div "Freedom Homes Restoration LLC BRN_AND_LRR, HANDYMAN, PLUMBING $75.00 1 Repair 9…" at bounding box center [609, 400] width 924 height 60
copy link "Freedom Homes Restoration LLC"
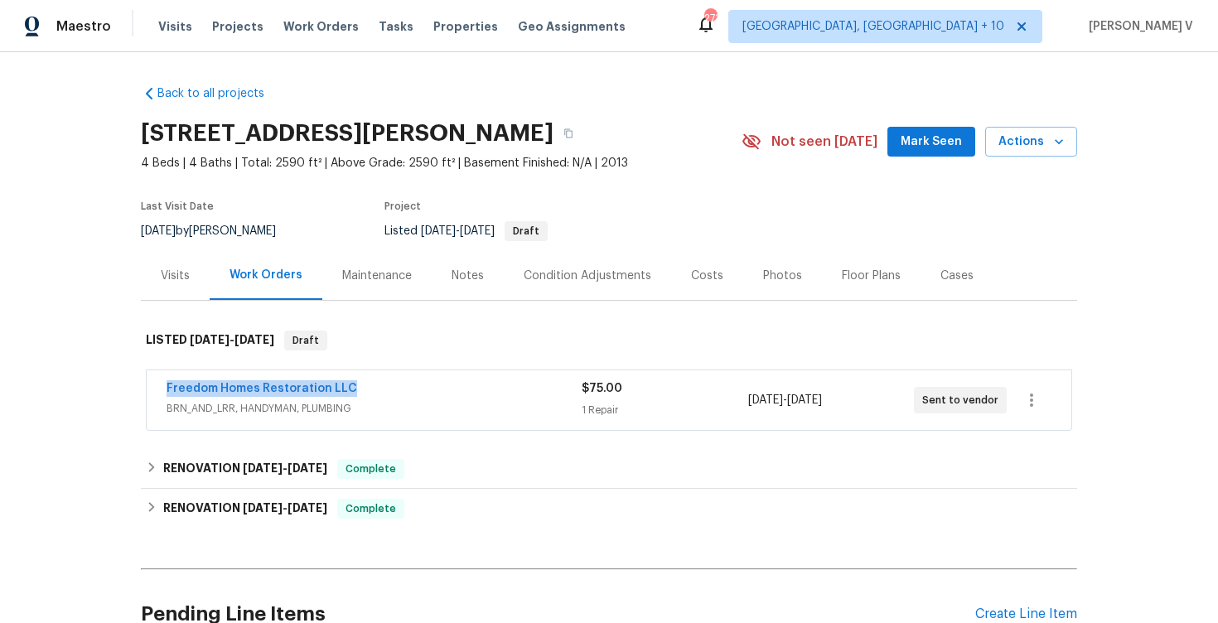
copy link "Freedom Homes Restoration LLC"
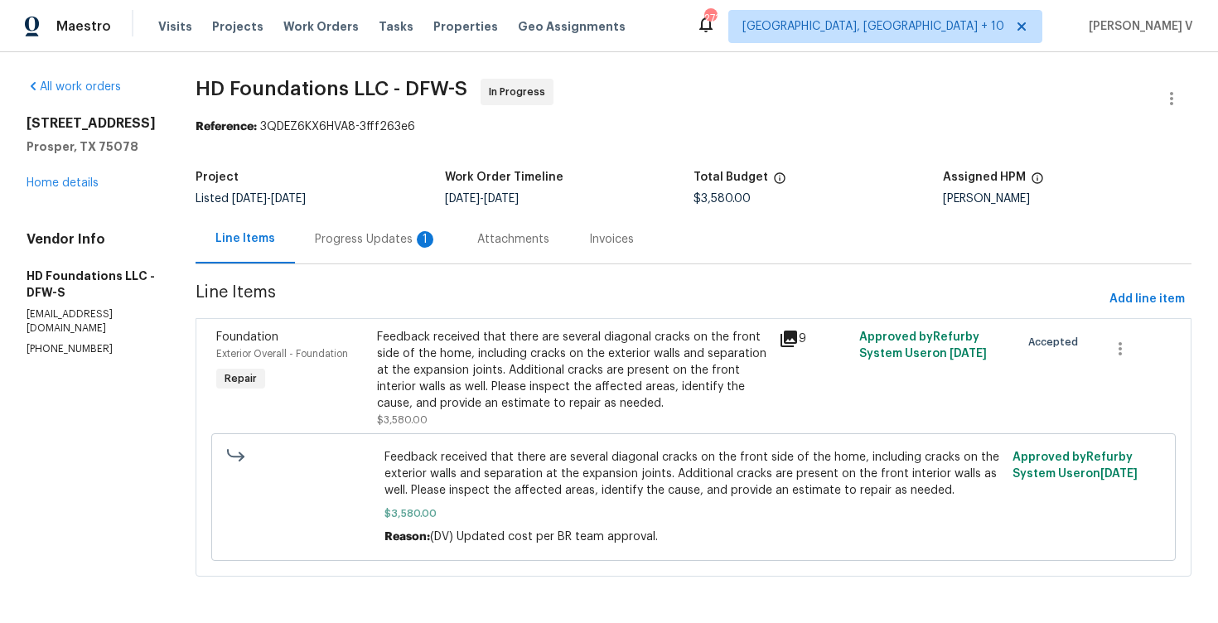
click at [427, 239] on div "Progress Updates 1" at bounding box center [376, 239] width 123 height 17
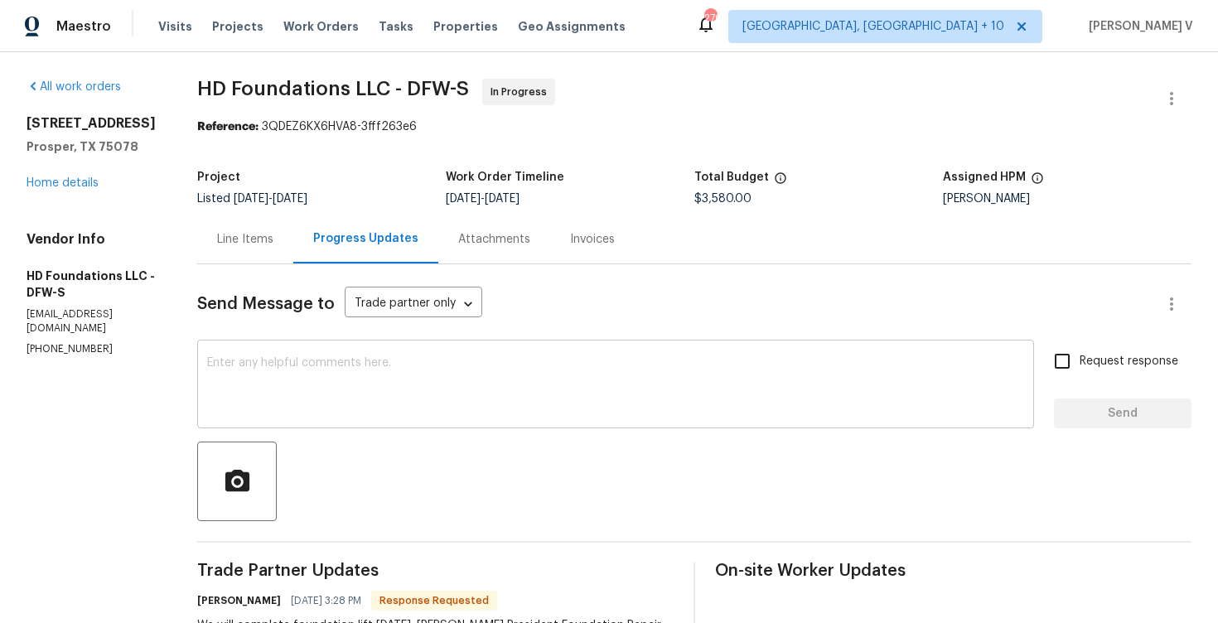
click at [340, 357] on textarea at bounding box center [615, 386] width 817 height 58
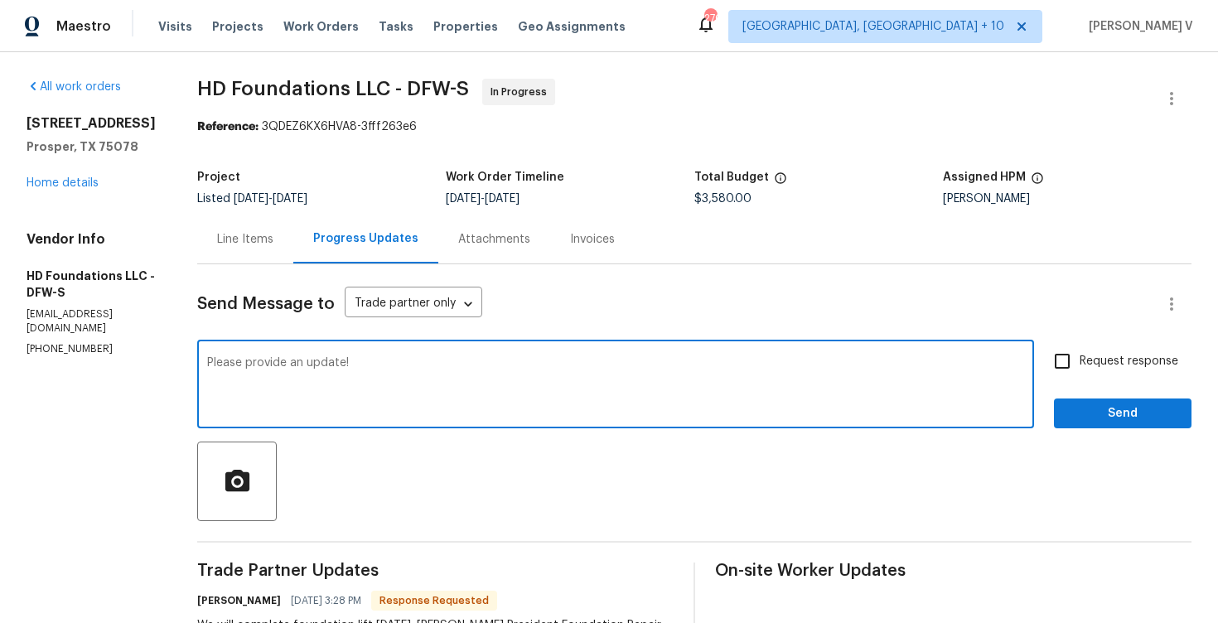
type textarea "Please provide an update!"
click at [1089, 350] on label "Request response" at bounding box center [1110, 361] width 133 height 35
click at [1079, 350] on input "Request response" at bounding box center [1061, 361] width 35 height 35
checkbox input "true"
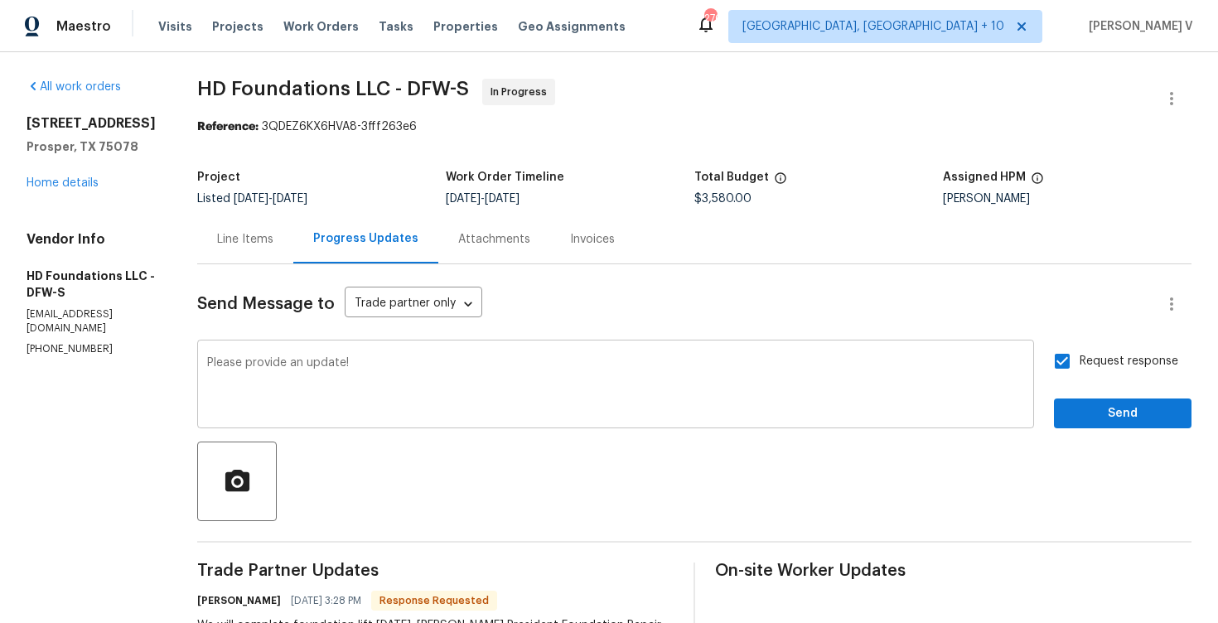
scroll to position [152, 0]
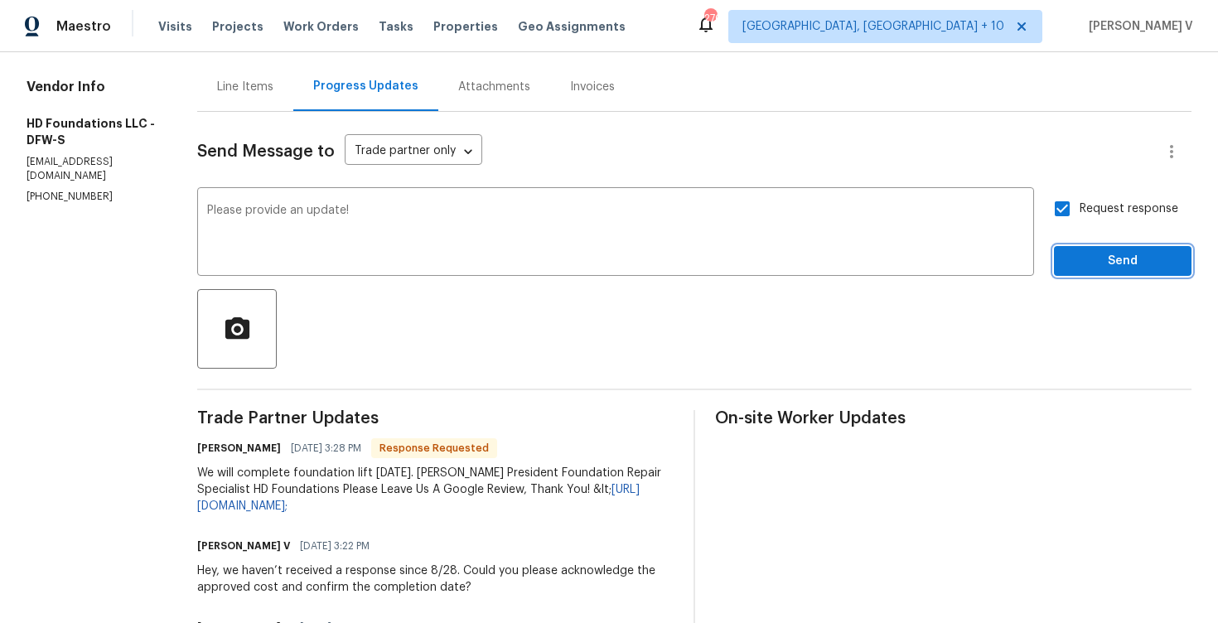
click at [1109, 264] on span "Send" at bounding box center [1122, 261] width 111 height 21
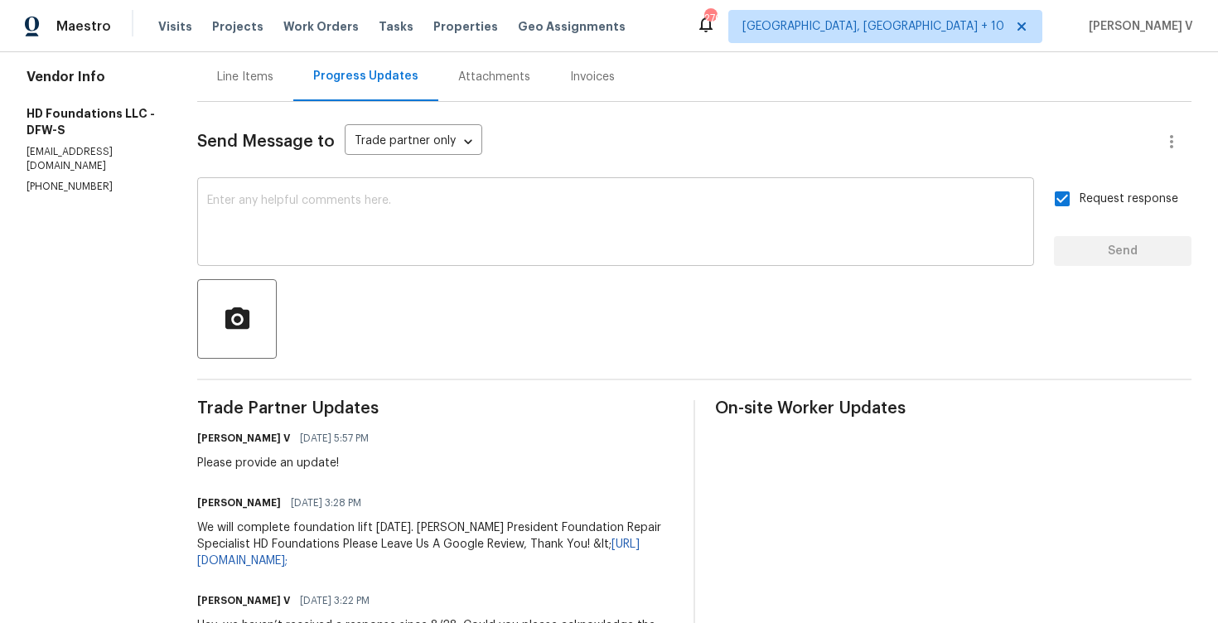
scroll to position [351, 0]
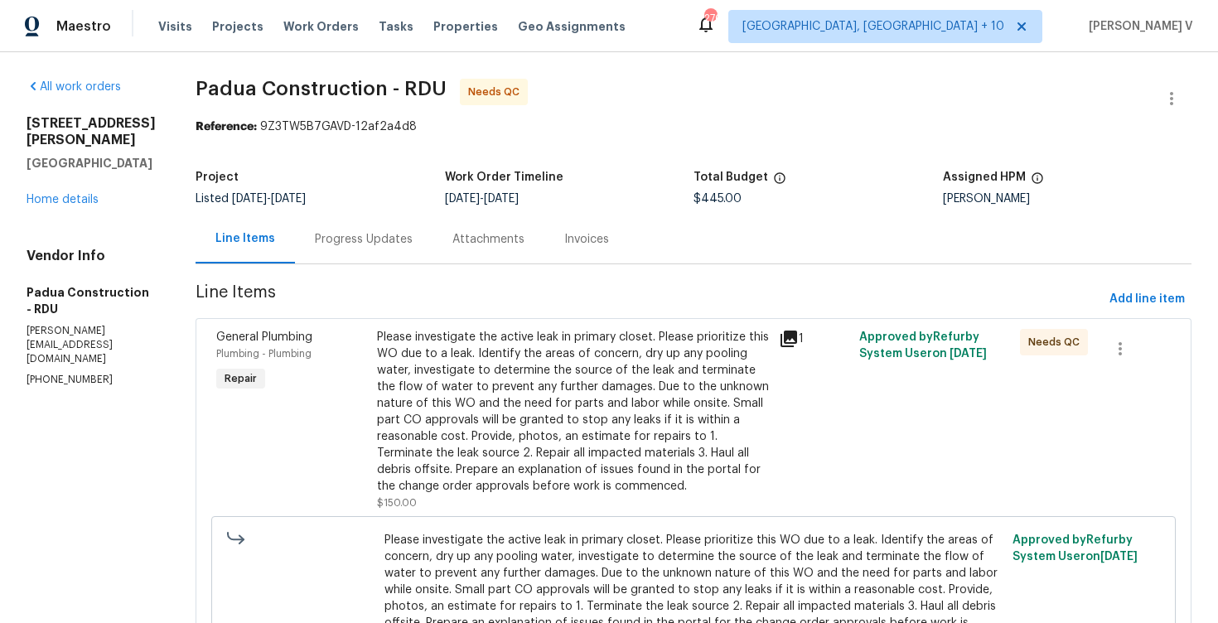
click at [372, 233] on div "Progress Updates" at bounding box center [363, 239] width 137 height 49
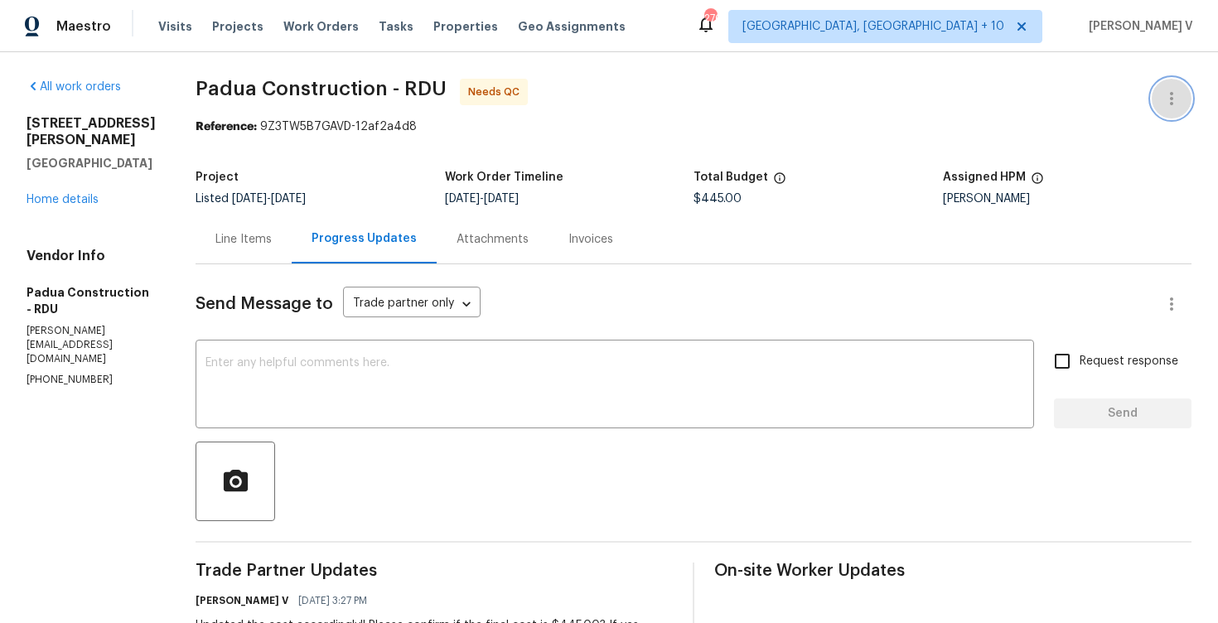
click at [1174, 90] on icon "button" at bounding box center [1171, 99] width 20 height 20
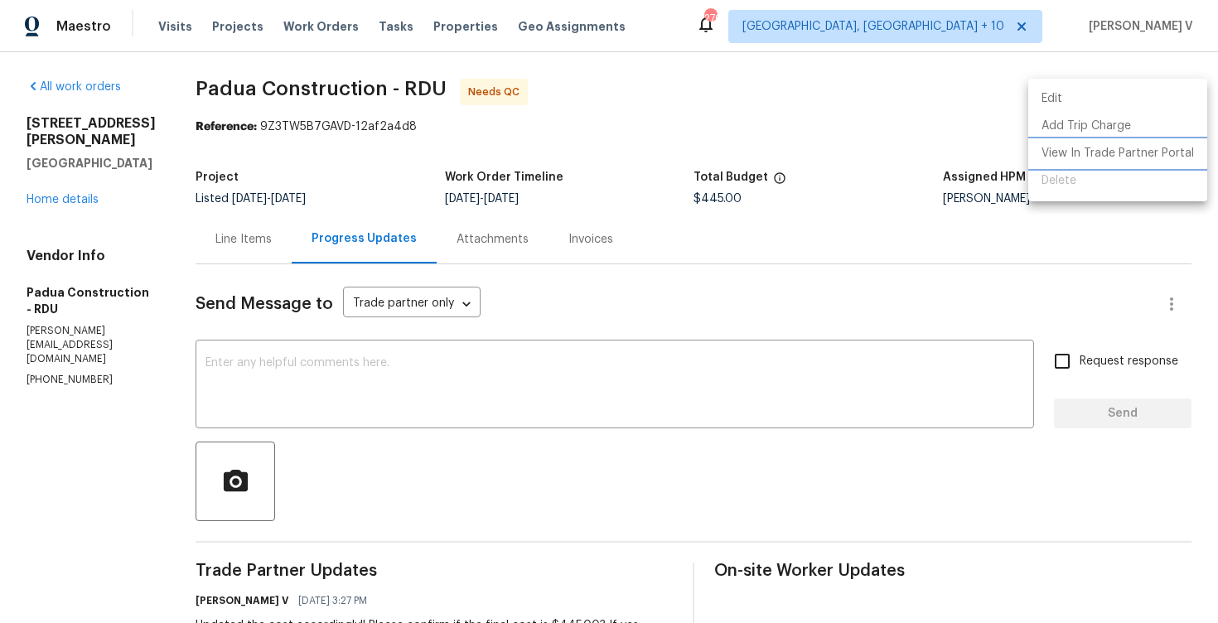
click at [1080, 156] on li "View In Trade Partner Portal" at bounding box center [1117, 153] width 179 height 27
click at [238, 229] on div at bounding box center [609, 311] width 1218 height 623
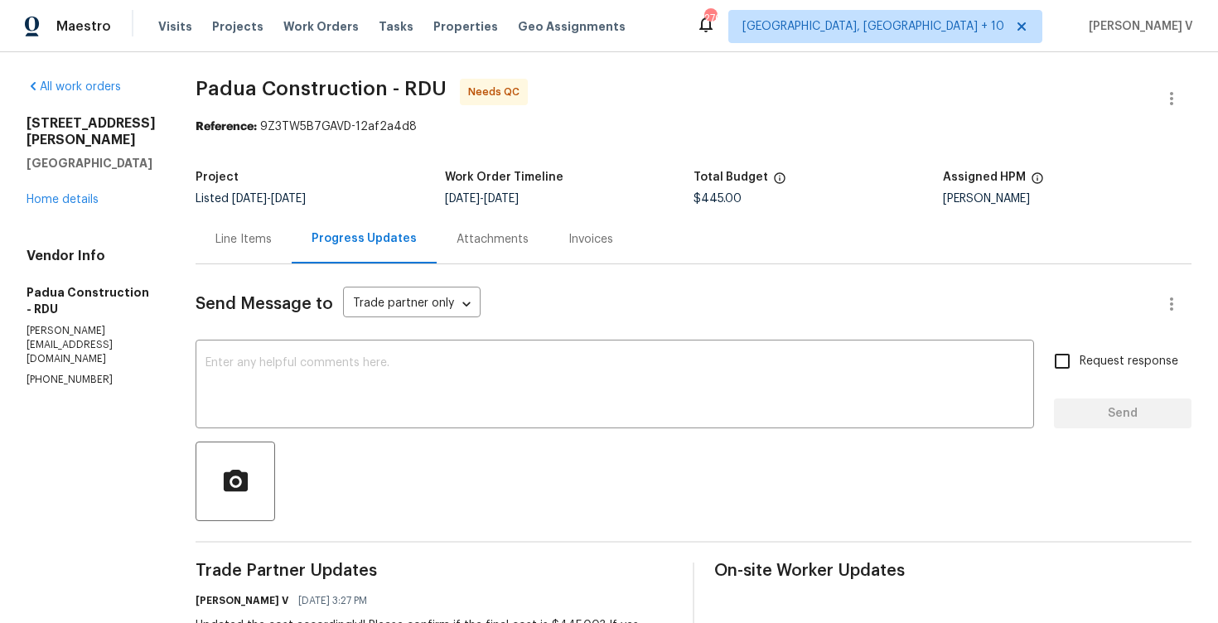
click at [231, 228] on div "Line Items" at bounding box center [243, 239] width 96 height 49
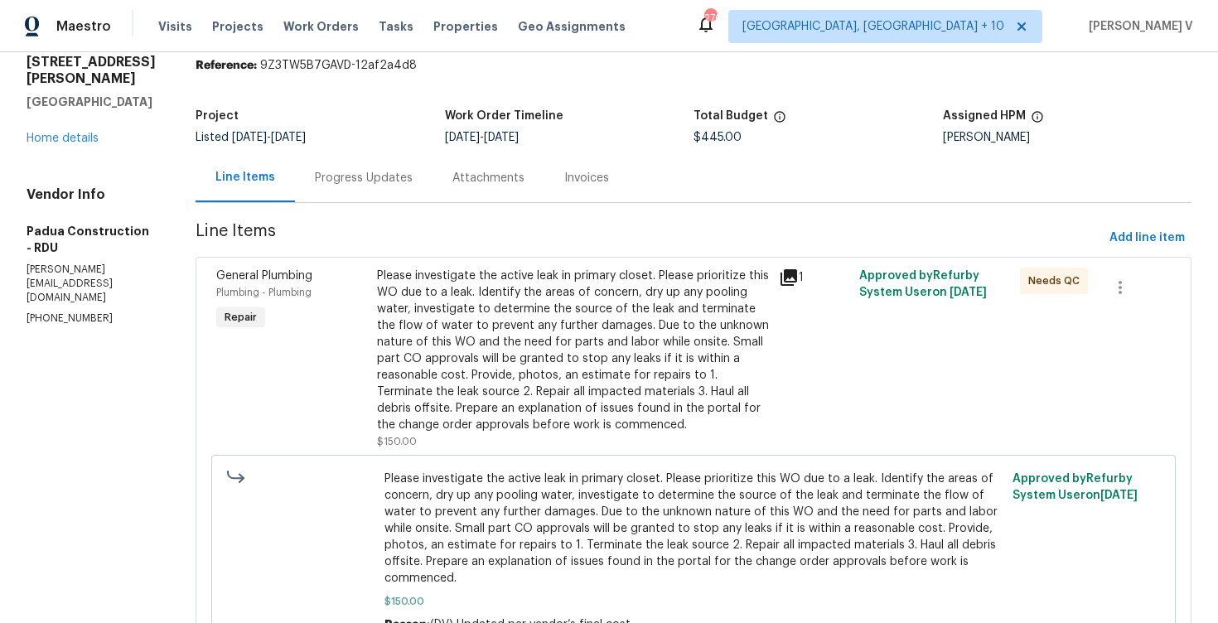
scroll to position [171, 0]
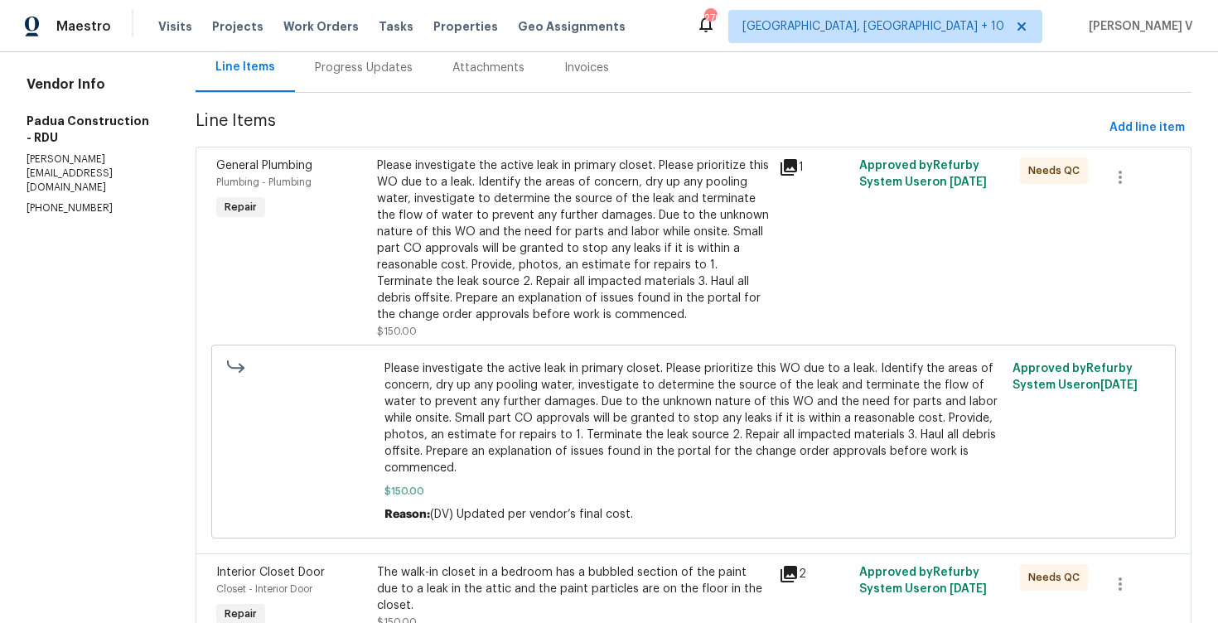
click at [464, 252] on div "Please investigate the active leak in primary closet. Please prioritize this WO…" at bounding box center [573, 240] width 392 height 166
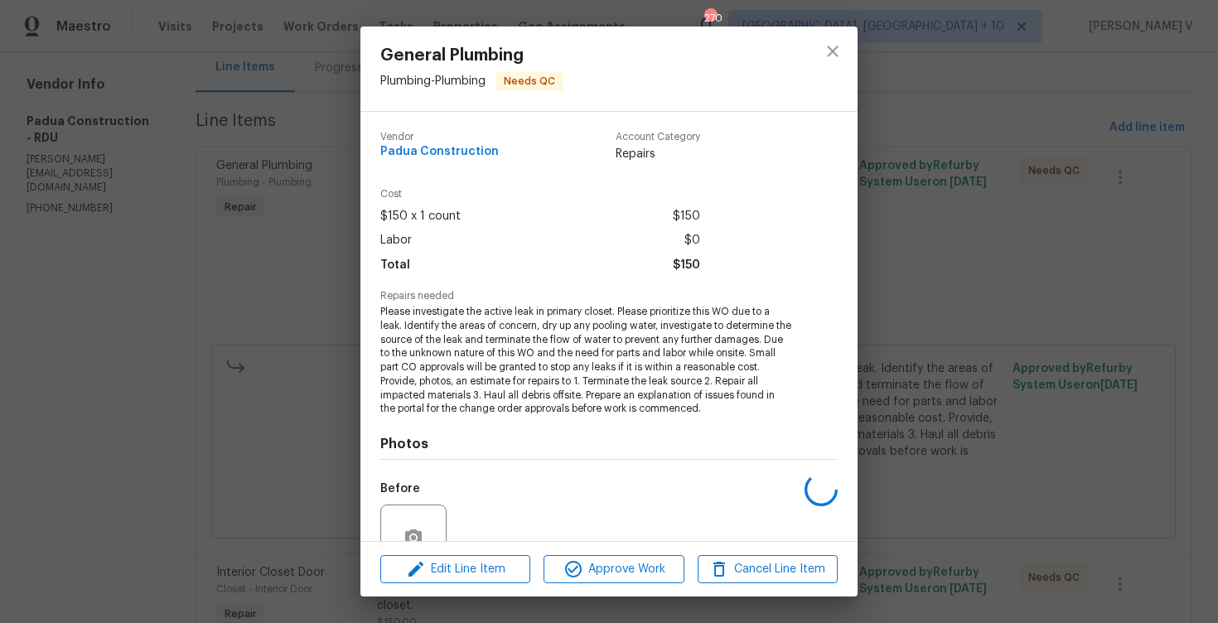
scroll to position [154, 0]
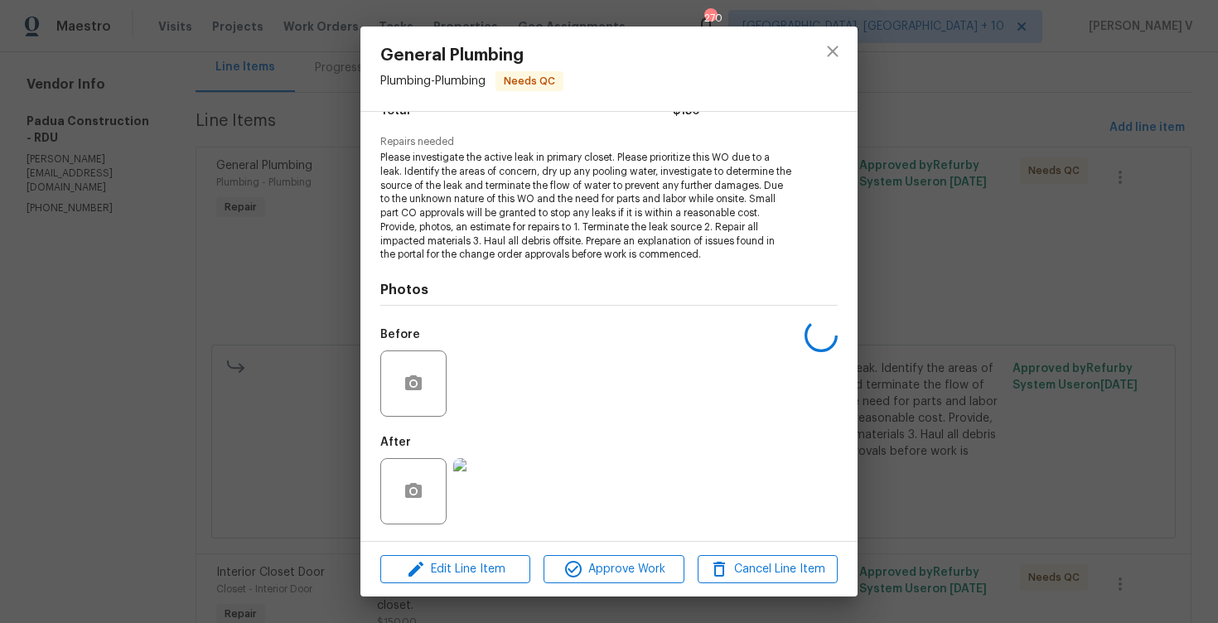
click at [249, 246] on div "General Plumbing Plumbing - Plumbing Needs QC Vendor Padua Construction Account…" at bounding box center [609, 311] width 1218 height 623
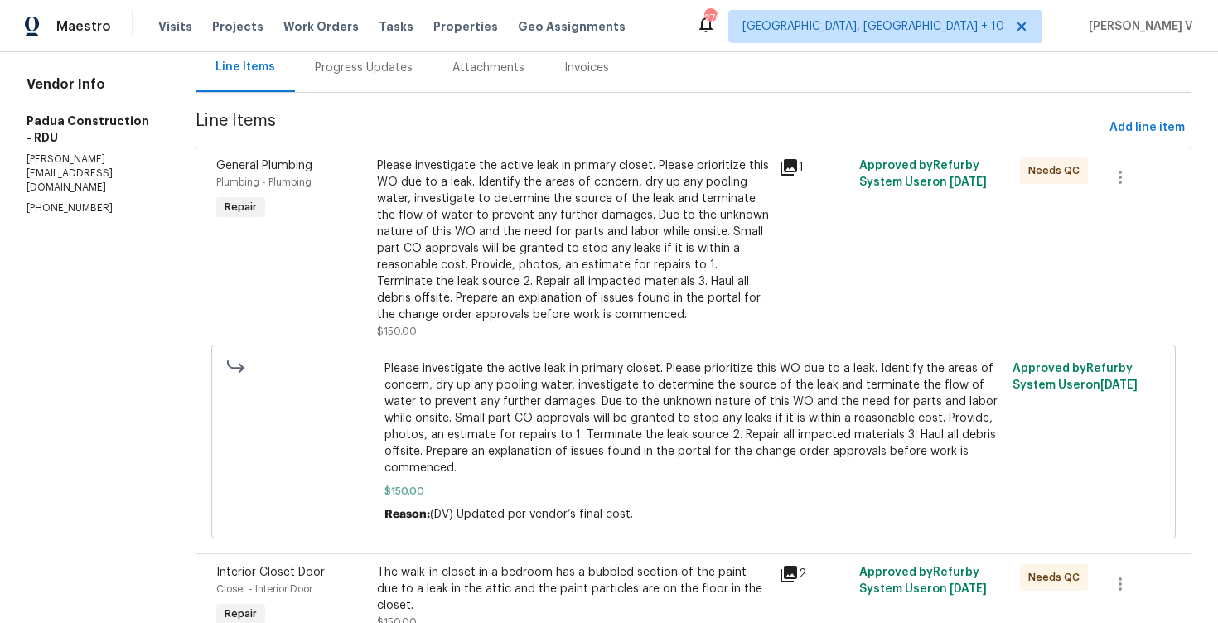
click at [297, 108] on section "Padua Construction - RDU Needs QC Reference: 9Z3TW5B7GAVD-12af2a4d8 Project Lis…" at bounding box center [693, 566] width 996 height 1319
click at [320, 88] on div "Progress Updates" at bounding box center [363, 67] width 137 height 49
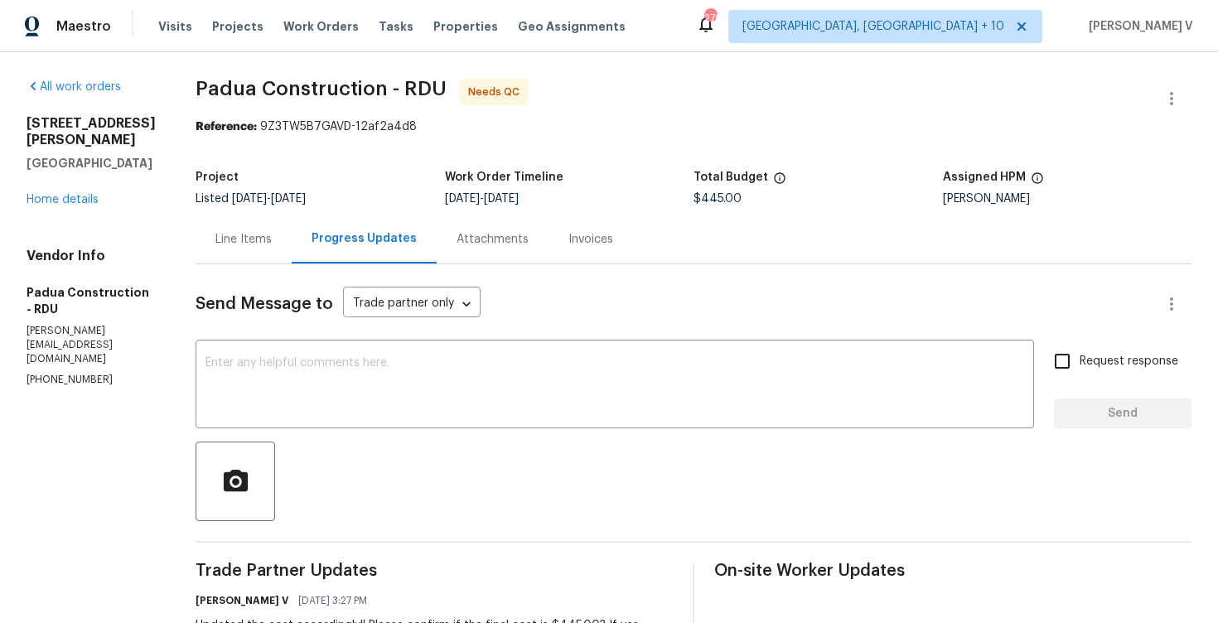
click at [227, 240] on div "Line Items" at bounding box center [243, 239] width 56 height 17
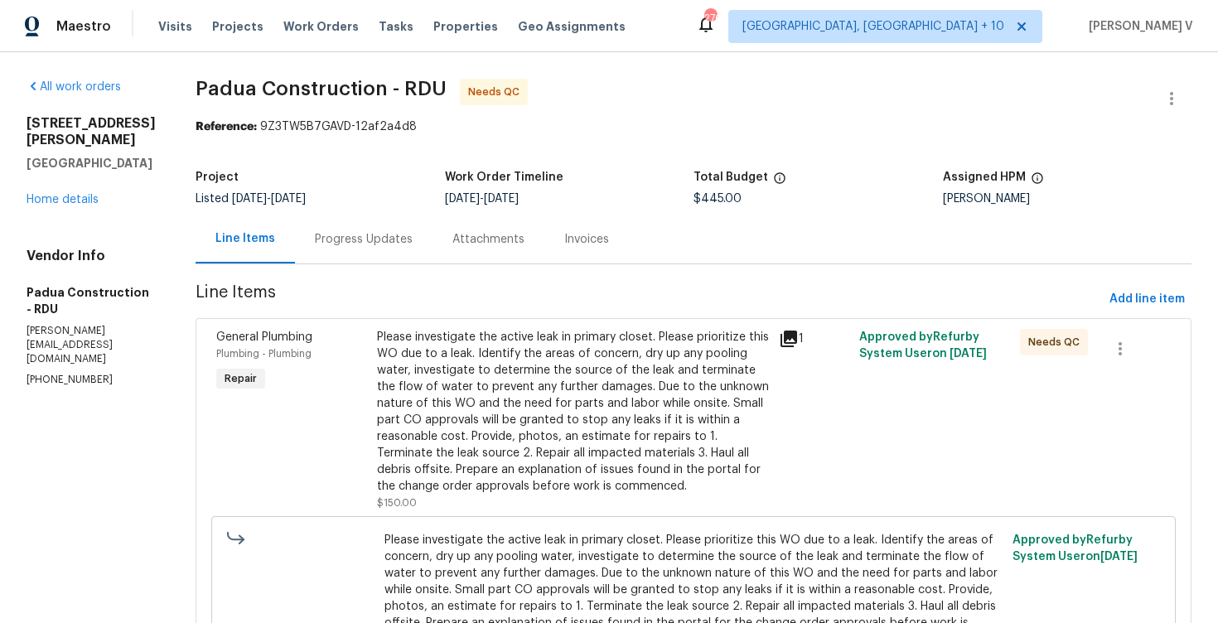
click at [312, 229] on div "Progress Updates" at bounding box center [363, 239] width 137 height 49
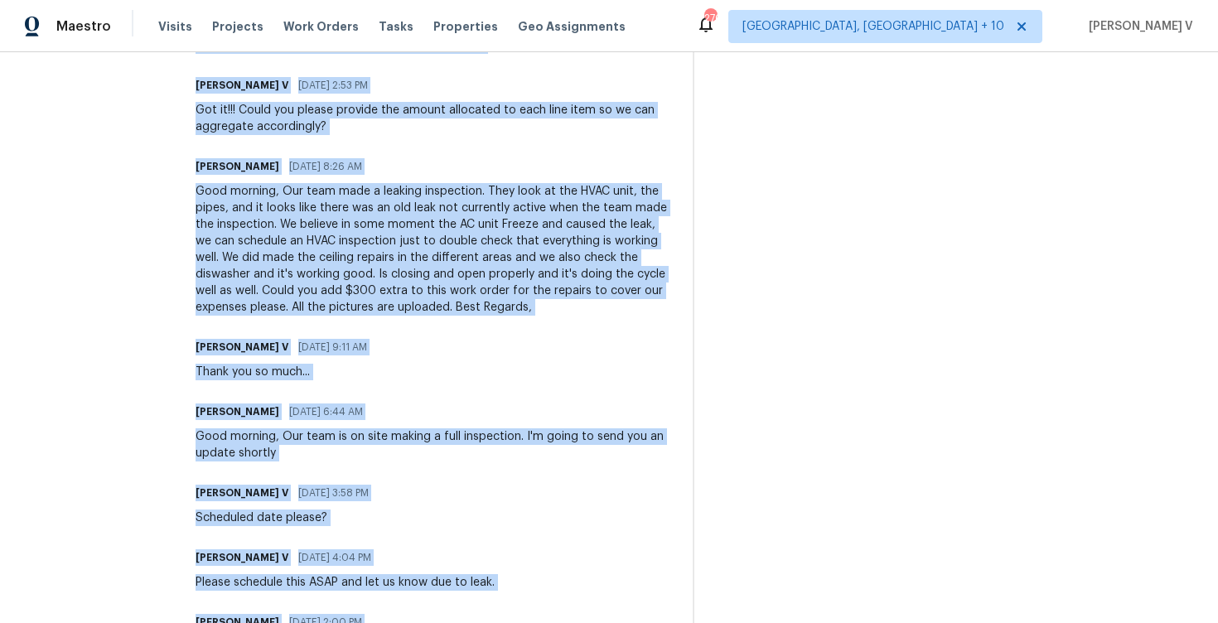
scroll to position [1003, 0]
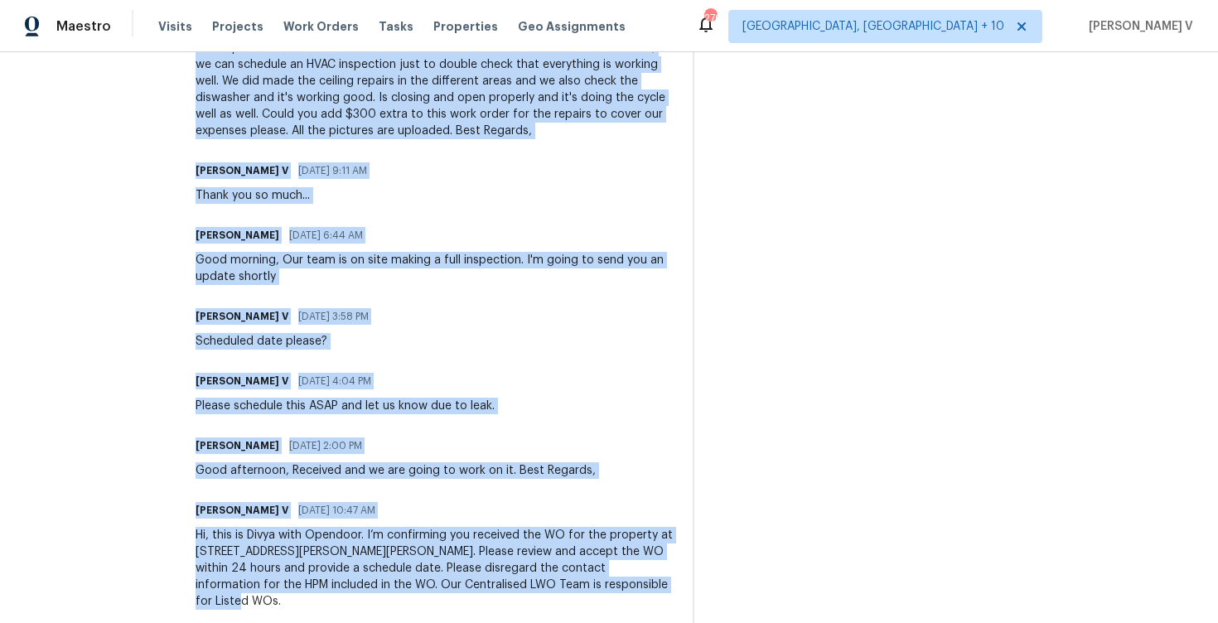
drag, startPoint x: 156, startPoint y: 186, endPoint x: 196, endPoint y: 688, distance: 503.6
click at [196, 622] on html "Maestro Visits Projects Work Orders Tasks Properties Geo Assignments 270 Cincin…" at bounding box center [609, 311] width 1218 height 623
copy div "Trade Partner Updates Divya Dharshini V 09/03/2025 3:27 PM Updated the cost acc…"
click at [365, 317] on div "Divya Dharshini V 08/28/2025 3:58 PM Scheduled date please?" at bounding box center [433, 327] width 477 height 45
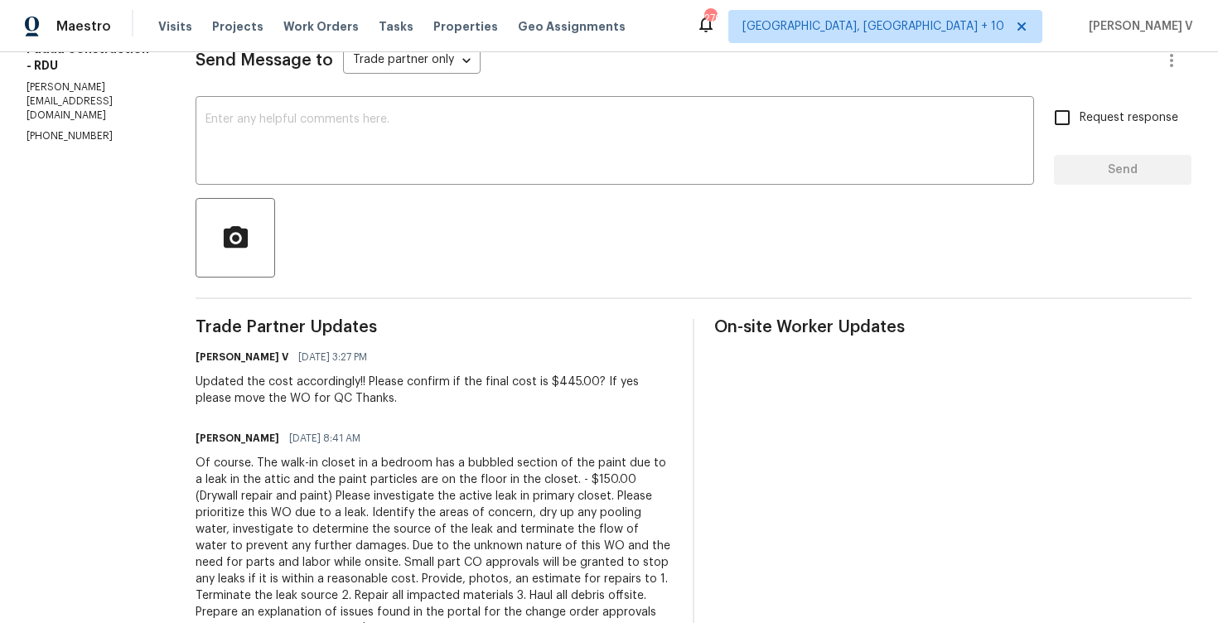
scroll to position [0, 0]
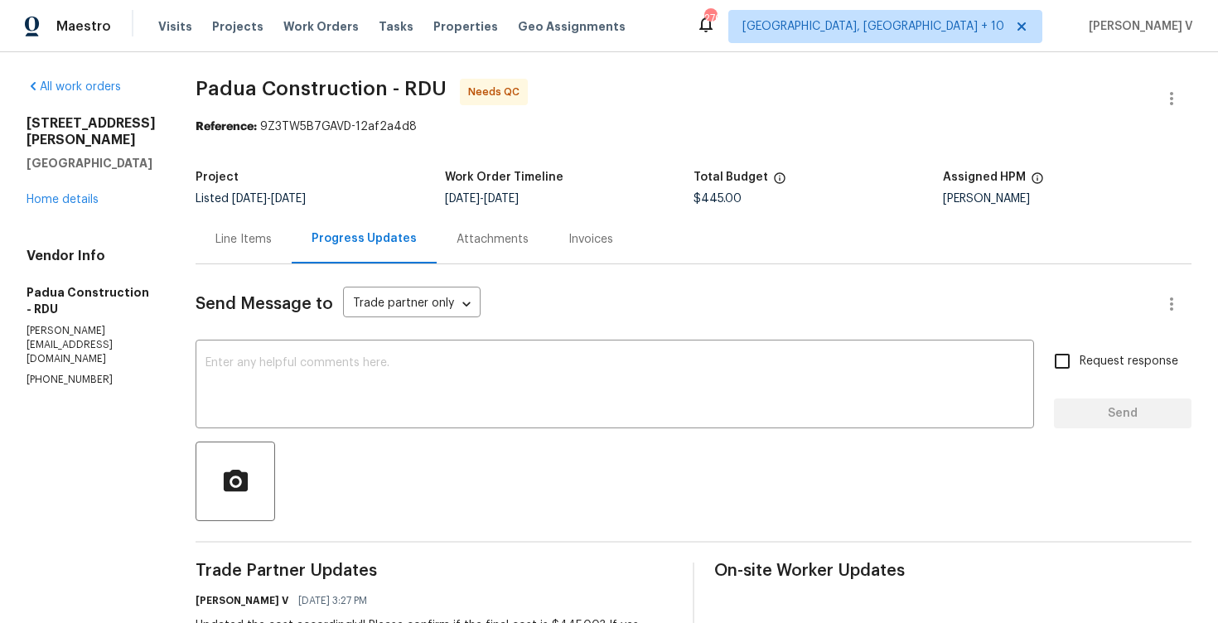
click at [68, 208] on div "91 Paige Stone Way Angier, NC 27501 Home details" at bounding box center [91, 161] width 129 height 93
click at [67, 205] on link "Home details" at bounding box center [63, 200] width 72 height 12
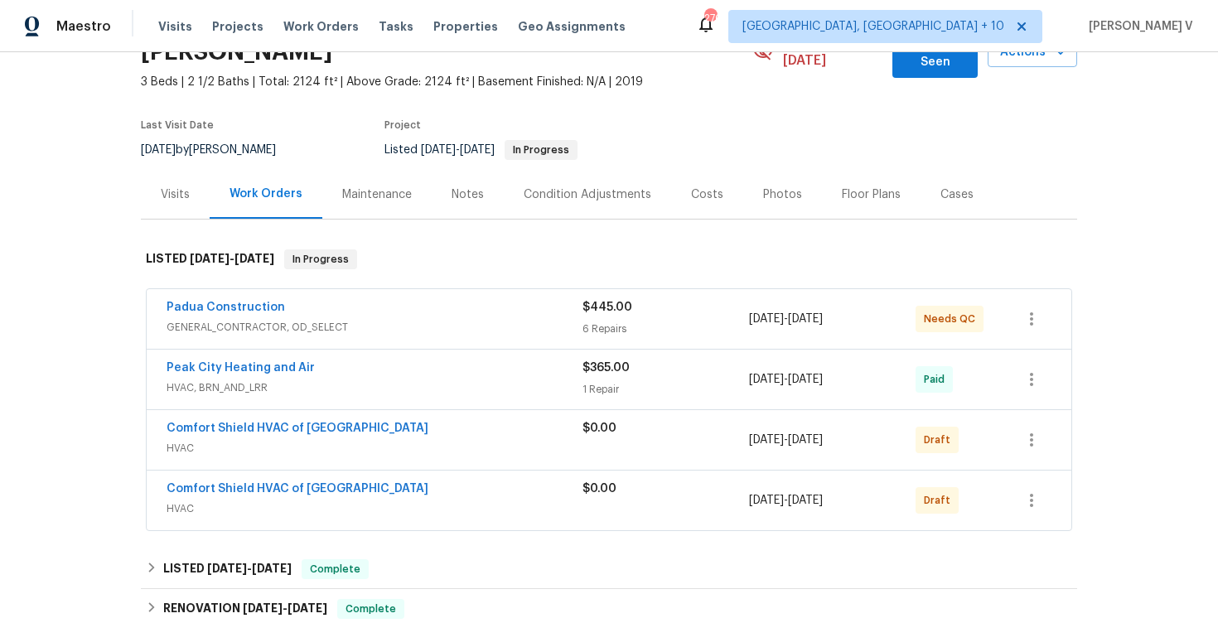
scroll to position [99, 0]
click at [256, 301] on link "Padua Construction" at bounding box center [225, 307] width 118 height 12
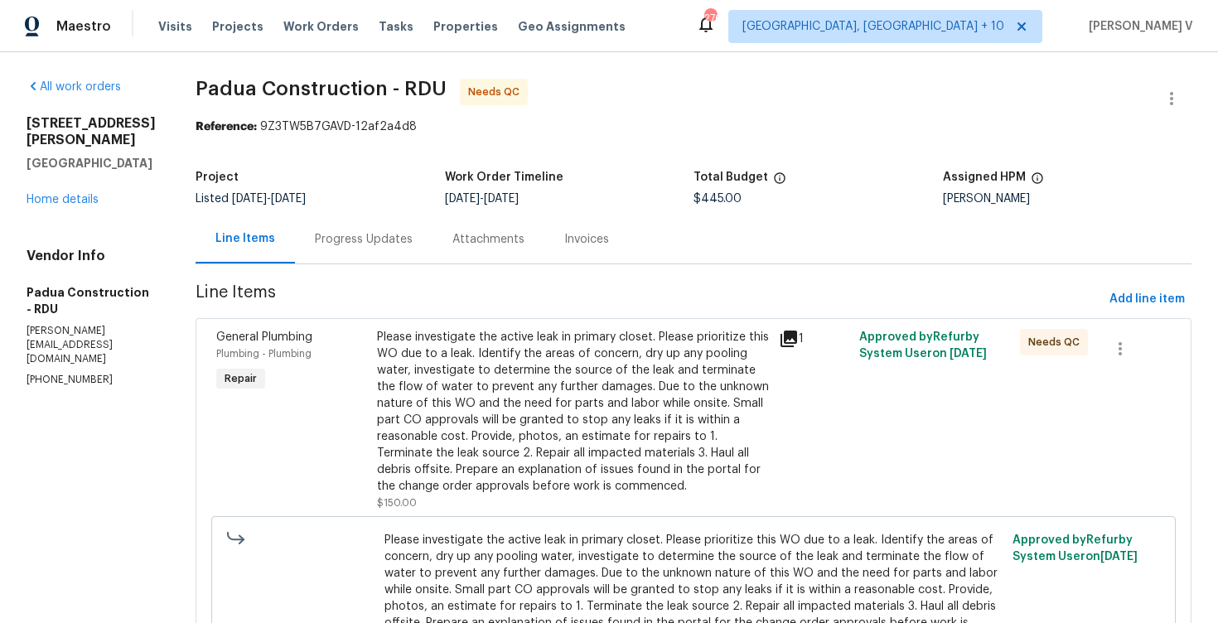
click at [366, 229] on div "Progress Updates" at bounding box center [363, 239] width 137 height 49
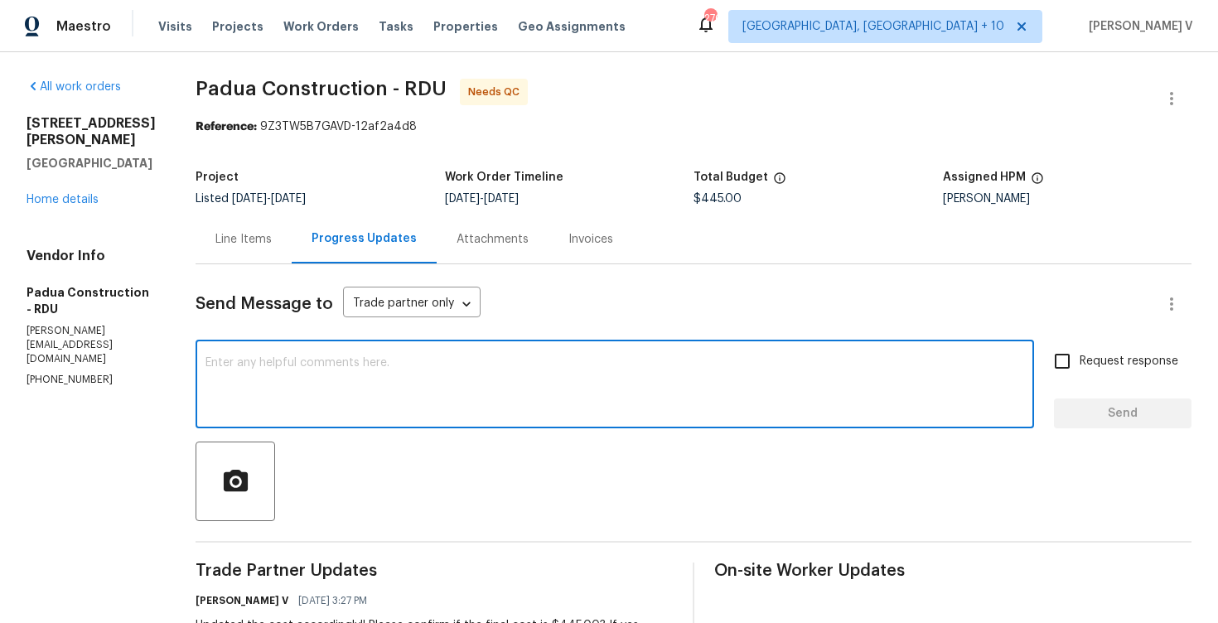
click at [363, 389] on textarea at bounding box center [614, 386] width 818 height 58
paste textarea "Hi Juan, just to clarify – did your team already complete the HVAC inspection o…"
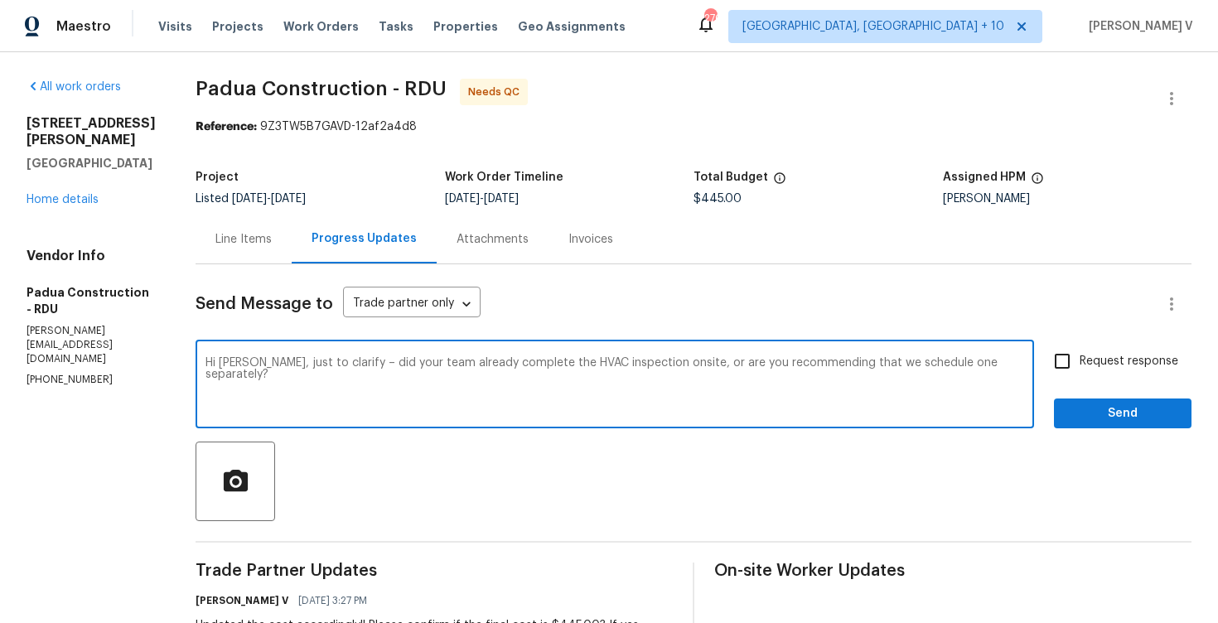
type textarea "Hi Juan, just to clarify – did your team already complete the HVAC inspection o…"
click at [1049, 361] on input "Request response" at bounding box center [1061, 361] width 35 height 35
checkbox input "true"
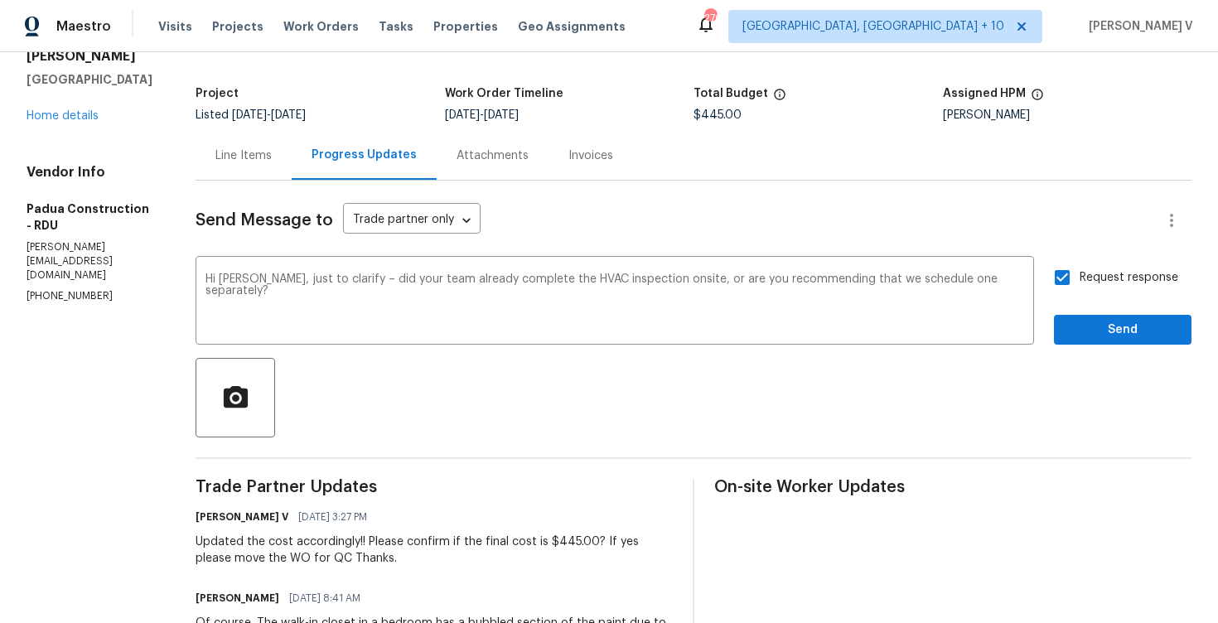
scroll to position [108, 0]
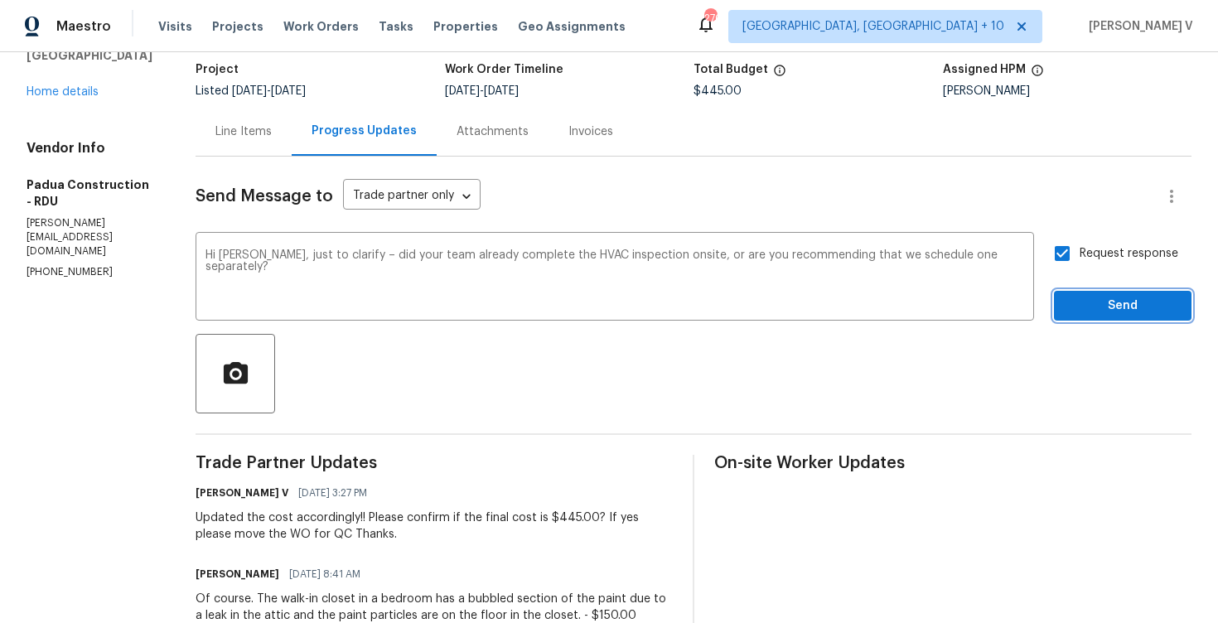
click at [1091, 312] on span "Send" at bounding box center [1122, 306] width 111 height 21
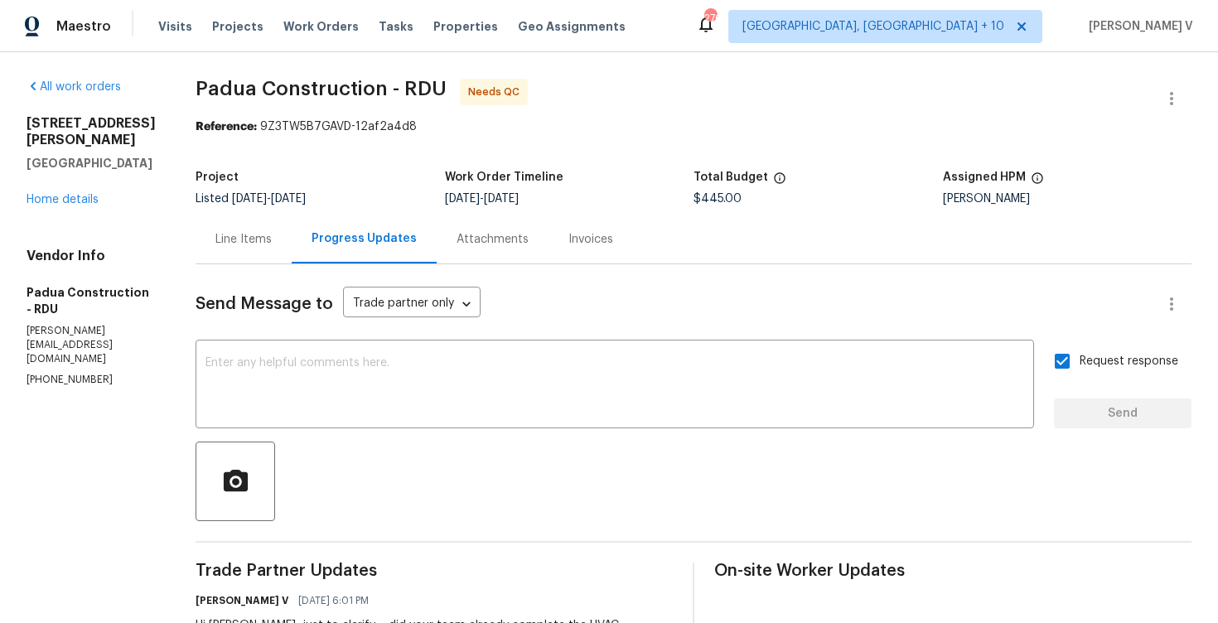
scroll to position [238, 0]
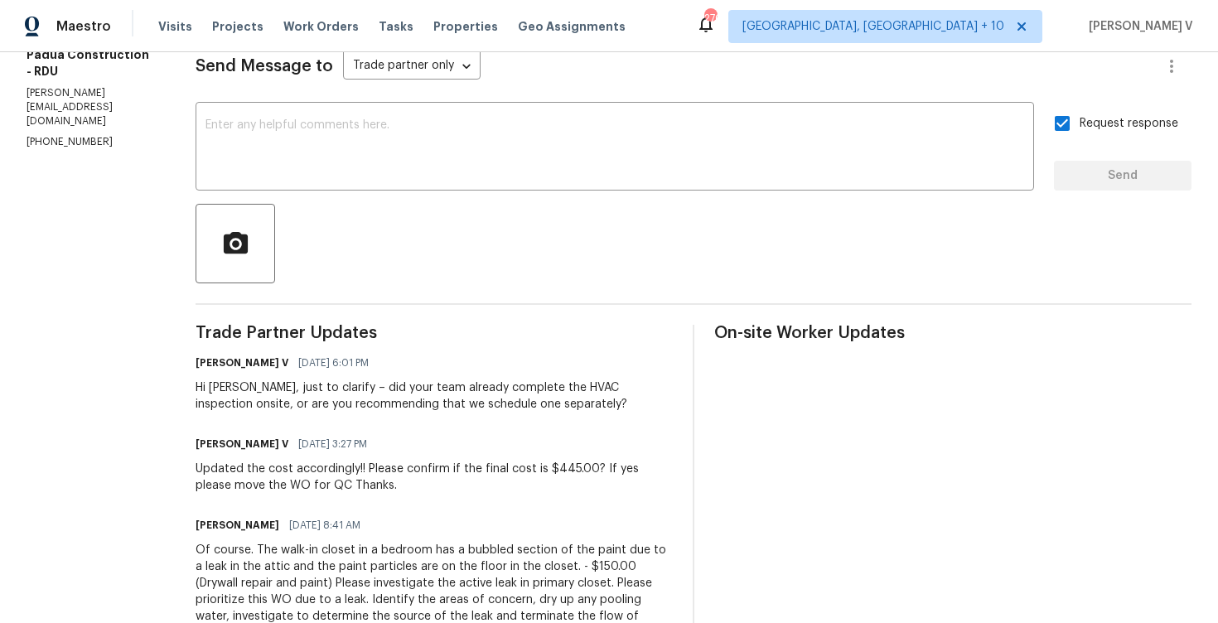
click at [287, 384] on div "Hi Juan, just to clarify – did your team already complete the HVAC inspection o…" at bounding box center [433, 395] width 477 height 33
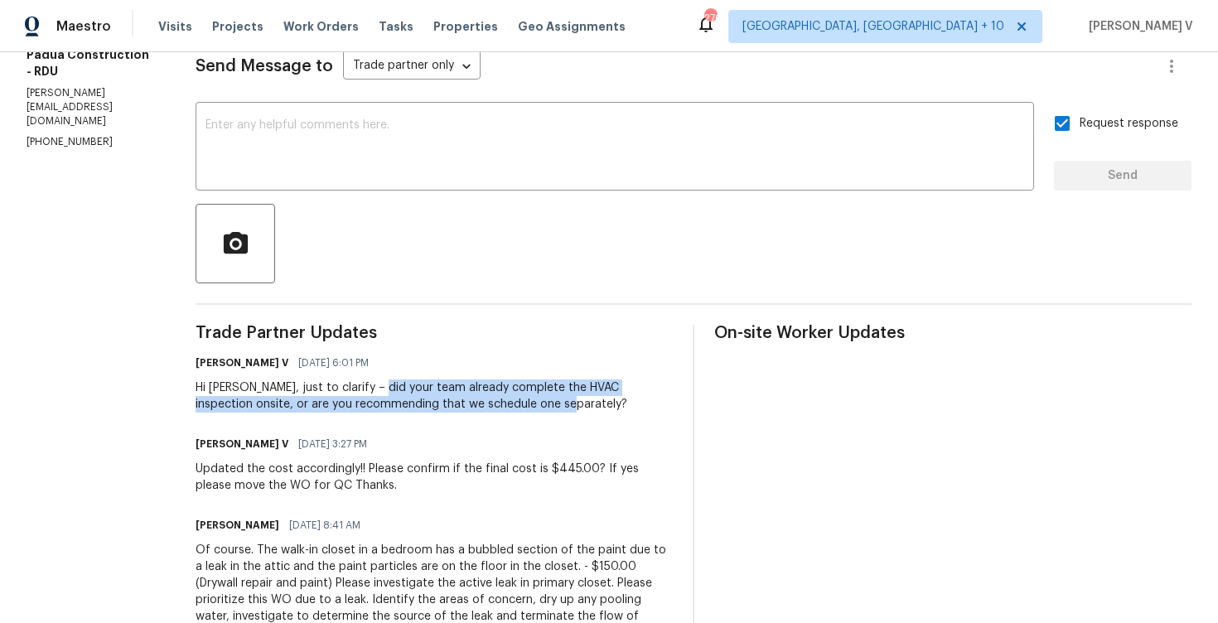
drag, startPoint x: 334, startPoint y: 388, endPoint x: 498, endPoint y: 421, distance: 167.3
click at [495, 410] on div "Hi Juan, just to clarify – did your team already complete the HVAC inspection o…" at bounding box center [433, 395] width 477 height 33
copy div "team already complete the HVAC inspection onsite, or are you recommending that …"
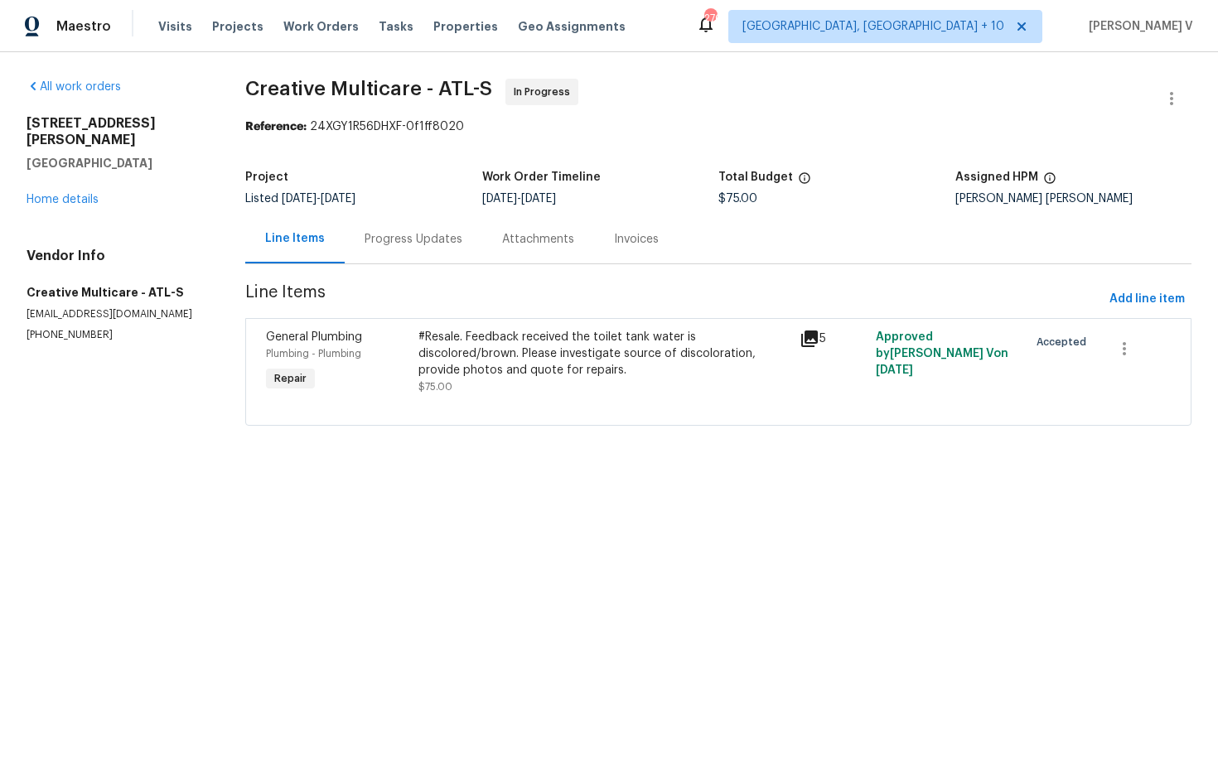
click at [443, 240] on div "Progress Updates" at bounding box center [413, 239] width 98 height 17
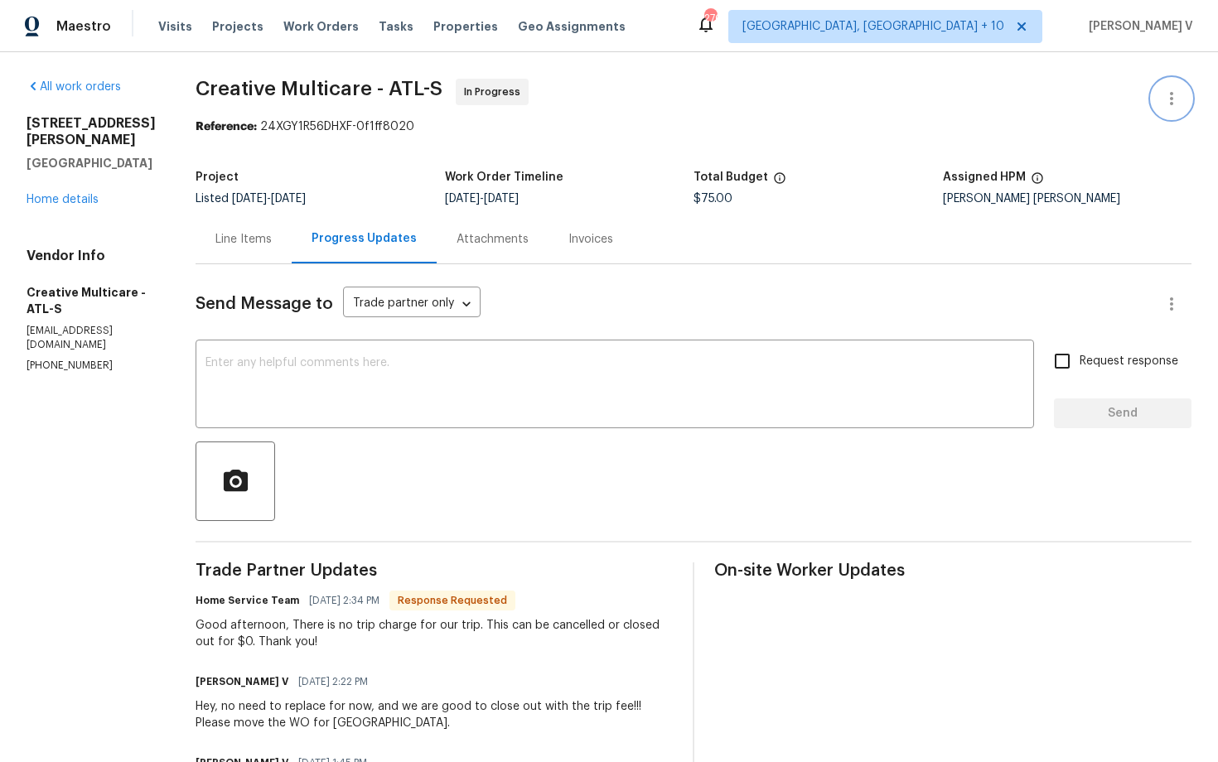
click at [1179, 109] on button "button" at bounding box center [1171, 99] width 40 height 40
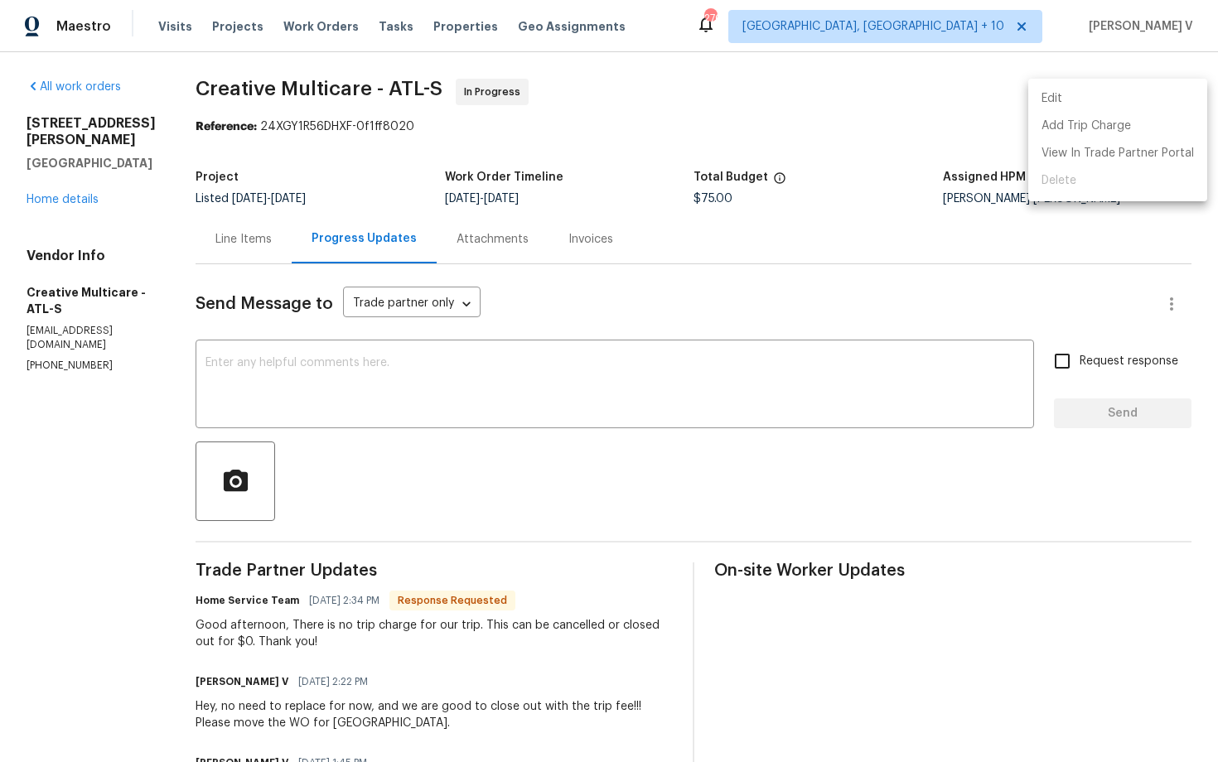
click at [1135, 99] on li "Edit" at bounding box center [1117, 98] width 179 height 27
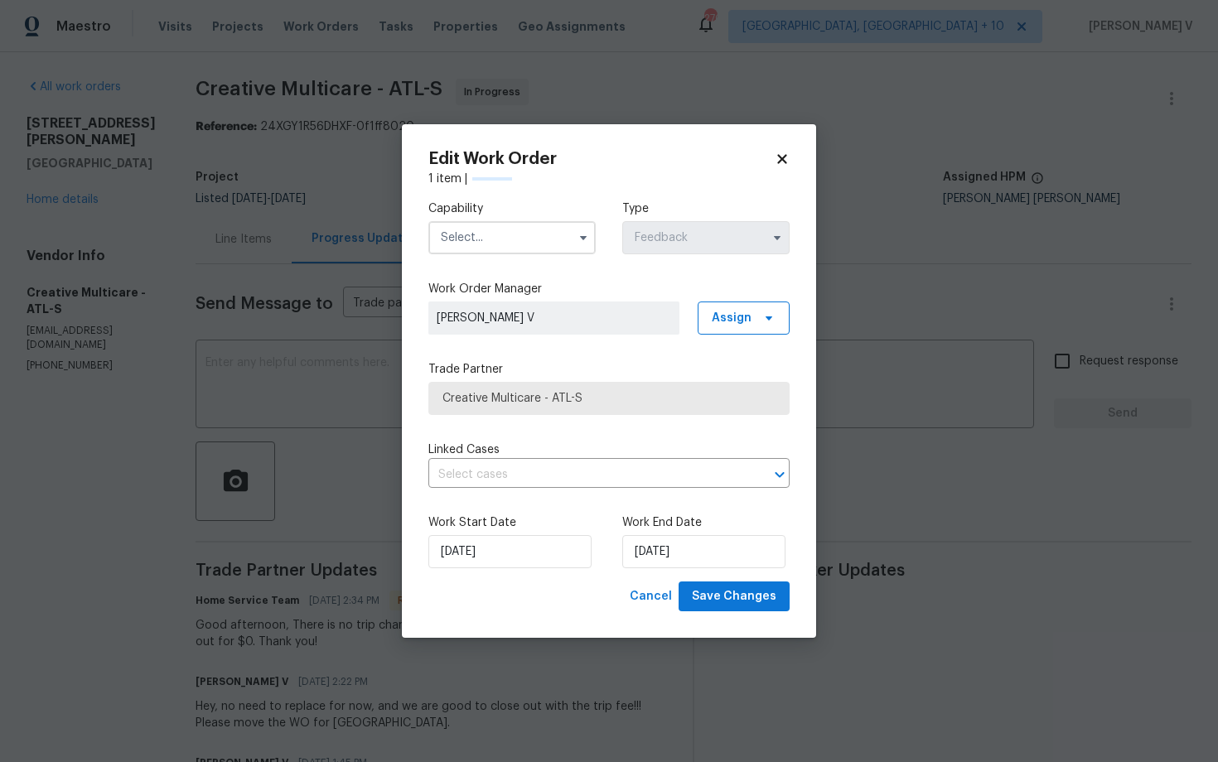
click at [505, 242] on input "text" at bounding box center [511, 237] width 167 height 33
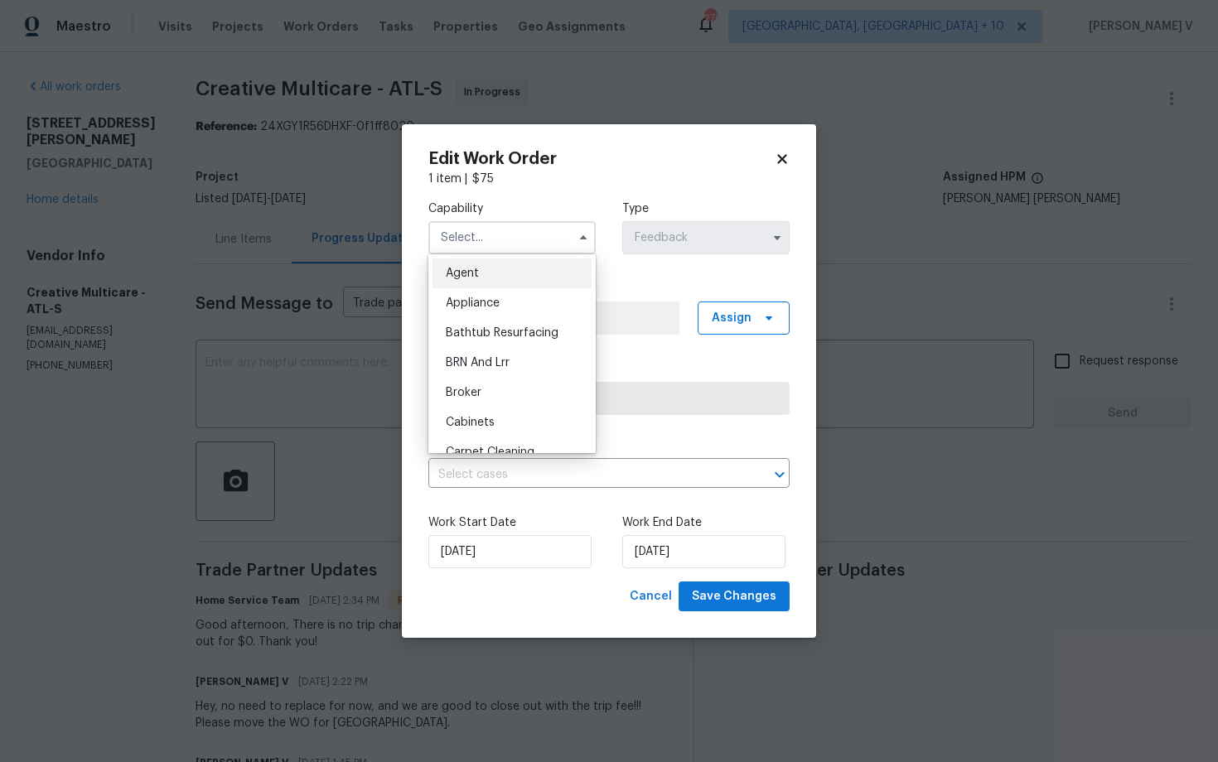
click at [473, 268] on span "Agent" at bounding box center [462, 274] width 33 height 12
type input "Agent"
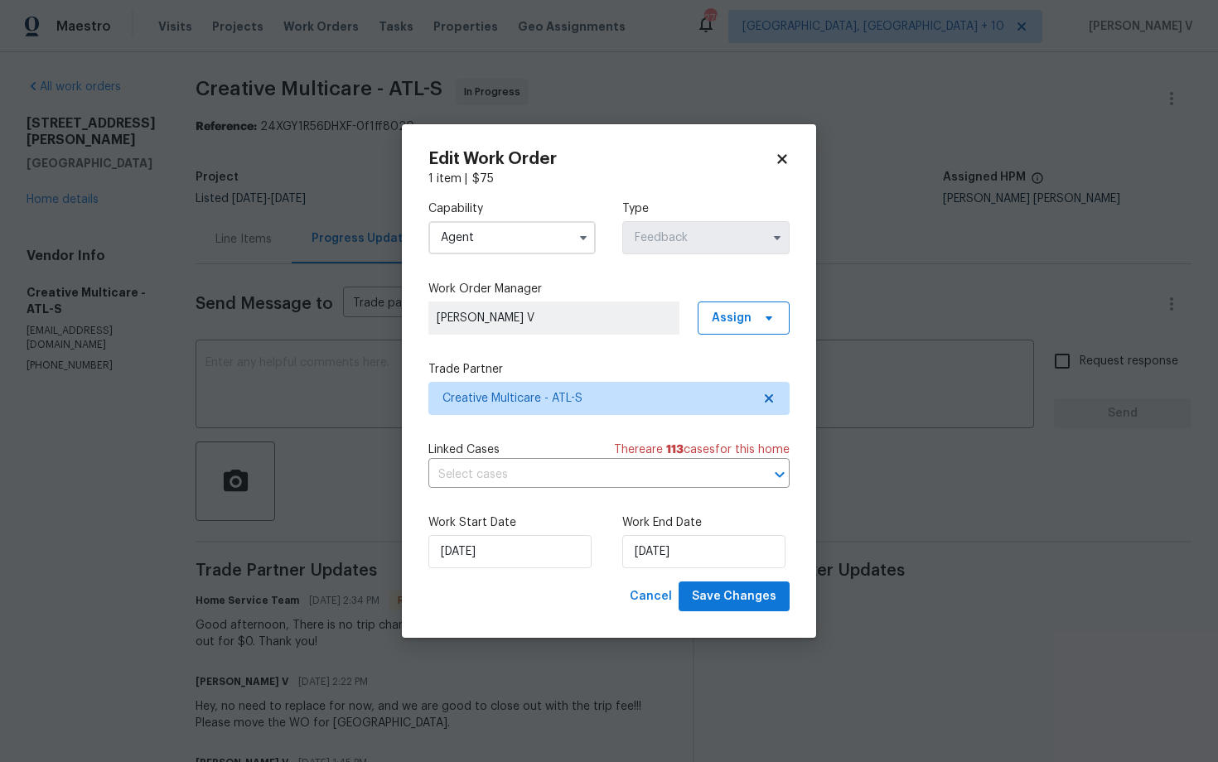
click at [287, 219] on body "Maestro Visits Projects Work Orders Tasks Properties Geo Assignments 270 Cincin…" at bounding box center [609, 381] width 1218 height 762
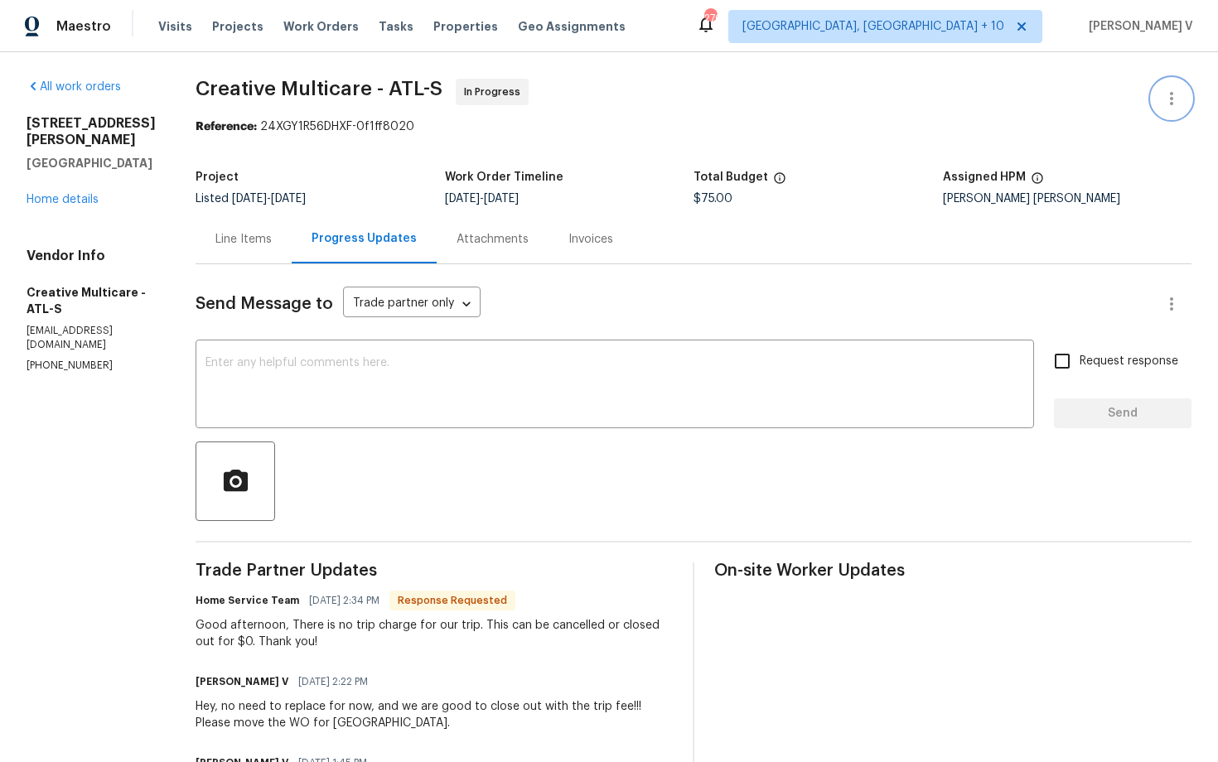
click at [1165, 94] on icon "button" at bounding box center [1171, 99] width 20 height 20
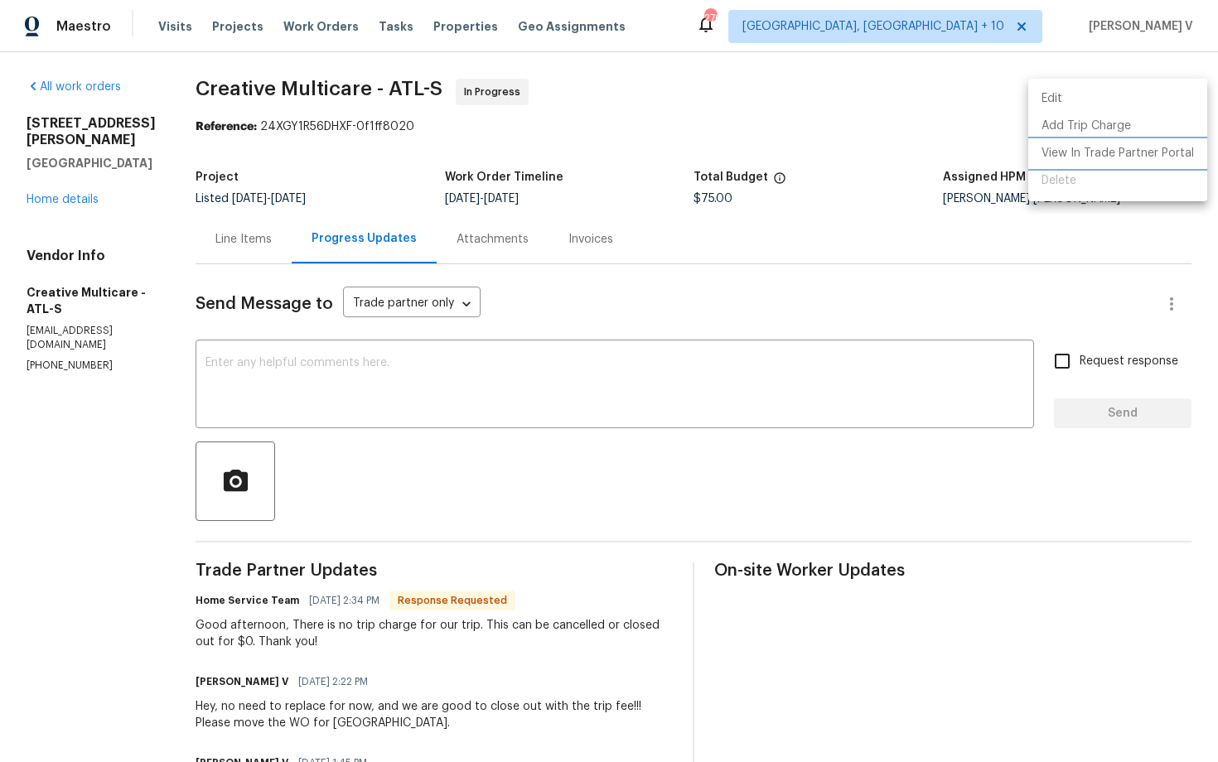
click at [1081, 145] on li "View In Trade Partner Portal" at bounding box center [1117, 153] width 179 height 27
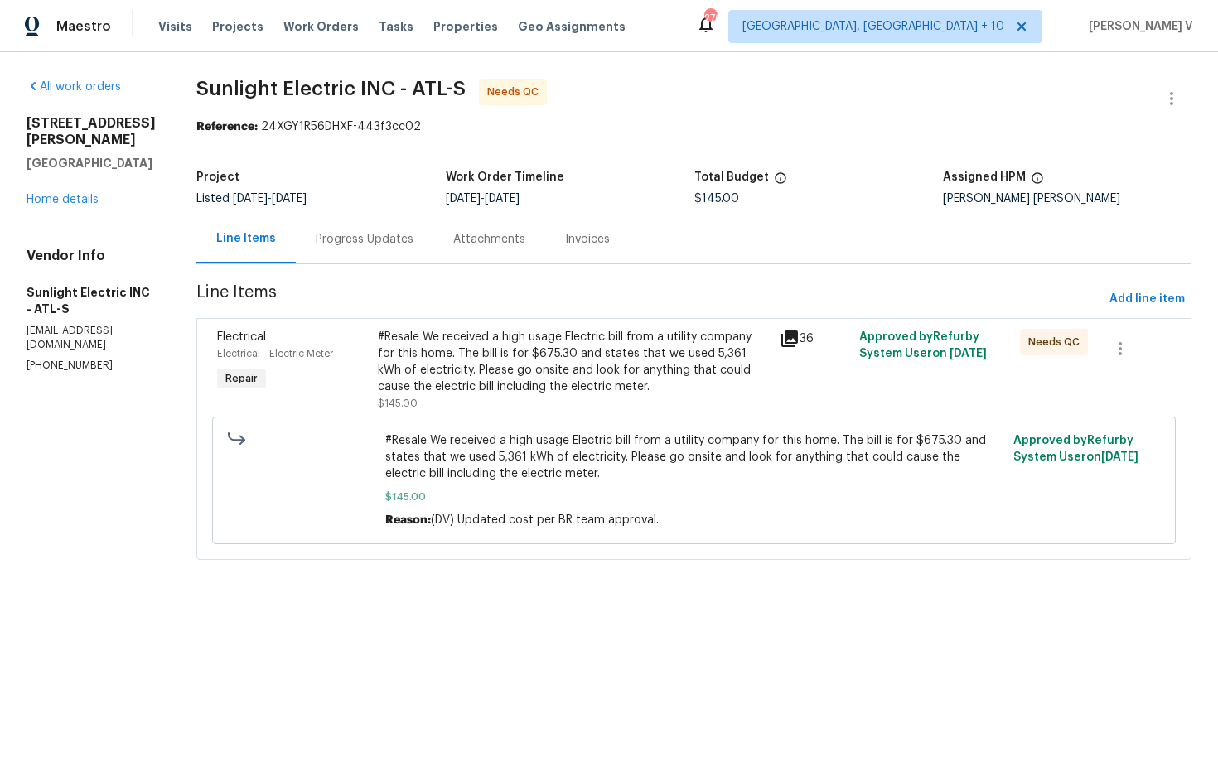
click at [398, 228] on div "Progress Updates" at bounding box center [364, 239] width 137 height 49
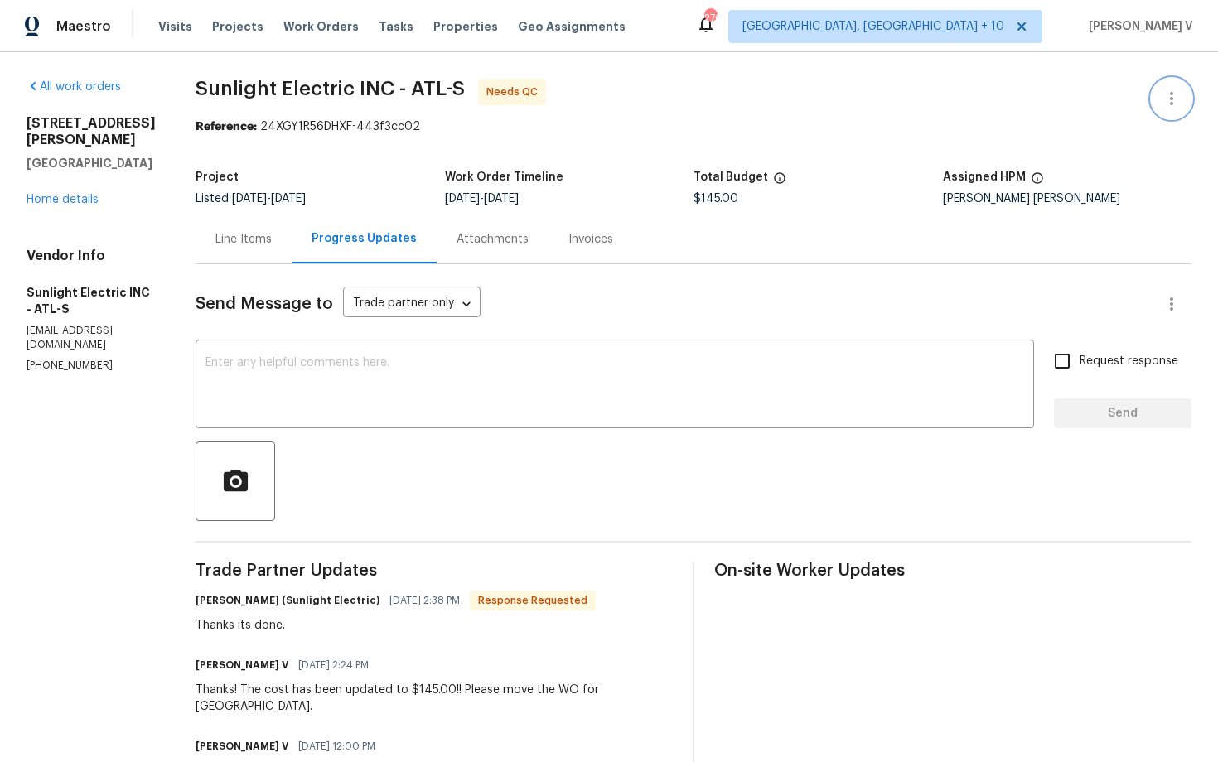
click at [1175, 84] on button "button" at bounding box center [1171, 99] width 40 height 40
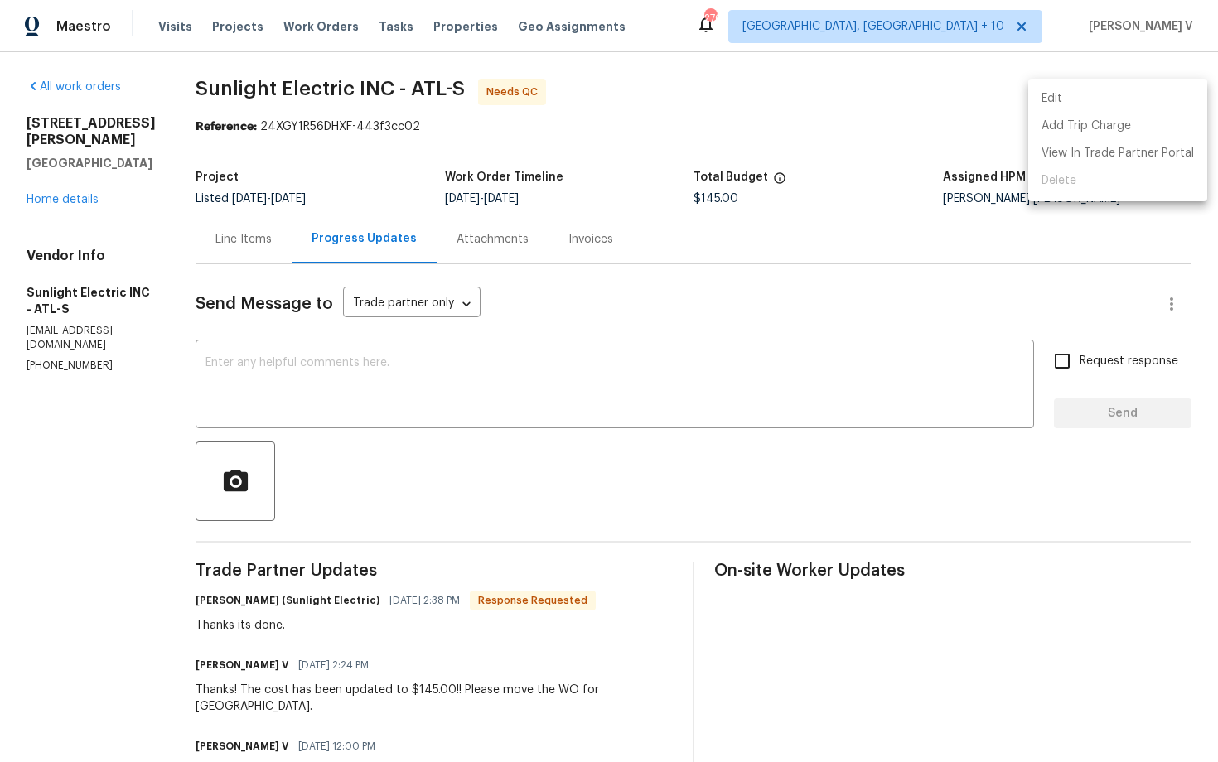
click at [1109, 103] on li "Edit" at bounding box center [1117, 98] width 179 height 27
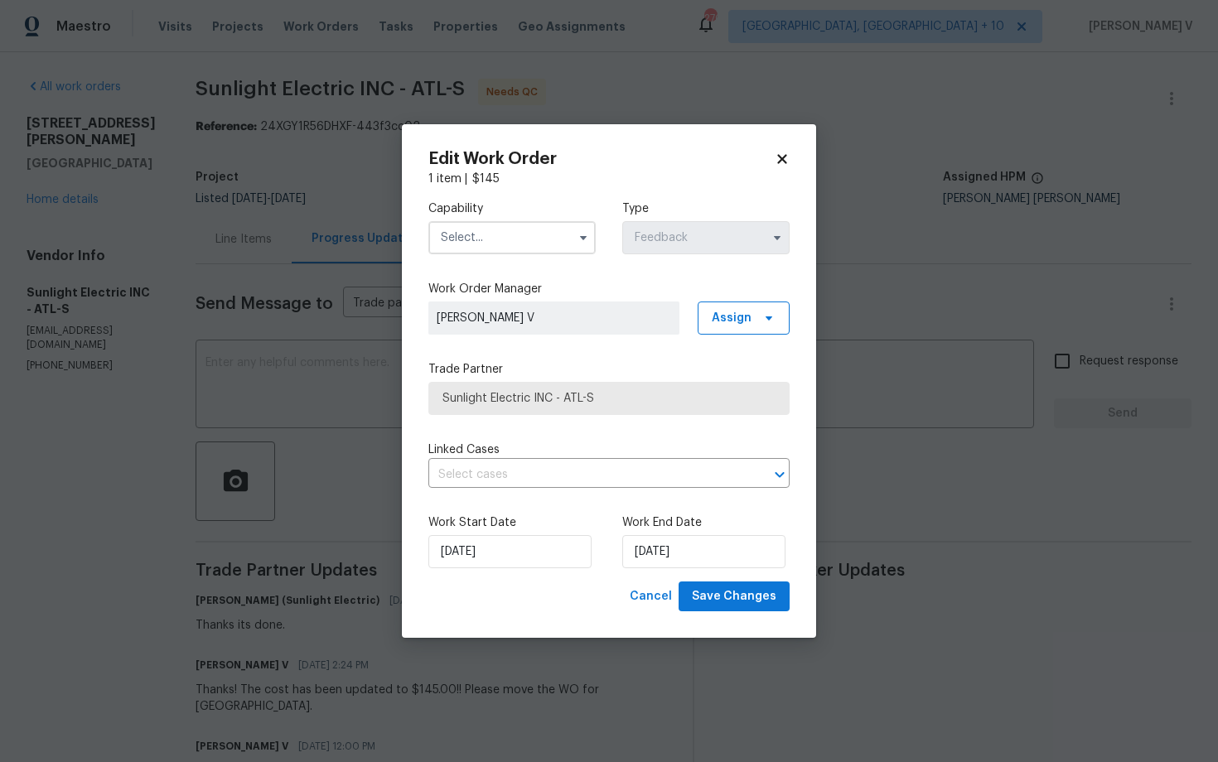
click at [518, 245] on input "text" at bounding box center [511, 237] width 167 height 33
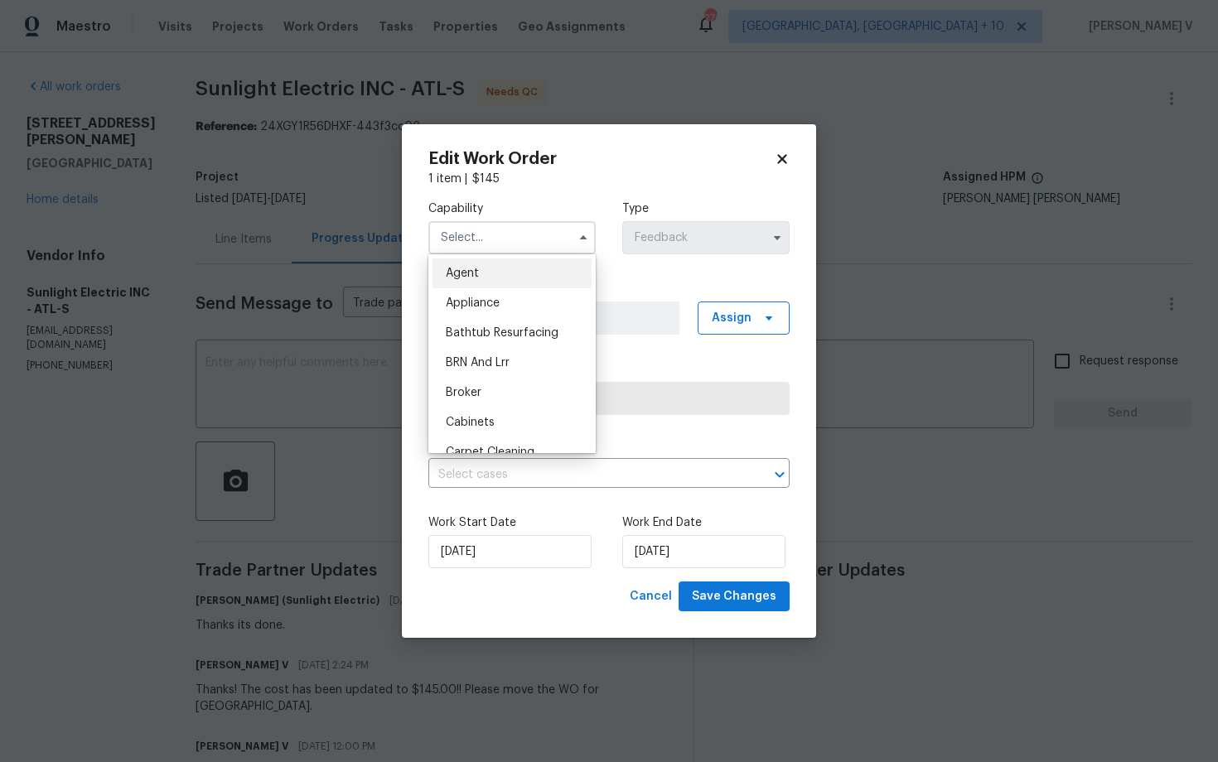
click at [465, 281] on div "Agent" at bounding box center [511, 273] width 159 height 30
type input "Agent"
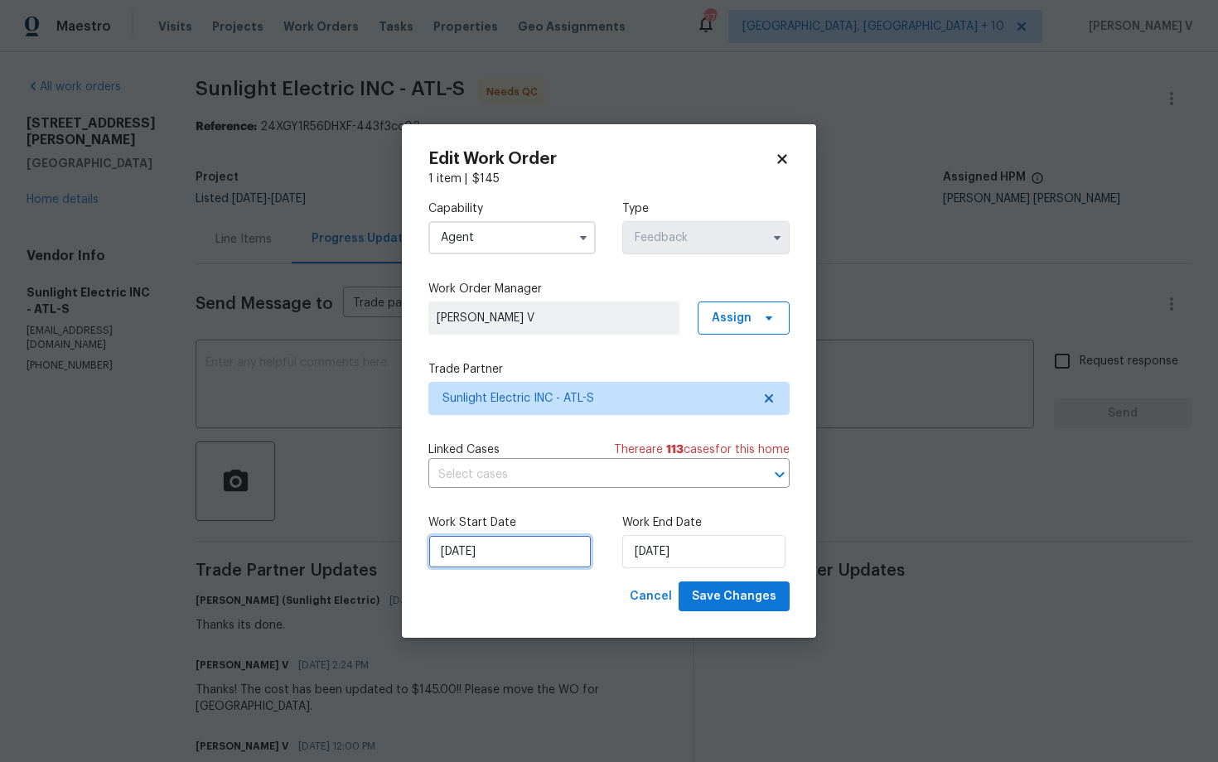
click at [481, 547] on input "02/09/2025" at bounding box center [509, 551] width 163 height 33
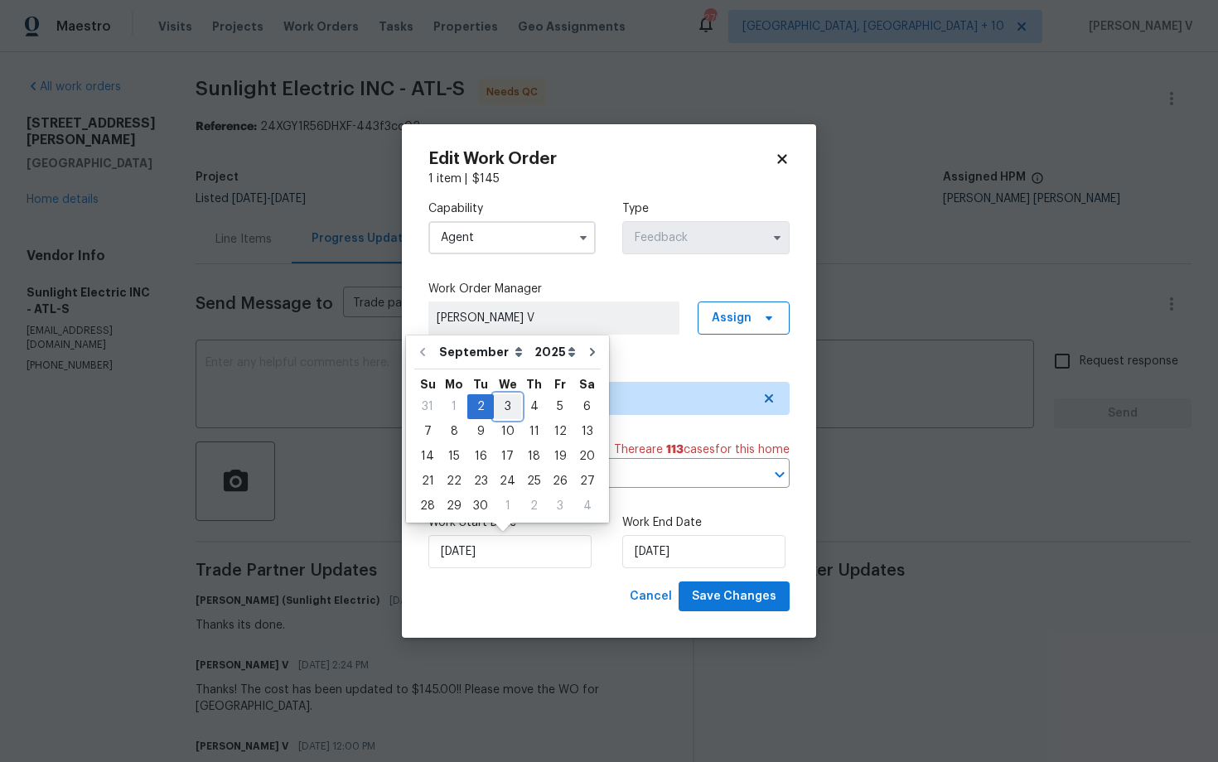
click at [498, 405] on div "3" at bounding box center [507, 406] width 27 height 23
type input "03/09/2025"
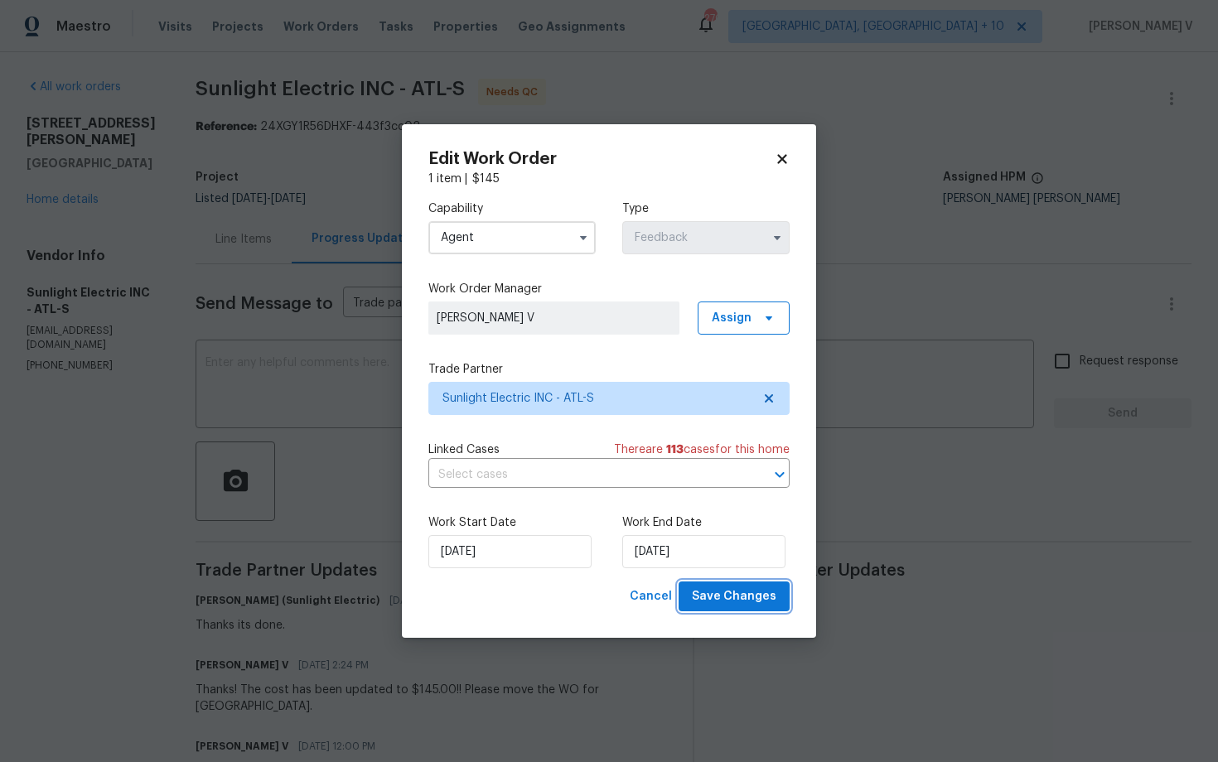
click at [711, 592] on span "Save Changes" at bounding box center [734, 596] width 84 height 21
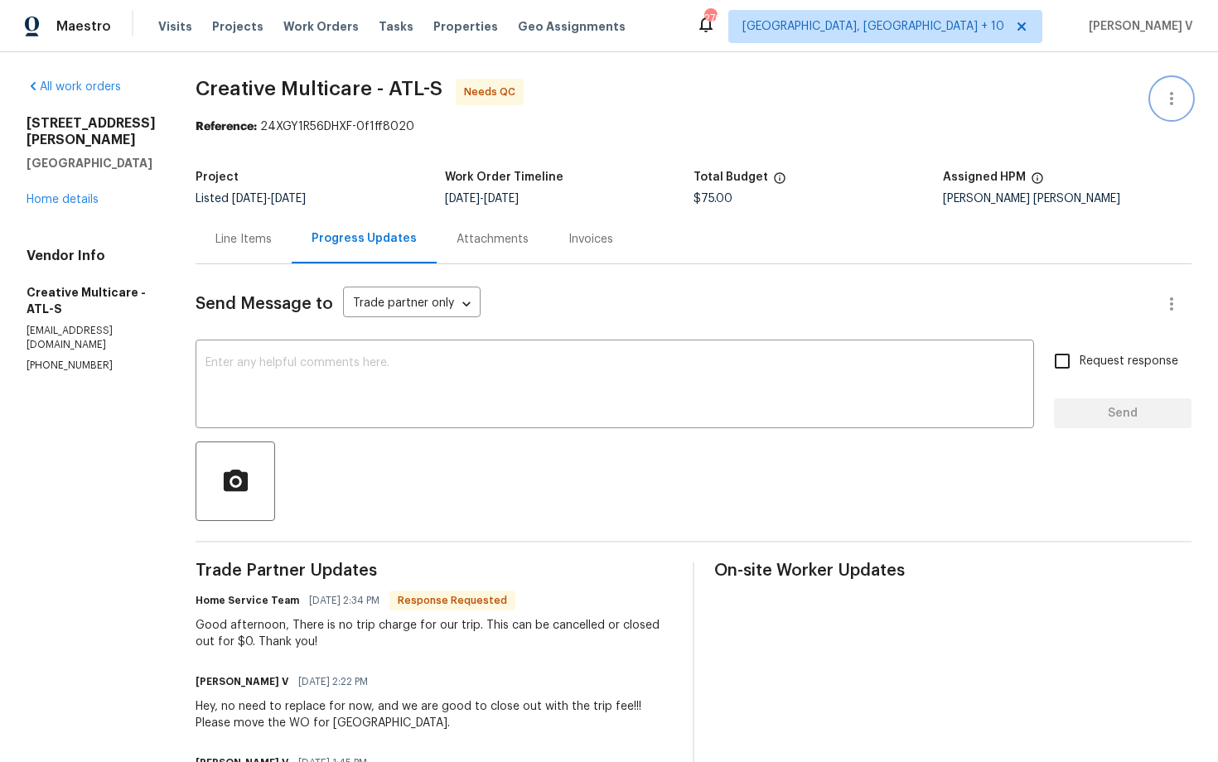
click at [1162, 94] on icon "button" at bounding box center [1171, 99] width 20 height 20
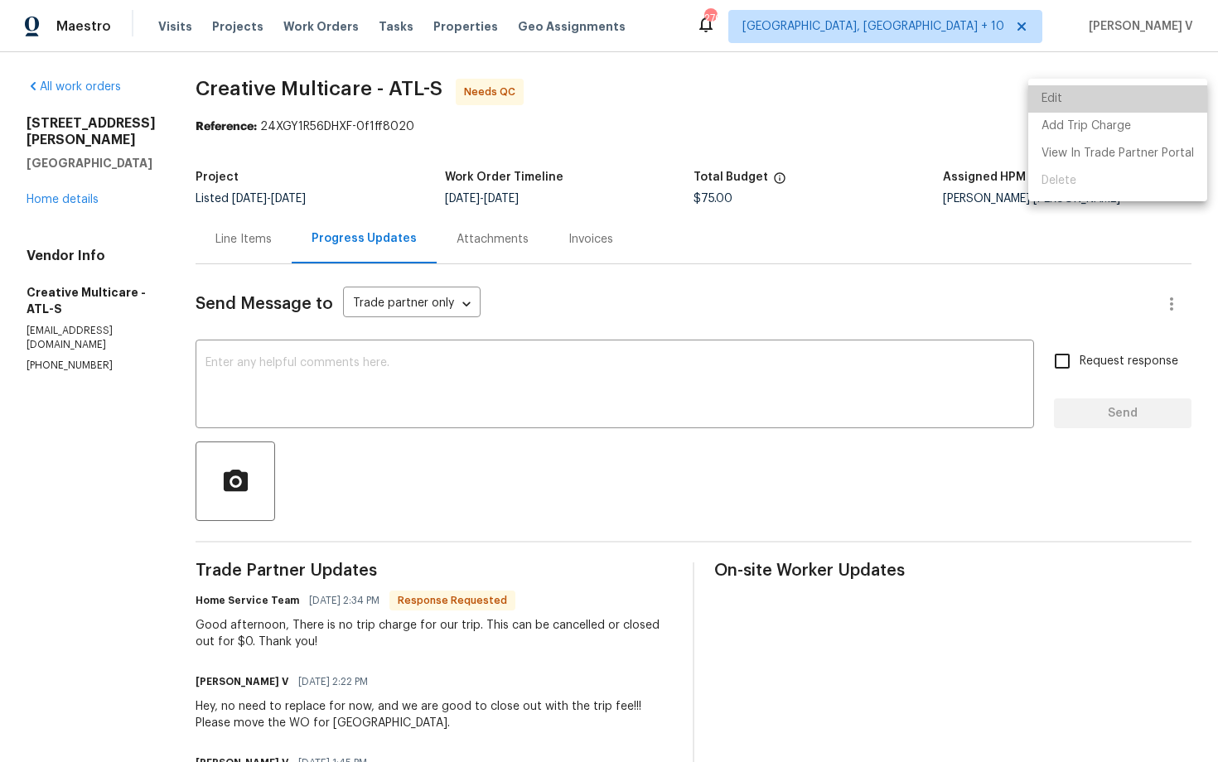
click at [1127, 96] on li "Edit" at bounding box center [1117, 98] width 179 height 27
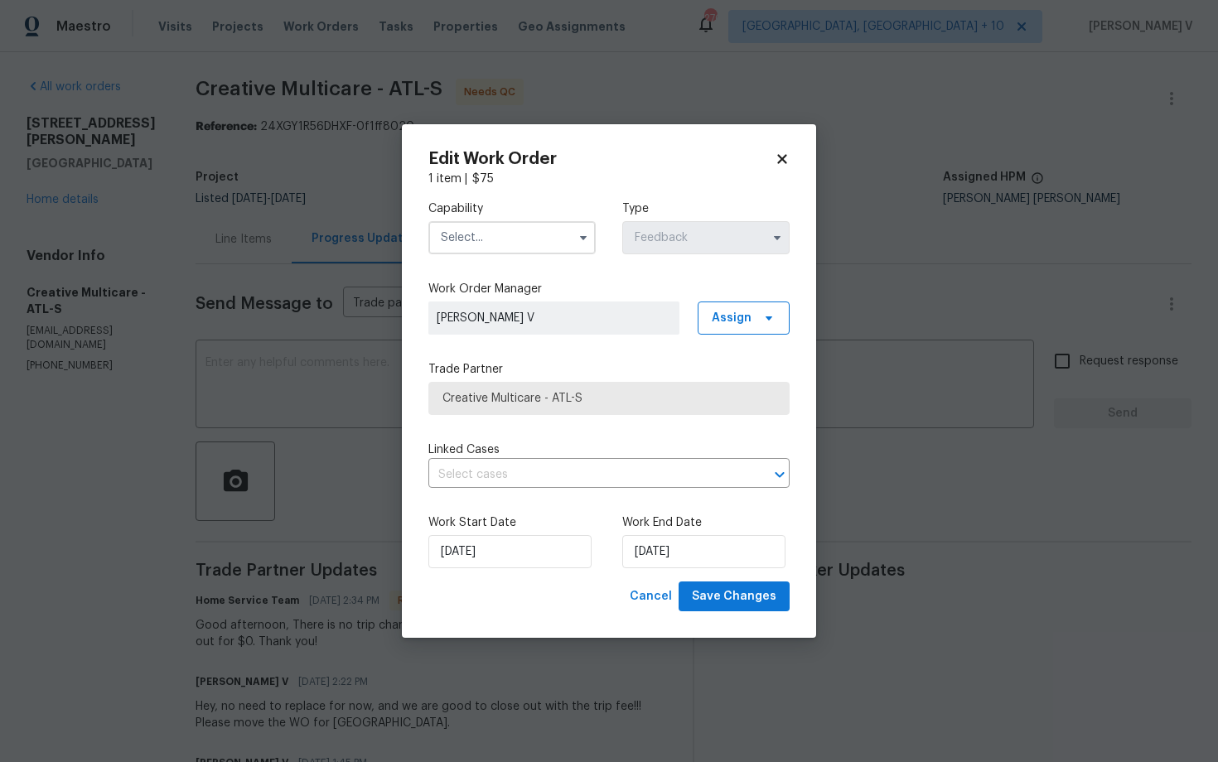
click at [558, 229] on input "text" at bounding box center [511, 237] width 167 height 33
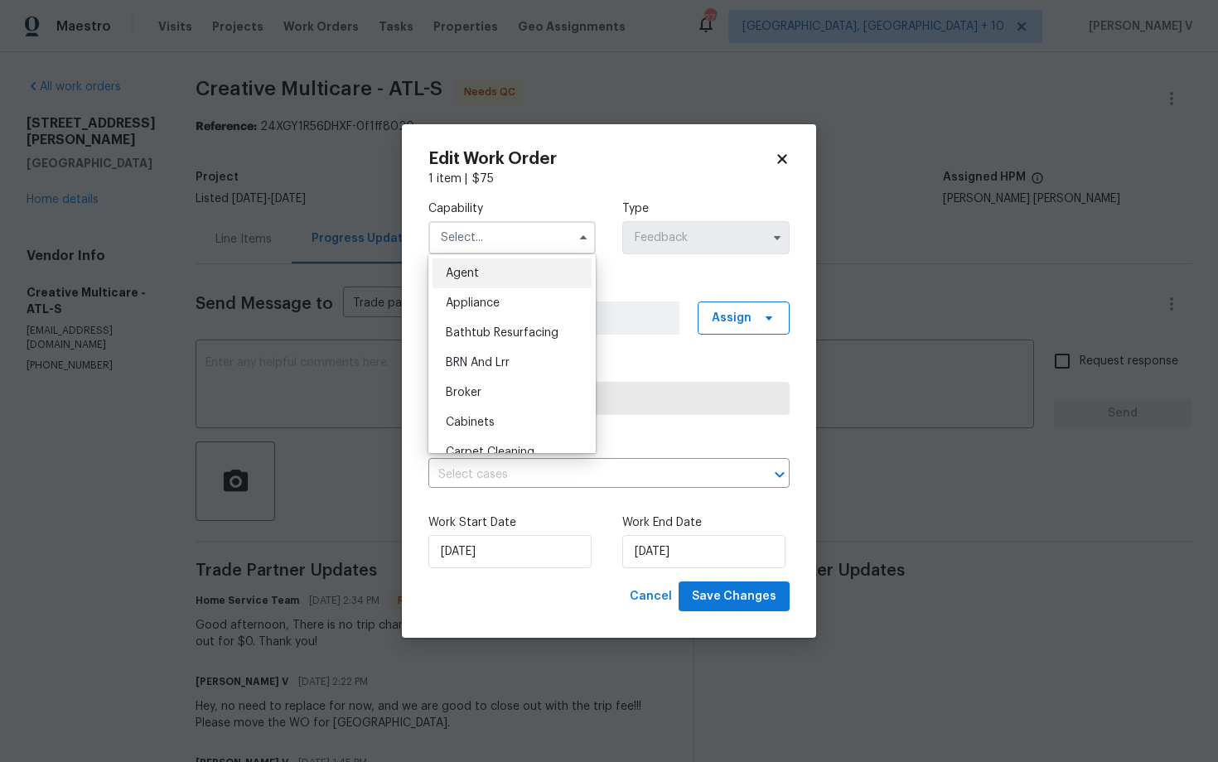
click at [482, 272] on div "Agent" at bounding box center [511, 273] width 159 height 30
type input "Agent"
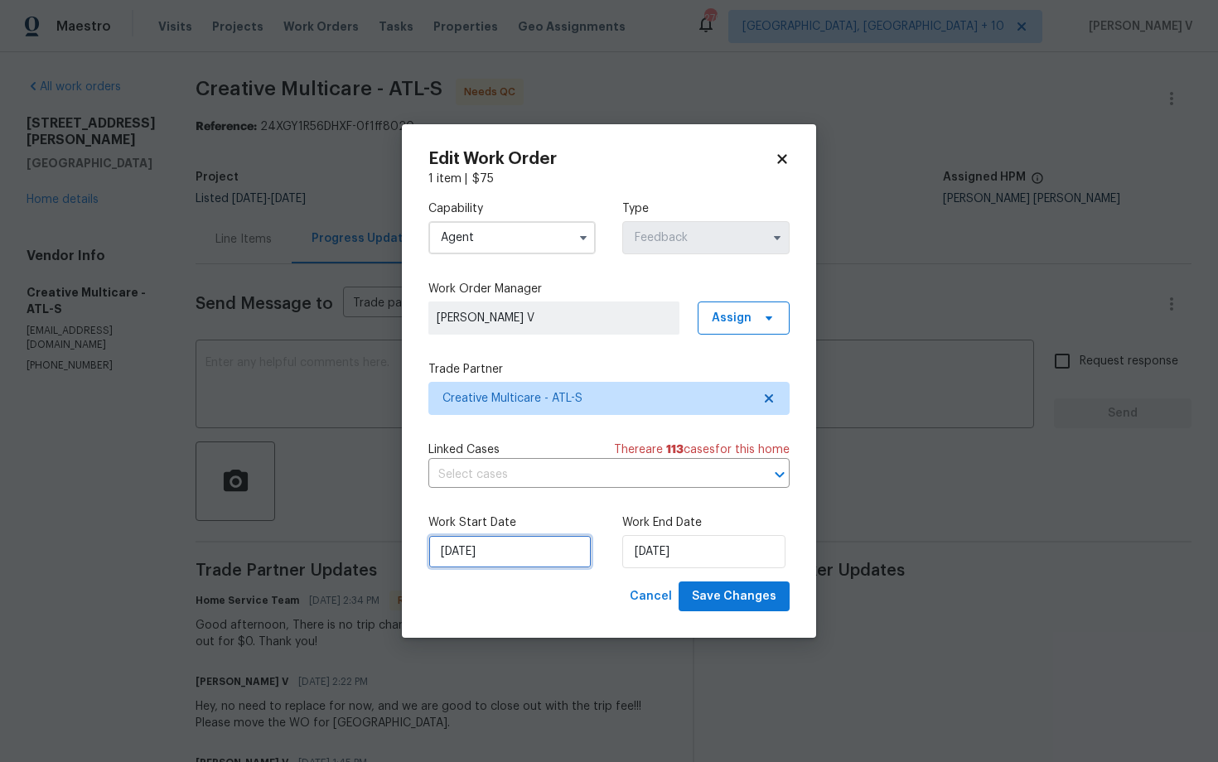
click at [518, 552] on input "[DATE]" at bounding box center [509, 551] width 163 height 33
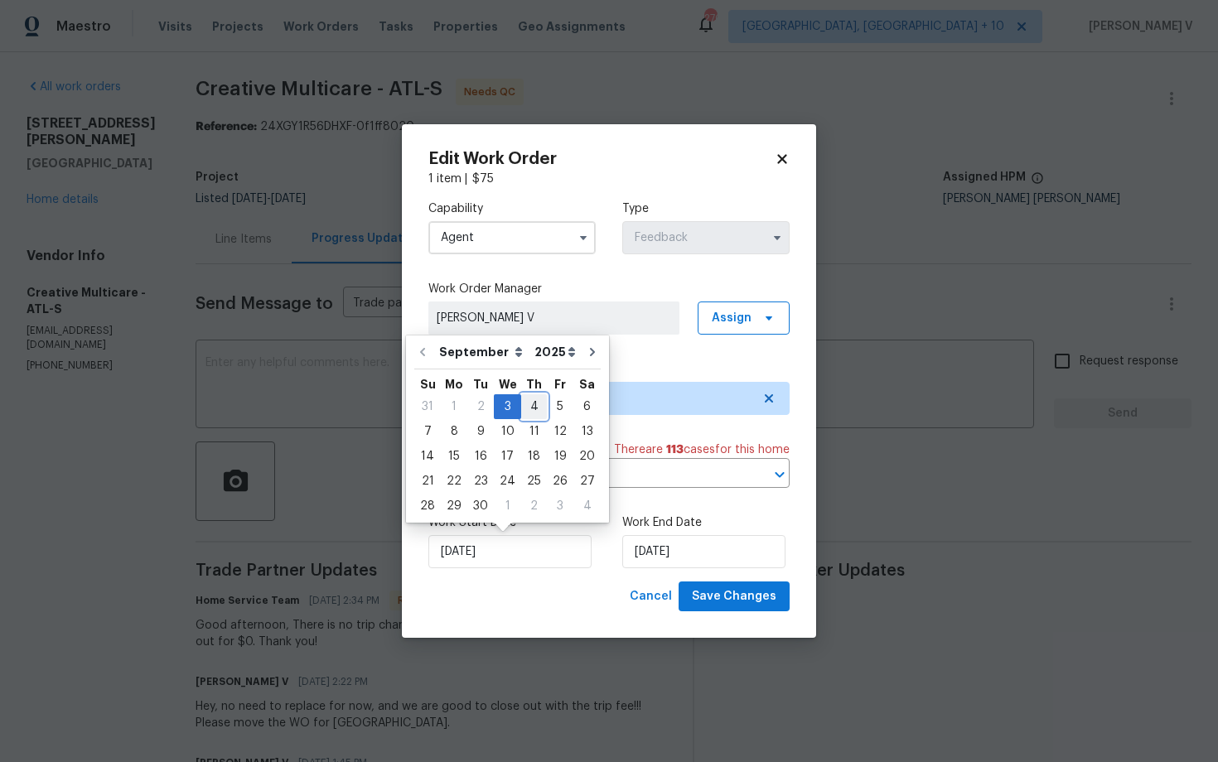
click at [524, 406] on div "4" at bounding box center [534, 406] width 26 height 23
type input "[DATE]"
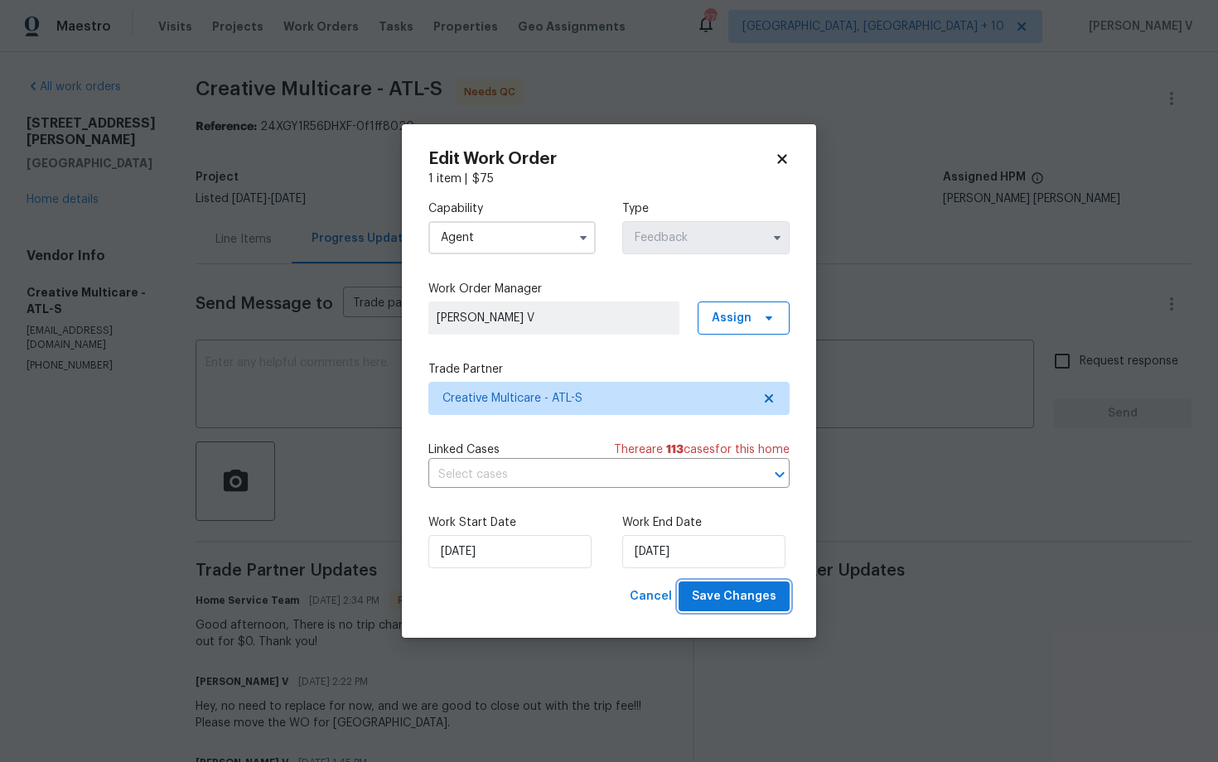
click at [730, 589] on span "Save Changes" at bounding box center [734, 596] width 84 height 21
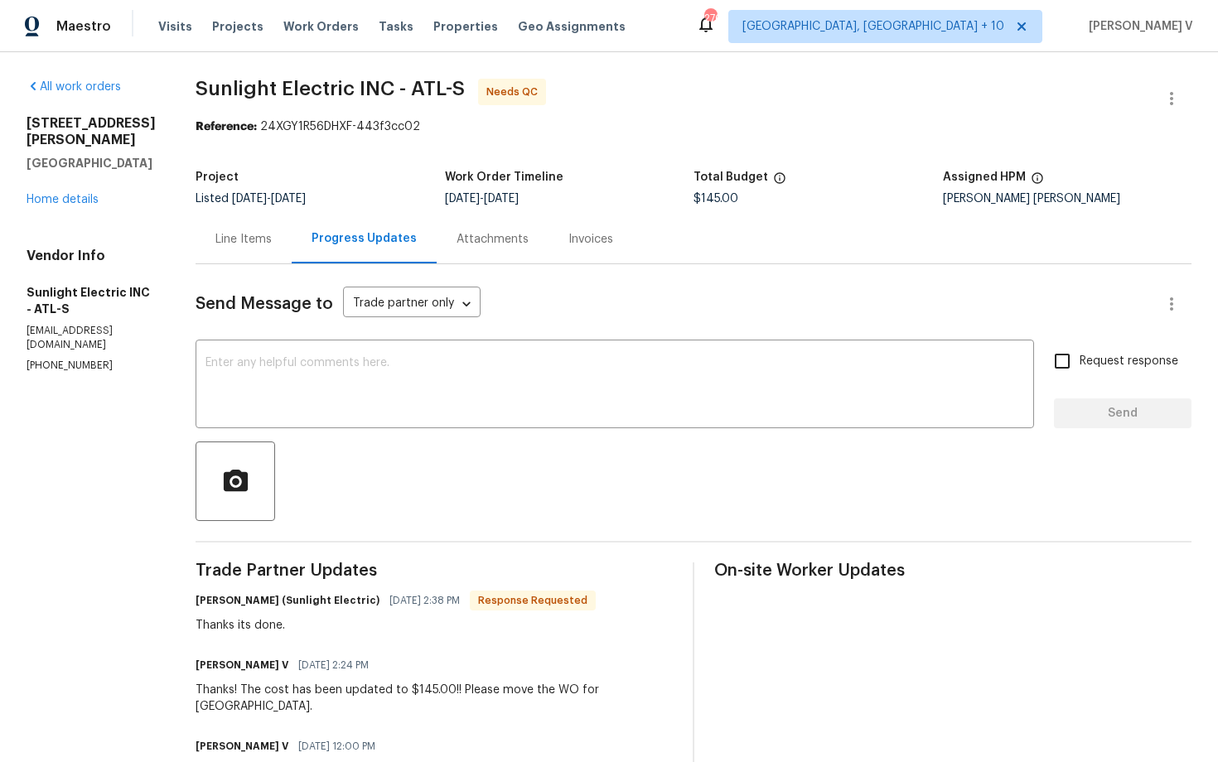
scroll to position [57, 0]
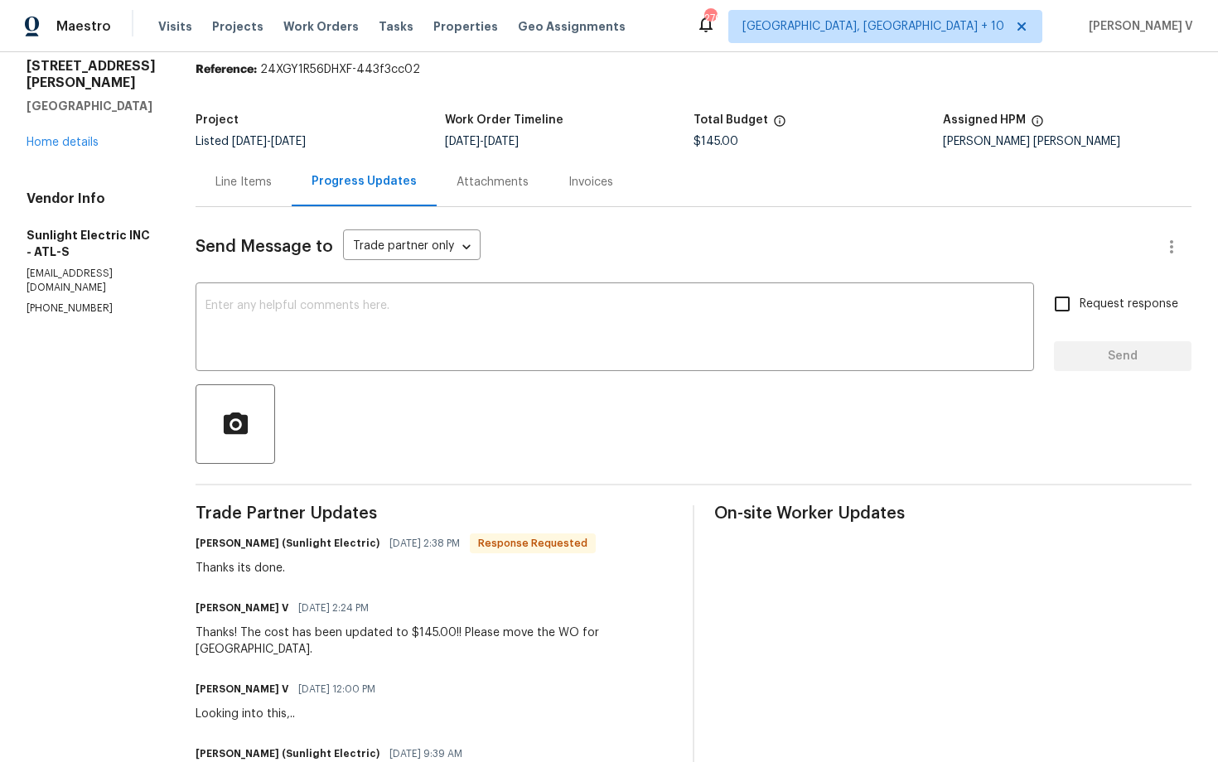
click at [288, 195] on div "Line Items" at bounding box center [243, 181] width 96 height 49
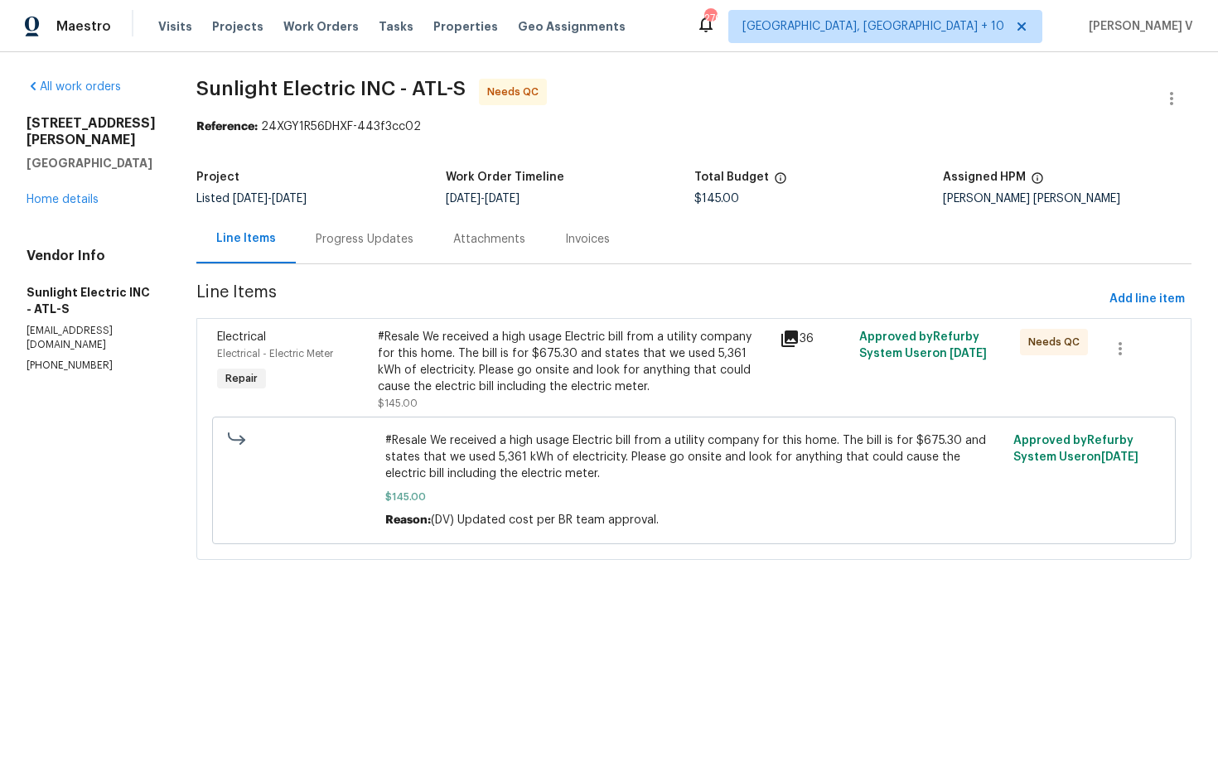
click at [583, 398] on div "#Resale We received a high usage Electric bill from a utility company for this …" at bounding box center [573, 370] width 391 height 83
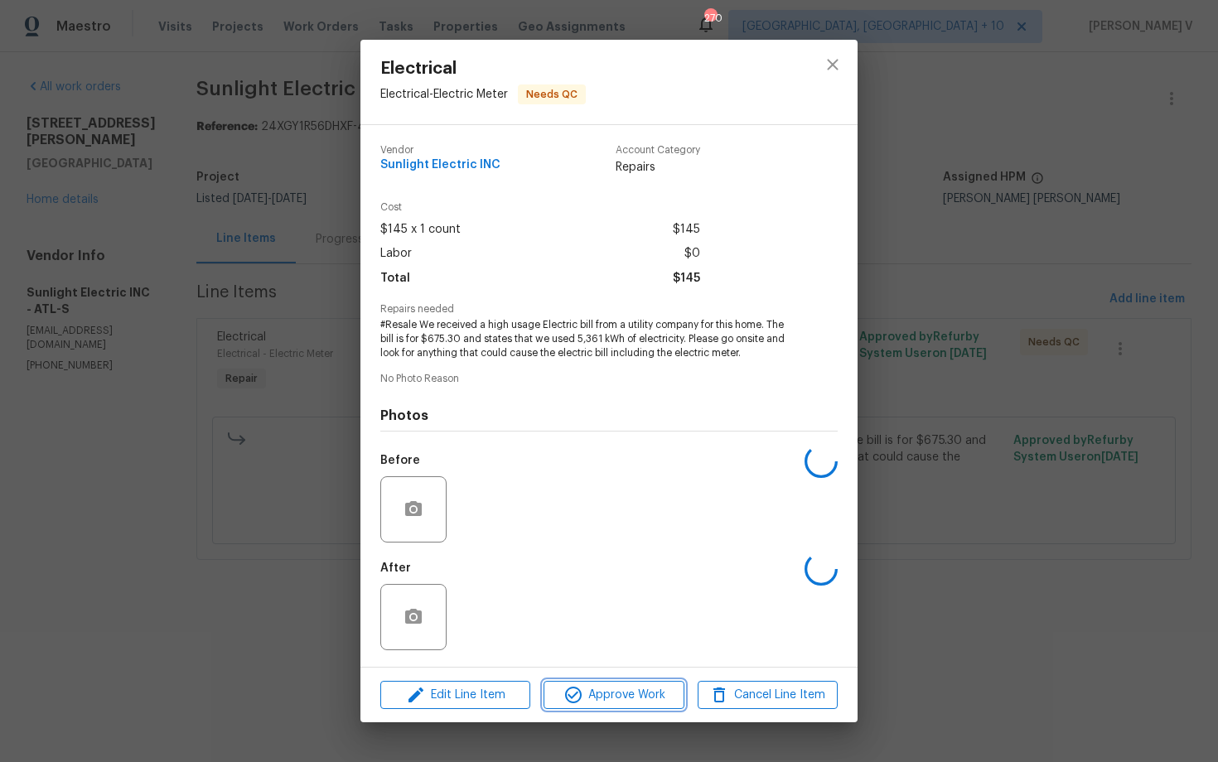
click at [610, 696] on span "Approve Work" at bounding box center [613, 695] width 130 height 21
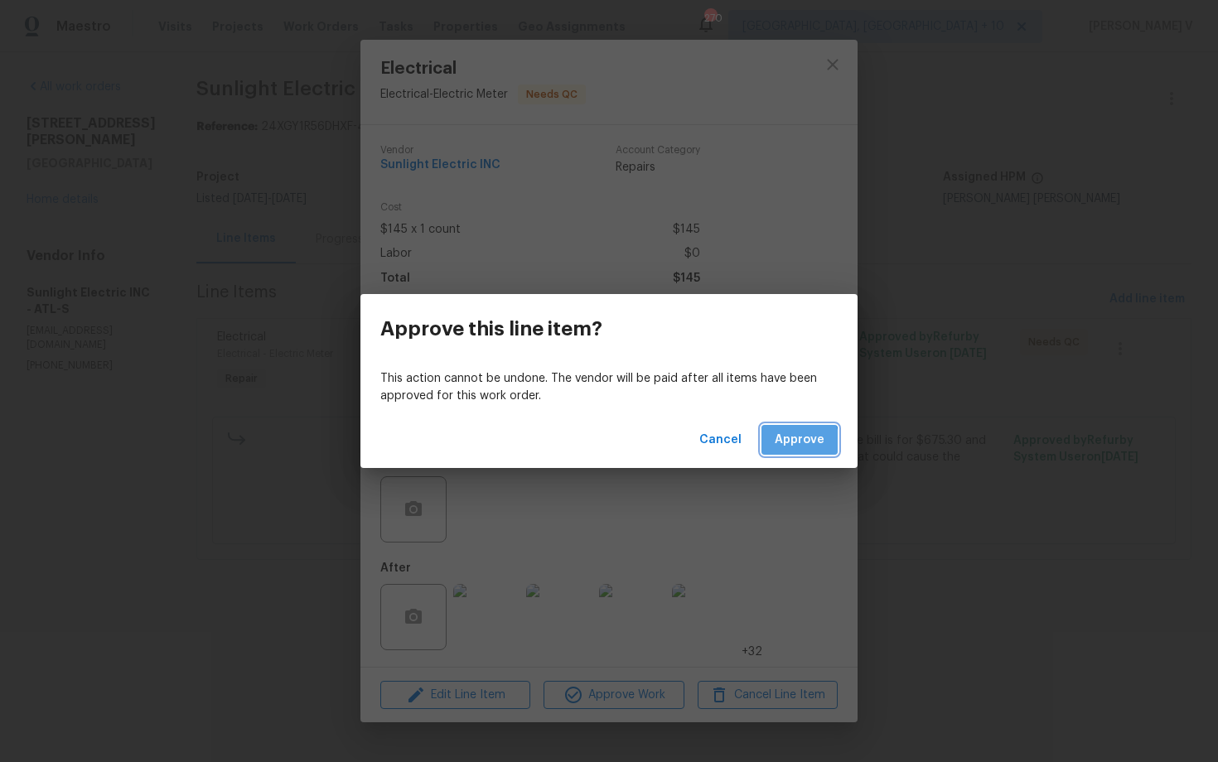
click at [781, 444] on span "Approve" at bounding box center [799, 440] width 50 height 21
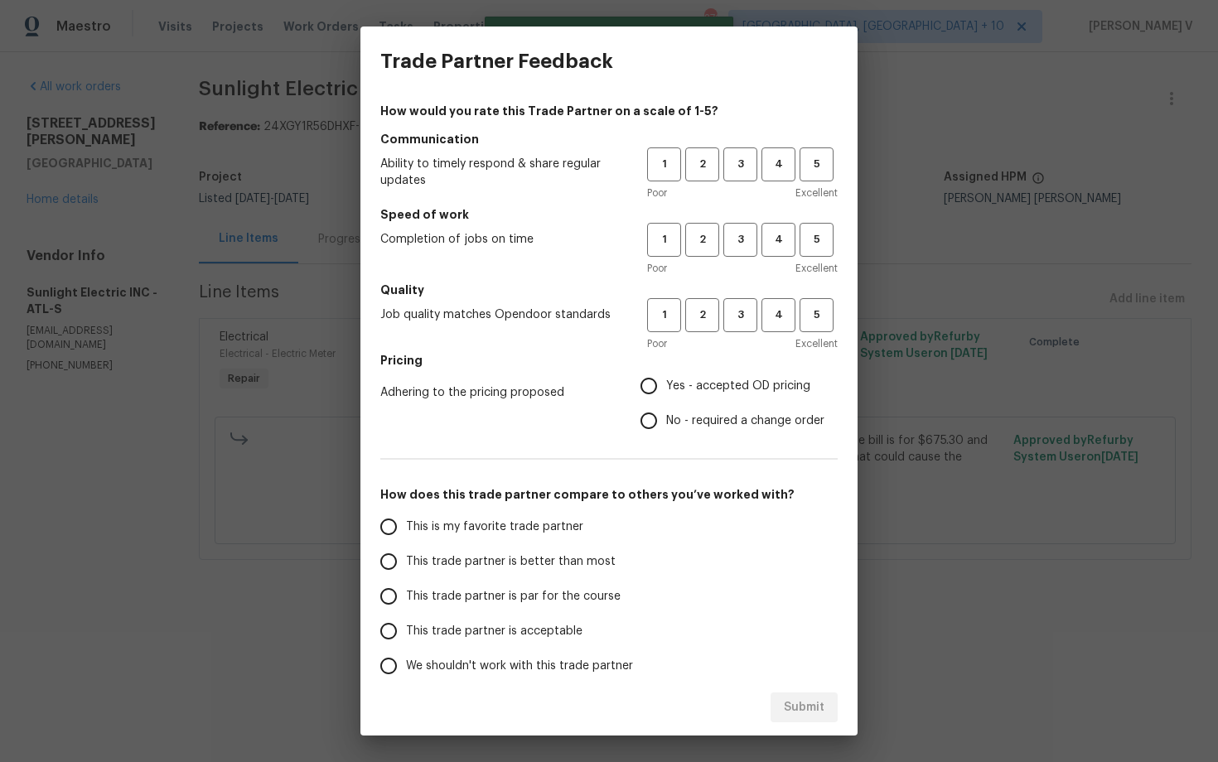
click at [727, 189] on div "Poor Excellent" at bounding box center [742, 193] width 190 height 17
click at [729, 182] on div "1 2 3 4 5 Poor Excellent" at bounding box center [742, 174] width 190 height 54
click at [731, 162] on span "3" at bounding box center [740, 164] width 31 height 19
click at [731, 258] on div "1 2 3 4 5 Poor Excellent" at bounding box center [742, 250] width 190 height 54
click at [731, 245] on span "3" at bounding box center [740, 239] width 31 height 19
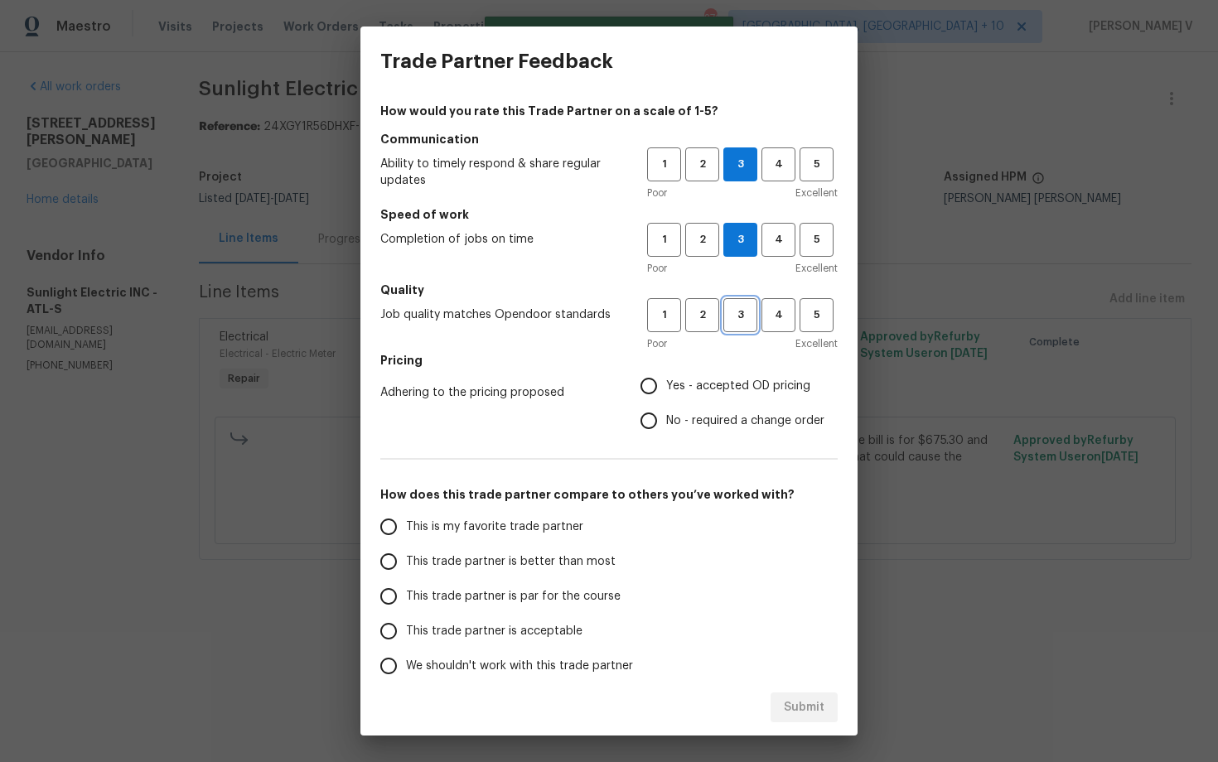
click at [731, 299] on button "3" at bounding box center [740, 315] width 34 height 34
click at [658, 434] on input "No - required a change order" at bounding box center [648, 420] width 35 height 35
radio input "true"
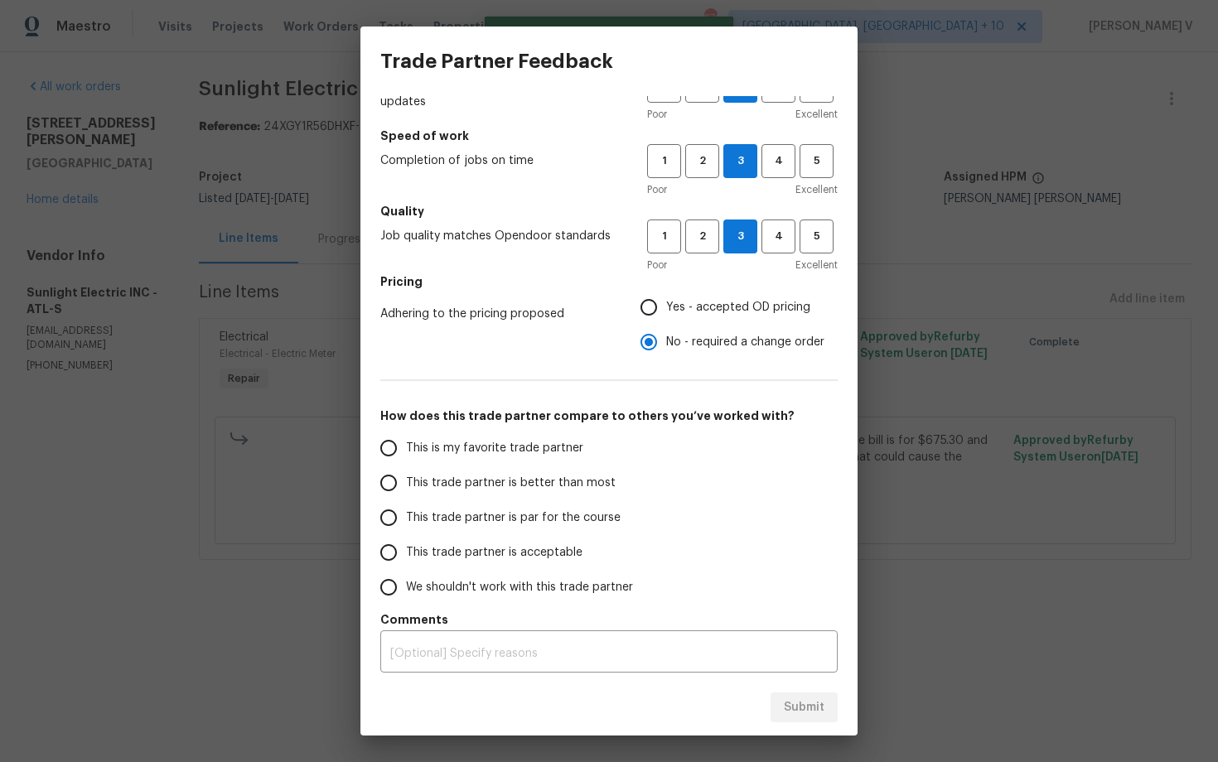
click at [560, 471] on label "This trade partner is better than most" at bounding box center [502, 482] width 262 height 35
click at [406, 471] on input "This trade partner is better than most" at bounding box center [388, 482] width 35 height 35
click at [810, 721] on button "Submit" at bounding box center [803, 707] width 67 height 31
radio input "true"
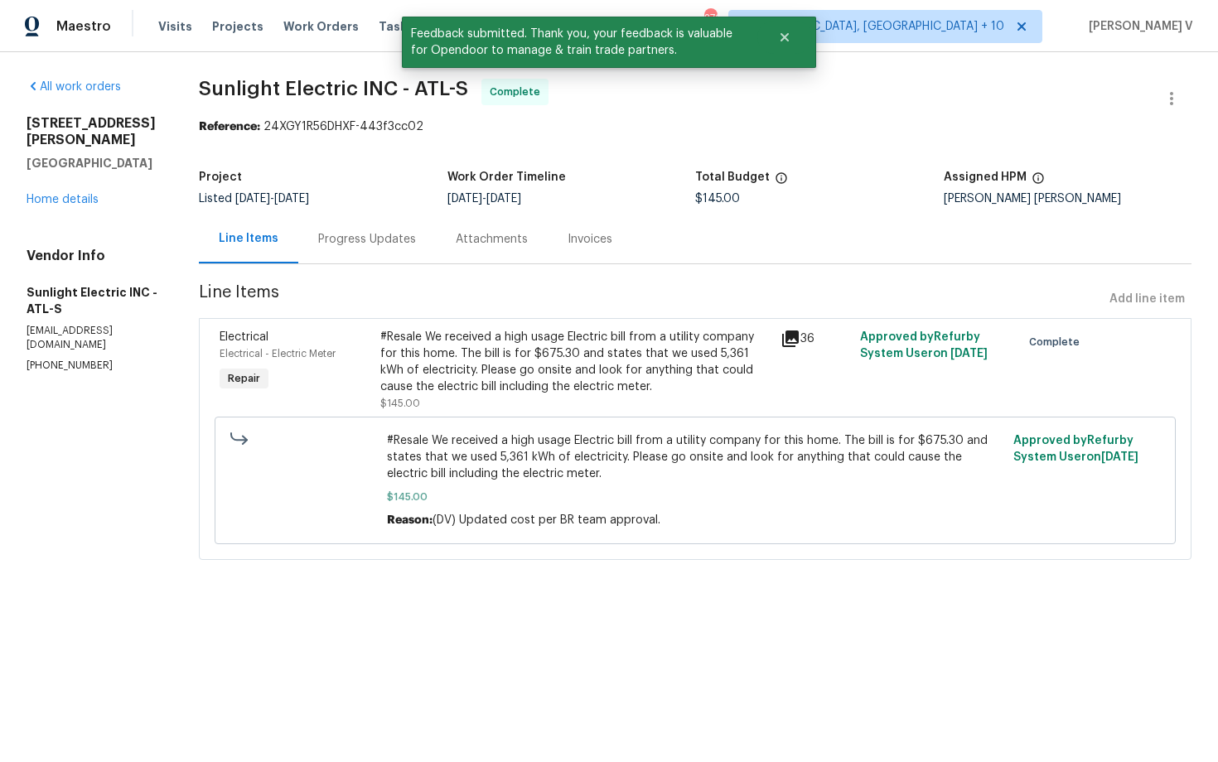
click at [375, 258] on div "Progress Updates" at bounding box center [366, 239] width 137 height 49
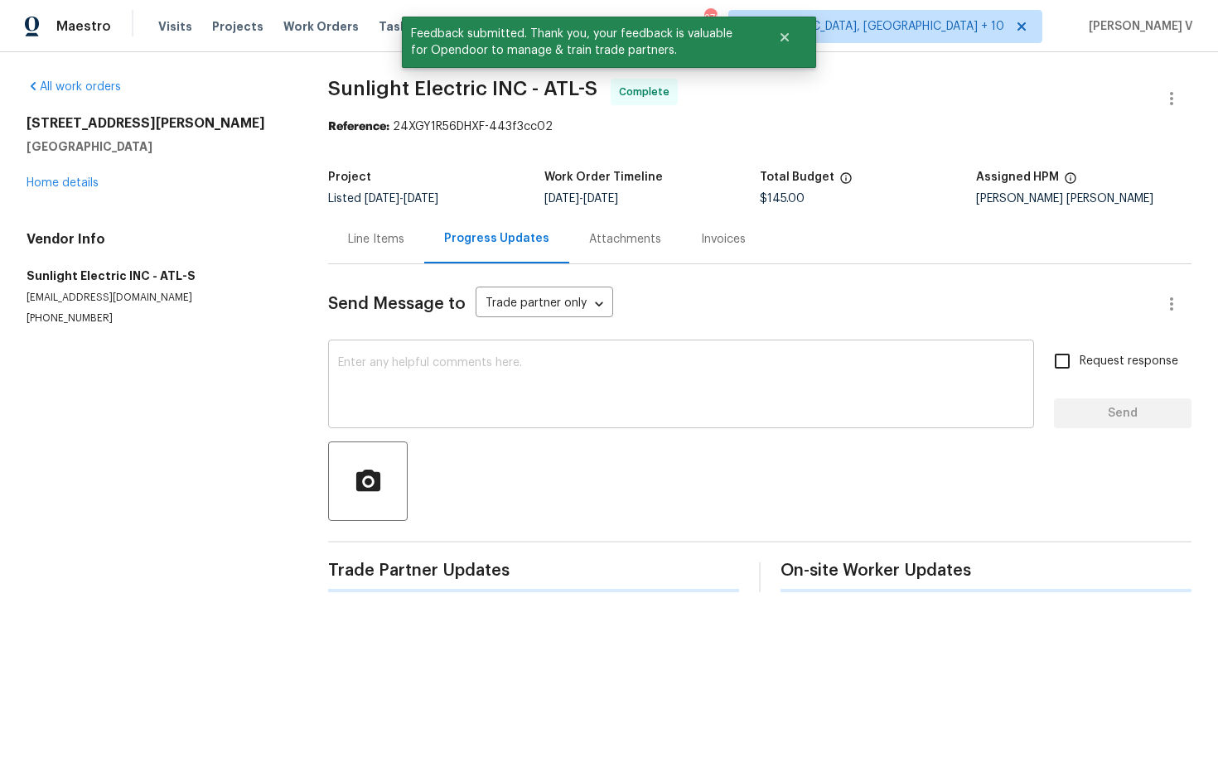
click at [380, 386] on textarea at bounding box center [681, 386] width 686 height 58
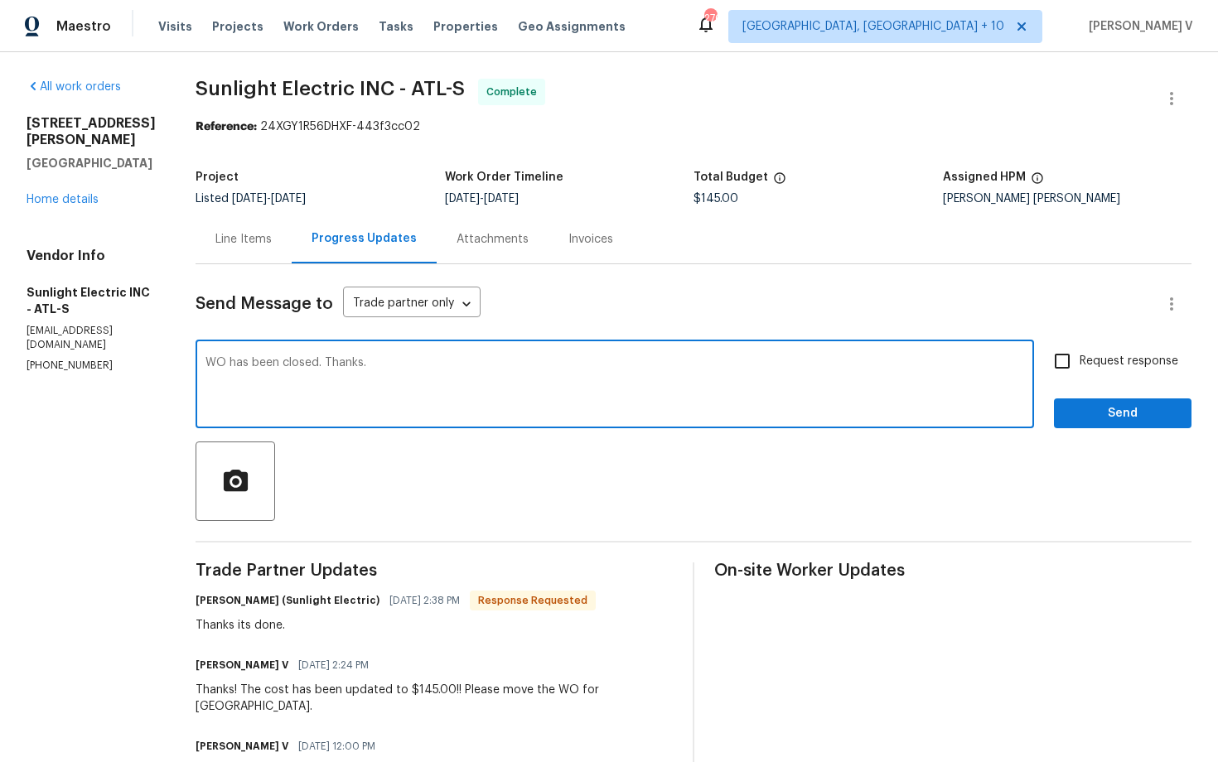
type textarea "WO has been closed. Thanks."
click at [1101, 399] on button "Send" at bounding box center [1122, 413] width 137 height 31
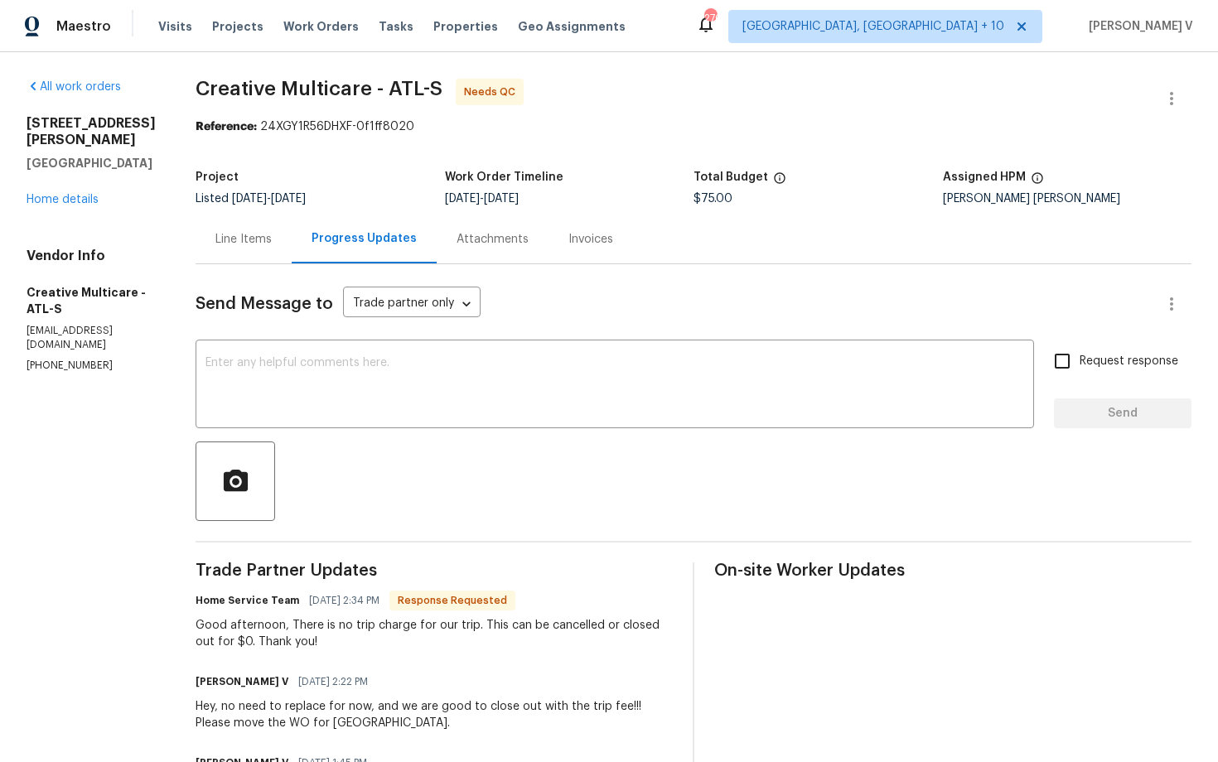
click at [283, 249] on div "Line Items" at bounding box center [243, 239] width 96 height 49
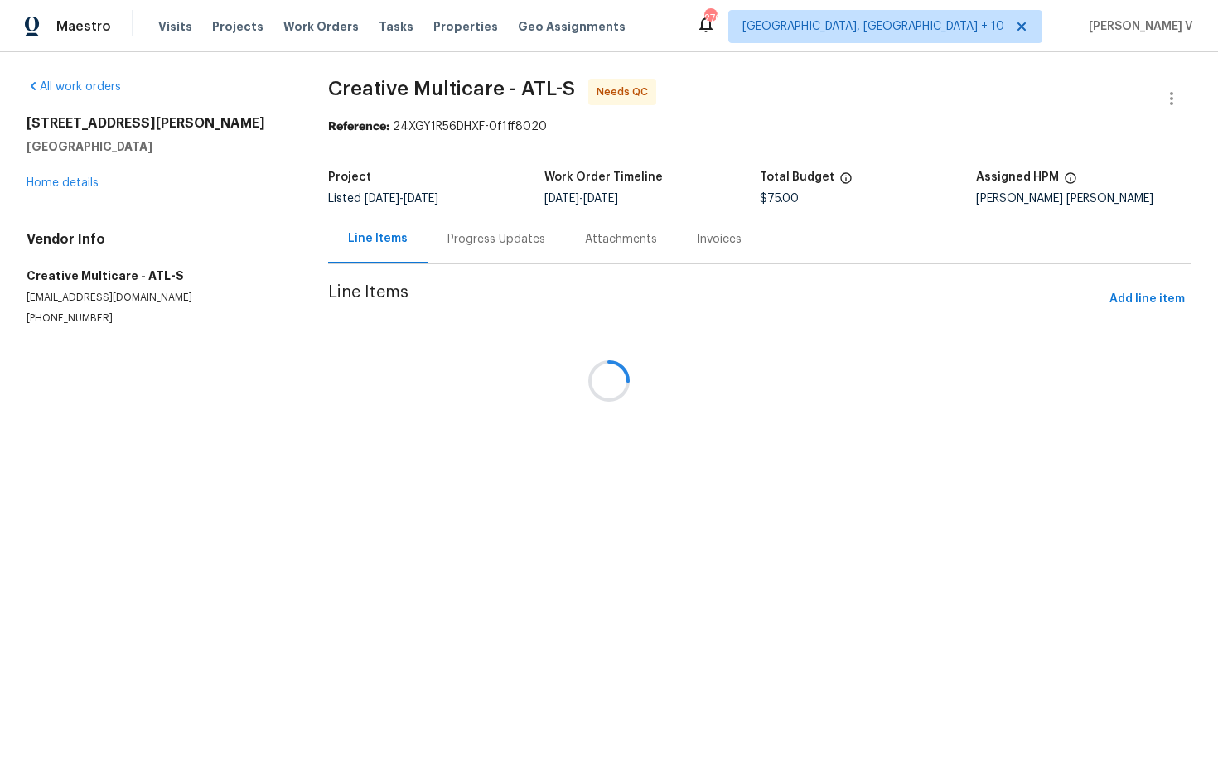
click at [557, 436] on div at bounding box center [609, 381] width 1218 height 762
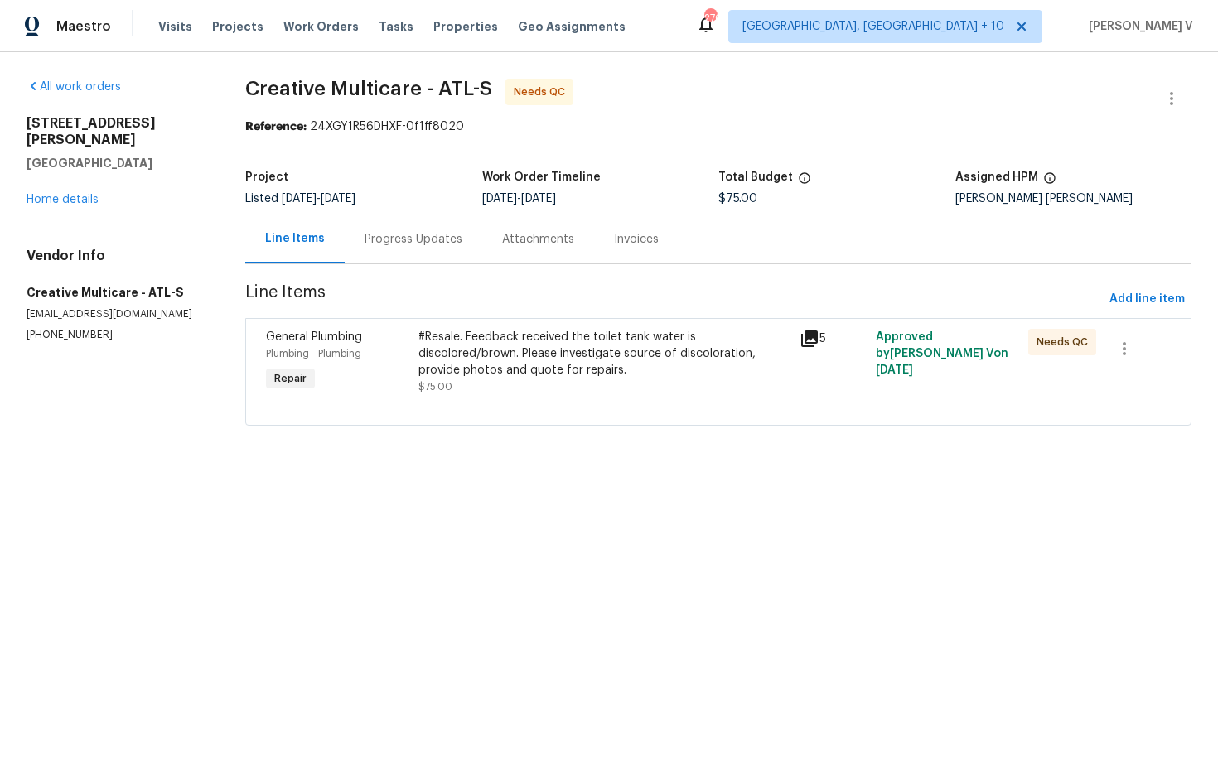
click at [606, 379] on div "#Resale. Feedback received the toilet tank water is discolored/brown. Please in…" at bounding box center [603, 362] width 371 height 66
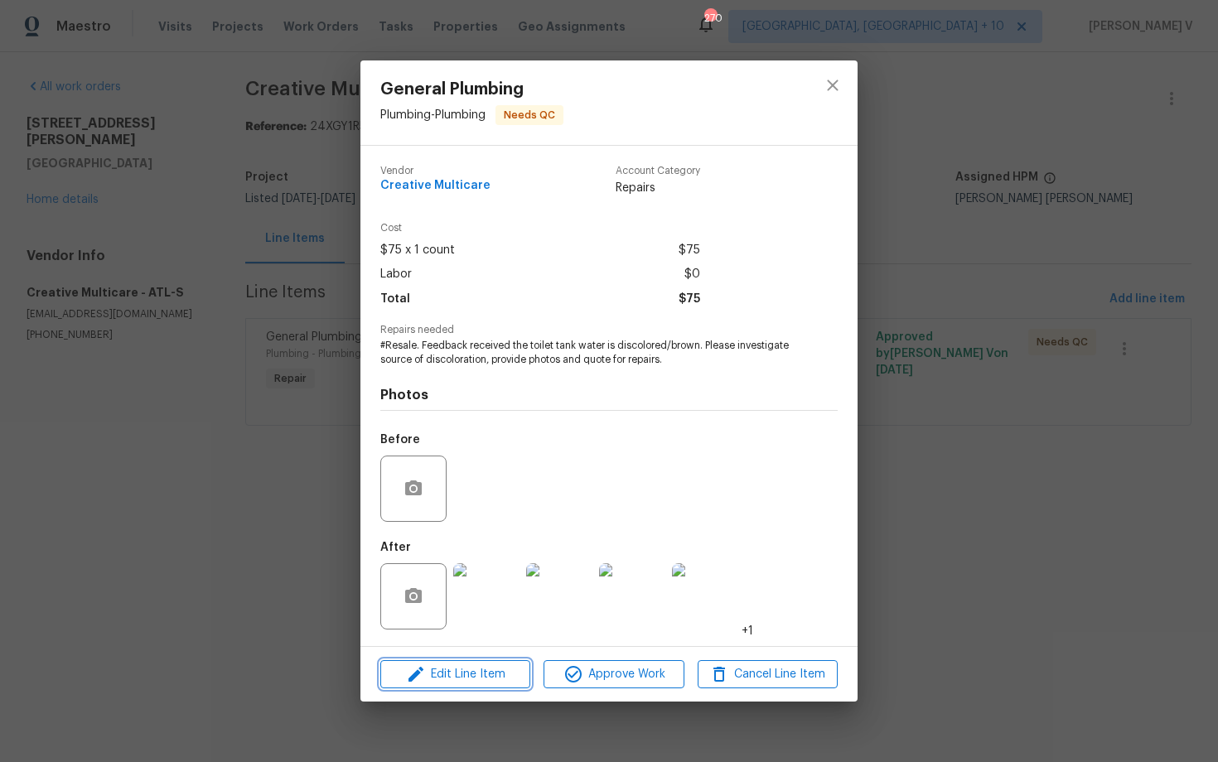
click at [470, 665] on span "Edit Line Item" at bounding box center [455, 674] width 140 height 21
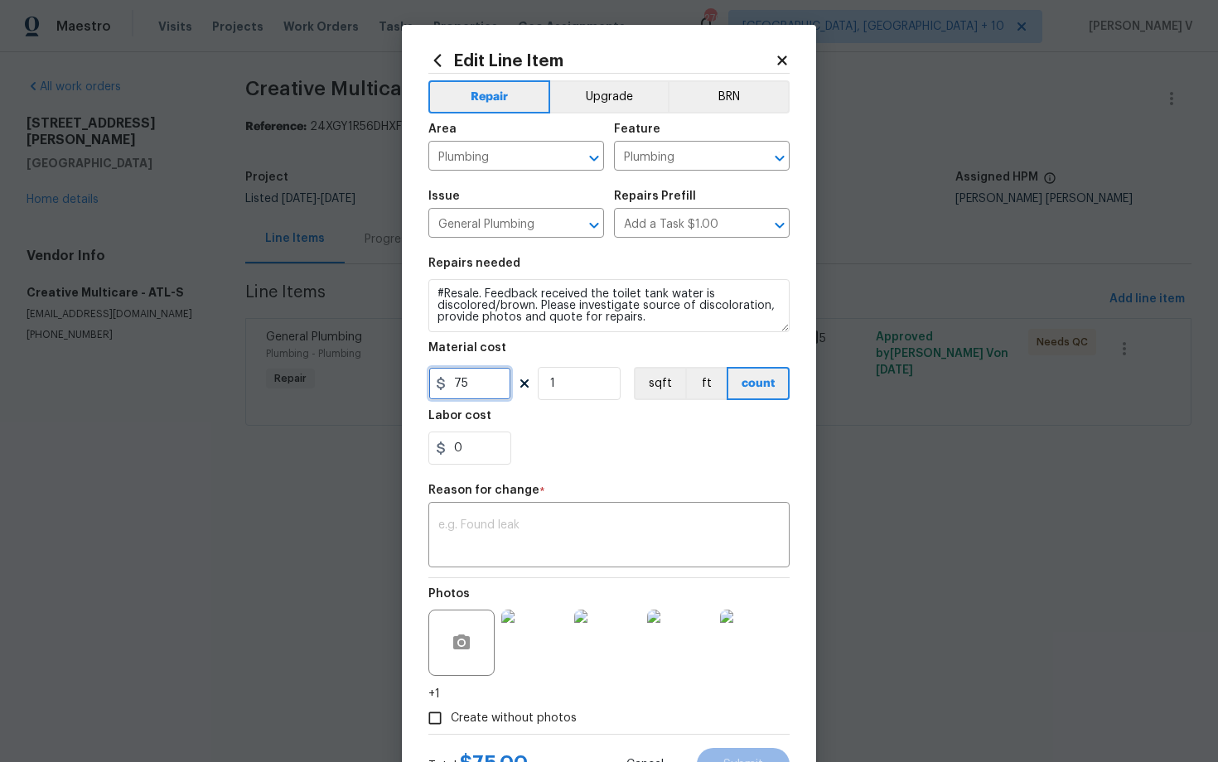
click at [475, 388] on input "75" at bounding box center [469, 383] width 83 height 33
type input "70"
click at [529, 567] on div "x ​" at bounding box center [608, 536] width 361 height 61
paste textarea "(DV) Updated per vendor’s final cost."
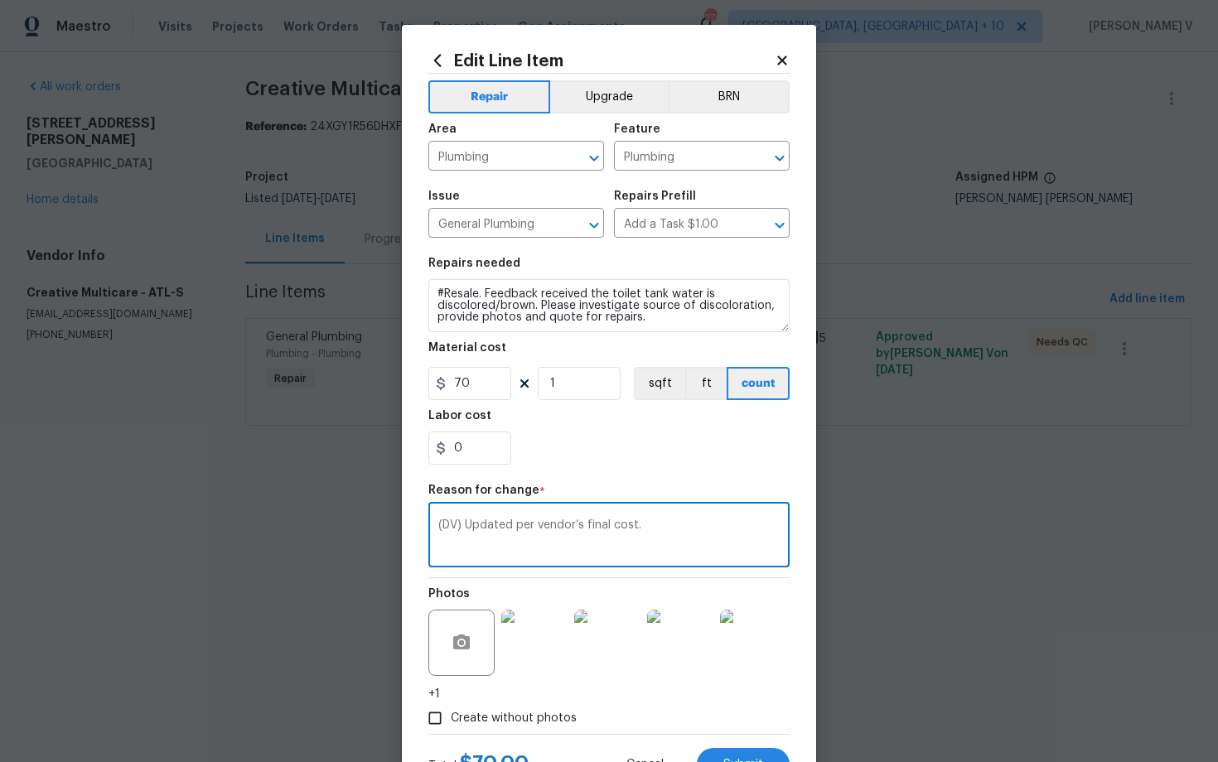
scroll to position [71, 0]
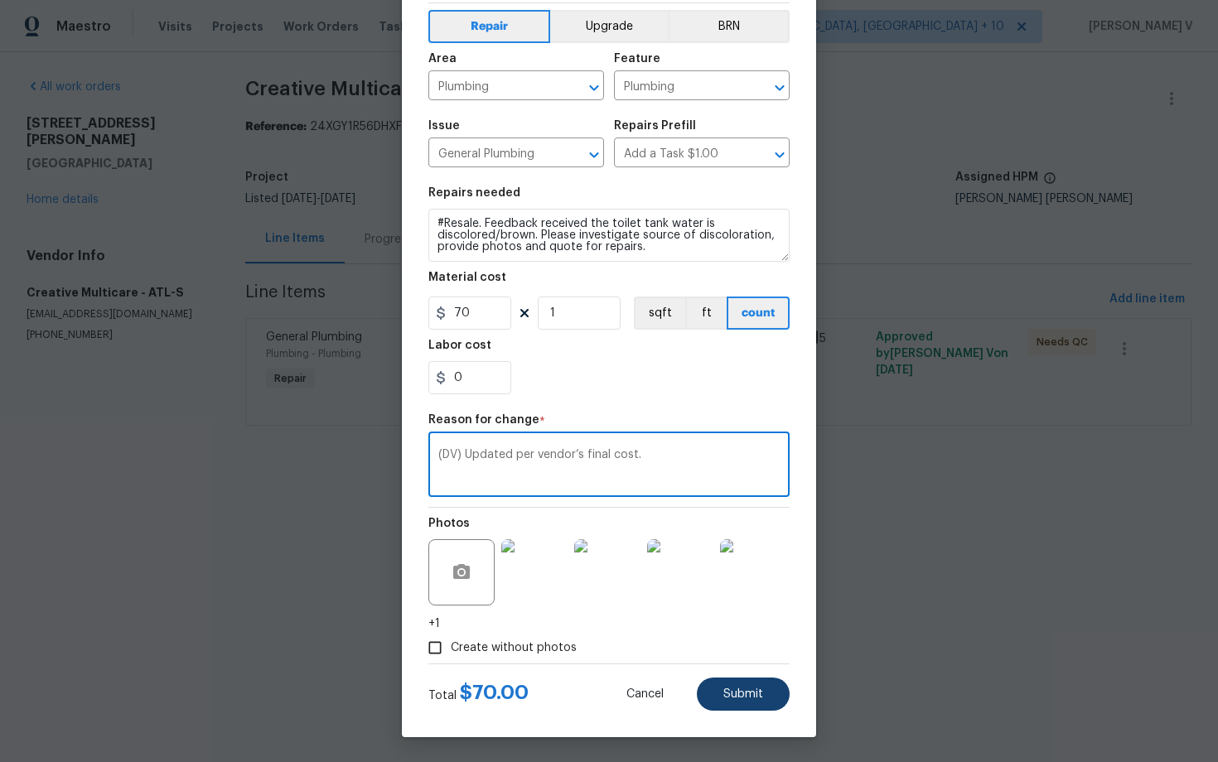
type textarea "(DV) Updated per vendor’s final cost."
click at [738, 687] on button "Submit" at bounding box center [743, 694] width 93 height 33
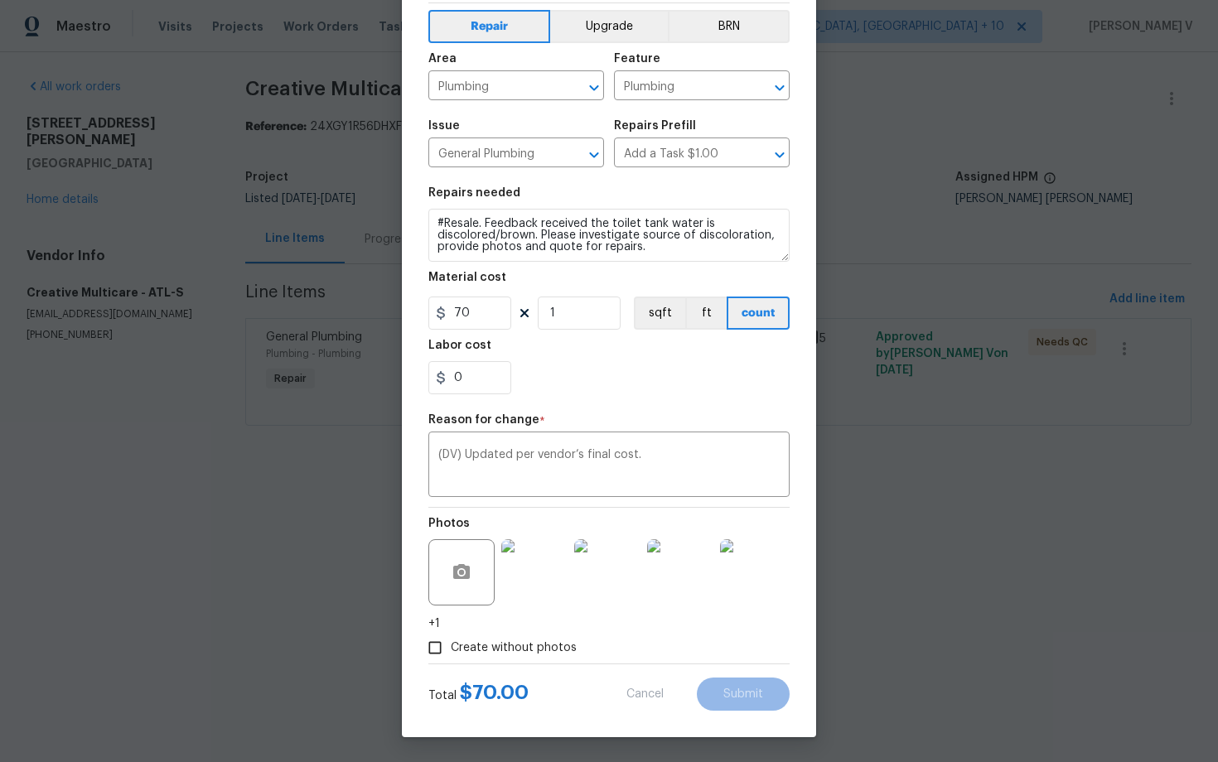
type input "75"
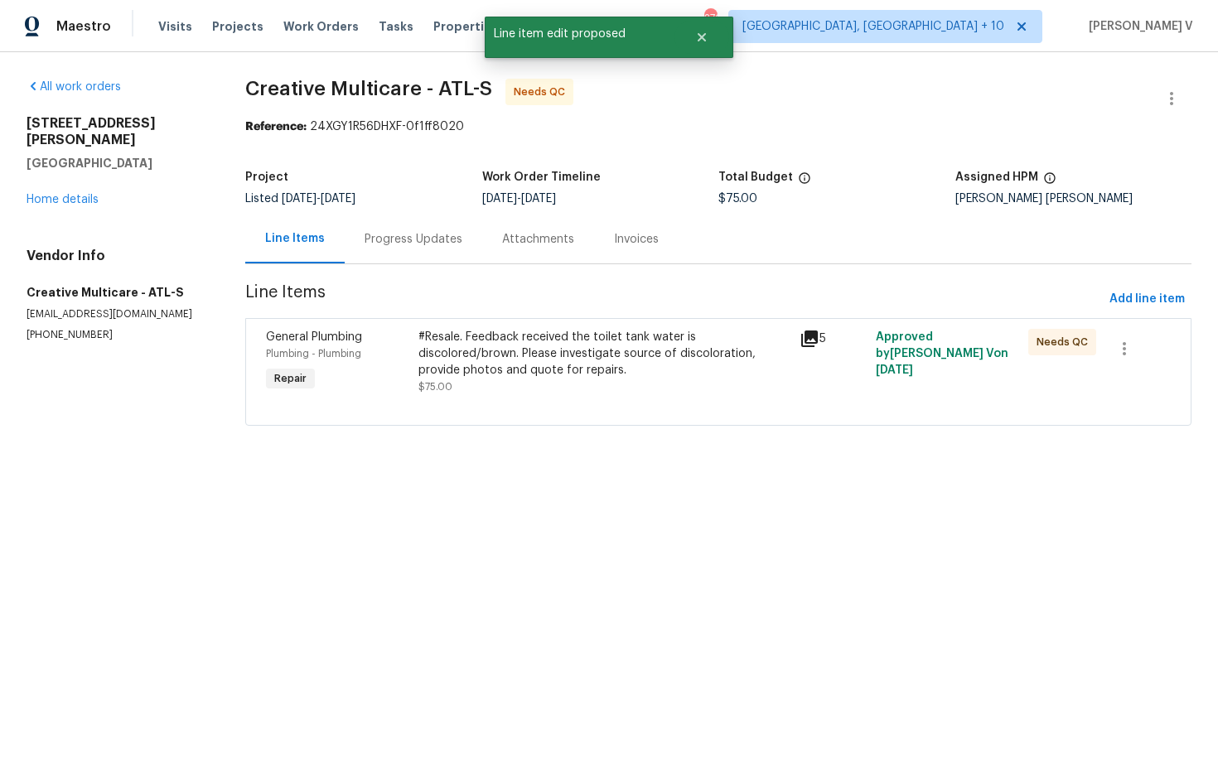
scroll to position [0, 0]
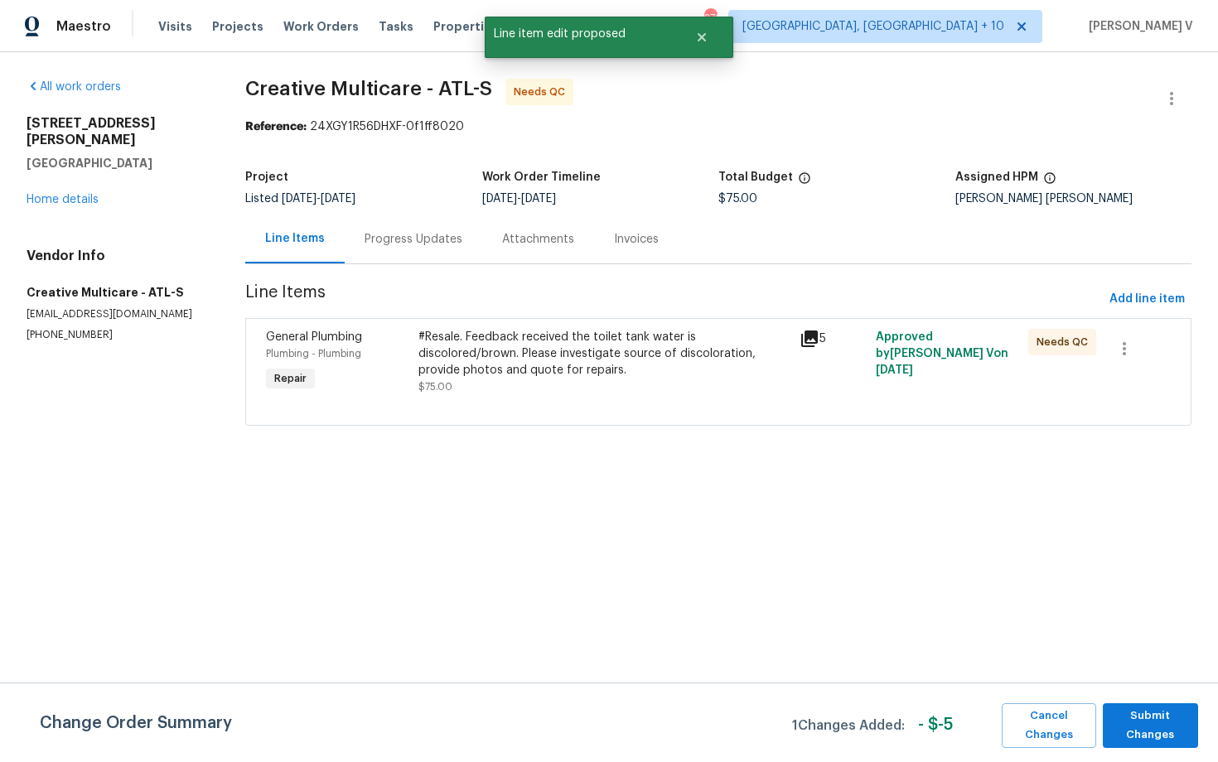
click at [518, 373] on div "#Resale. Feedback received the toilet tank water is discolored/brown. Please in…" at bounding box center [603, 354] width 371 height 50
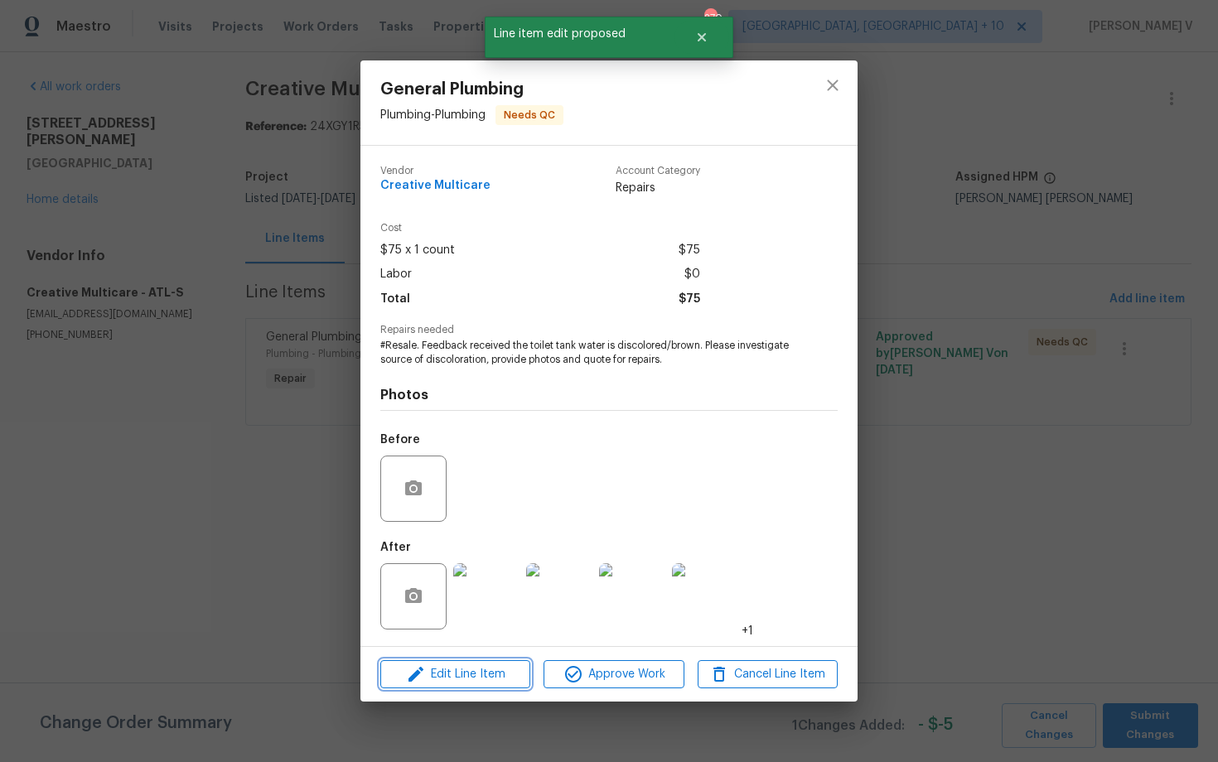
click at [462, 680] on span "Edit Line Item" at bounding box center [455, 674] width 140 height 21
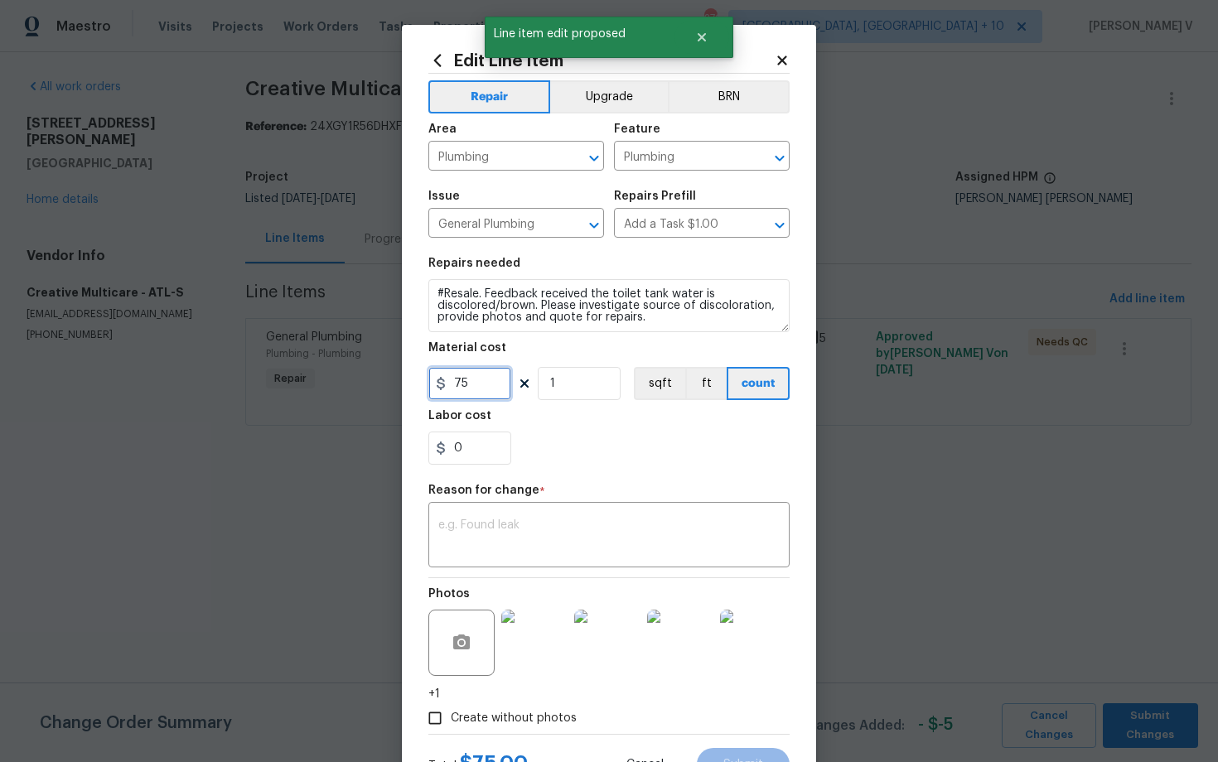
click at [468, 398] on input "75" at bounding box center [469, 383] width 83 height 33
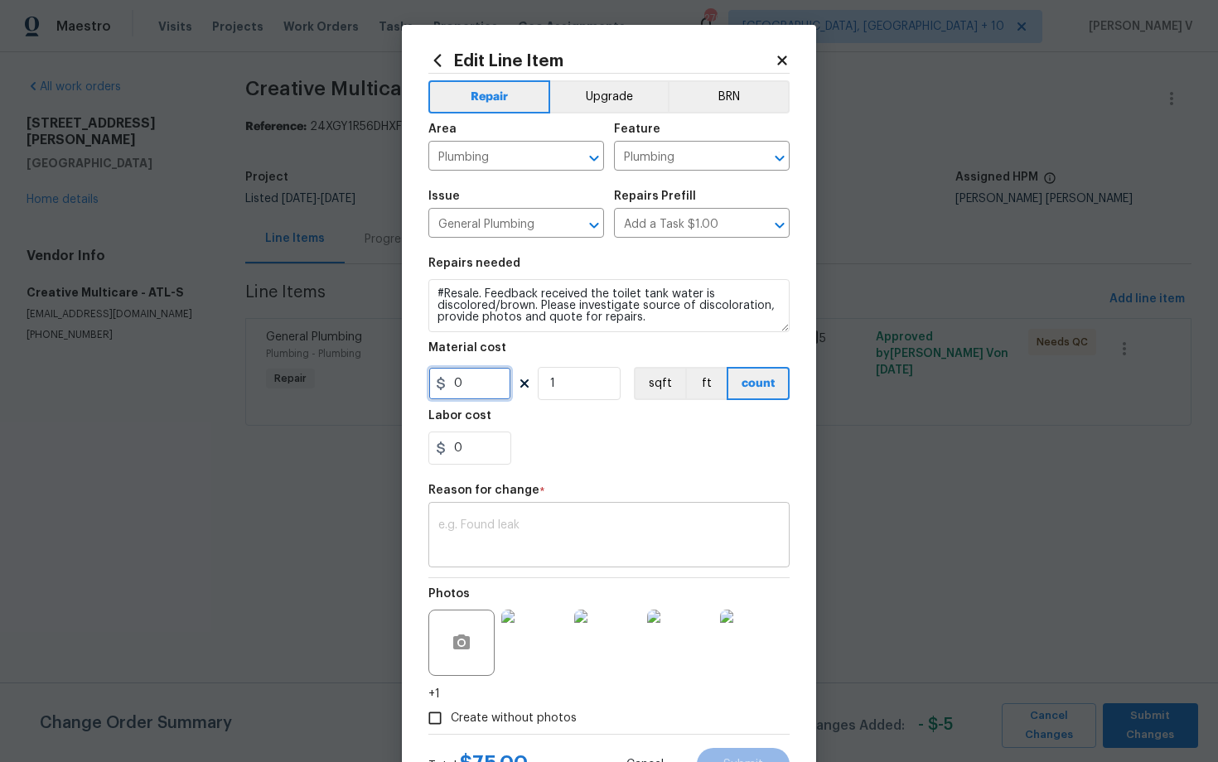
type input "0"
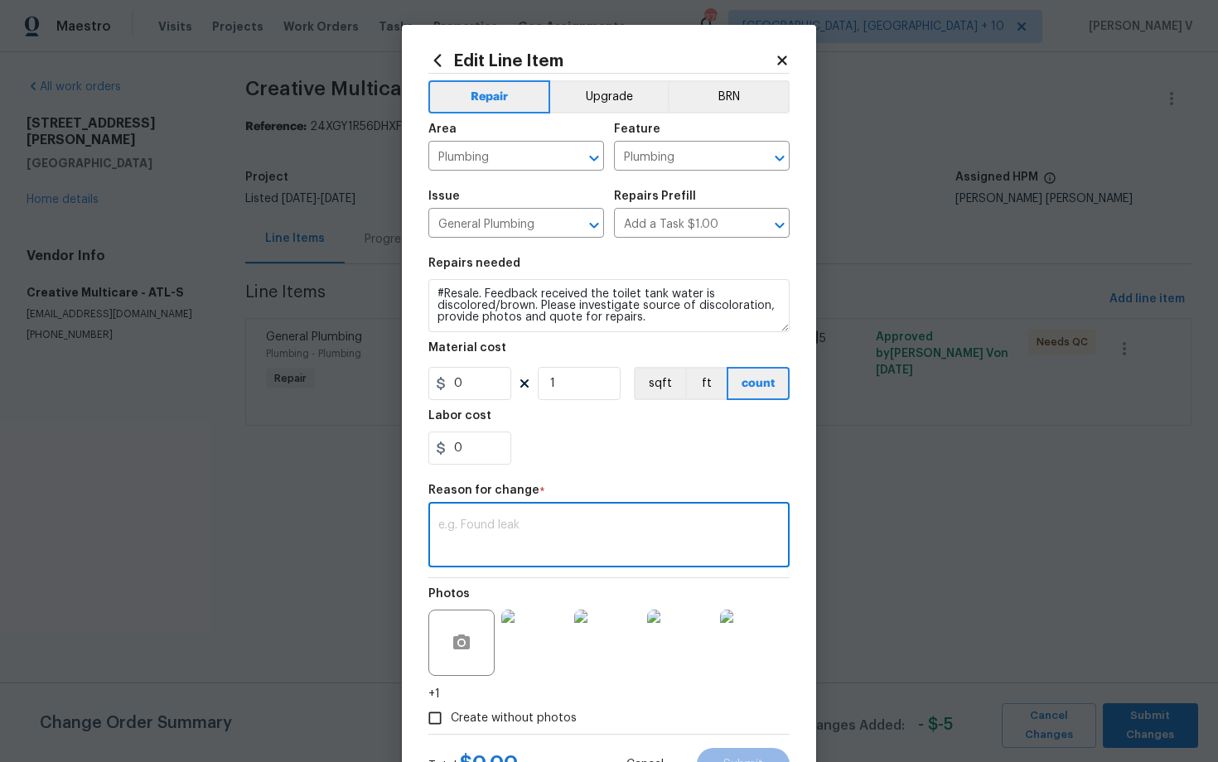
click at [497, 545] on textarea at bounding box center [608, 536] width 341 height 35
paste textarea "(DV) Updated per vendor’s final cost."
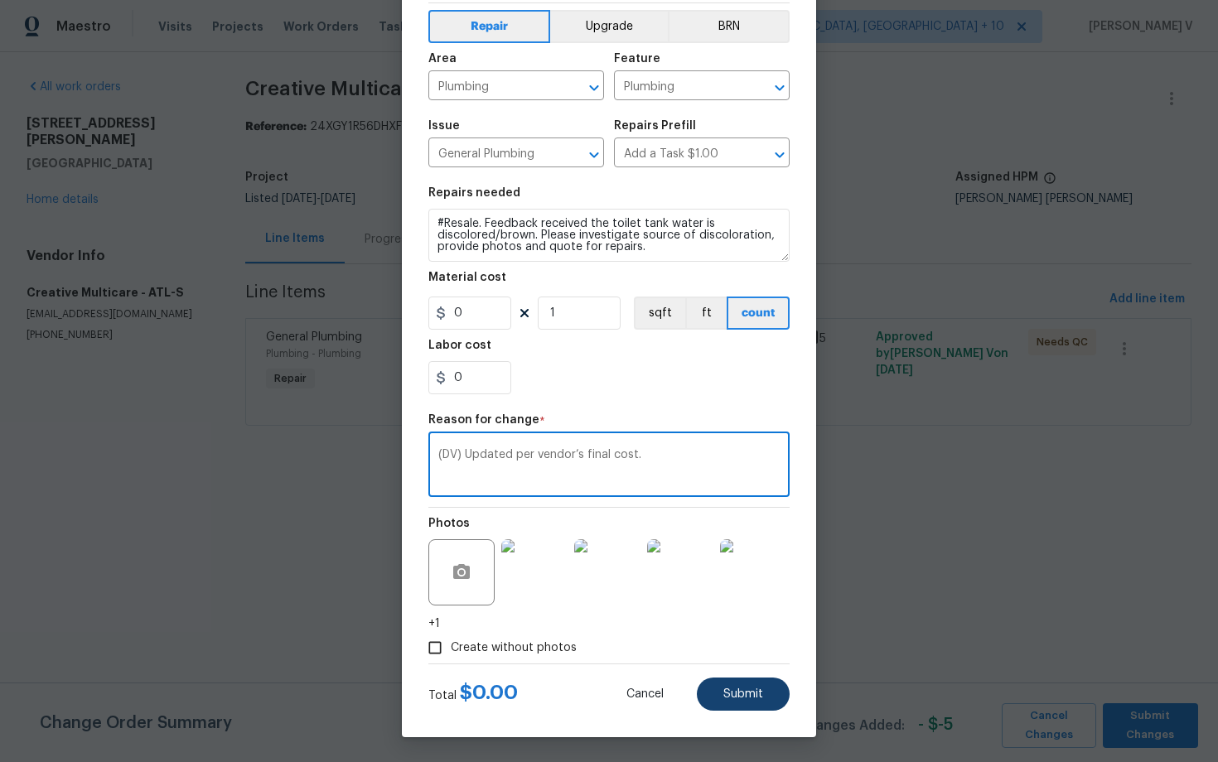
type textarea "(DV) Updated per vendor’s final cost."
click at [741, 688] on span "Submit" at bounding box center [743, 694] width 40 height 12
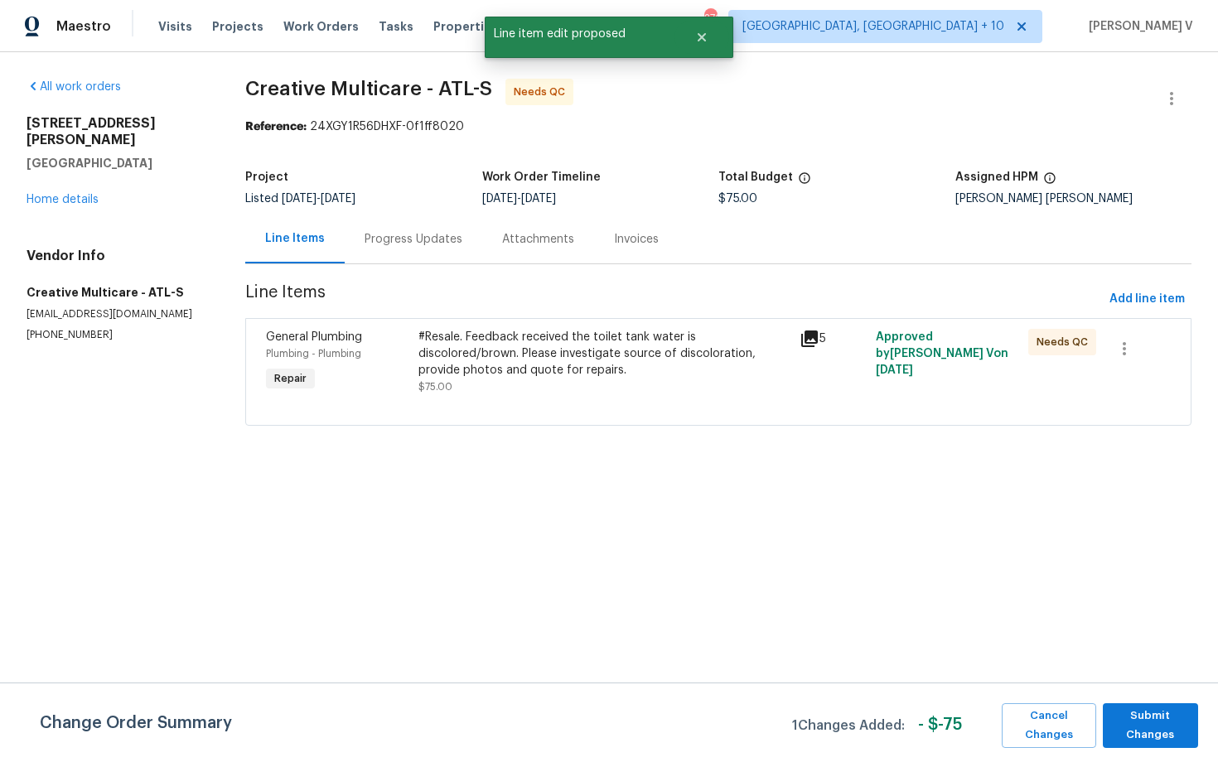
scroll to position [0, 0]
click at [1186, 709] on span "Submit Changes" at bounding box center [1150, 726] width 79 height 38
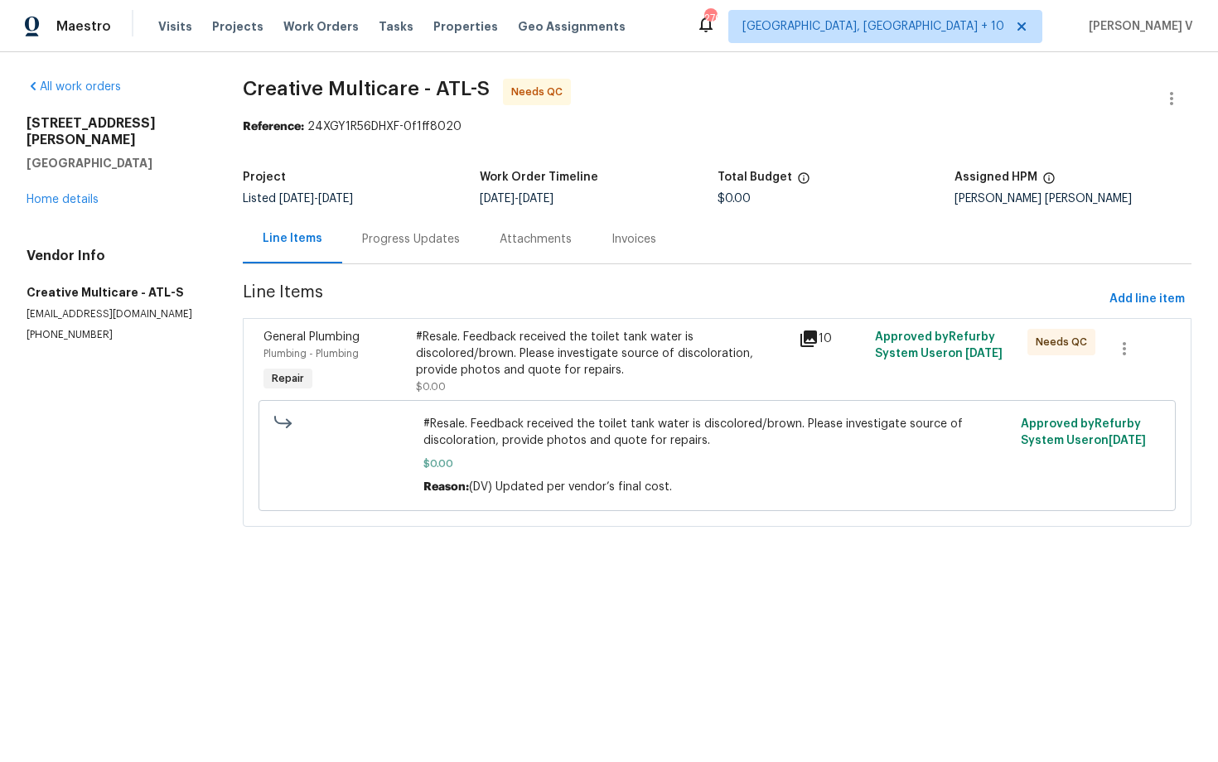
click at [425, 258] on div "Progress Updates" at bounding box center [410, 239] width 137 height 49
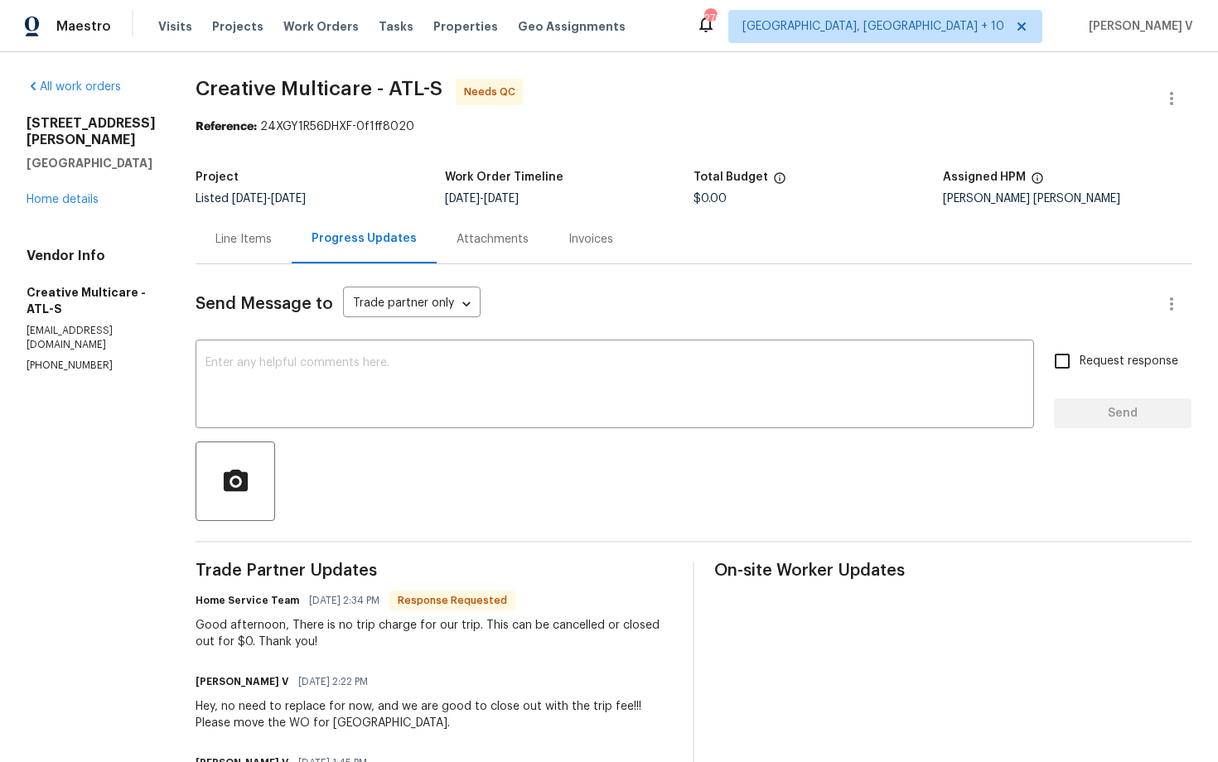
click at [295, 267] on div "Send Message to Trade partner only Trade partner only ​ x ​ Request response Se…" at bounding box center [693, 759] width 996 height 991
click at [272, 239] on div "Line Items" at bounding box center [243, 239] width 56 height 17
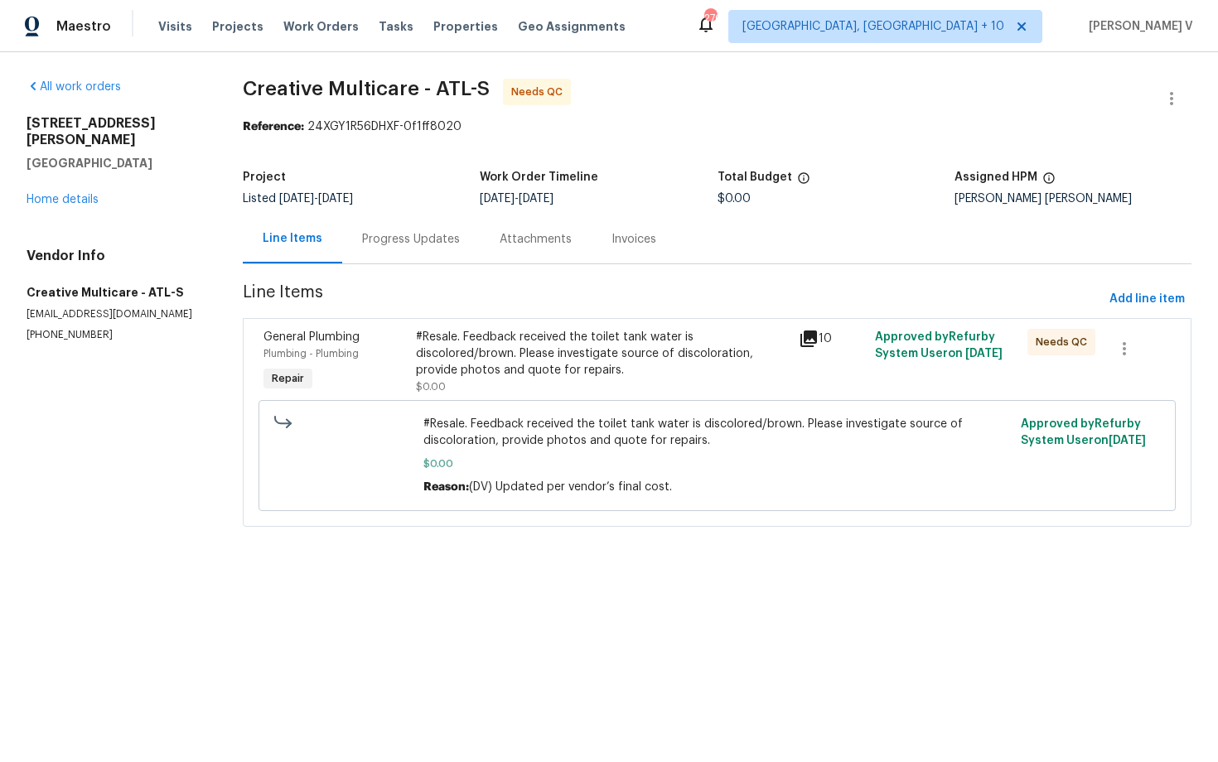
click at [474, 339] on div "#Resale. Feedback received the toilet tank water is discolored/brown. Please in…" at bounding box center [602, 354] width 372 height 50
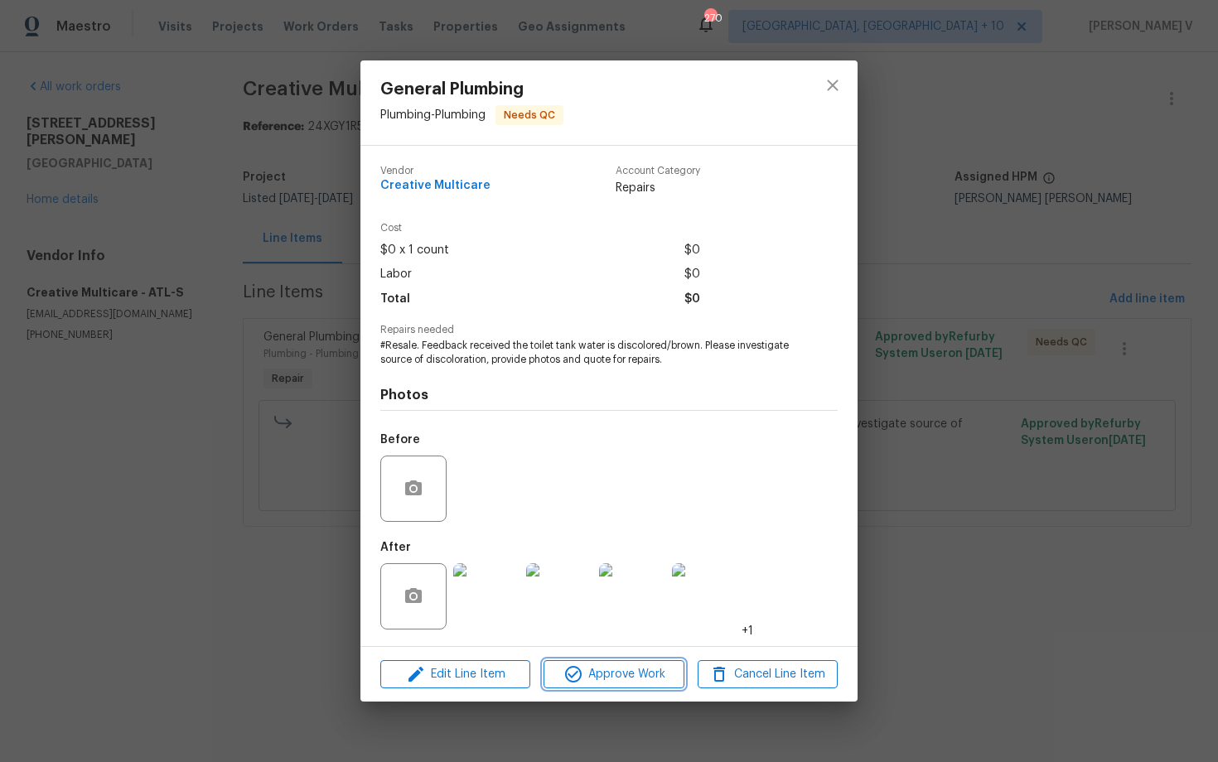
click at [594, 664] on span "Approve Work" at bounding box center [613, 674] width 130 height 21
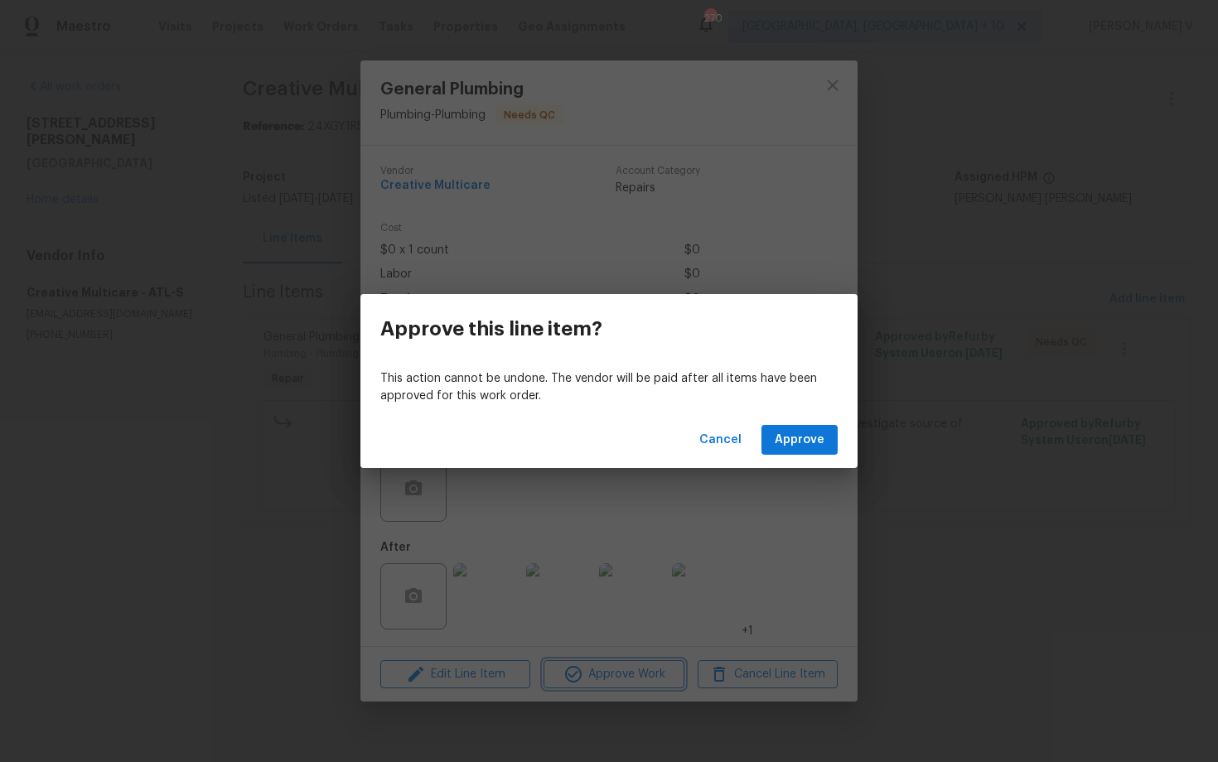
click at [594, 663] on div "Approve this line item? This action cannot be undone. The vendor will be paid a…" at bounding box center [609, 381] width 1218 height 762
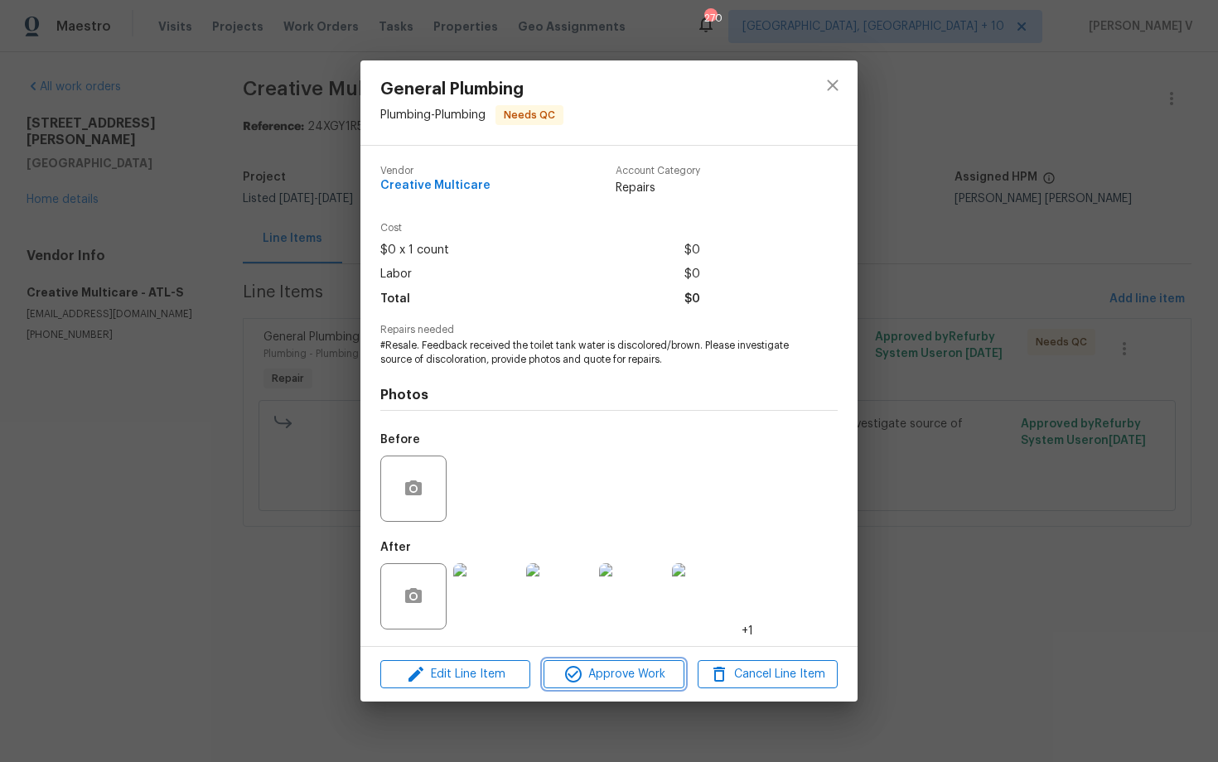
click at [604, 672] on span "Approve Work" at bounding box center [613, 674] width 130 height 21
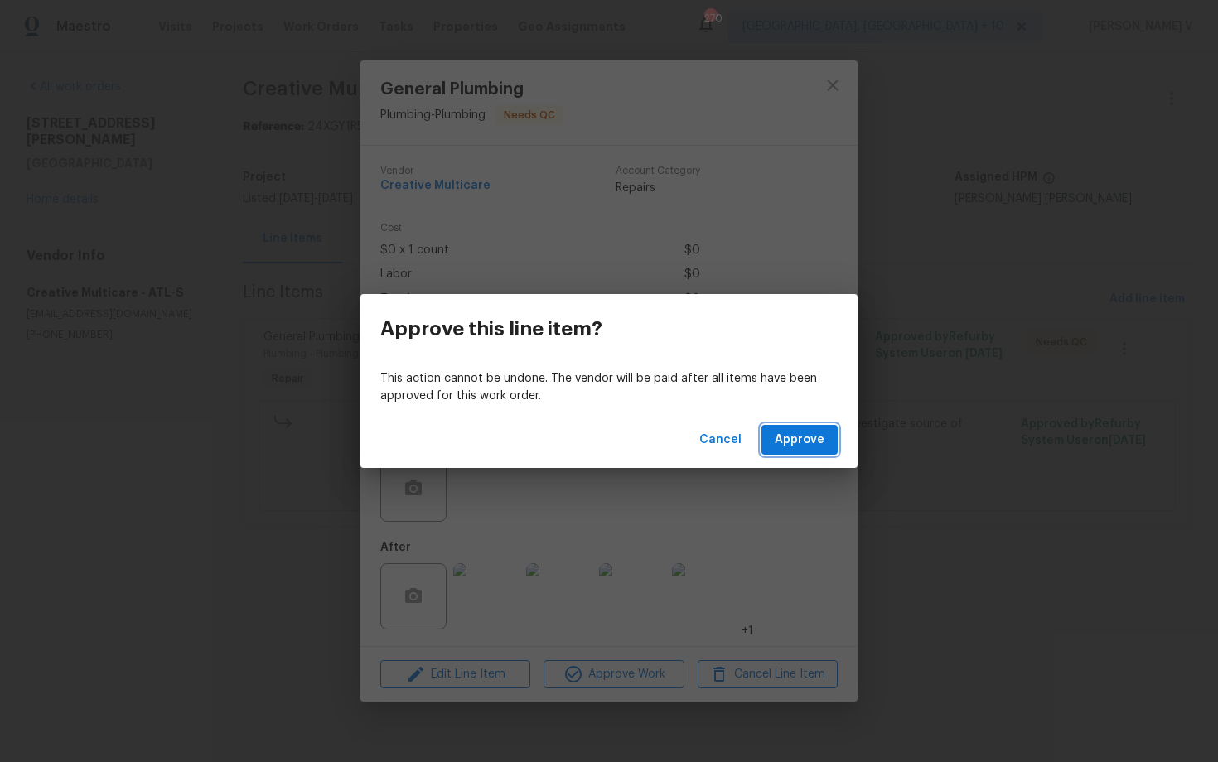
click at [801, 450] on button "Approve" at bounding box center [799, 440] width 76 height 31
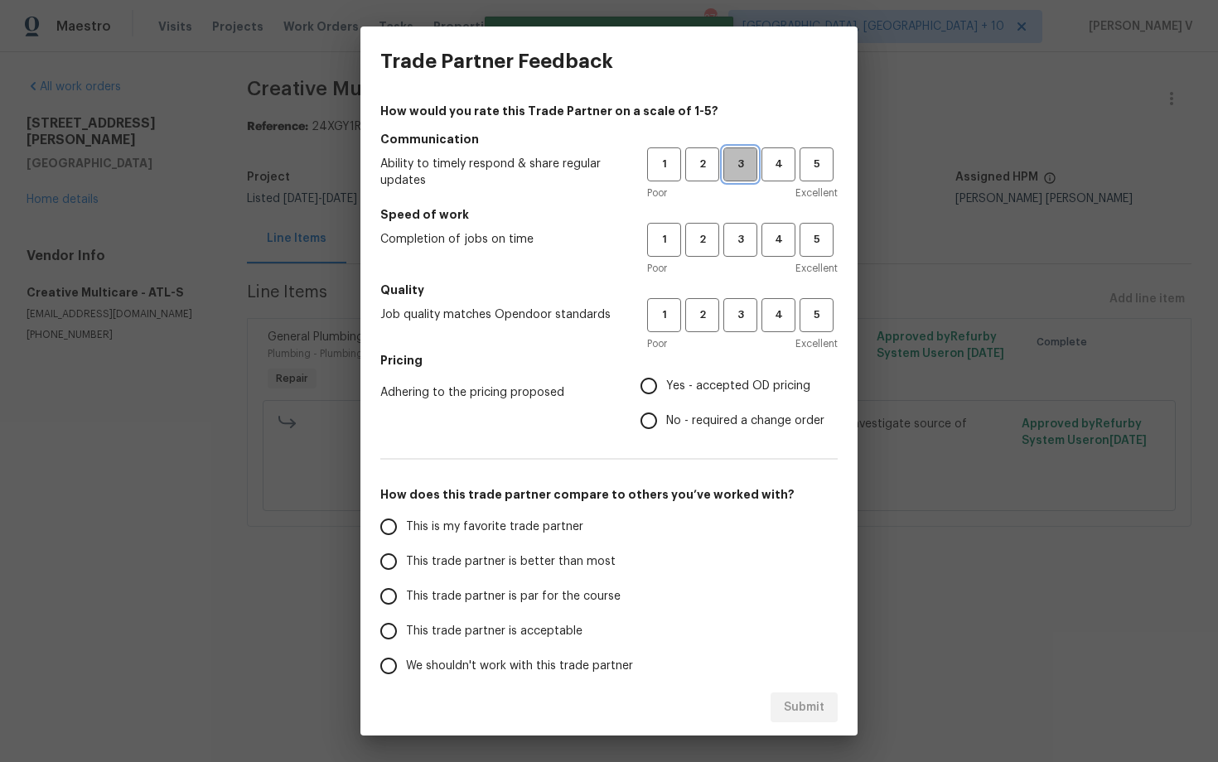
click at [736, 171] on span "3" at bounding box center [740, 164] width 31 height 19
click at [737, 246] on span "3" at bounding box center [740, 239] width 31 height 19
click at [737, 317] on span "3" at bounding box center [740, 315] width 31 height 19
click at [683, 399] on label "Yes - accepted OD pricing" at bounding box center [727, 386] width 193 height 35
click at [666, 399] on input "Yes - accepted OD pricing" at bounding box center [648, 386] width 35 height 35
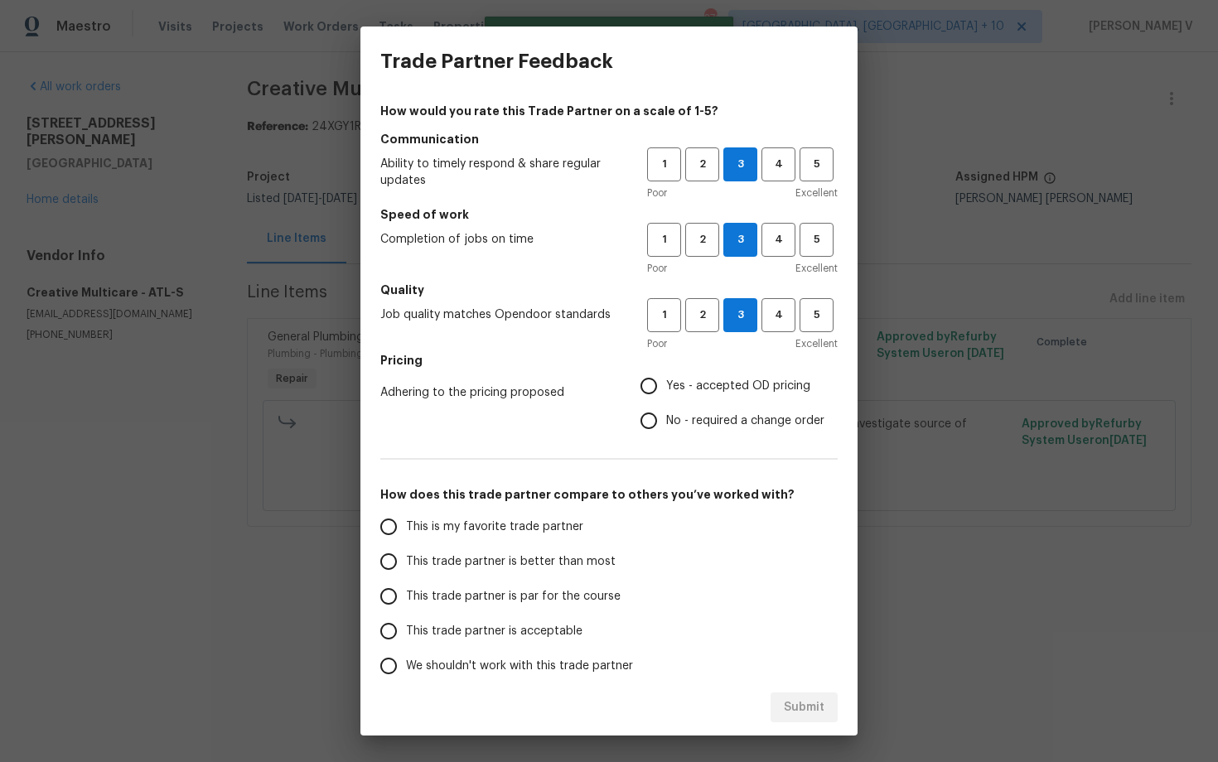
radio input "true"
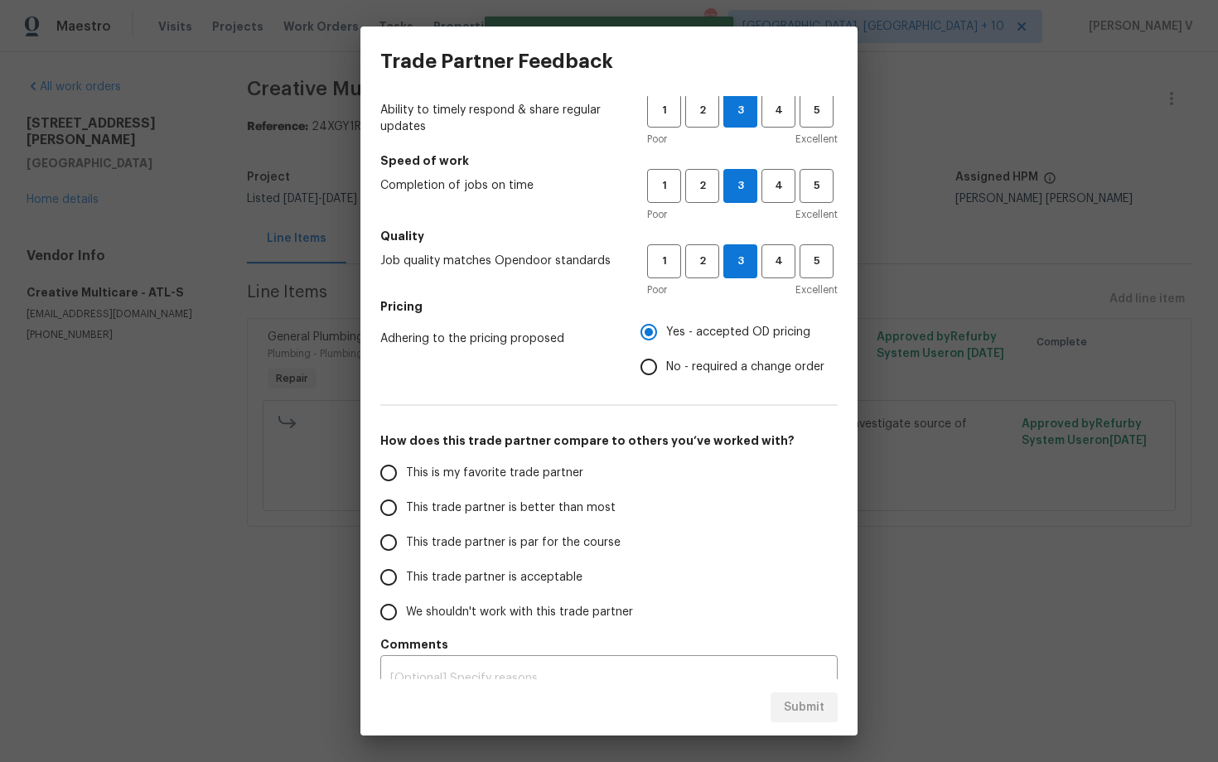
click at [670, 374] on span "No - required a change order" at bounding box center [745, 367] width 158 height 17
click at [666, 374] on input "No - required a change order" at bounding box center [648, 367] width 35 height 35
radio input "true"
click at [470, 535] on span "This trade partner is par for the course" at bounding box center [513, 542] width 215 height 17
click at [406, 535] on input "This trade partner is par for the course" at bounding box center [388, 542] width 35 height 35
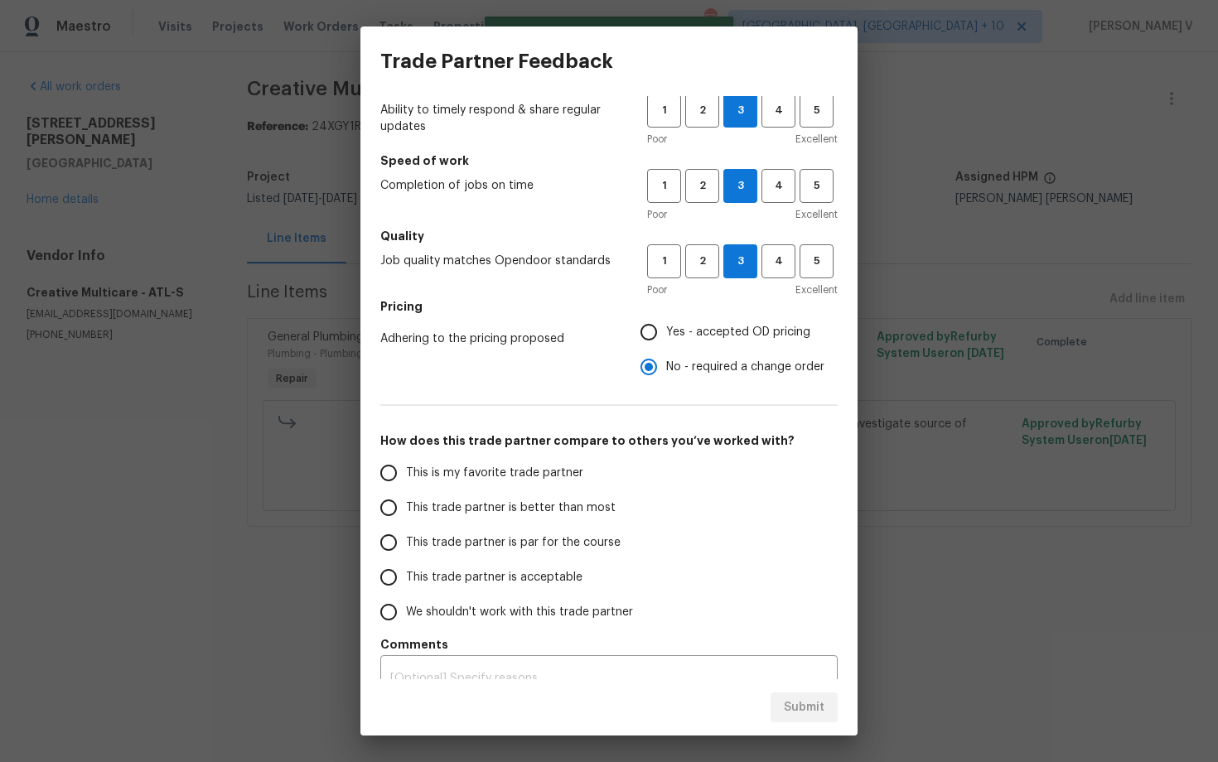
radio input "false"
click at [470, 512] on span "This trade partner is better than most" at bounding box center [511, 507] width 210 height 17
click at [406, 512] on input "This trade partner is better than most" at bounding box center [388, 507] width 35 height 35
click at [820, 693] on button "Submit" at bounding box center [803, 707] width 67 height 31
radio input "true"
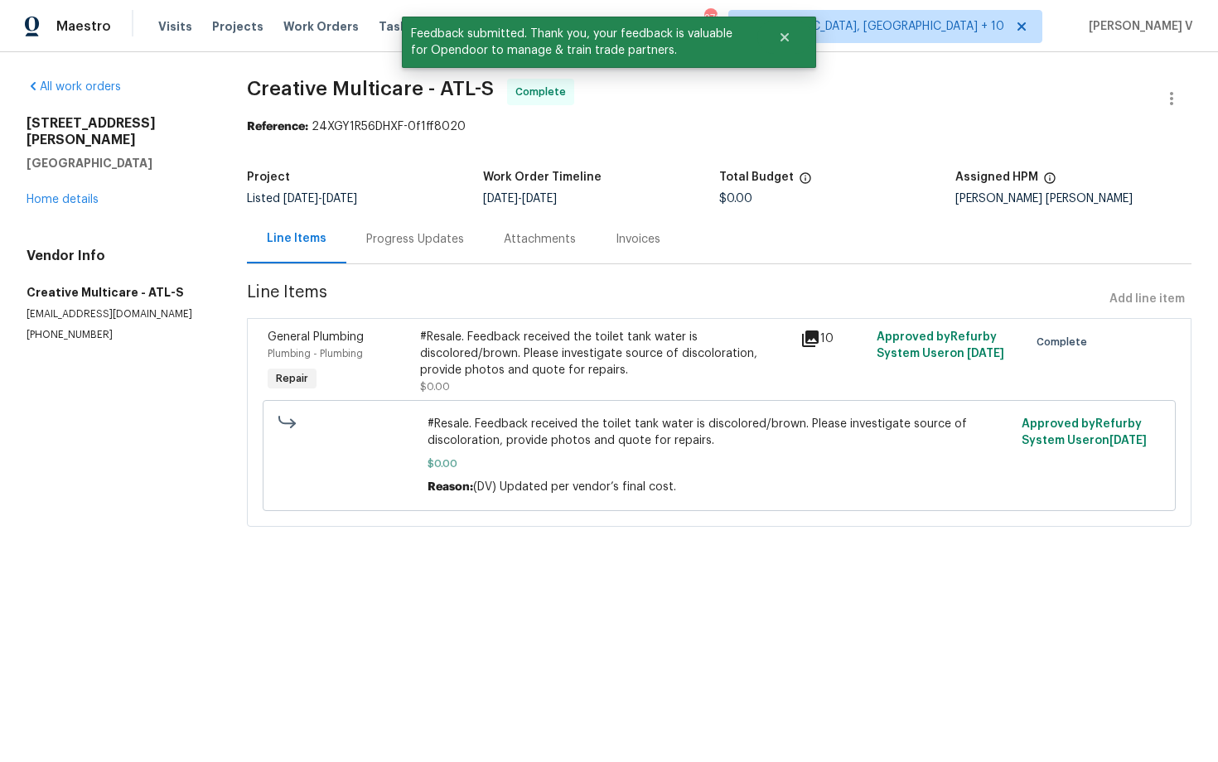
click at [381, 272] on section "Creative Multicare - ATL-S Complete Reference: 24XGY1R56DHXF-0f1ff8020 Project …" at bounding box center [719, 313] width 944 height 468
click at [397, 251] on div "Progress Updates" at bounding box center [414, 239] width 137 height 49
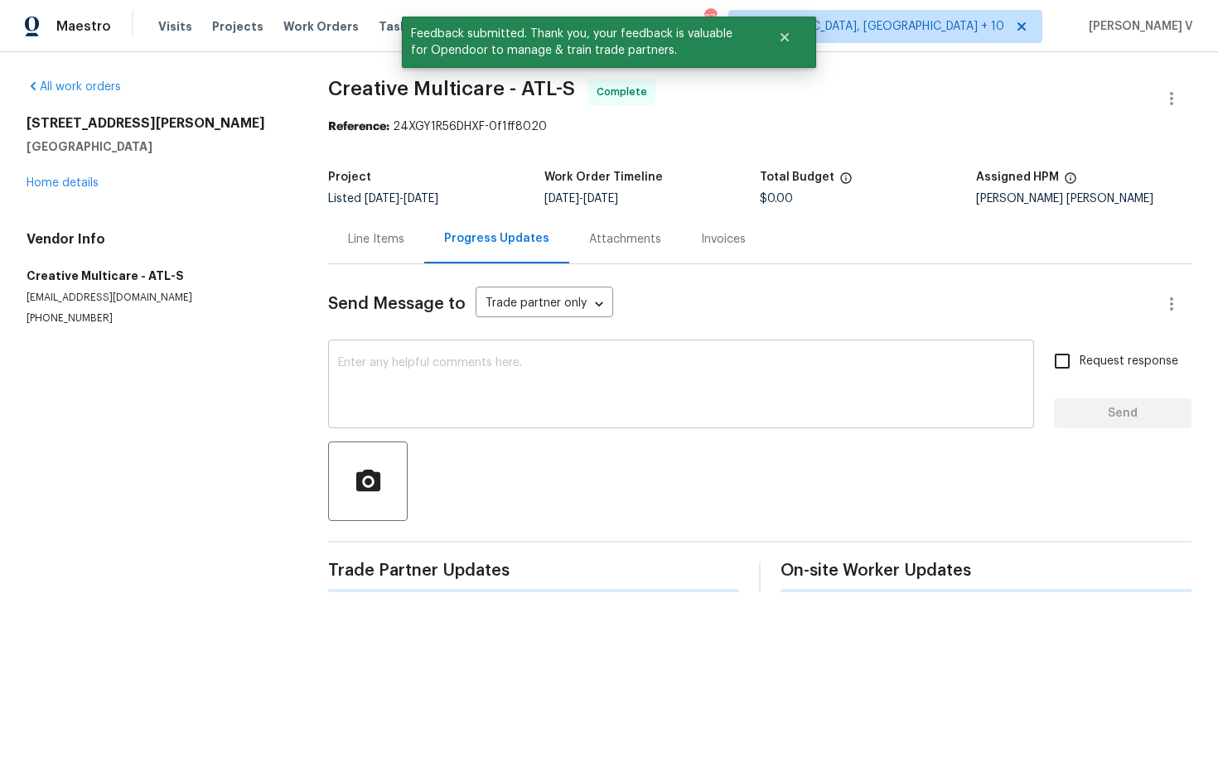
click at [398, 386] on textarea at bounding box center [681, 386] width 686 height 58
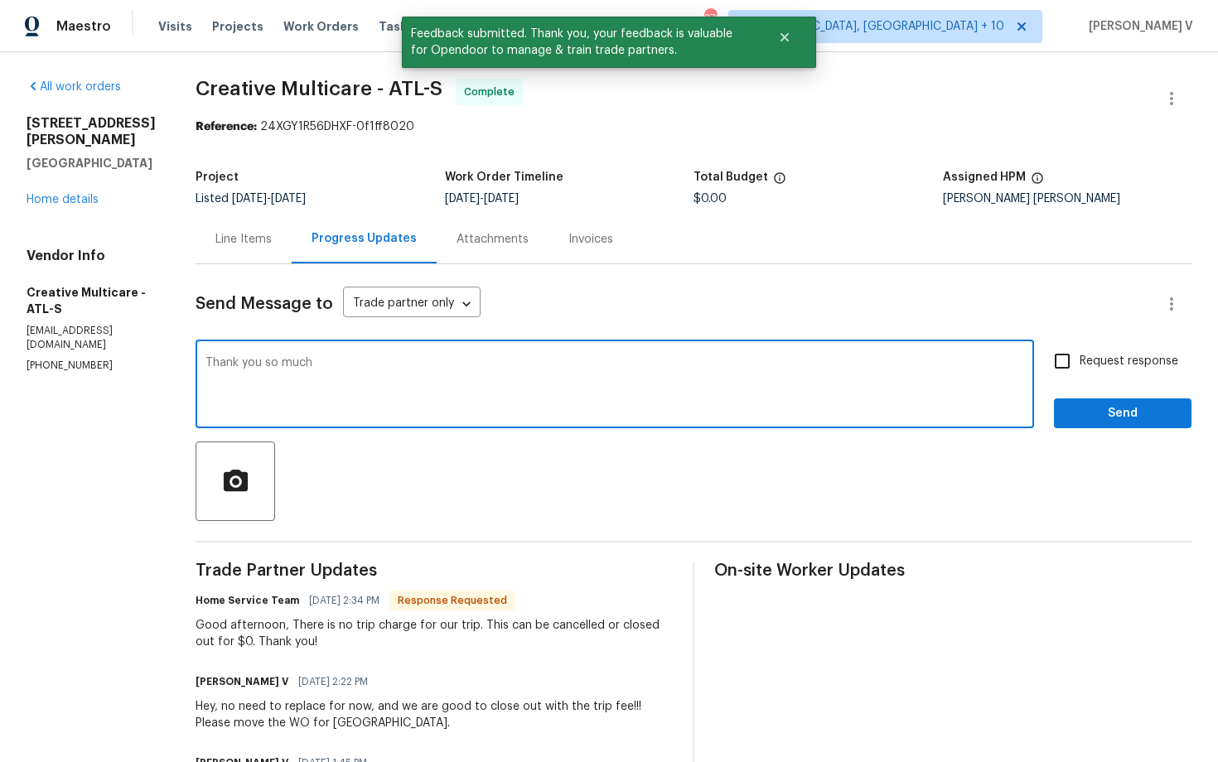
scroll to position [80, 0]
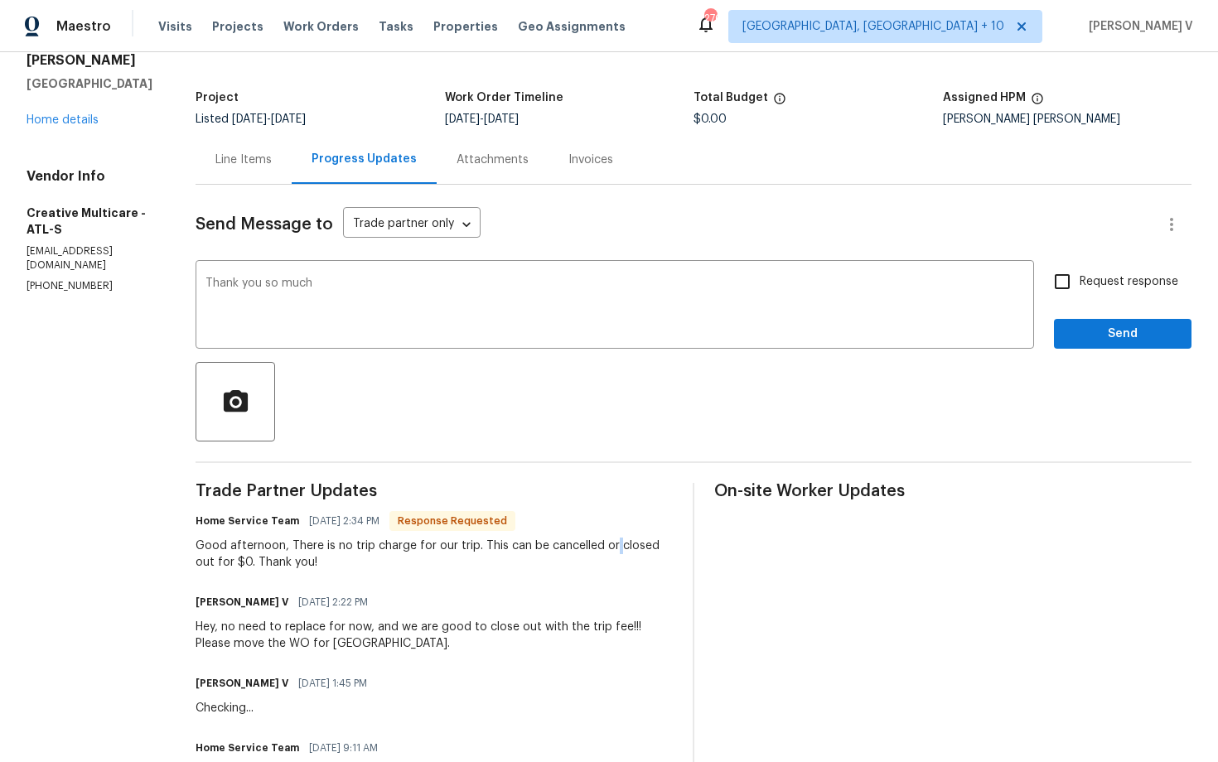
click at [655, 550] on div "Good afternoon, There is no trip charge for our trip. This can be cancelled or …" at bounding box center [433, 554] width 477 height 33
drag, startPoint x: 653, startPoint y: 539, endPoint x: 655, endPoint y: 557, distance: 17.6
click at [655, 557] on div "Good afternoon, There is no trip charge for our trip. This can be cancelled or …" at bounding box center [433, 554] width 477 height 33
copy div "closed out for $0. Thank you!"
click at [592, 292] on textarea "Thank you so much" at bounding box center [614, 306] width 818 height 58
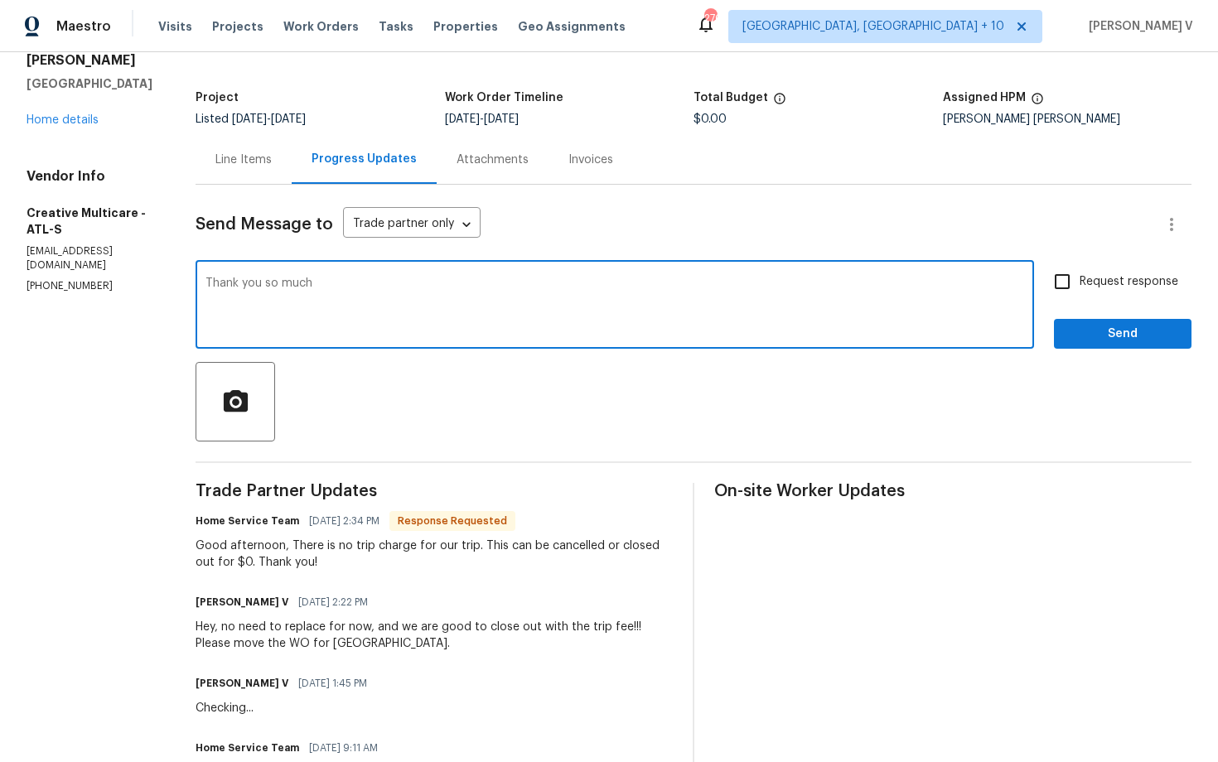
paste textarea "closed out for $0. Thank you!"
click at [356, 285] on textarea "Thank you so much closed out for $0. Thank you!" at bounding box center [614, 306] width 818 height 58
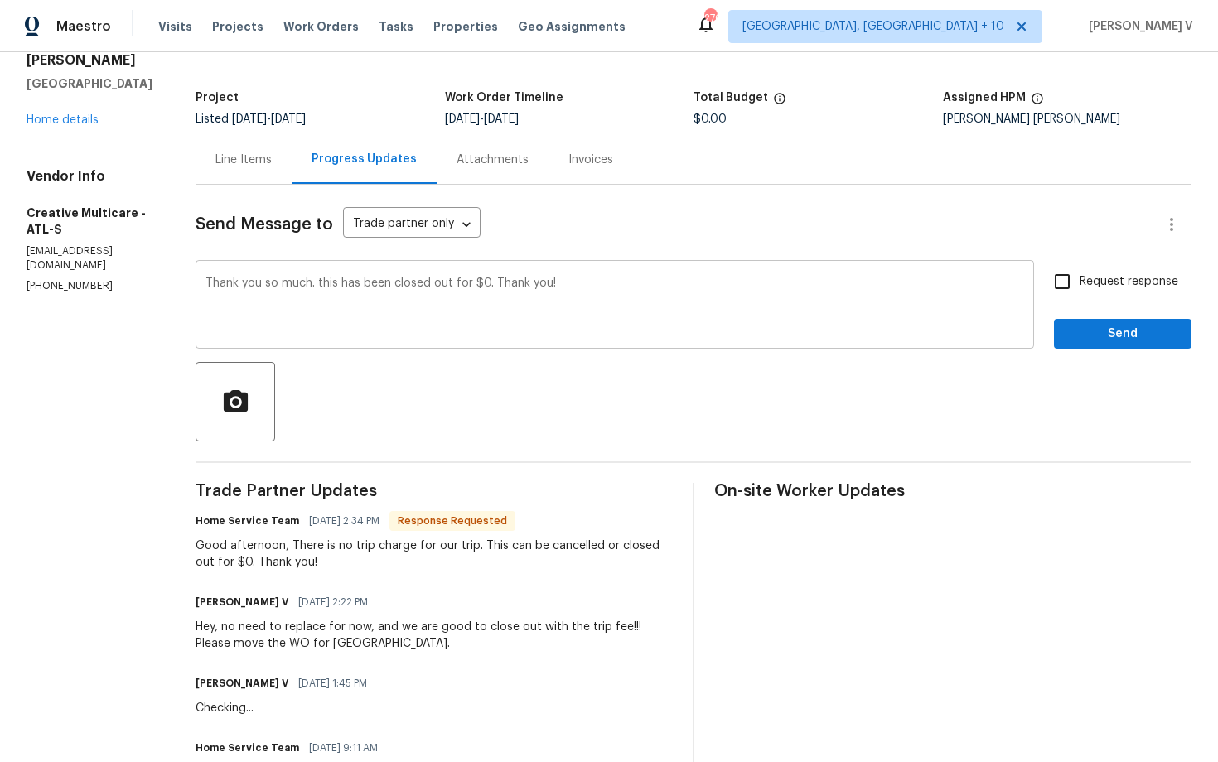
drag, startPoint x: 540, startPoint y: 273, endPoint x: 720, endPoint y: 303, distance: 182.2
click at [720, 303] on div "Thank you so much. this has been closed out for $0. Thank you! x ​" at bounding box center [614, 306] width 838 height 84
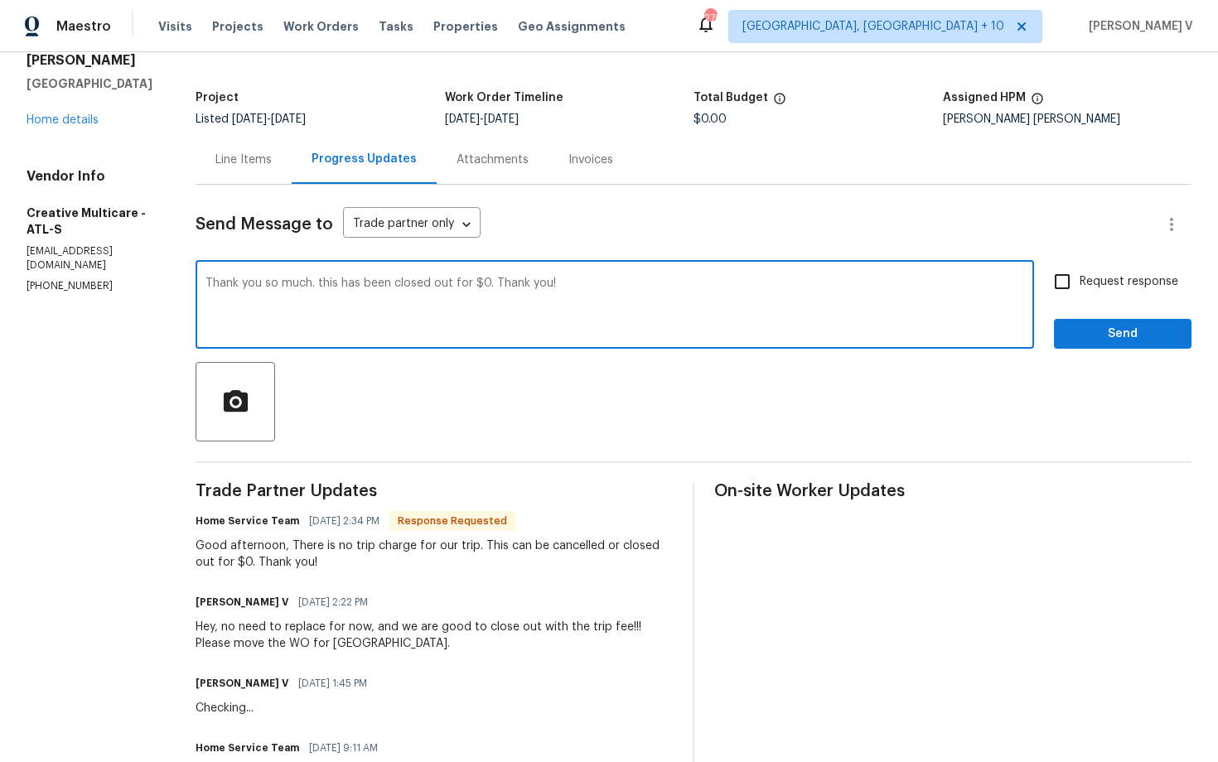
drag, startPoint x: 541, startPoint y: 285, endPoint x: 748, endPoint y: 285, distance: 207.1
click at [747, 285] on textarea "Thank you so much. this has been closed out for $0. Thank you!" at bounding box center [614, 306] width 818 height 58
click at [0, 0] on span "This" at bounding box center [0, 0] width 0 height 0
type textarea "Thank you so much. This has been closed out for $0."
click at [1120, 334] on span "Send" at bounding box center [1122, 334] width 111 height 21
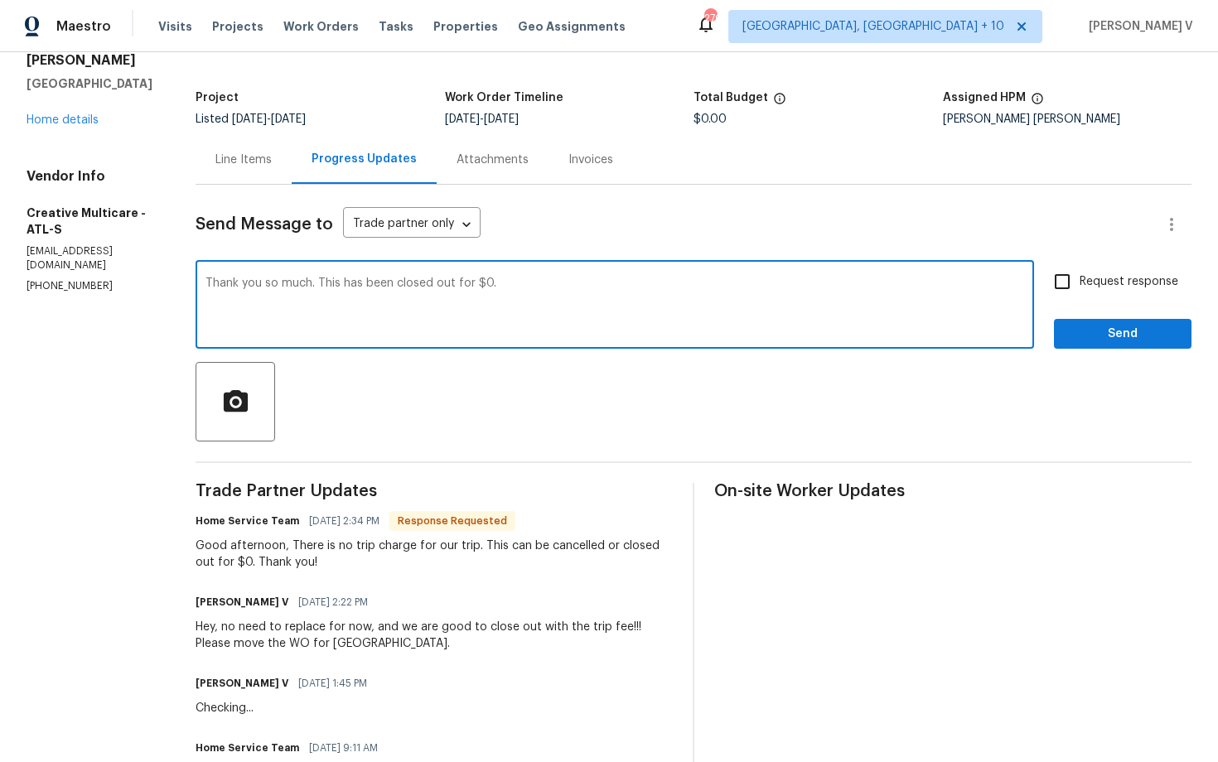
scroll to position [0, 0]
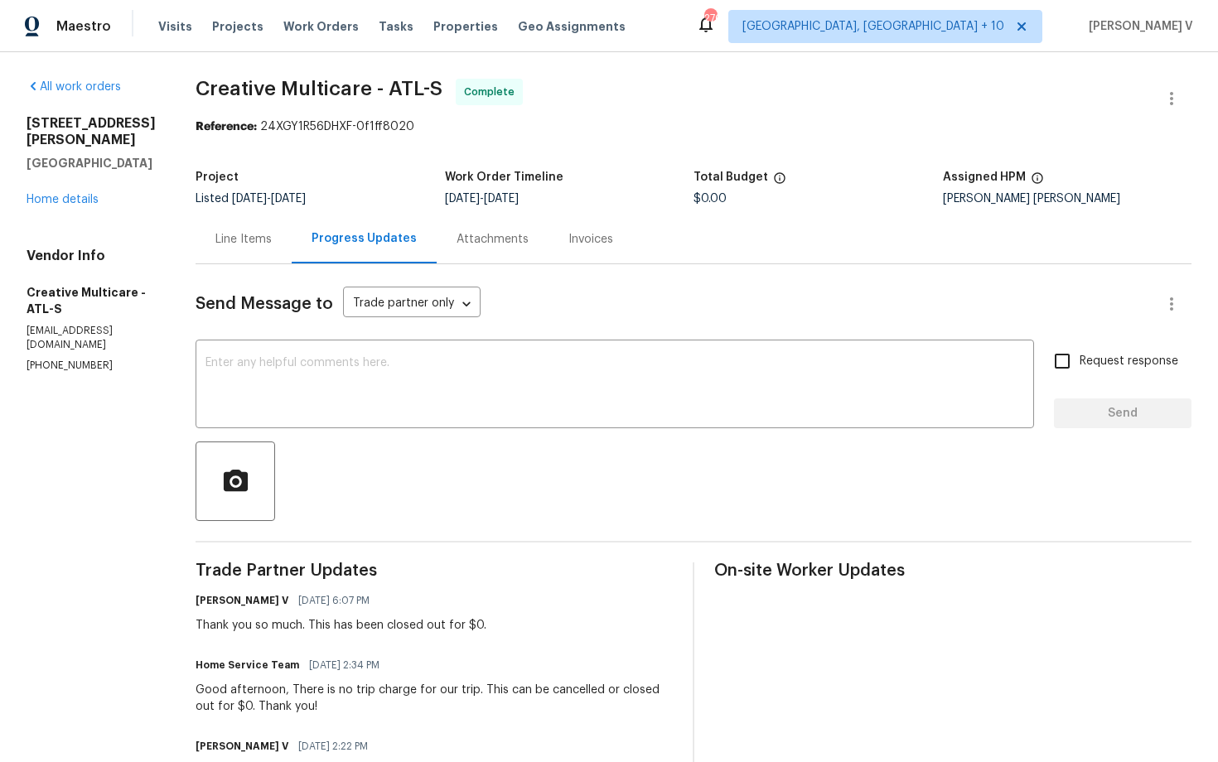
click at [292, 258] on div "Line Items" at bounding box center [243, 239] width 96 height 49
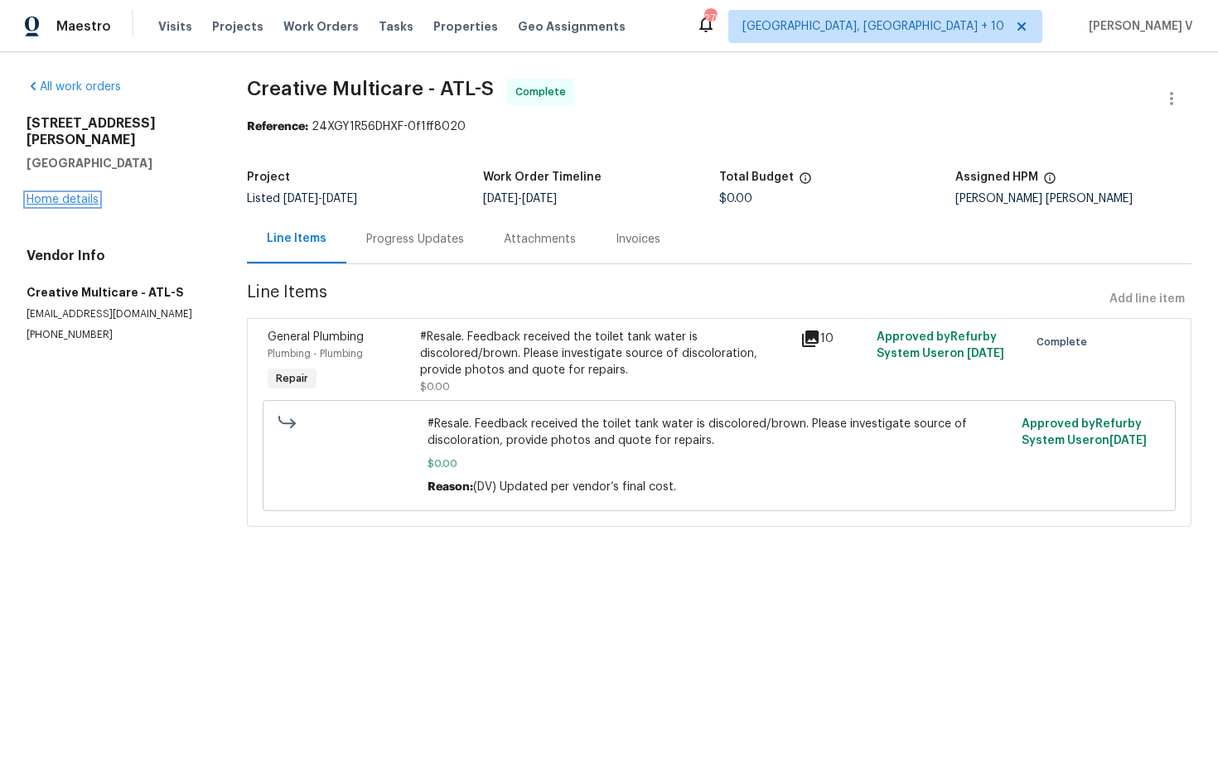
click at [88, 194] on link "Home details" at bounding box center [63, 200] width 72 height 12
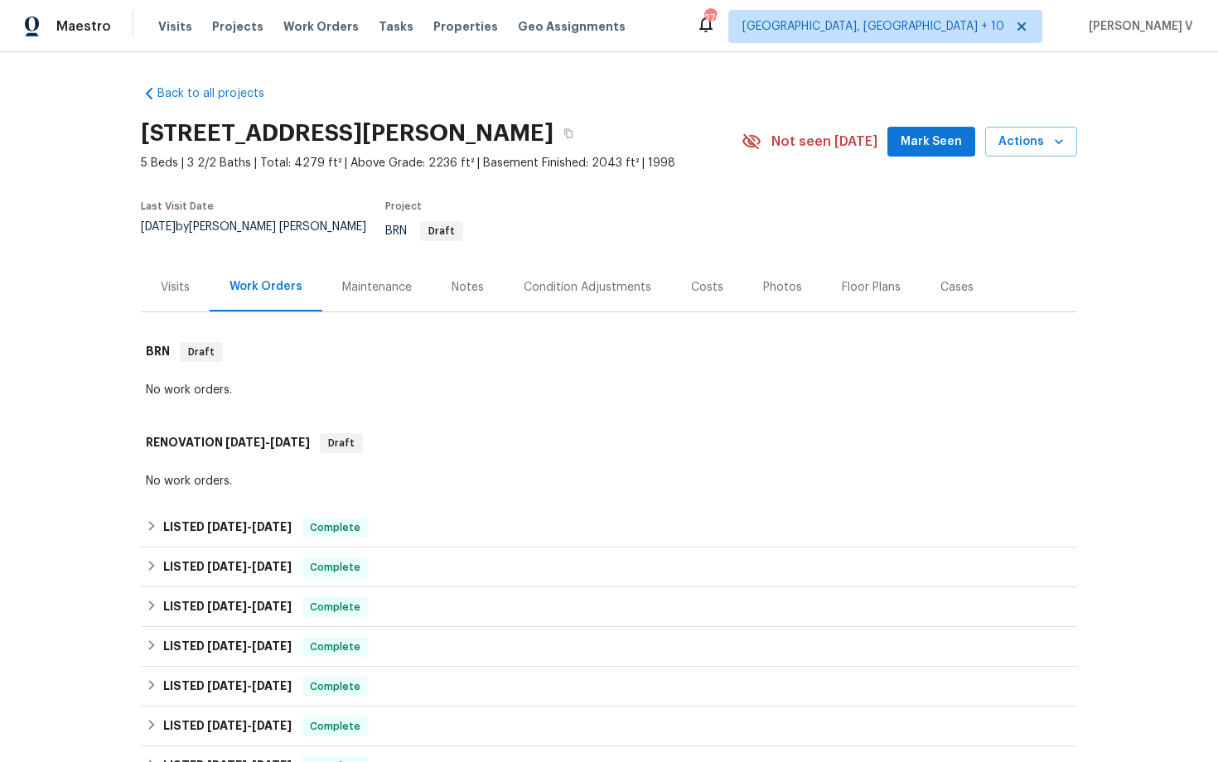
click at [553, 130] on h2 "105 Laurel Ridge Ct, Fayetteville, GA 30215" at bounding box center [347, 133] width 412 height 17
click at [583, 130] on button "button" at bounding box center [568, 133] width 30 height 30
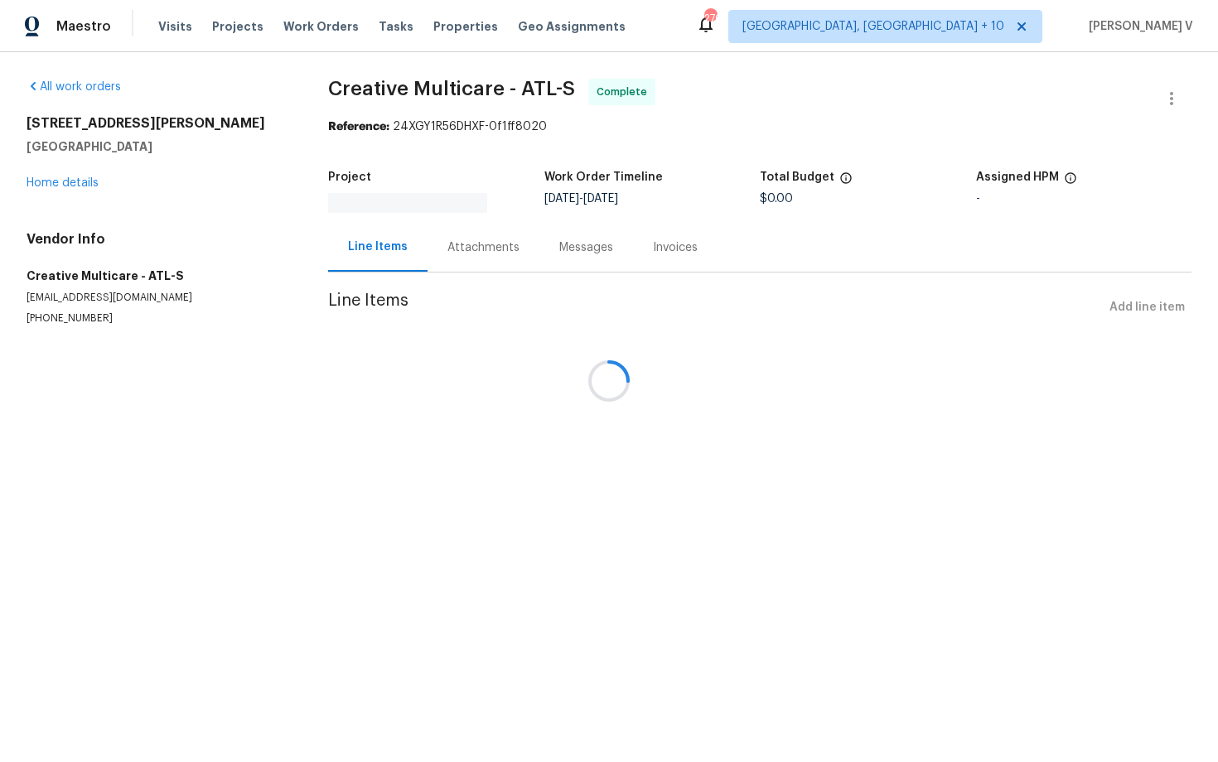
click at [74, 176] on div at bounding box center [609, 381] width 1218 height 762
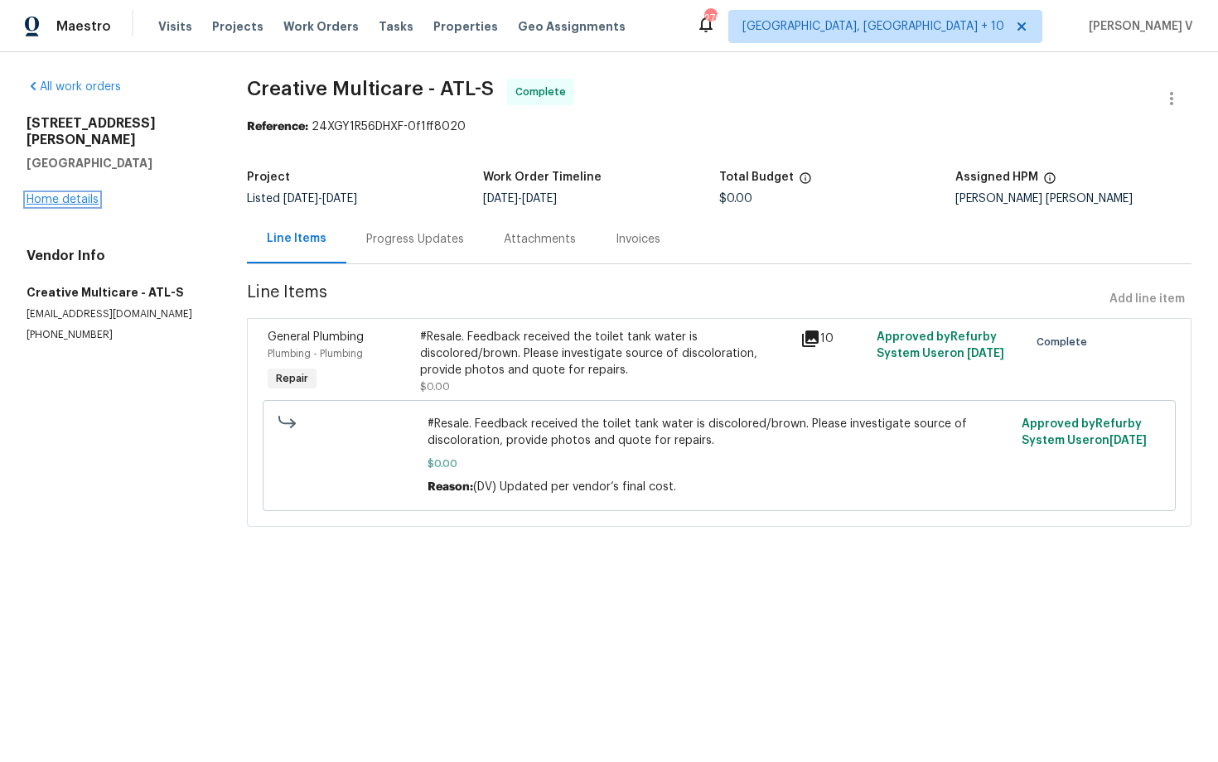
click at [75, 194] on link "Home details" at bounding box center [63, 200] width 72 height 12
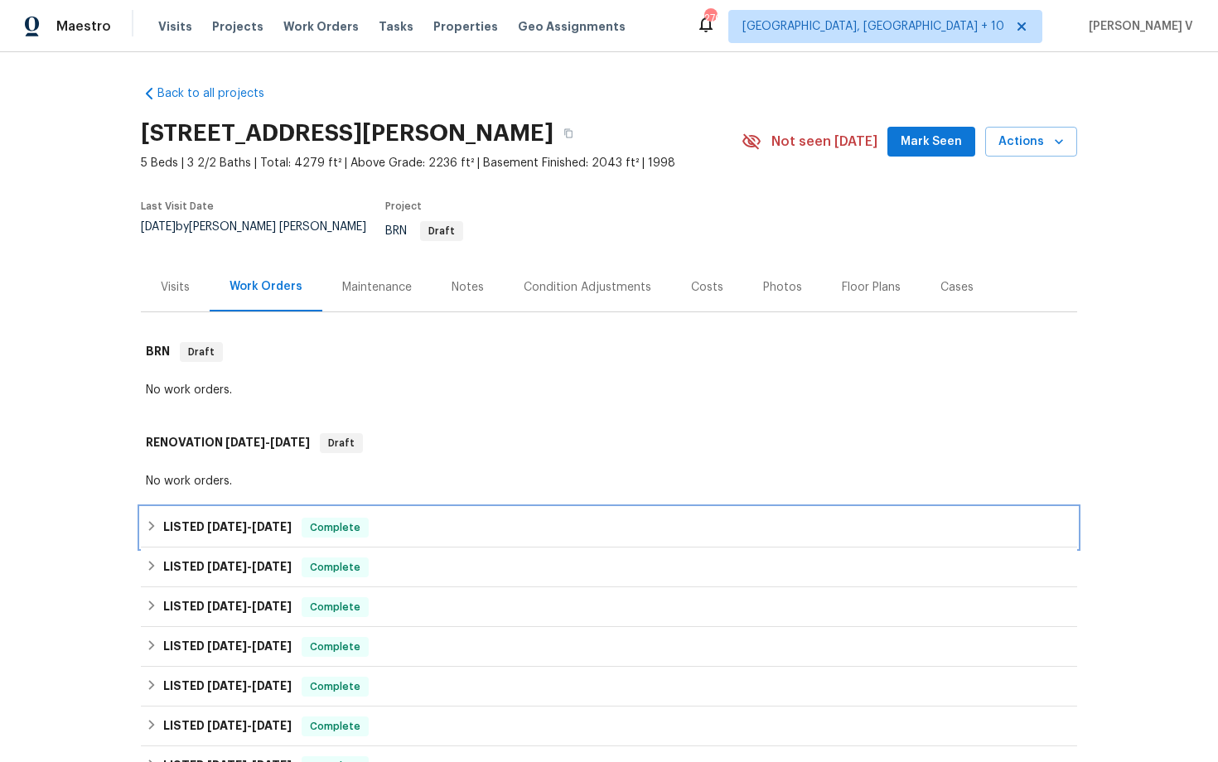
click at [235, 508] on div "LISTED [DATE] - [DATE] Complete" at bounding box center [609, 528] width 936 height 40
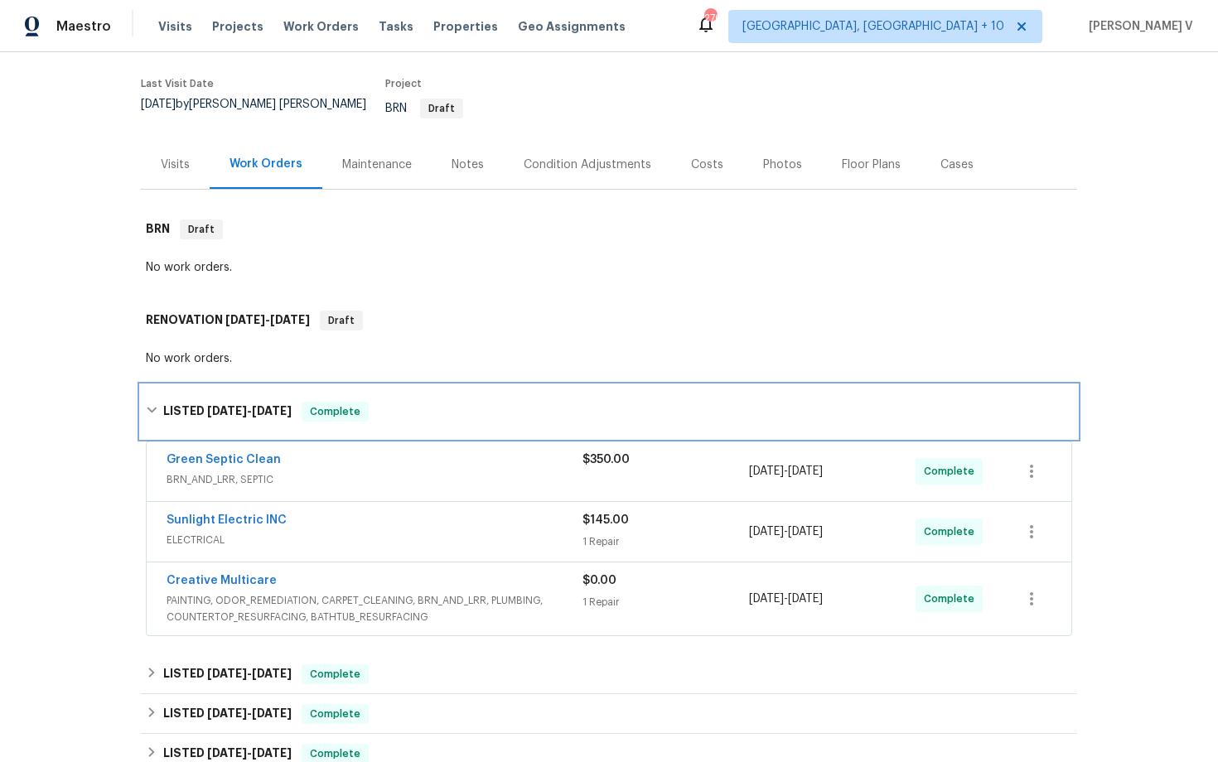
scroll to position [133, 0]
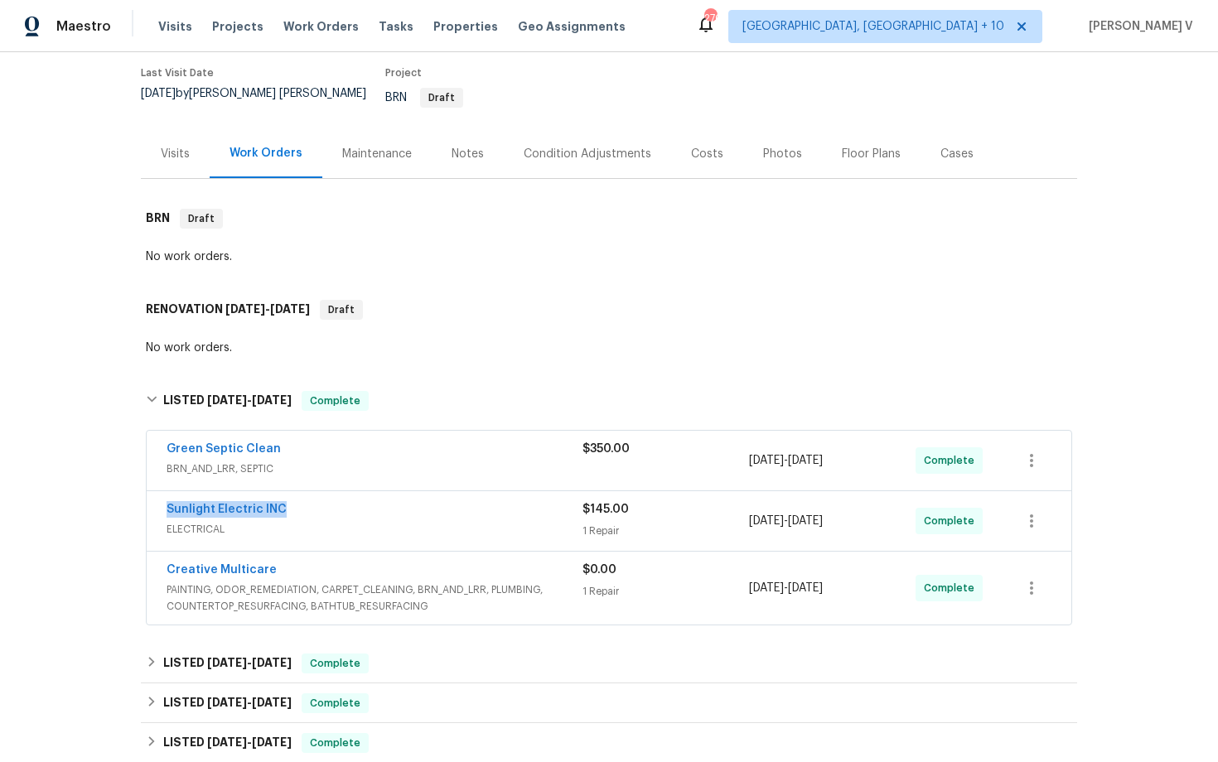
drag, startPoint x: 173, startPoint y: 500, endPoint x: 370, endPoint y: 499, distance: 197.1
click at [370, 499] on div "Sunlight Electric INC ELECTRICAL $145.00 1 Repair [DATE] - [DATE] Complete" at bounding box center [609, 521] width 924 height 60
copy link "Sunlight Electric INC"
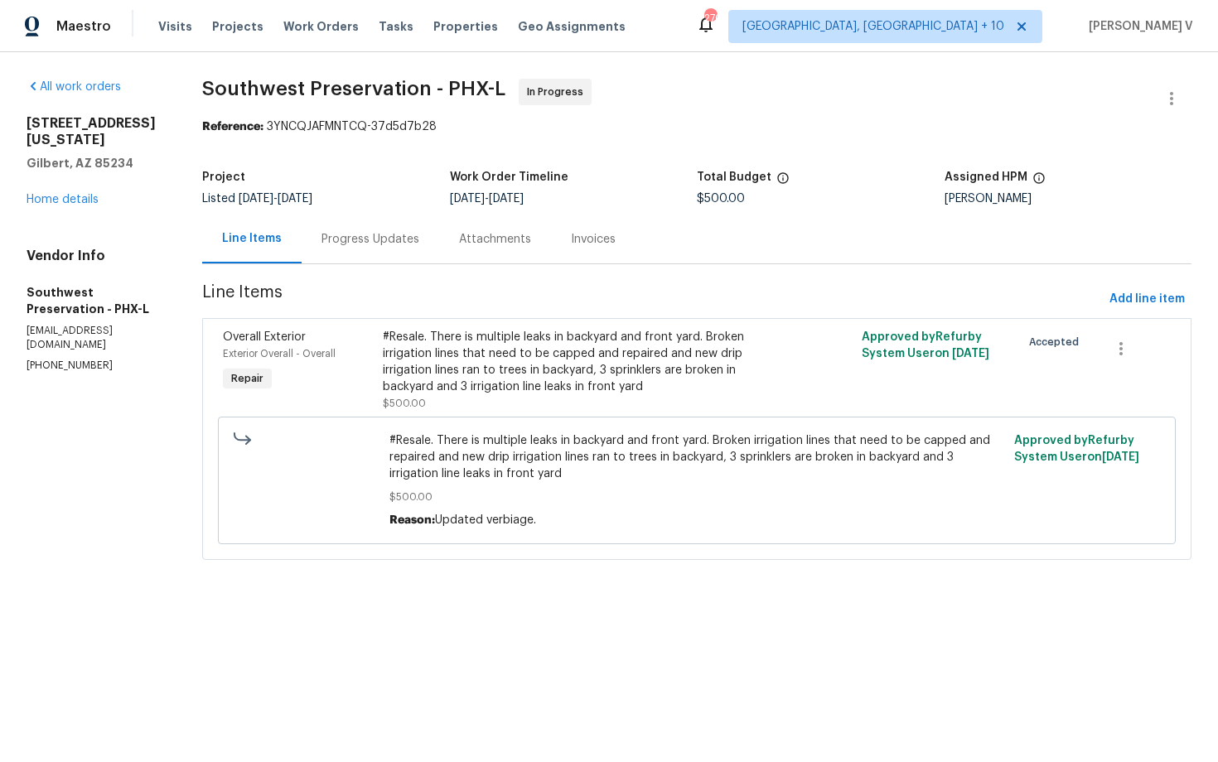
click at [412, 244] on div "Progress Updates" at bounding box center [370, 239] width 98 height 17
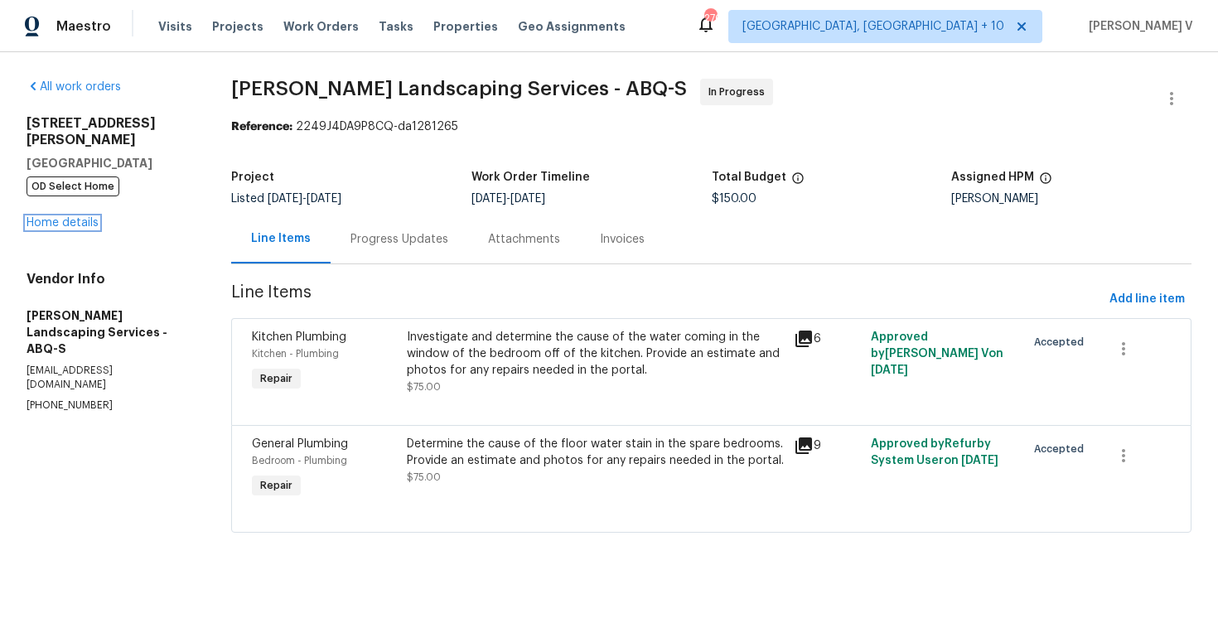
click at [95, 217] on link "Home details" at bounding box center [63, 223] width 72 height 12
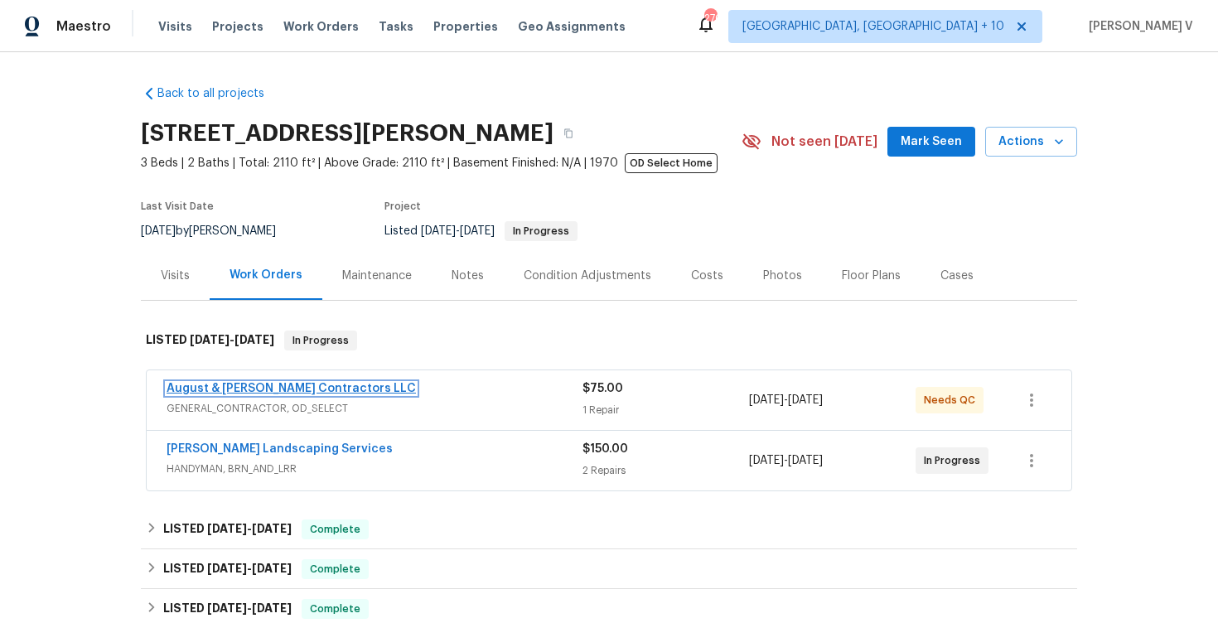
click at [306, 389] on link "August & [PERSON_NAME] Contractors LLC" at bounding box center [290, 389] width 249 height 12
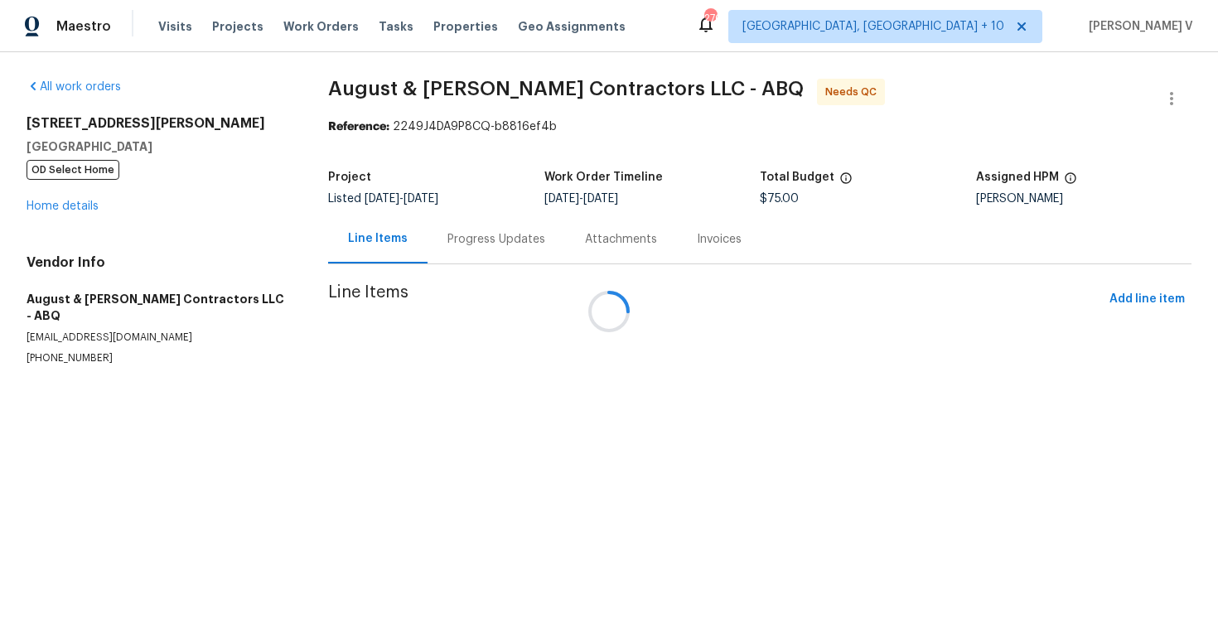
click at [461, 224] on div at bounding box center [609, 311] width 1218 height 623
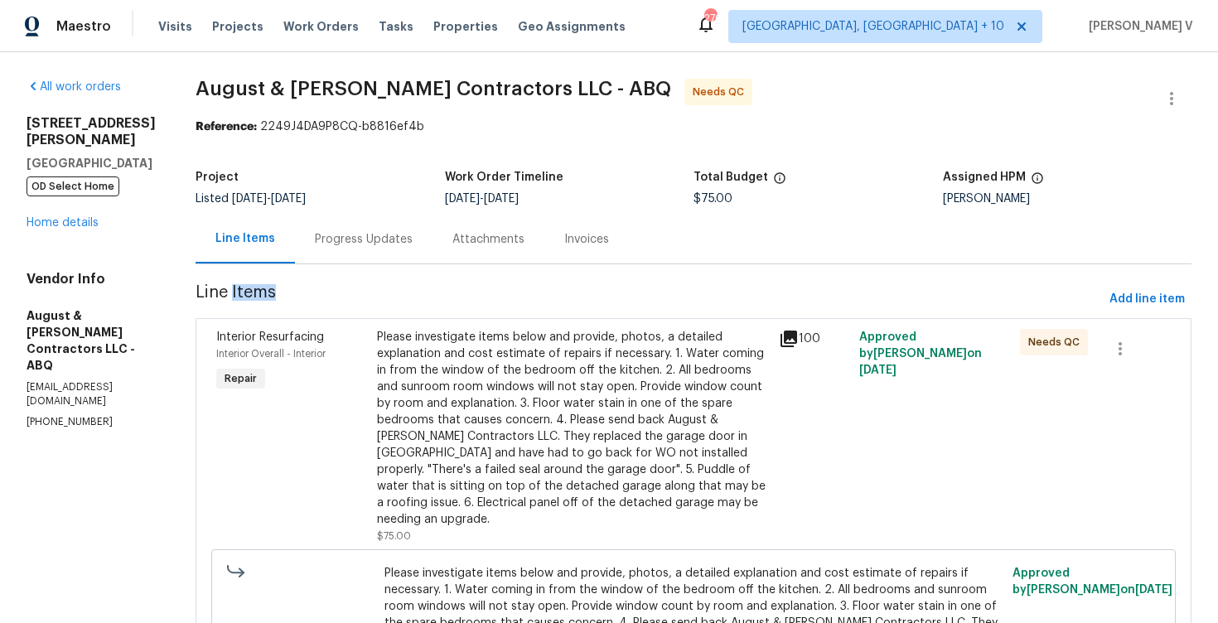
click at [403, 248] on div "Progress Updates" at bounding box center [363, 239] width 137 height 49
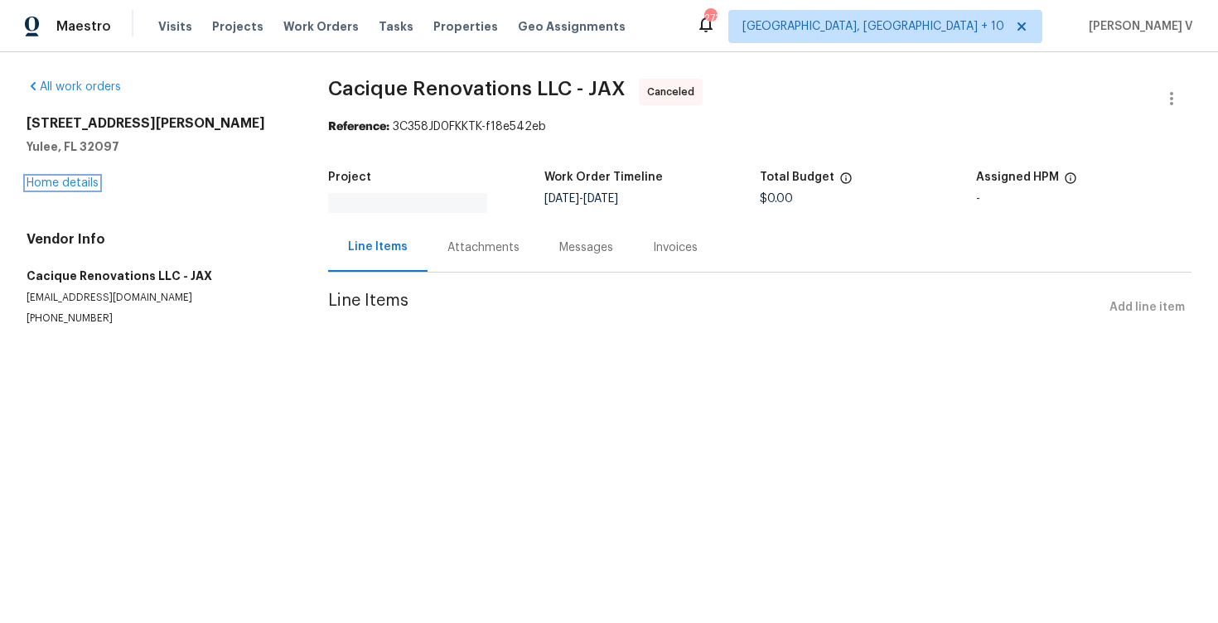
click at [65, 180] on link "Home details" at bounding box center [63, 183] width 72 height 12
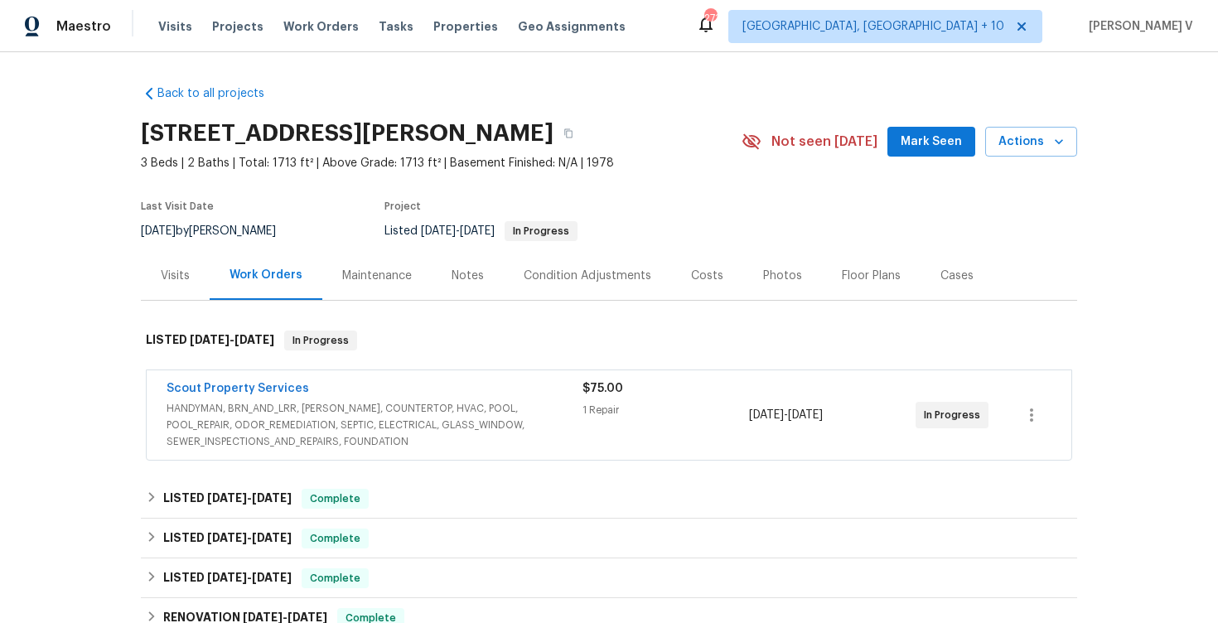
click at [300, 401] on span "HANDYMAN, BRN_AND_LRR, [PERSON_NAME], COUNTERTOP, HVAC, POOL, POOL_REPAIR, ODOR…" at bounding box center [374, 425] width 416 height 50
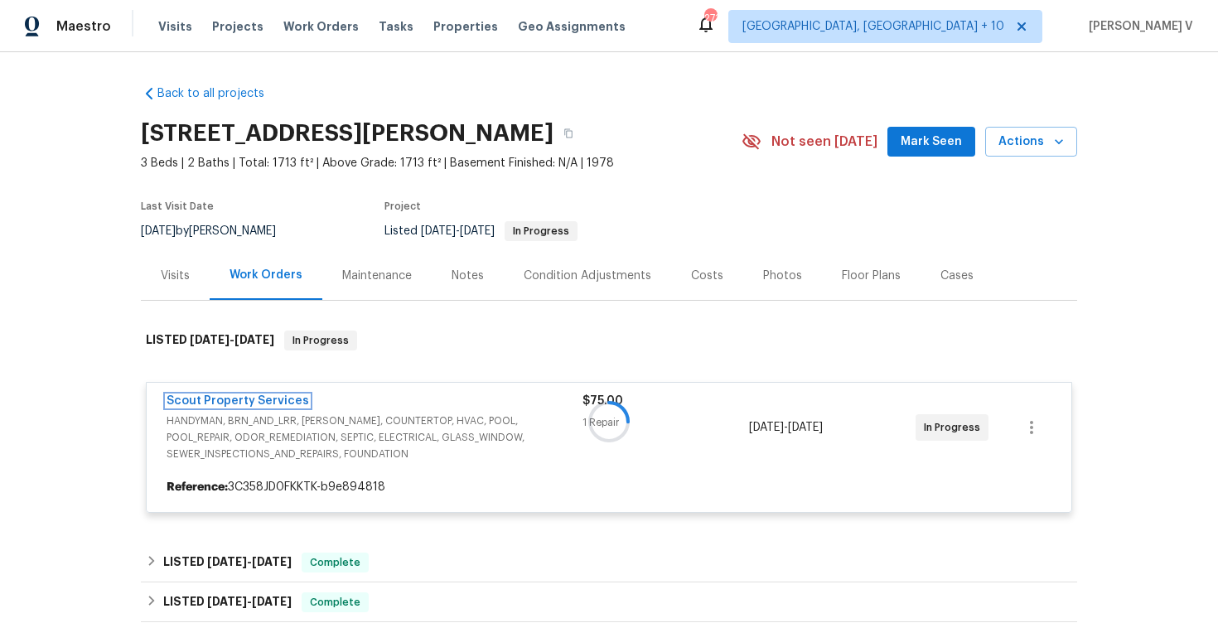
click at [292, 399] on link "Scout Property Services" at bounding box center [237, 401] width 142 height 12
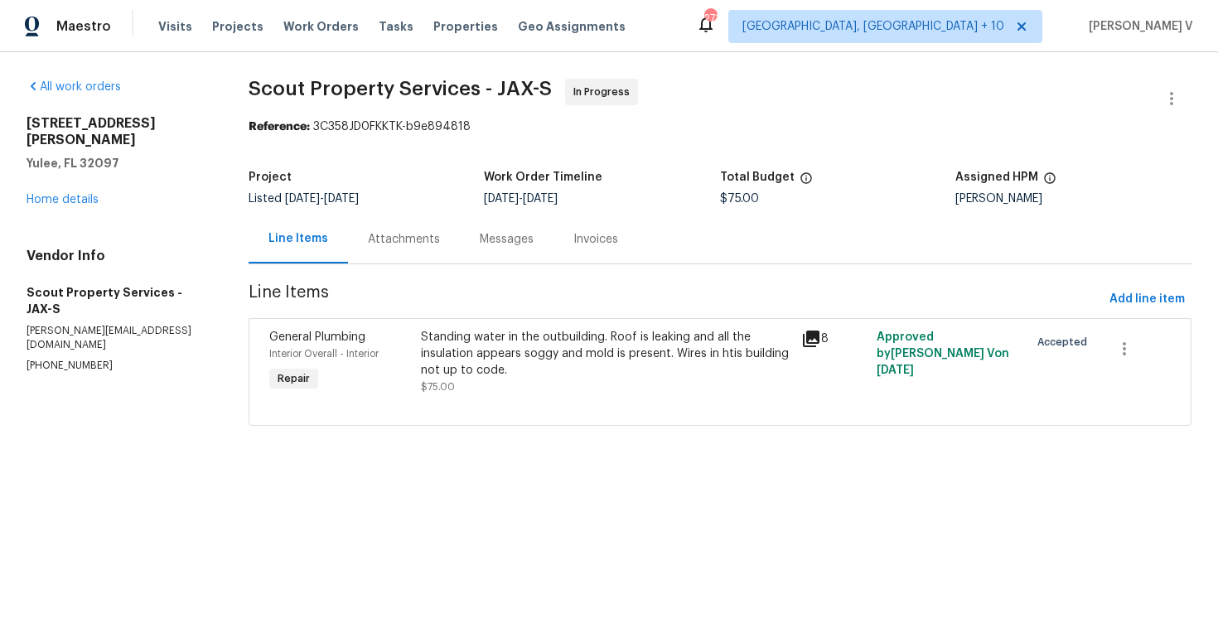
click at [460, 258] on div "Messages" at bounding box center [507, 239] width 94 height 49
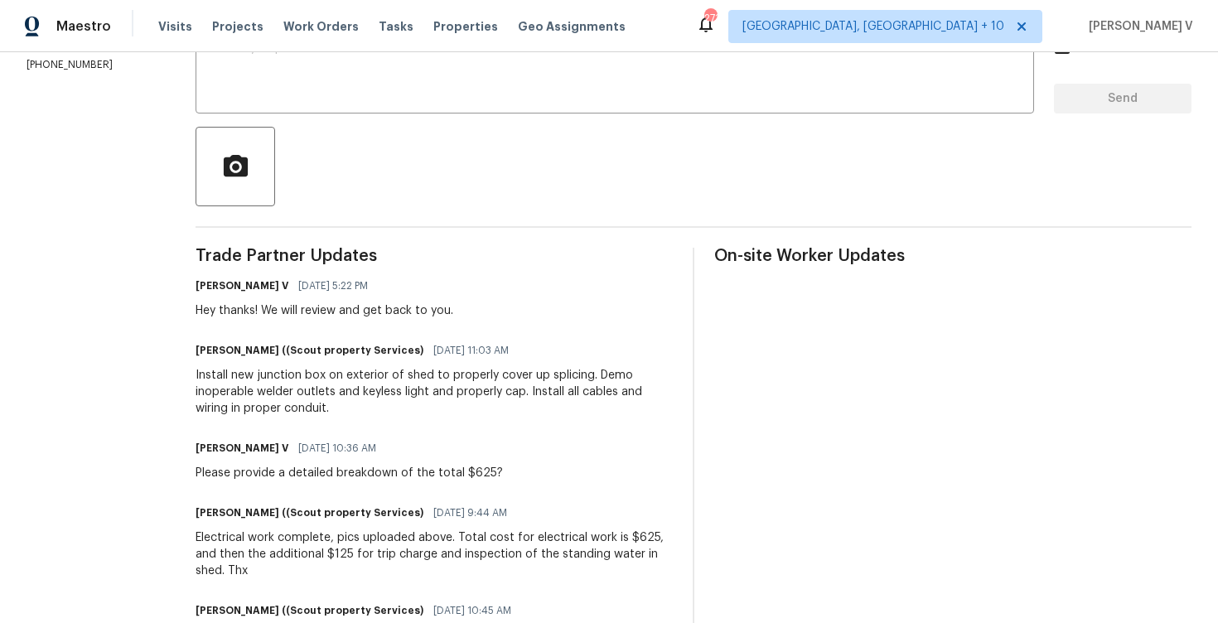
scroll to position [422, 0]
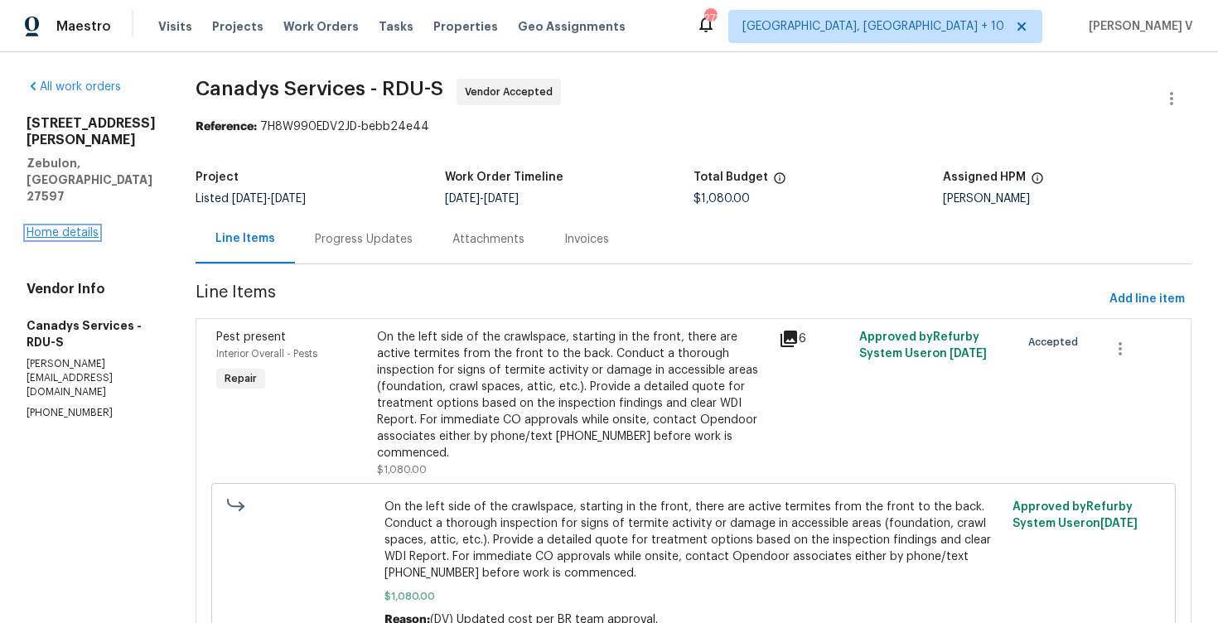
click at [86, 227] on link "Home details" at bounding box center [63, 233] width 72 height 12
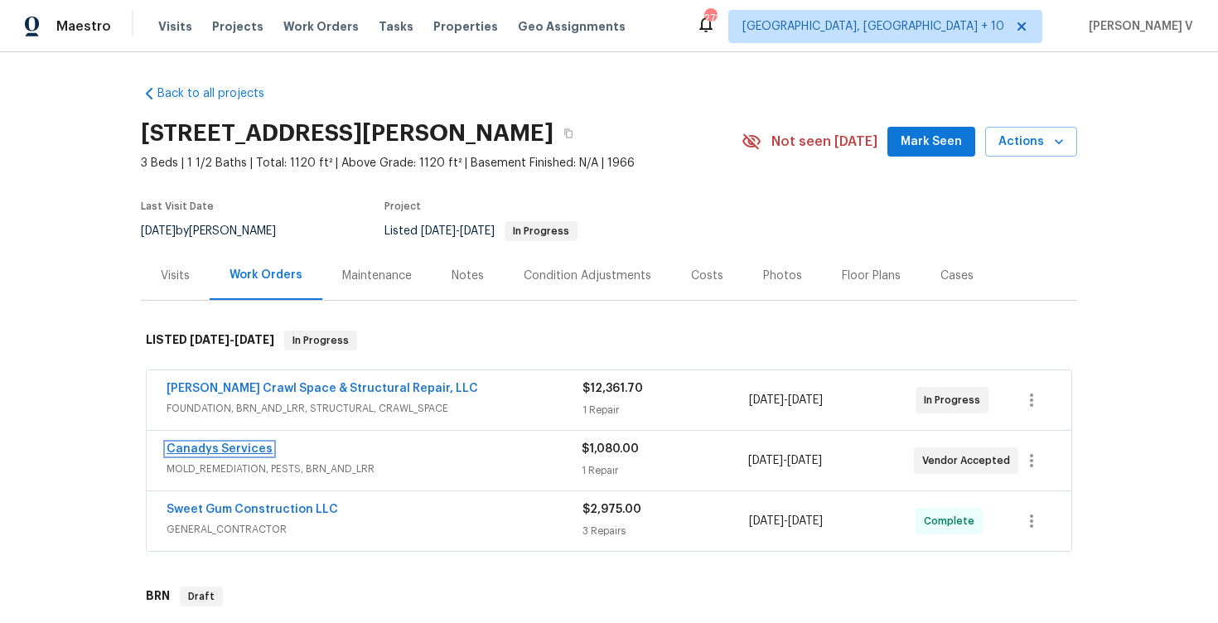
click at [230, 453] on link "Canadys Services" at bounding box center [219, 449] width 106 height 12
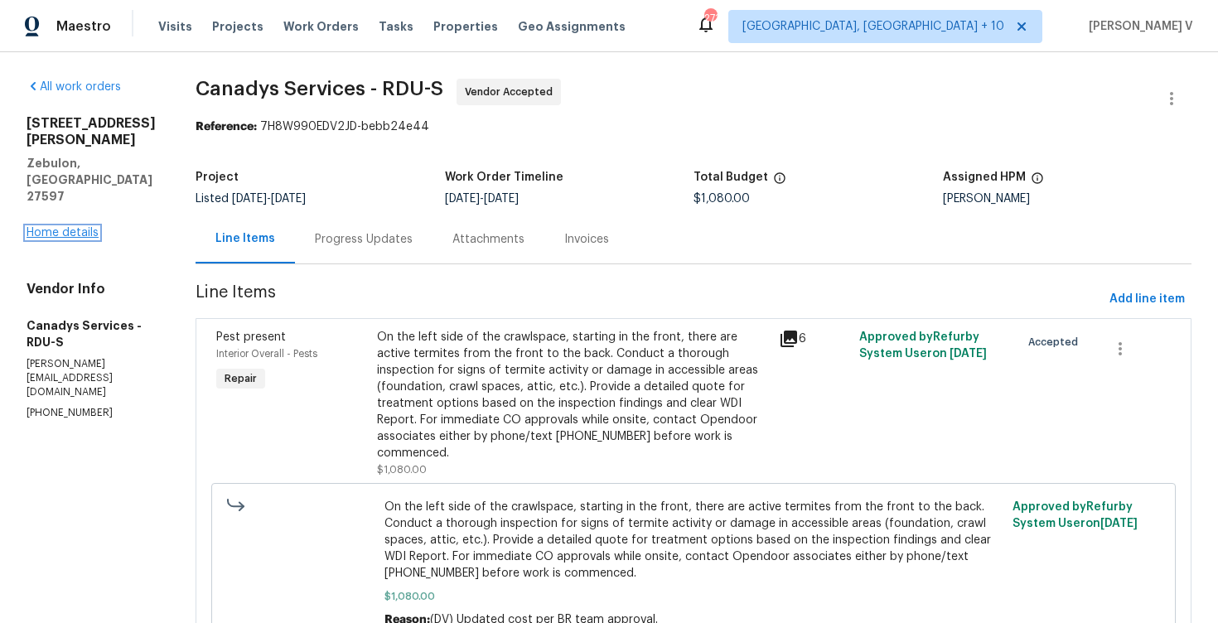
click at [73, 227] on link "Home details" at bounding box center [63, 233] width 72 height 12
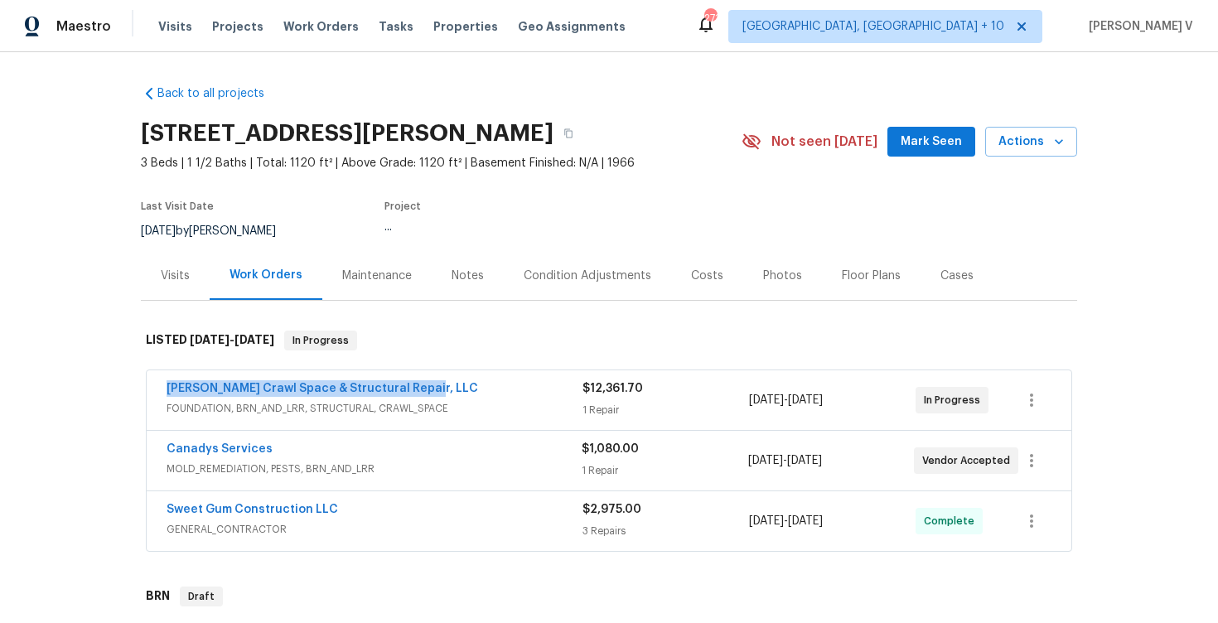
drag, startPoint x: 146, startPoint y: 382, endPoint x: 417, endPoint y: 380, distance: 270.8
click at [417, 382] on div "[PERSON_NAME] Crawl Space & Structural Repair, LLC FOUNDATION, BRN_AND_LRR, STR…" at bounding box center [609, 400] width 924 height 60
copy link "[PERSON_NAME] Crawl Space & Structural Repair, LLC"
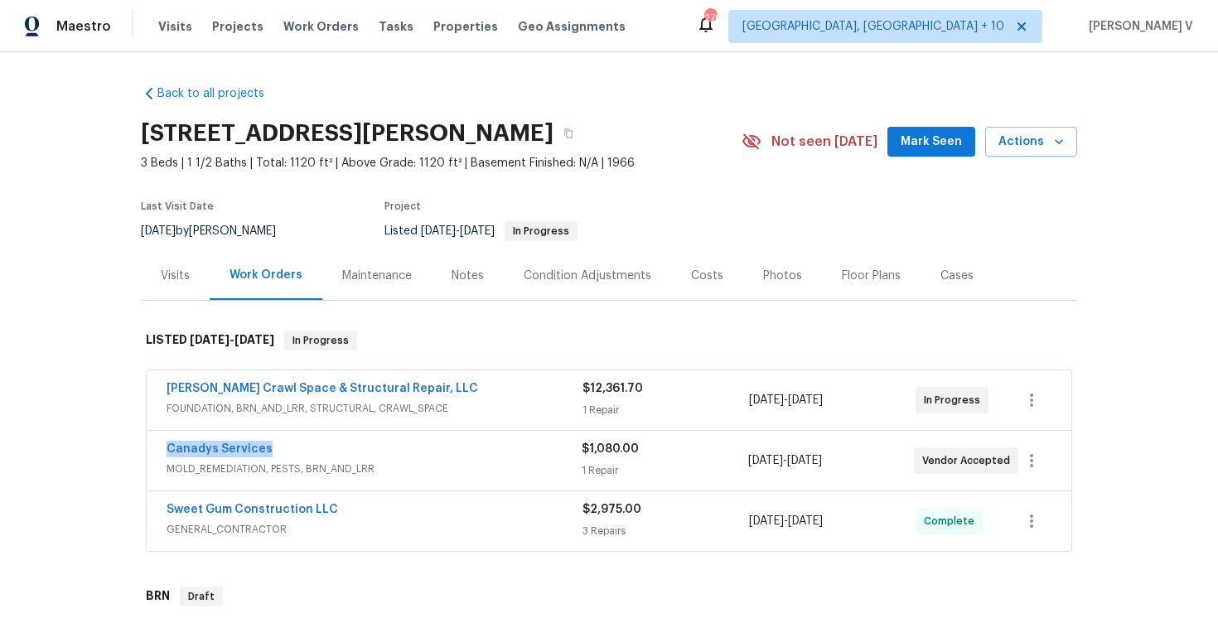
drag, startPoint x: 151, startPoint y: 451, endPoint x: 323, endPoint y: 449, distance: 172.3
click at [323, 450] on div "Canadys Services MOLD_REMEDIATION, PESTS, BRN_AND_LRR $1,080.00 1 Repair [DATE]…" at bounding box center [609, 461] width 924 height 60
copy link "Canadys Services"
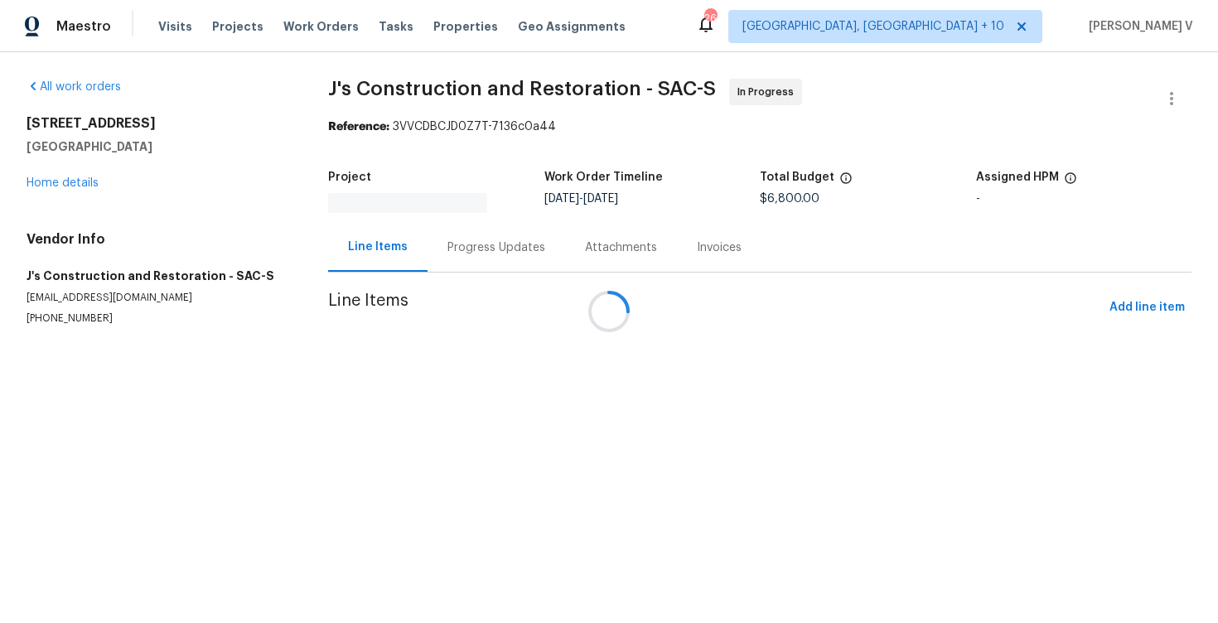
click at [446, 240] on div at bounding box center [609, 311] width 1218 height 623
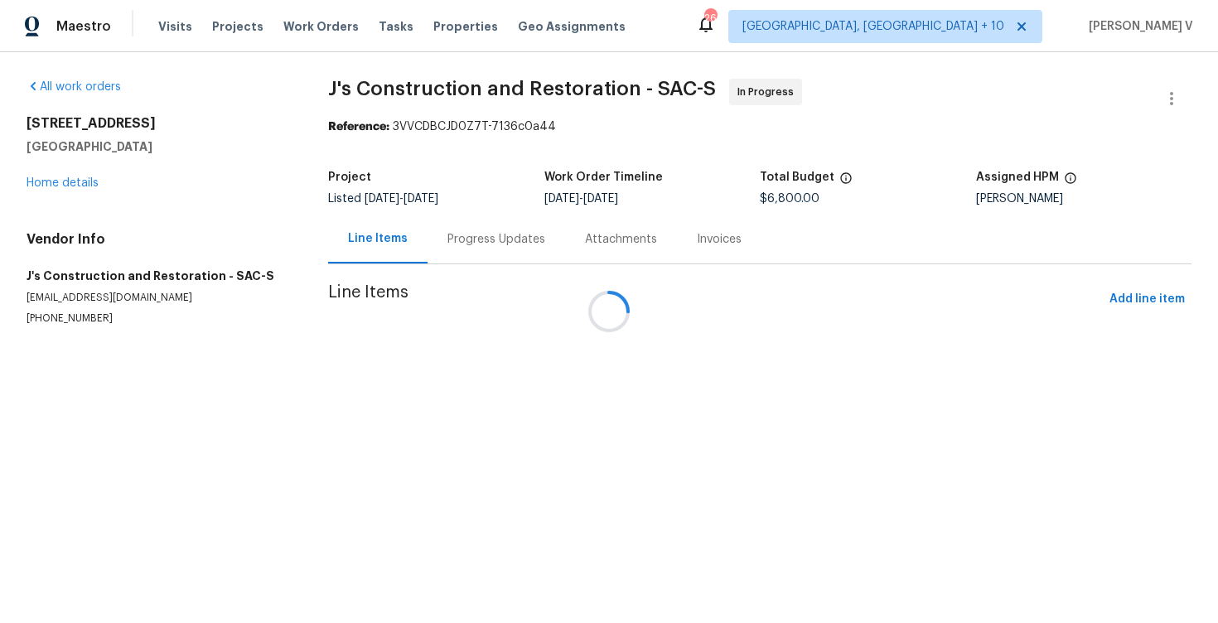
click at [446, 240] on div at bounding box center [609, 311] width 1218 height 623
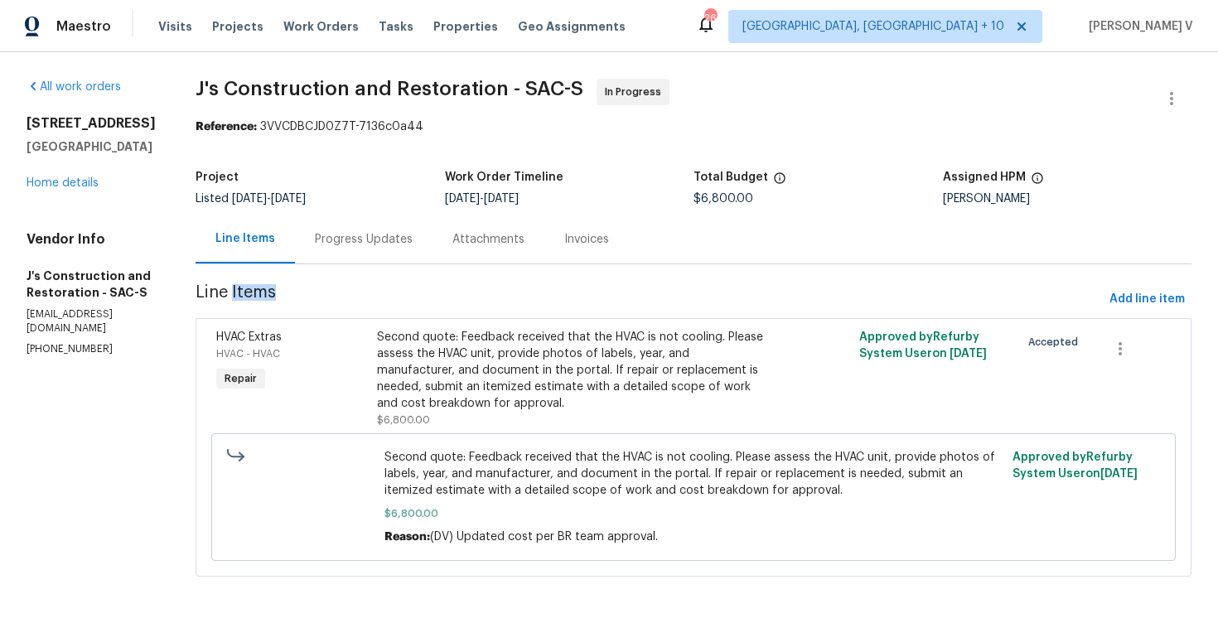
click at [432, 240] on div "Progress Updates" at bounding box center [363, 239] width 137 height 49
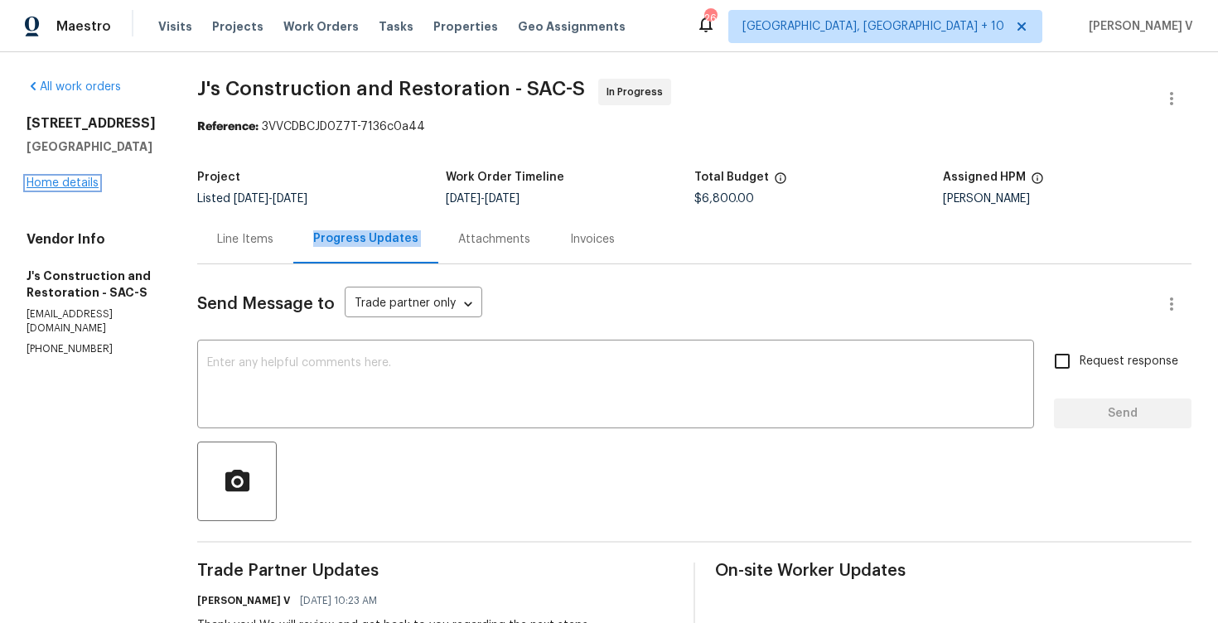
click at [79, 189] on link "Home details" at bounding box center [63, 183] width 72 height 12
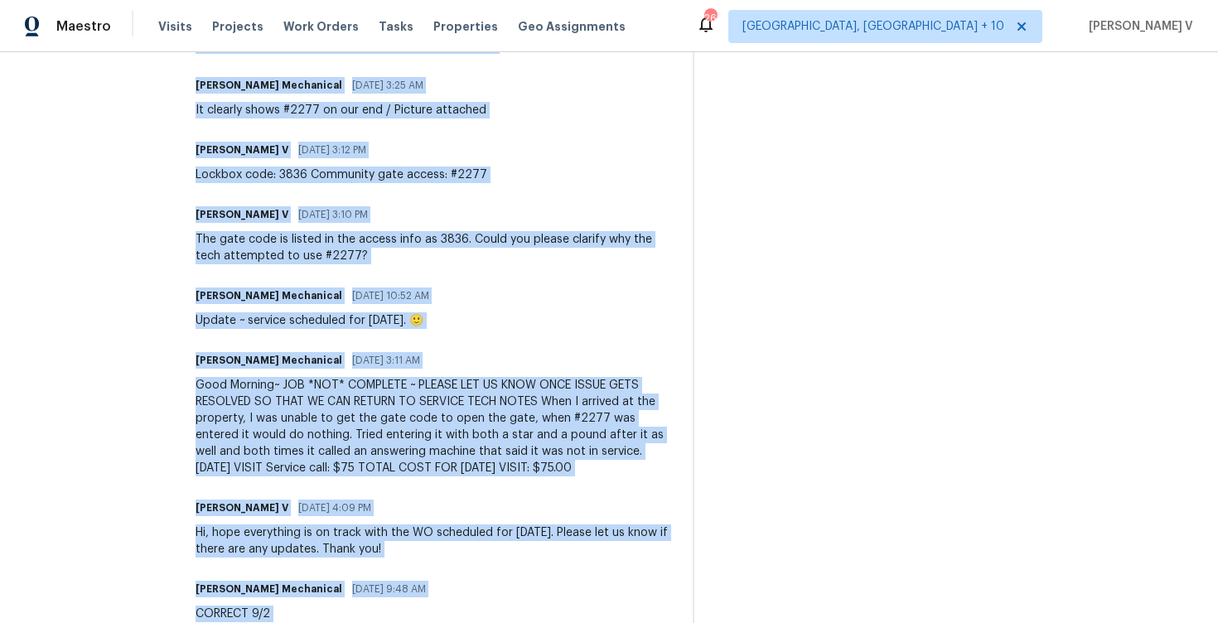
scroll to position [1308, 0]
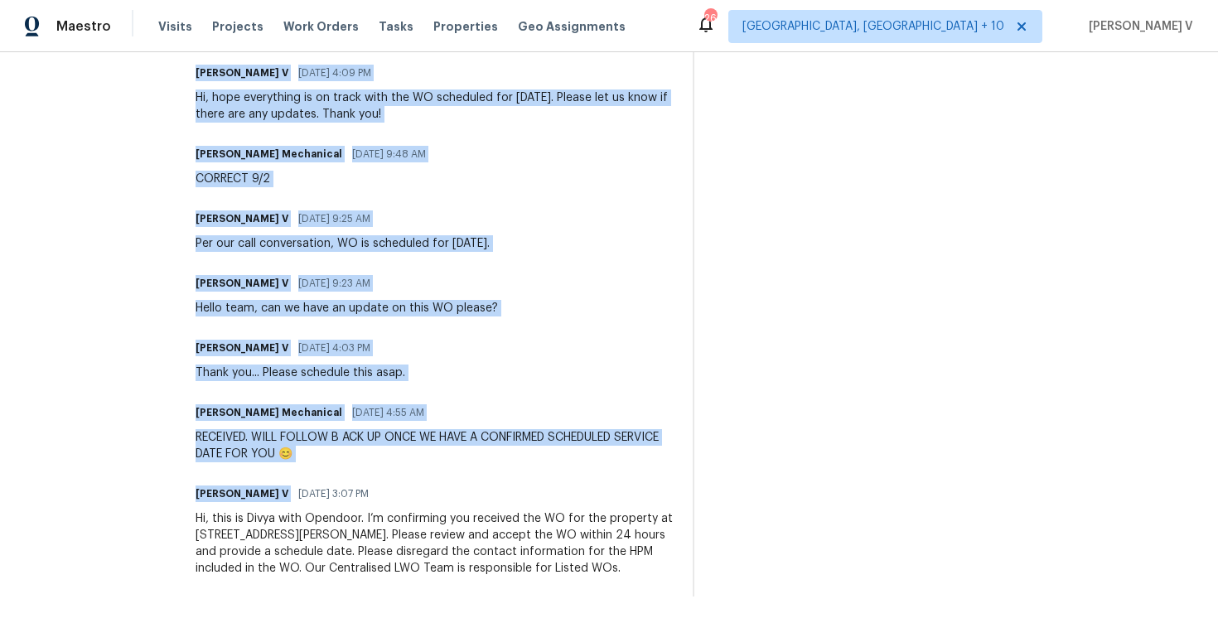
drag, startPoint x: 218, startPoint y: 213, endPoint x: 421, endPoint y: 688, distance: 516.9
click at [421, 622] on html "Maestro Visits Projects Work Orders Tasks Properties Geo Assignments [STREET_AD…" at bounding box center [609, 311] width 1218 height 623
copy div "LO Ipsumd Sitametcon 81/64/2682 3:90 AD Elitsedd Eiusmodte Inci ut laboreet dol…"
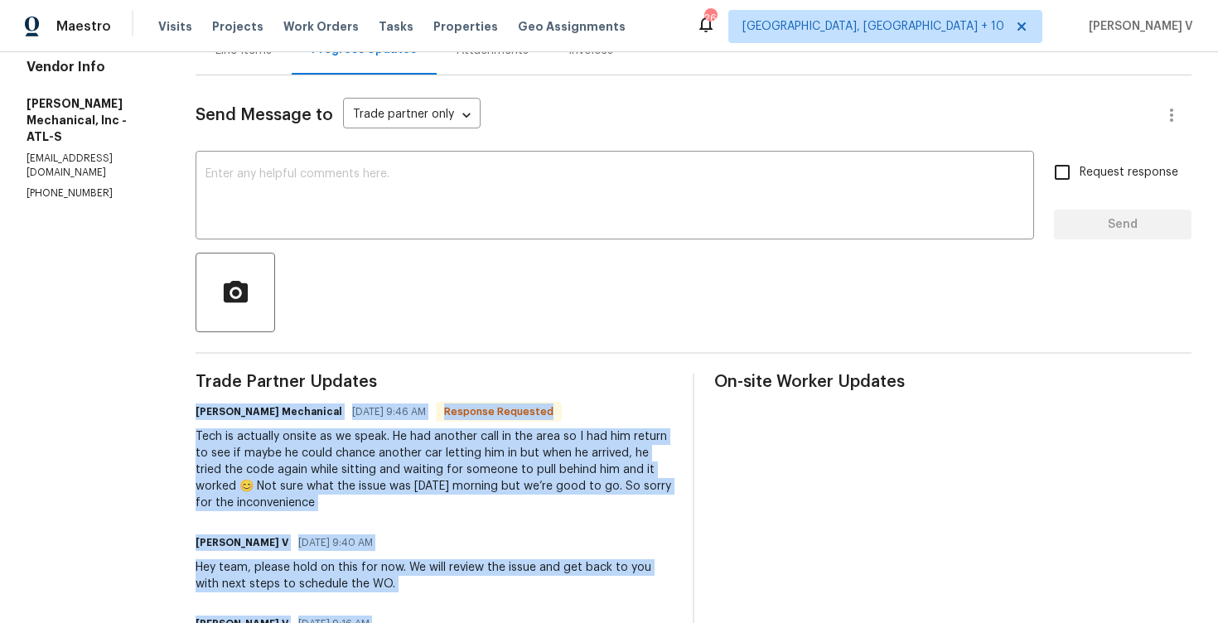
scroll to position [214, 0]
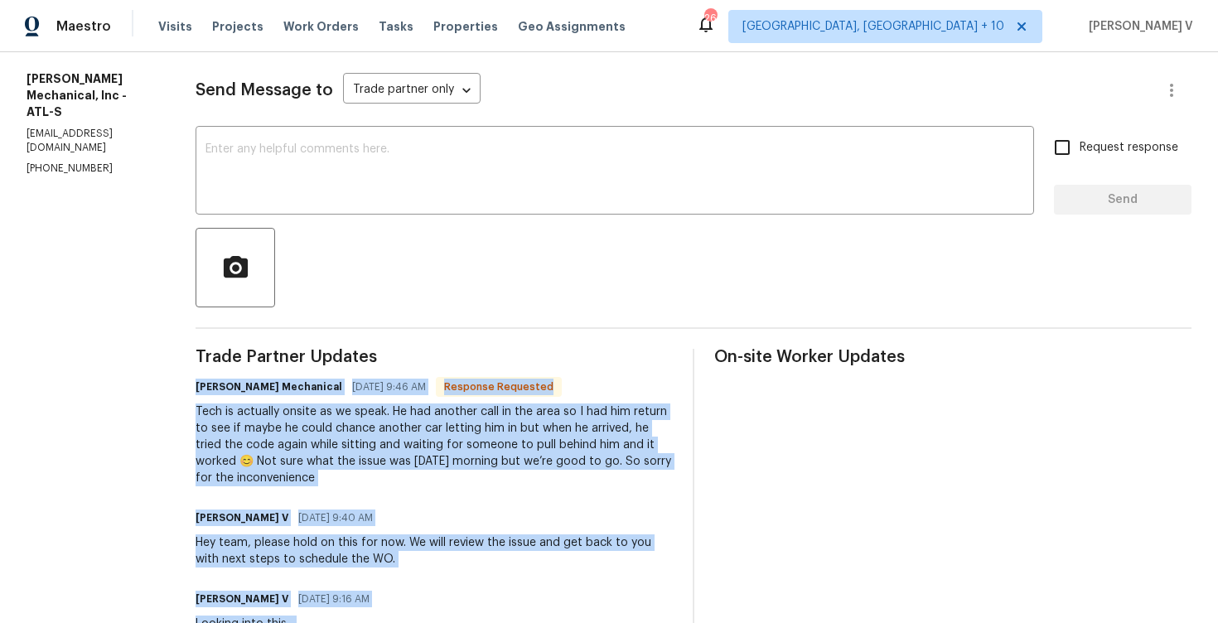
click at [366, 458] on div "Tech is actually onsite as we speak. He had another call in the area so I had h…" at bounding box center [433, 444] width 477 height 83
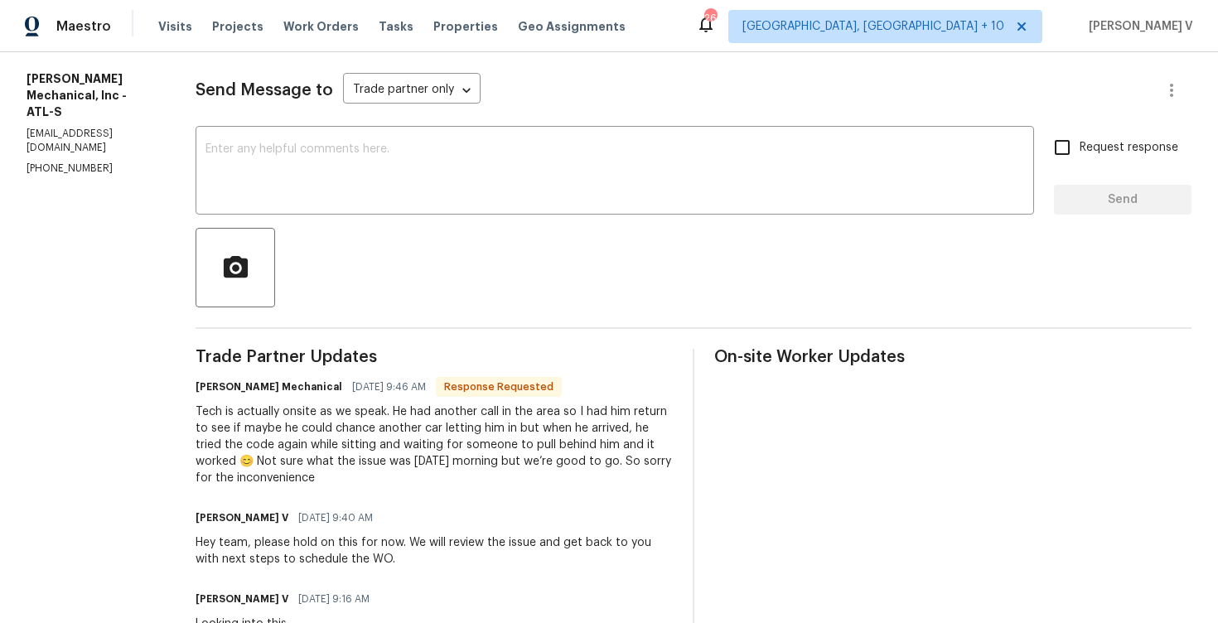
click at [354, 448] on div "Tech is actually onsite as we speak. He had another call in the area so I had h…" at bounding box center [433, 444] width 477 height 83
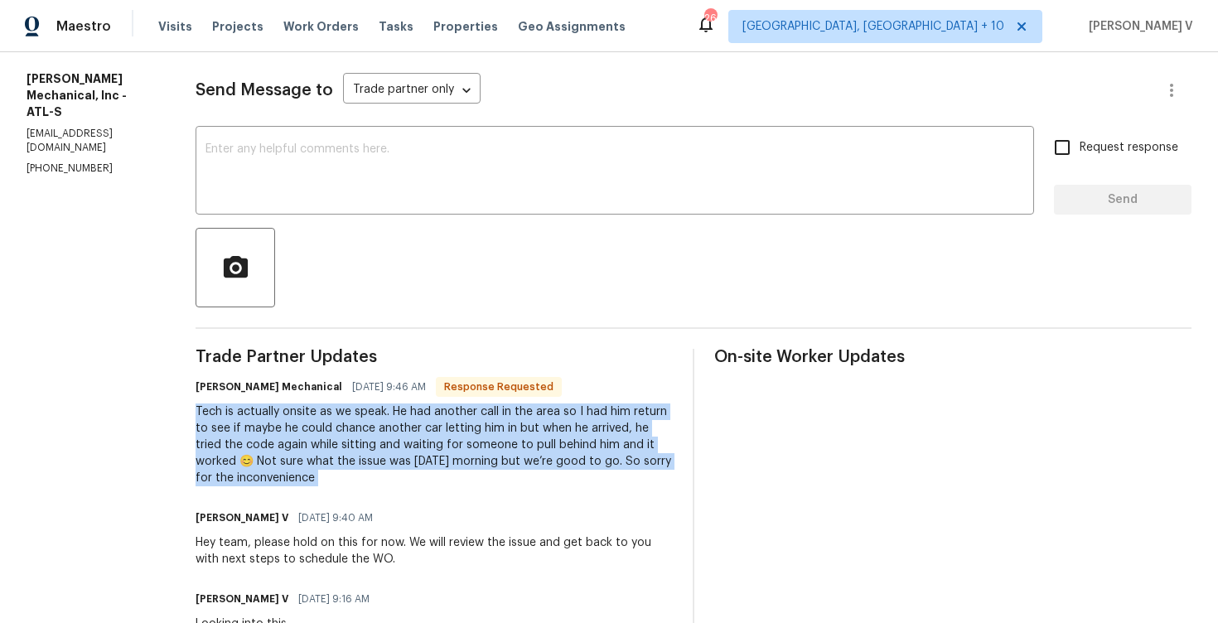
copy div "Tech is actually onsite as we speak. He had another call in the area so I had h…"
click at [336, 185] on textarea at bounding box center [614, 172] width 818 height 58
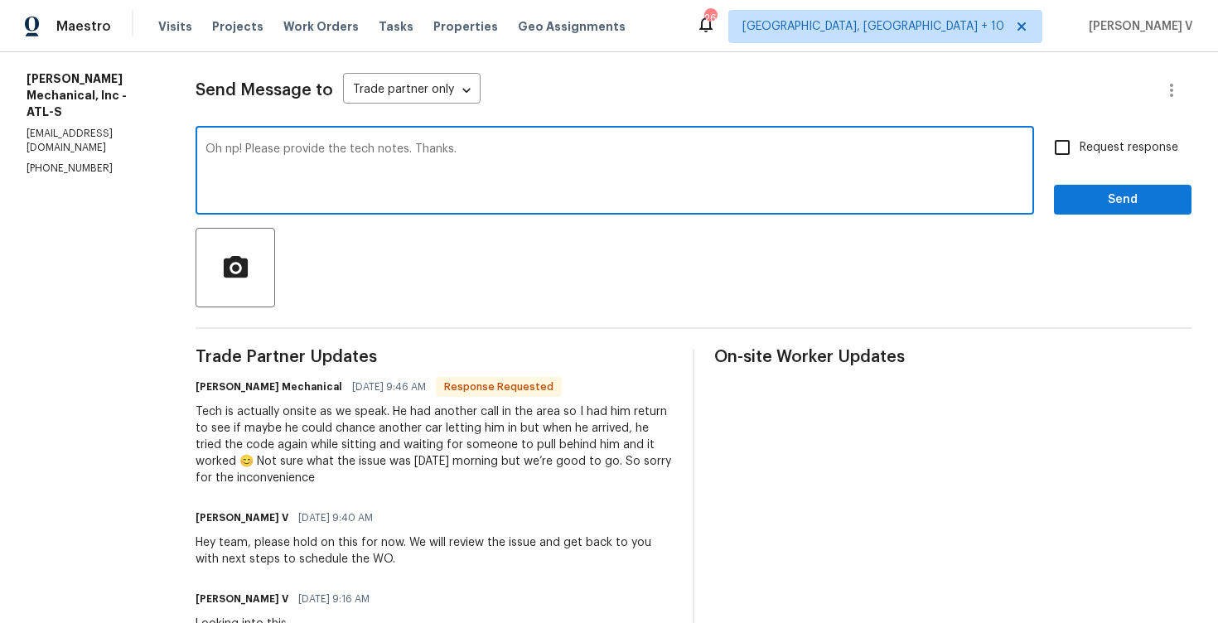
type textarea "Oh np! Please provide the tech notes. Thanks."
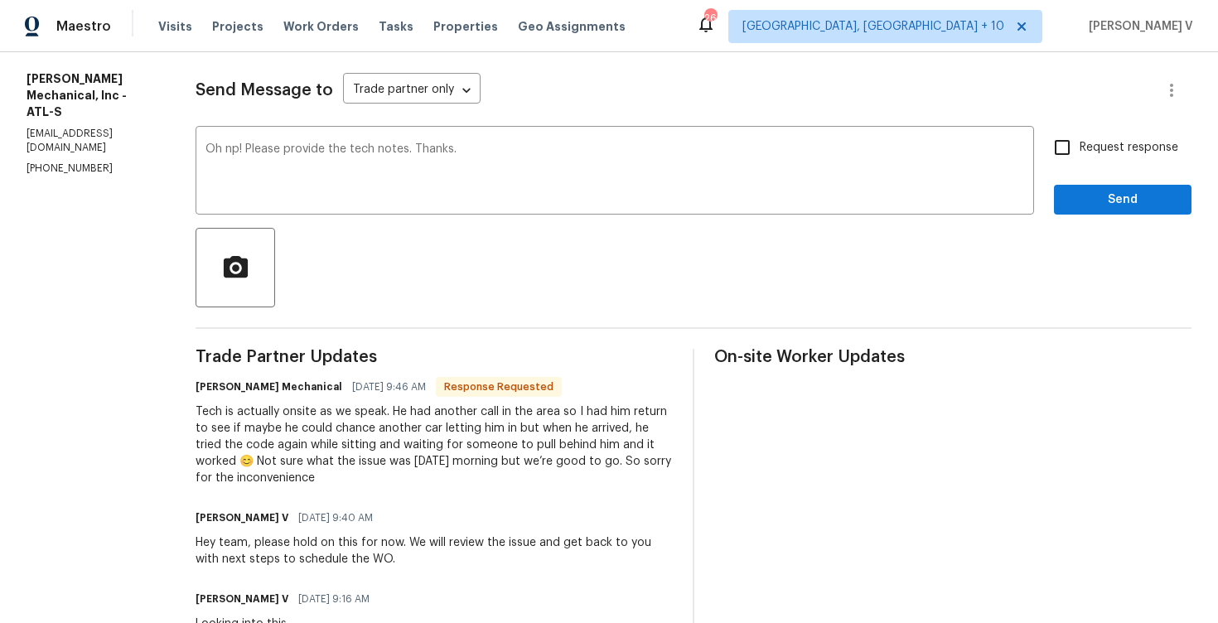
click at [1101, 157] on label "Request response" at bounding box center [1110, 147] width 133 height 35
click at [1079, 157] on input "Request response" at bounding box center [1061, 147] width 35 height 35
checkbox input "true"
click at [1105, 191] on span "Send" at bounding box center [1122, 200] width 111 height 21
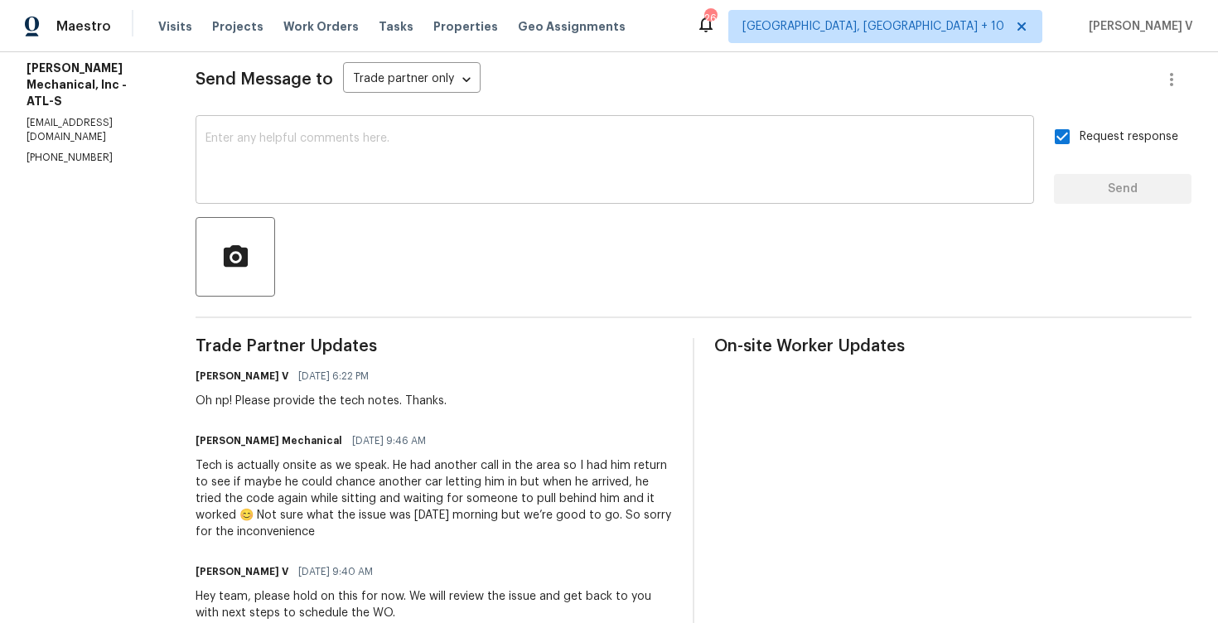
scroll to position [447, 0]
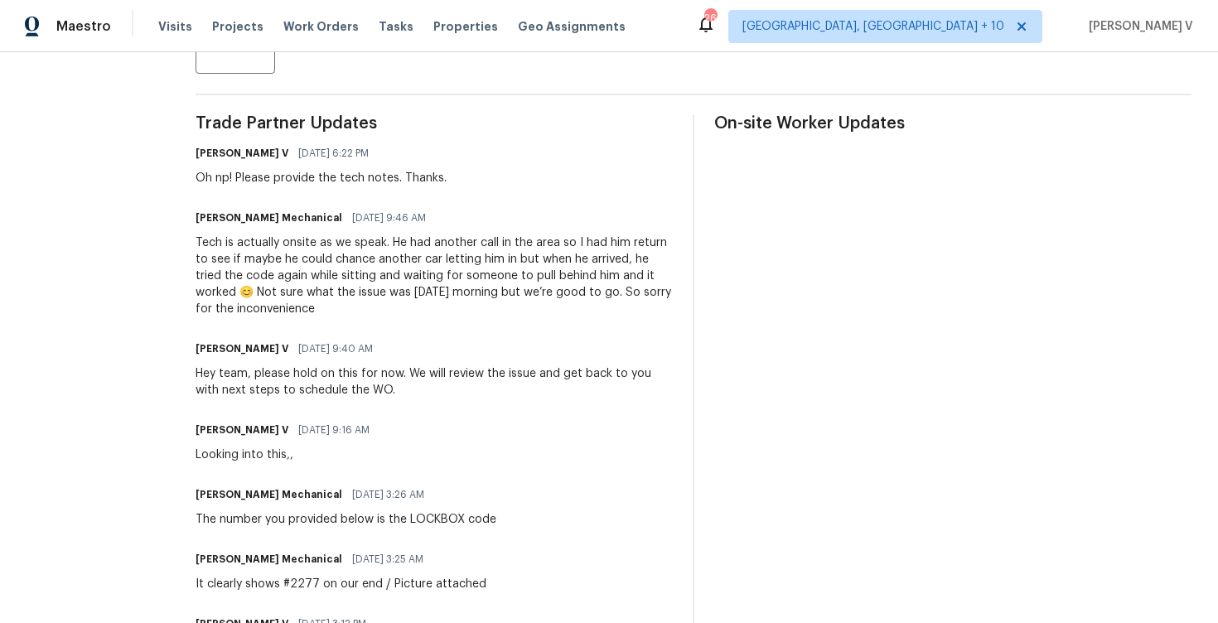
click at [271, 259] on div "Tech is actually onsite as we speak. He had another call in the area so I had h…" at bounding box center [433, 275] width 477 height 83
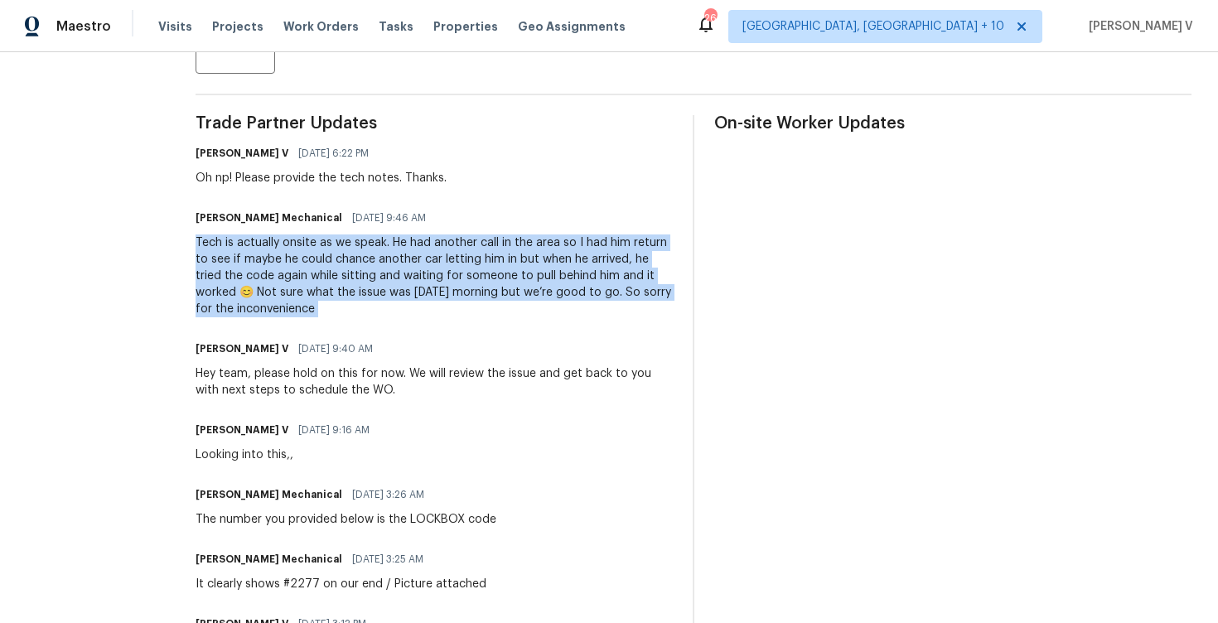
copy div "Tech is actually onsite as we speak. He had another call in the area so I had h…"
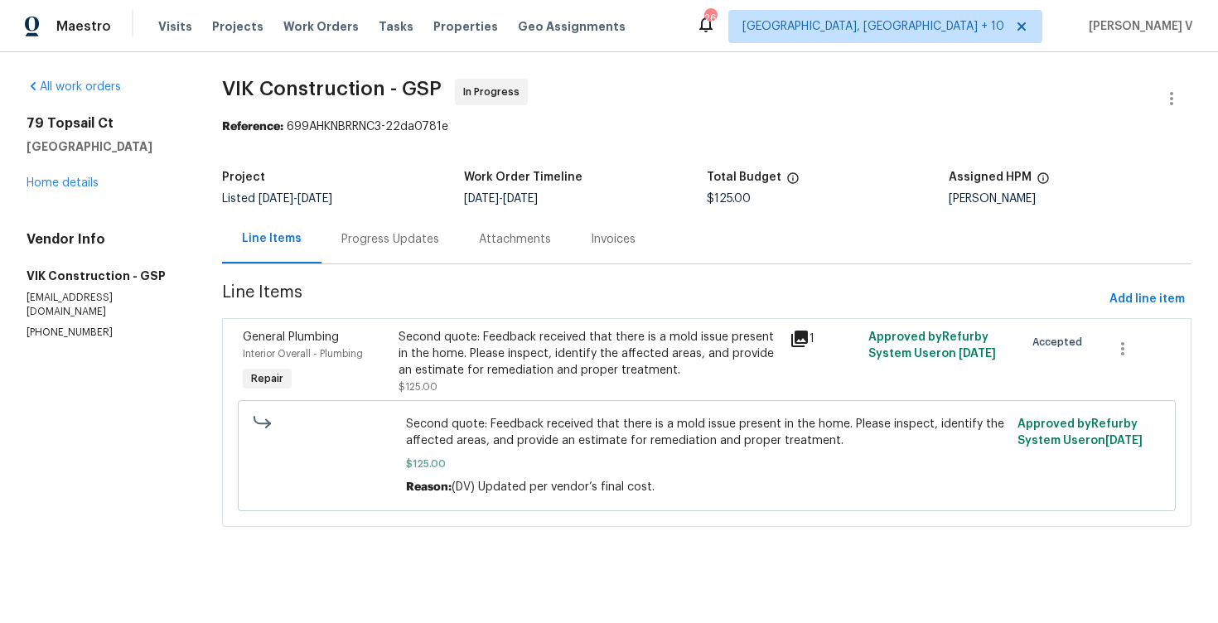
click at [401, 238] on div "Progress Updates" at bounding box center [390, 239] width 98 height 17
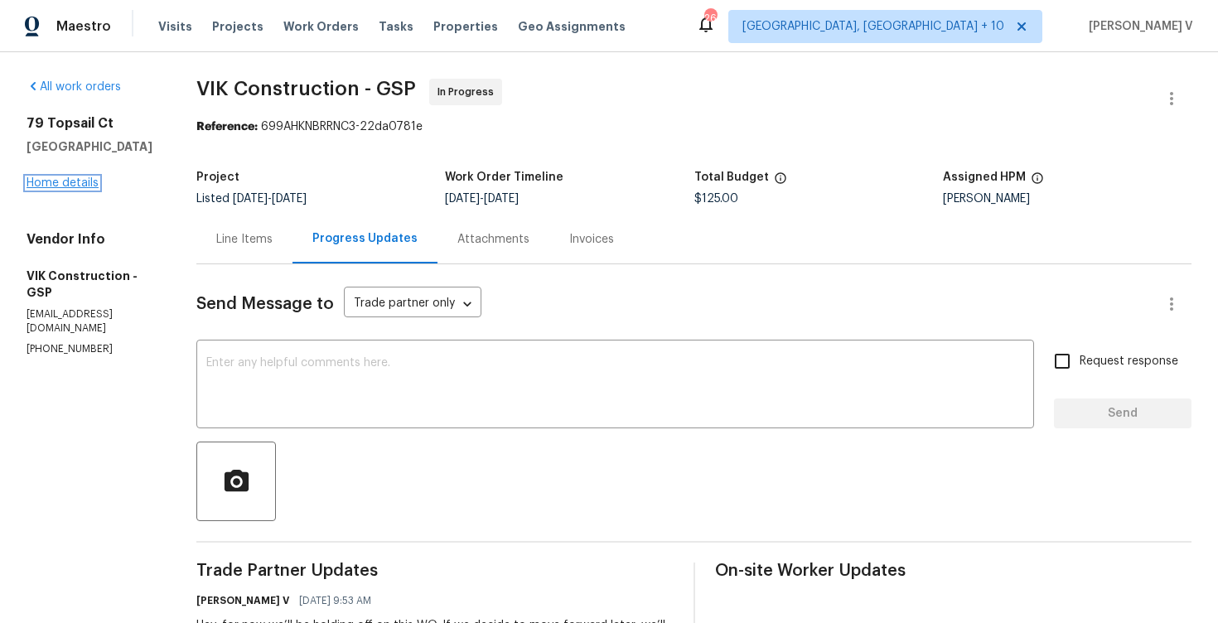
click at [77, 183] on link "Home details" at bounding box center [63, 183] width 72 height 12
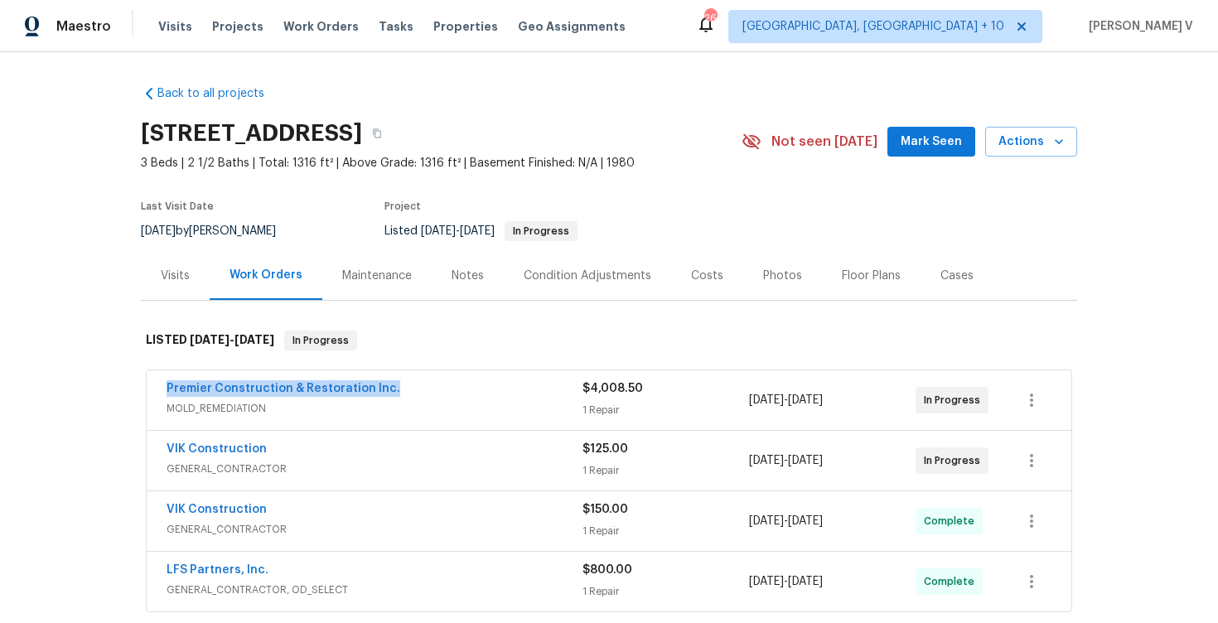
drag, startPoint x: 152, startPoint y: 391, endPoint x: 527, endPoint y: 391, distance: 374.4
click at [527, 391] on div "Premier Construction & Restoration Inc. MOLD_REMEDIATION $4,008.50 1 Repair [DA…" at bounding box center [609, 400] width 924 height 60
copy link "Premier Construction & Restoration Inc."
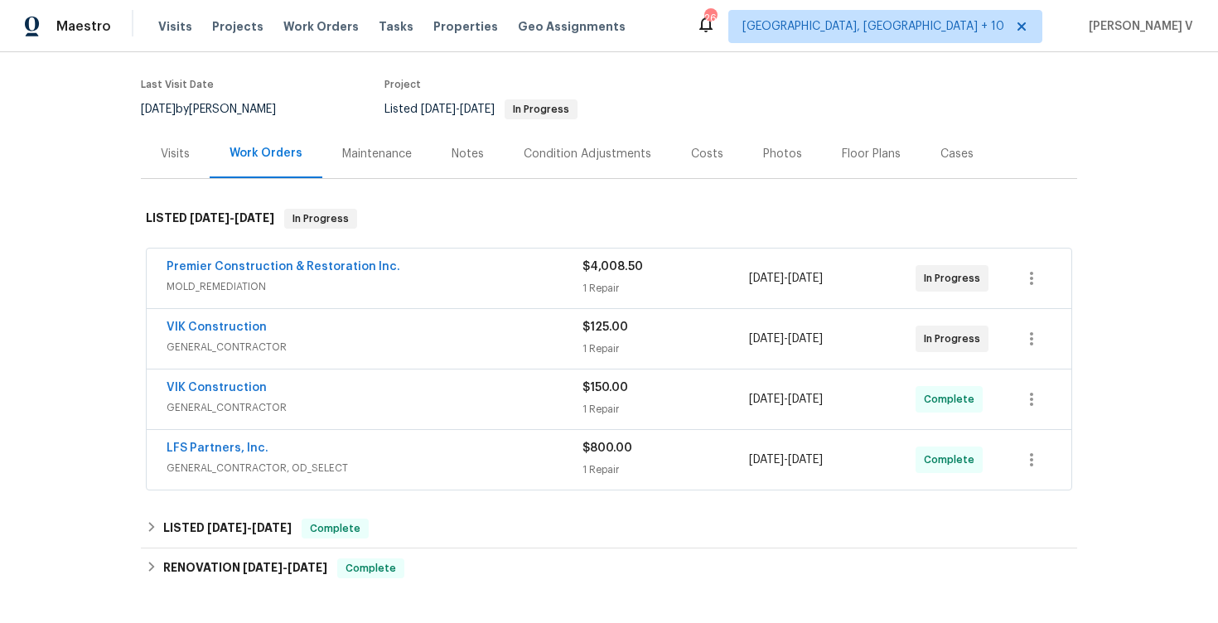
click at [245, 318] on div "VIK Construction GENERAL_CONTRACTOR $125.00 1 Repair 8/29/2025 - 9/2/2025 In Pr…" at bounding box center [609, 339] width 924 height 60
click at [245, 324] on link "VIK Construction" at bounding box center [216, 327] width 100 height 12
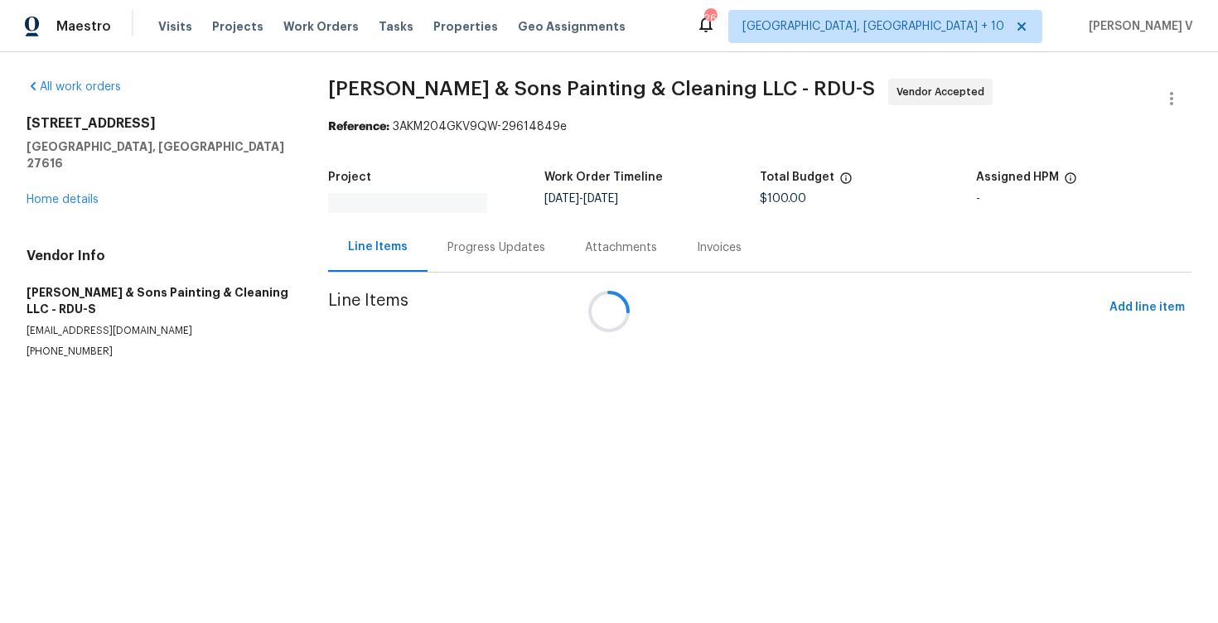
click at [460, 239] on div at bounding box center [609, 311] width 1218 height 623
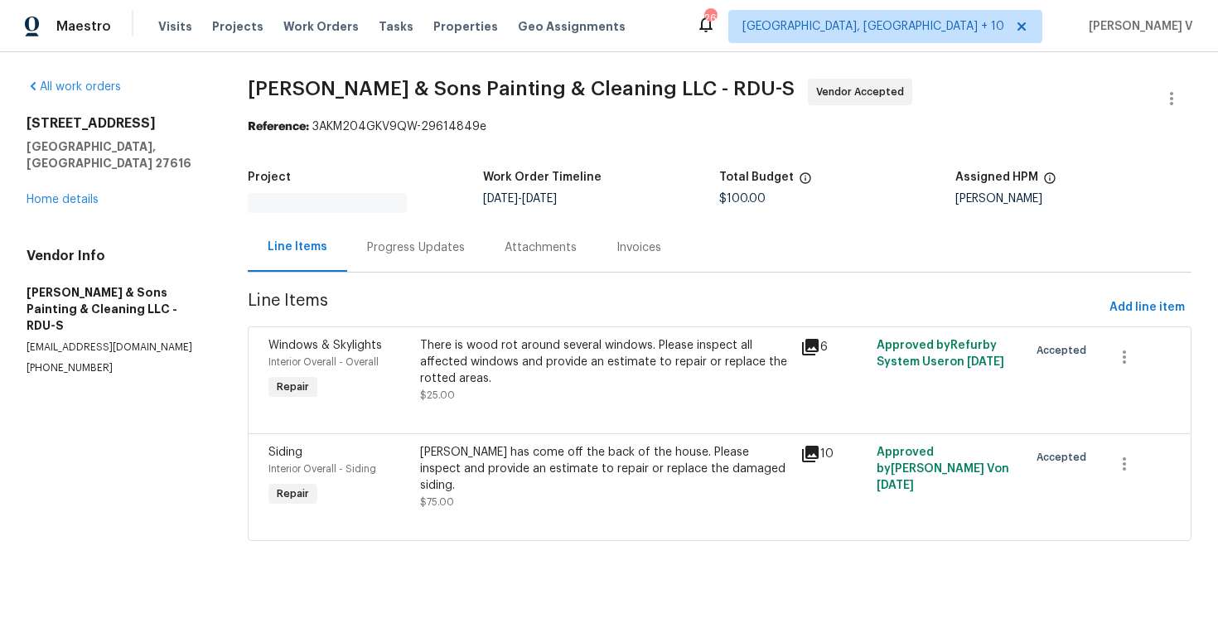
click at [460, 239] on div "Progress Updates" at bounding box center [415, 247] width 137 height 49
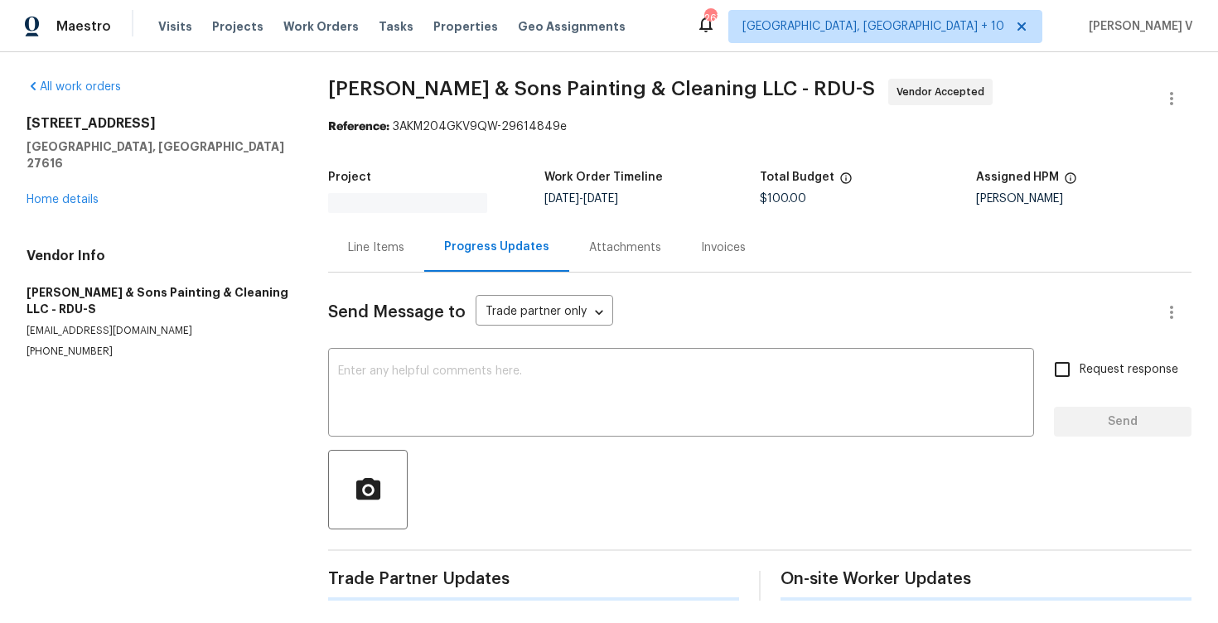
scroll to position [4, 0]
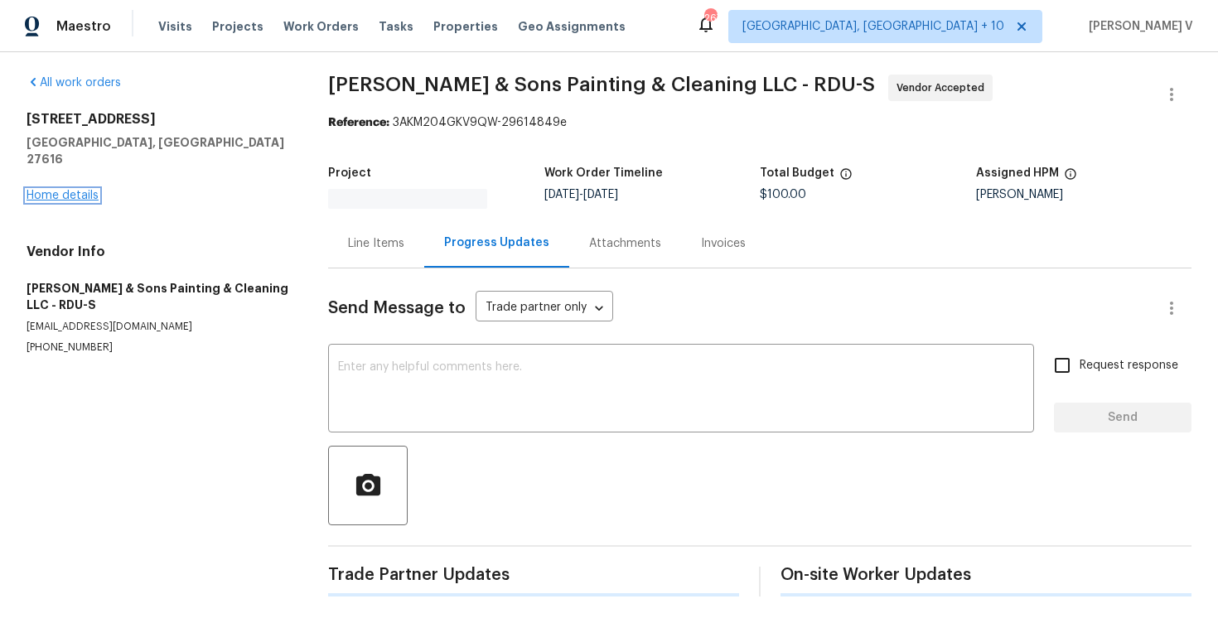
click at [75, 190] on link "Home details" at bounding box center [63, 196] width 72 height 12
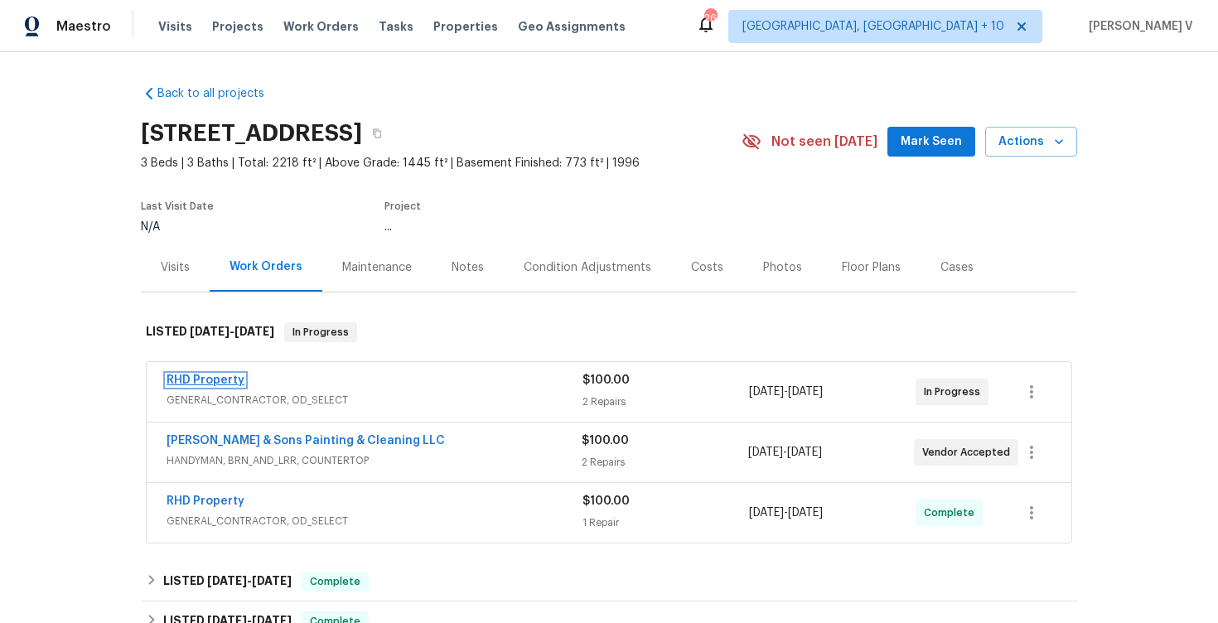
click at [224, 379] on link "RHD Property" at bounding box center [205, 380] width 78 height 12
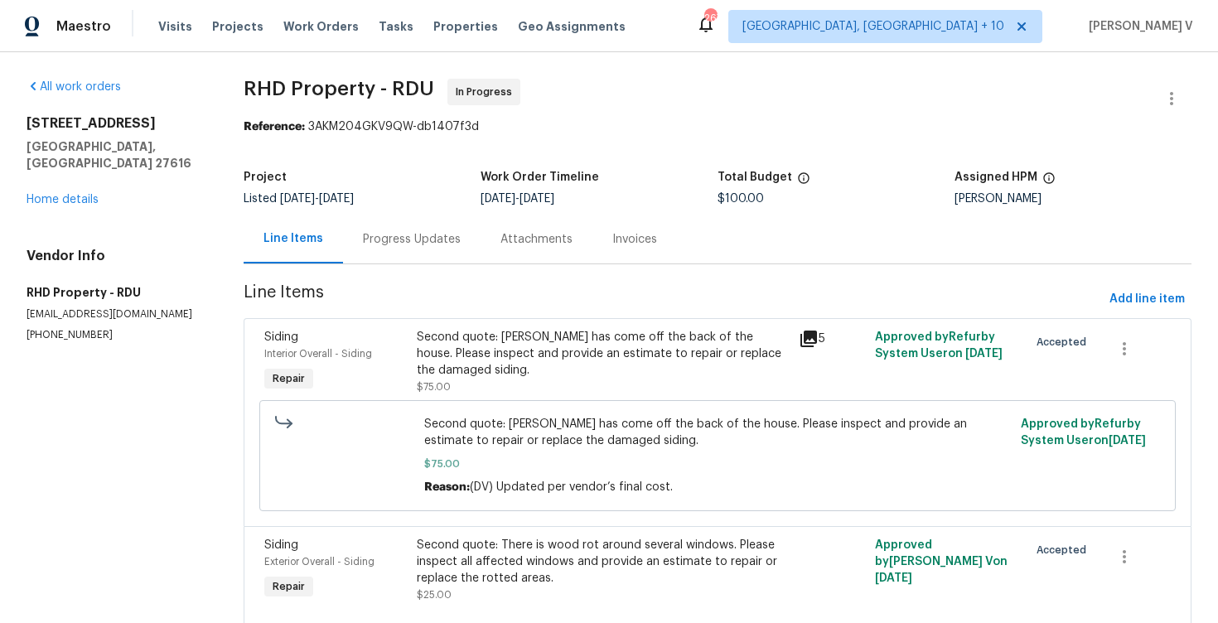
click at [451, 239] on div "Progress Updates" at bounding box center [412, 239] width 98 height 17
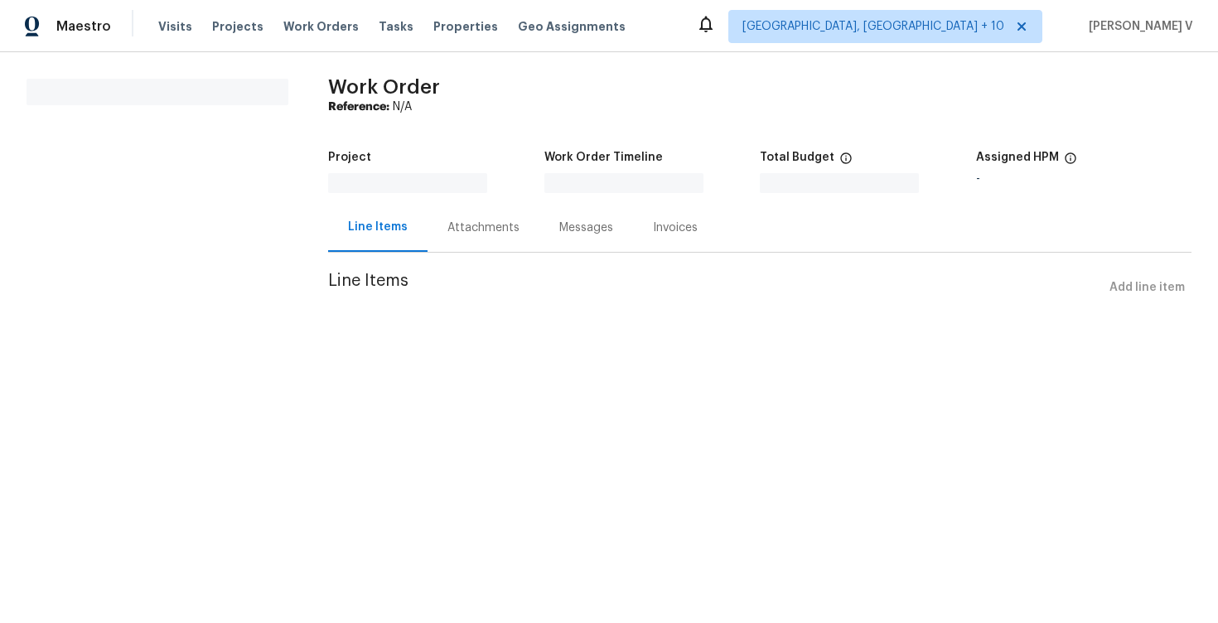
click at [468, 224] on div "Attachments" at bounding box center [483, 227] width 72 height 17
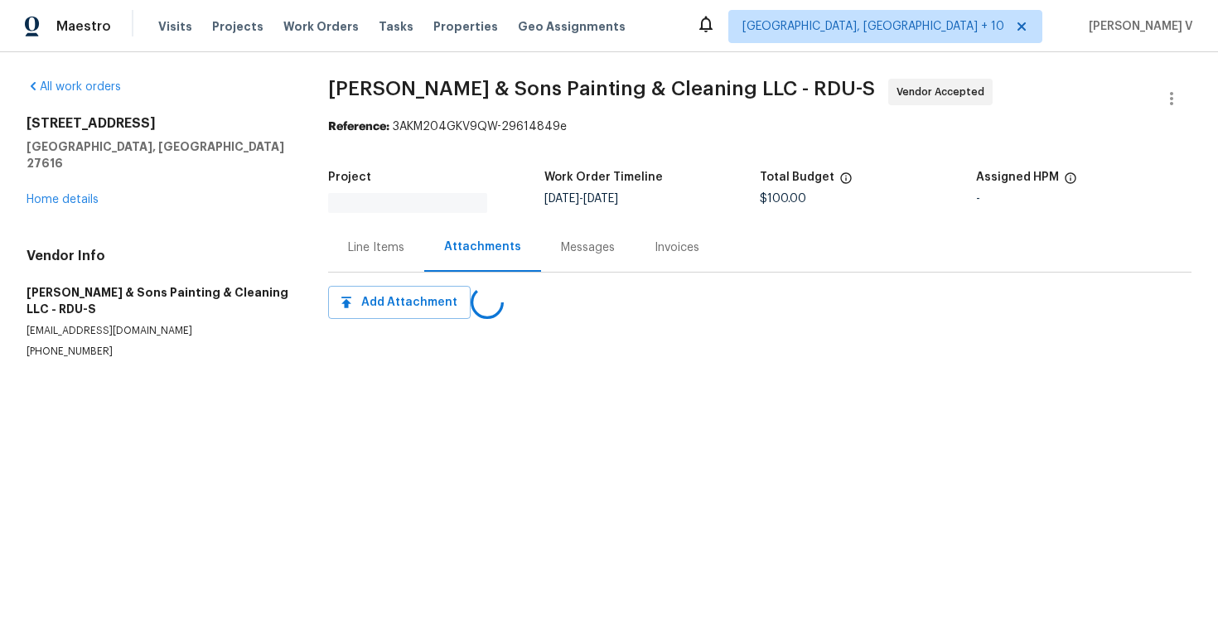
click at [468, 224] on div "Attachments" at bounding box center [482, 247] width 117 height 49
click at [555, 254] on div "Progress Updates" at bounding box center [492, 247] width 137 height 49
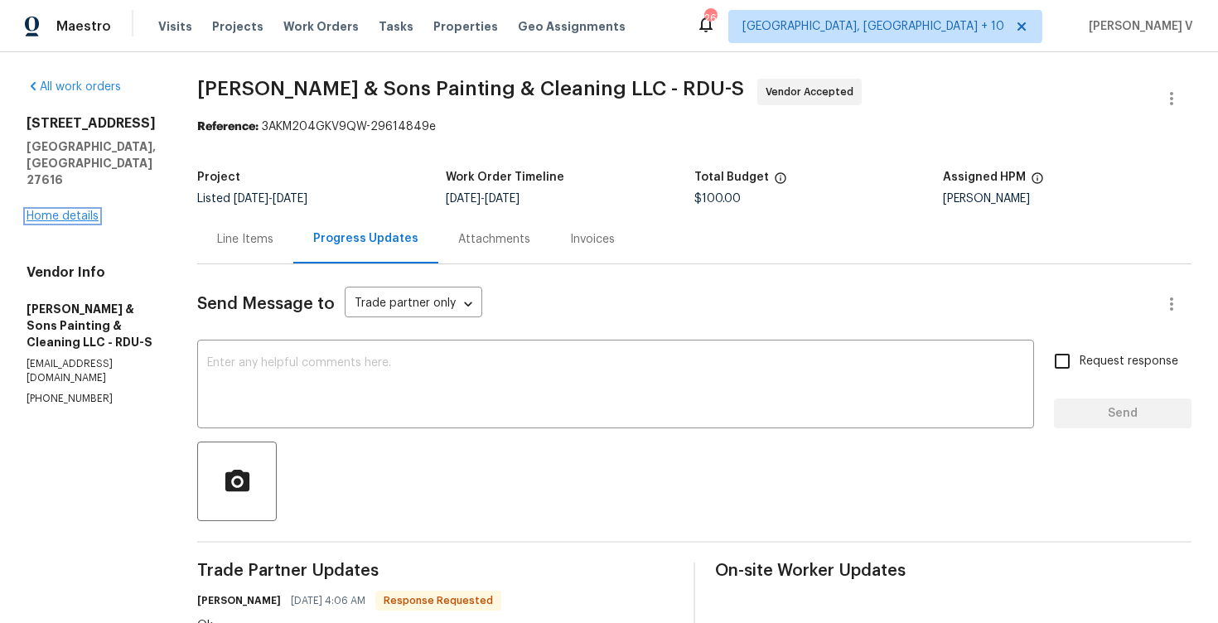
click at [58, 210] on link "Home details" at bounding box center [63, 216] width 72 height 12
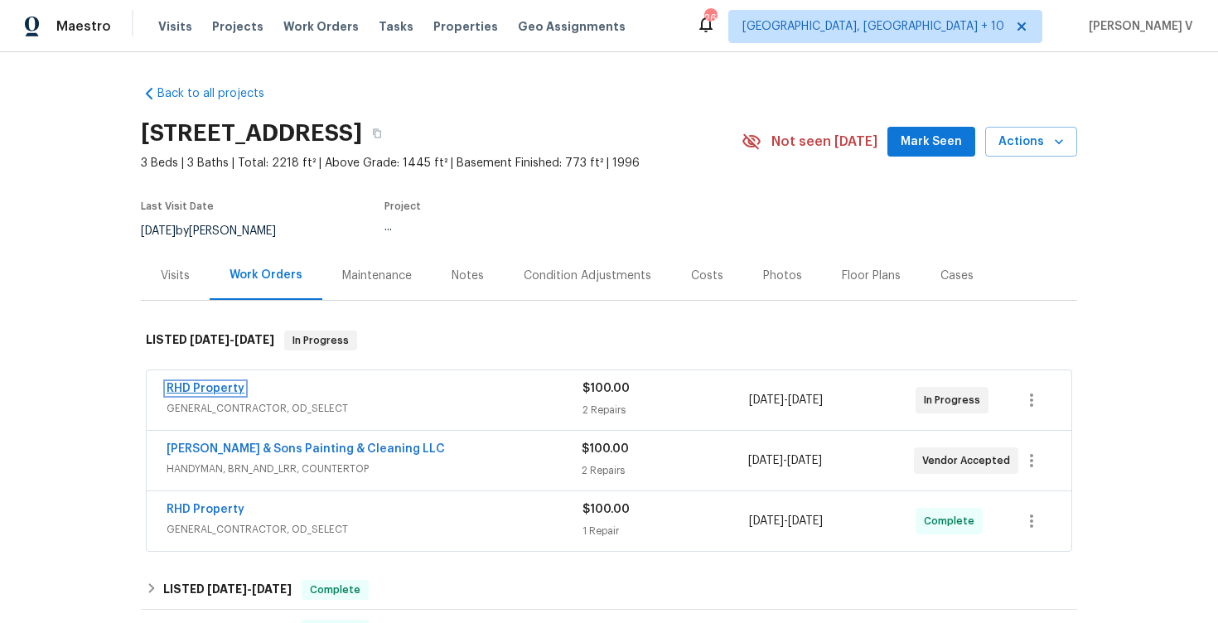
click at [215, 392] on link "RHD Property" at bounding box center [205, 389] width 78 height 12
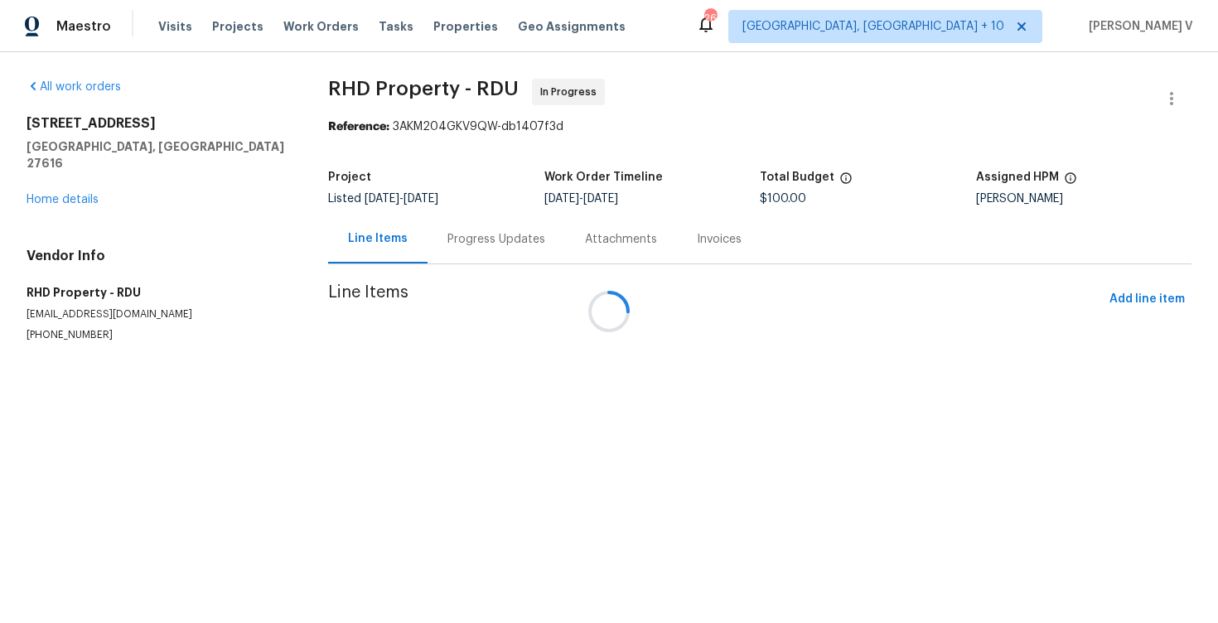
click at [450, 234] on div at bounding box center [609, 311] width 1218 height 623
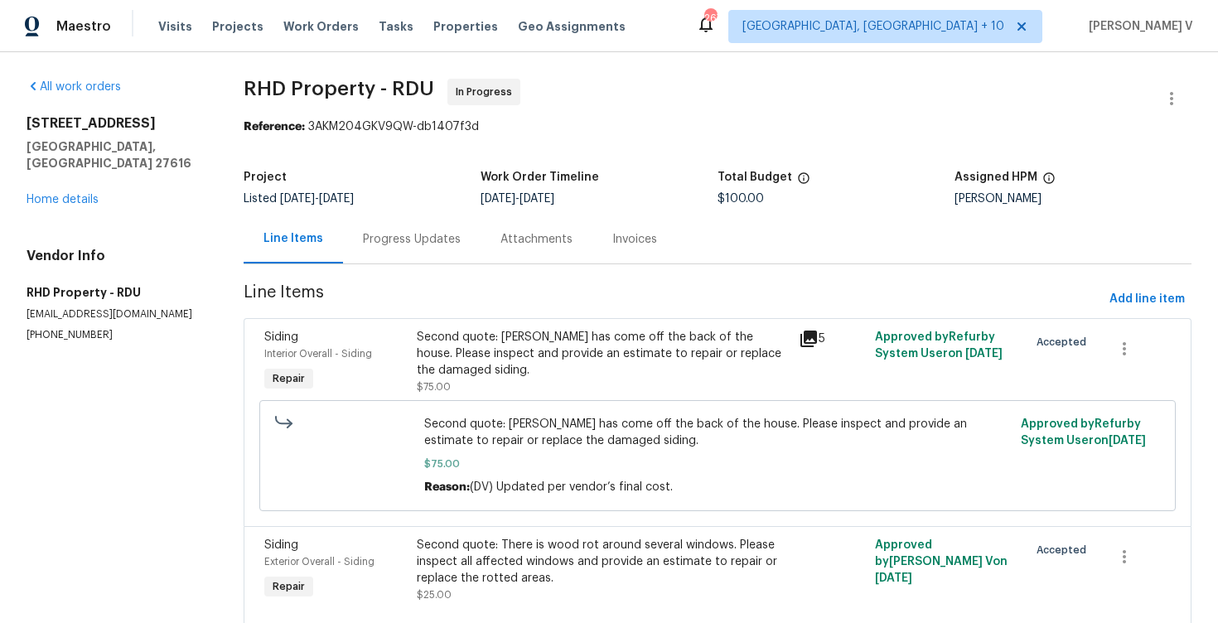
click at [450, 234] on div "Progress Updates" at bounding box center [412, 239] width 98 height 17
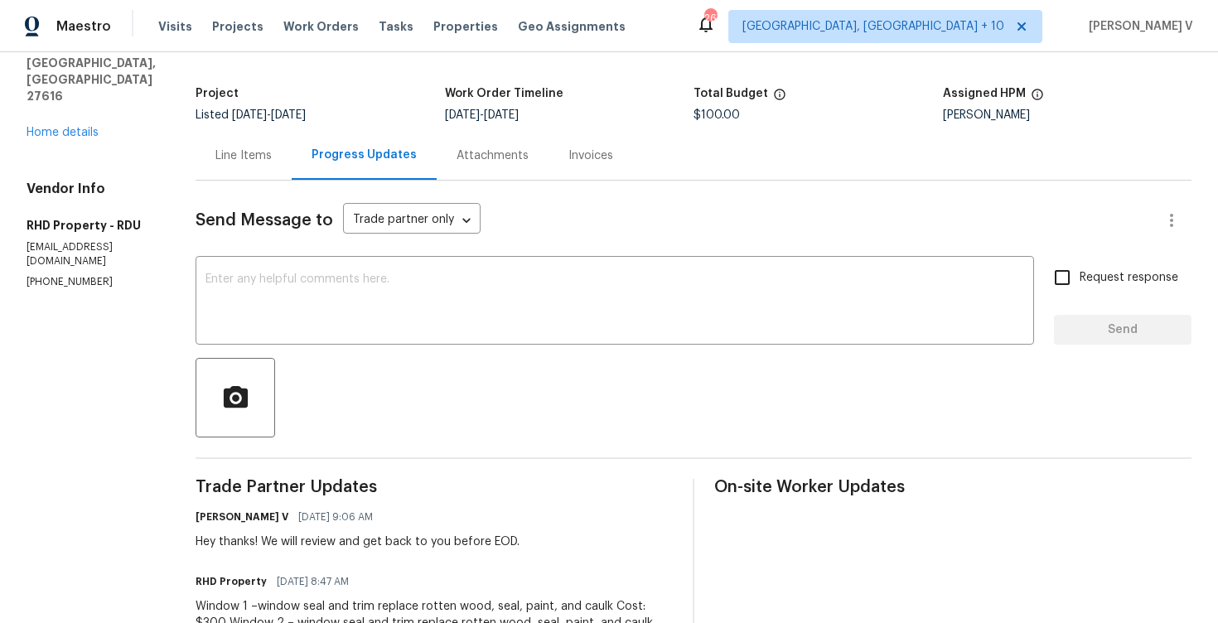
scroll to position [282, 0]
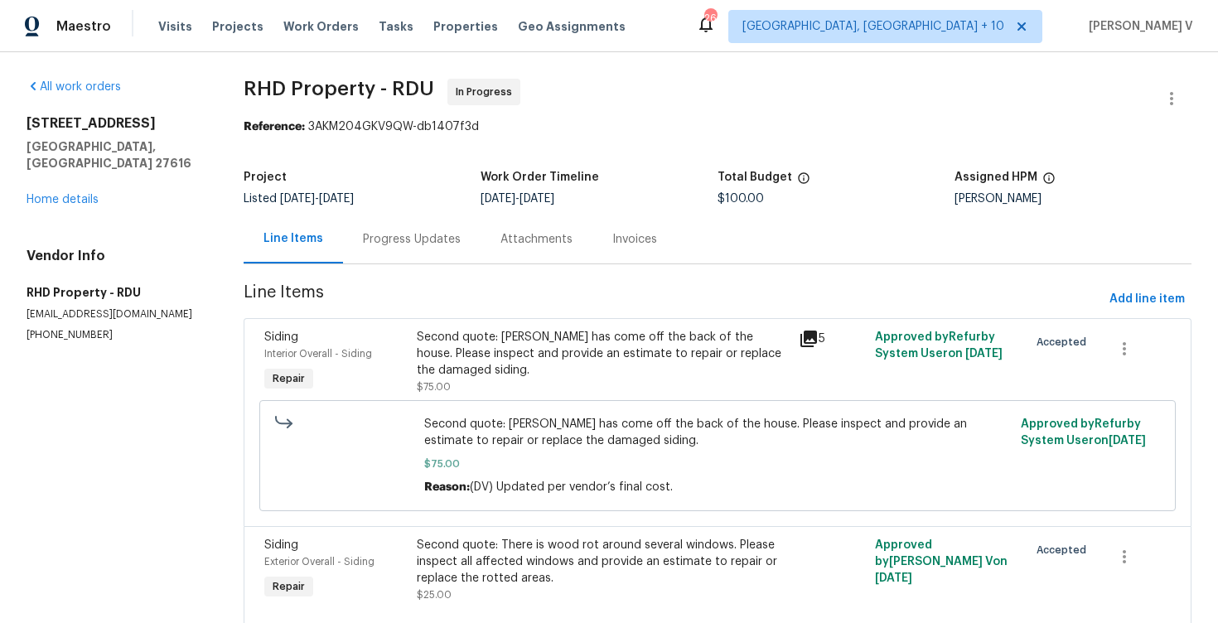
click at [354, 201] on span "[DATE]" at bounding box center [336, 199] width 35 height 12
click at [392, 239] on div "Progress Updates" at bounding box center [412, 239] width 98 height 17
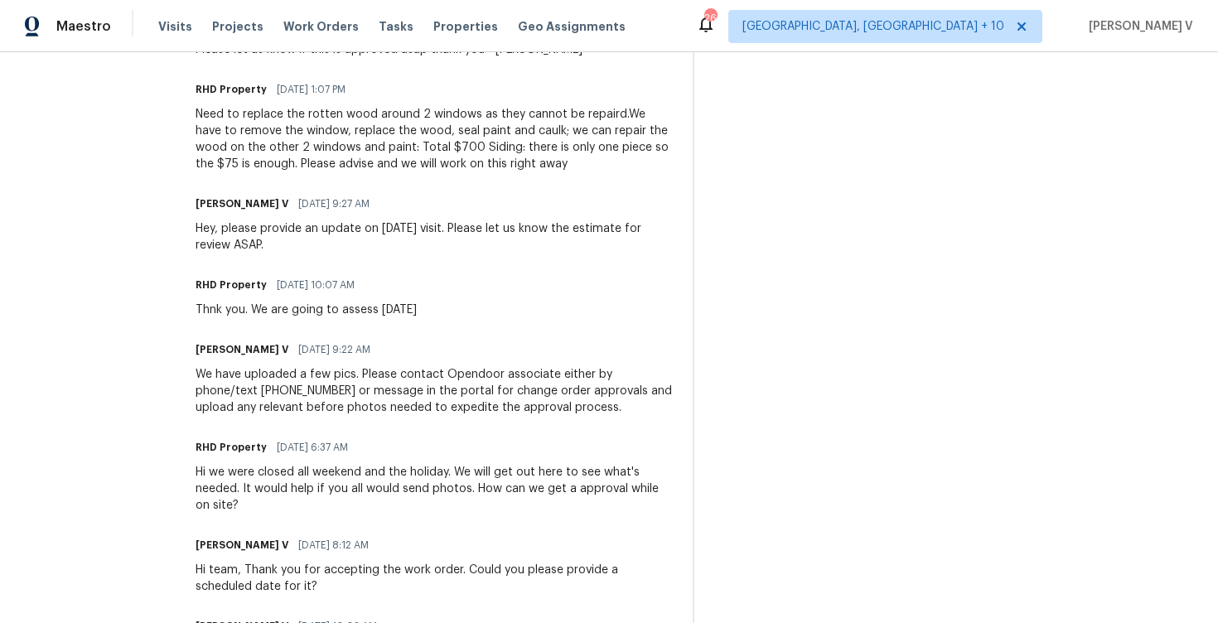
scroll to position [392, 0]
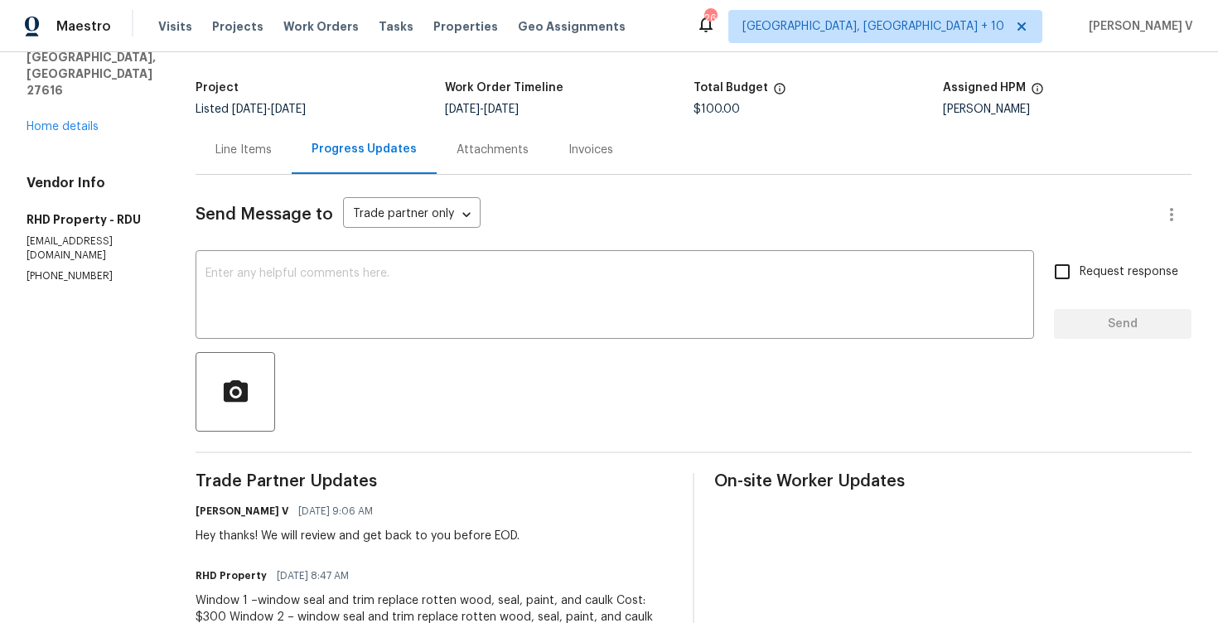
click at [274, 133] on div "Line Items" at bounding box center [243, 149] width 96 height 49
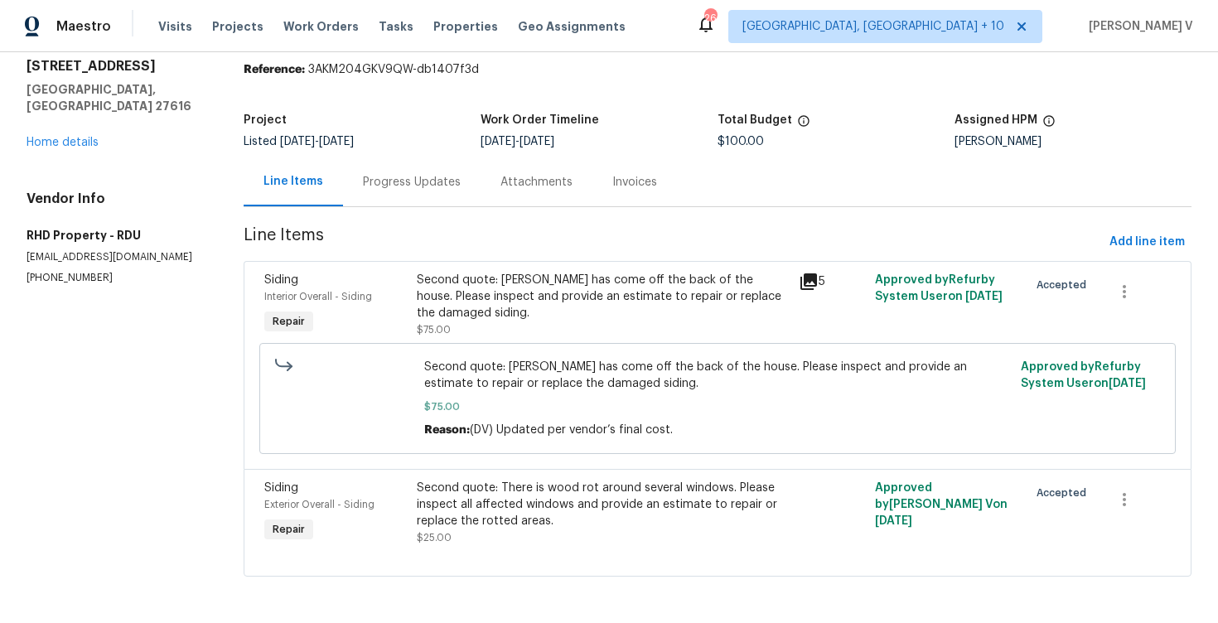
click at [432, 186] on div "Progress Updates" at bounding box center [412, 182] width 98 height 17
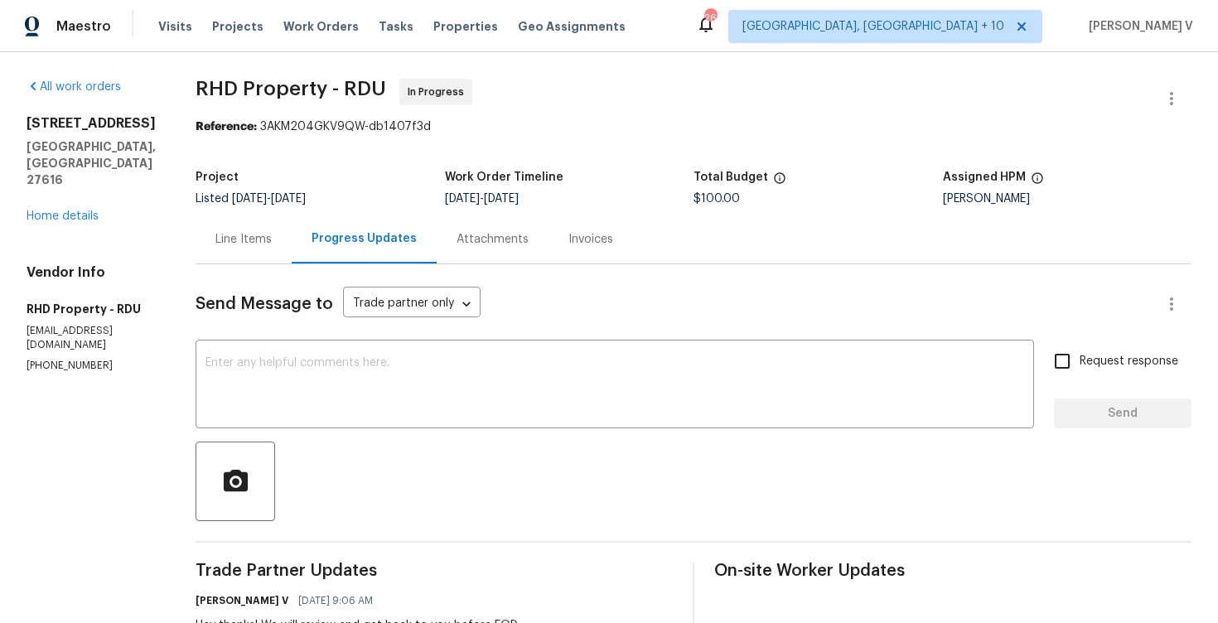
click at [292, 237] on div "Line Items" at bounding box center [243, 239] width 96 height 49
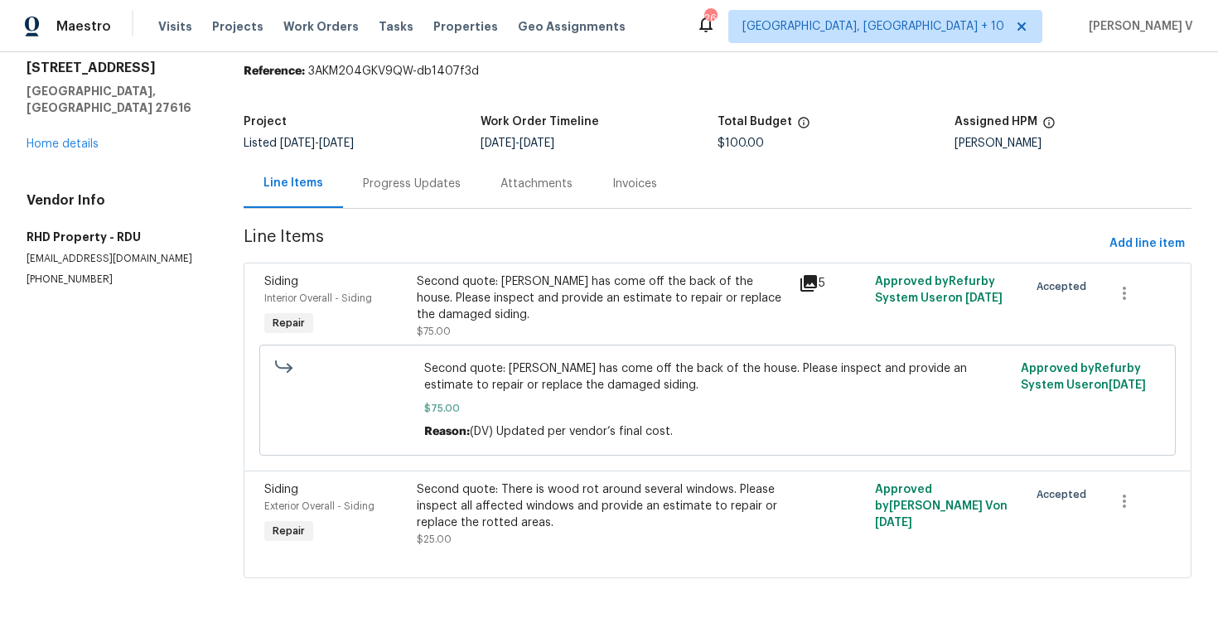
scroll to position [58, 0]
click at [518, 490] on div "Second quote: There is wood rot around several windows. Please inspect all affe…" at bounding box center [603, 505] width 372 height 50
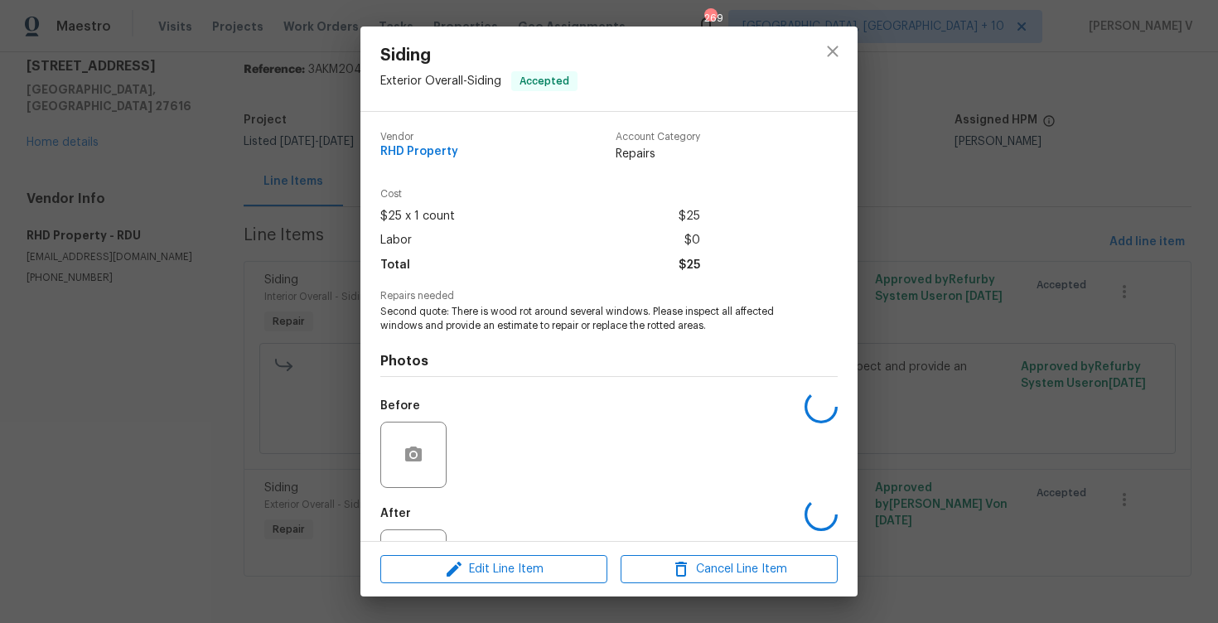
scroll to position [71, 0]
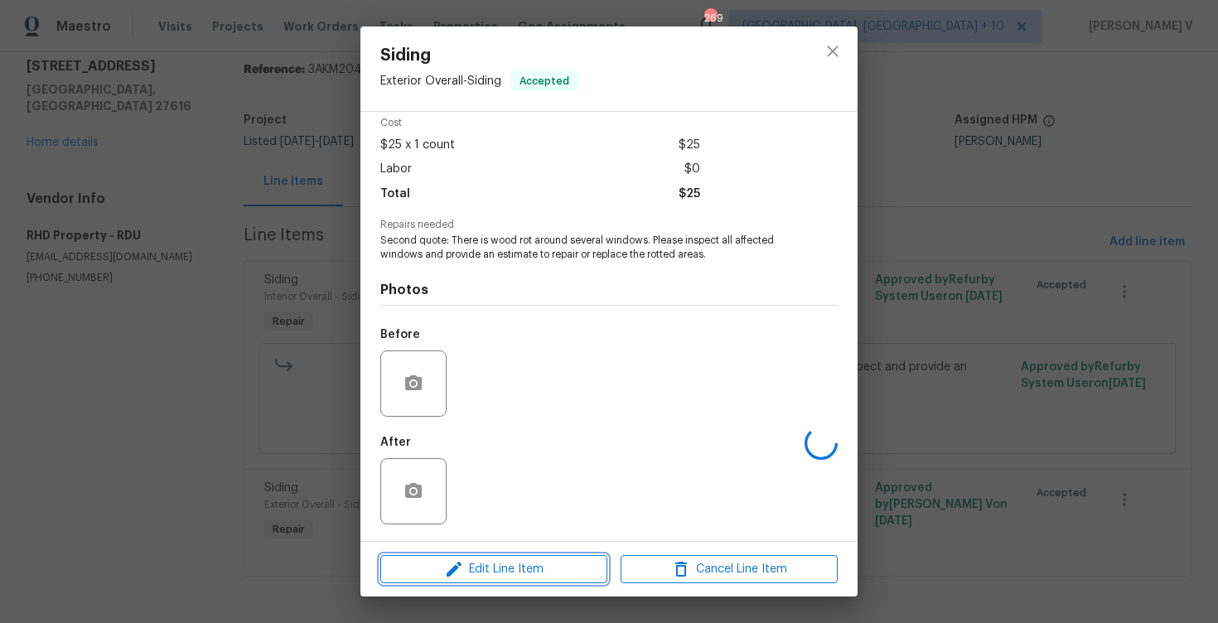
click at [476, 578] on span "Edit Line Item" at bounding box center [493, 569] width 217 height 21
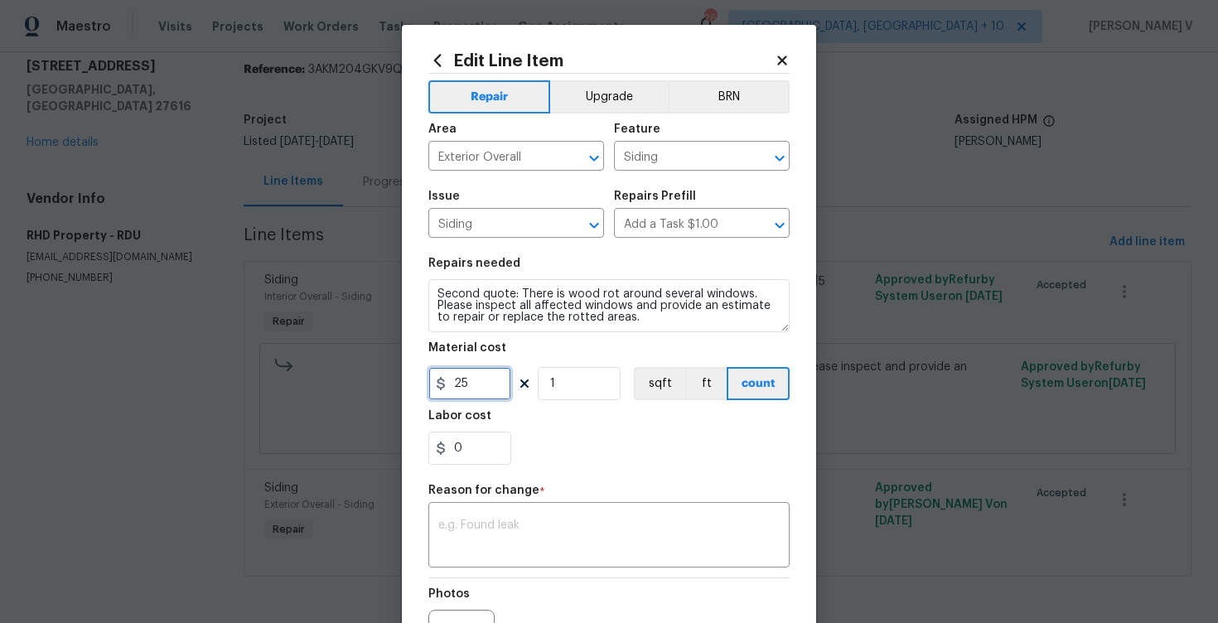
click at [470, 383] on input "25" at bounding box center [469, 383] width 83 height 33
click at [472, 384] on input "0" at bounding box center [469, 383] width 83 height 33
type input "700"
click at [526, 515] on div "x ​" at bounding box center [608, 536] width 361 height 61
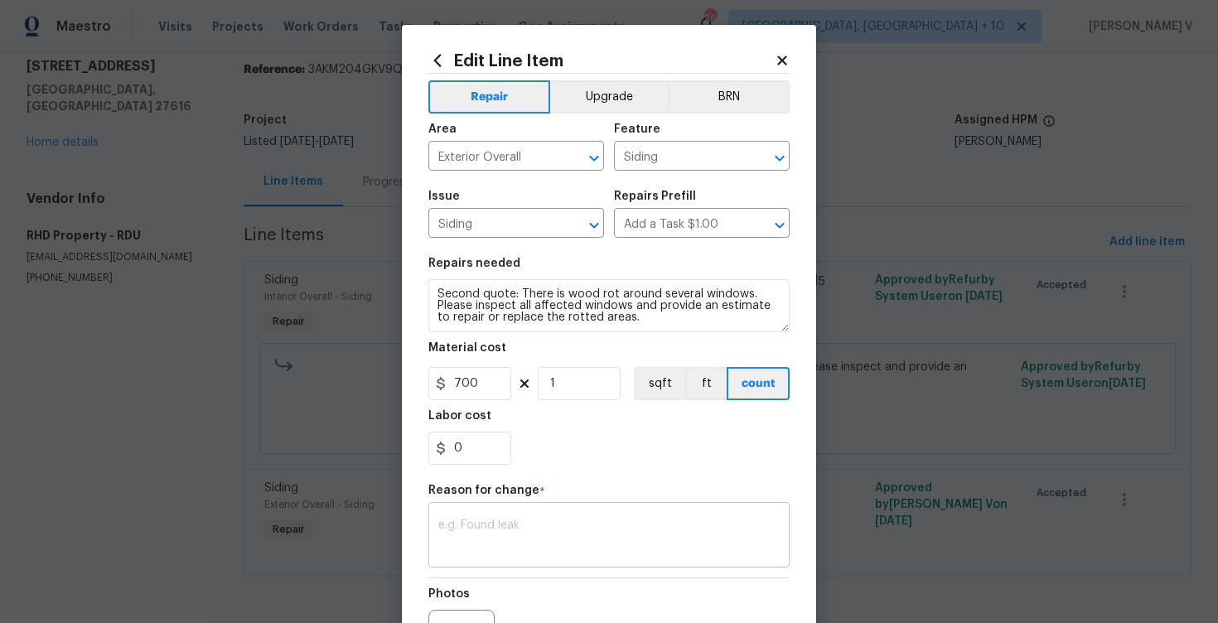
paste textarea "(DV) Updated cost per BR team approval."
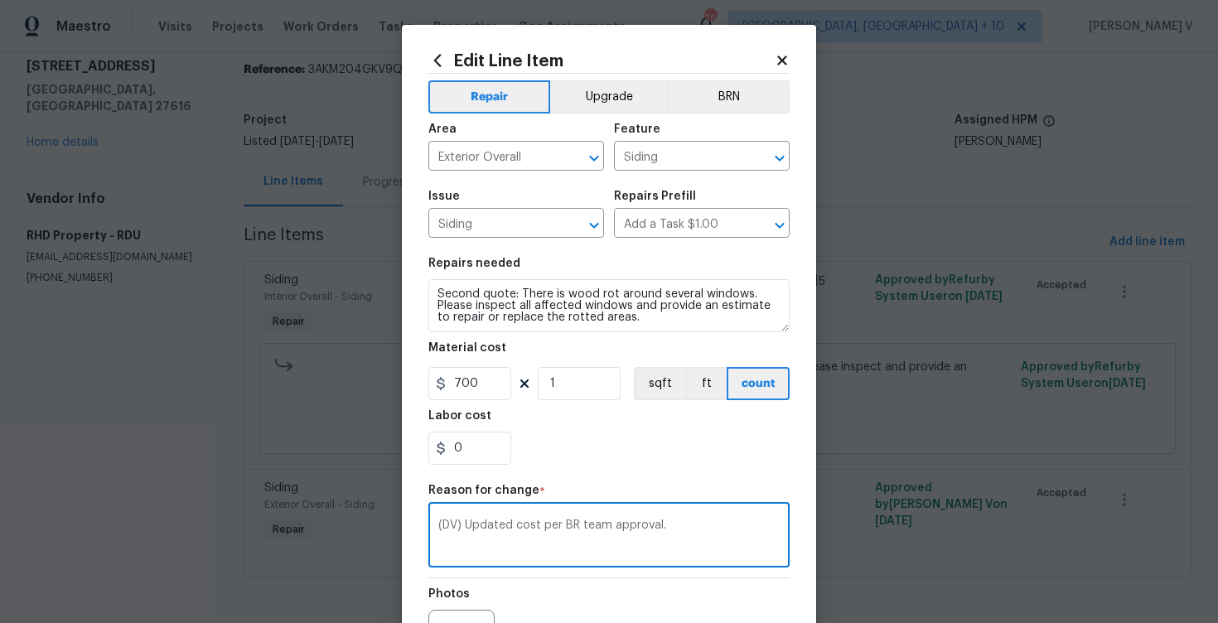
scroll to position [194, 0]
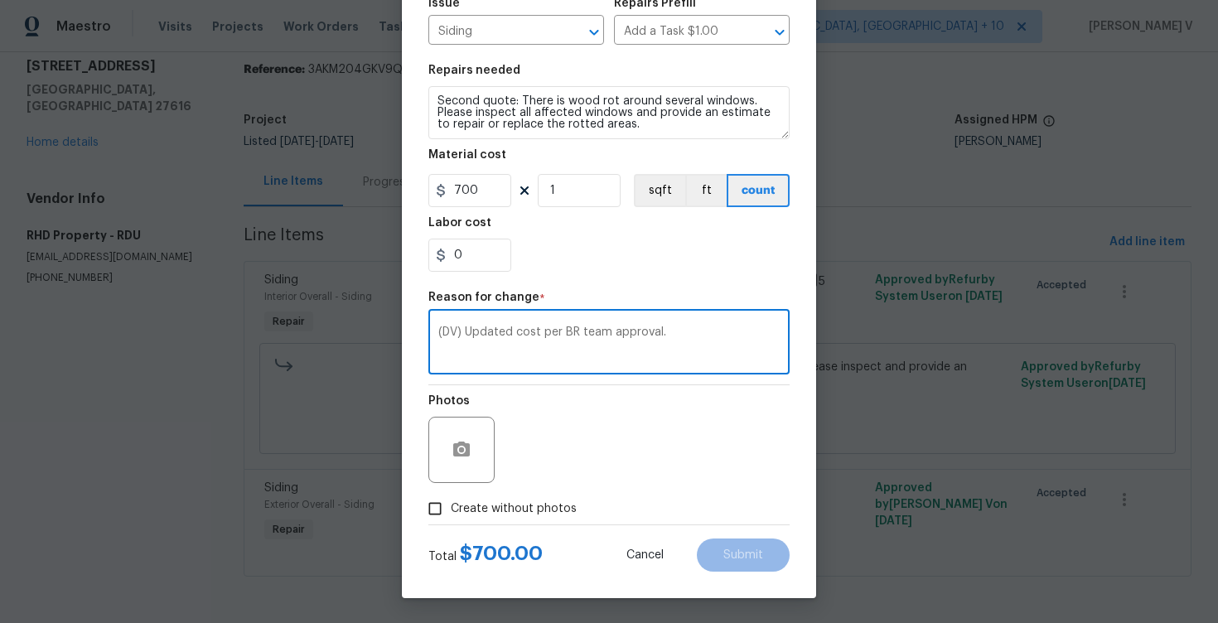
type textarea "(DV) Updated cost per BR team approval."
click at [462, 520] on label "Create without photos" at bounding box center [497, 508] width 157 height 31
click at [451, 520] on input "Create without photos" at bounding box center [434, 508] width 31 height 31
checkbox input "true"
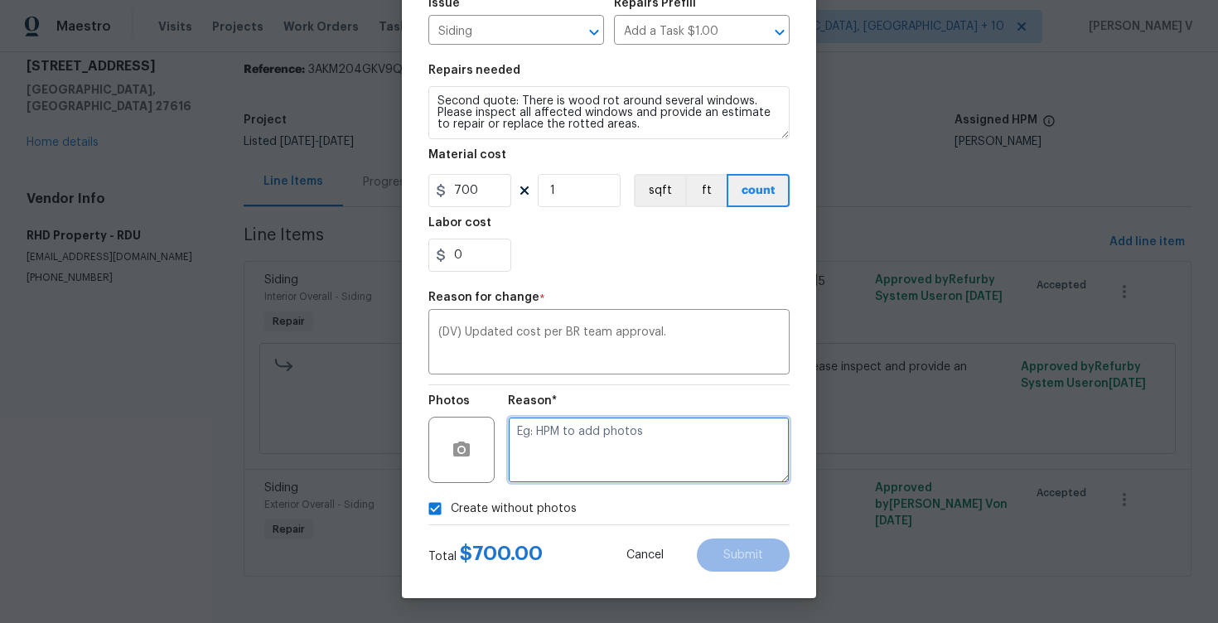
click at [562, 475] on textarea at bounding box center [649, 450] width 282 height 66
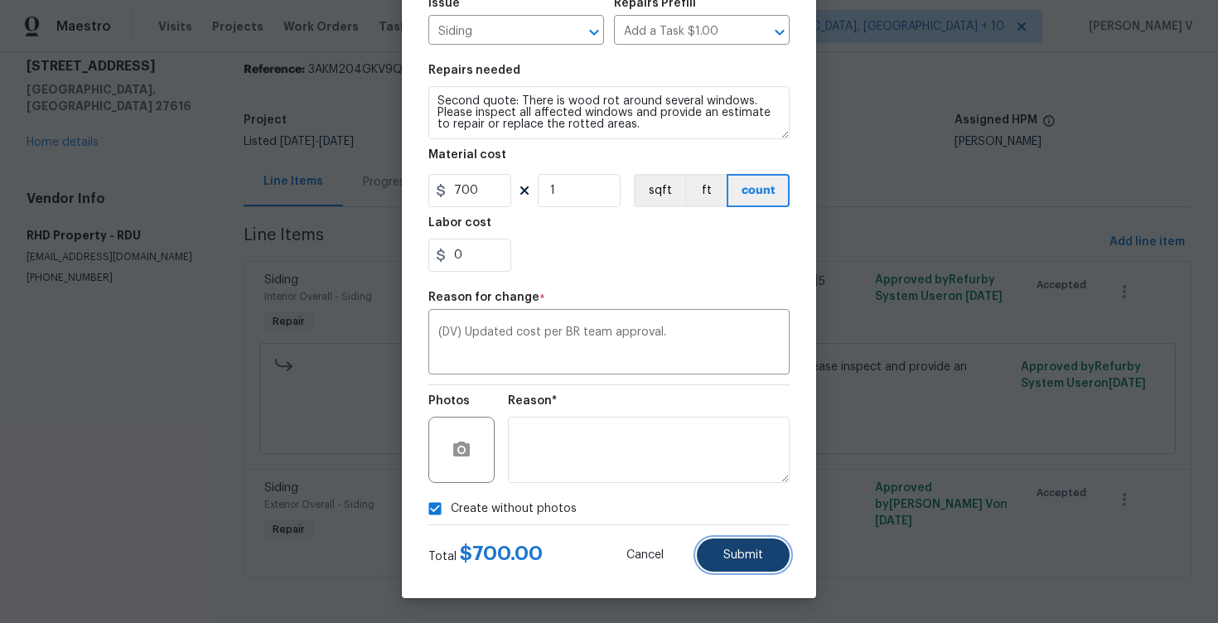
click at [745, 538] on button "Submit" at bounding box center [743, 554] width 93 height 33
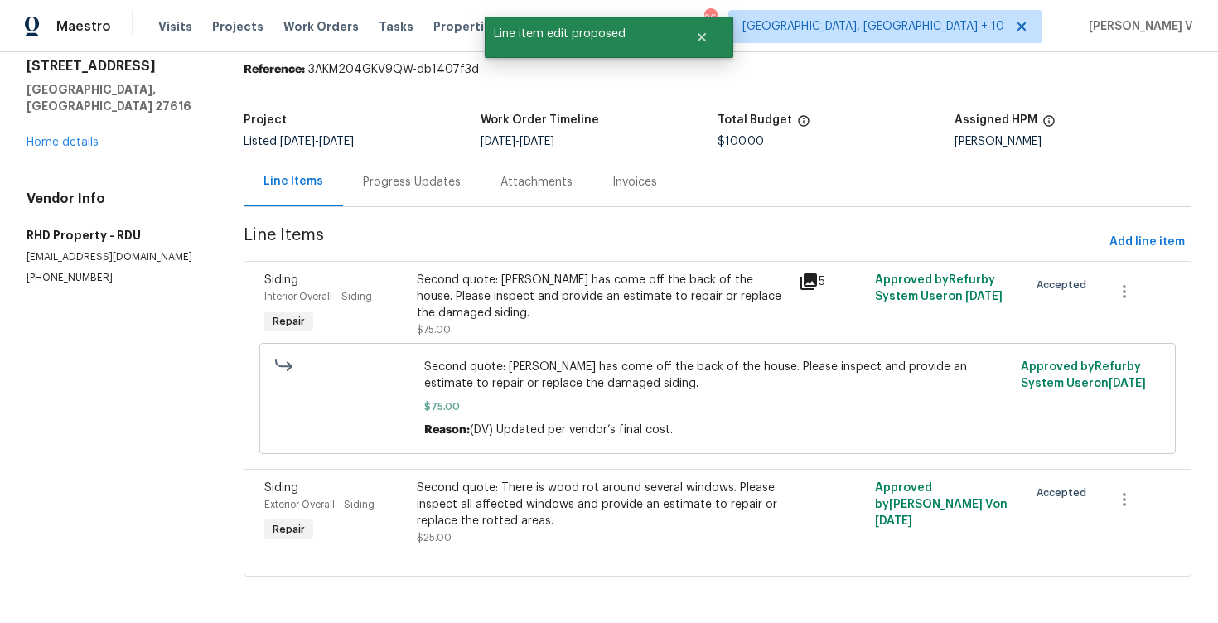
scroll to position [0, 0]
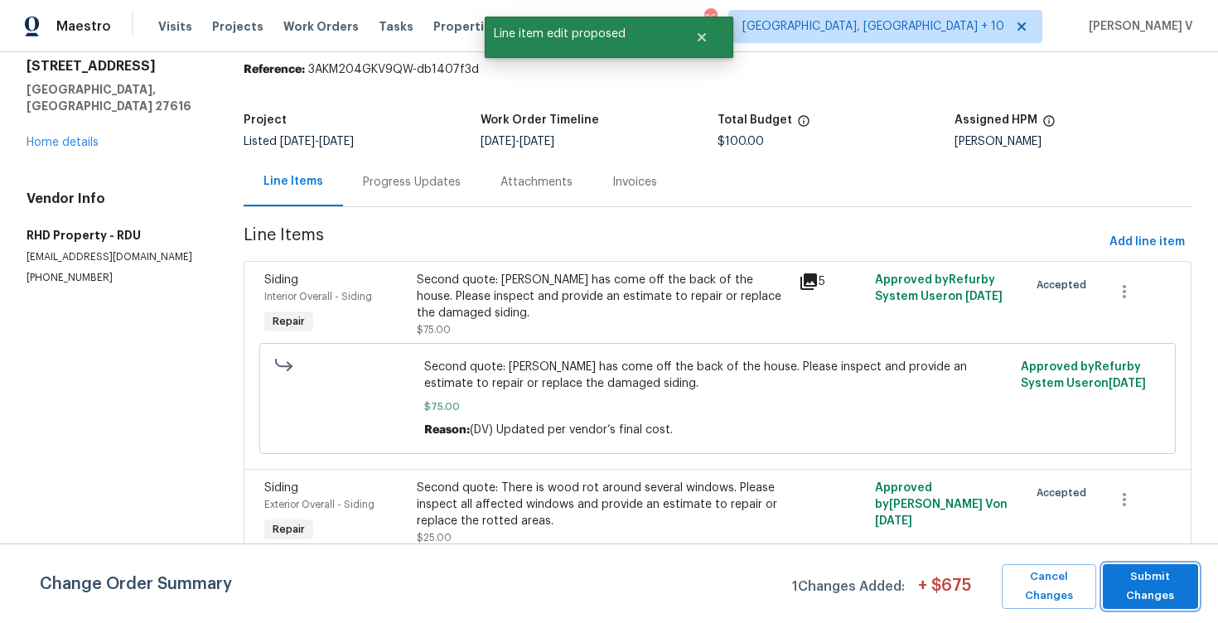
click at [1173, 569] on span "Submit Changes" at bounding box center [1150, 586] width 79 height 38
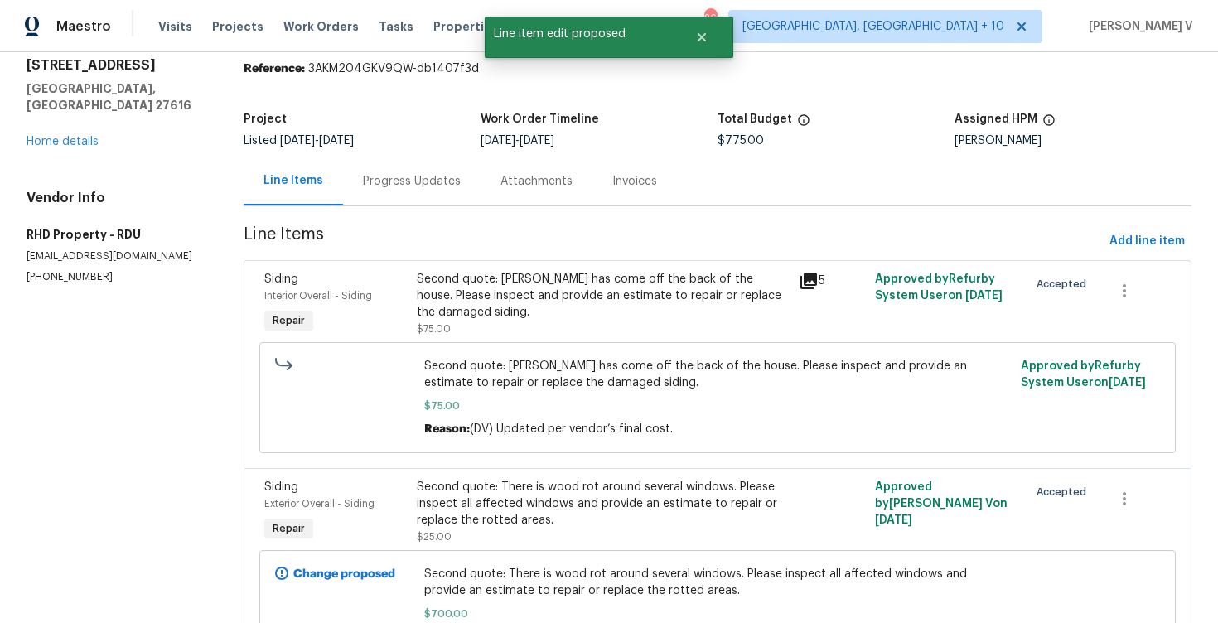
click at [416, 202] on div "Progress Updates" at bounding box center [411, 181] width 137 height 49
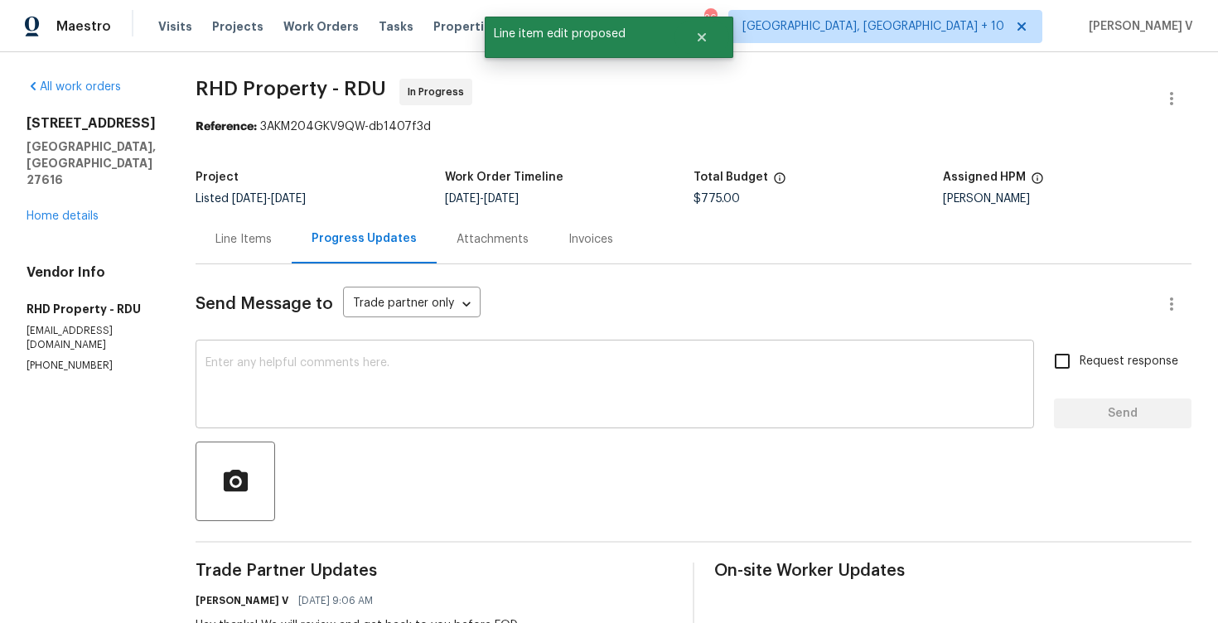
click at [396, 352] on div "x ​" at bounding box center [614, 386] width 838 height 84
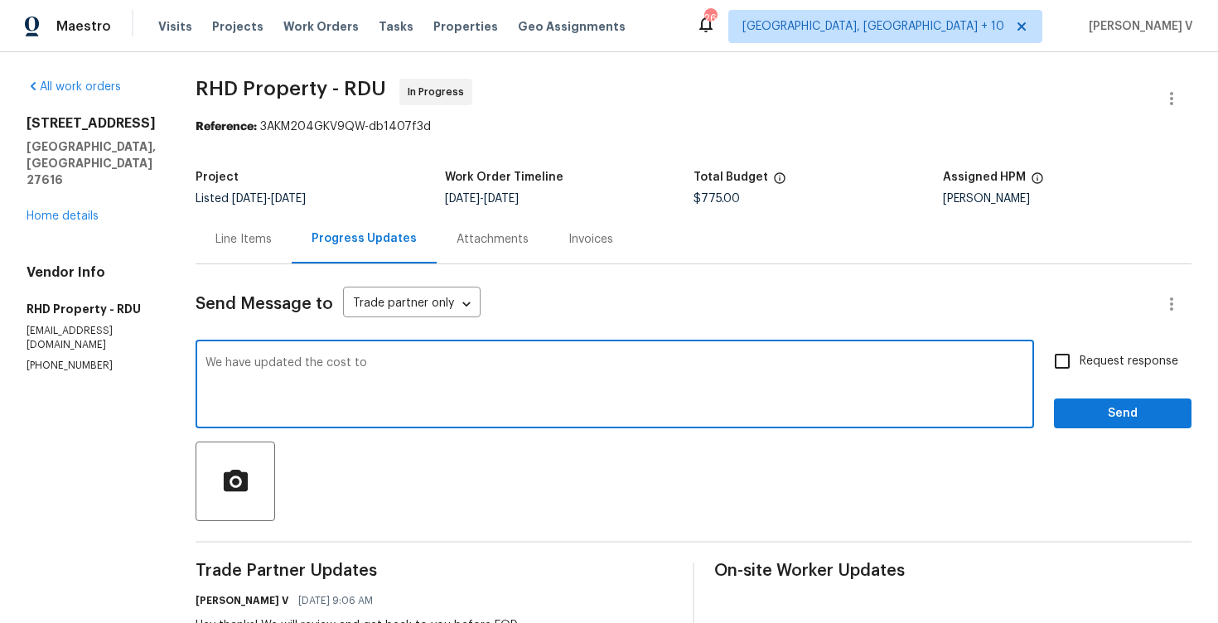
click at [709, 210] on div "Project Listed 8/23/2025 - 9/4/2025 Work Order Timeline 8/28/2025 - 8/29/2025 T…" at bounding box center [693, 188] width 996 height 53
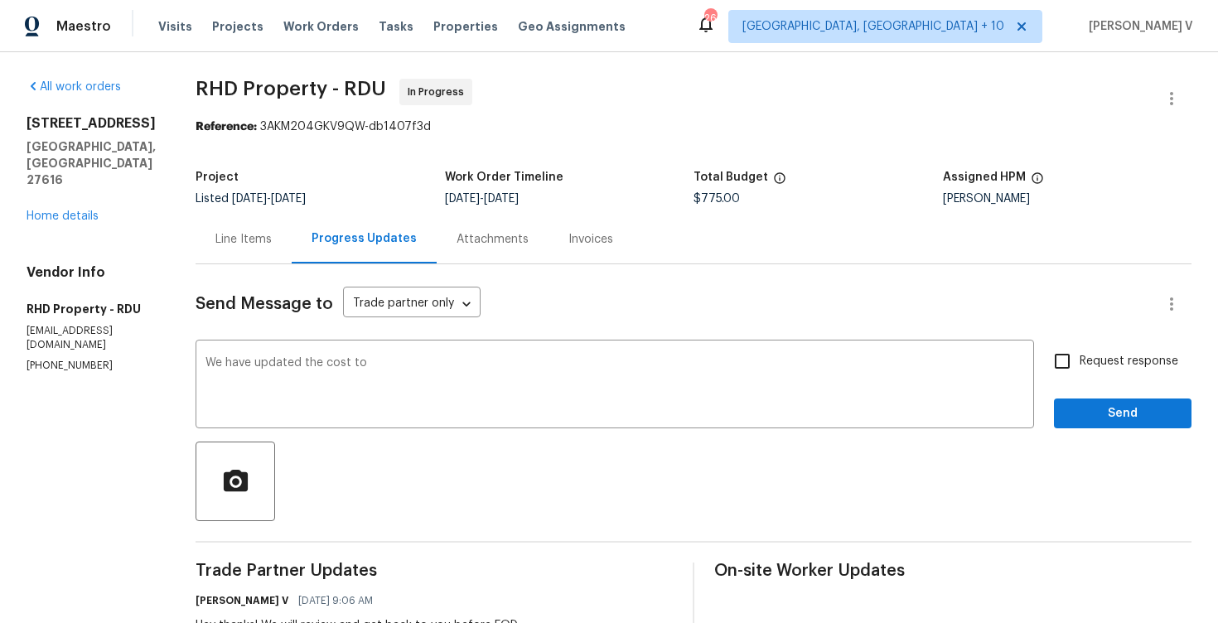
click at [709, 210] on div "Project Listed 8/23/2025 - 9/4/2025 Work Order Timeline 8/28/2025 - 8/29/2025 T…" at bounding box center [693, 188] width 996 height 53
copy span "$775.00"
click at [478, 368] on textarea "We have updated the cost to" at bounding box center [614, 386] width 818 height 58
paste textarea "$775.00"
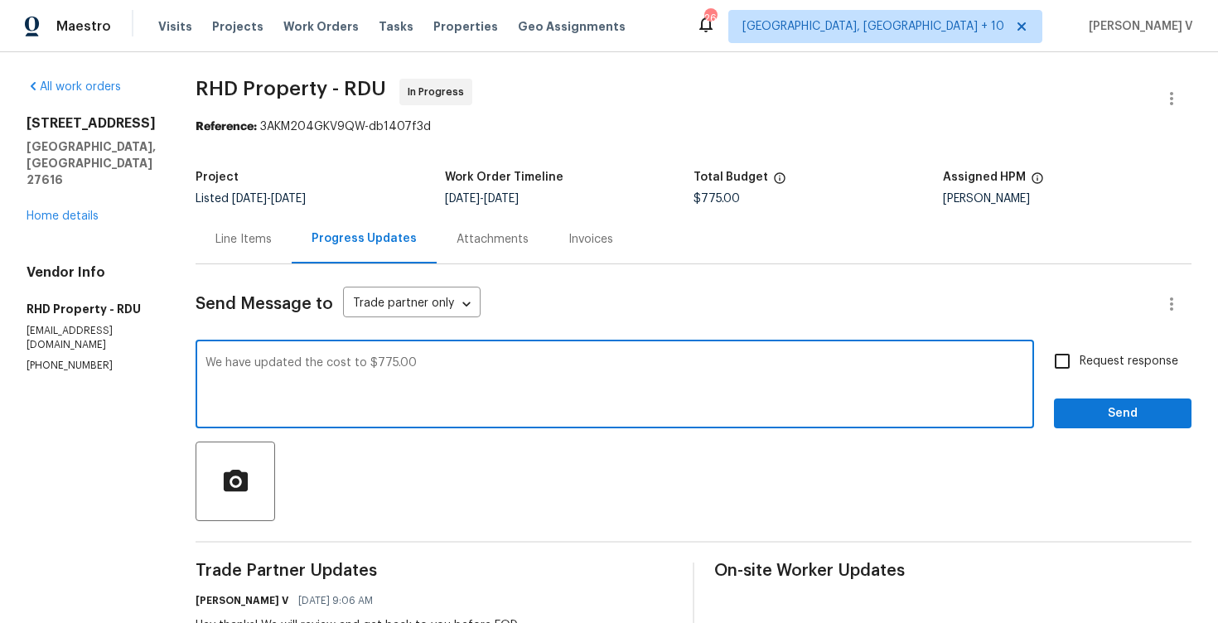
click at [478, 368] on textarea "We have updated the cost to $775.00" at bounding box center [614, 386] width 818 height 58
paste textarea "Please let us know the completion date. Thanks."
click at [439, 362] on textarea "We have updated the cost to $775.00!!Please let us know the completion date. Th…" at bounding box center [614, 386] width 818 height 58
click at [436, 365] on textarea "We have updated the cost to $775.00!!Please let us know the completion date. Th…" at bounding box center [614, 386] width 818 height 58
type textarea "We have updated the cost to $775.00!! Please let us know the completion date. T…"
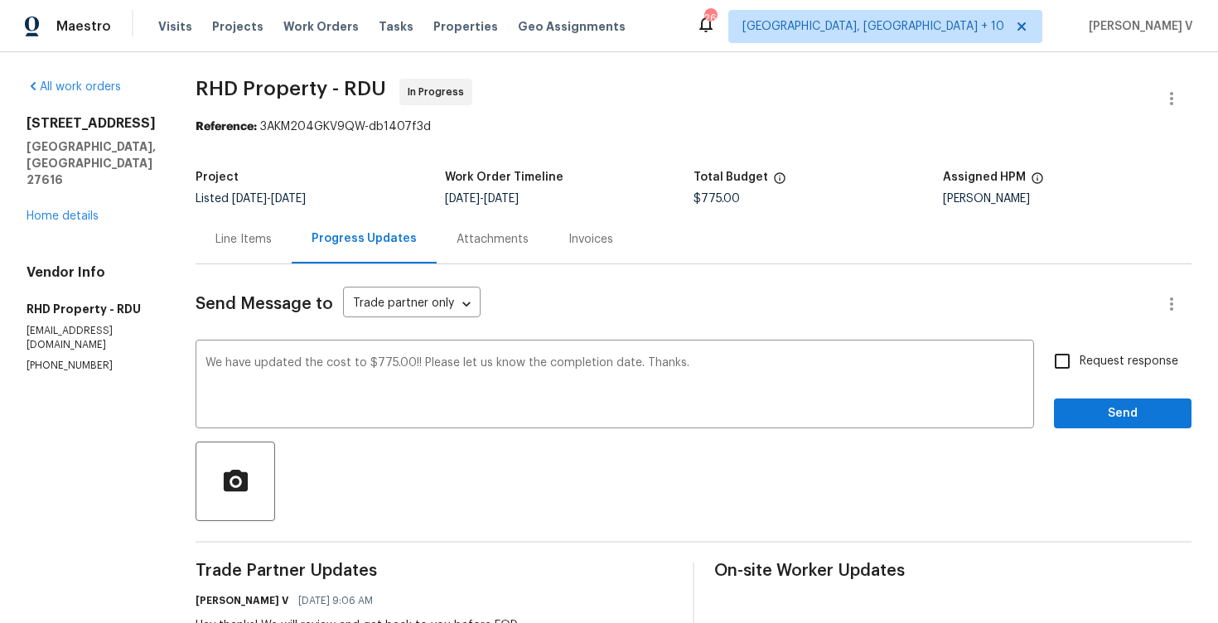
click at [1089, 354] on span "Request response" at bounding box center [1128, 361] width 99 height 17
click at [1079, 354] on input "Request response" at bounding box center [1061, 361] width 35 height 35
checkbox input "true"
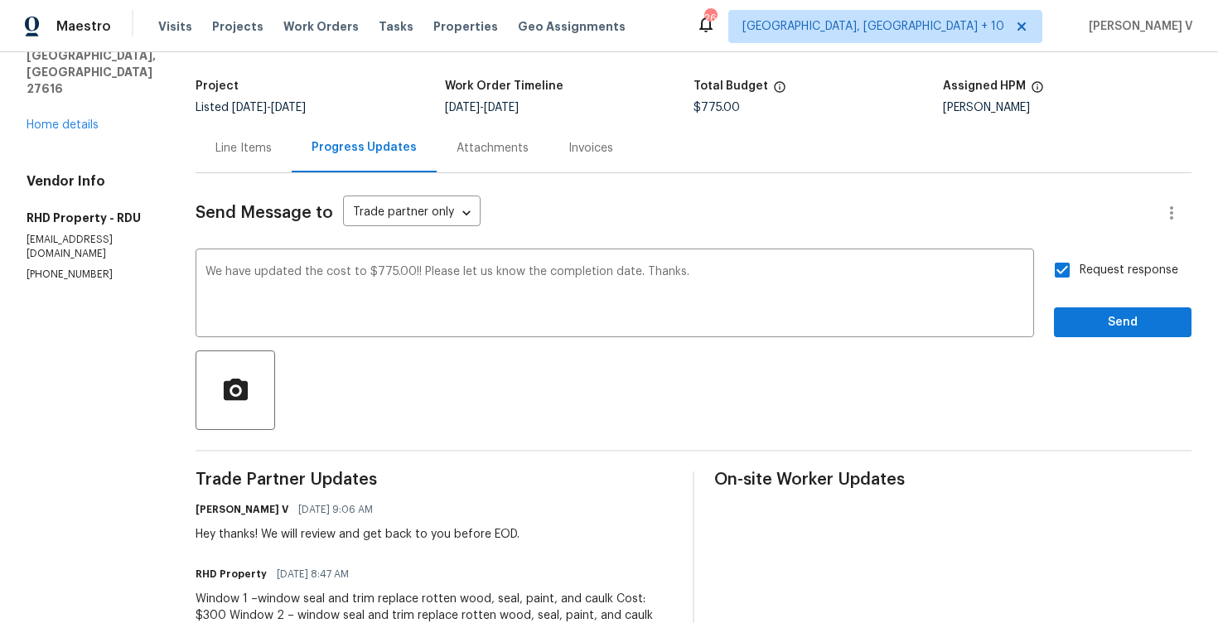
scroll to position [190, 0]
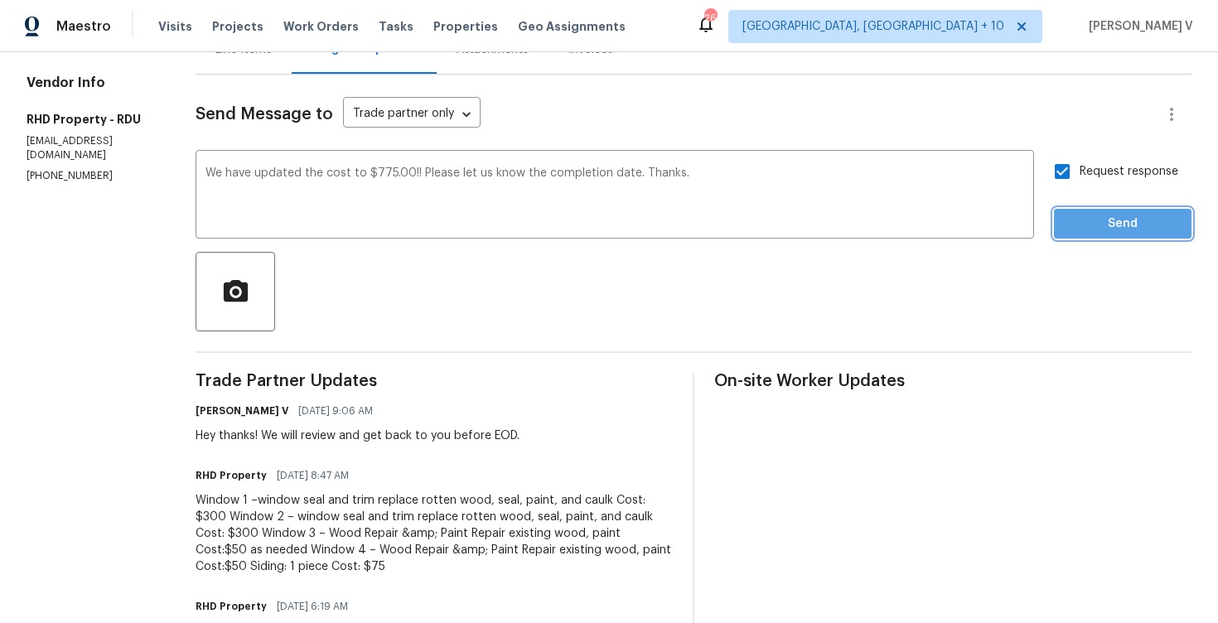
click at [1114, 224] on span "Send" at bounding box center [1122, 224] width 111 height 21
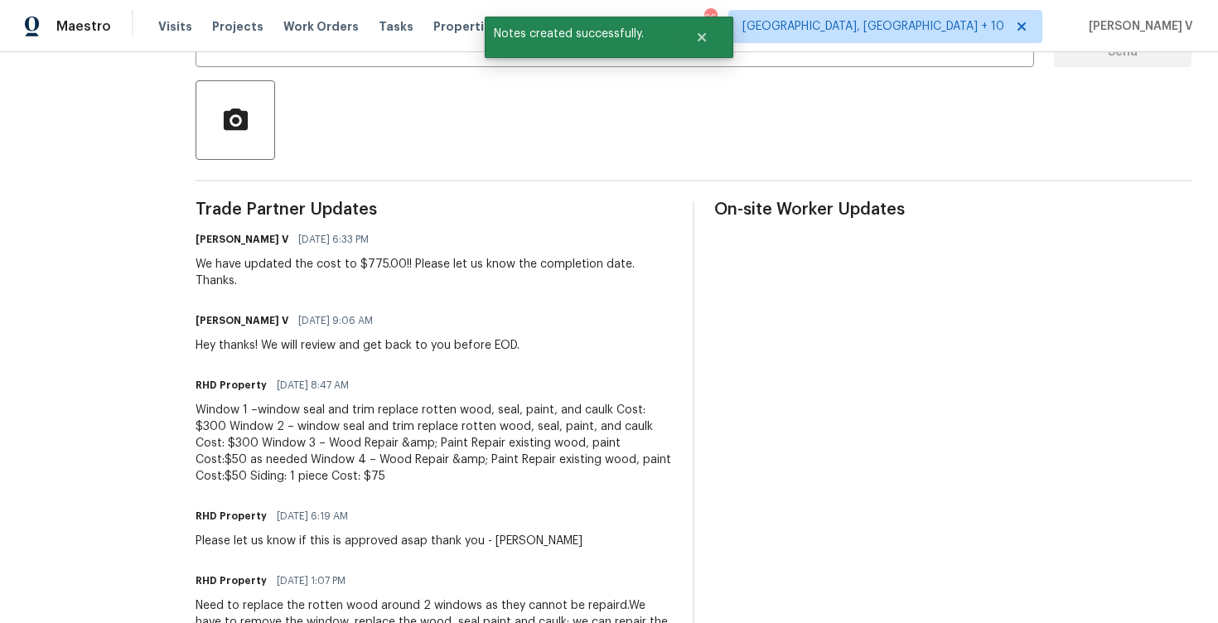
scroll to position [0, 0]
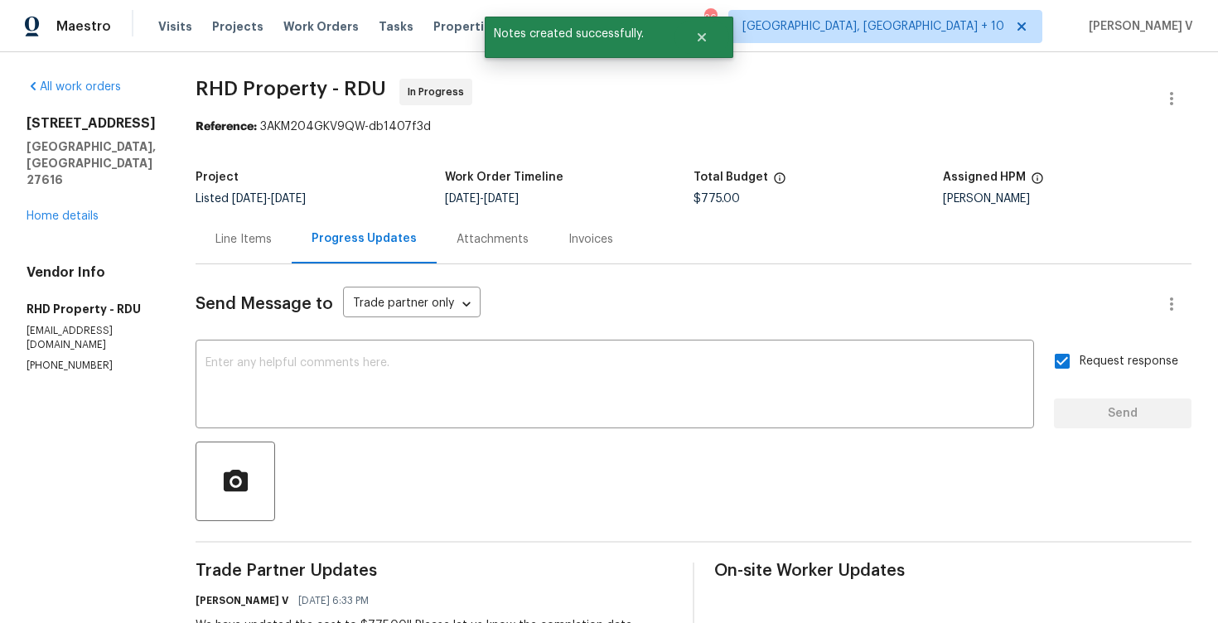
click at [288, 222] on div "Line Items" at bounding box center [243, 239] width 96 height 49
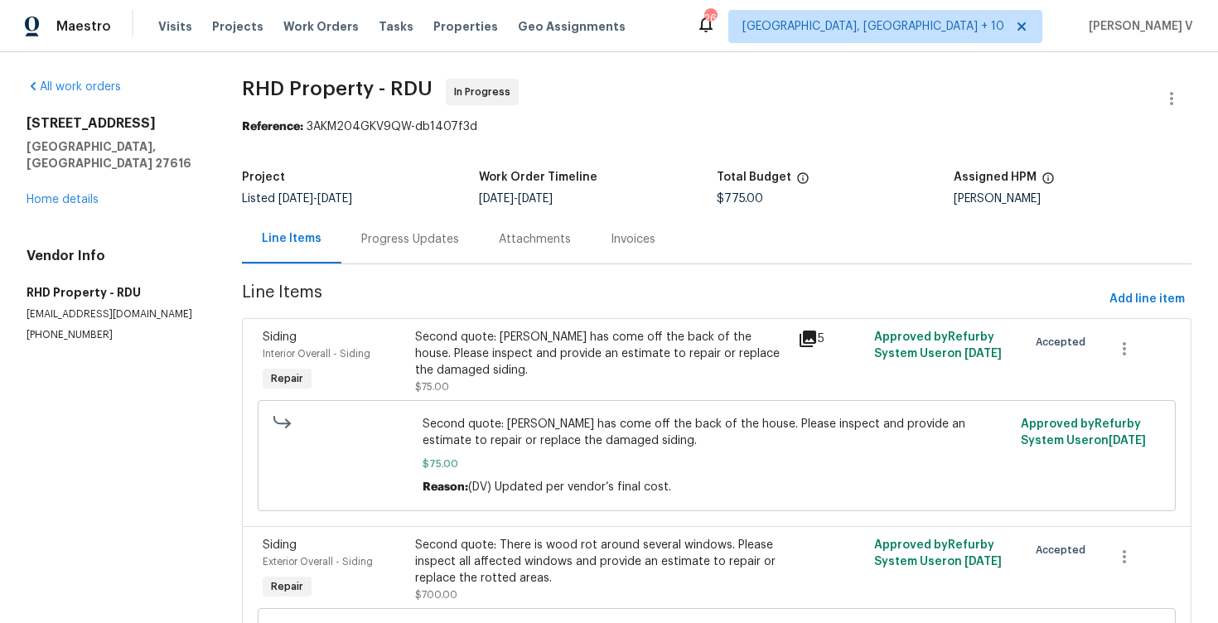
click at [381, 224] on div "Progress Updates" at bounding box center [409, 239] width 137 height 49
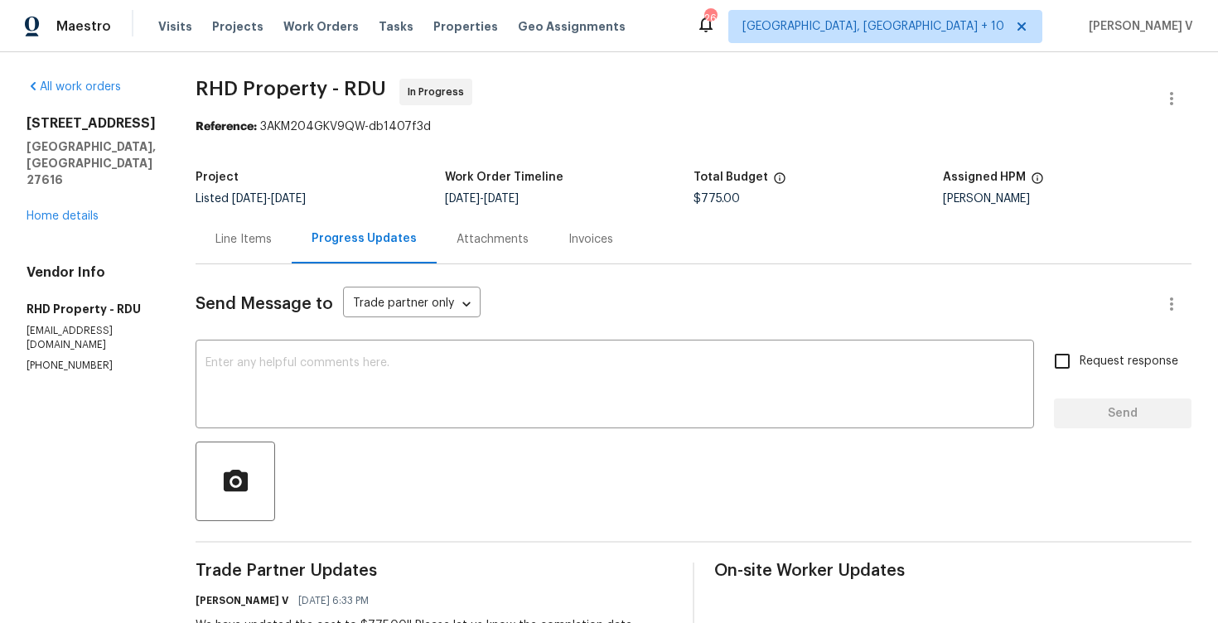
scroll to position [215, 0]
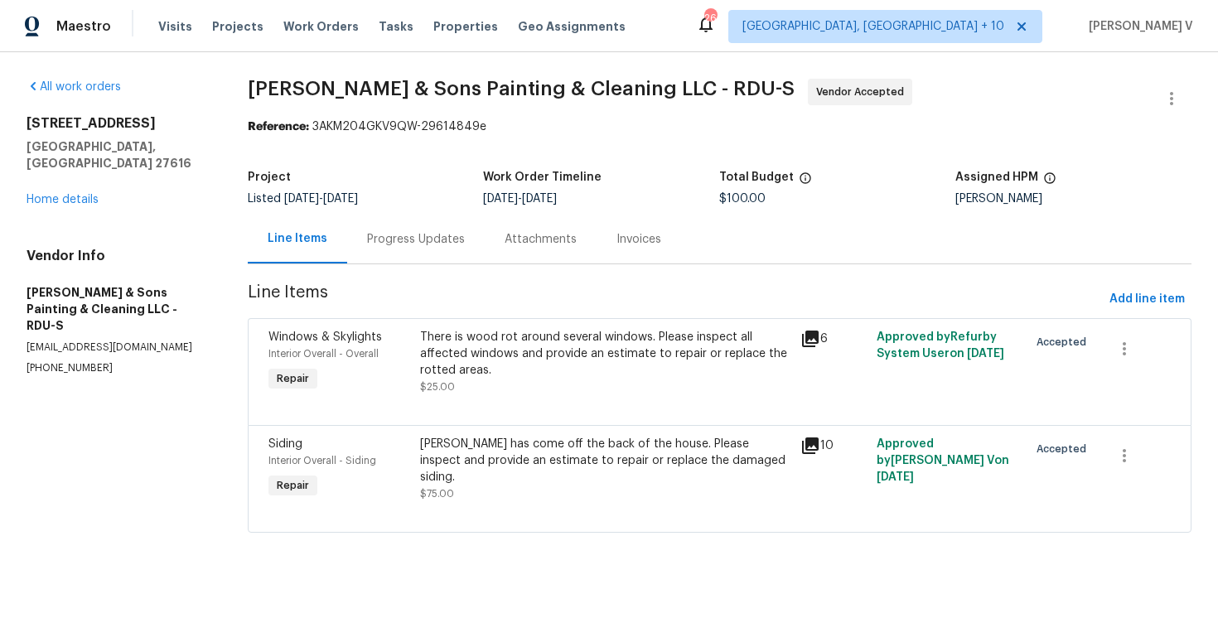
click at [409, 268] on section "[PERSON_NAME] & Sons Painting & Cleaning LLC - RDU-S Vendor Accepted Reference:…" at bounding box center [720, 316] width 944 height 474
click at [427, 239] on div "Progress Updates" at bounding box center [416, 239] width 98 height 17
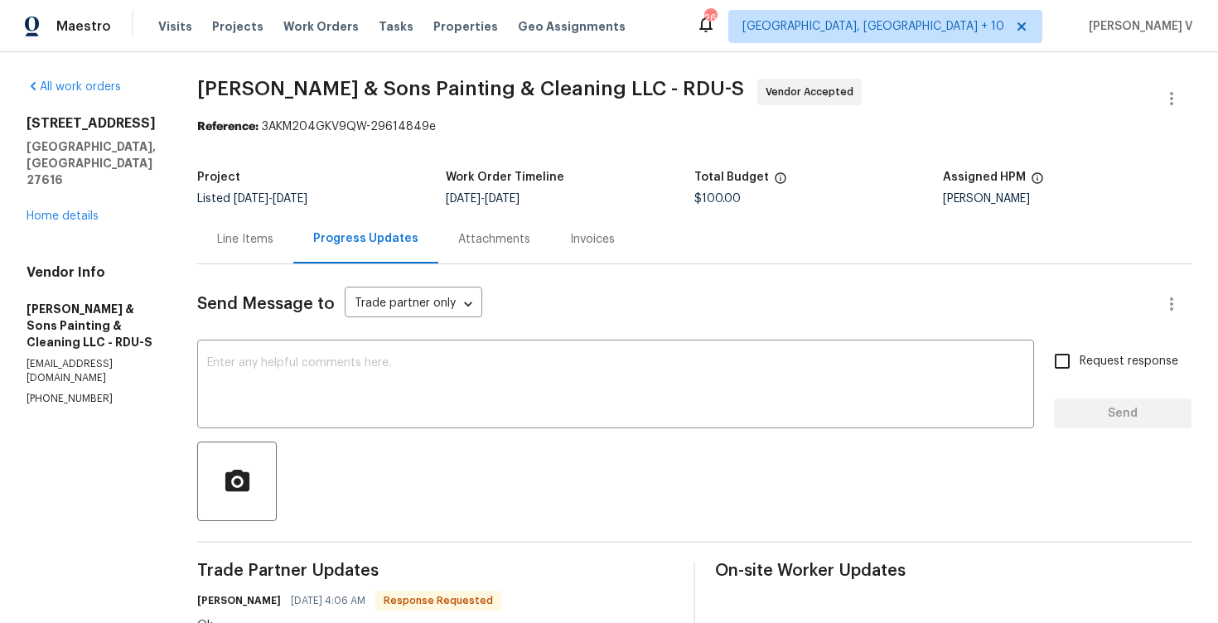
scroll to position [231, 0]
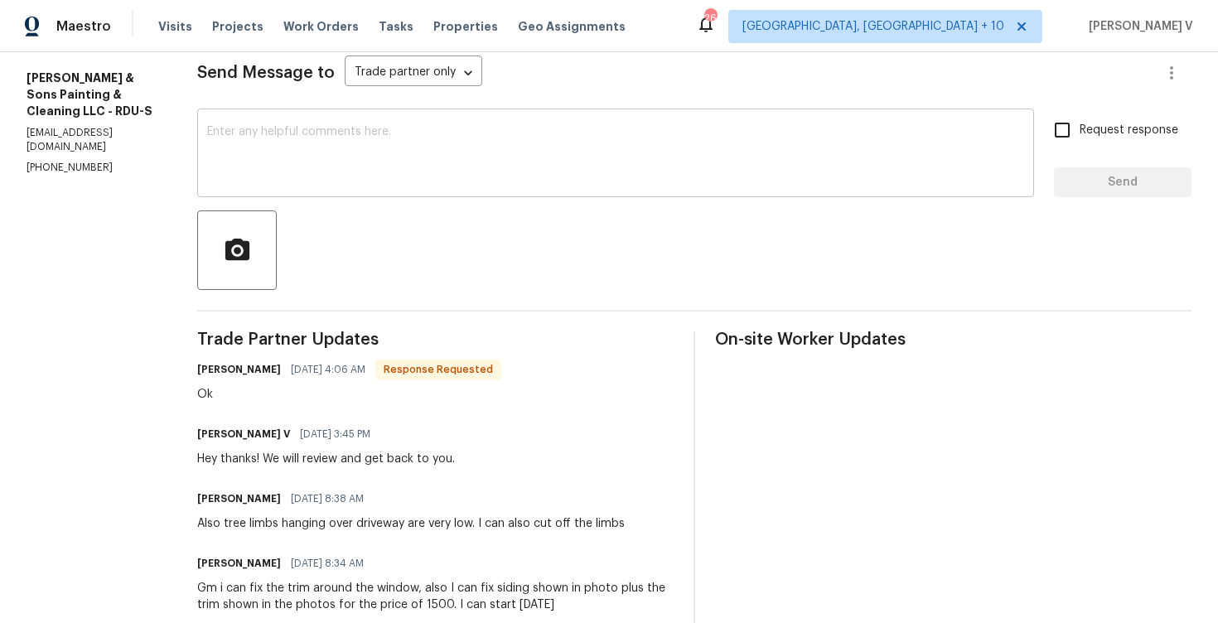
click at [402, 192] on div "x ​" at bounding box center [615, 155] width 837 height 84
paste textarea "We are currently holding off on this work order and closing this out with the t…"
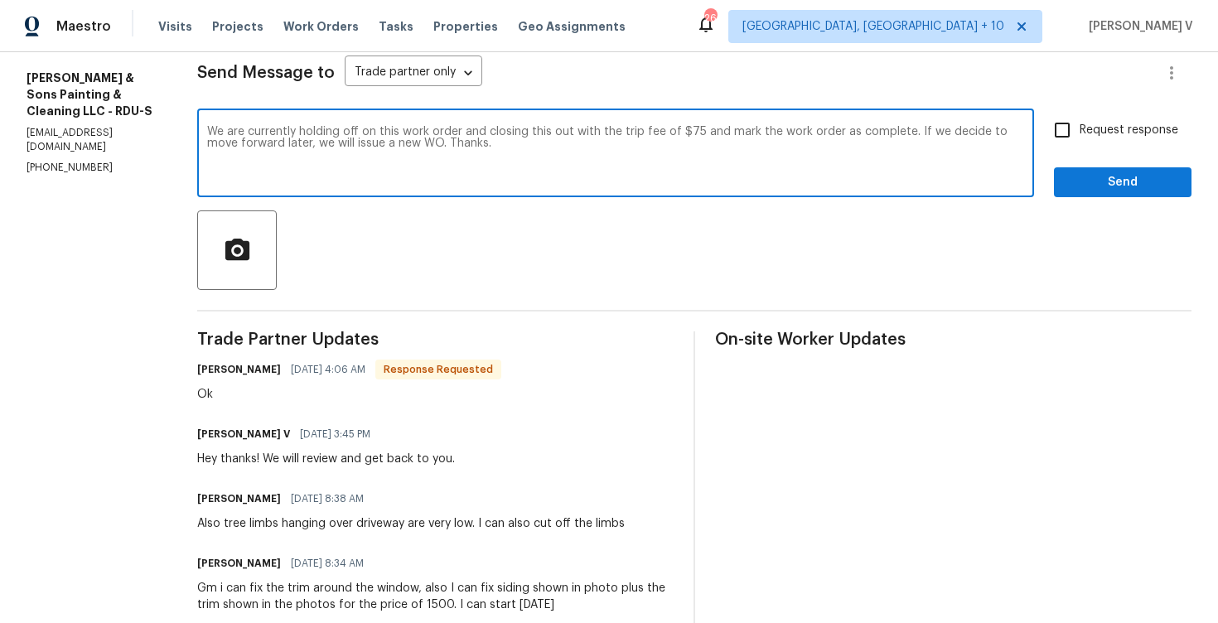
type textarea "We are currently holding off on this work order and closing this out with the t…"
click at [1128, 133] on span "Request response" at bounding box center [1128, 130] width 99 height 17
click at [1079, 133] on input "Request response" at bounding box center [1061, 130] width 35 height 35
checkbox input "true"
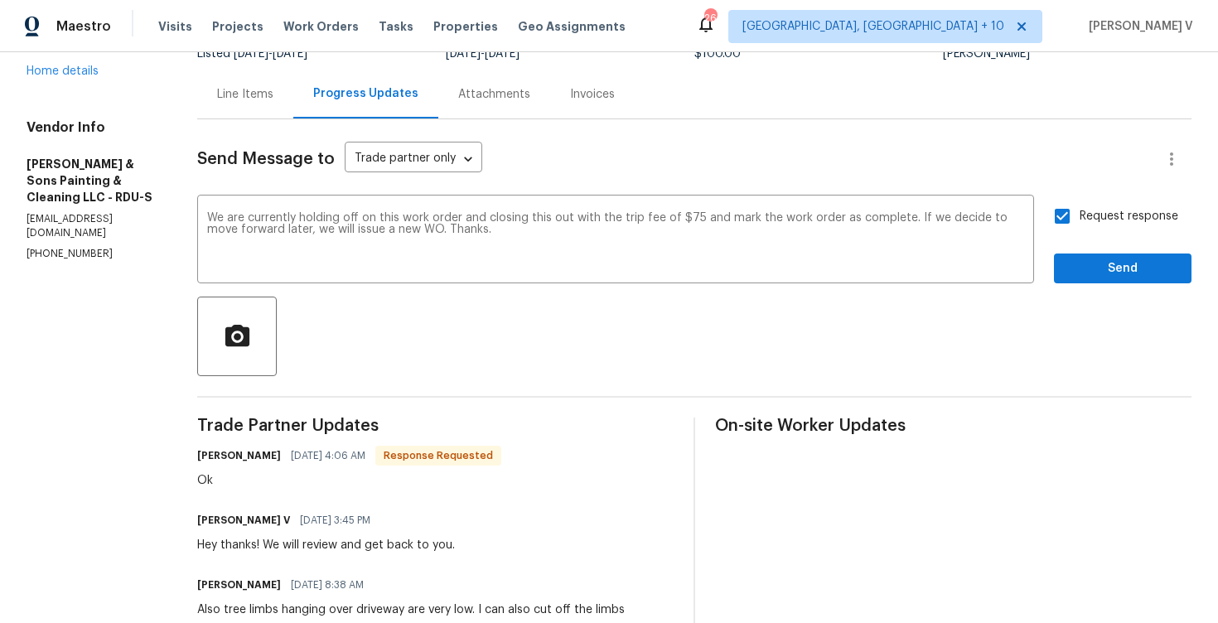
scroll to position [139, 0]
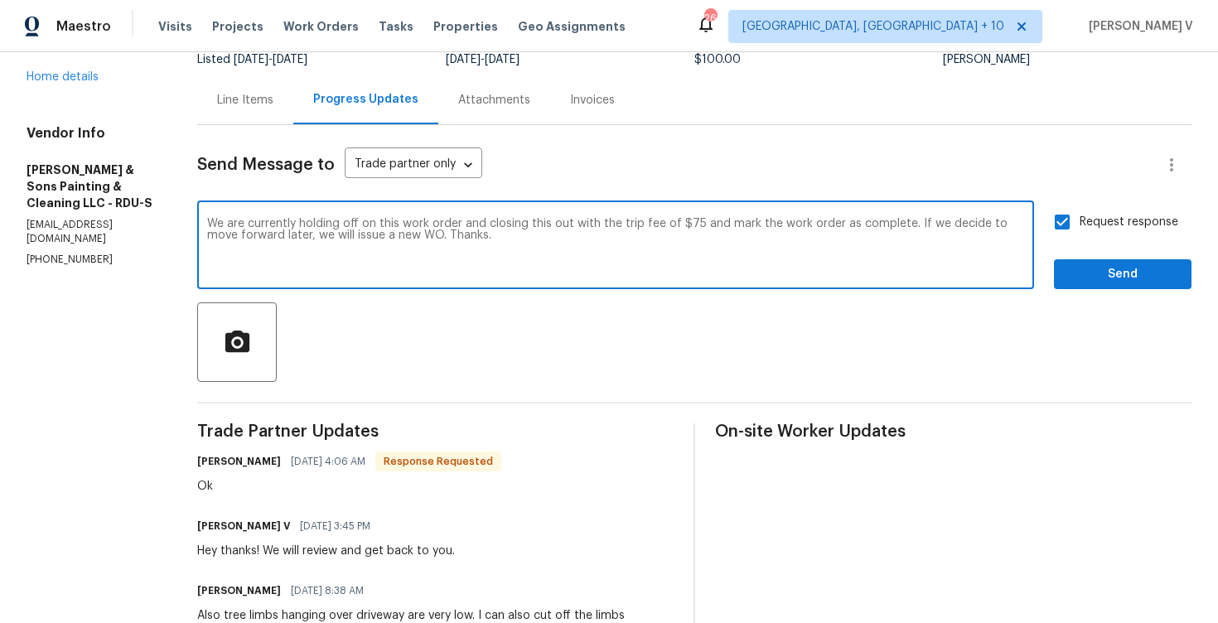
click at [690, 225] on textarea "We are currently holding off on this work order and closing this out with the t…" at bounding box center [615, 247] width 817 height 58
click at [1091, 282] on span "Send" at bounding box center [1122, 274] width 111 height 21
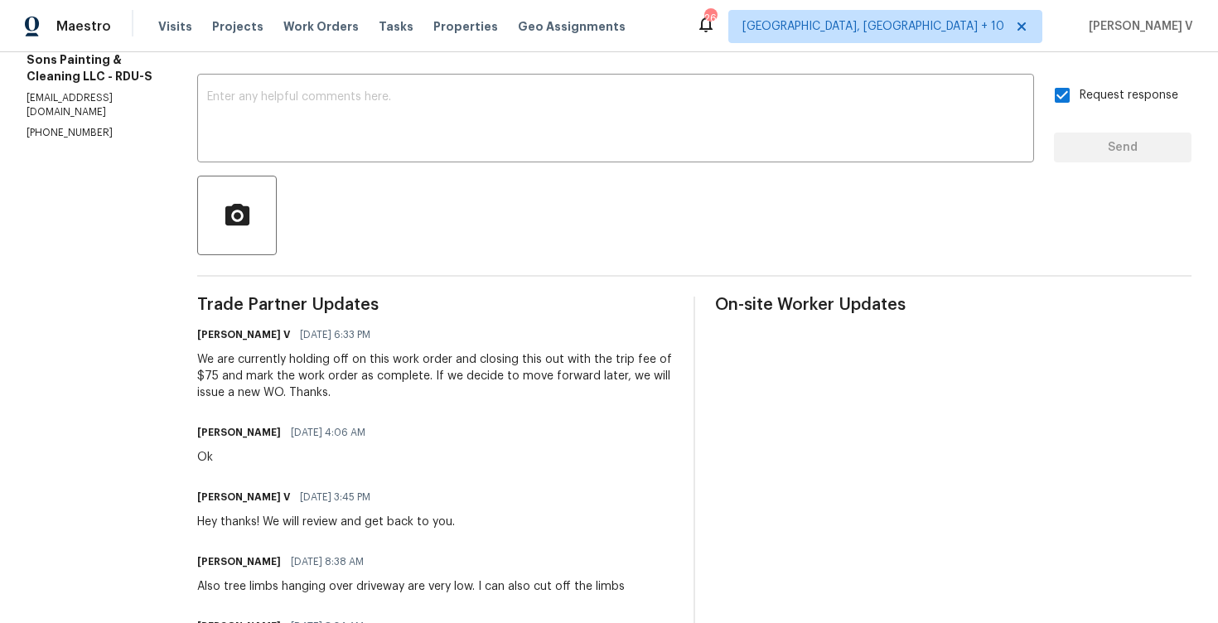
scroll to position [0, 0]
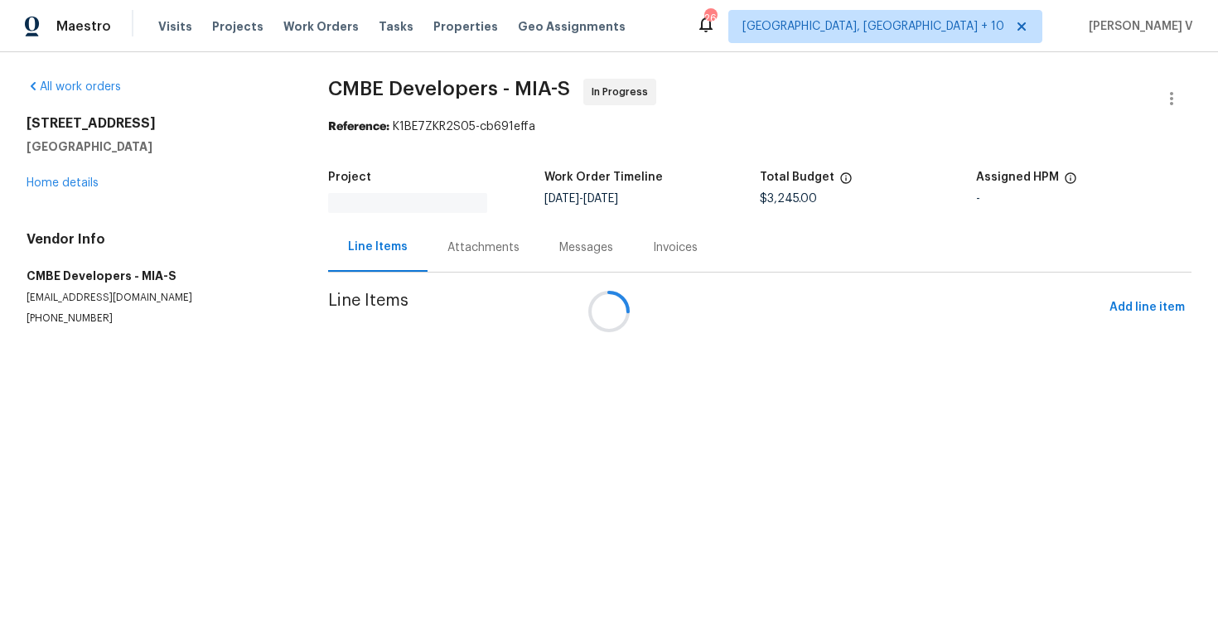
click at [458, 236] on div at bounding box center [609, 311] width 1218 height 623
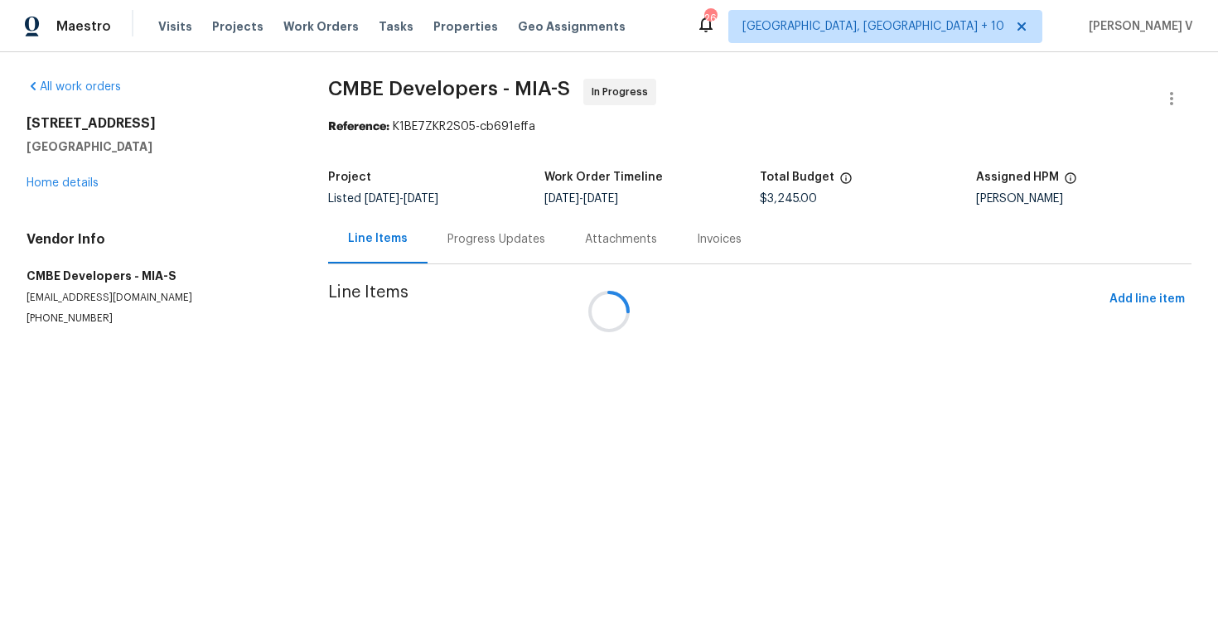
click at [458, 236] on div at bounding box center [609, 311] width 1218 height 623
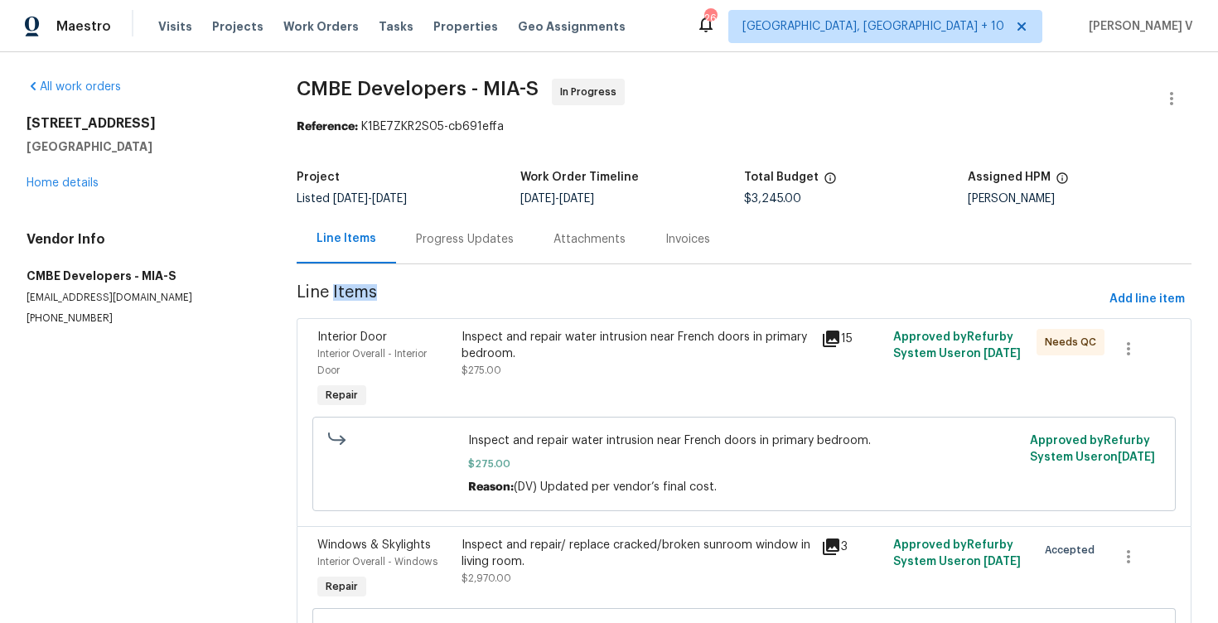
click at [458, 236] on div "Progress Updates" at bounding box center [465, 239] width 98 height 17
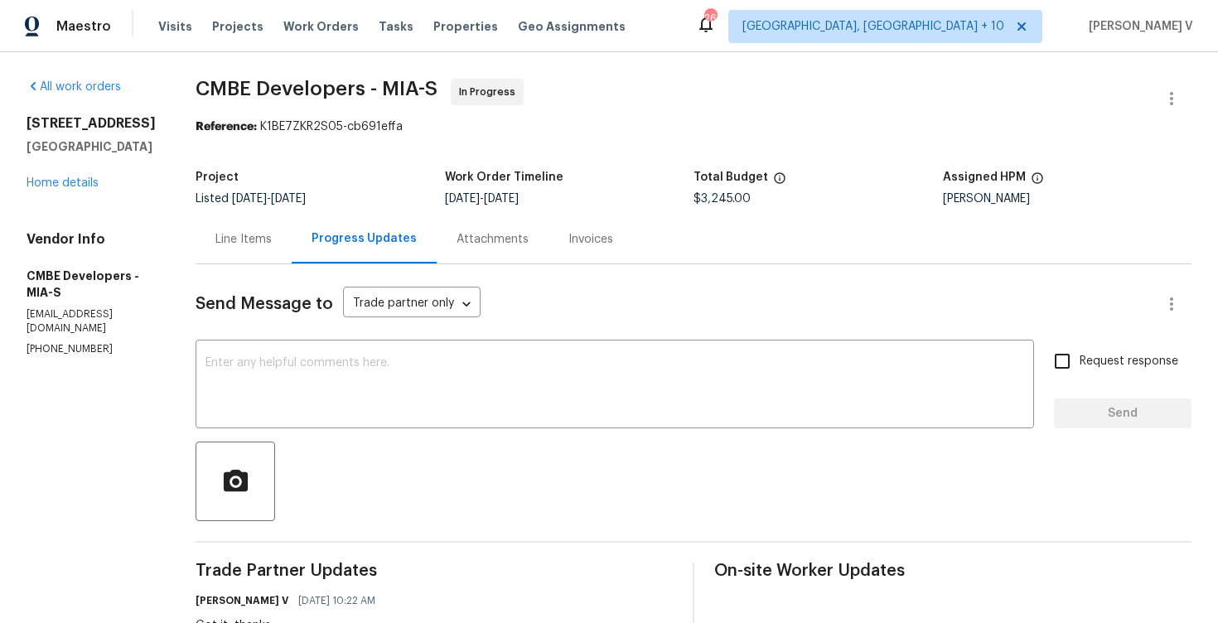
click at [46, 176] on div "[STREET_ADDRESS] Home details" at bounding box center [91, 153] width 129 height 76
click at [51, 182] on link "Home details" at bounding box center [63, 183] width 72 height 12
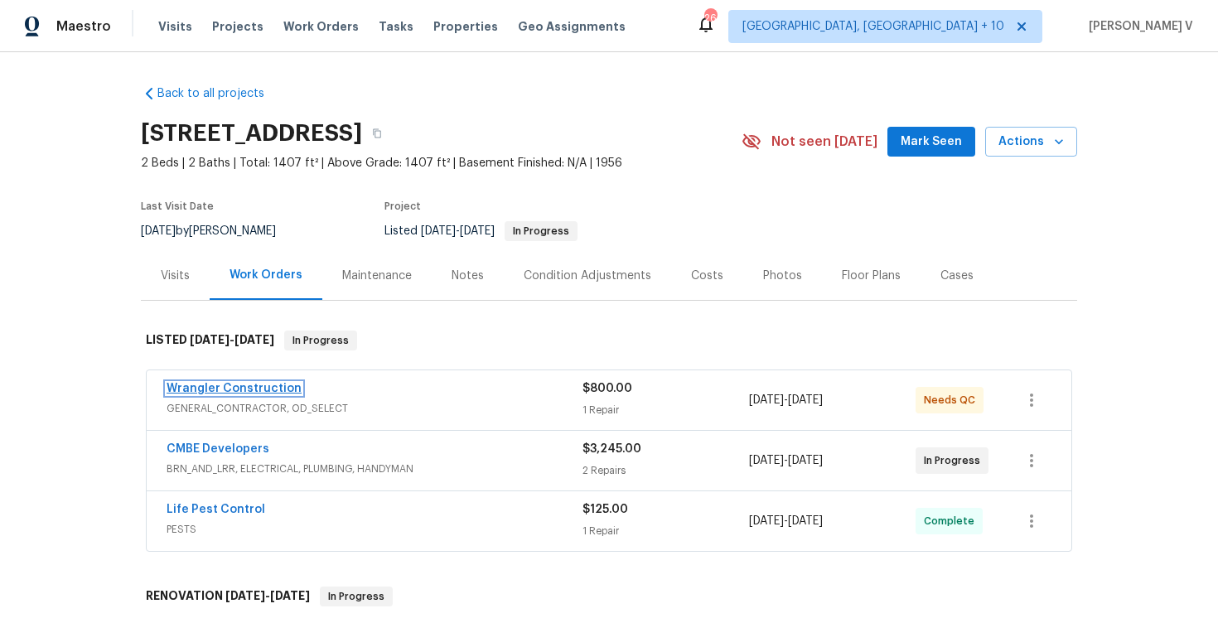
click at [218, 389] on link "Wrangler Construction" at bounding box center [233, 389] width 135 height 12
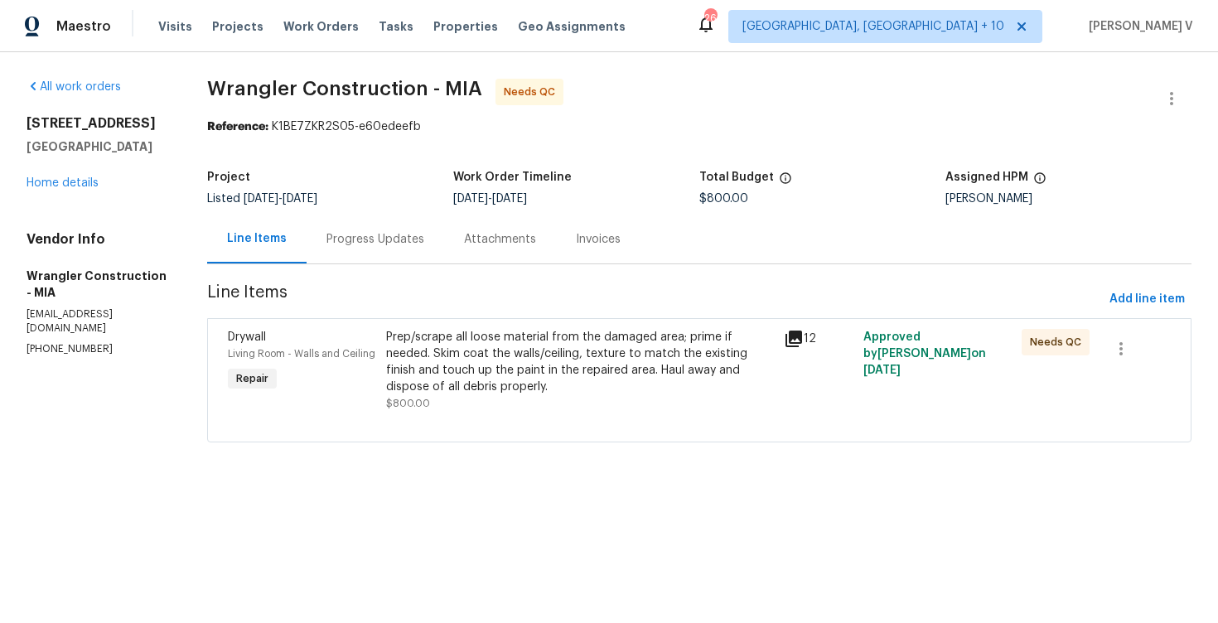
click at [376, 249] on div "Progress Updates" at bounding box center [374, 239] width 137 height 49
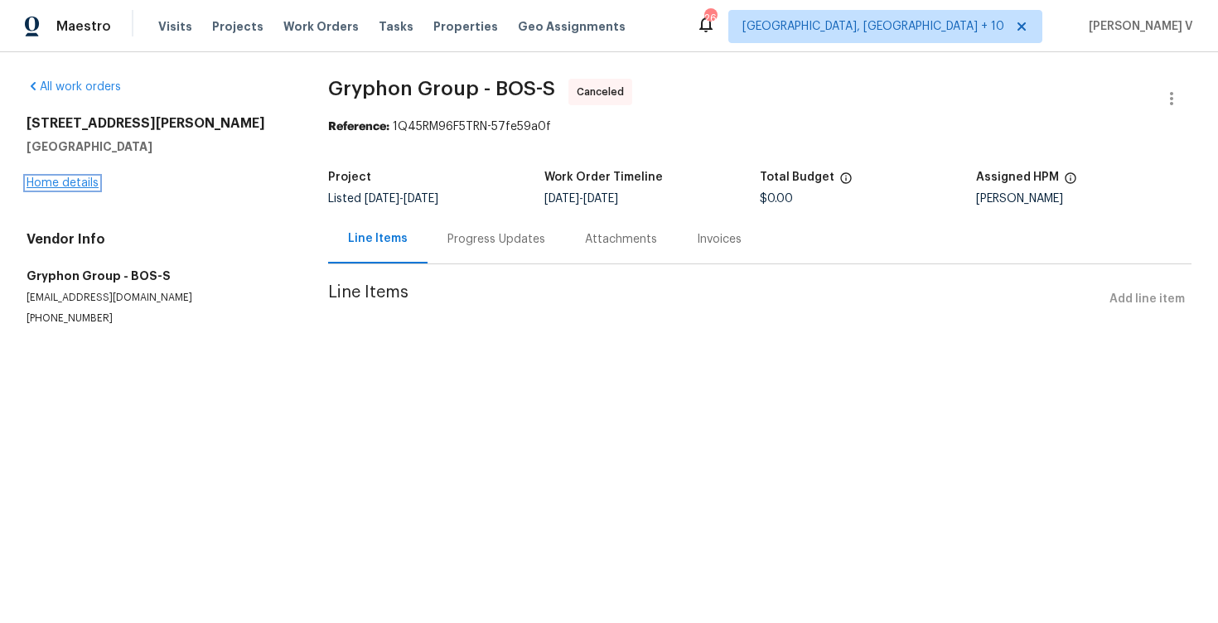
click at [67, 183] on link "Home details" at bounding box center [63, 183] width 72 height 12
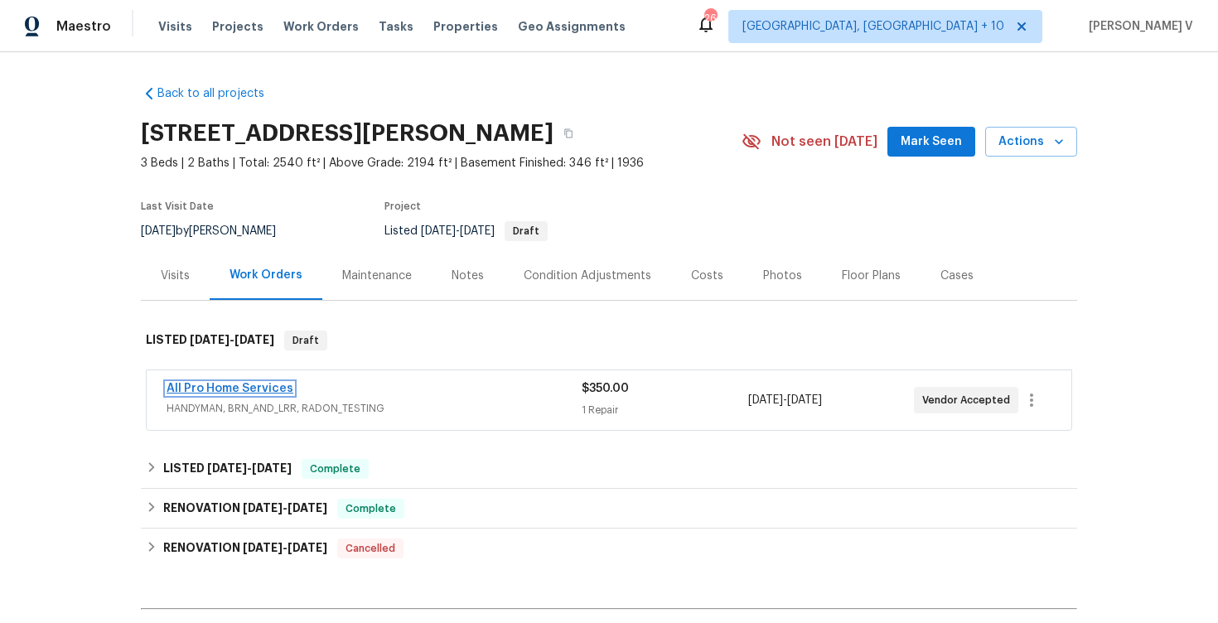
click at [229, 392] on link "All Pro Home Services" at bounding box center [229, 389] width 127 height 12
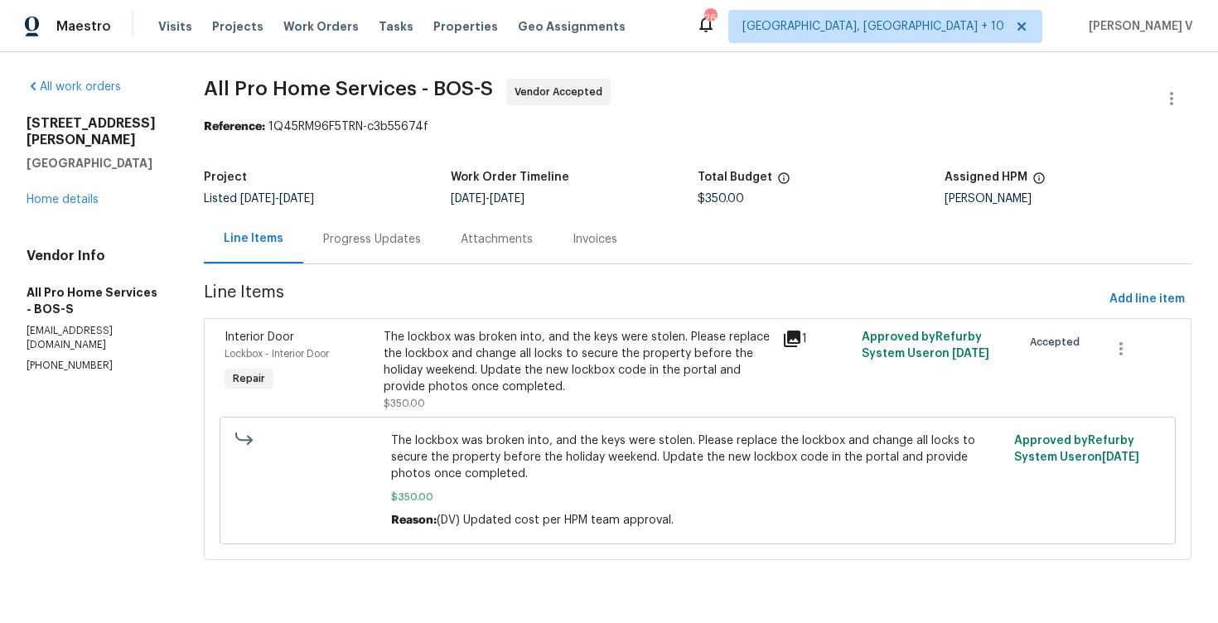
click at [400, 240] on div "Progress Updates" at bounding box center [372, 239] width 98 height 17
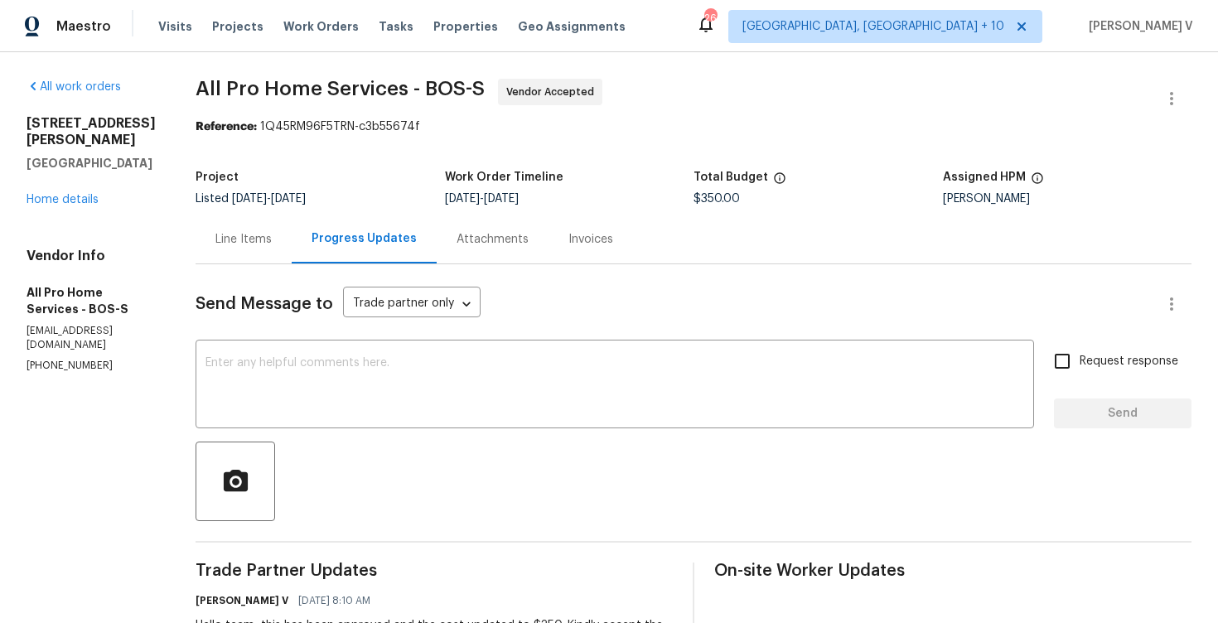
click at [94, 121] on h2 "337 Edgell Rd" at bounding box center [91, 131] width 129 height 33
copy h2 "337 Edgell Rd"
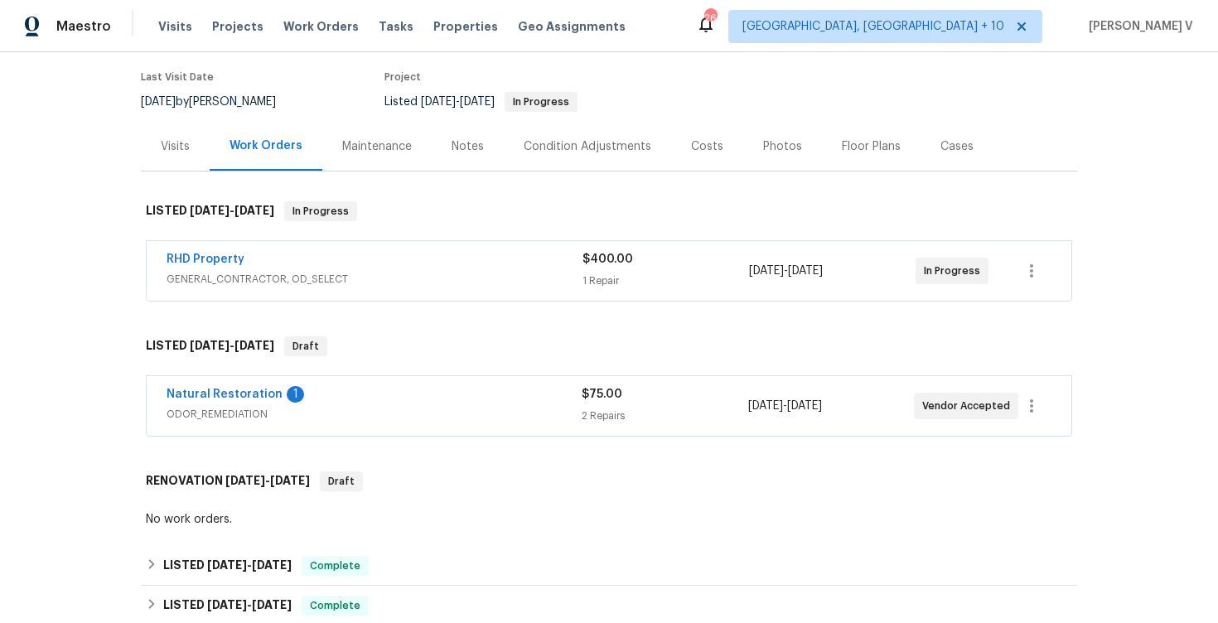
scroll to position [205, 0]
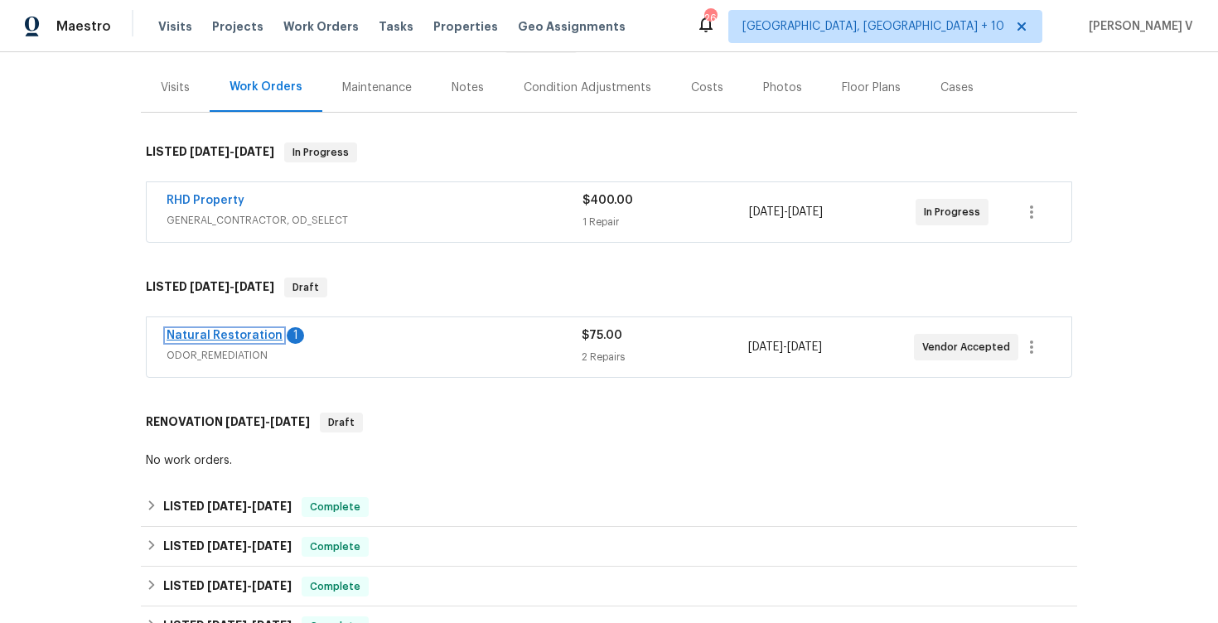
click at [234, 330] on link "Natural Restoration" at bounding box center [224, 336] width 116 height 12
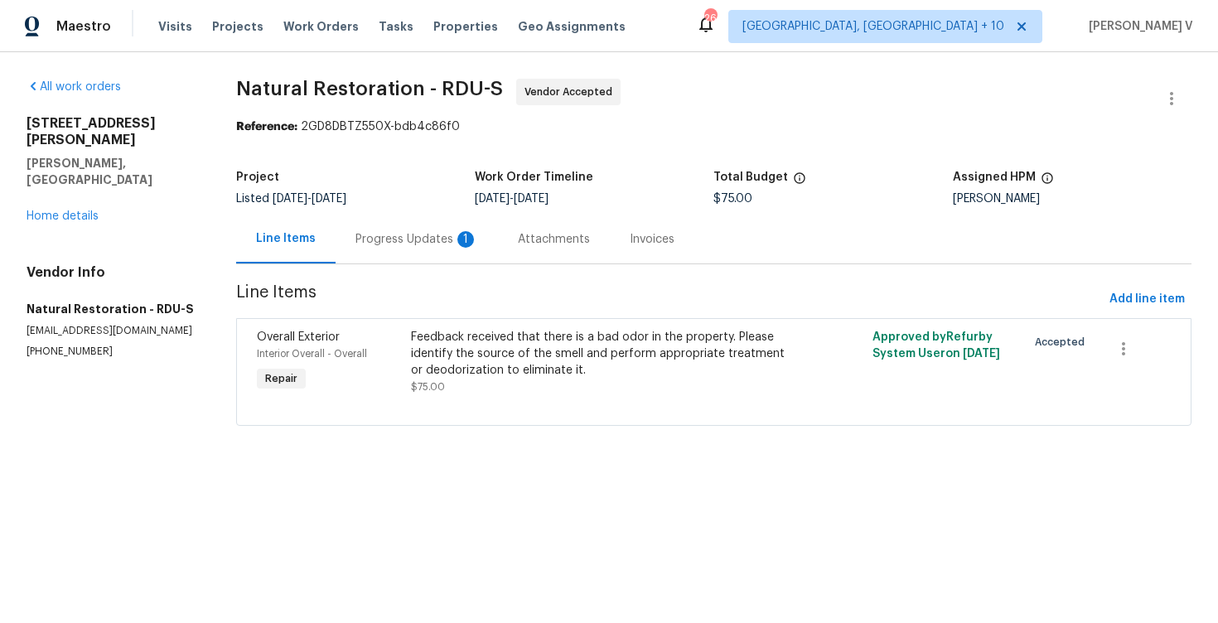
click at [453, 258] on div "Progress Updates 1" at bounding box center [416, 239] width 162 height 49
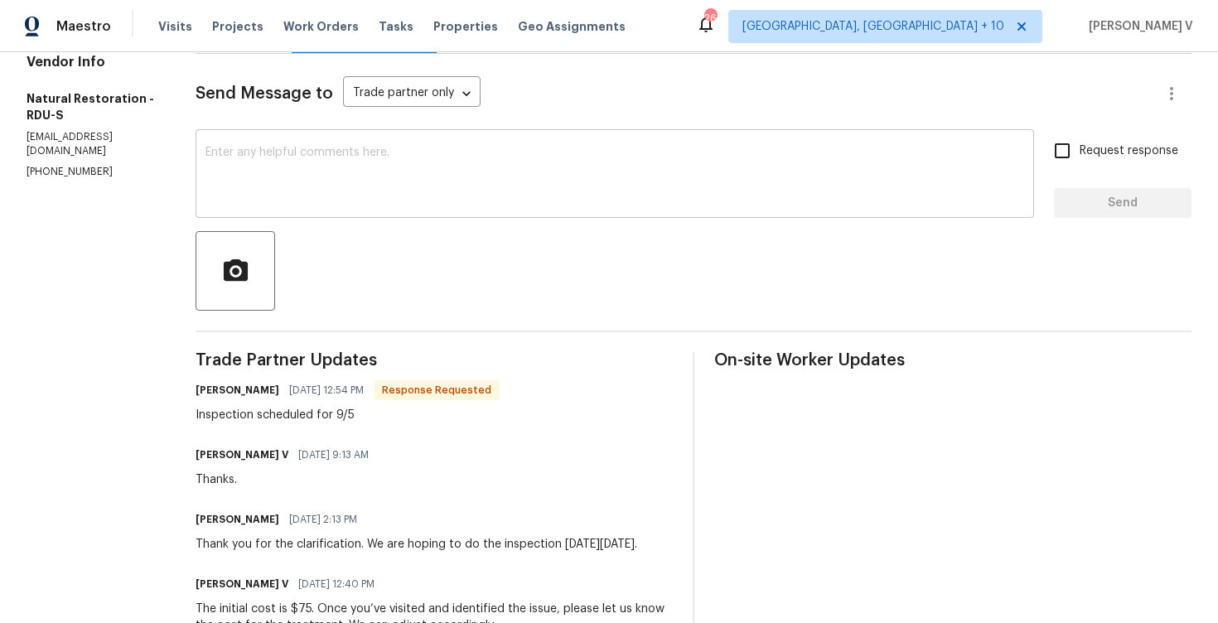
scroll to position [212, 0]
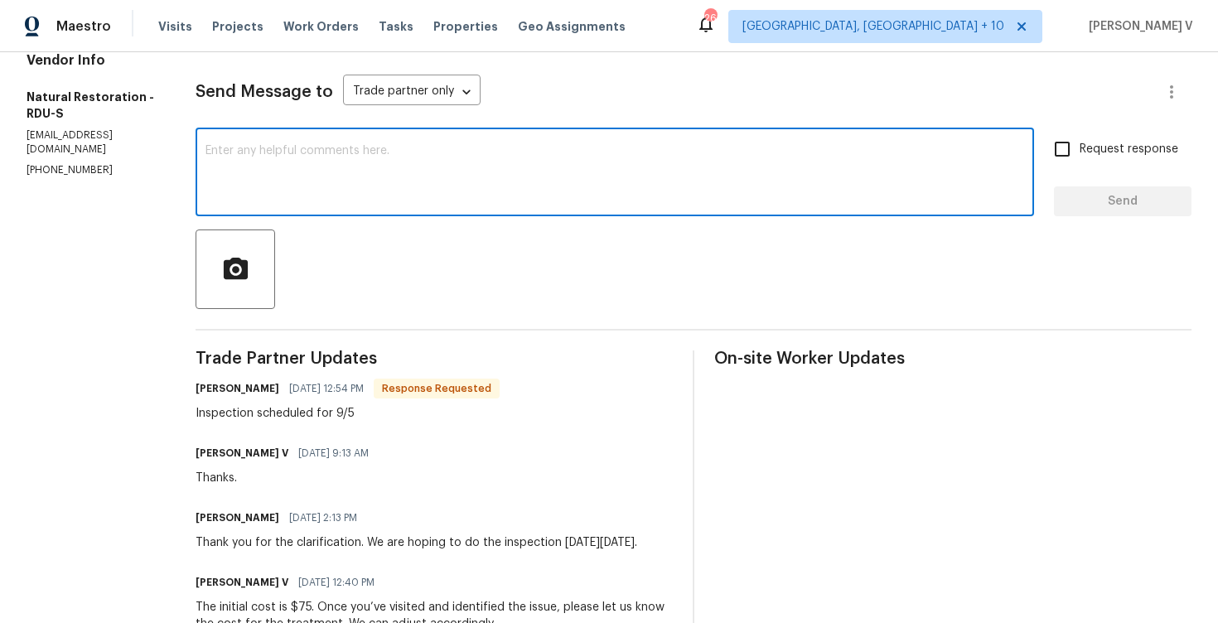
click at [368, 152] on textarea at bounding box center [614, 174] width 818 height 58
type textarea "great, thanks."
click at [1120, 215] on button "Send" at bounding box center [1122, 201] width 137 height 31
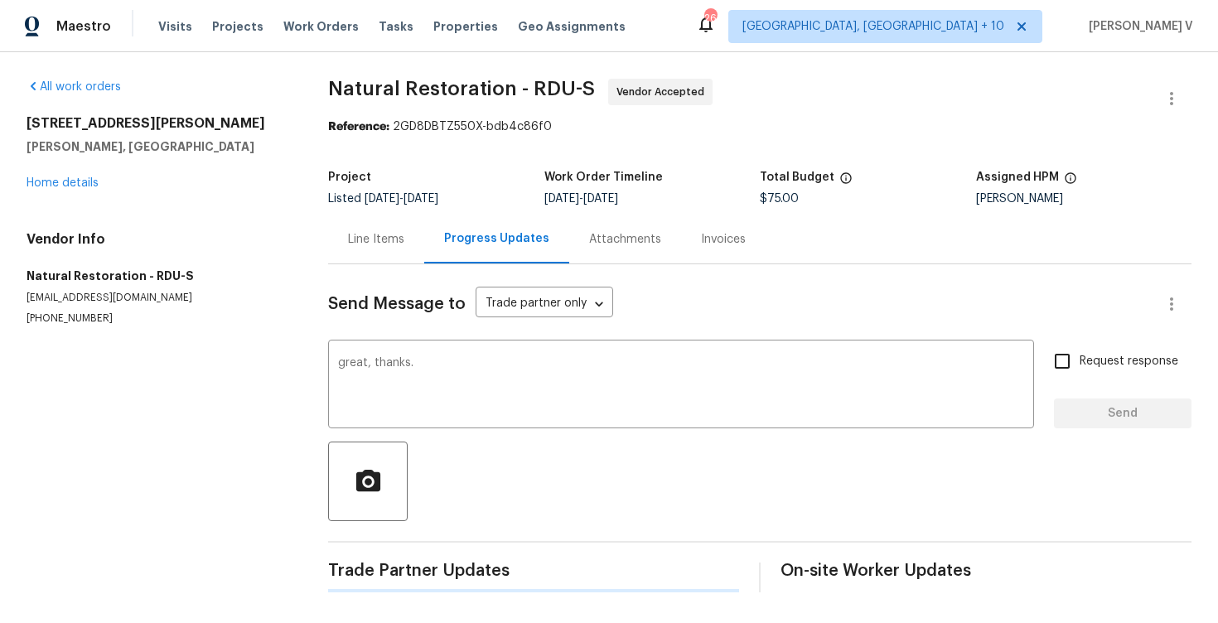
scroll to position [0, 0]
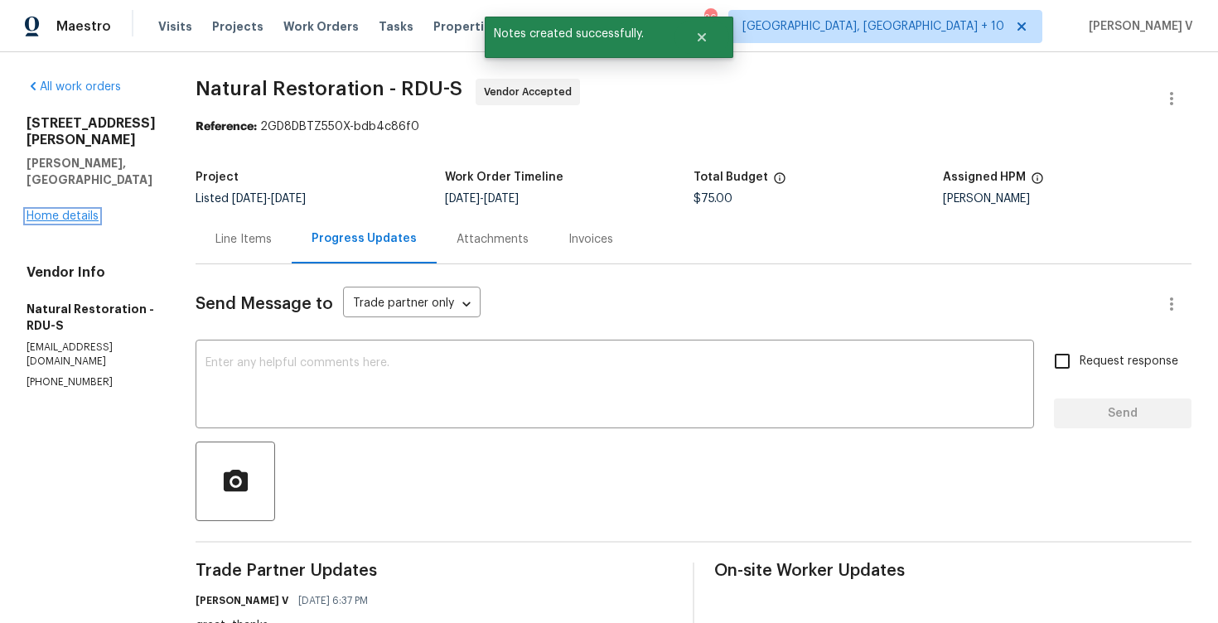
click at [80, 210] on link "Home details" at bounding box center [63, 216] width 72 height 12
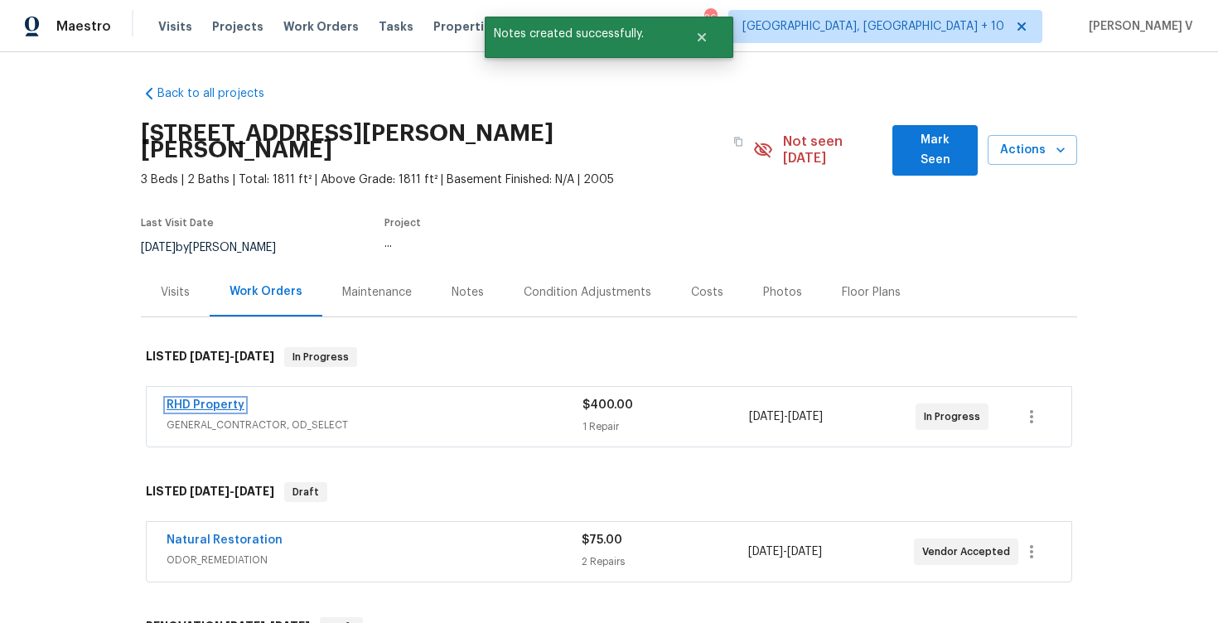
click at [224, 399] on link "RHD Property" at bounding box center [205, 405] width 78 height 12
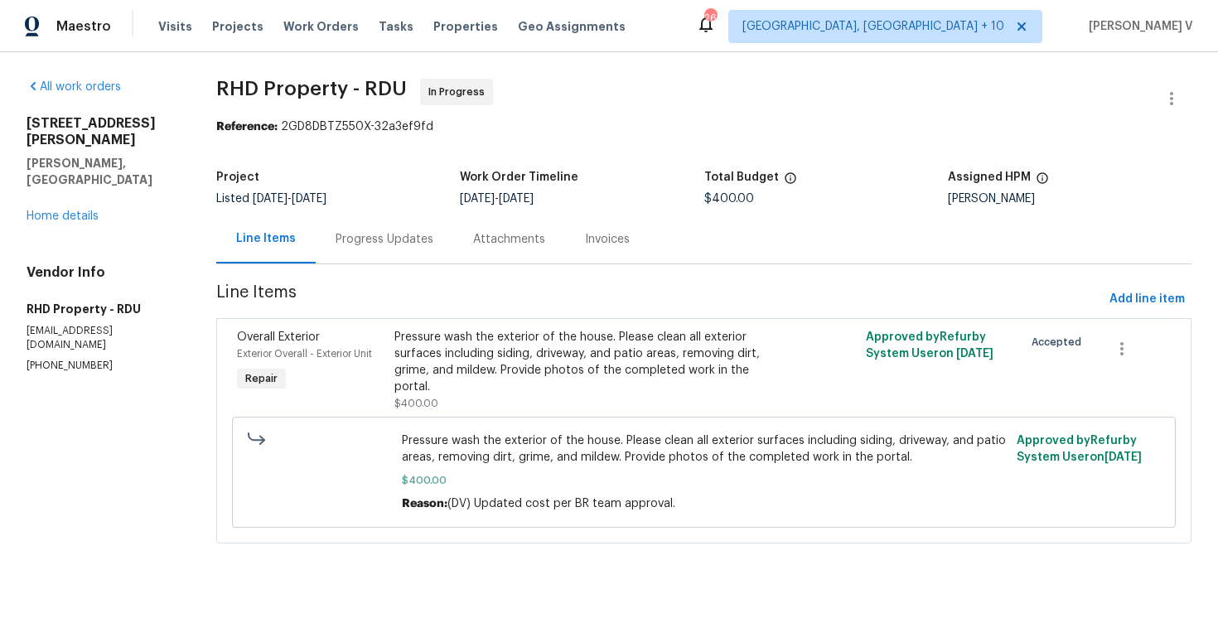
click at [399, 231] on div "Progress Updates" at bounding box center [384, 239] width 98 height 17
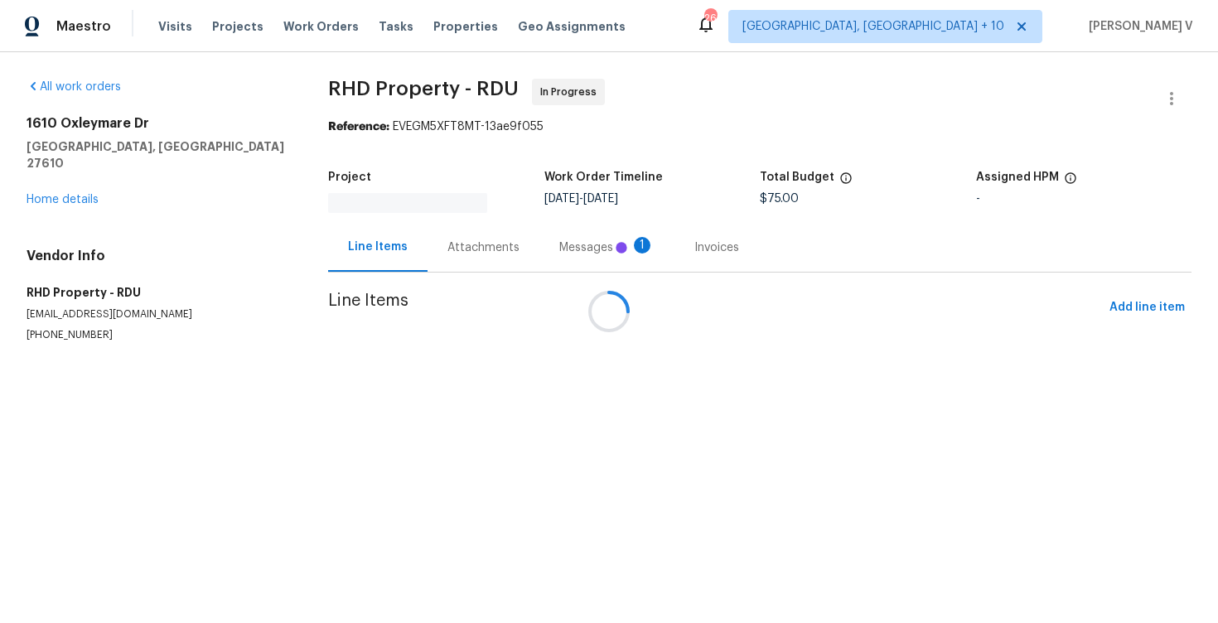
click at [559, 239] on div "Messages 1" at bounding box center [606, 247] width 95 height 17
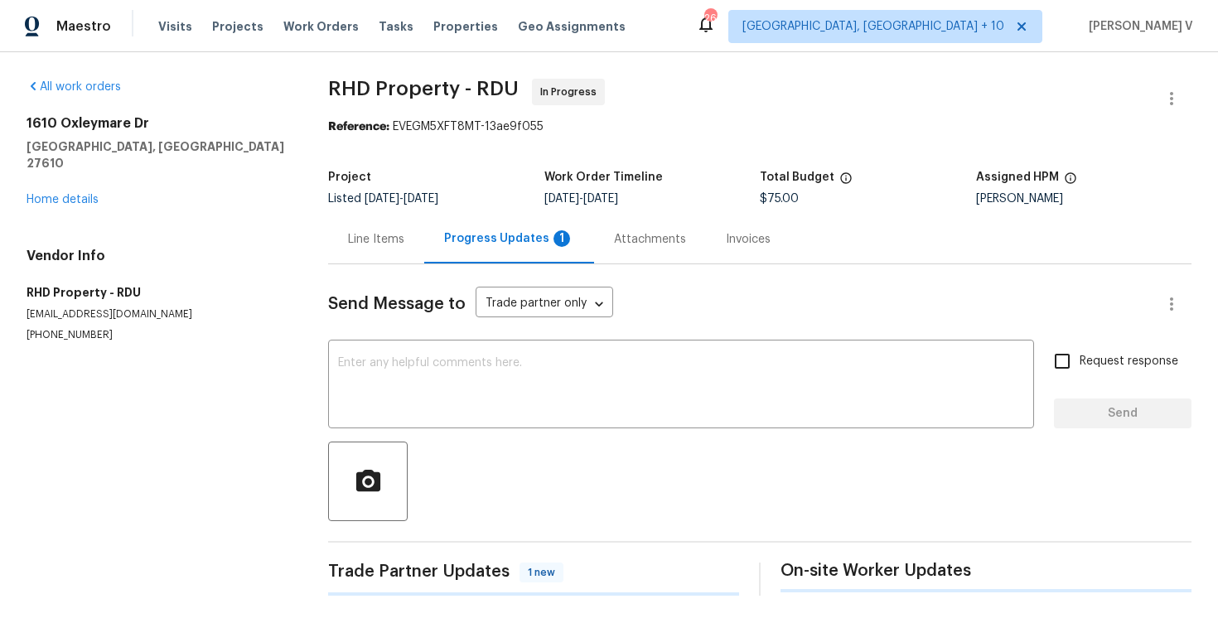
click at [438, 233] on div "Progress Updates 1" at bounding box center [509, 239] width 170 height 49
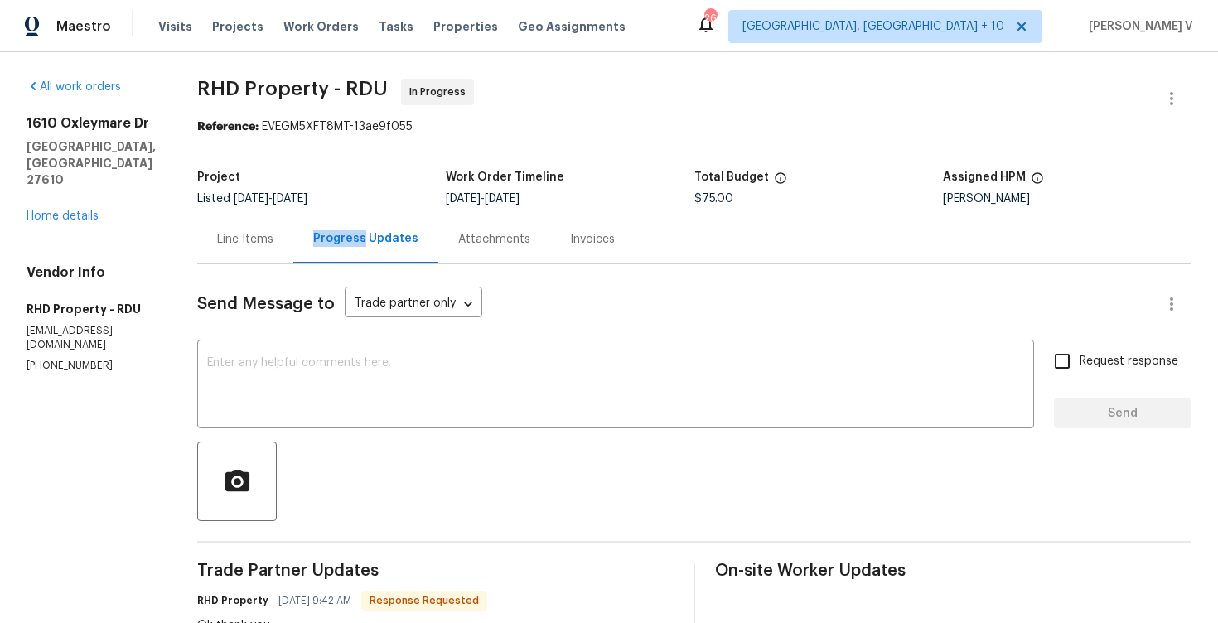
click at [280, 224] on div "Line Items" at bounding box center [245, 239] width 96 height 49
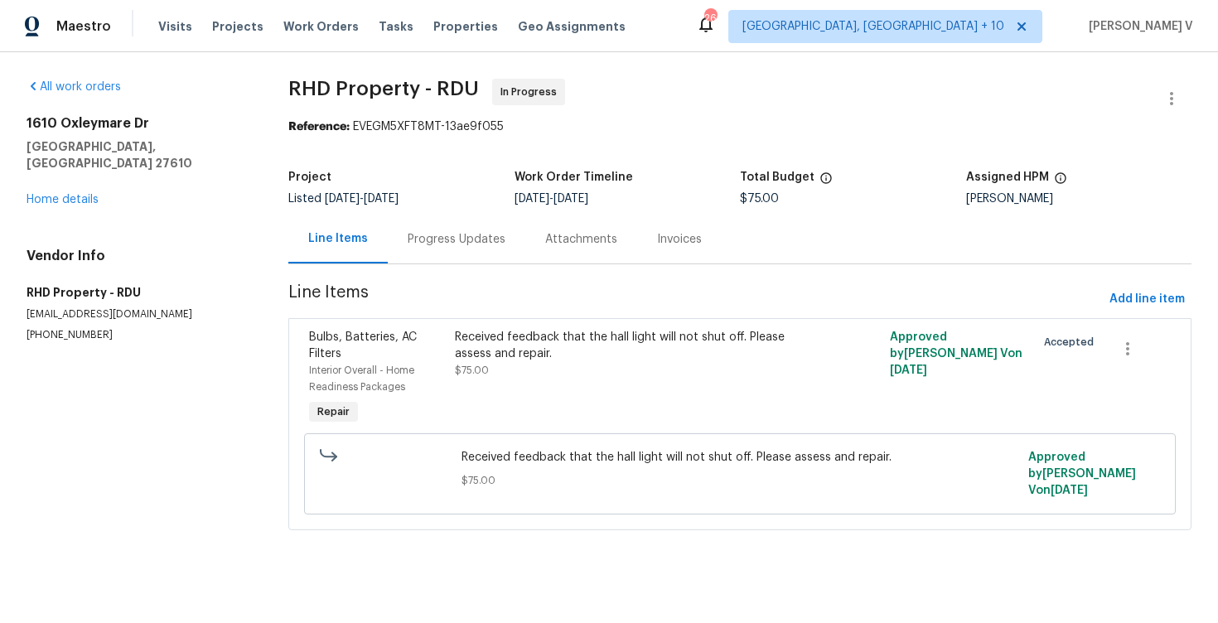
click at [426, 244] on div "Progress Updates" at bounding box center [457, 239] width 98 height 17
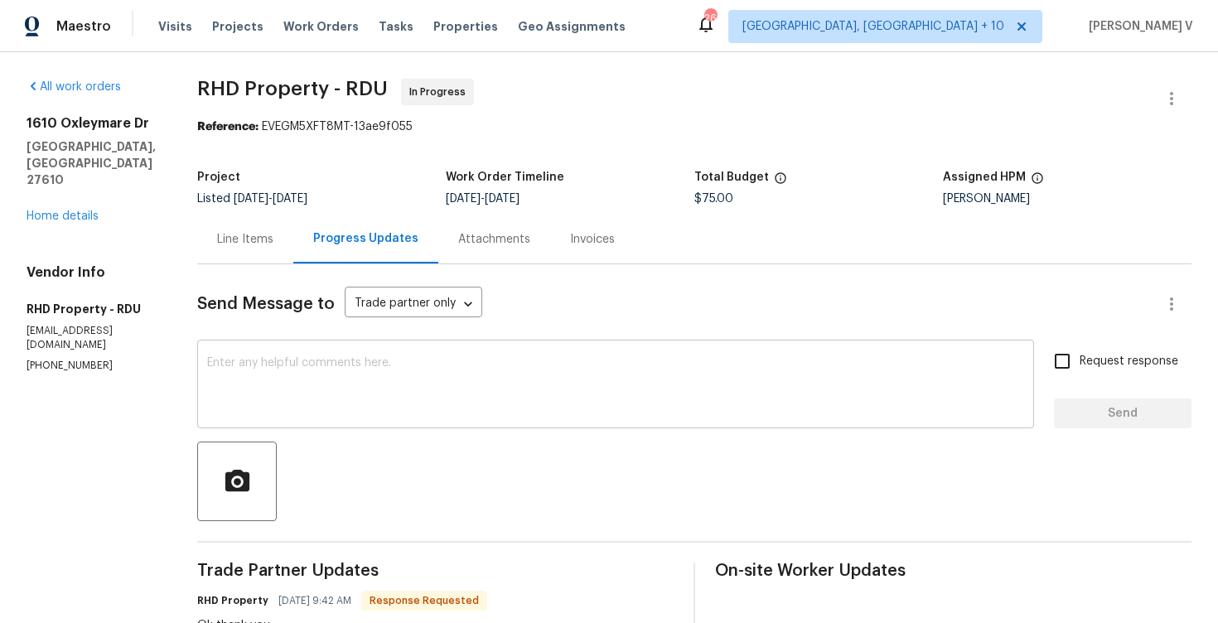
scroll to position [143, 0]
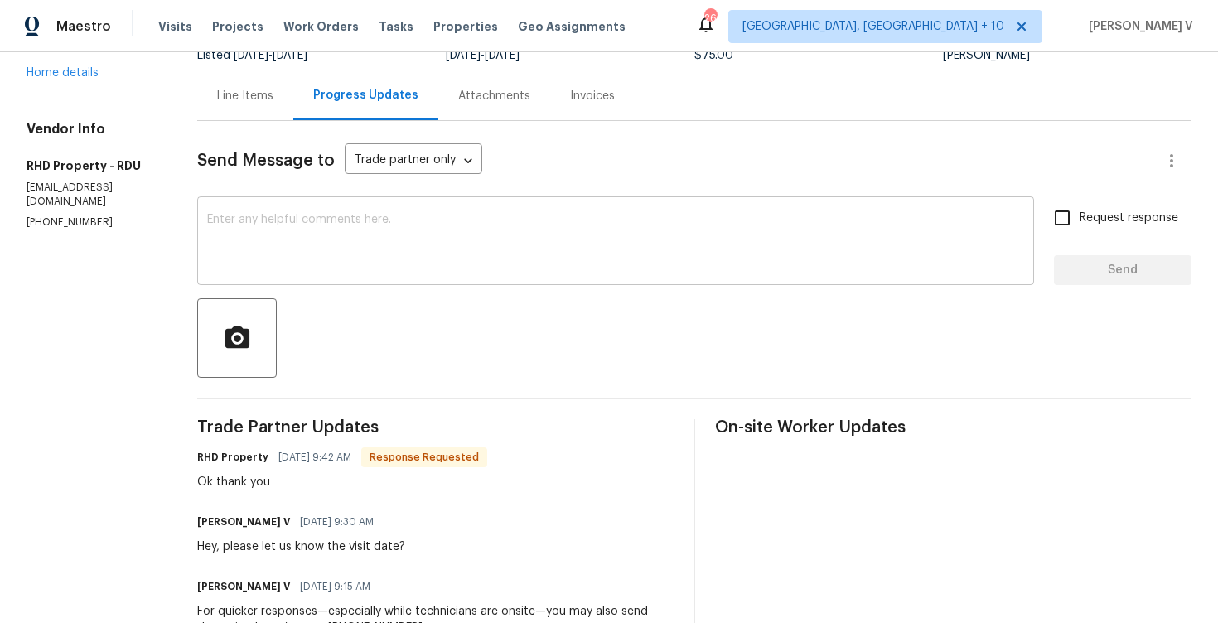
click at [376, 263] on textarea at bounding box center [615, 243] width 817 height 58
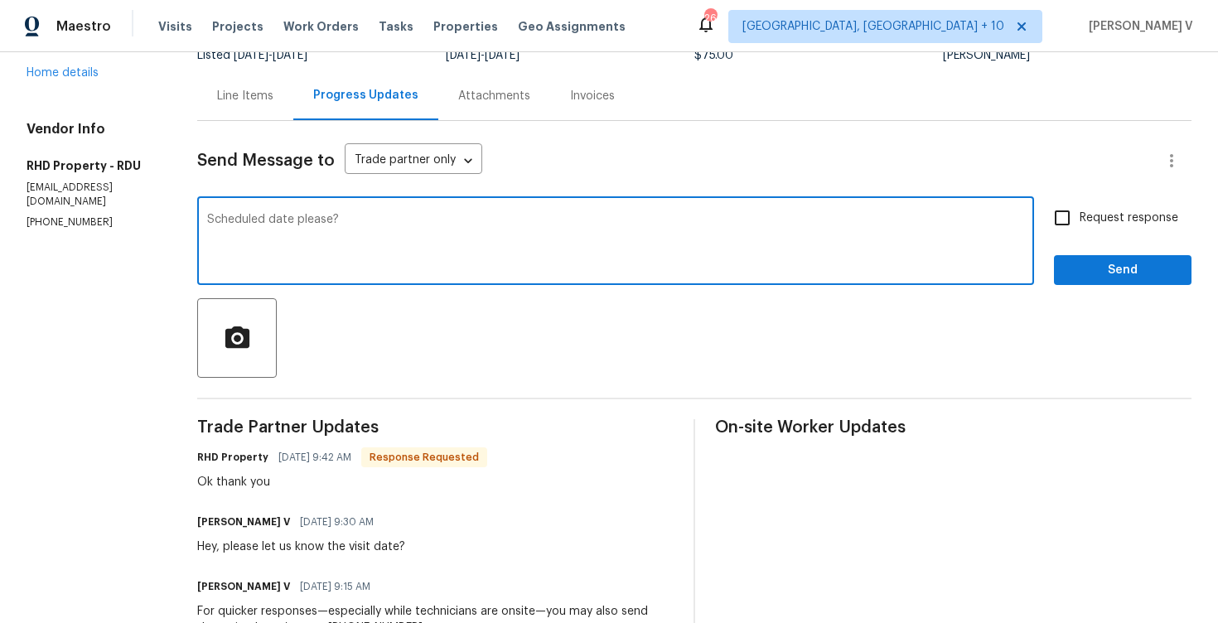
type textarea "Scheduled date please?"
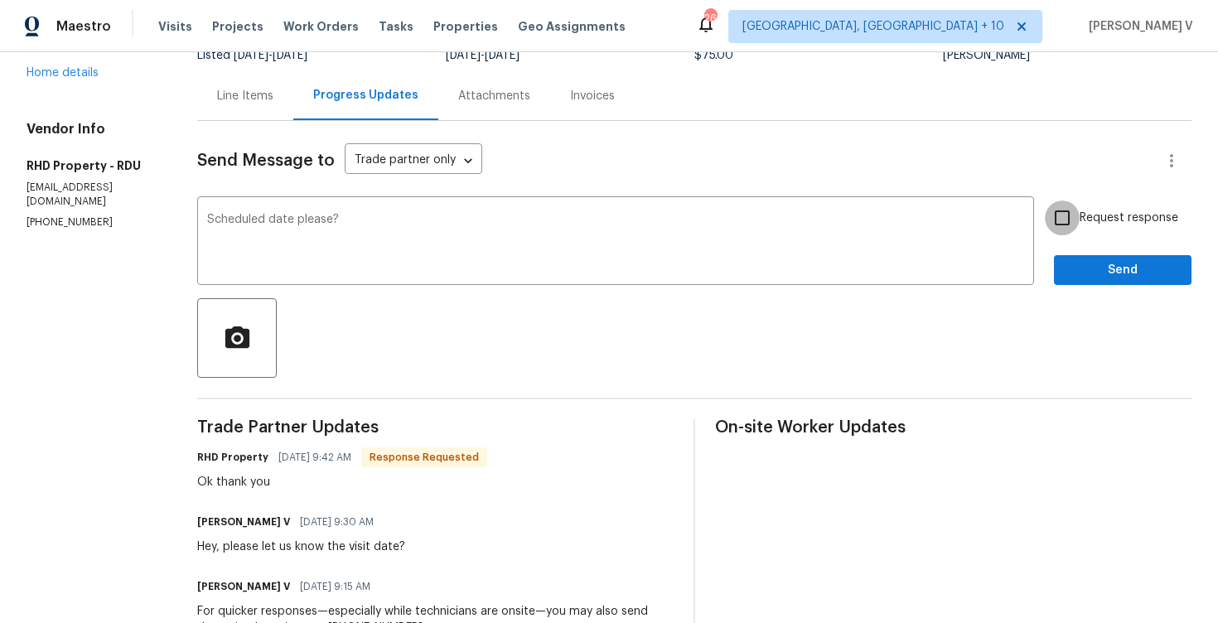
click at [1073, 211] on input "Request response" at bounding box center [1061, 217] width 35 height 35
checkbox input "true"
click at [1106, 265] on span "Send" at bounding box center [1122, 270] width 111 height 21
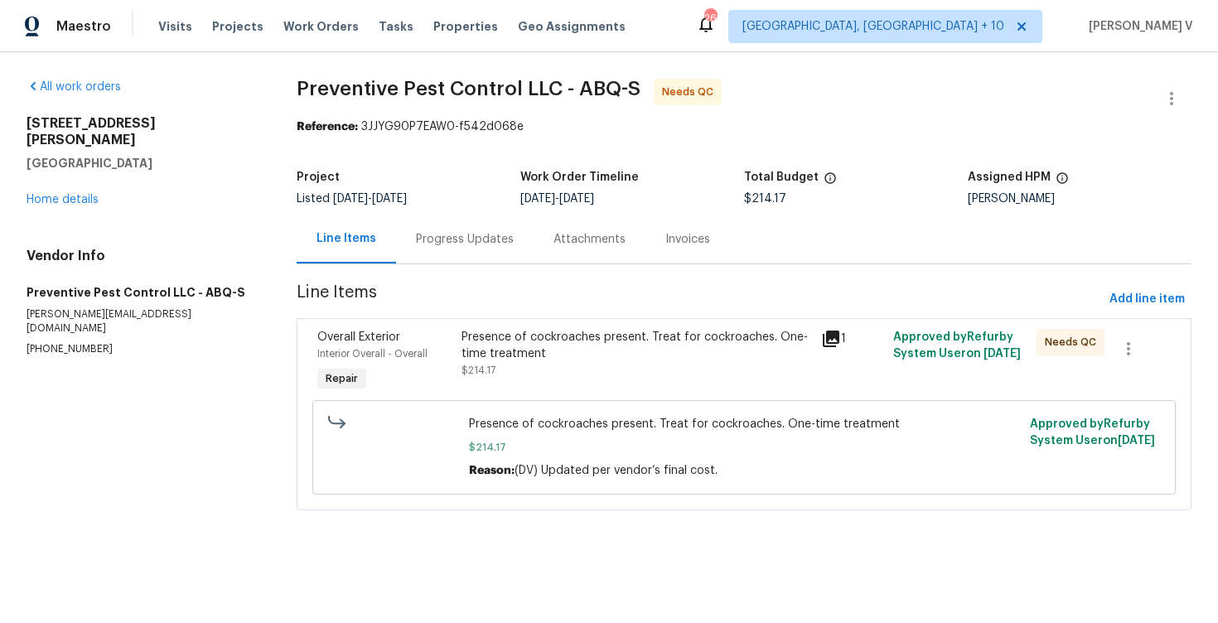
click at [417, 248] on div "Progress Updates" at bounding box center [464, 239] width 137 height 49
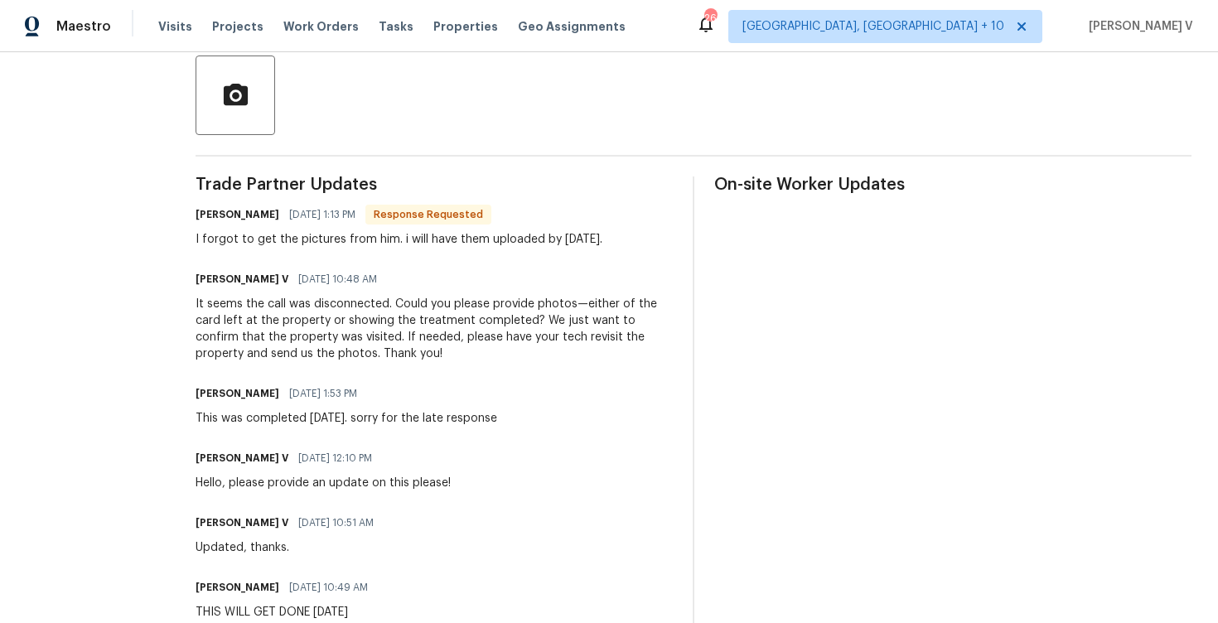
scroll to position [16, 0]
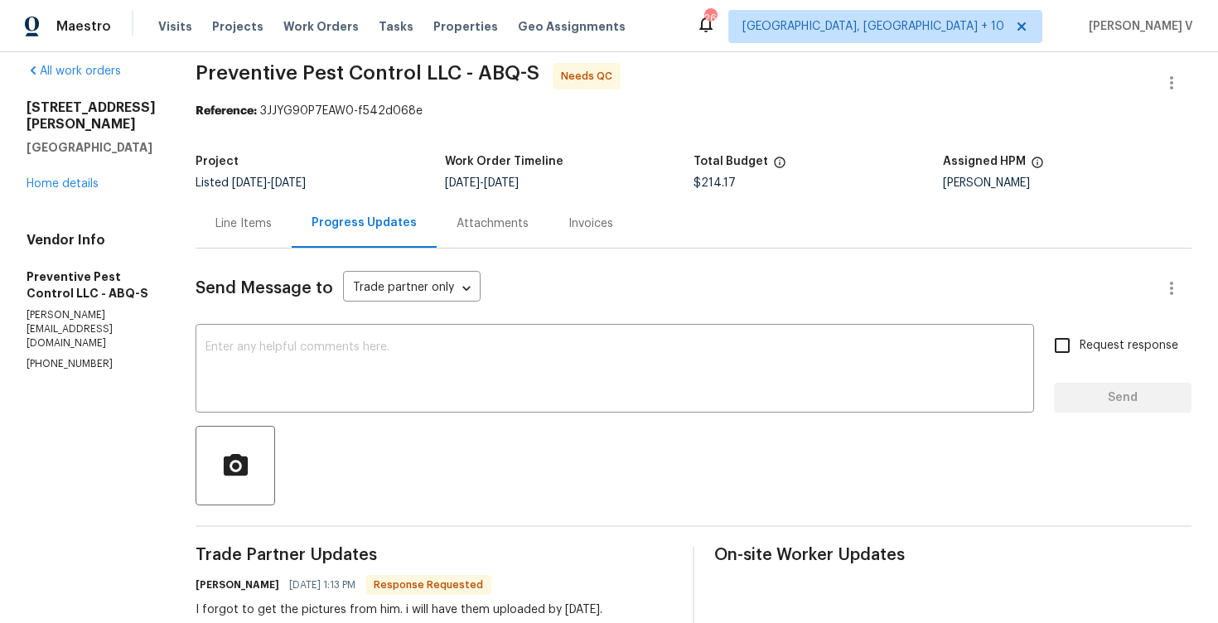
click at [232, 238] on div "Line Items" at bounding box center [243, 223] width 96 height 49
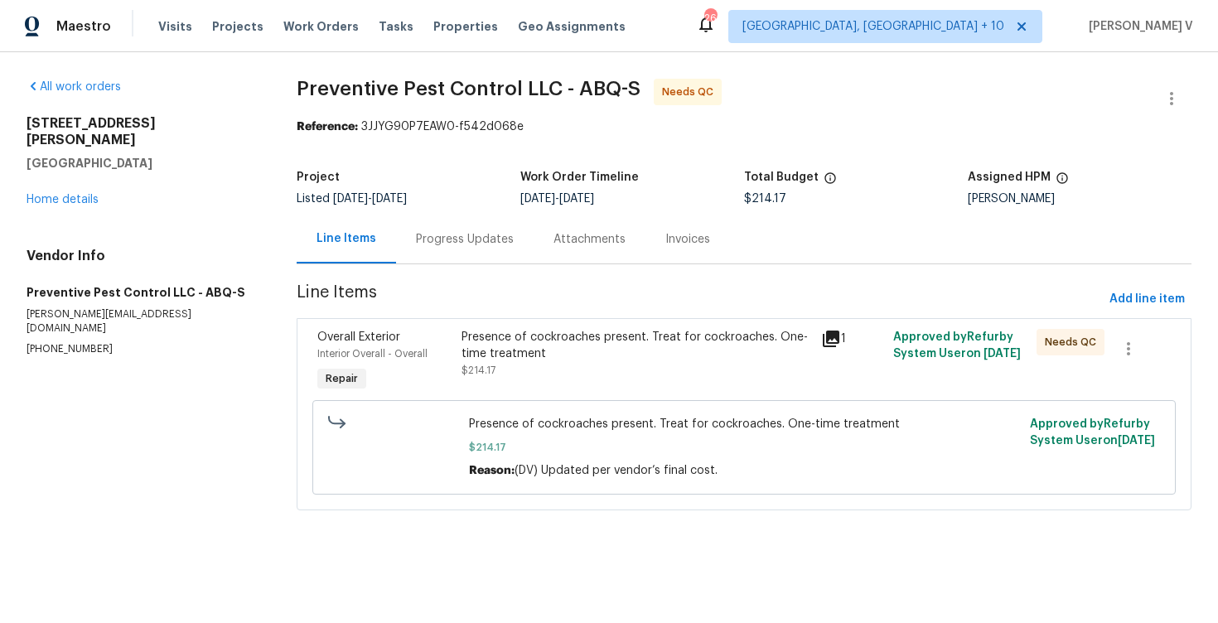
click at [457, 327] on div "Presence of cockroaches present. Treat for cockroaches. One-time treatment $214…" at bounding box center [635, 362] width 359 height 76
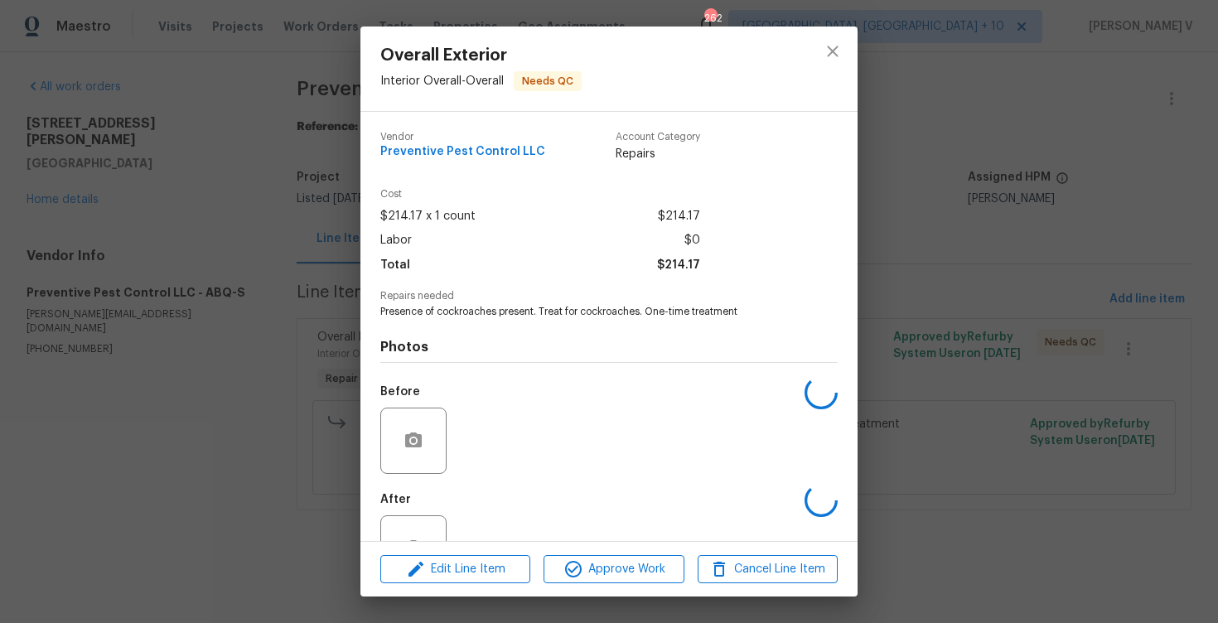
click at [226, 258] on div "Overall Exterior Interior Overall - Overall Needs QC Vendor Preventive Pest Con…" at bounding box center [609, 311] width 1218 height 623
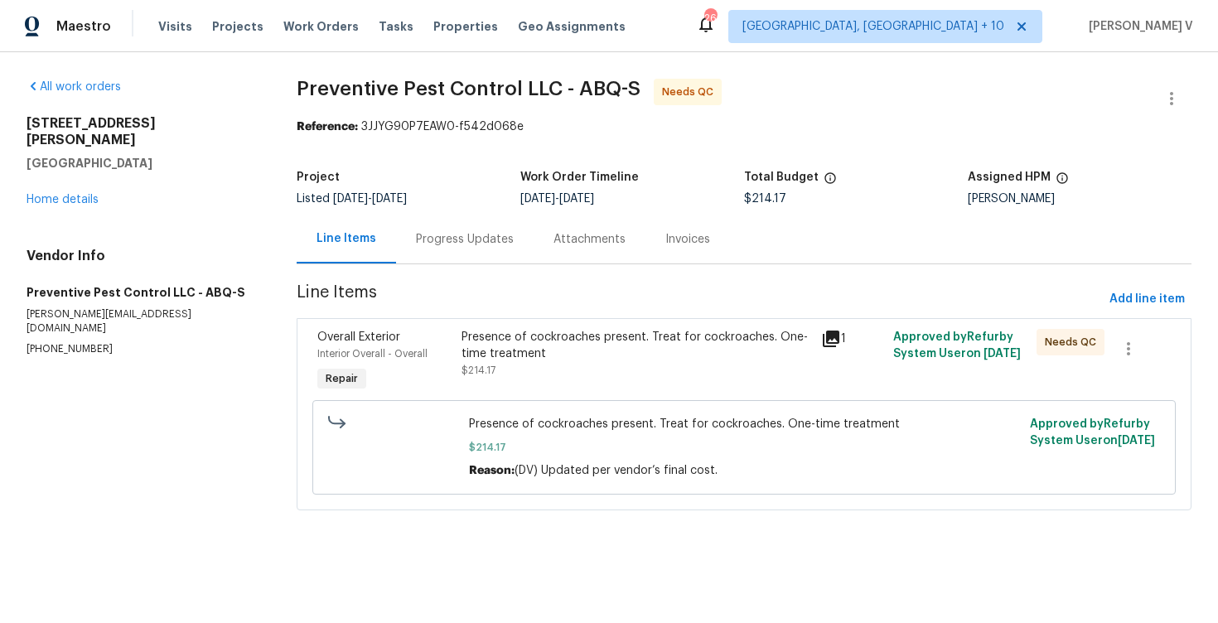
click at [426, 223] on div "Progress Updates" at bounding box center [464, 239] width 137 height 49
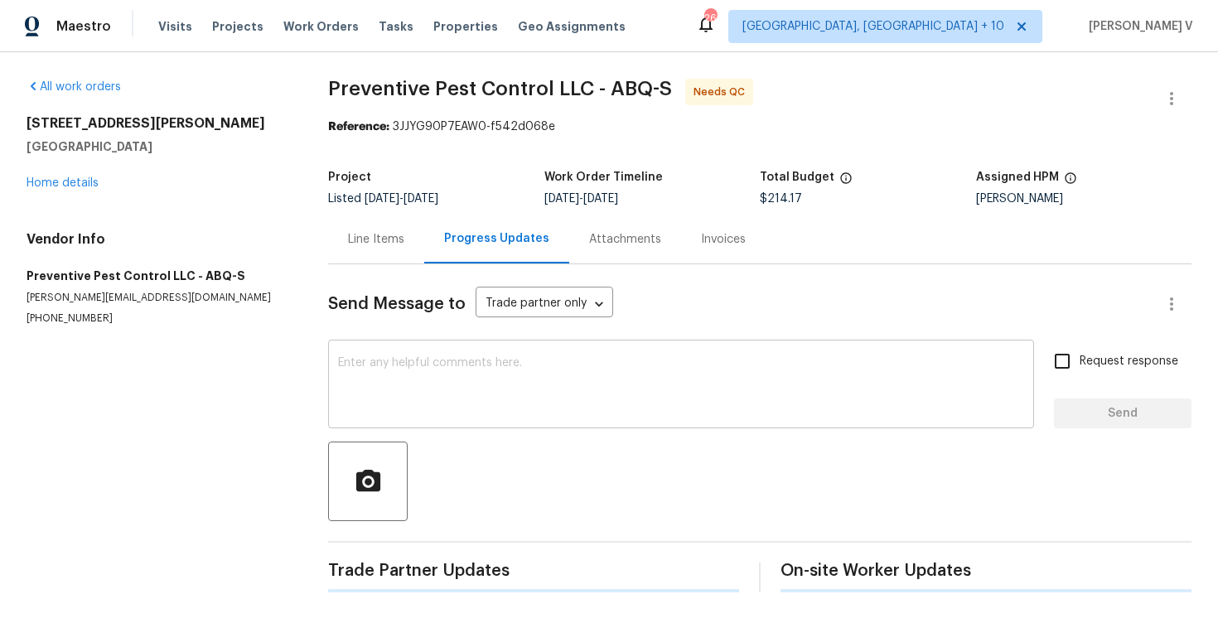
click at [446, 348] on div "x ​" at bounding box center [681, 386] width 706 height 84
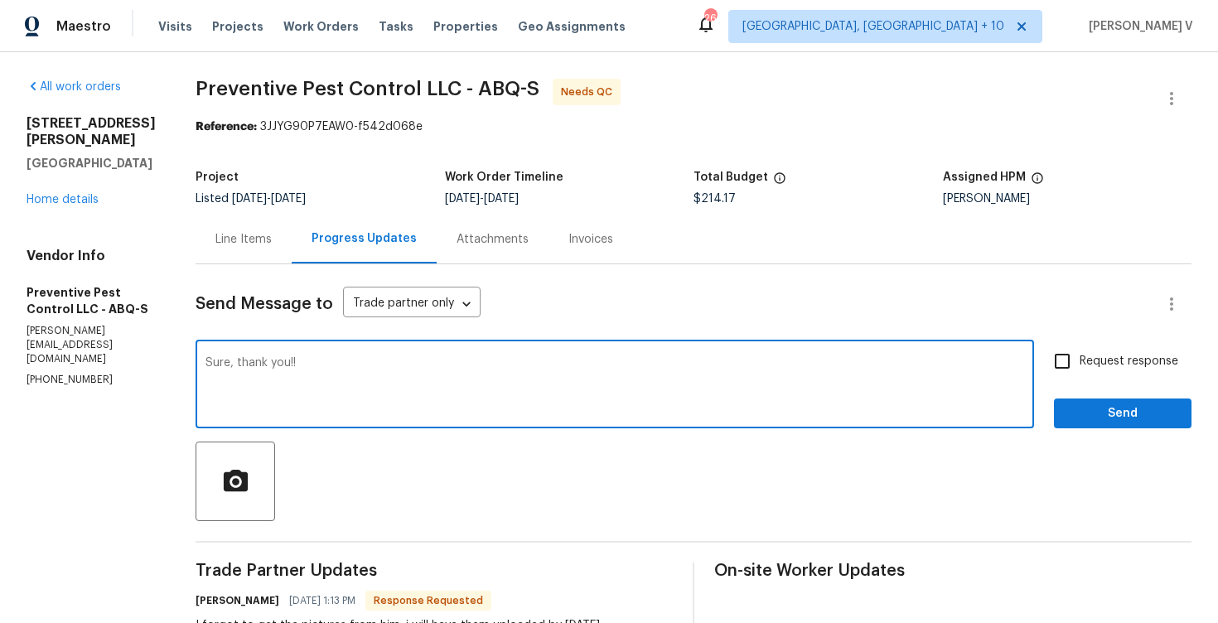
type textarea "Sure, thank you!!"
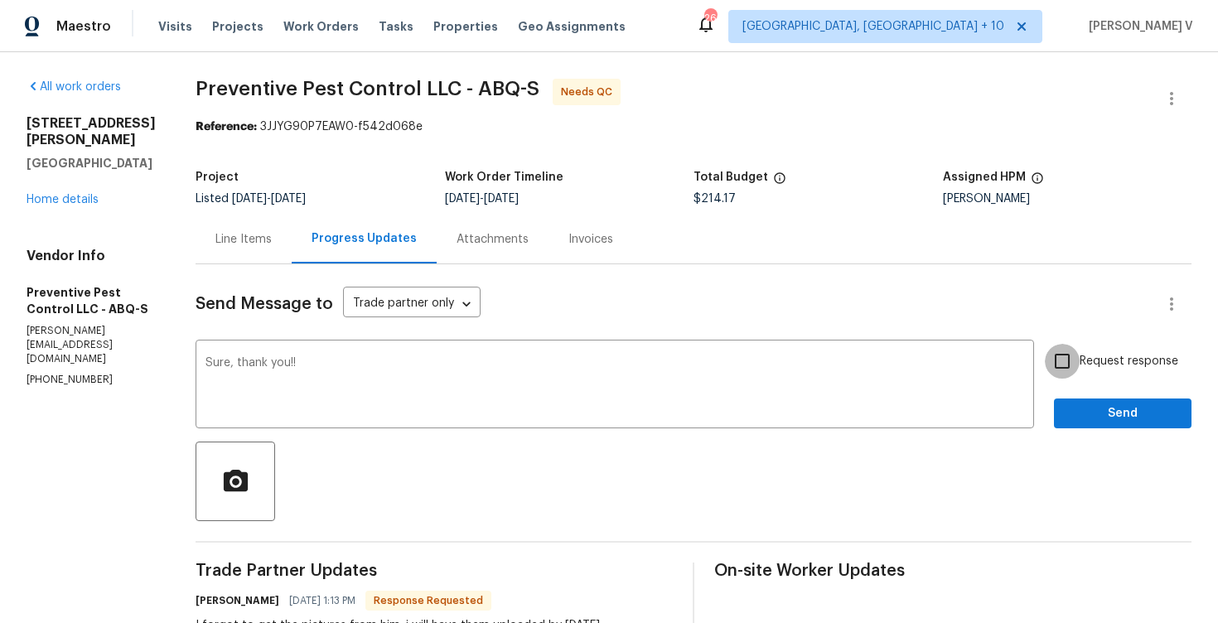
click at [1059, 372] on input "Request response" at bounding box center [1061, 361] width 35 height 35
checkbox input "true"
click at [1087, 391] on div "Request response Send" at bounding box center [1122, 386] width 137 height 84
click at [1087, 392] on div "Request response Send" at bounding box center [1122, 386] width 137 height 84
click at [1139, 417] on span "Send" at bounding box center [1122, 413] width 111 height 21
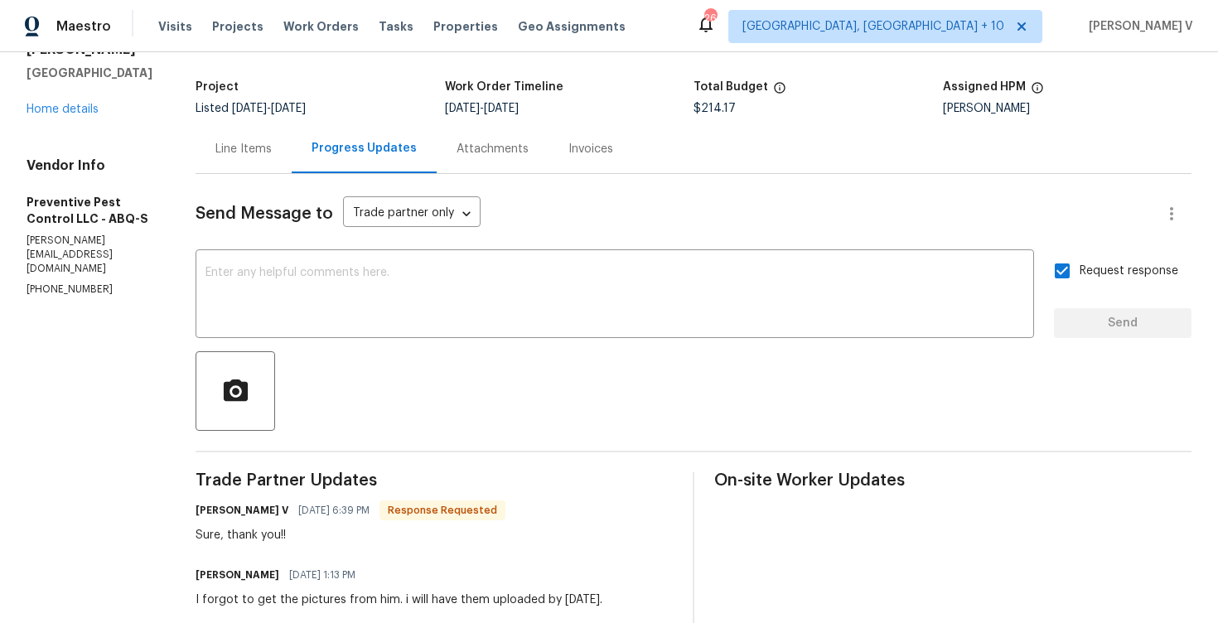
scroll to position [114, 0]
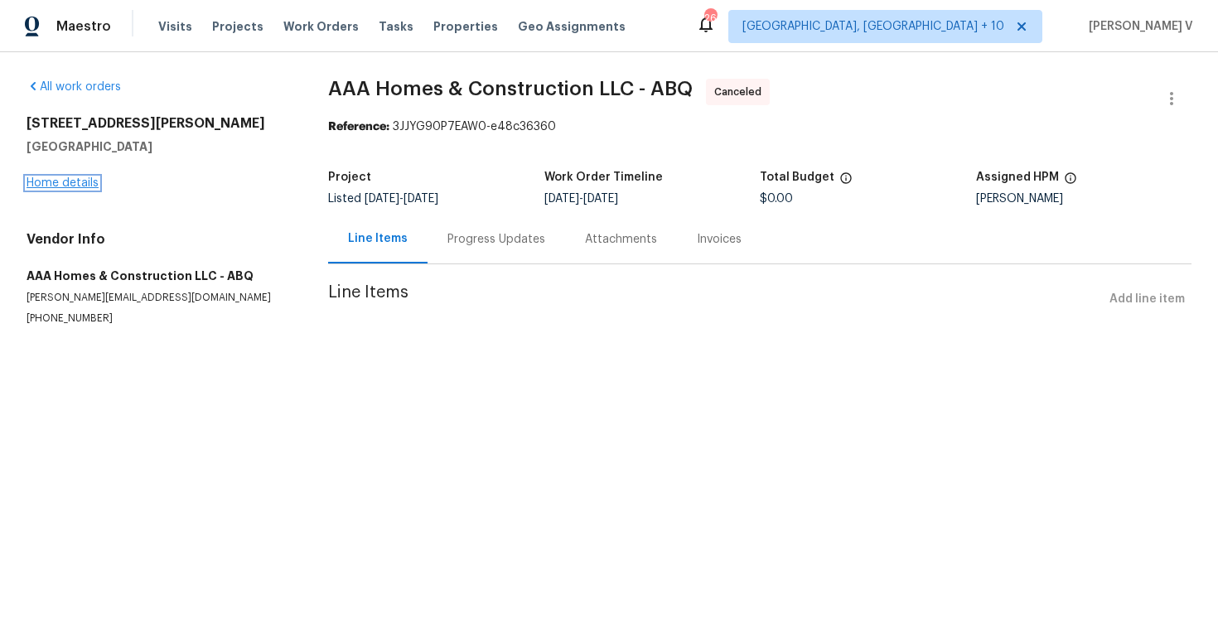
click at [77, 188] on link "Home details" at bounding box center [63, 183] width 72 height 12
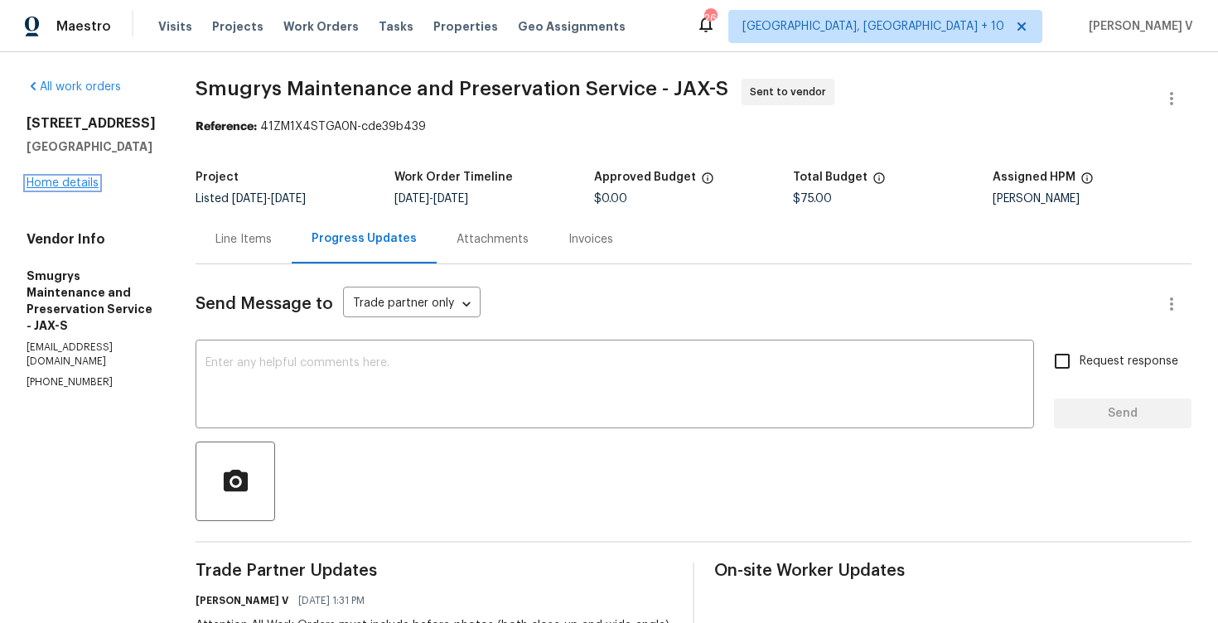
click at [93, 189] on link "Home details" at bounding box center [63, 183] width 72 height 12
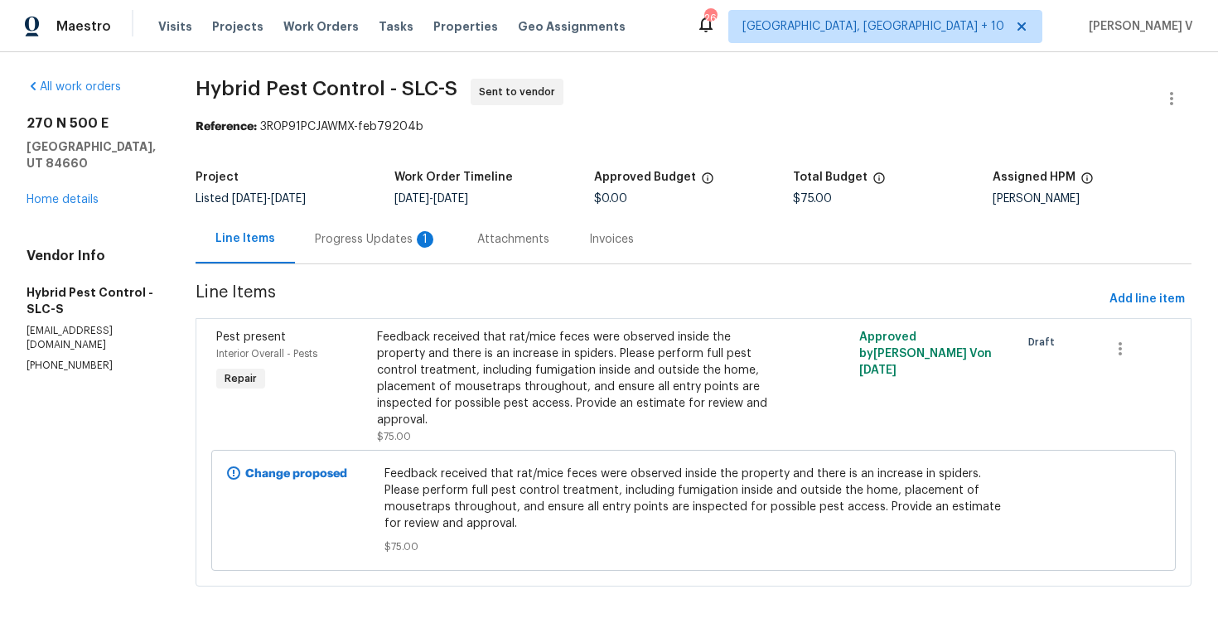
click at [479, 243] on div "Attachments" at bounding box center [513, 239] width 112 height 49
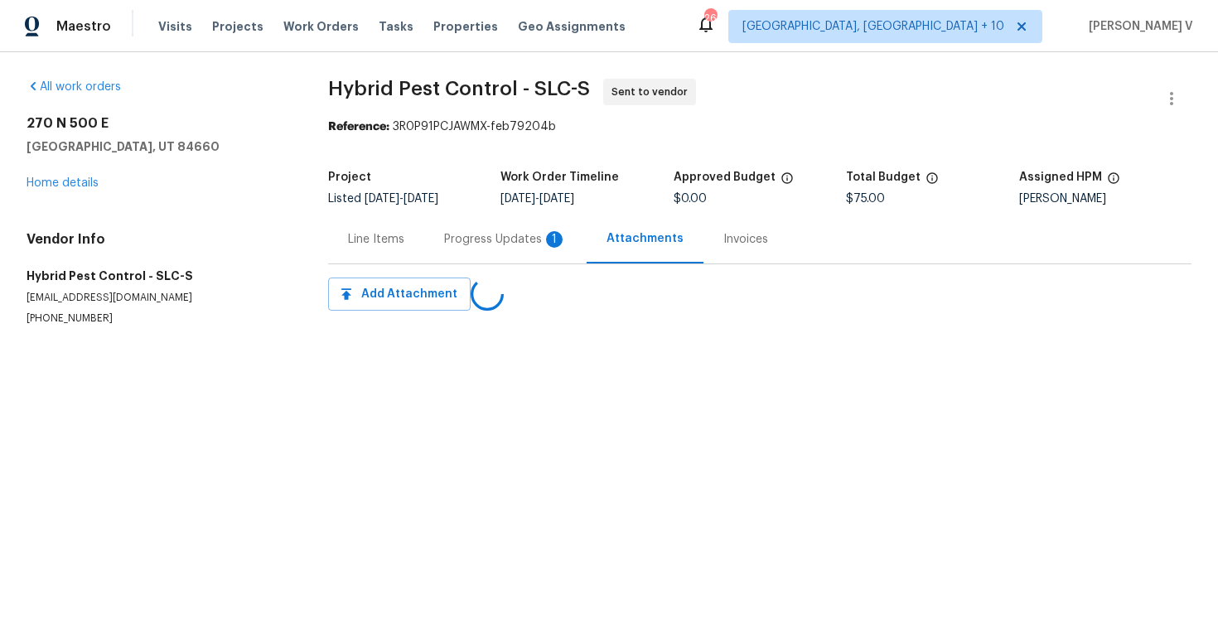
click at [479, 243] on div "Progress Updates 1" at bounding box center [505, 239] width 123 height 17
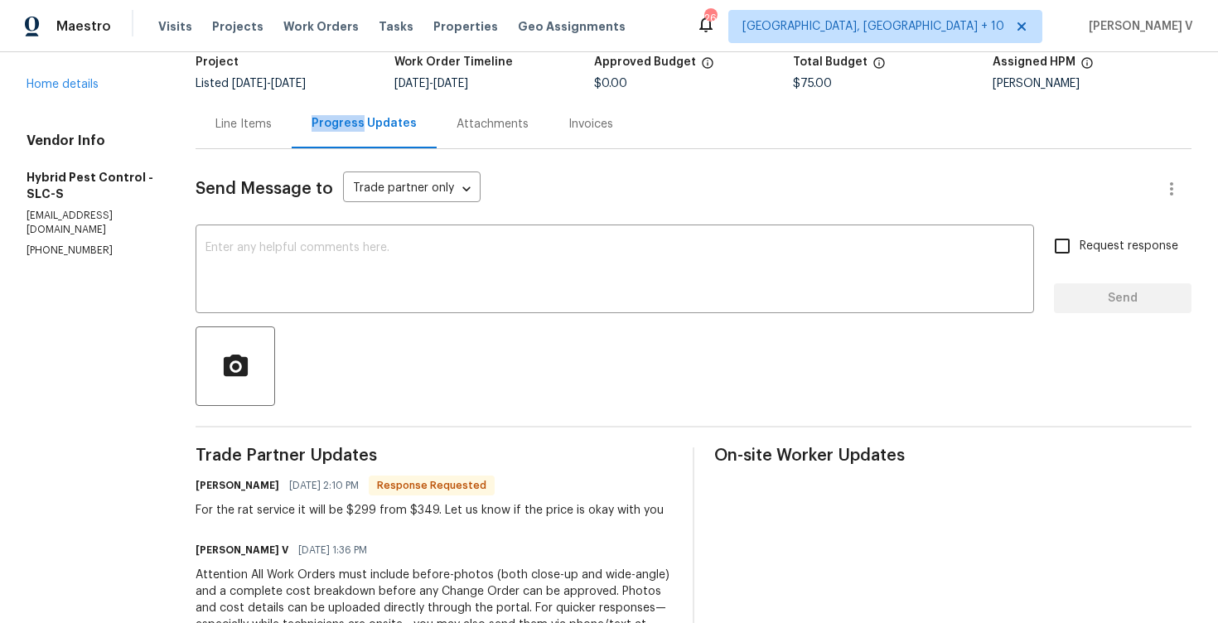
scroll to position [302, 0]
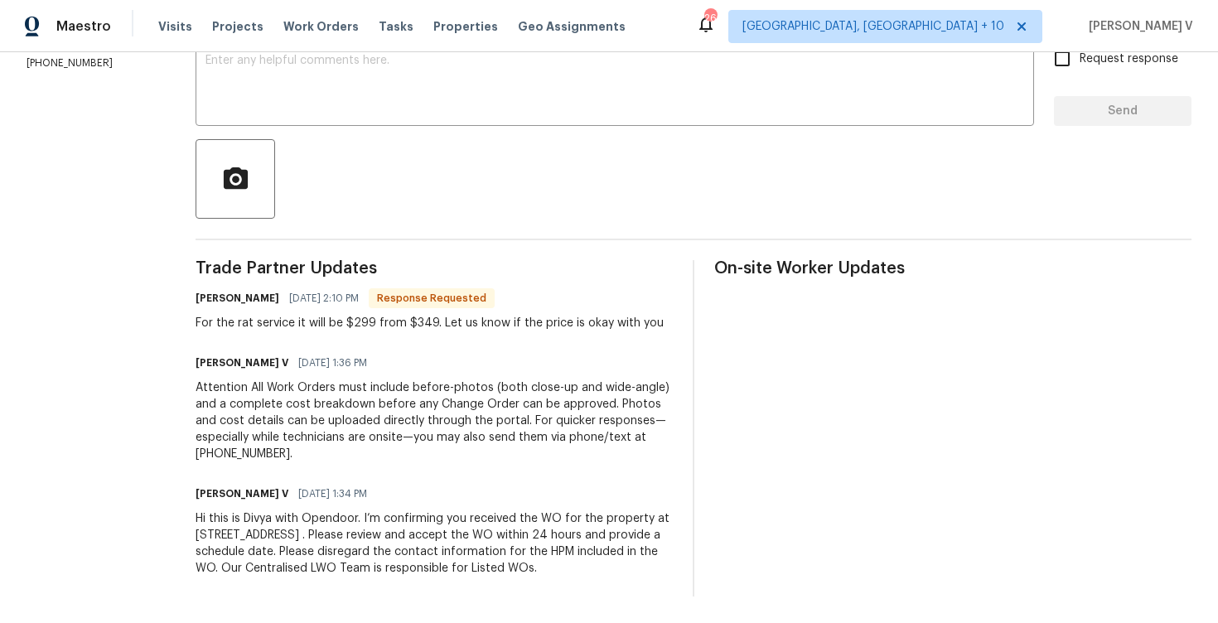
click at [244, 327] on div "For the rat service it will be $299 from $349. Let us know if the price is okay…" at bounding box center [429, 323] width 468 height 17
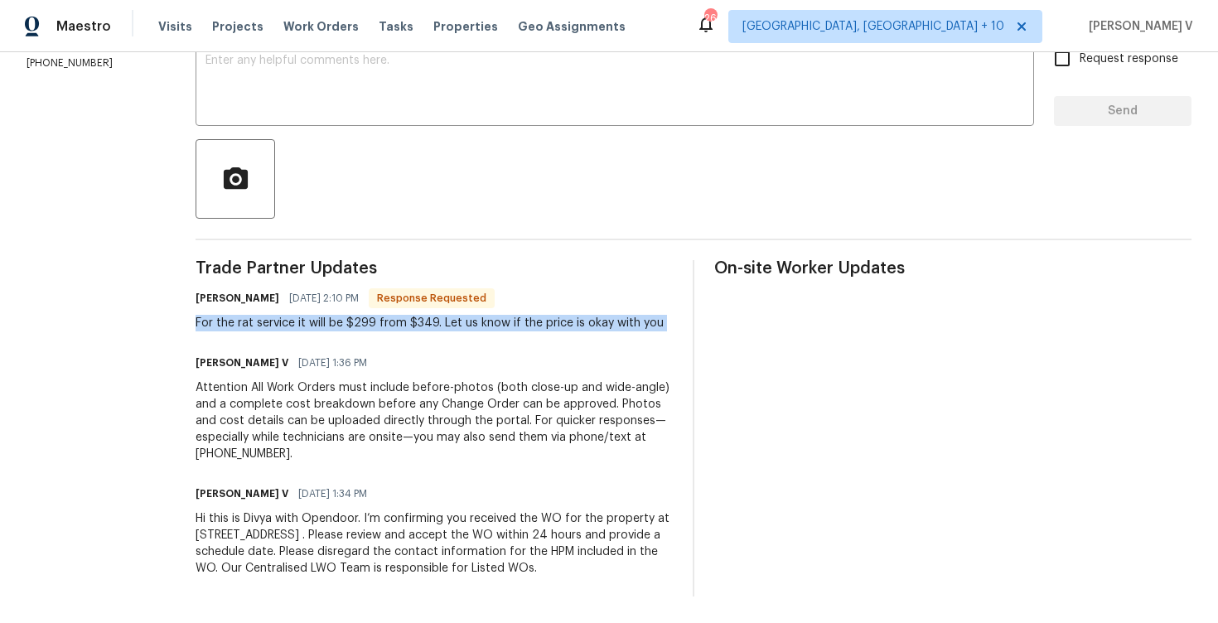
copy div "For the rat service it will be $299 from $349. Let us know if the price is okay…"
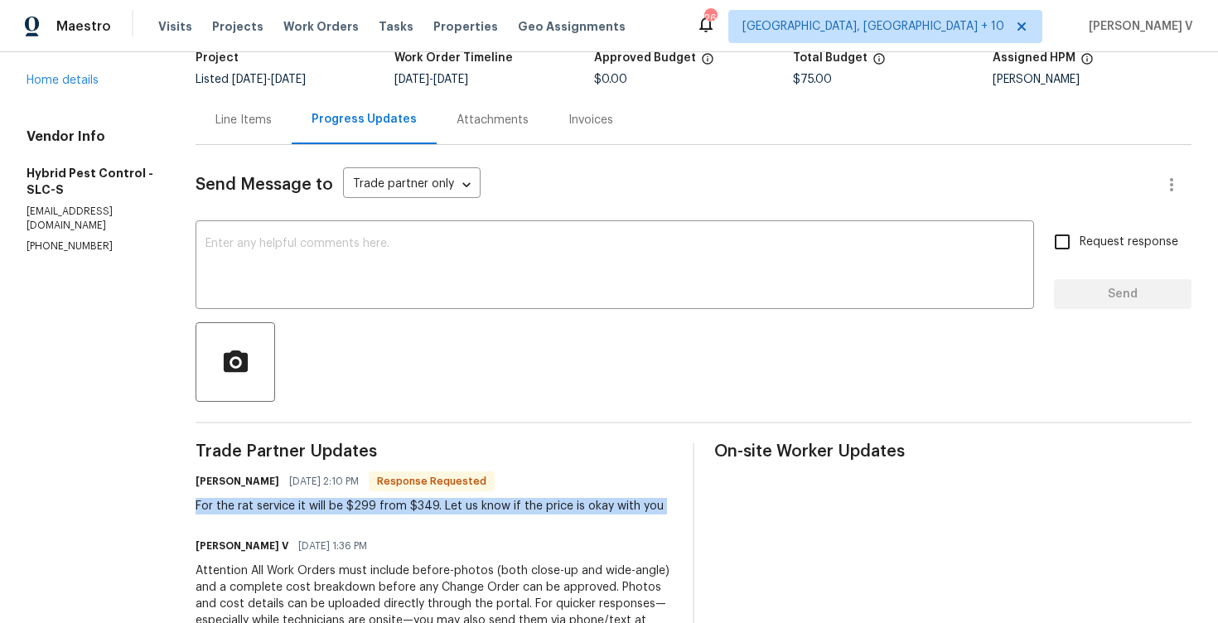
scroll to position [0, 0]
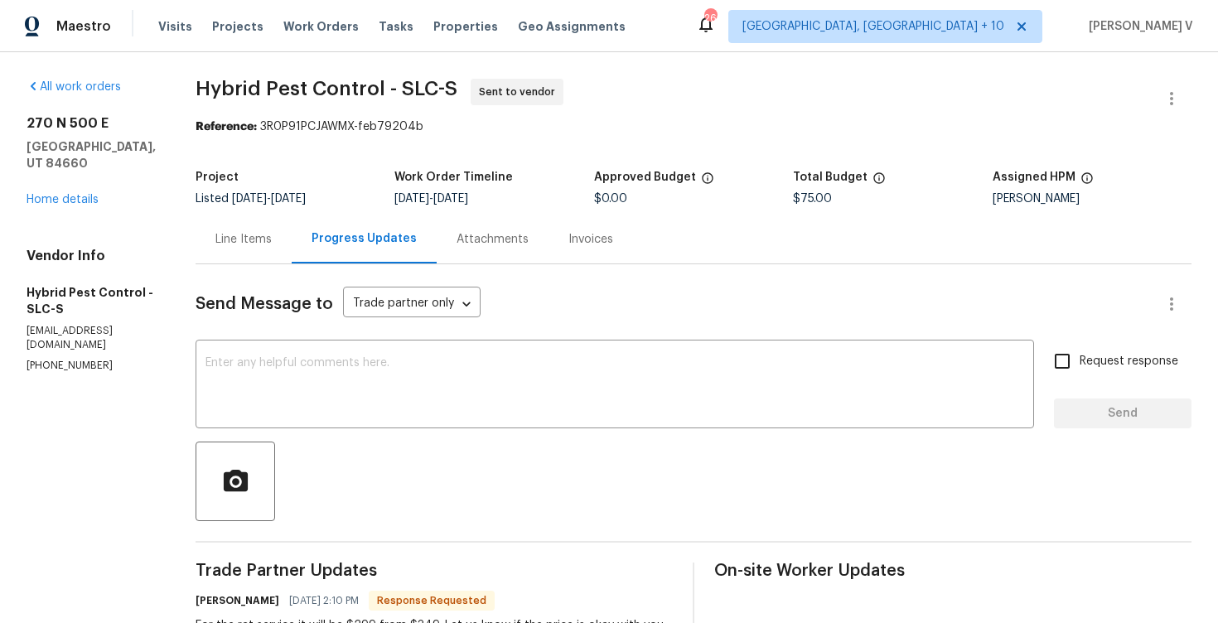
click at [272, 246] on div "Line Items" at bounding box center [243, 239] width 56 height 17
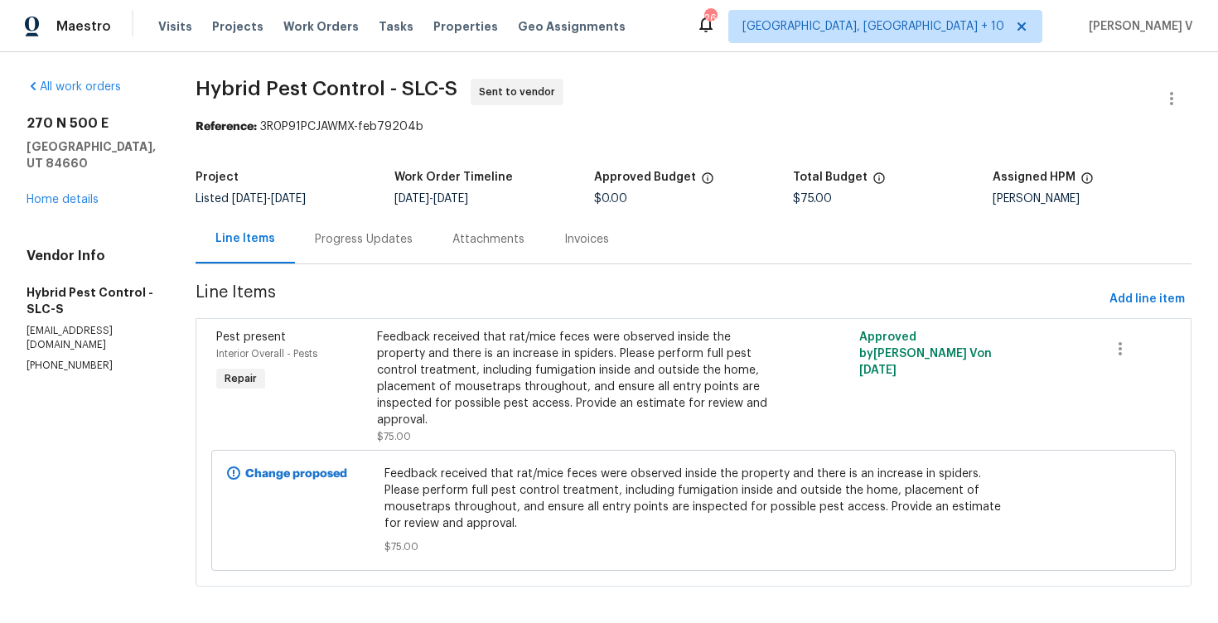
click at [520, 364] on div "Feedback received that rat/mice feces were observed inside the property and the…" at bounding box center [573, 378] width 392 height 99
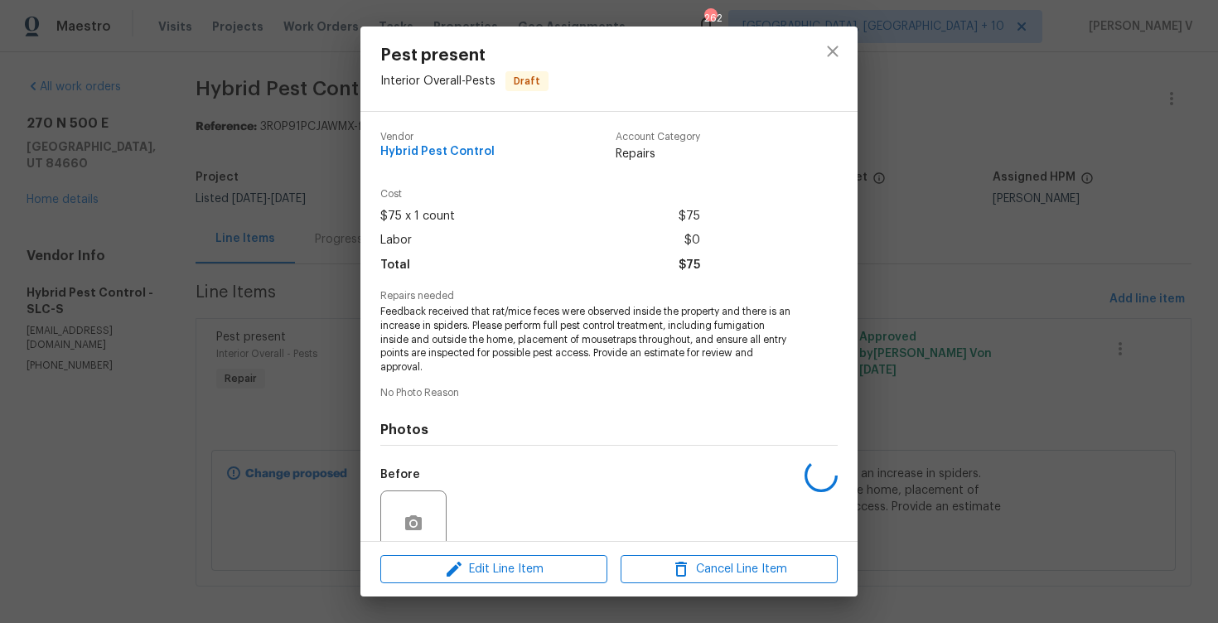
click at [509, 353] on span "Feedback received that rat/mice feces were observed inside the property and the…" at bounding box center [586, 340] width 412 height 70
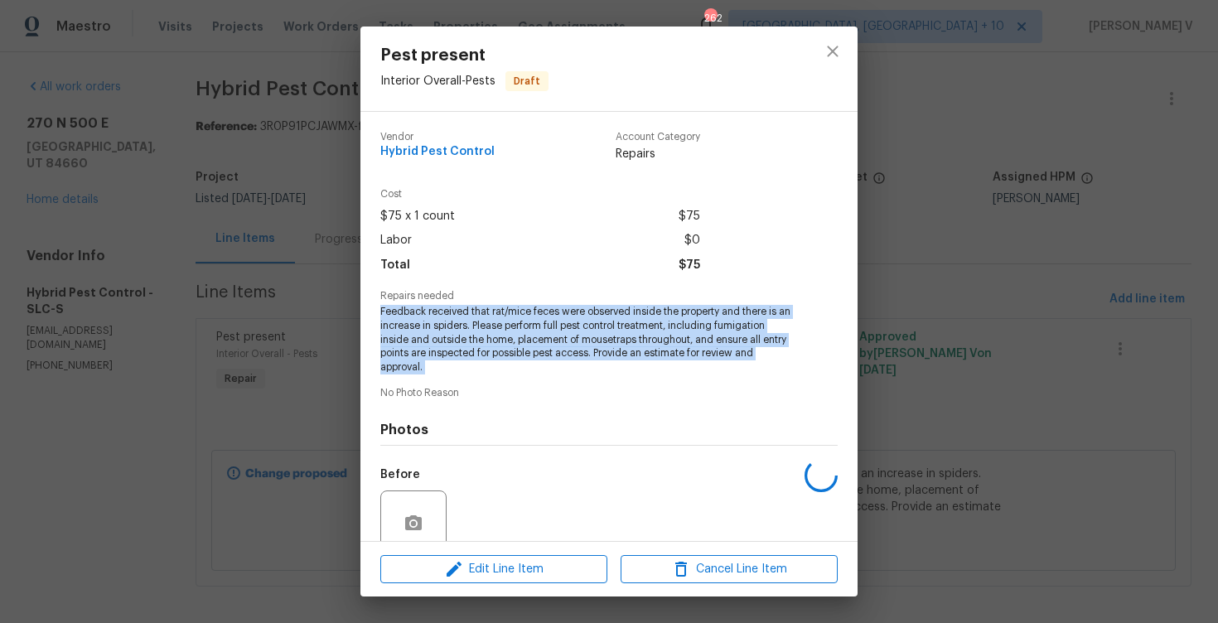
copy span "Feedback received that rat/mice feces were observed inside the property and the…"
click at [108, 166] on div "Pest present Interior Overall - Pests Draft Vendor Hybrid Pest Control Account …" at bounding box center [609, 311] width 1218 height 623
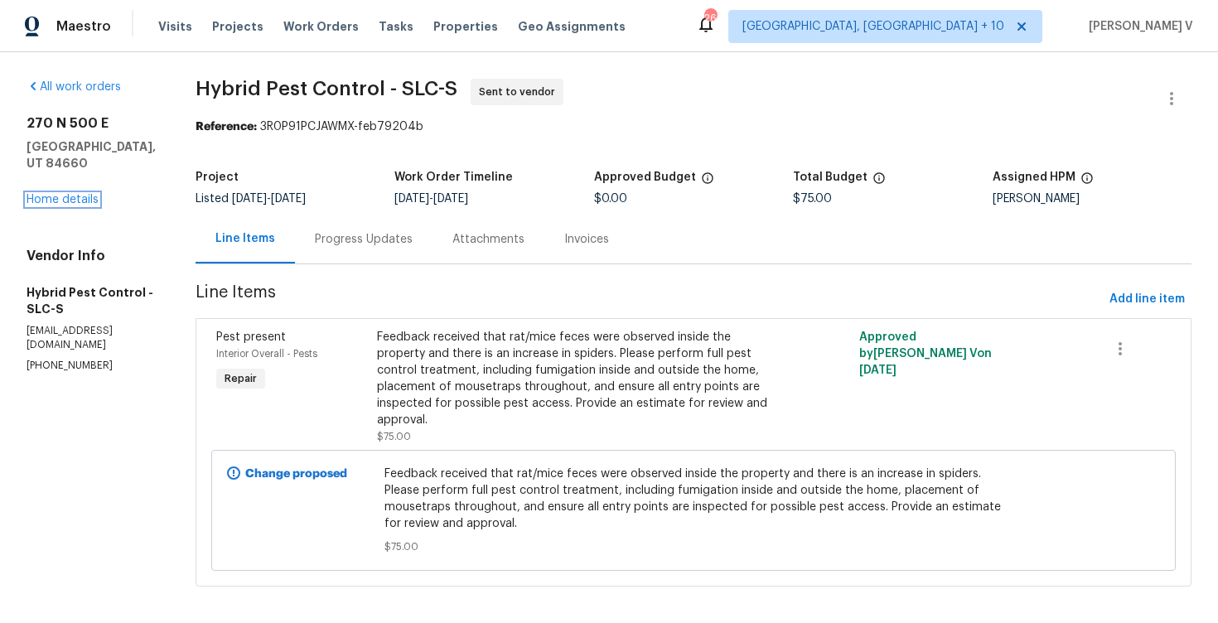
click at [76, 194] on link "Home details" at bounding box center [63, 200] width 72 height 12
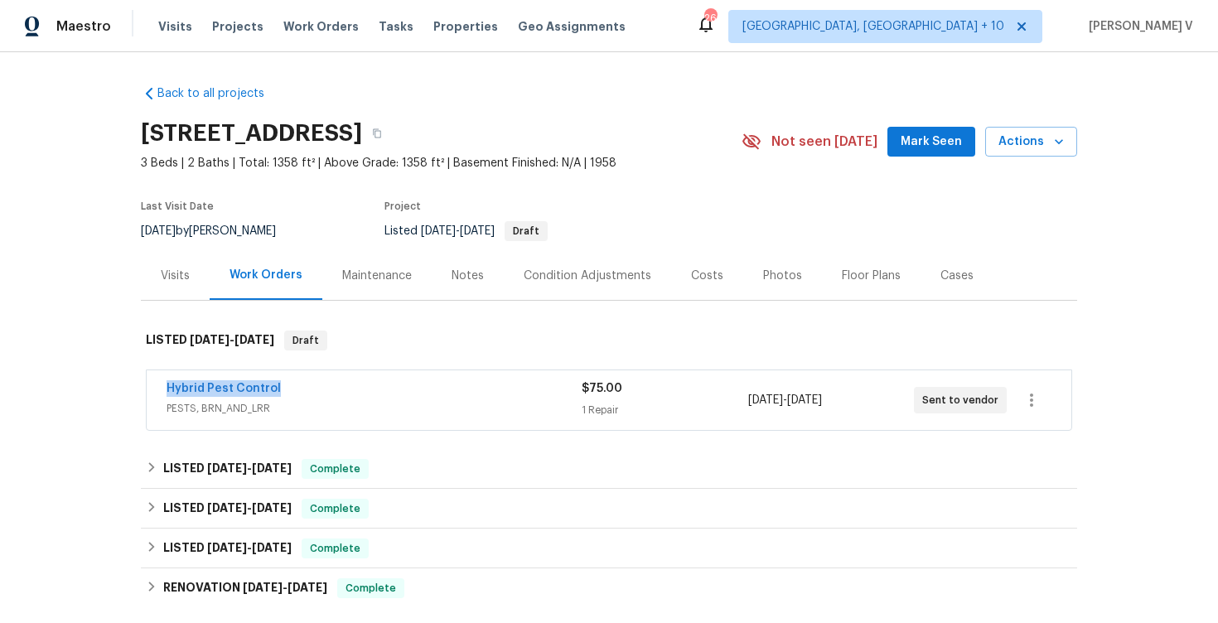
drag, startPoint x: 157, startPoint y: 389, endPoint x: 397, endPoint y: 388, distance: 240.2
click at [397, 389] on div "Hybrid Pest Control PESTS, BRN_AND_LRR $75.00 1 Repair 9/4/2025 - 9/8/2025 Sent…" at bounding box center [609, 400] width 924 height 60
copy link "Hybrid Pest Control"
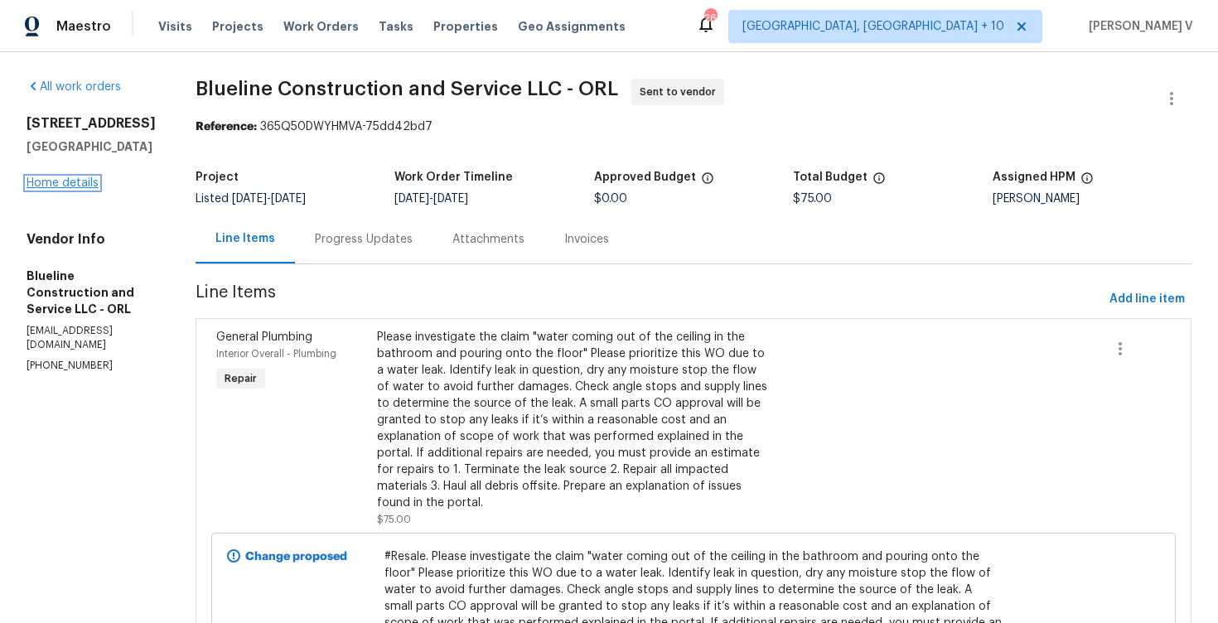
click at [85, 183] on link "Home details" at bounding box center [63, 183] width 72 height 12
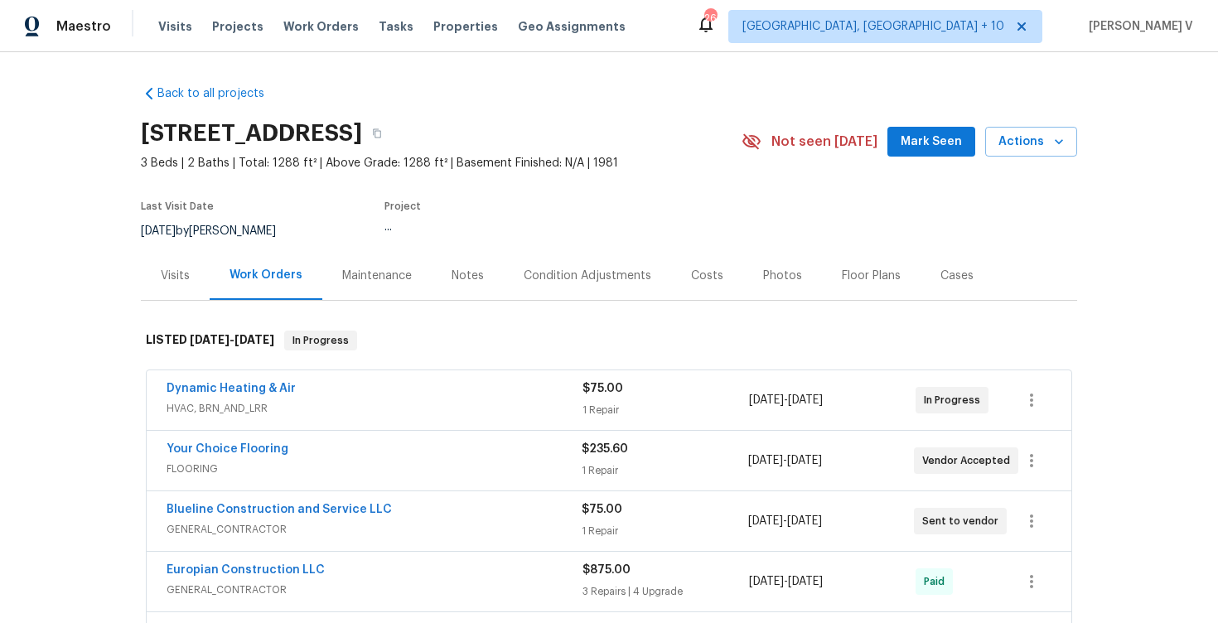
scroll to position [149, 0]
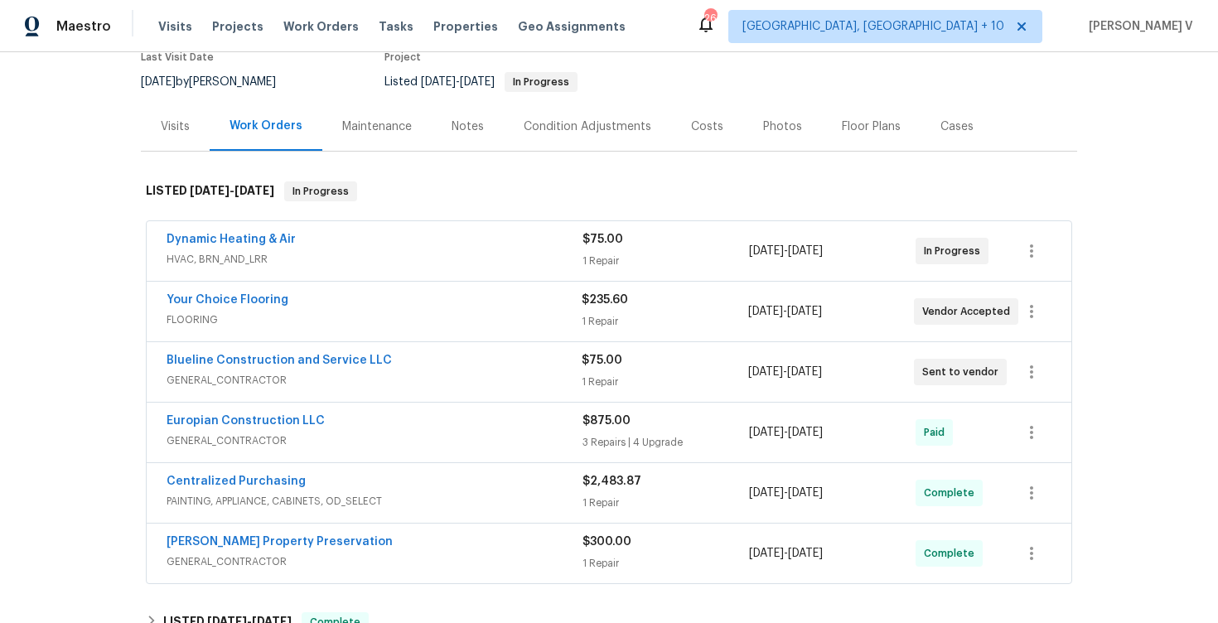
click at [475, 375] on span "GENERAL_CONTRACTOR" at bounding box center [373, 380] width 415 height 17
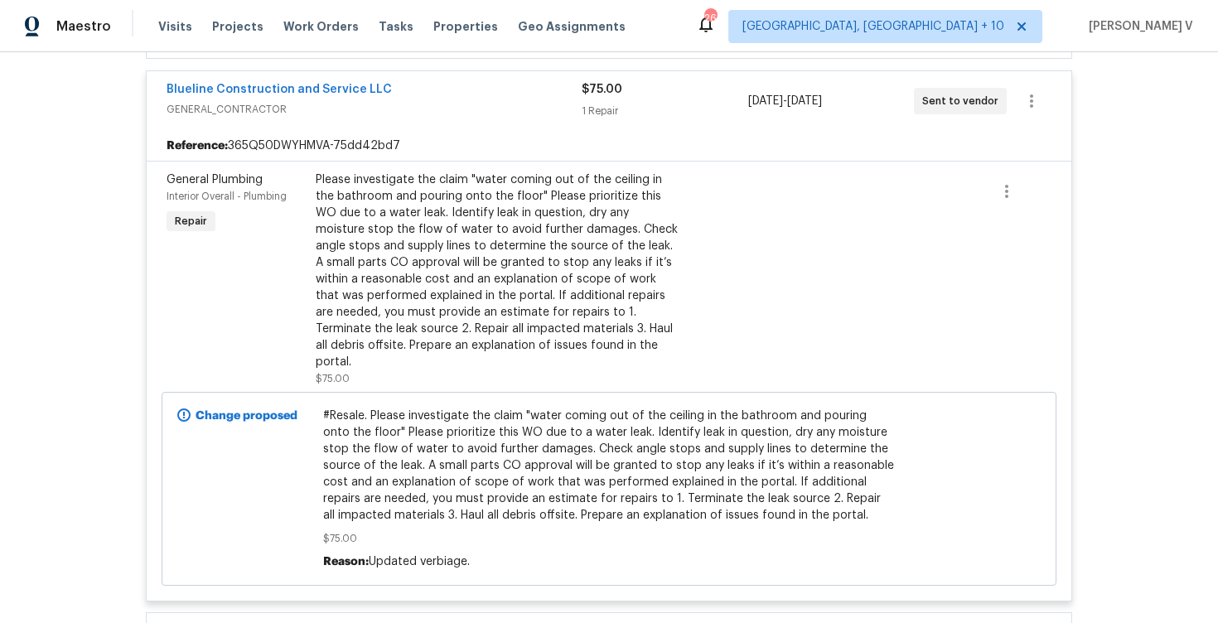
scroll to position [0, 0]
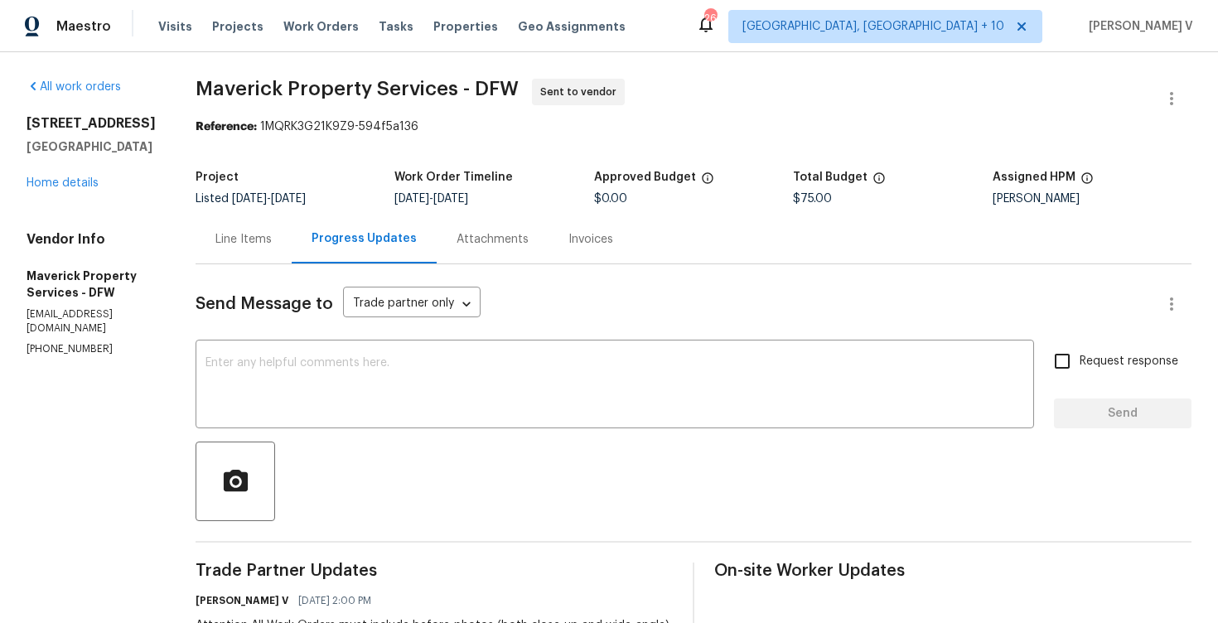
scroll to position [254, 0]
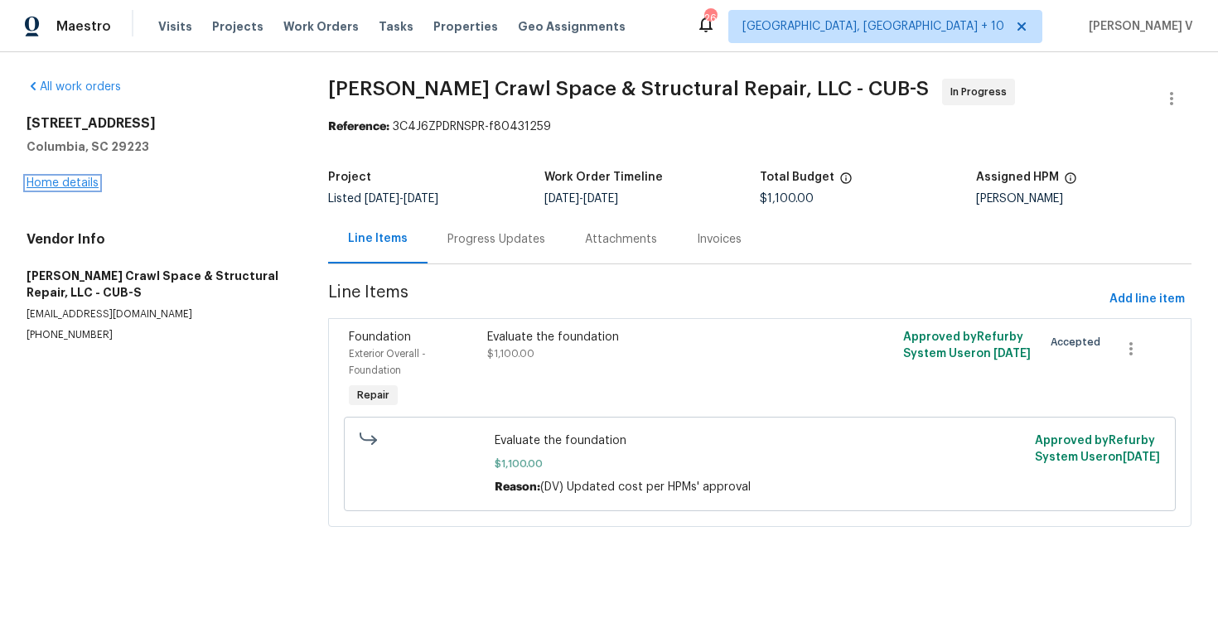
click at [88, 179] on link "Home details" at bounding box center [63, 183] width 72 height 12
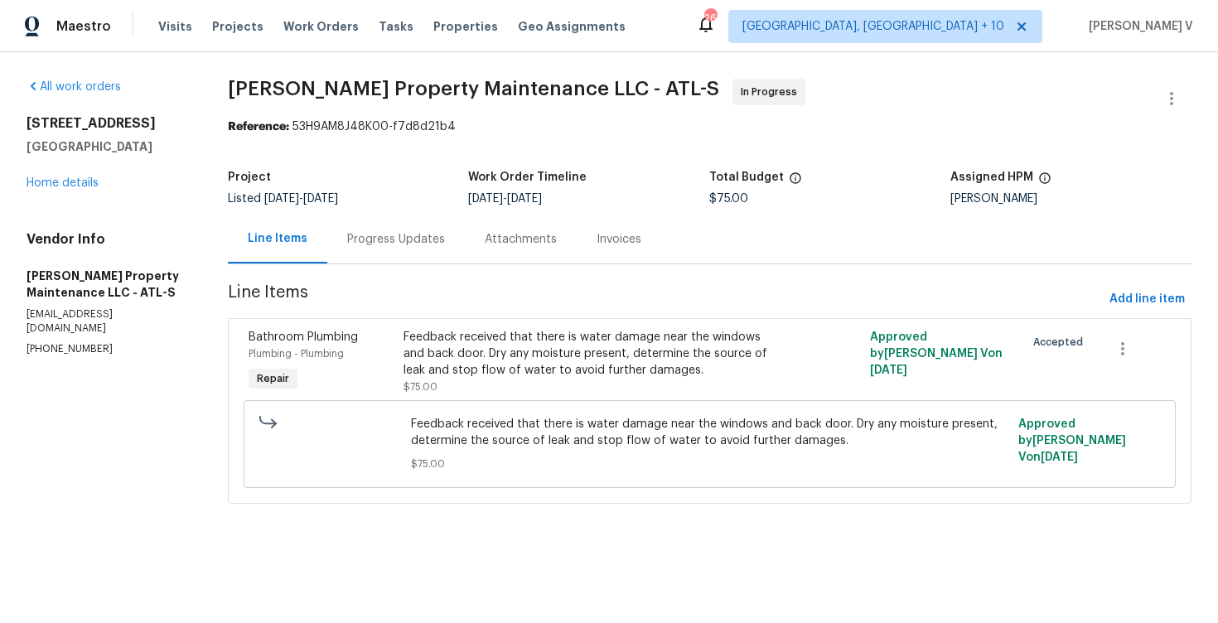
click at [451, 244] on div "Progress Updates" at bounding box center [395, 239] width 137 height 49
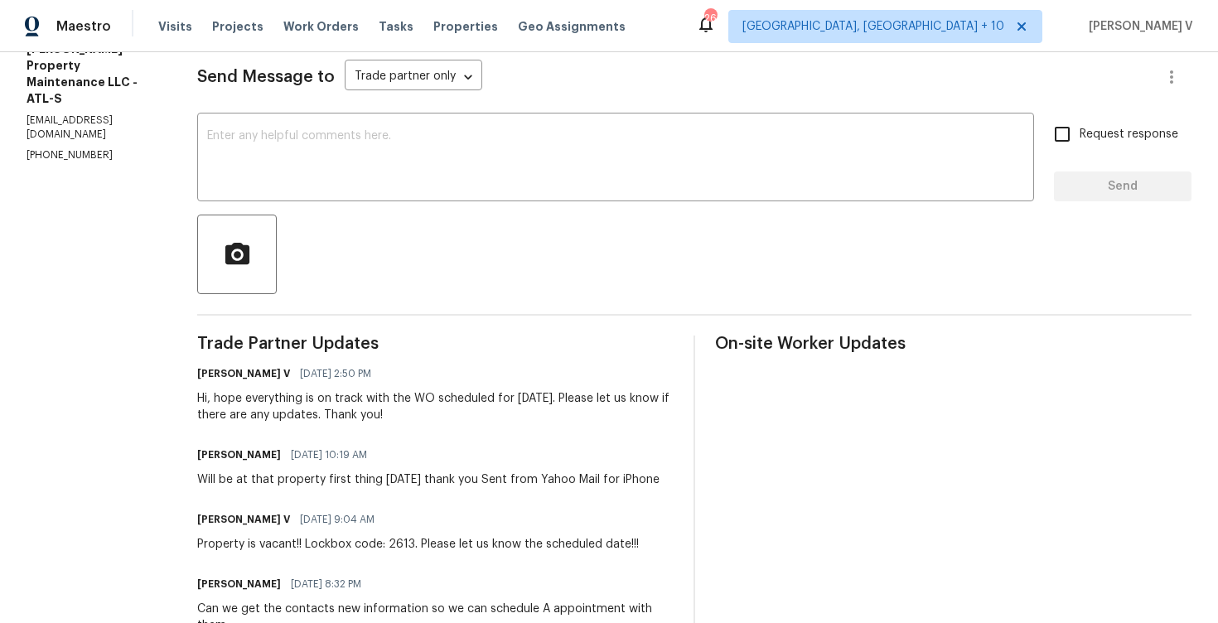
scroll to position [46, 0]
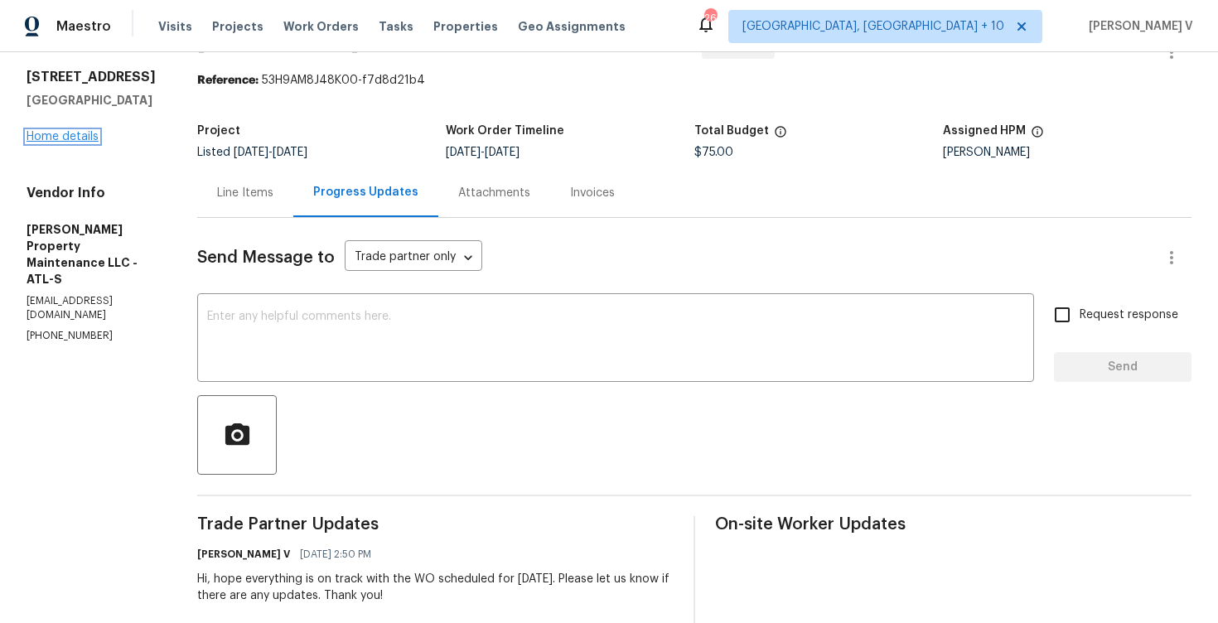
click at [81, 140] on link "Home details" at bounding box center [63, 137] width 72 height 12
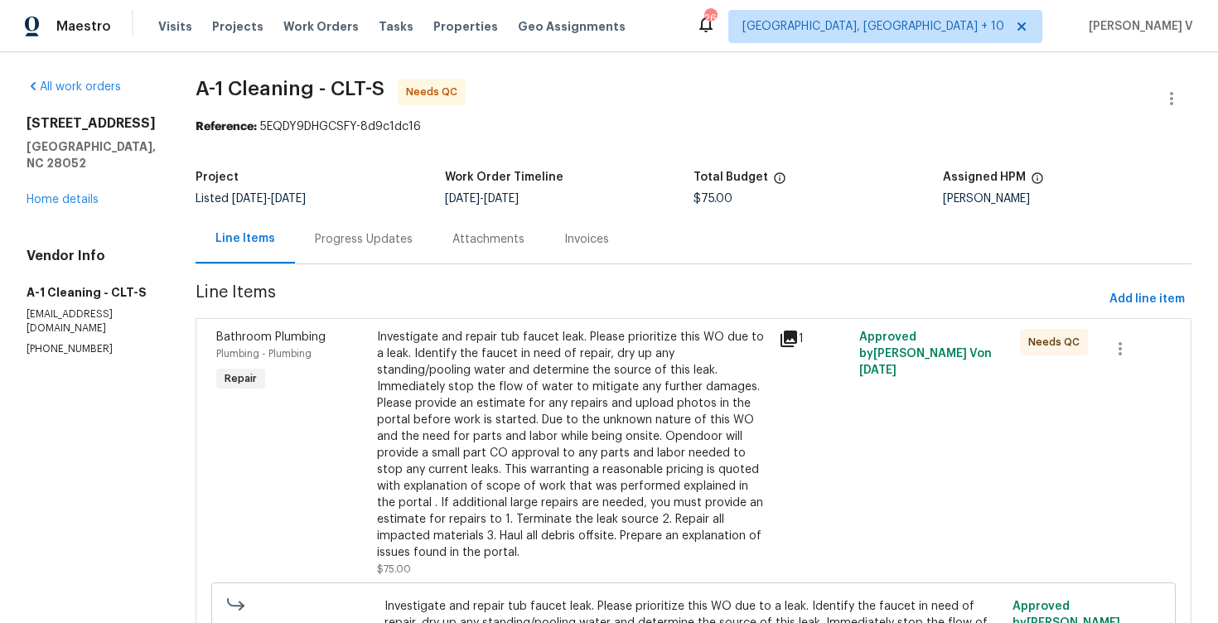
click at [398, 230] on div "Progress Updates" at bounding box center [363, 239] width 137 height 49
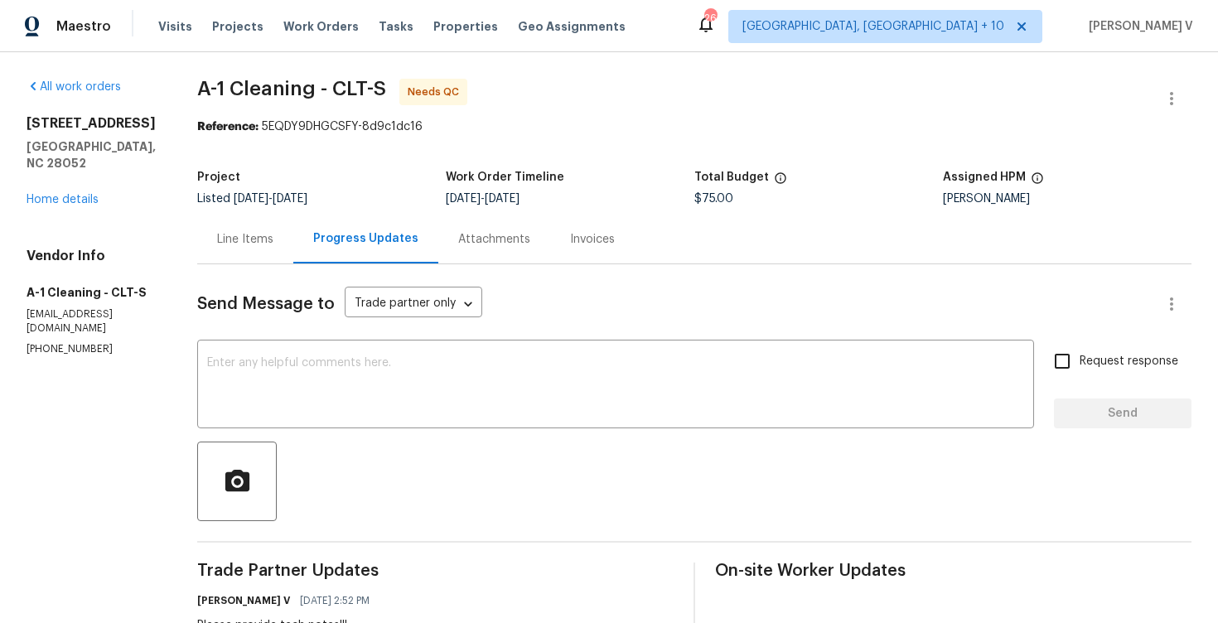
click at [68, 344] on section "All work orders 4609 Cottonwood Ln Gastonia, NC 28052 Home details Vendor Info …" at bounding box center [92, 488] width 131 height 818
click at [63, 199] on link "Home details" at bounding box center [63, 200] width 72 height 12
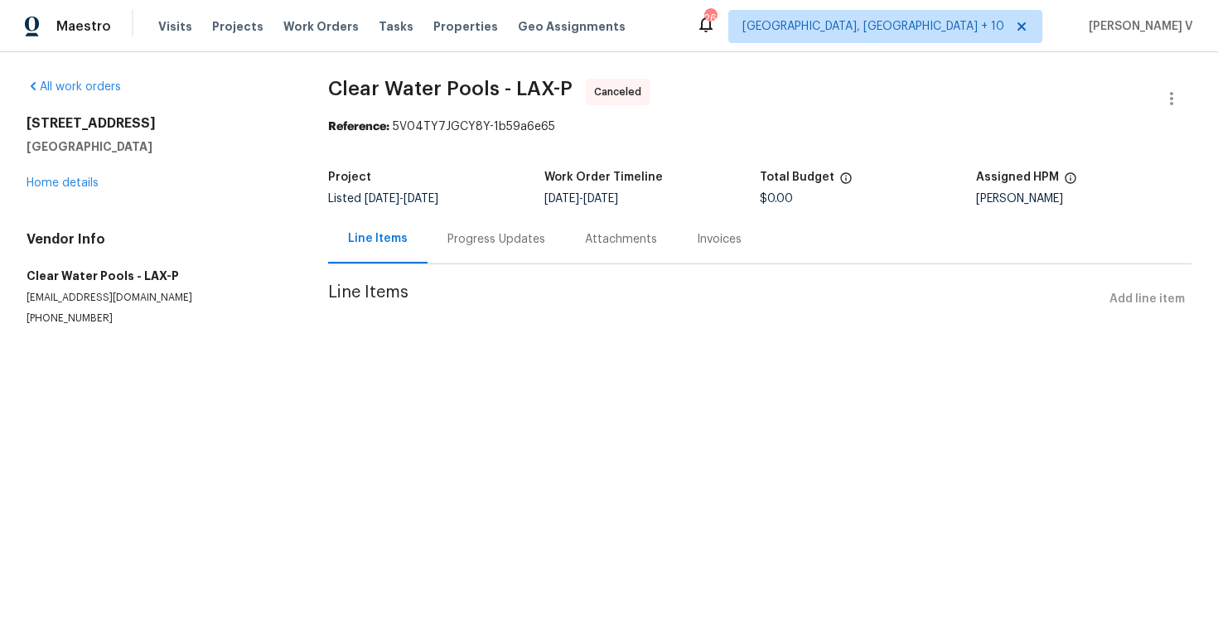
click at [48, 190] on div "6440 Clear Springs Rd Simi Valley, CA 93063 Home details" at bounding box center [158, 153] width 262 height 76
click at [66, 182] on link "Home details" at bounding box center [63, 183] width 72 height 12
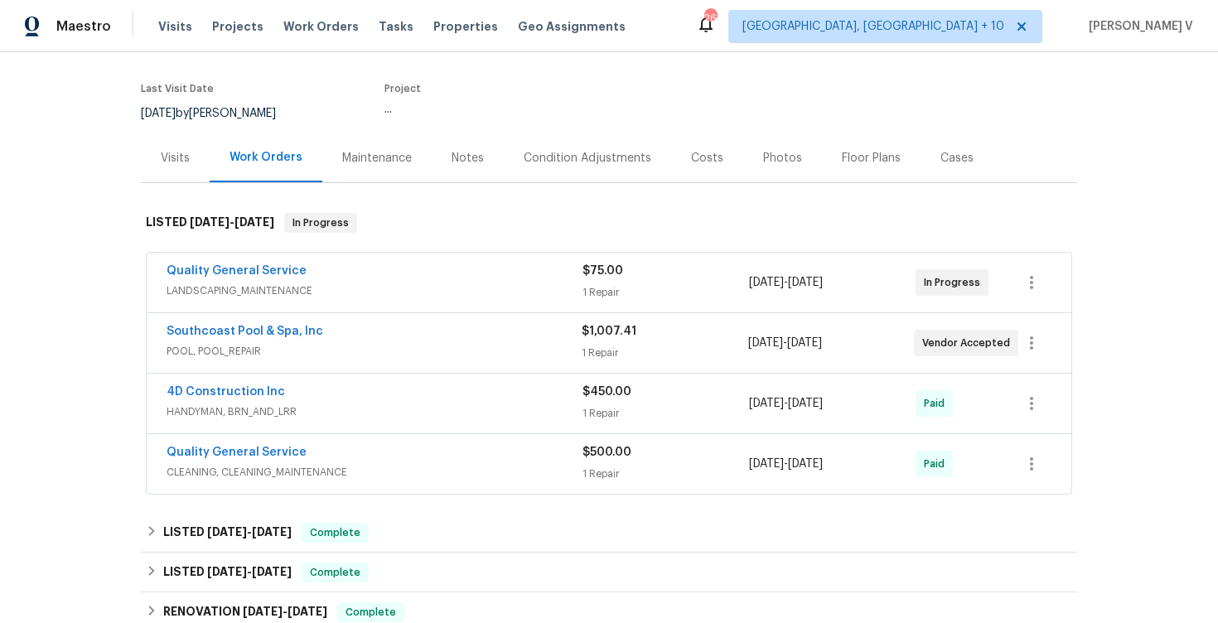
scroll to position [151, 0]
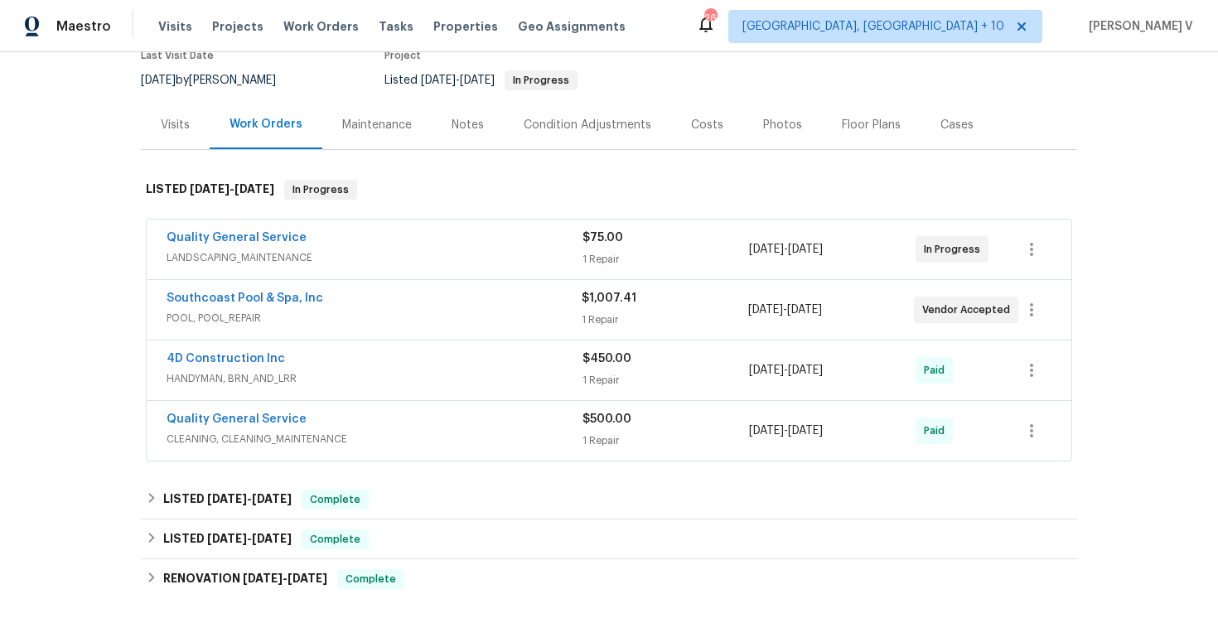
click at [364, 249] on div "Quality General Service" at bounding box center [374, 239] width 416 height 20
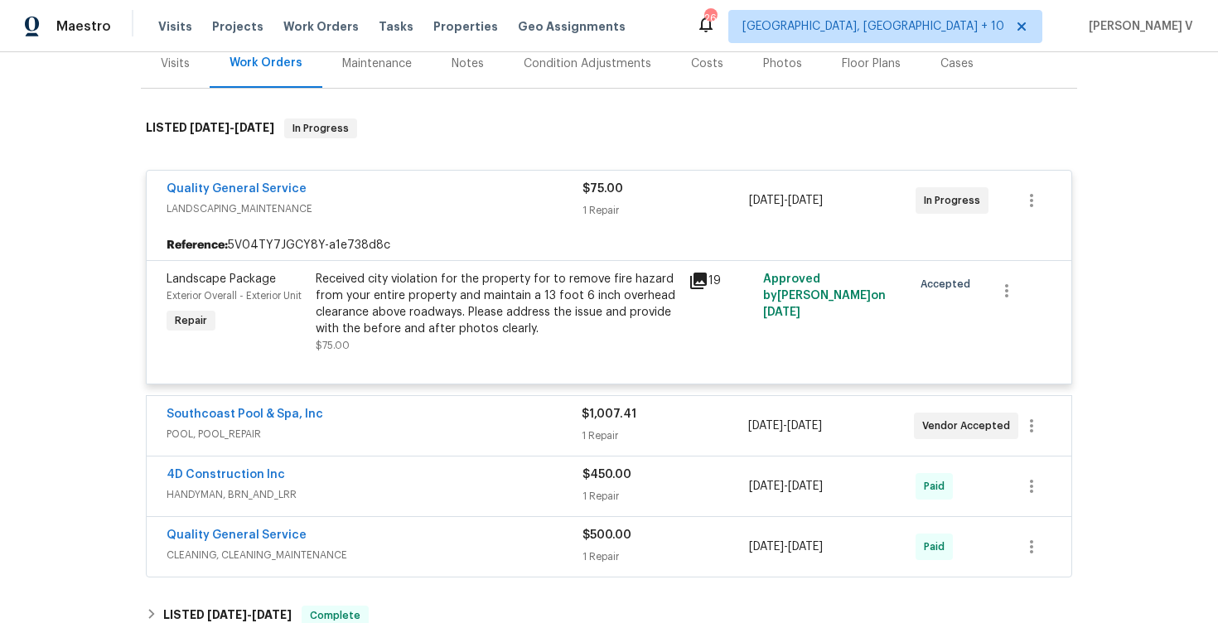
scroll to position [297, 0]
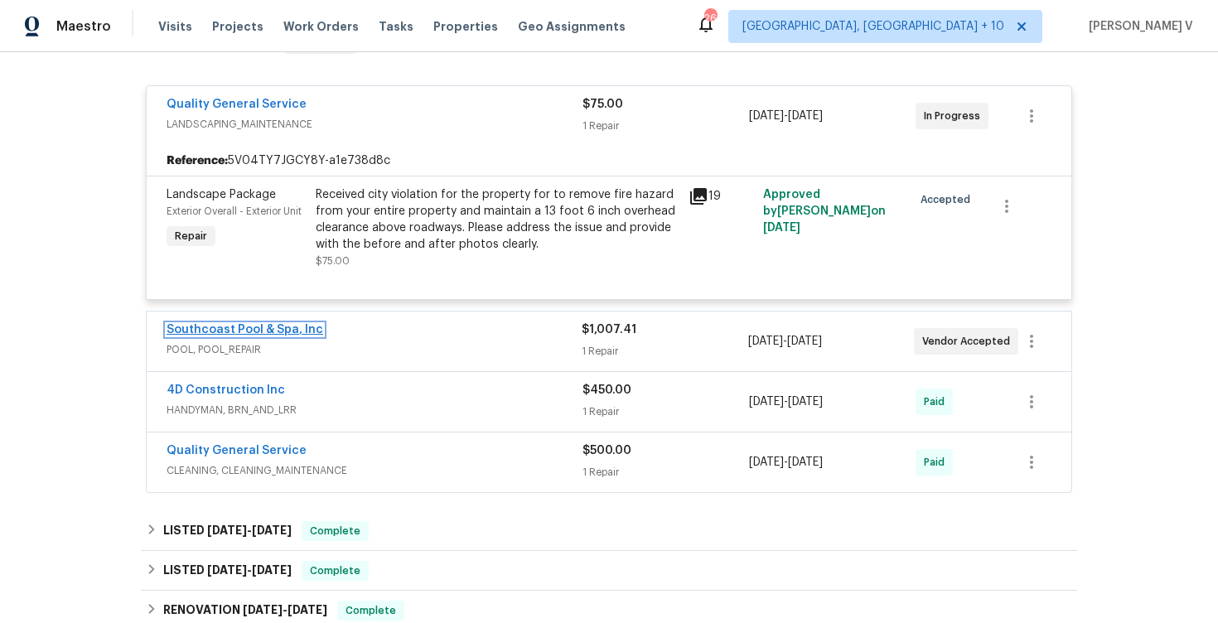
click at [288, 335] on link "Southcoast Pool & Spa, Inc" at bounding box center [244, 330] width 157 height 12
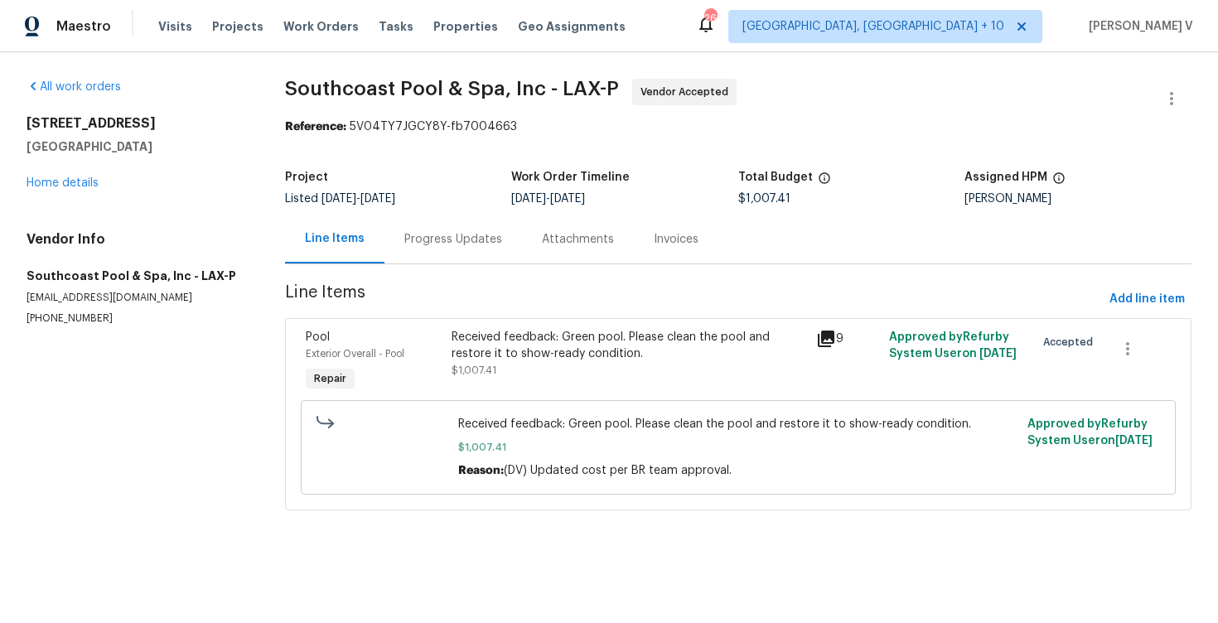
click at [434, 223] on div "Progress Updates" at bounding box center [452, 239] width 137 height 49
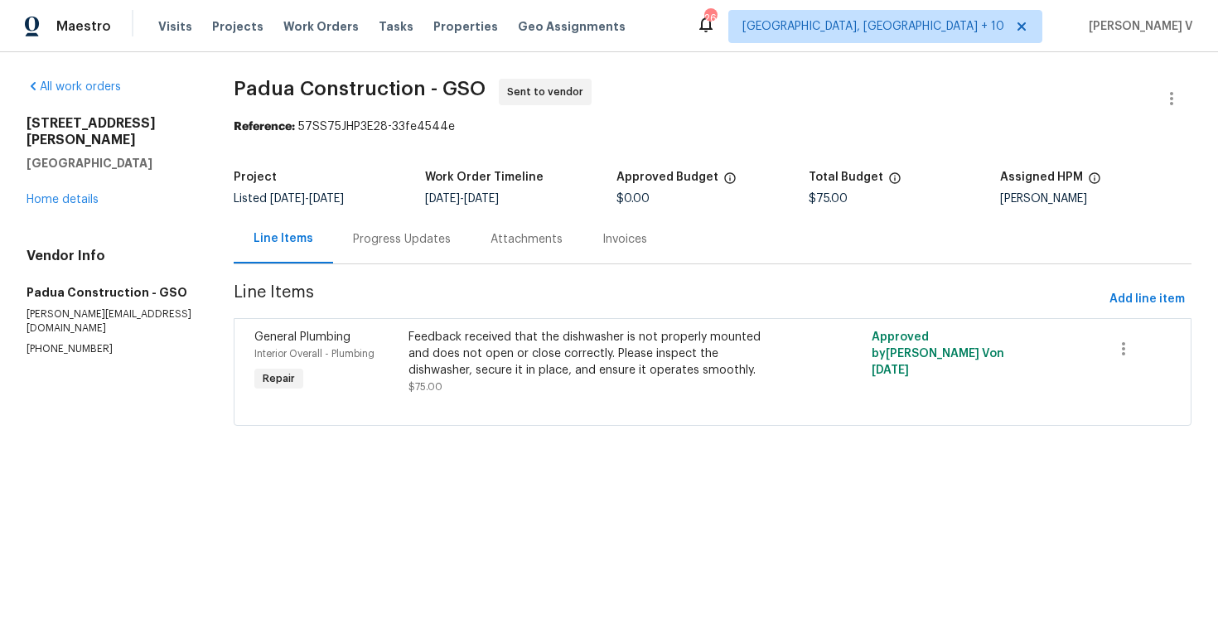
click at [426, 240] on div "Progress Updates" at bounding box center [402, 239] width 98 height 17
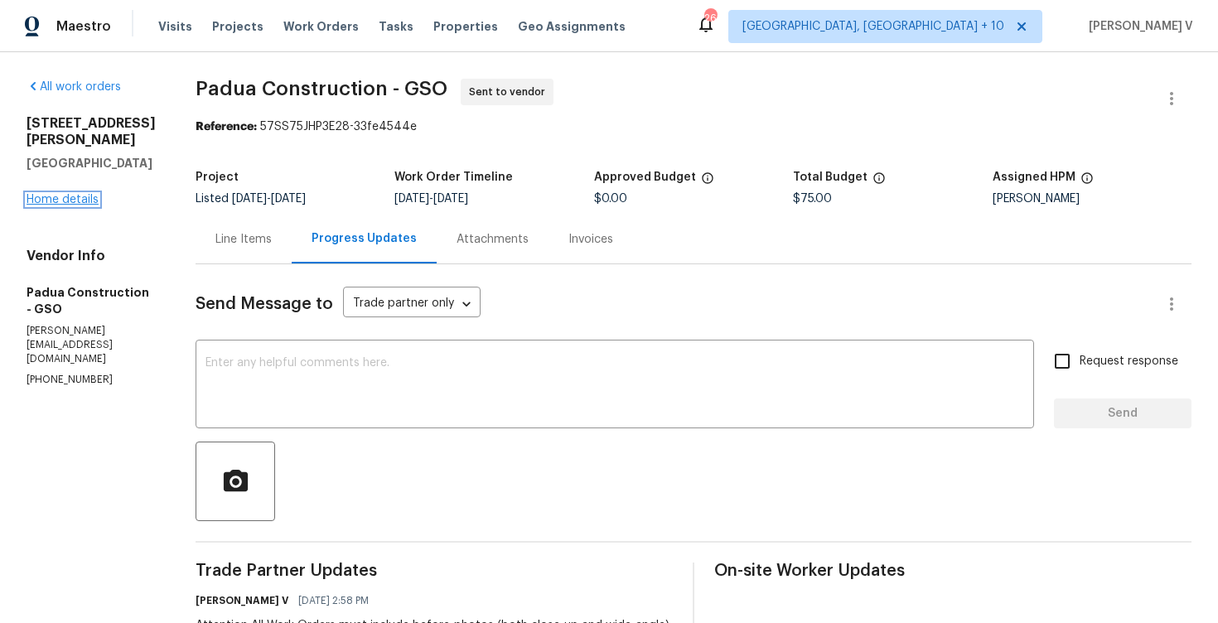
click at [94, 194] on link "Home details" at bounding box center [63, 200] width 72 height 12
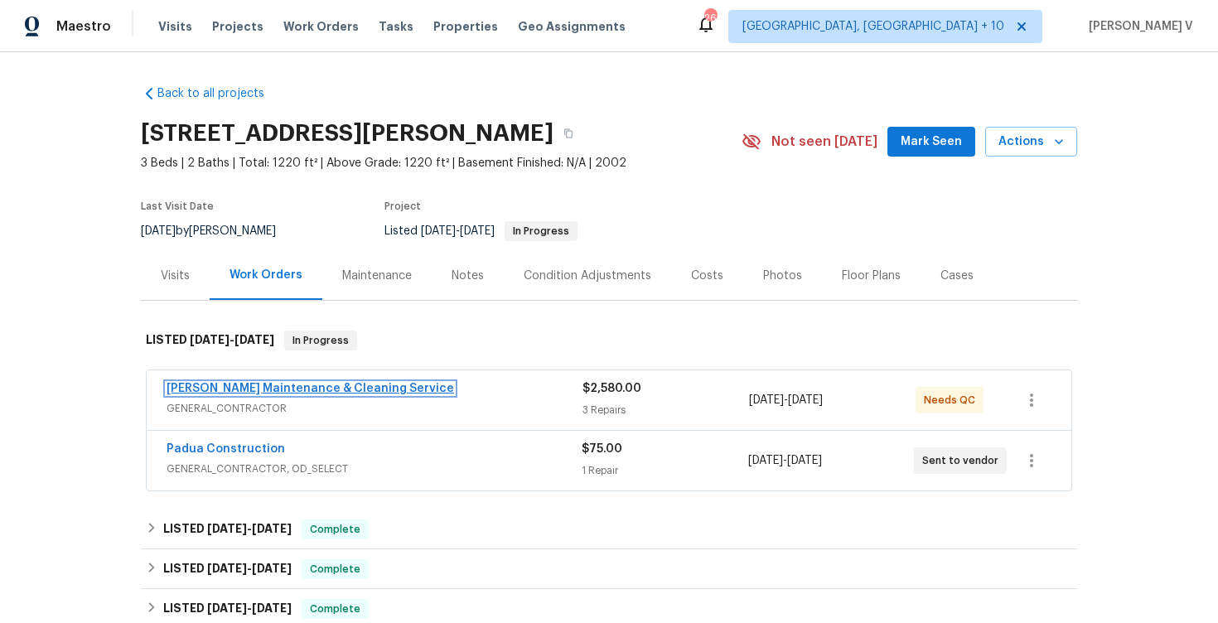
click at [239, 391] on link "Baker's Maintenance & Cleaning Service" at bounding box center [309, 389] width 287 height 12
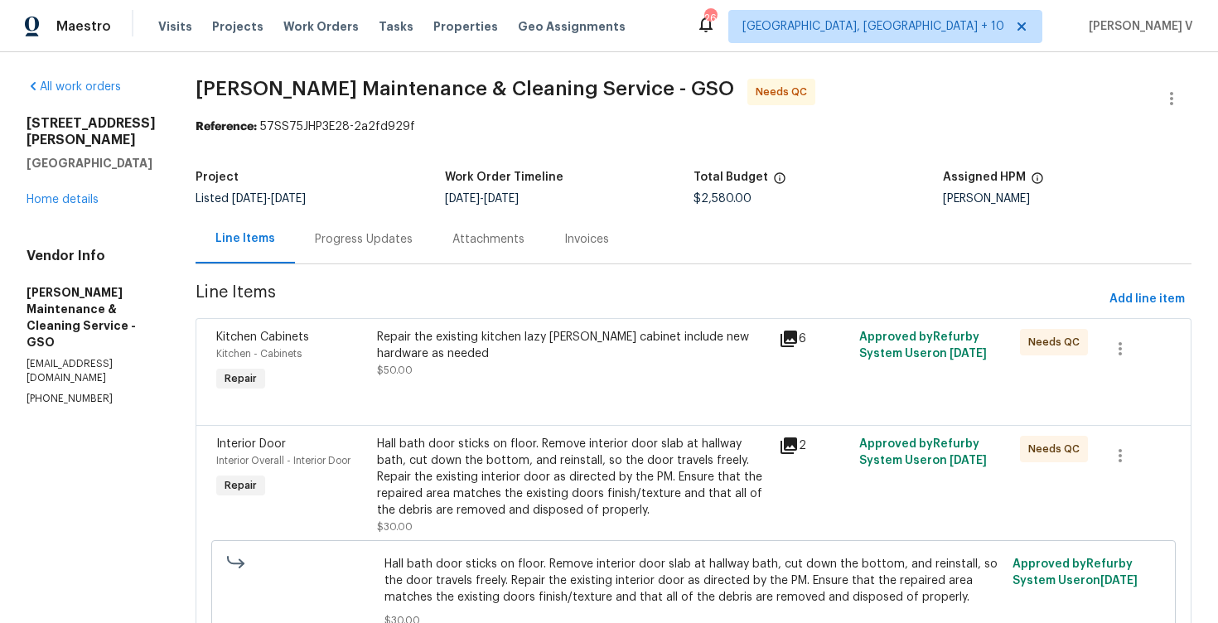
click at [379, 229] on div "Progress Updates" at bounding box center [363, 239] width 137 height 49
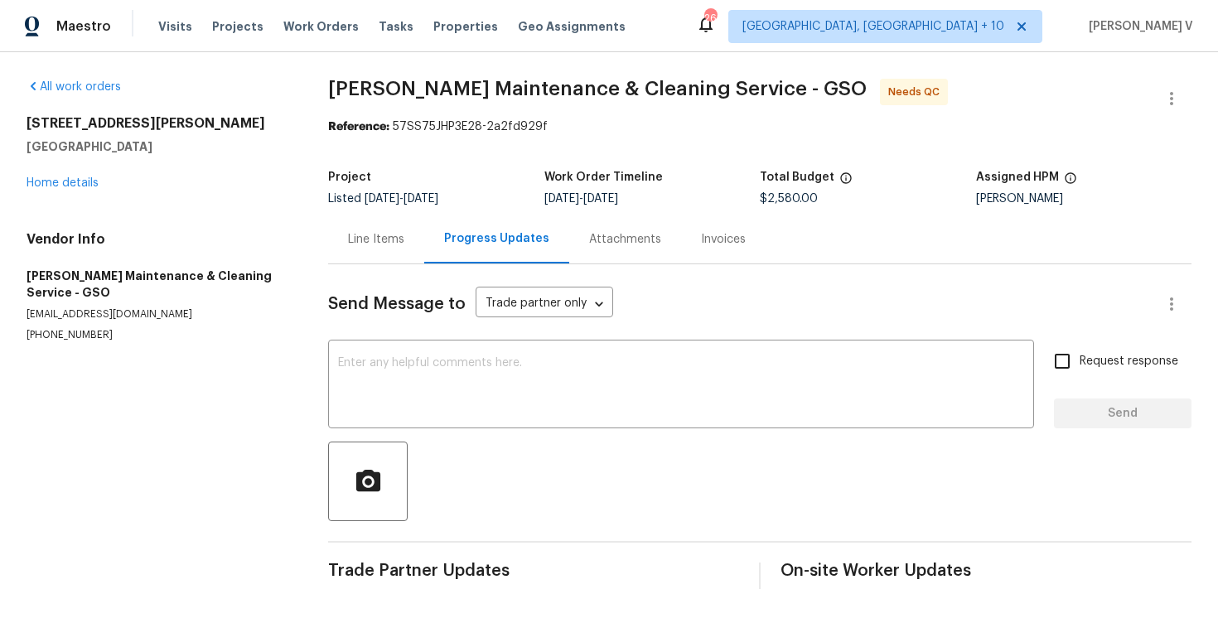
click at [360, 241] on div "Line Items" at bounding box center [376, 239] width 56 height 17
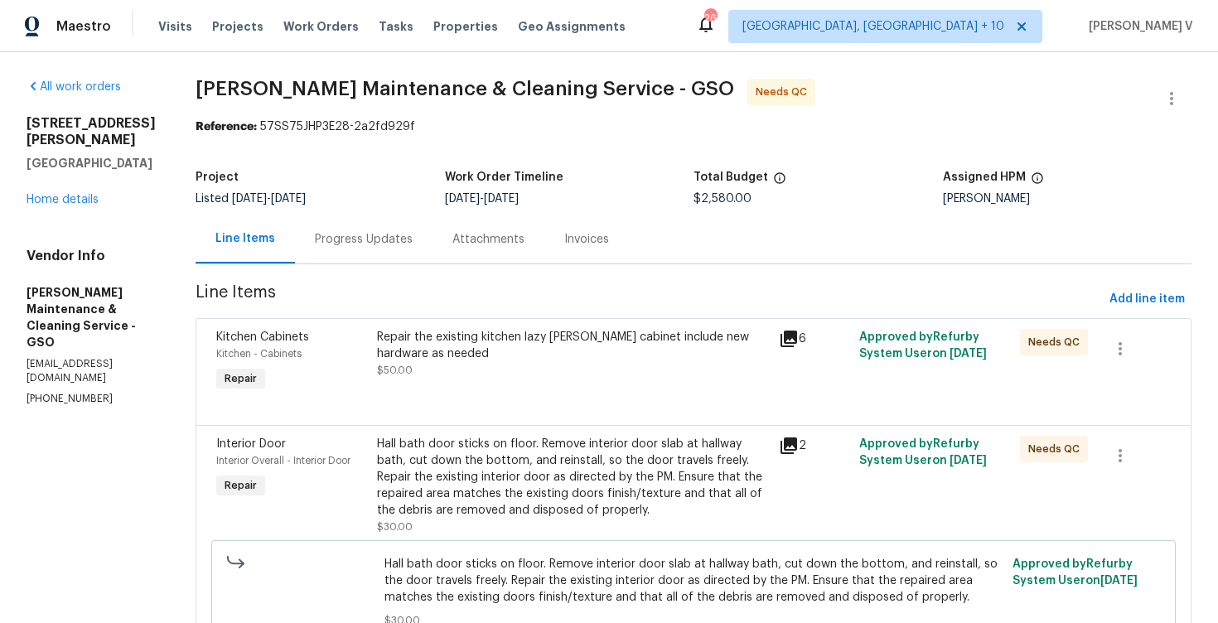
scroll to position [248, 0]
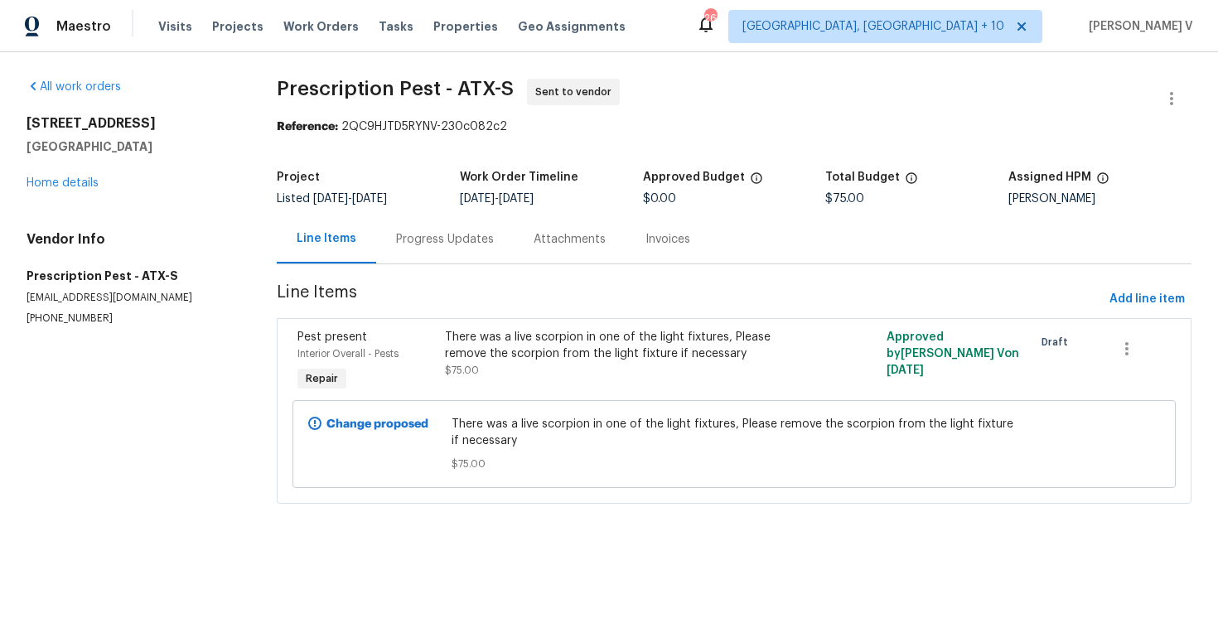
click at [424, 259] on div "Progress Updates" at bounding box center [444, 239] width 137 height 49
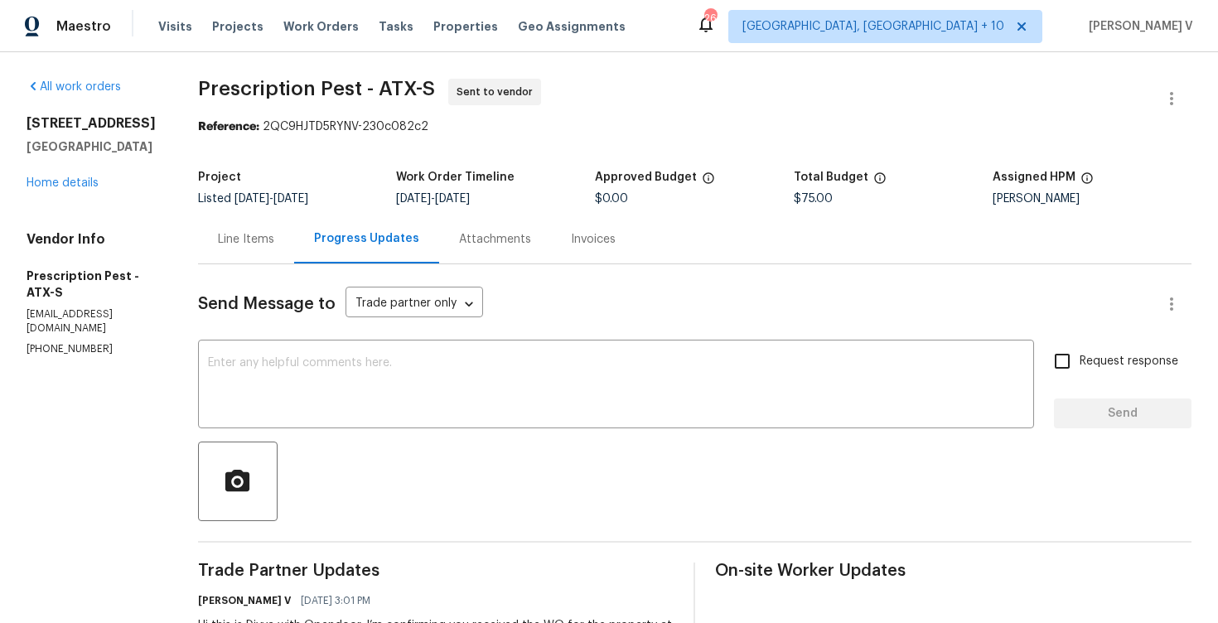
scroll to position [107, 0]
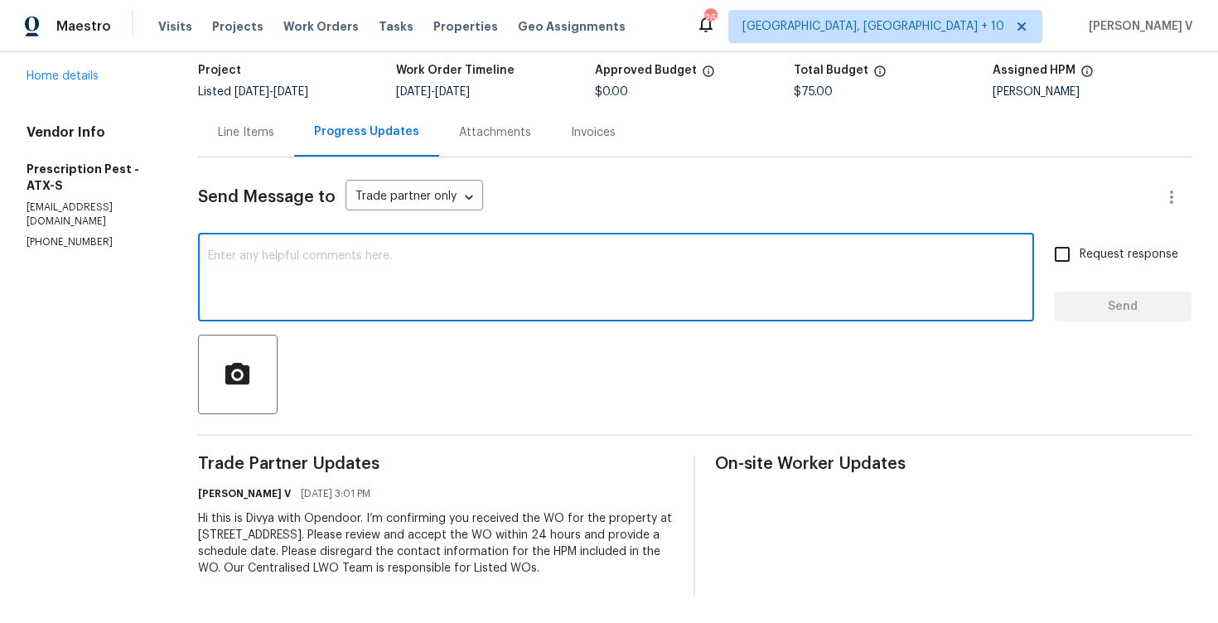
click at [316, 287] on textarea at bounding box center [616, 279] width 816 height 58
paste textarea "Attention All Work Orders must include before-photos (both close-up and wide-an…"
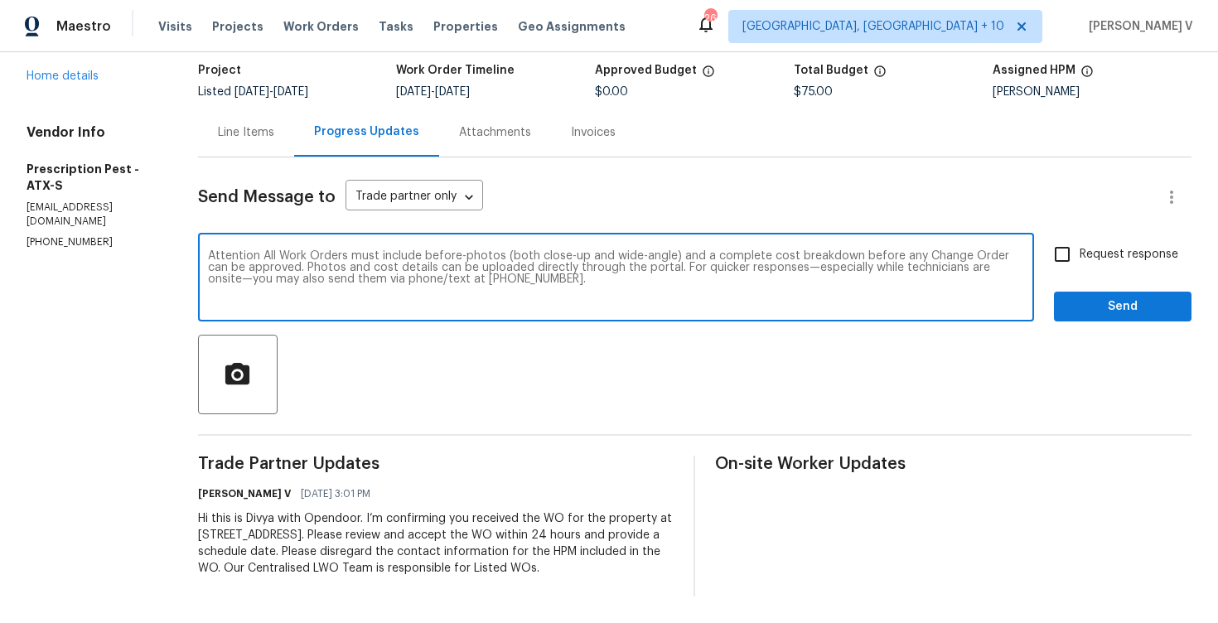
type textarea "Attention All Work Orders must include before-photos (both close-up and wide-an…"
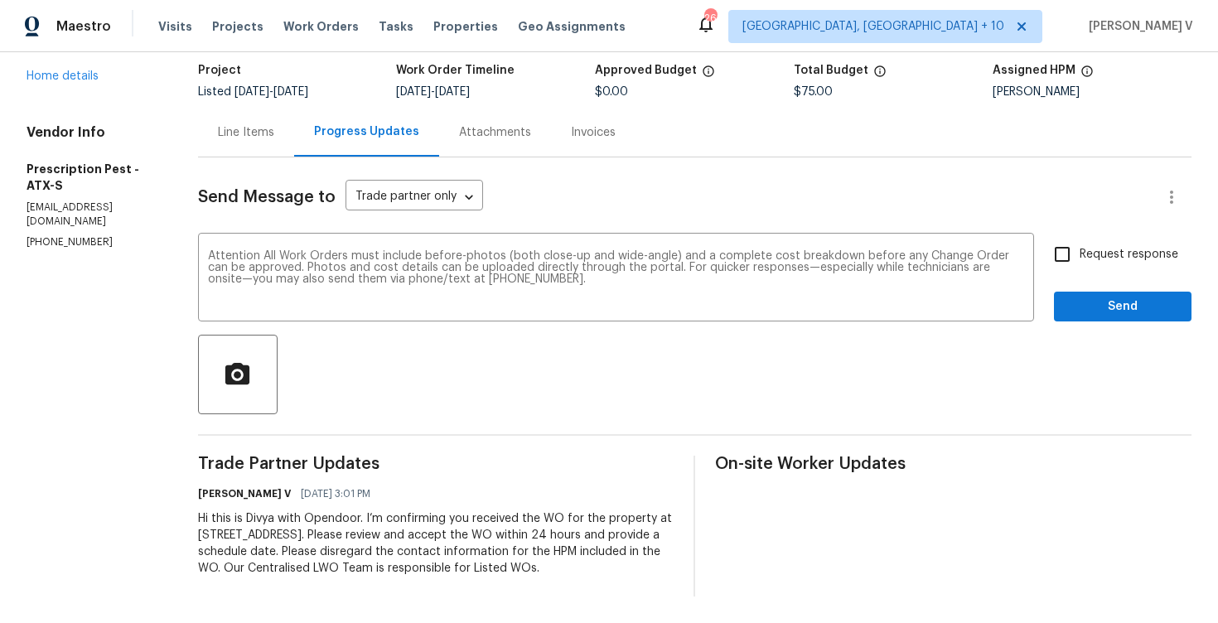
click at [1152, 254] on span "Request response" at bounding box center [1128, 254] width 99 height 17
click at [1079, 254] on input "Request response" at bounding box center [1061, 254] width 35 height 35
checkbox input "true"
click at [1142, 289] on div "Request response Send" at bounding box center [1122, 279] width 137 height 84
click at [1116, 317] on button "Send" at bounding box center [1122, 307] width 137 height 31
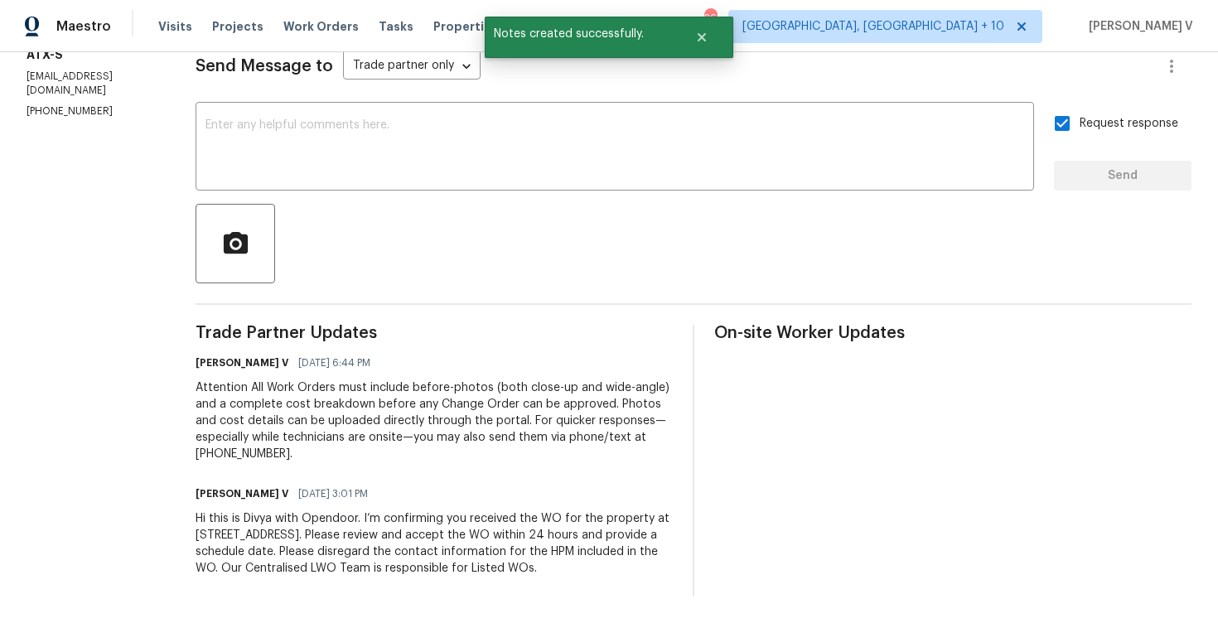
scroll to position [0, 0]
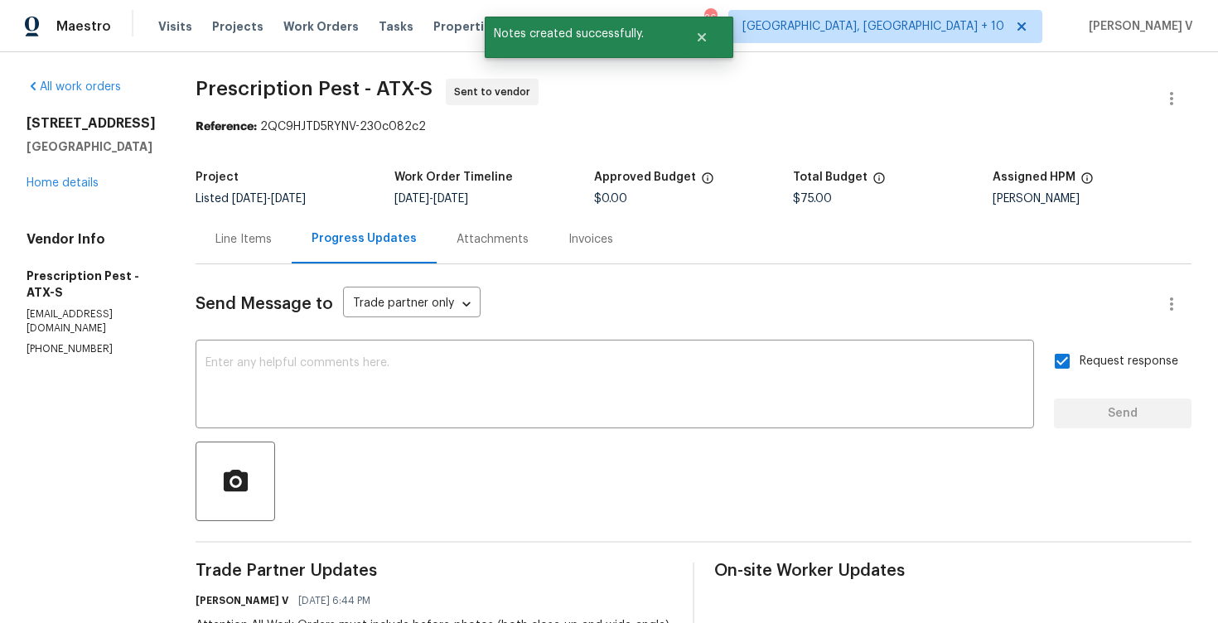
click at [212, 217] on div "Line Items" at bounding box center [243, 239] width 96 height 49
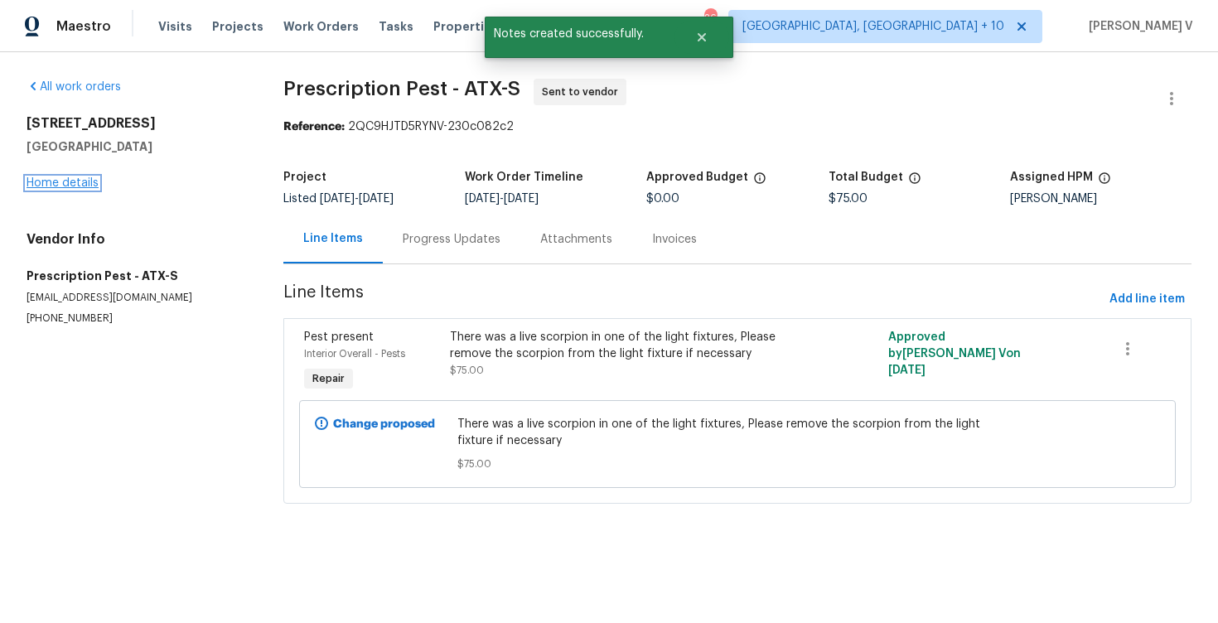
click at [60, 183] on link "Home details" at bounding box center [63, 183] width 72 height 12
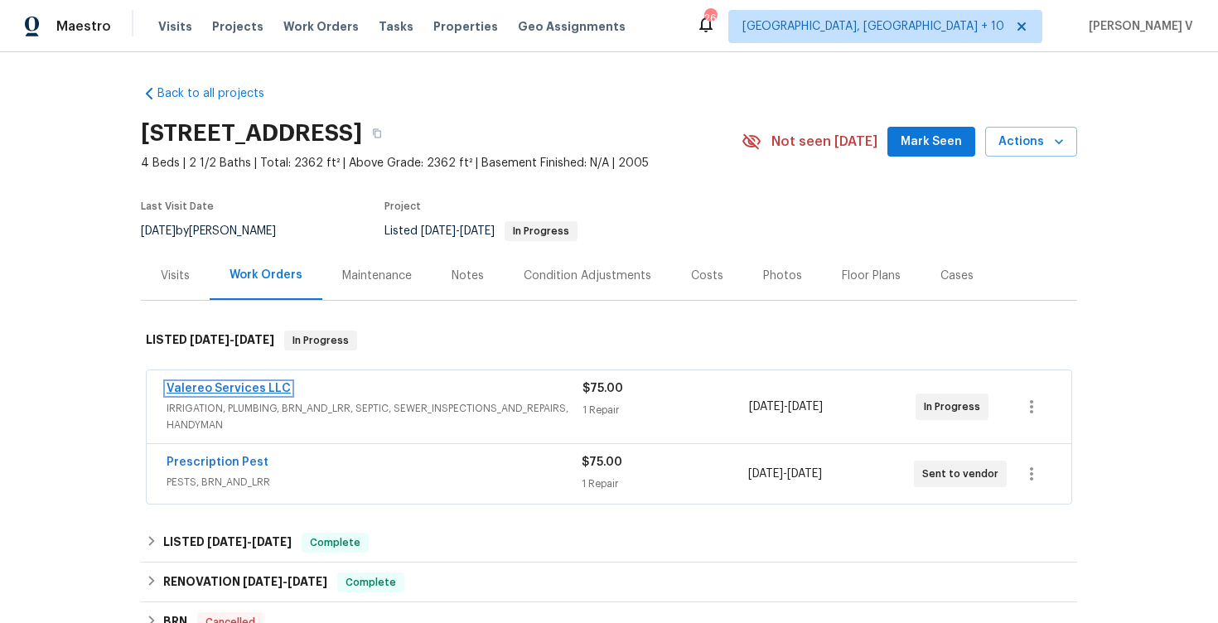
click at [209, 390] on link "Valereo Services LLC" at bounding box center [228, 389] width 124 height 12
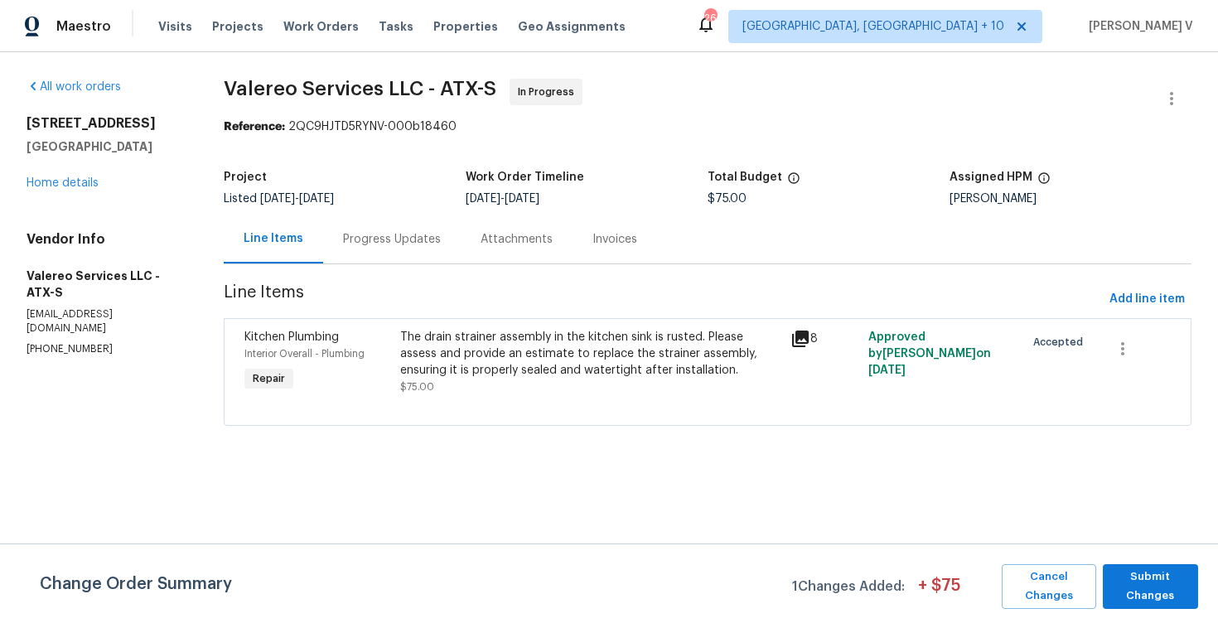
click at [373, 242] on div "Progress Updates" at bounding box center [392, 239] width 98 height 17
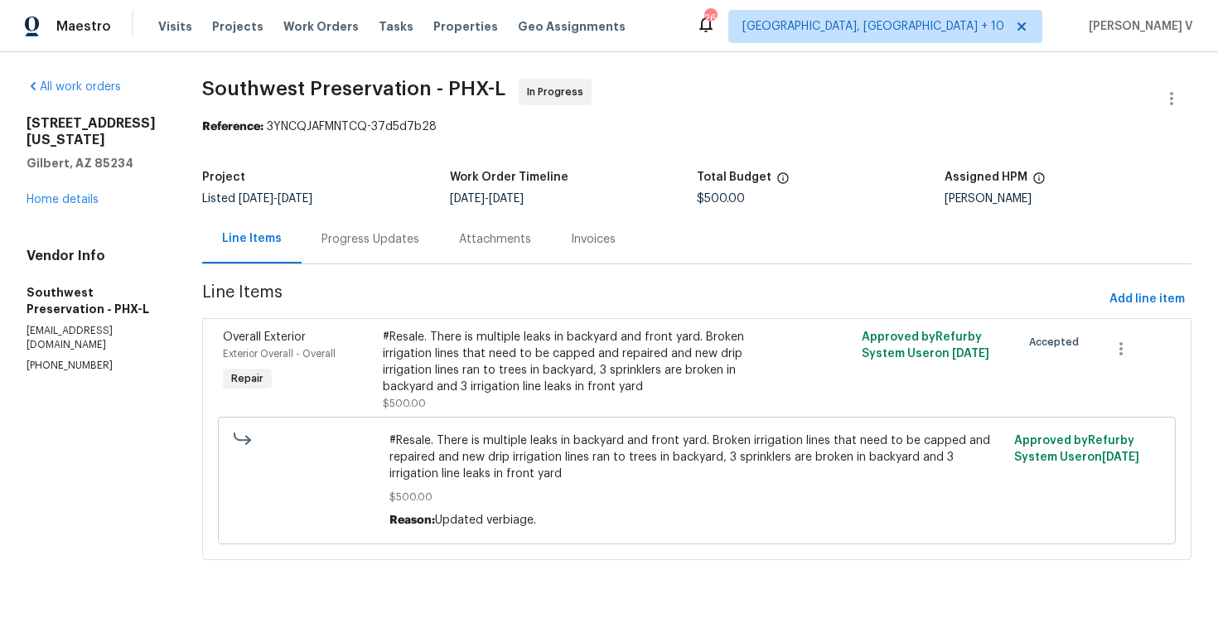
click at [386, 256] on div "Progress Updates" at bounding box center [369, 239] width 137 height 49
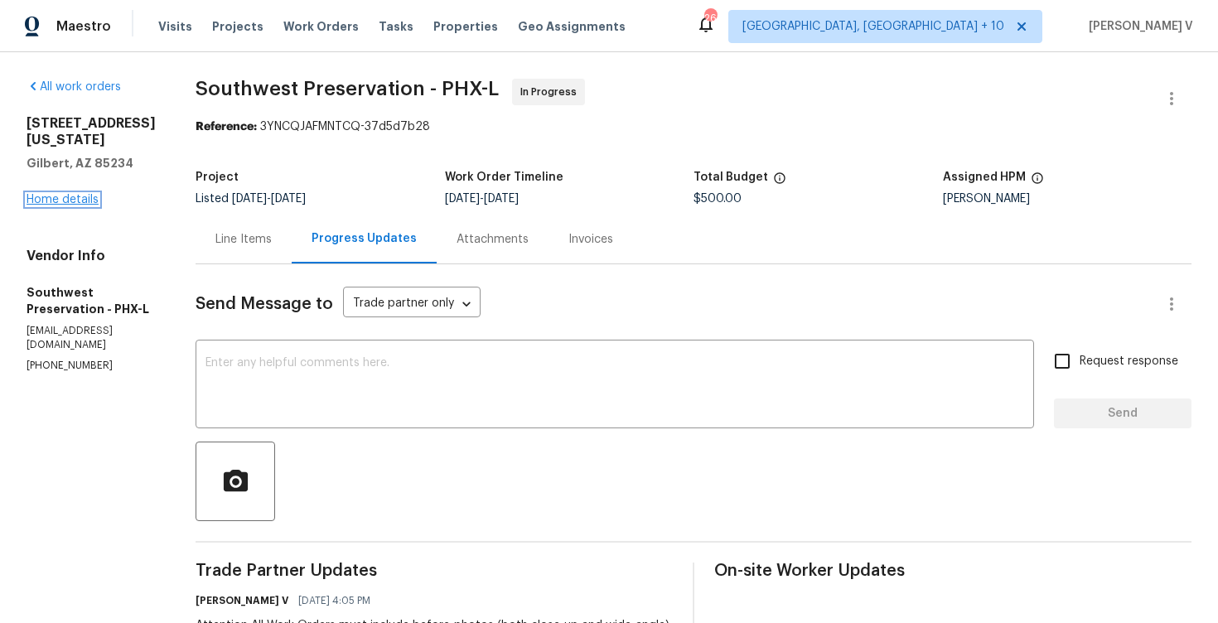
click at [46, 201] on link "Home details" at bounding box center [63, 200] width 72 height 12
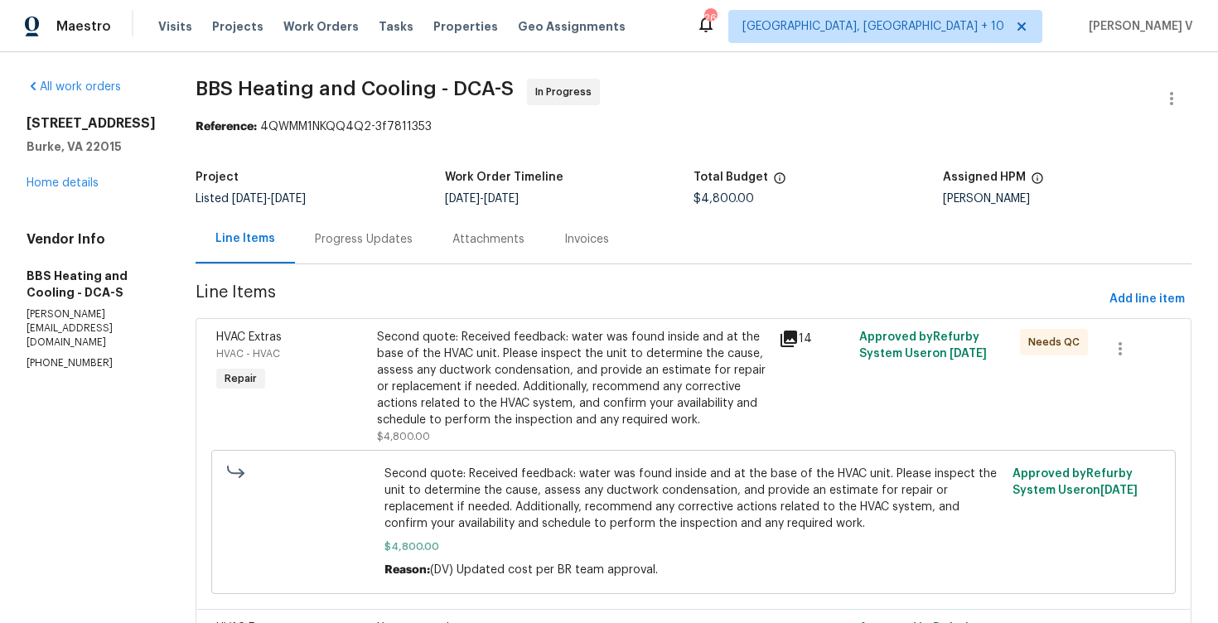
click at [381, 207] on div "Project Listed [DATE] - [DATE] Work Order Timeline [DATE] - [DATE] Total Budget…" at bounding box center [693, 188] width 996 height 53
click at [383, 237] on div "Progress Updates" at bounding box center [364, 239] width 98 height 17
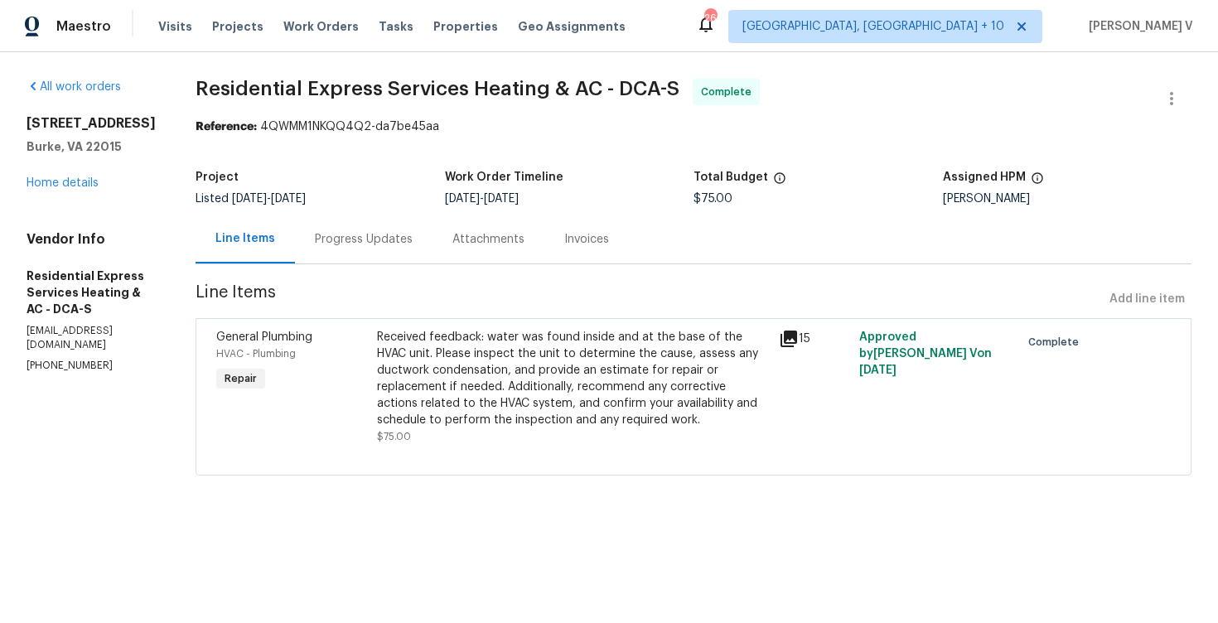
click at [345, 256] on div "Progress Updates" at bounding box center [363, 239] width 137 height 49
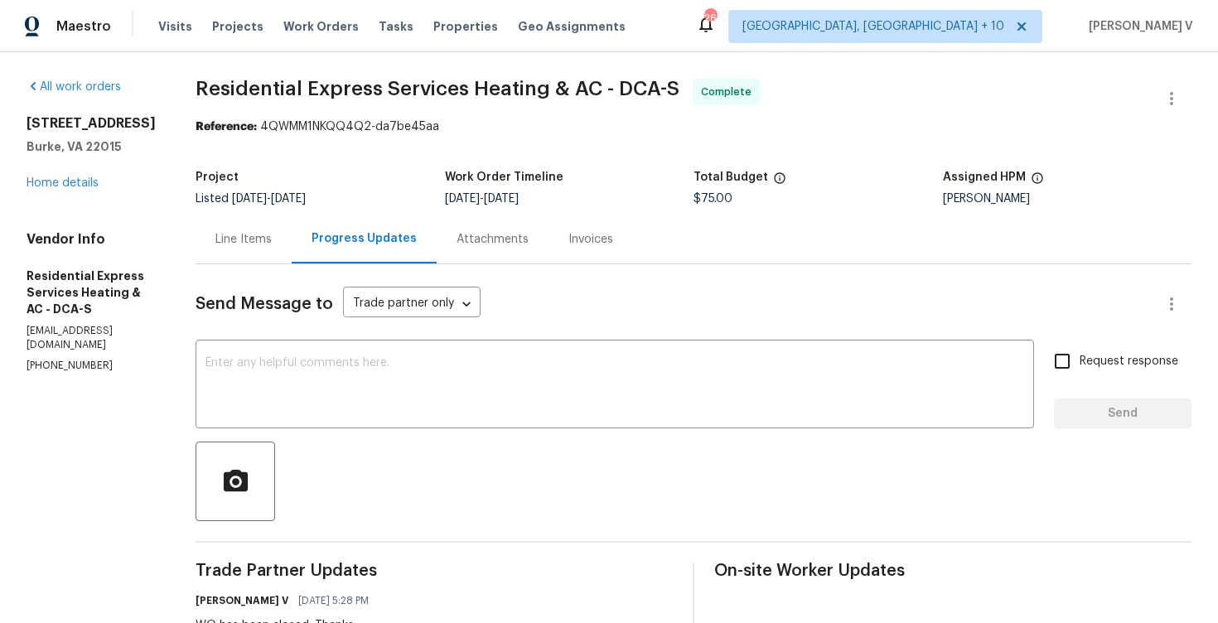
click at [82, 190] on div "6115 Martins Landing Ct Burke, VA 22015 Home details" at bounding box center [91, 153] width 129 height 76
click at [84, 189] on link "Home details" at bounding box center [63, 183] width 72 height 12
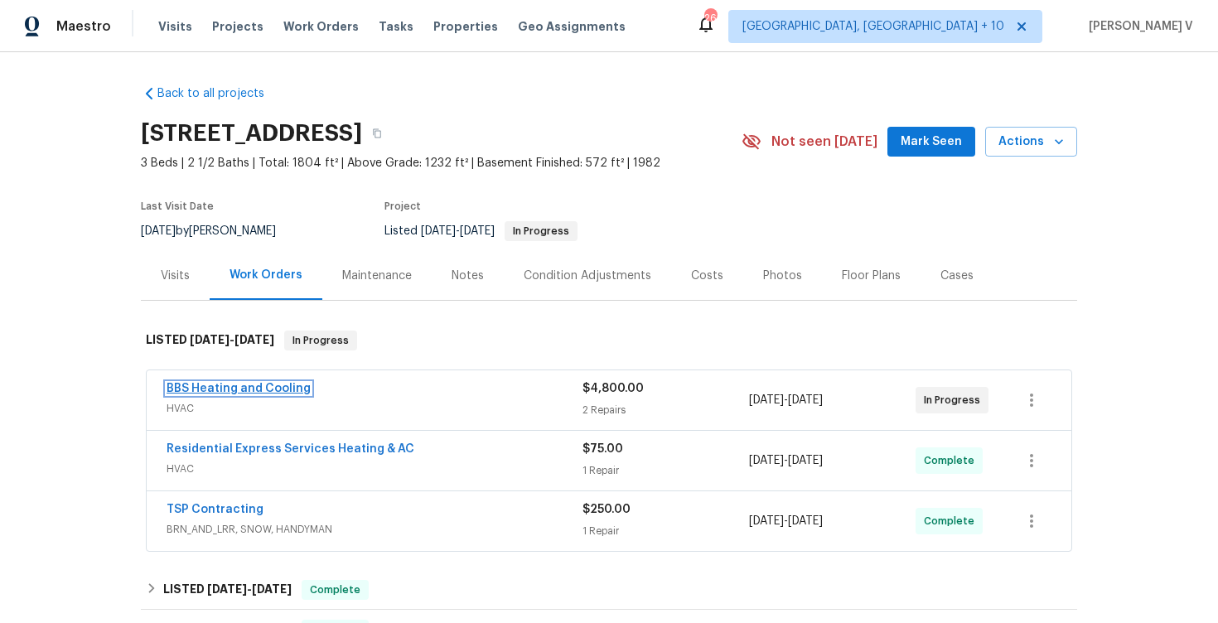
click at [263, 392] on link "BBS Heating and Cooling" at bounding box center [238, 389] width 144 height 12
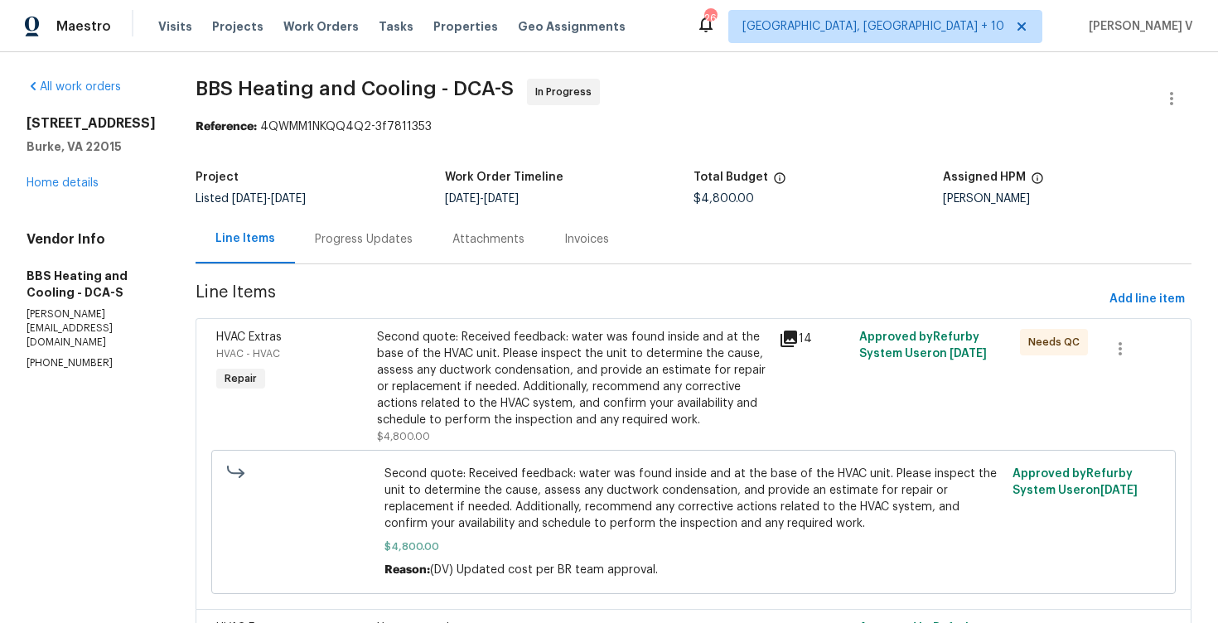
click at [398, 240] on div "Progress Updates" at bounding box center [364, 239] width 98 height 17
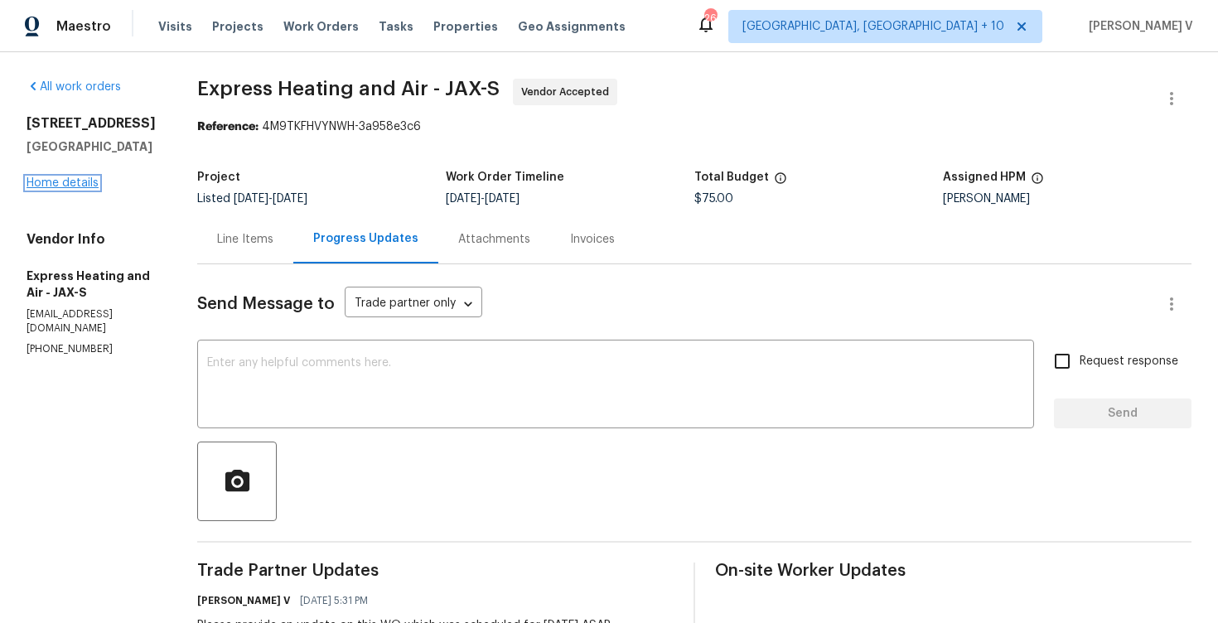
click at [80, 182] on link "Home details" at bounding box center [63, 183] width 72 height 12
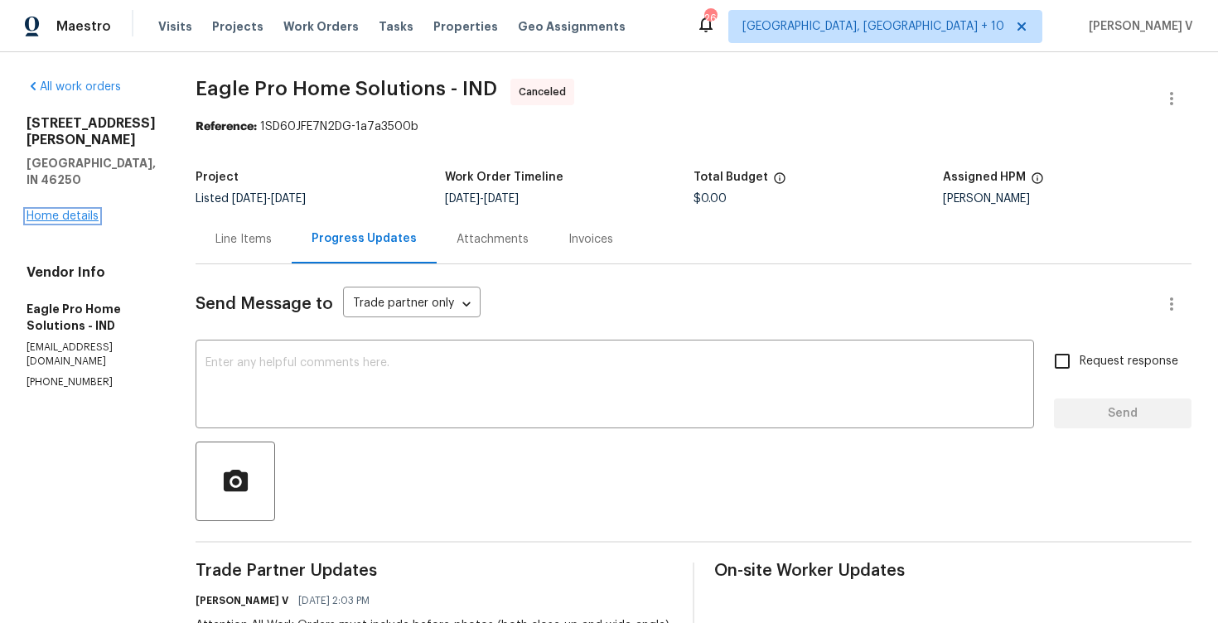
click at [82, 210] on link "Home details" at bounding box center [63, 216] width 72 height 12
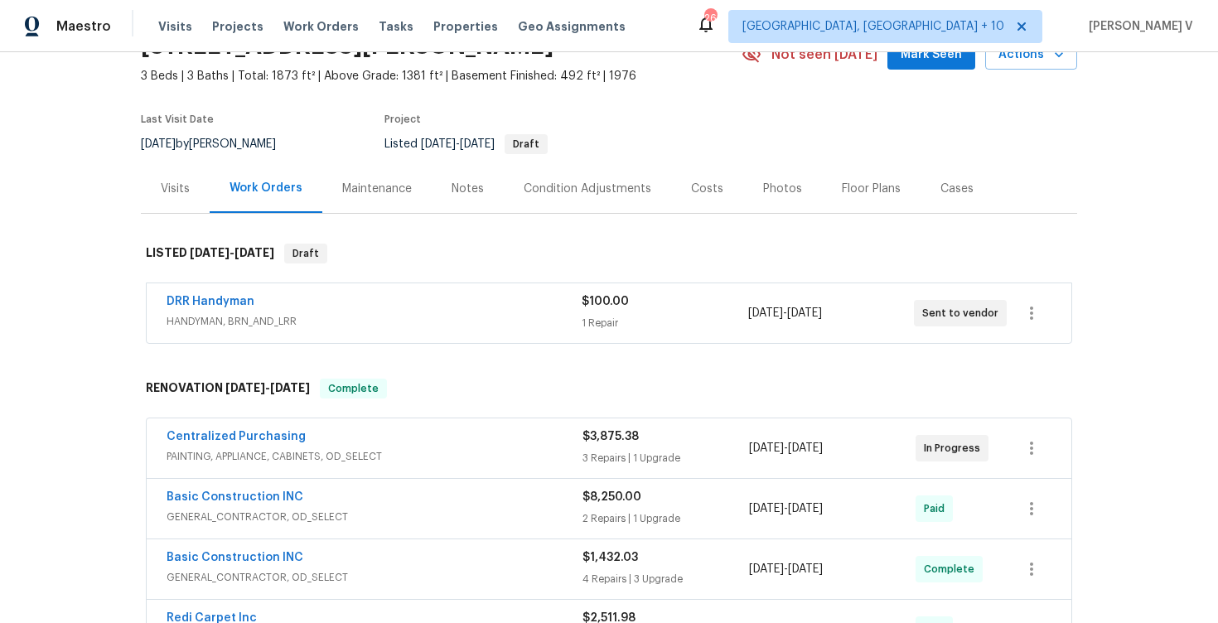
scroll to position [143, 0]
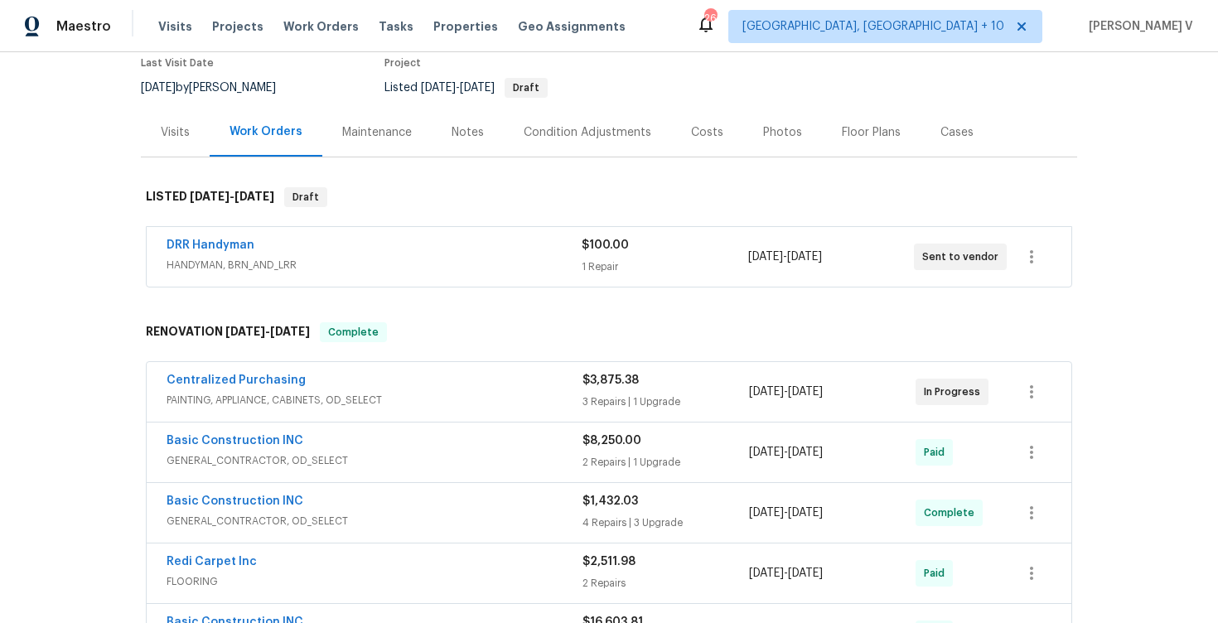
click at [261, 254] on div "DRR Handyman" at bounding box center [373, 247] width 415 height 20
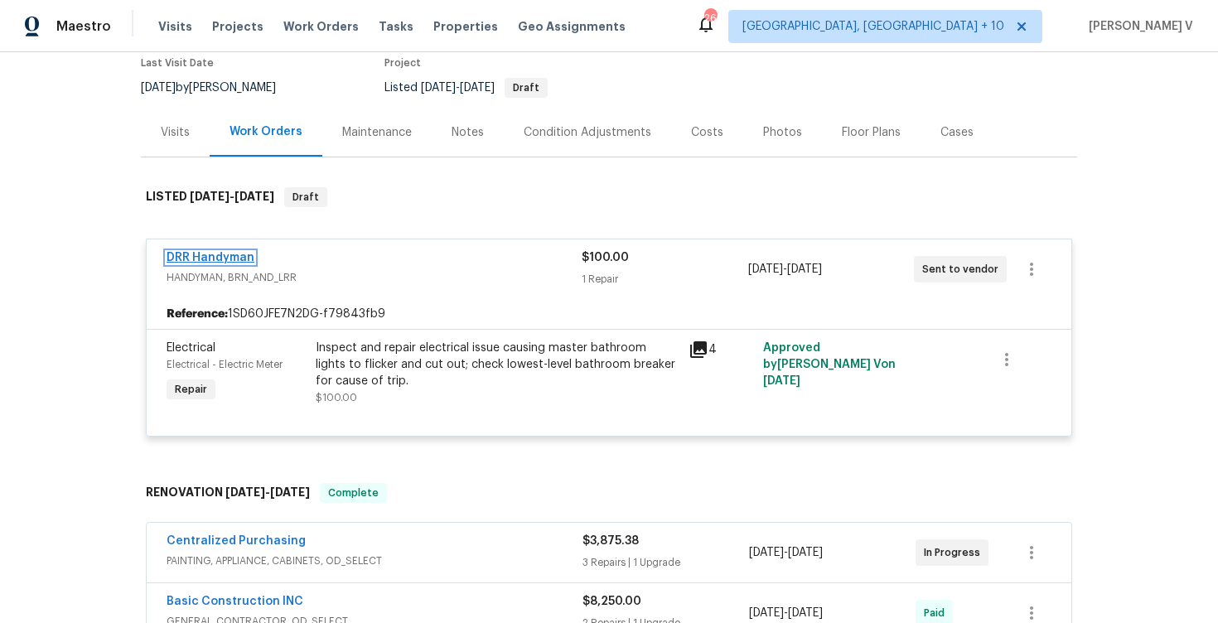
click at [227, 252] on link "DRR Handyman" at bounding box center [210, 258] width 88 height 12
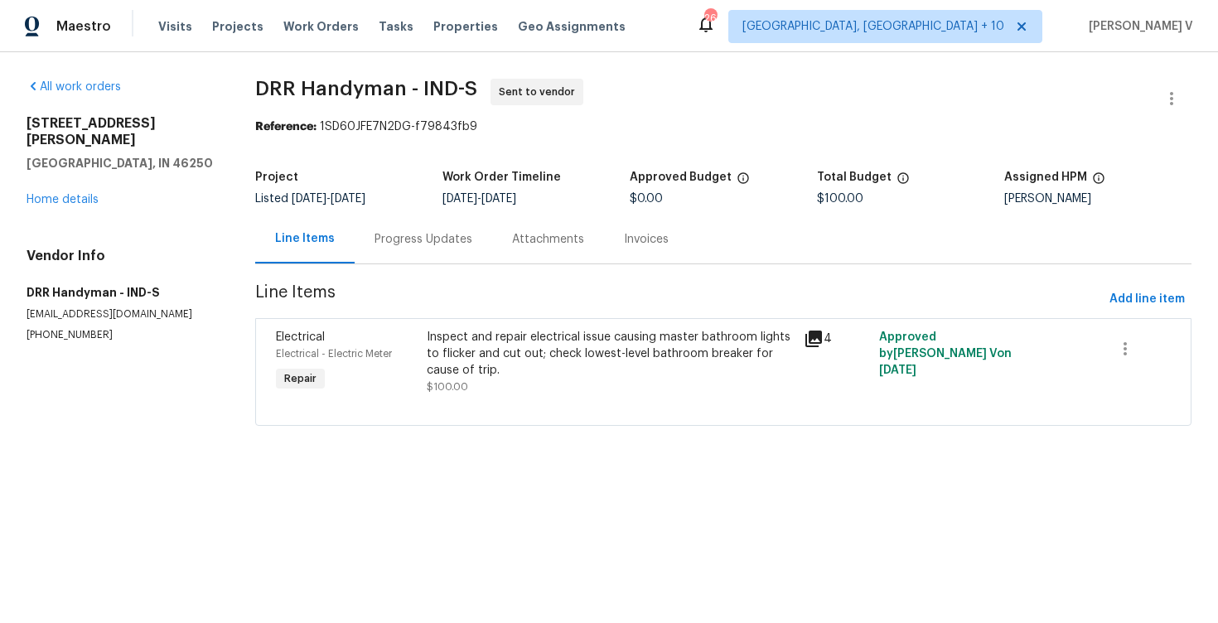
click at [414, 259] on div "Progress Updates" at bounding box center [422, 239] width 137 height 49
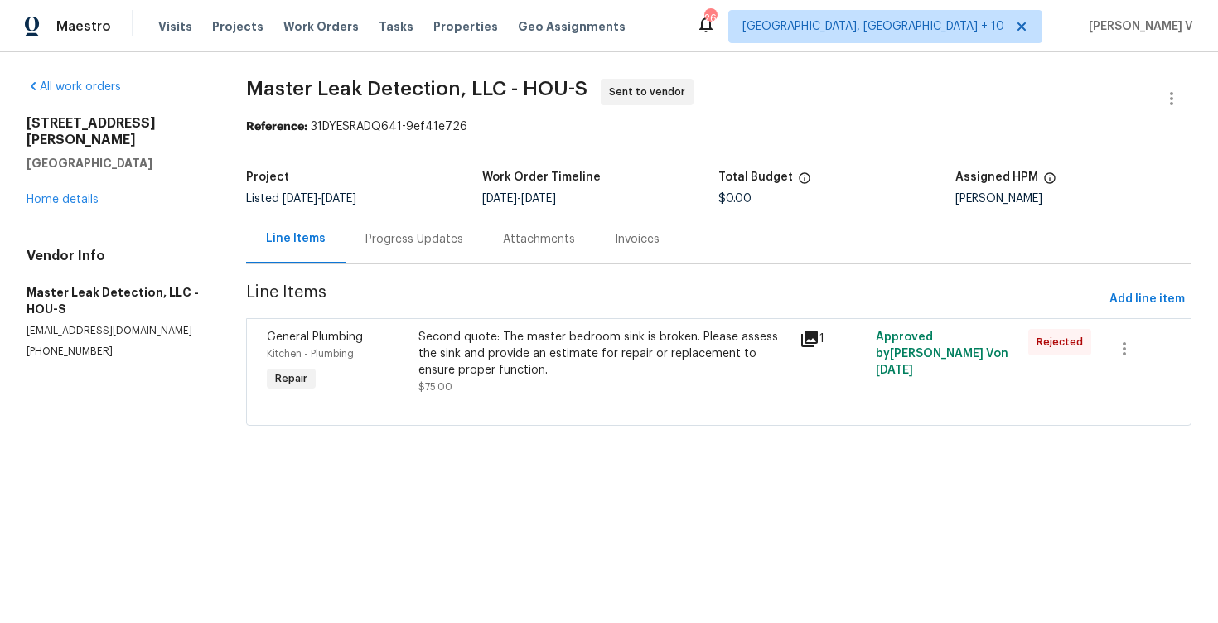
click at [408, 250] on div "Progress Updates" at bounding box center [413, 239] width 137 height 49
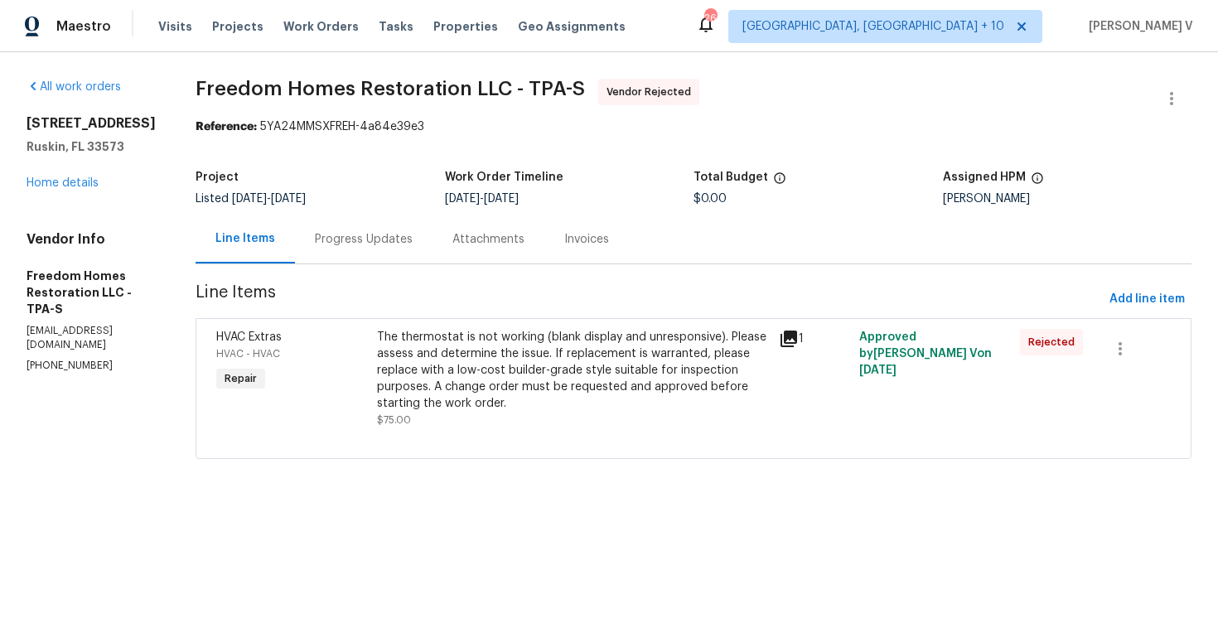
click at [417, 236] on div "Progress Updates" at bounding box center [363, 239] width 137 height 49
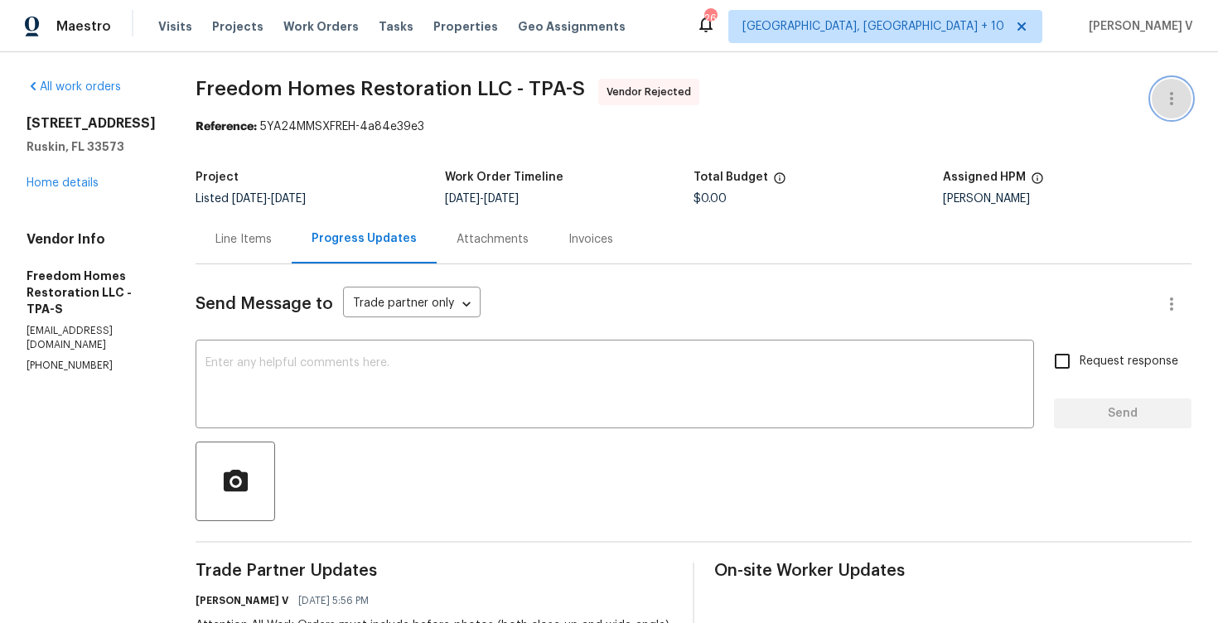
click at [1154, 89] on button "button" at bounding box center [1171, 99] width 40 height 40
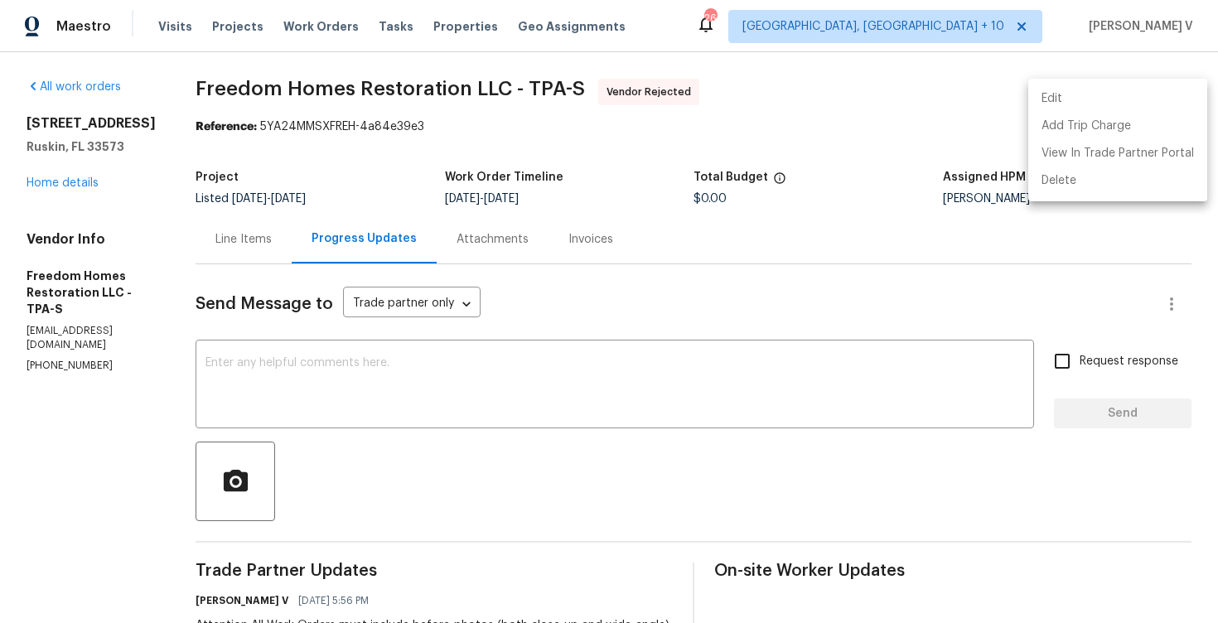
click at [1112, 93] on li "Edit" at bounding box center [1117, 98] width 179 height 27
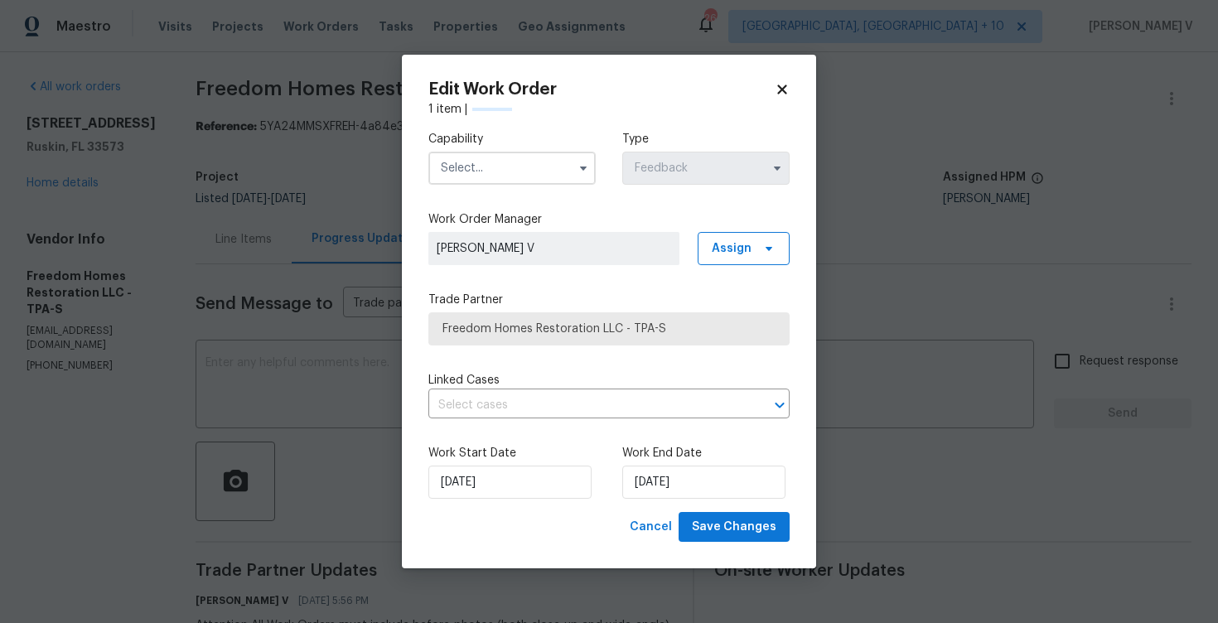
click at [474, 173] on input "text" at bounding box center [511, 168] width 167 height 33
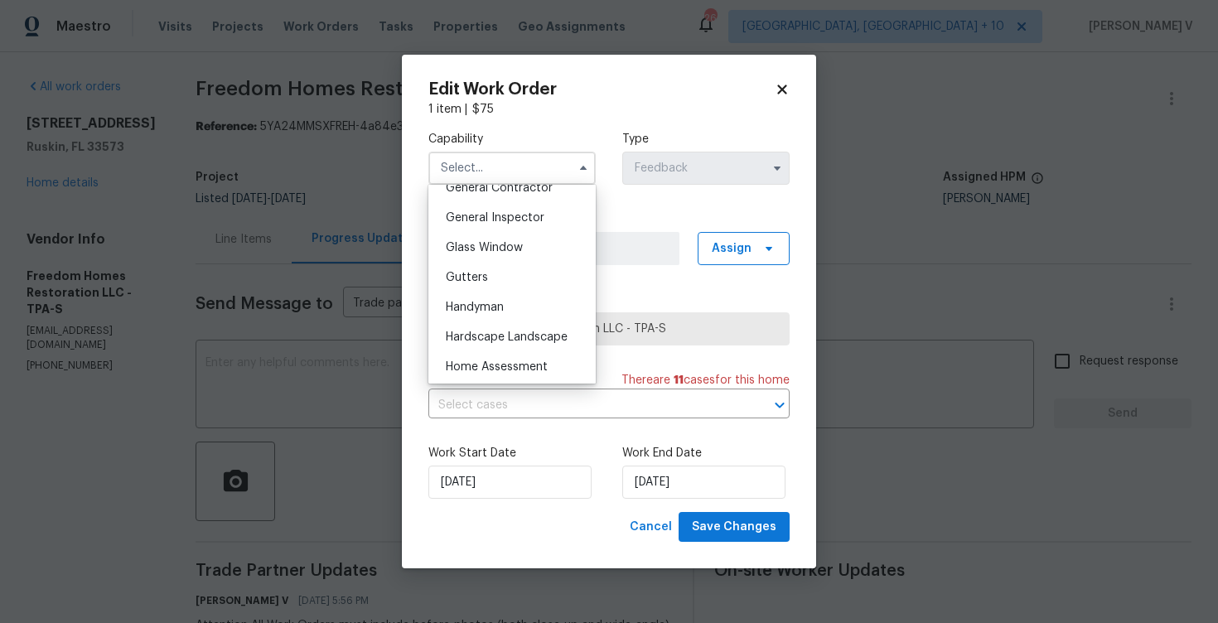
scroll to position [856, 0]
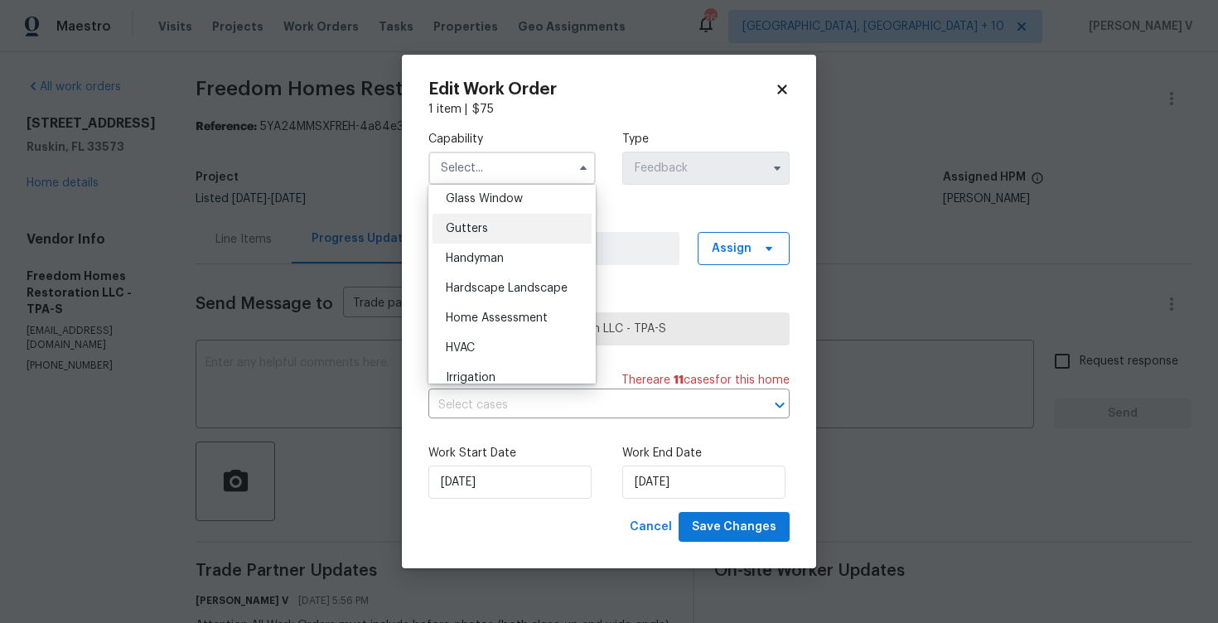
click at [501, 240] on div "Gutters" at bounding box center [511, 229] width 159 height 30
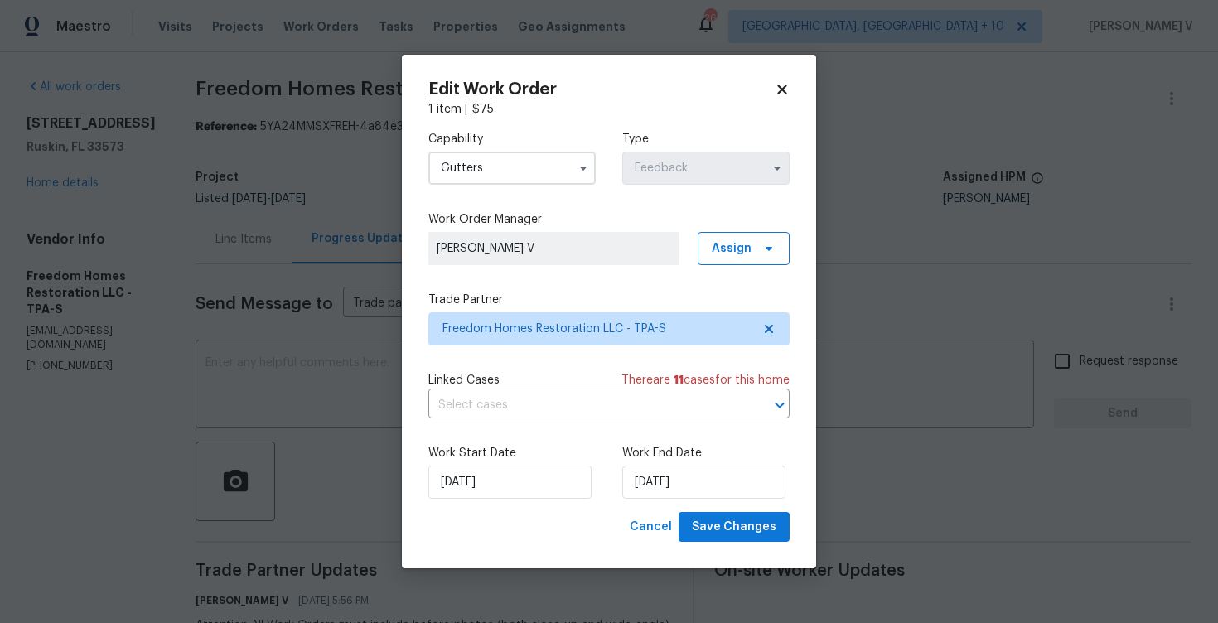
click at [506, 165] on input "Gutters" at bounding box center [511, 168] width 167 height 33
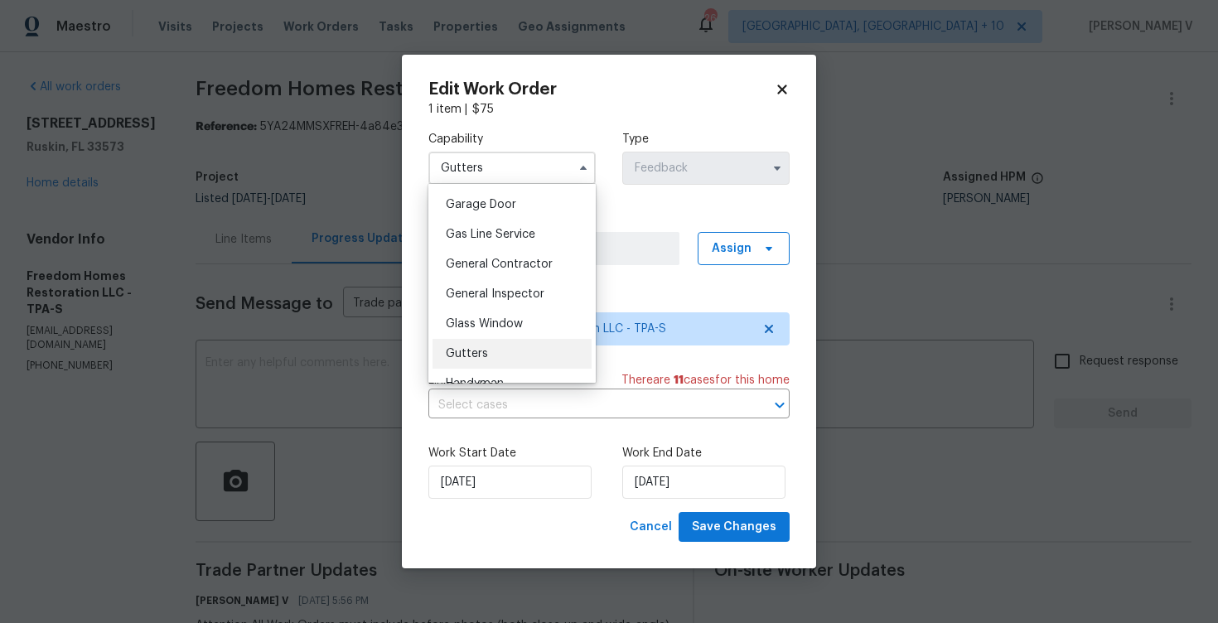
scroll to position [760, 0]
click at [504, 231] on span "General Contractor" at bounding box center [499, 235] width 107 height 12
type input "General Contractor"
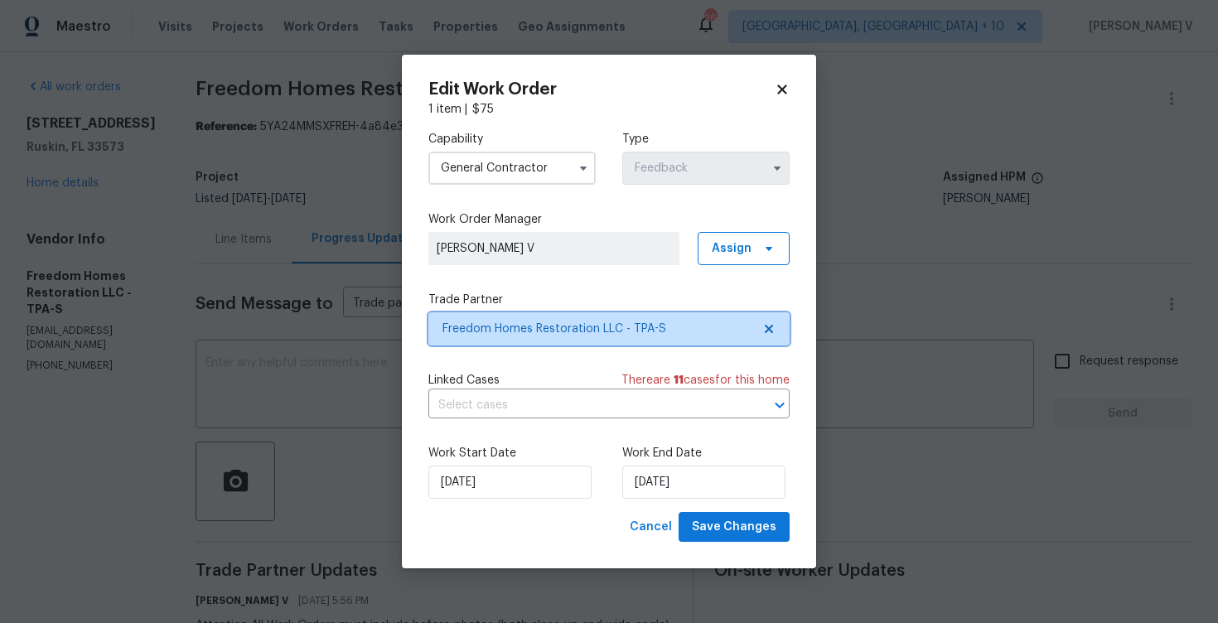
click at [764, 326] on icon at bounding box center [768, 328] width 13 height 13
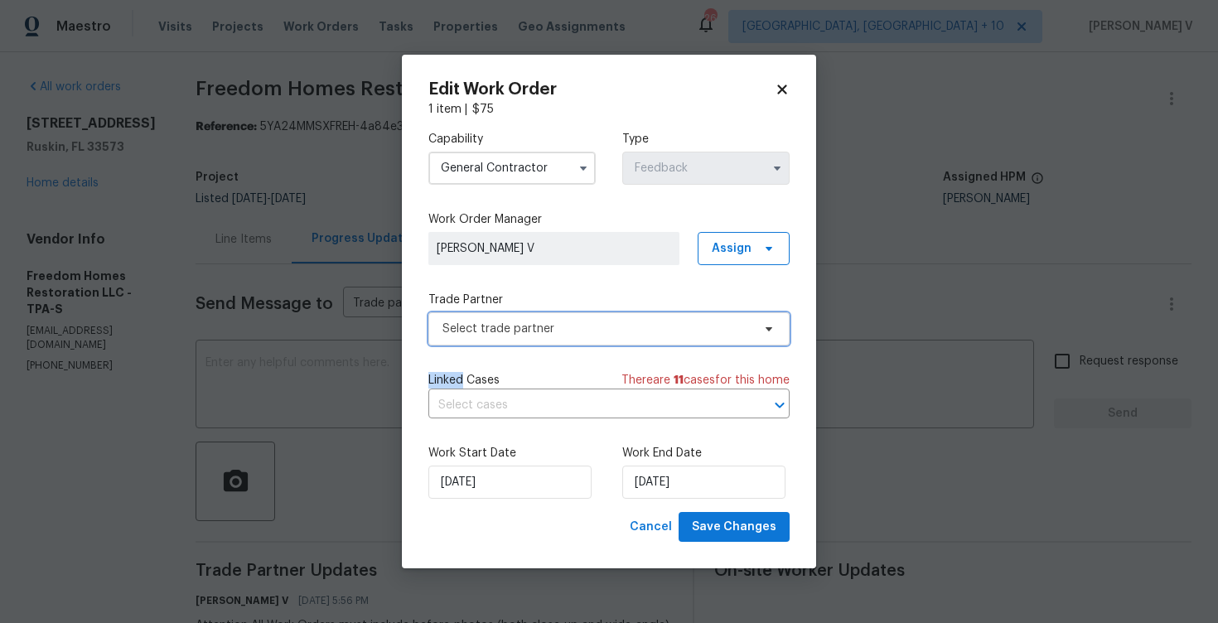
click at [764, 326] on icon at bounding box center [768, 328] width 13 height 13
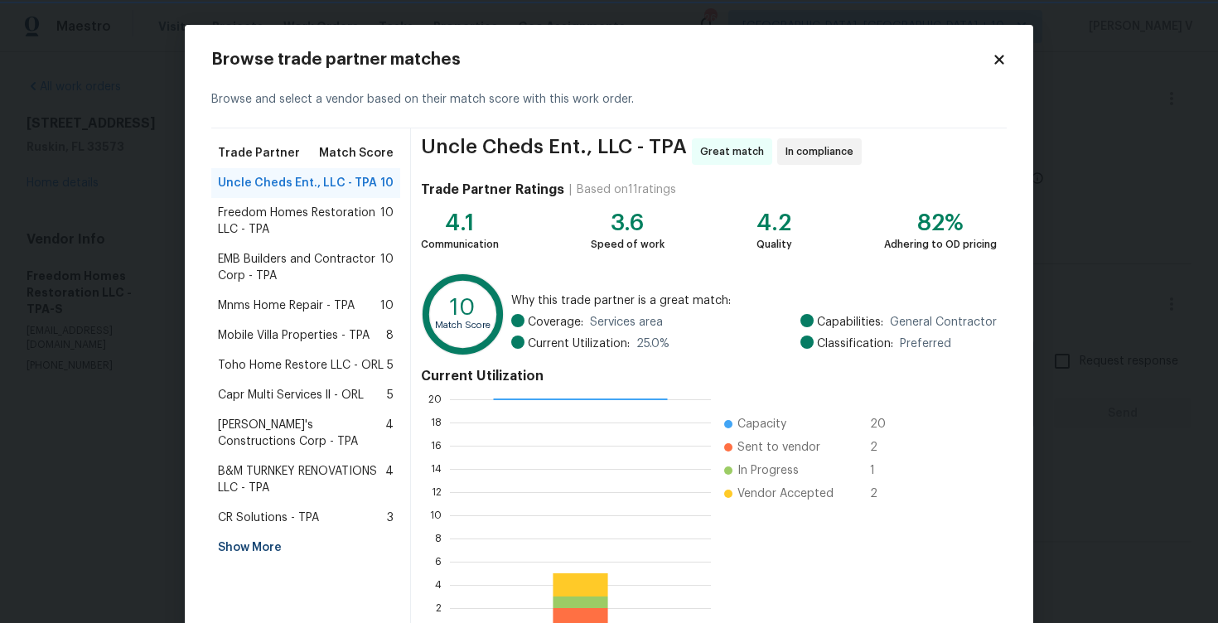
scroll to position [108, 0]
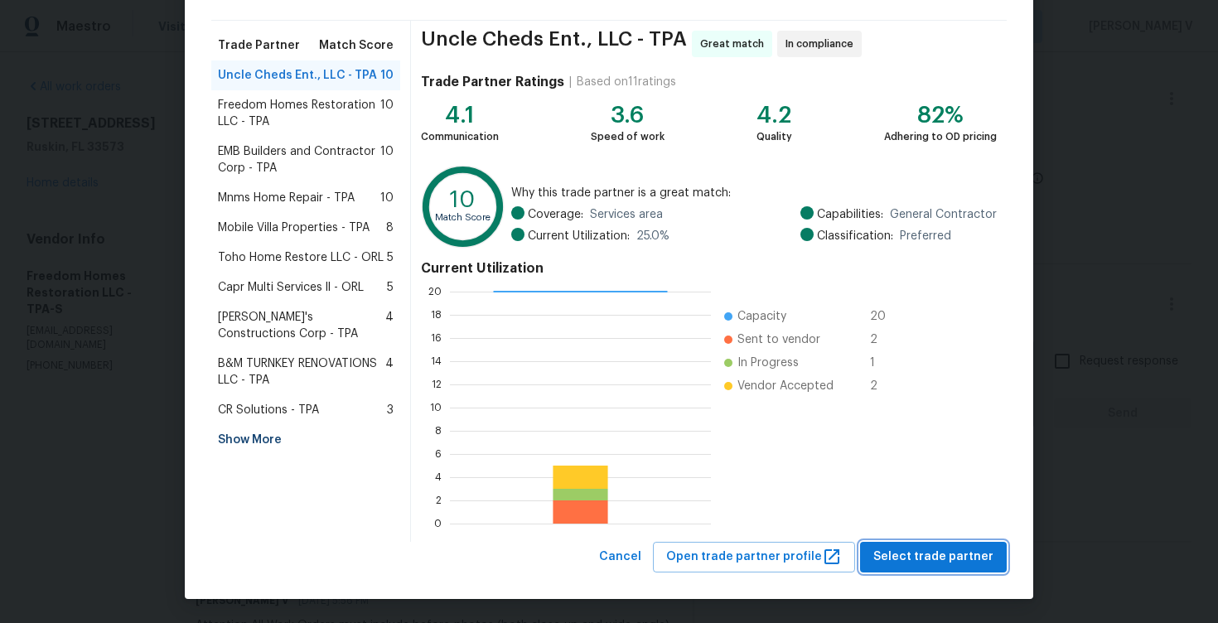
click at [910, 547] on span "Select trade partner" at bounding box center [933, 557] width 120 height 21
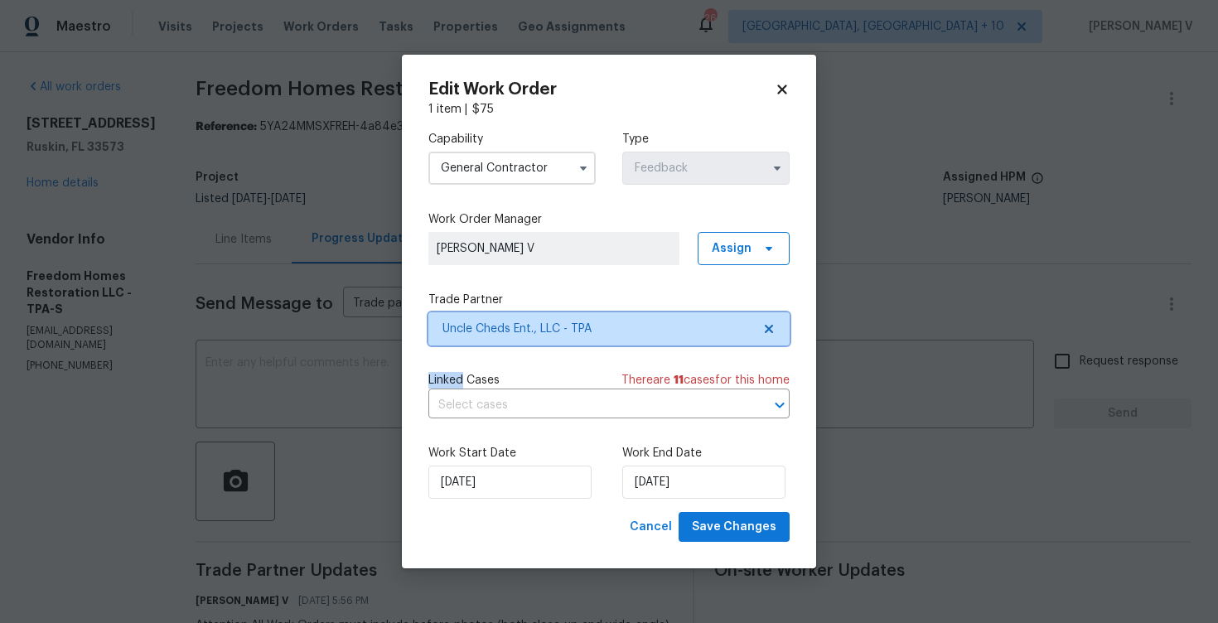
scroll to position [0, 0]
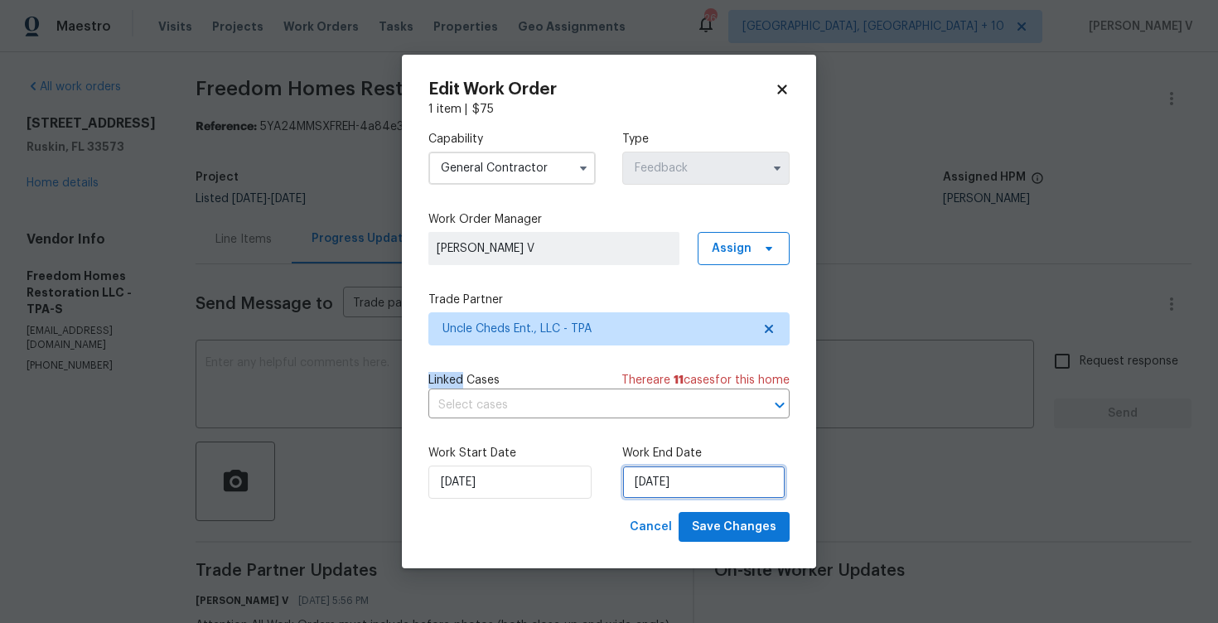
click at [695, 479] on input "08/09/2025" at bounding box center [703, 481] width 163 height 33
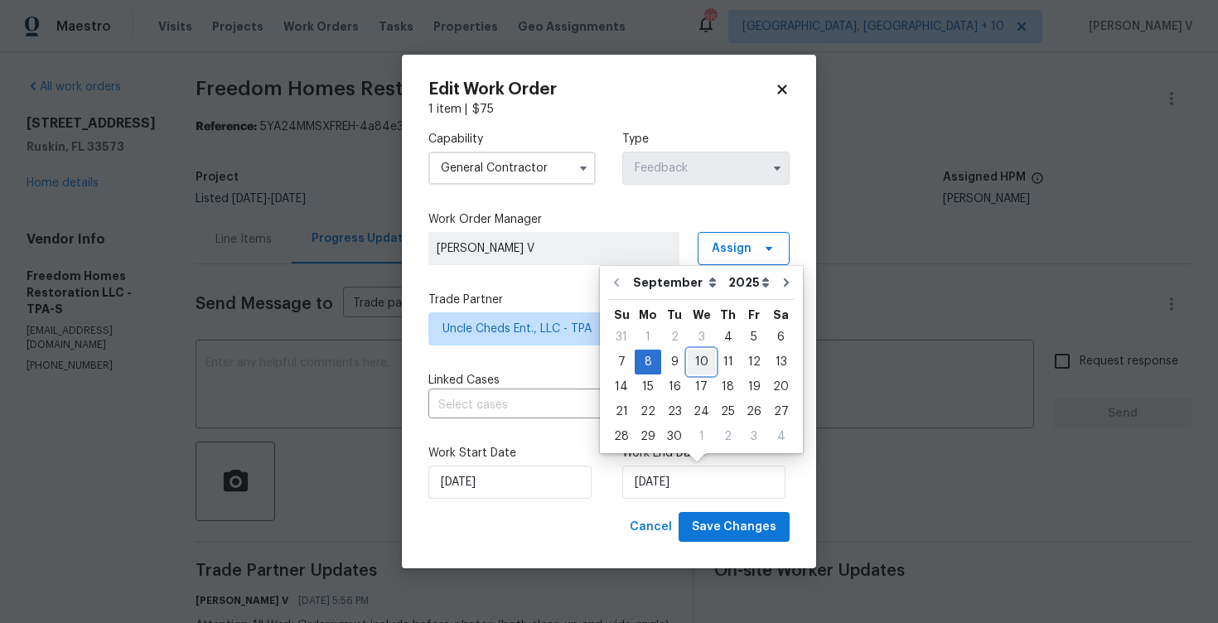
click at [704, 361] on div "10" at bounding box center [700, 361] width 27 height 23
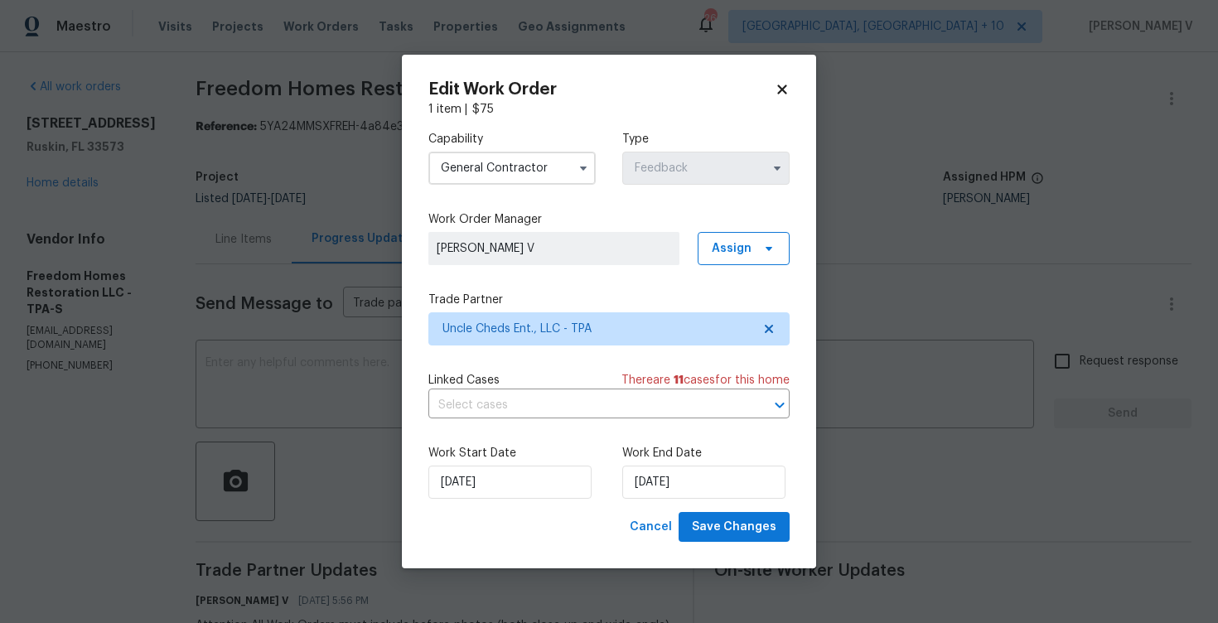
click at [660, 461] on label "Work End Date" at bounding box center [705, 453] width 167 height 17
click at [660, 470] on input "10/09/2025" at bounding box center [703, 481] width 163 height 33
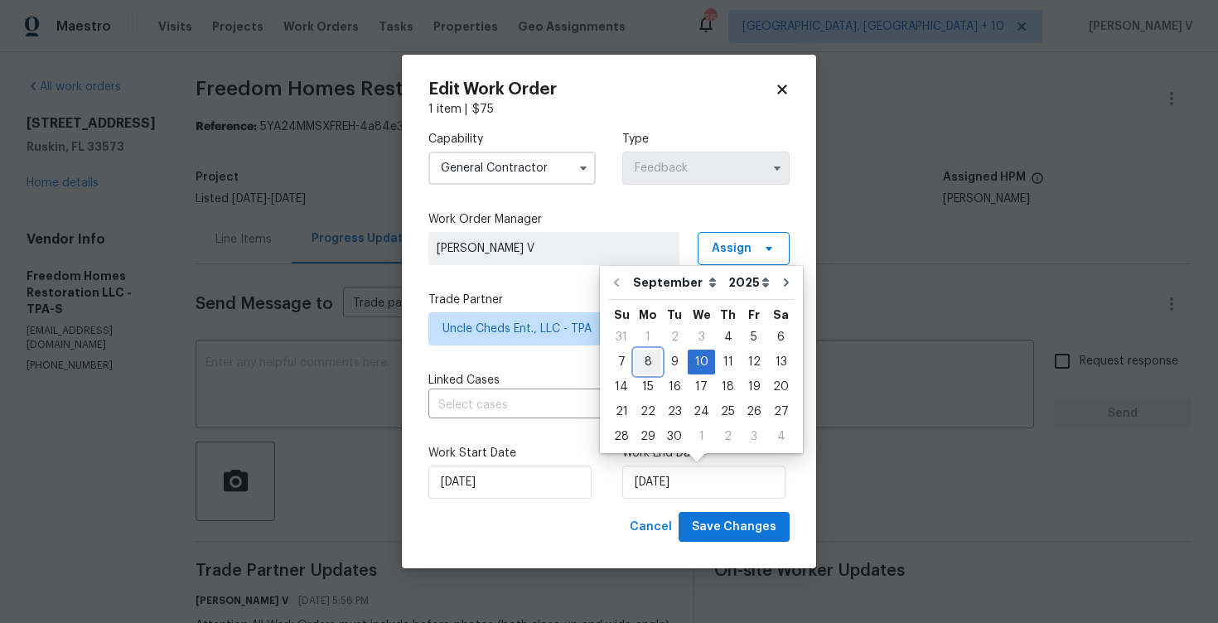
click at [638, 358] on div "8" at bounding box center [647, 361] width 27 height 23
type input "08/09/2025"
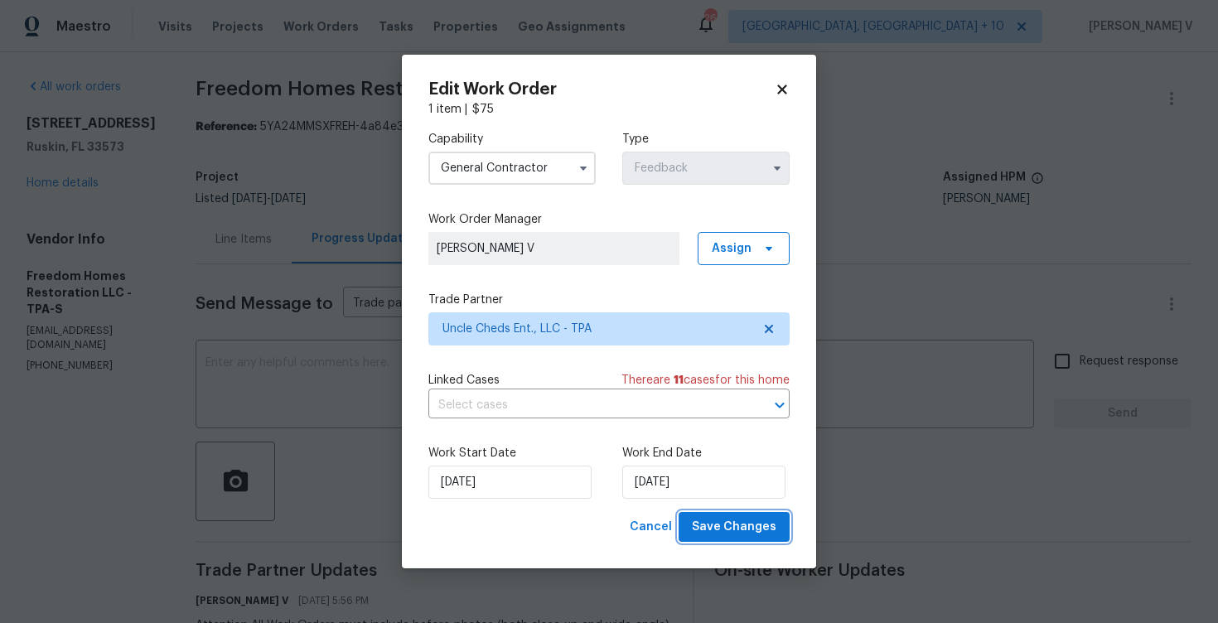
click at [730, 534] on span "Save Changes" at bounding box center [734, 527] width 84 height 21
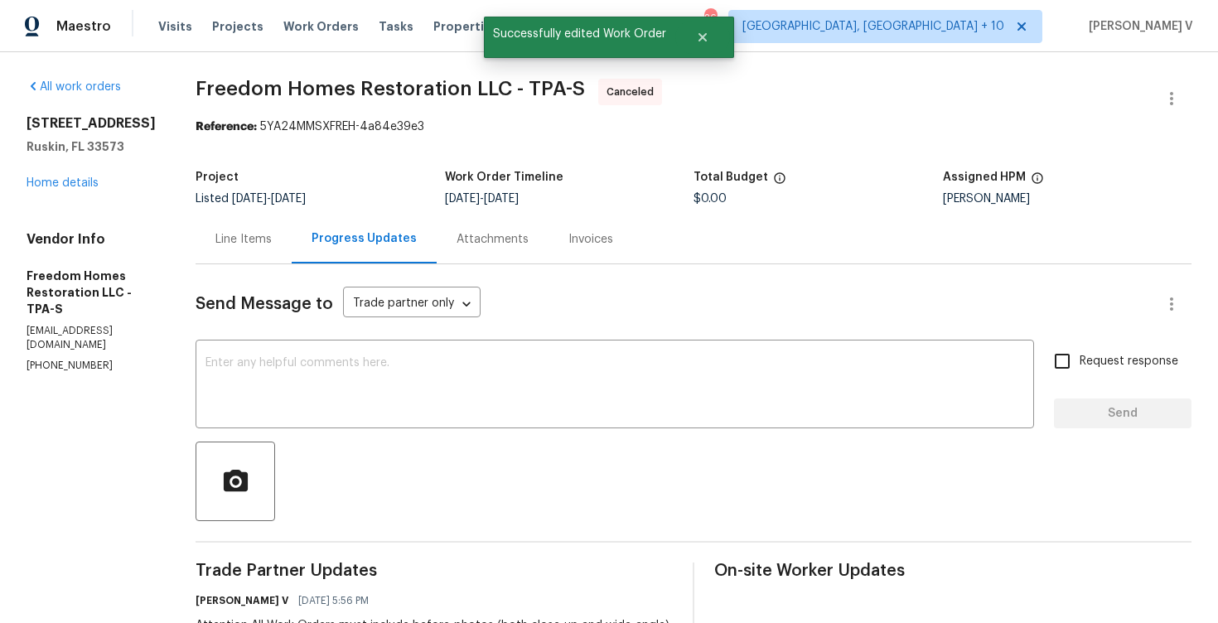
scroll to position [238, 0]
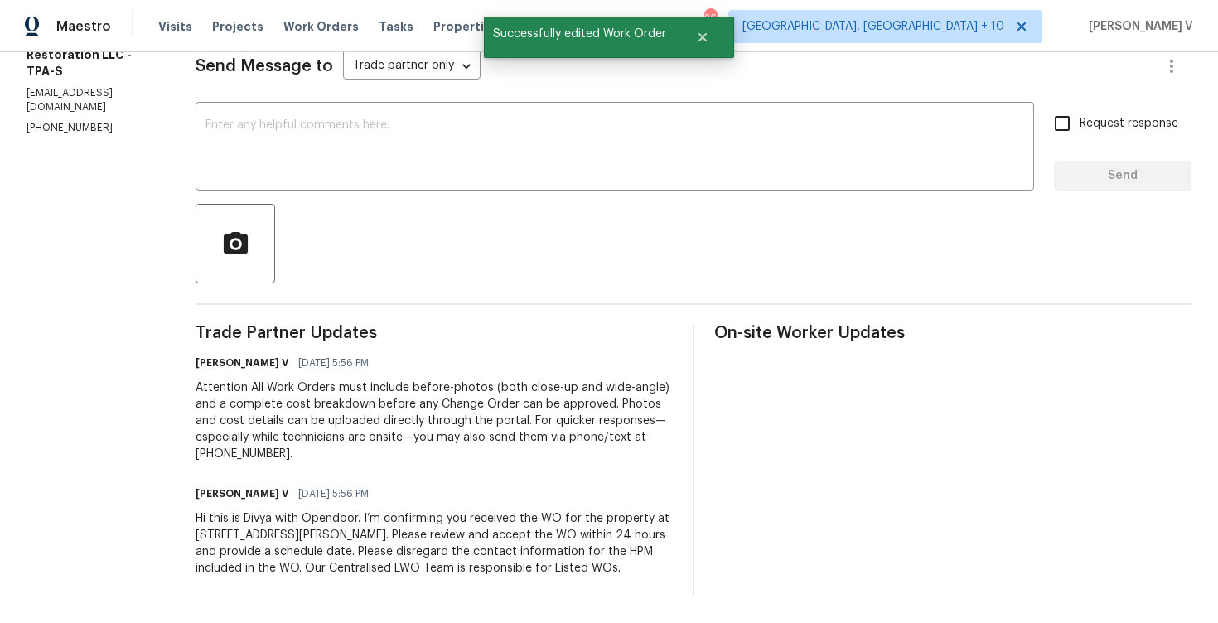
click at [384, 564] on div "Hi this is Divya with Opendoor. I’m confirming you received the WO for the prop…" at bounding box center [433, 543] width 477 height 66
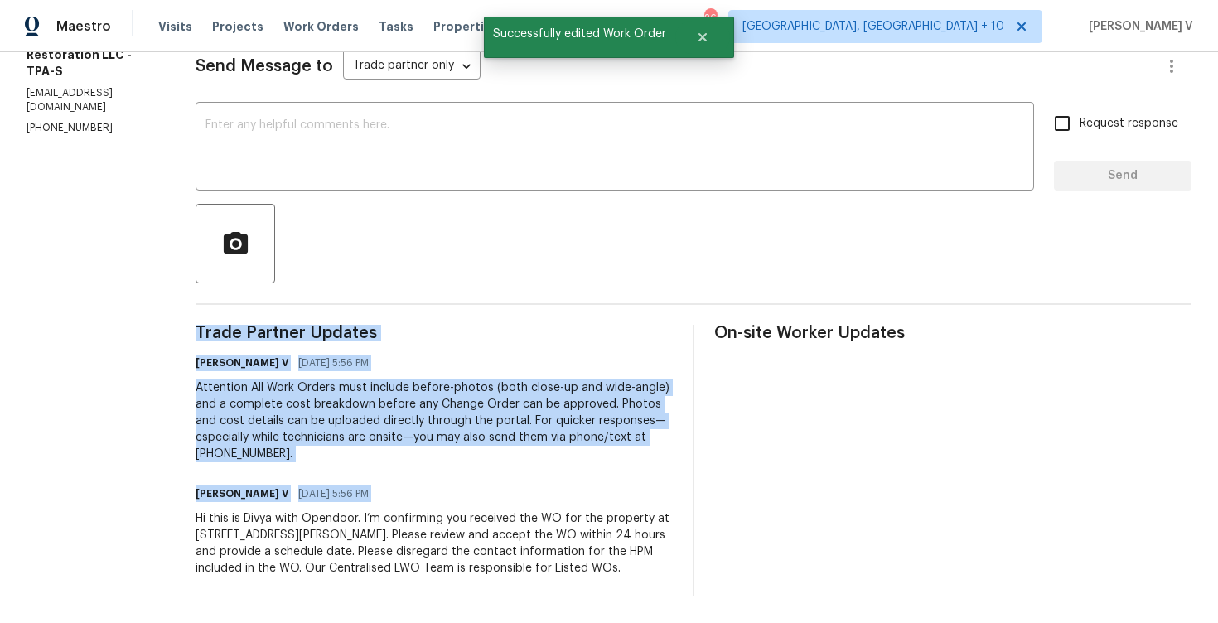
copy div "Trade Partner Updates Divya Dharshini V 09/04/2025 5:56 PM Attention All Work O…"
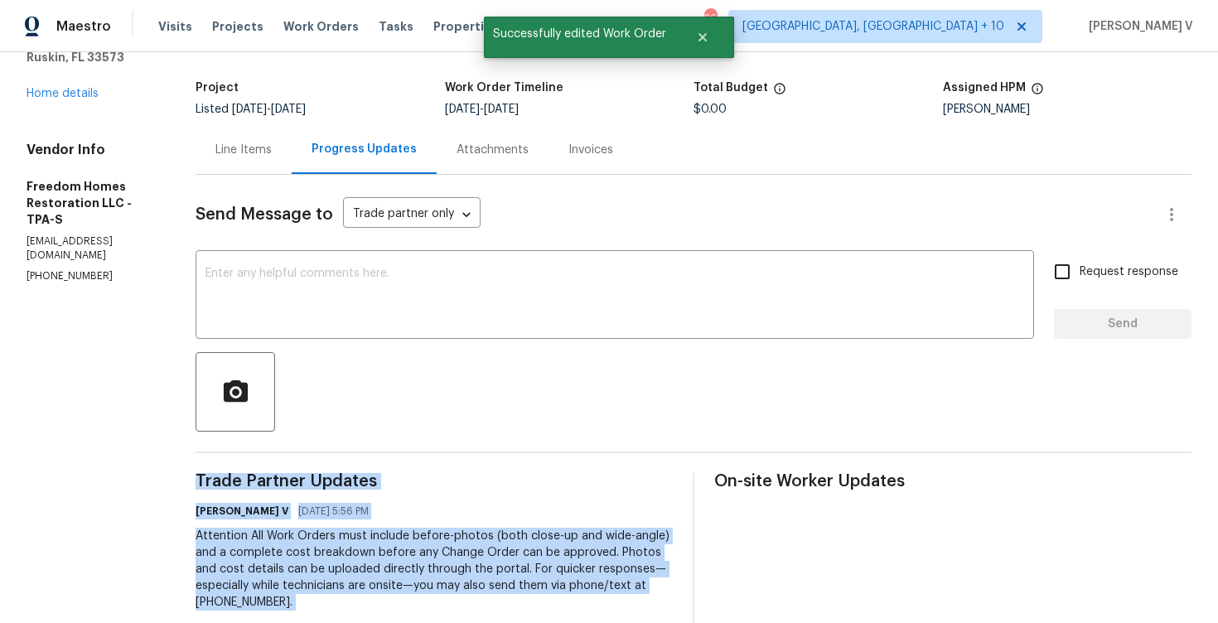
scroll to position [0, 0]
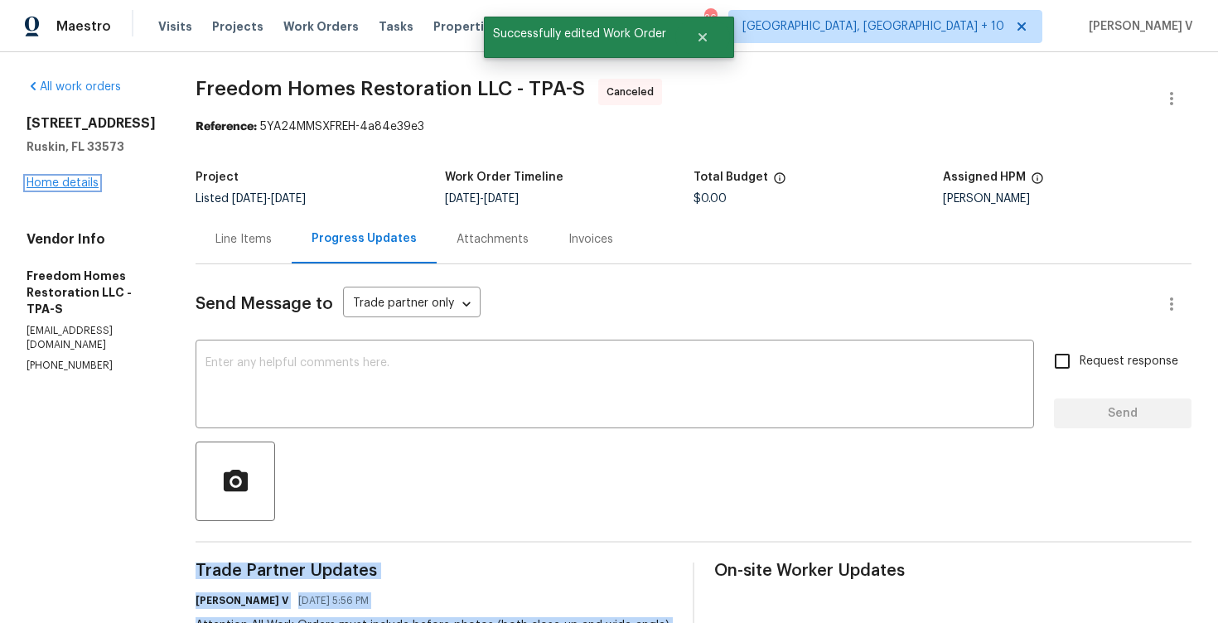
click at [66, 183] on link "Home details" at bounding box center [63, 183] width 72 height 12
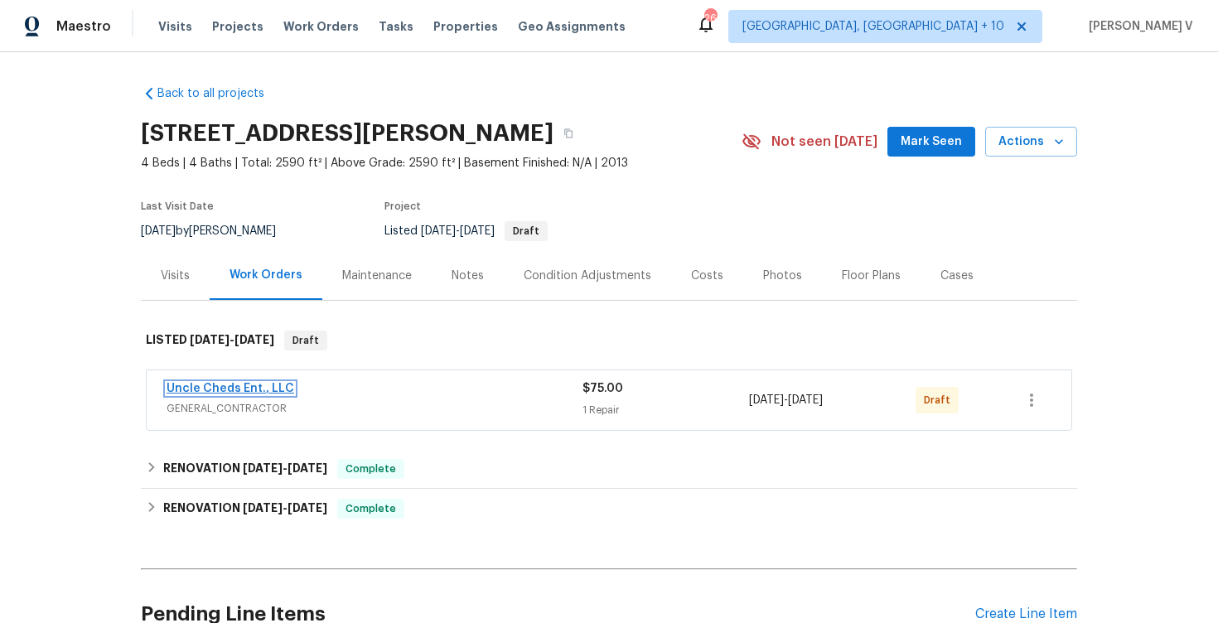
click at [203, 384] on link "Uncle Cheds Ent., LLC" at bounding box center [230, 389] width 128 height 12
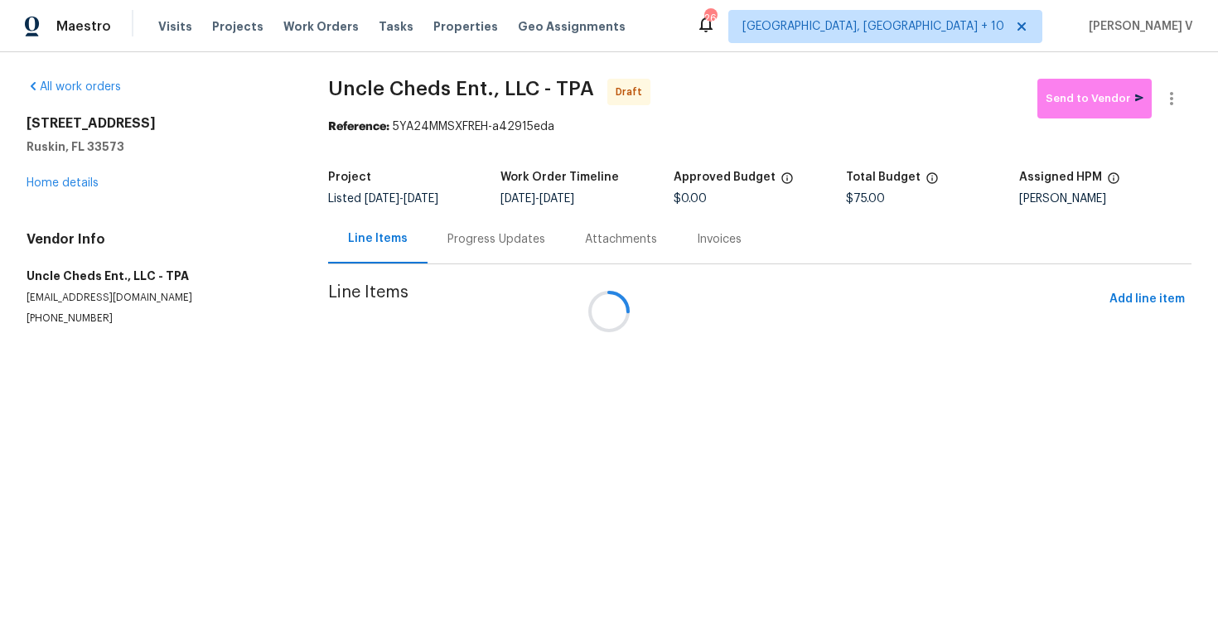
click at [465, 224] on div at bounding box center [609, 311] width 1218 height 623
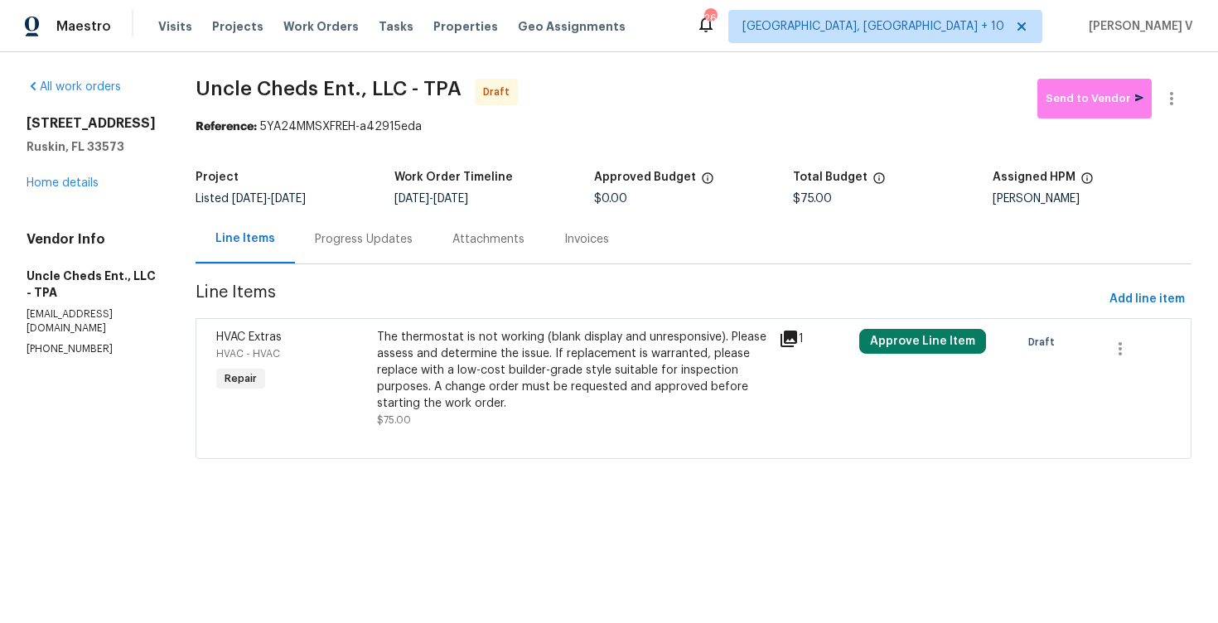
click at [410, 239] on div "Progress Updates" at bounding box center [363, 239] width 137 height 49
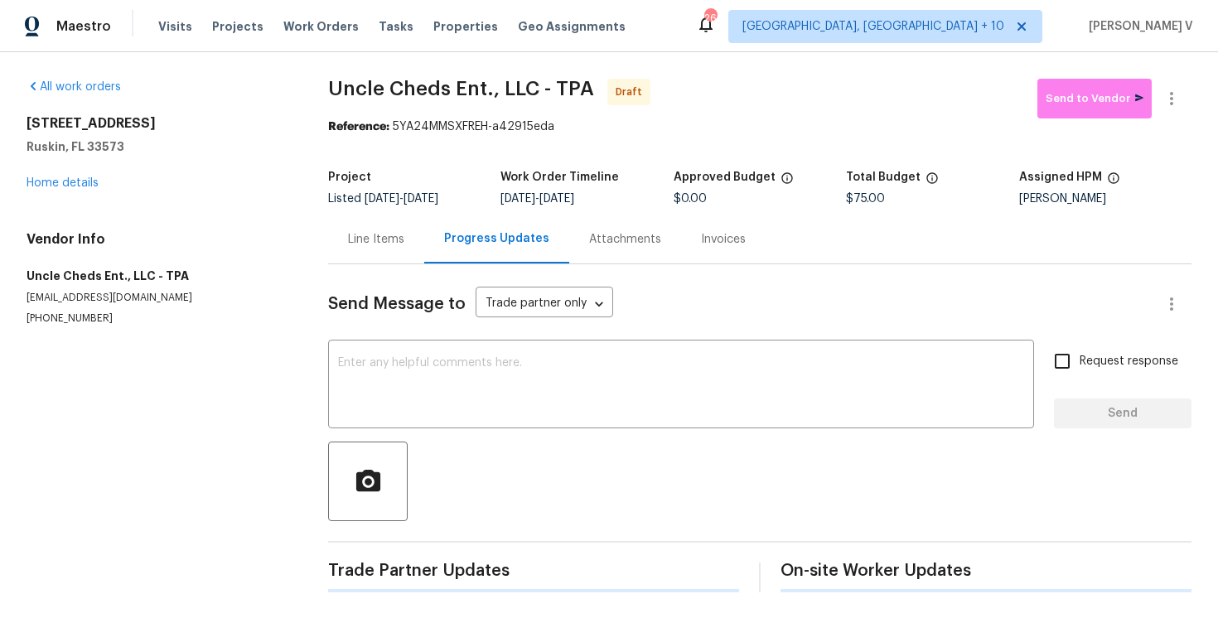
click at [417, 335] on div "Send Message to Trade partner only Trade partner only ​ x ​ Request response Se…" at bounding box center [759, 428] width 863 height 328
click at [409, 368] on textarea at bounding box center [681, 386] width 686 height 58
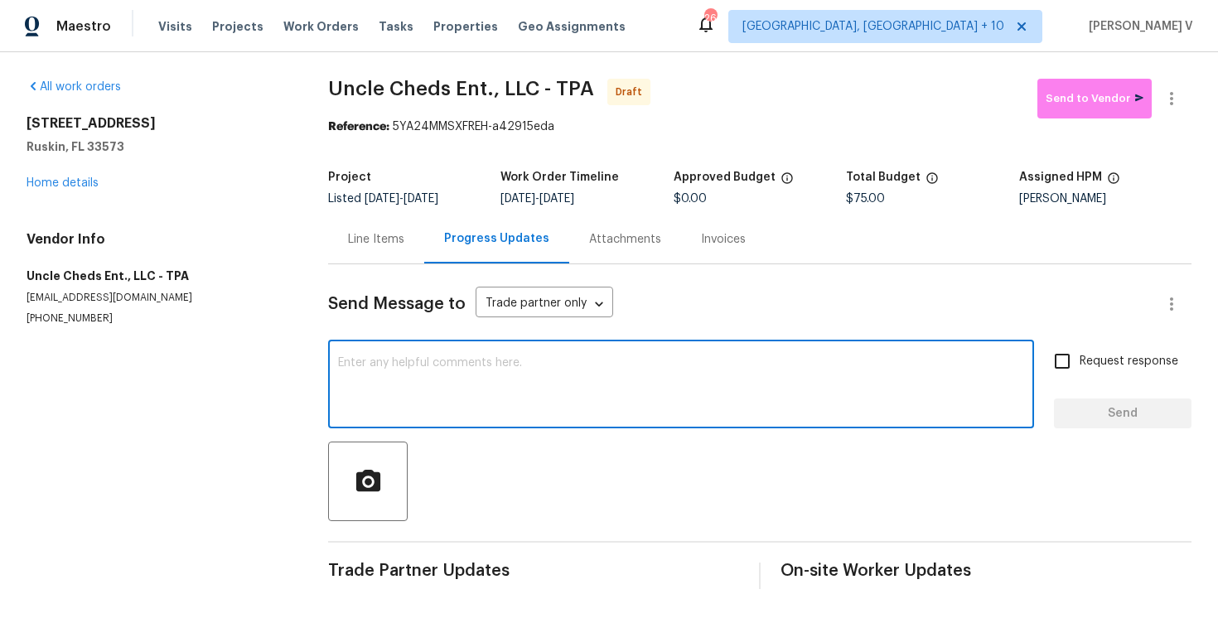
paste textarea "Hi this is Divya with Opendoor. I’m confirming you received the WO for the prop…"
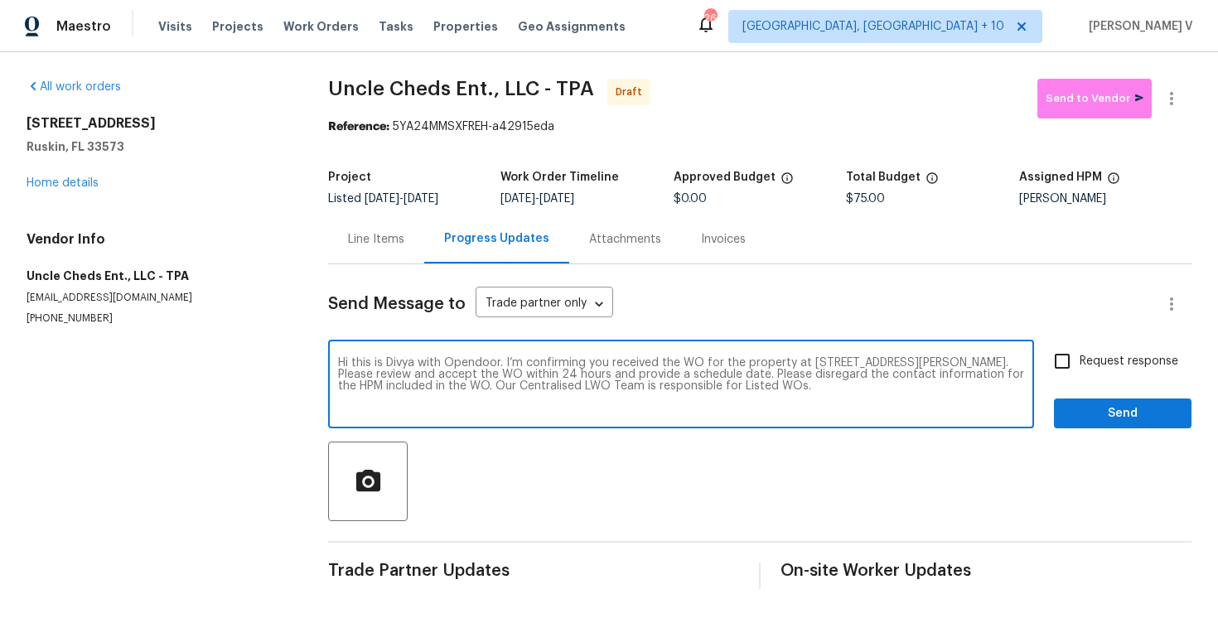
type textarea "Hi this is Divya with Opendoor. I’m confirming you received the WO for the prop…"
click at [1064, 364] on input "Request response" at bounding box center [1061, 361] width 35 height 35
checkbox input "true"
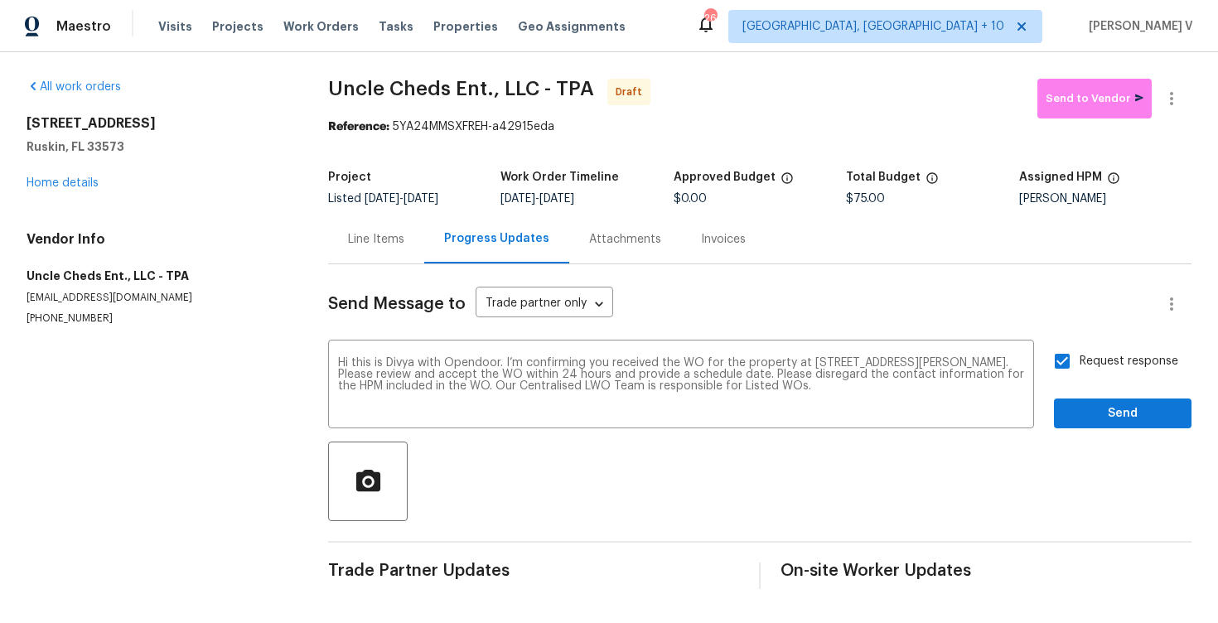
click at [1097, 443] on div at bounding box center [759, 481] width 863 height 80
click at [1090, 426] on button "Send" at bounding box center [1122, 413] width 137 height 31
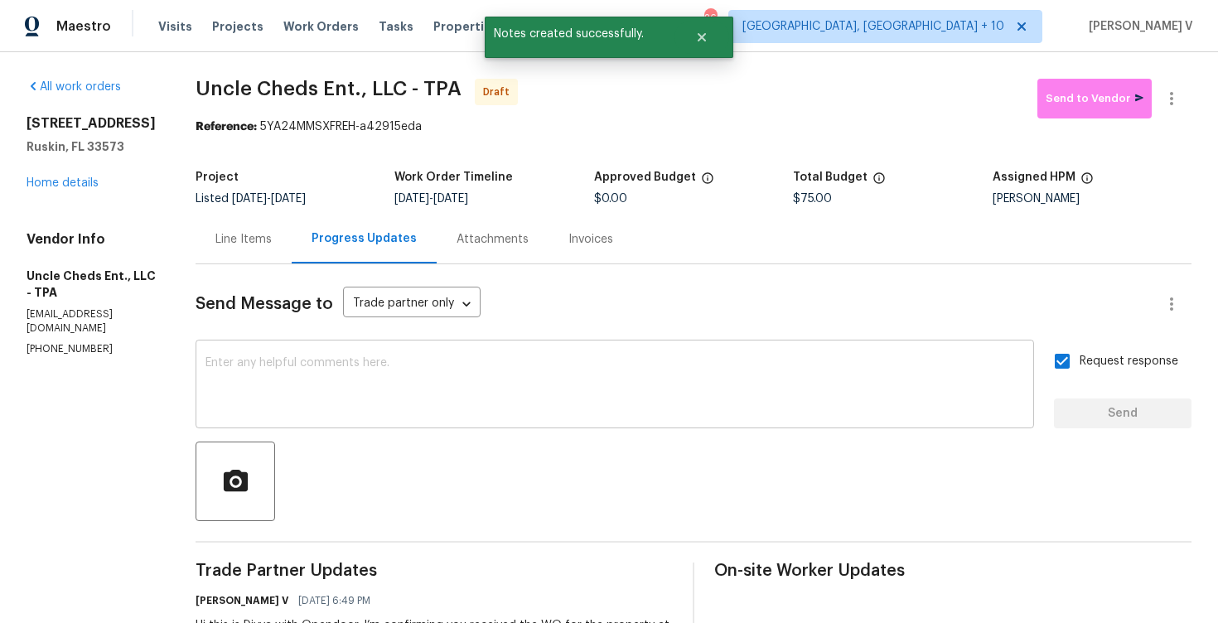
click at [313, 376] on textarea at bounding box center [614, 386] width 818 height 58
paste textarea "Attention All Work Orders must include before-photos (both close-up and wide-an…"
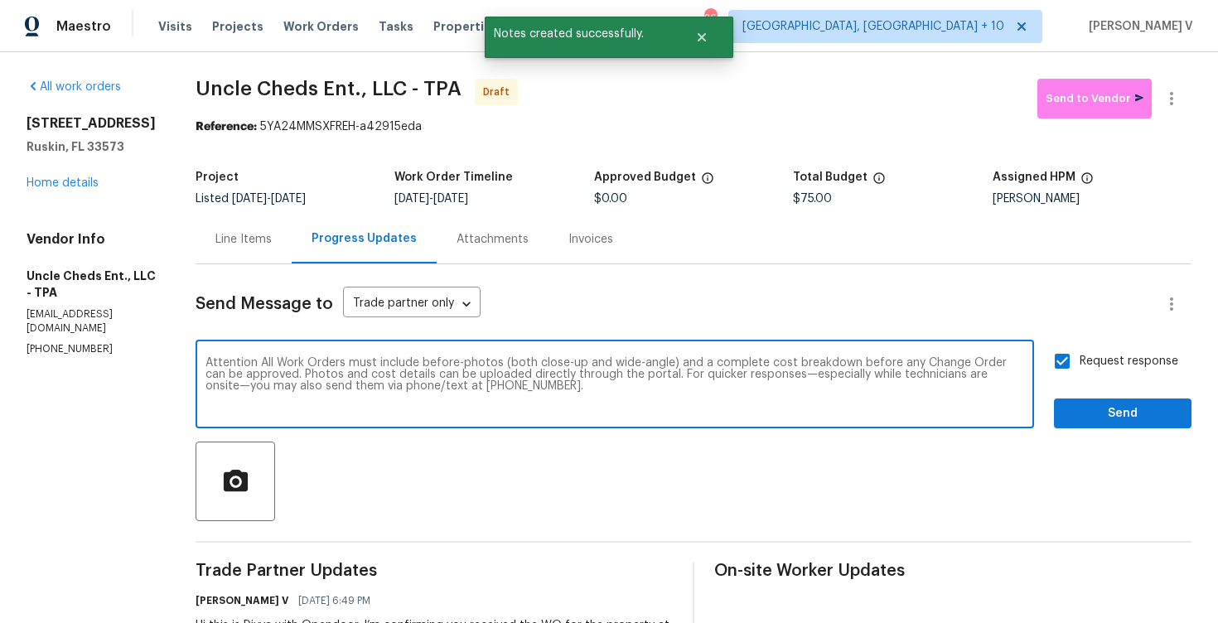
type textarea "Attention All Work Orders must include before-photos (both close-up and wide-an…"
click at [1082, 417] on span "Send" at bounding box center [1122, 413] width 111 height 21
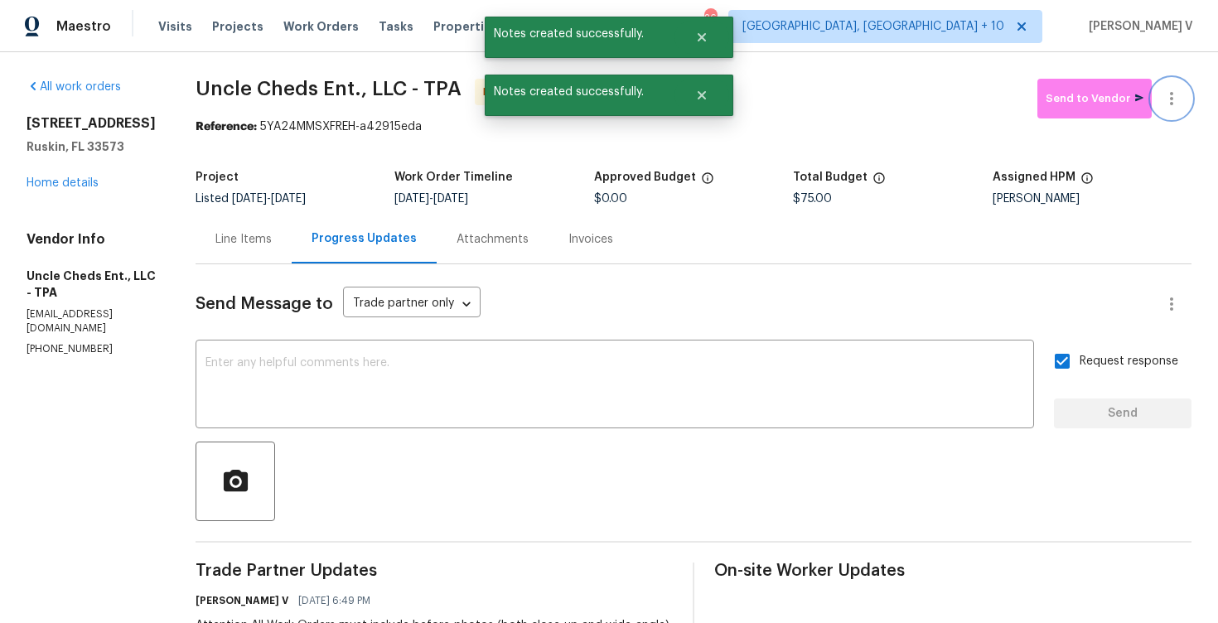
click at [1172, 96] on icon "button" at bounding box center [1171, 99] width 20 height 20
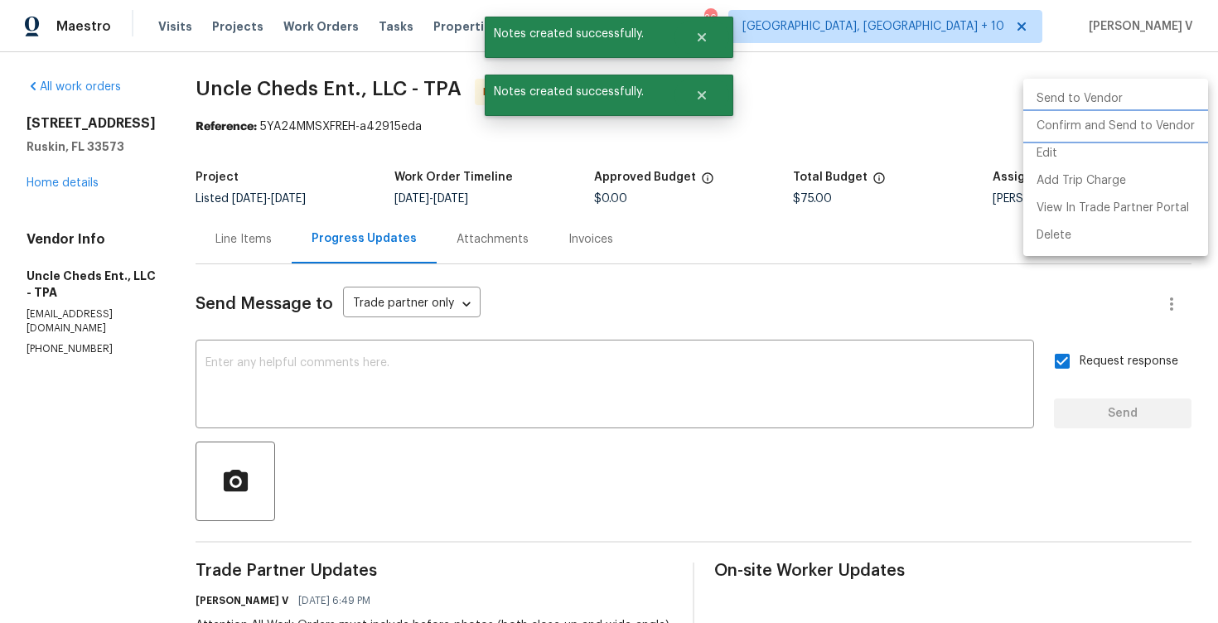
click at [1134, 129] on li "Confirm and Send to Vendor" at bounding box center [1115, 126] width 185 height 27
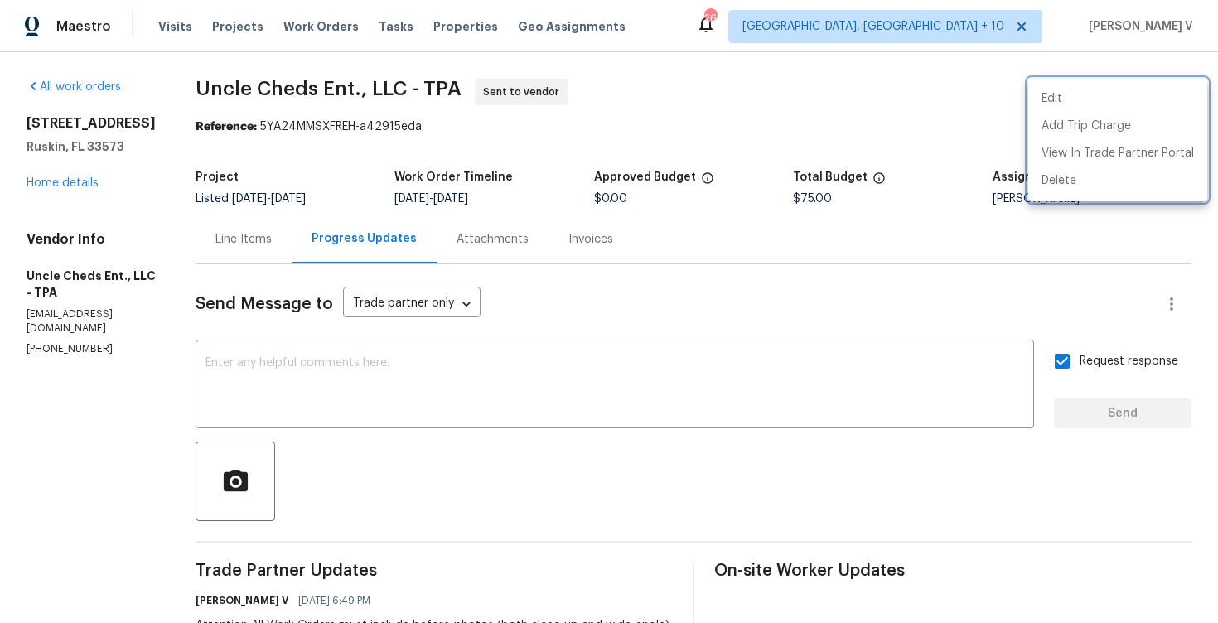
click at [187, 90] on div at bounding box center [609, 311] width 1218 height 623
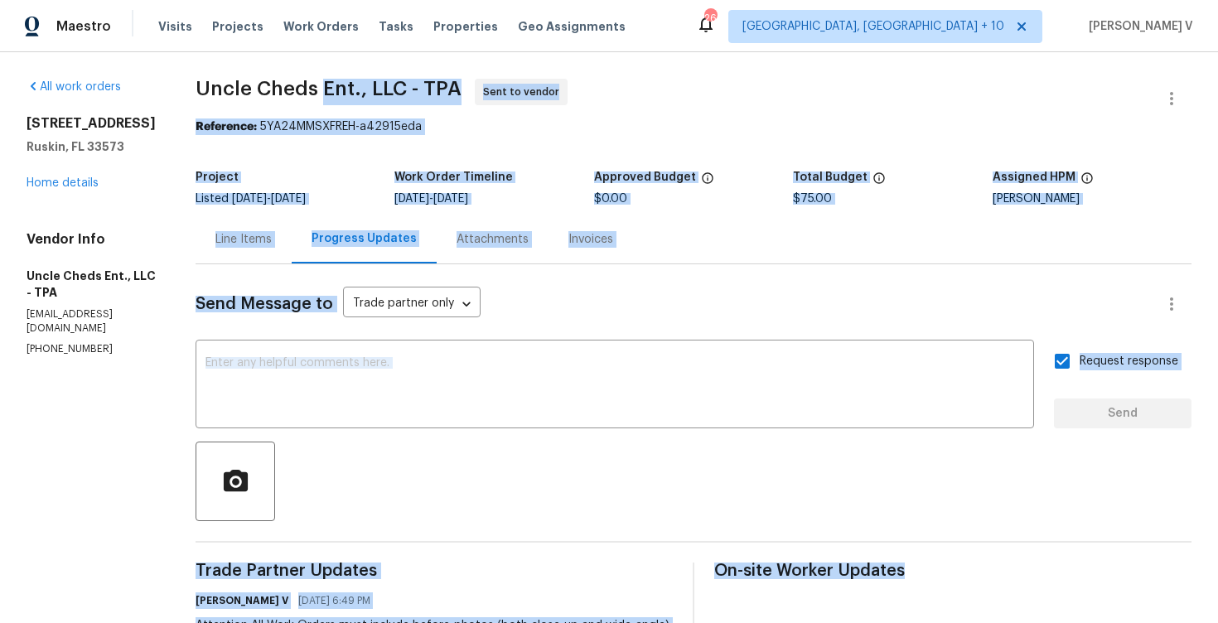
drag, startPoint x: 187, startPoint y: 90, endPoint x: 318, endPoint y: 88, distance: 130.9
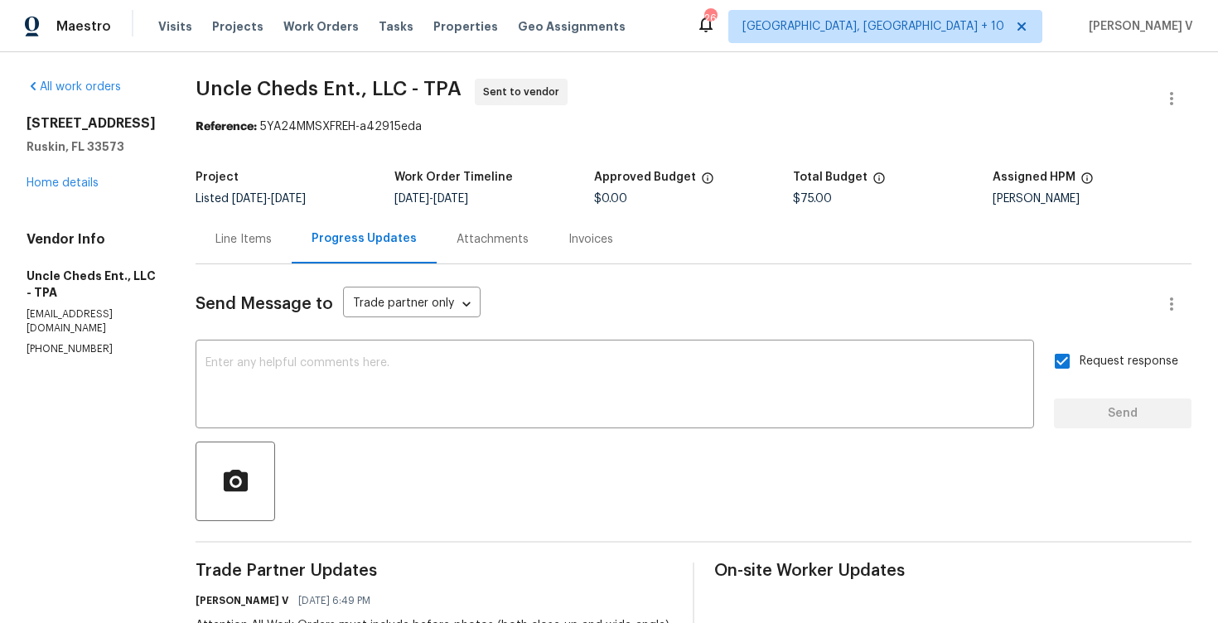
click at [219, 79] on span "Uncle Cheds Ent., LLC - TPA" at bounding box center [328, 89] width 266 height 20
drag, startPoint x: 176, startPoint y: 90, endPoint x: 394, endPoint y: 89, distance: 217.8
click at [395, 89] on div "All work orders 10215 Celtic Ash Dr Ruskin, FL 33573 Home details Vendor Info U…" at bounding box center [609, 456] width 1218 height 808
copy span "Uncle Cheds Ent., LLC"
click at [66, 191] on div "10215 Celtic Ash Dr Ruskin, FL 33573 Home details" at bounding box center [91, 153] width 129 height 76
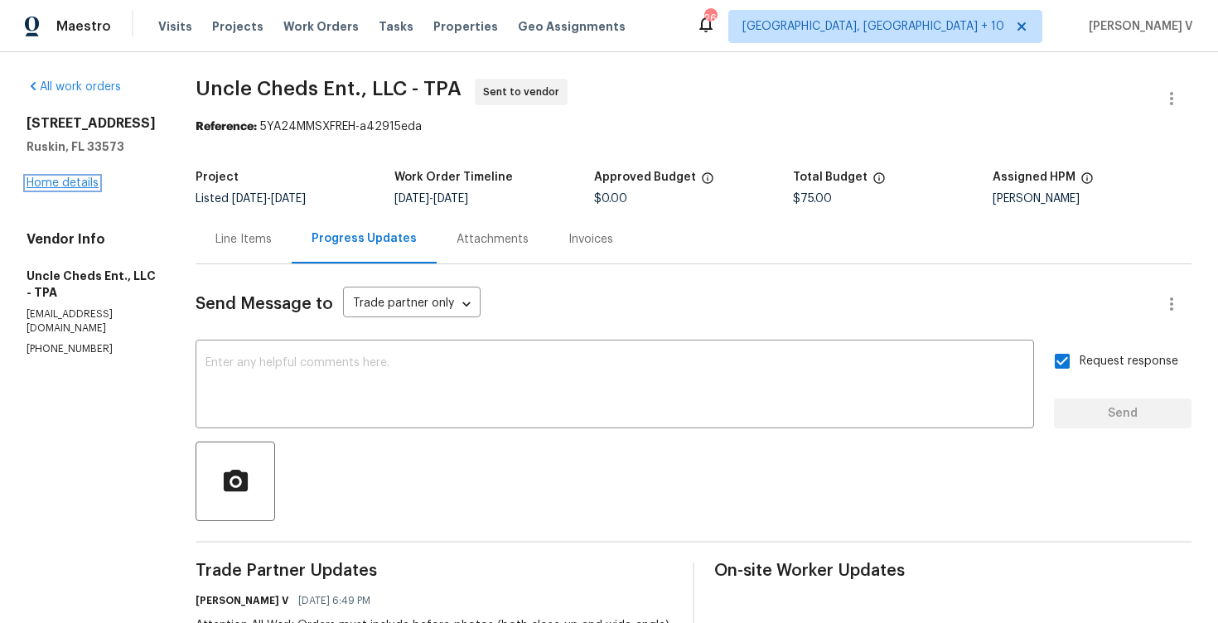
click at [69, 189] on link "Home details" at bounding box center [63, 183] width 72 height 12
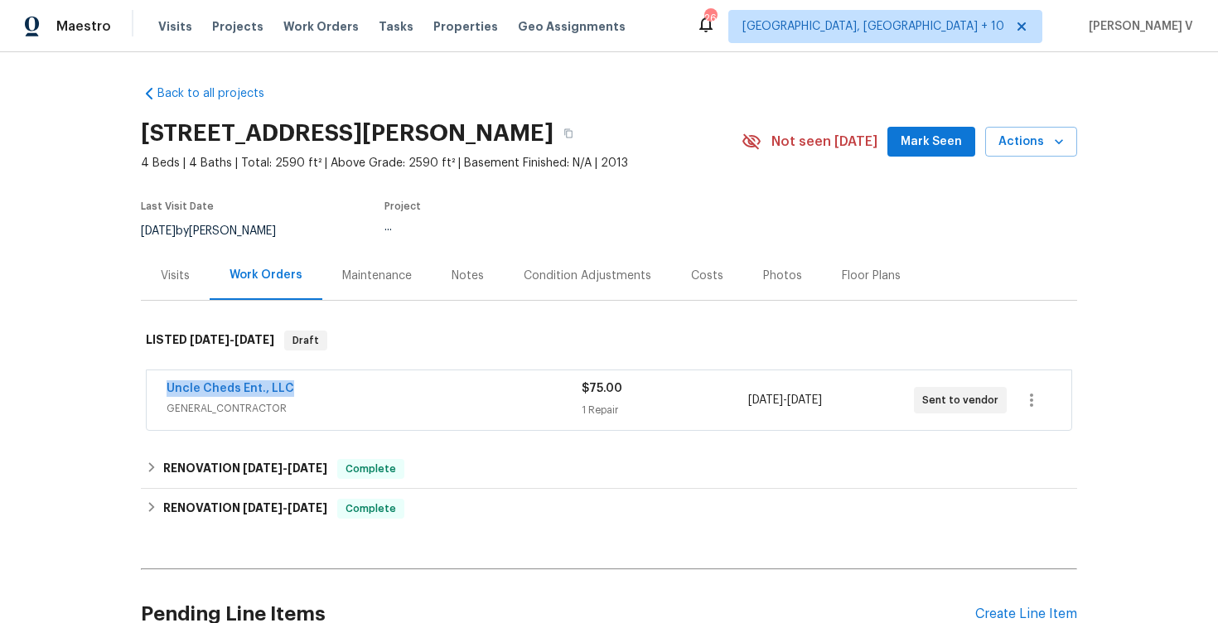
drag, startPoint x: 145, startPoint y: 388, endPoint x: 369, endPoint y: 388, distance: 224.5
click at [369, 388] on div "Uncle Cheds Ent., LLC GENERAL_CONTRACTOR $75.00 1 Repair 9/4/2025 - 9/8/2025 Se…" at bounding box center [609, 399] width 926 height 61
copy link "Uncle Cheds Ent., LLC"
drag, startPoint x: 142, startPoint y: 391, endPoint x: 427, endPoint y: 391, distance: 284.1
click at [427, 391] on div "Uncle Cheds Ent., LLC GENERAL_CONTRACTOR $75.00 1 Repair 9/4/2025 - 9/8/2025 Se…" at bounding box center [609, 401] width 936 height 69
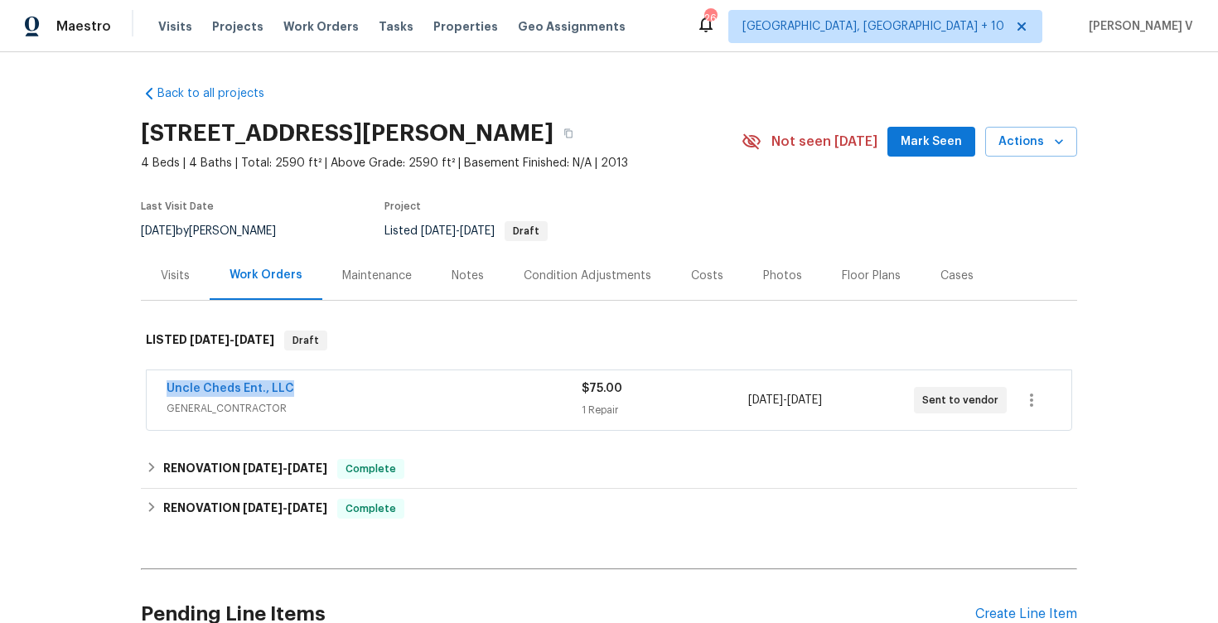
copy link "Uncle Cheds Ent., LLC"
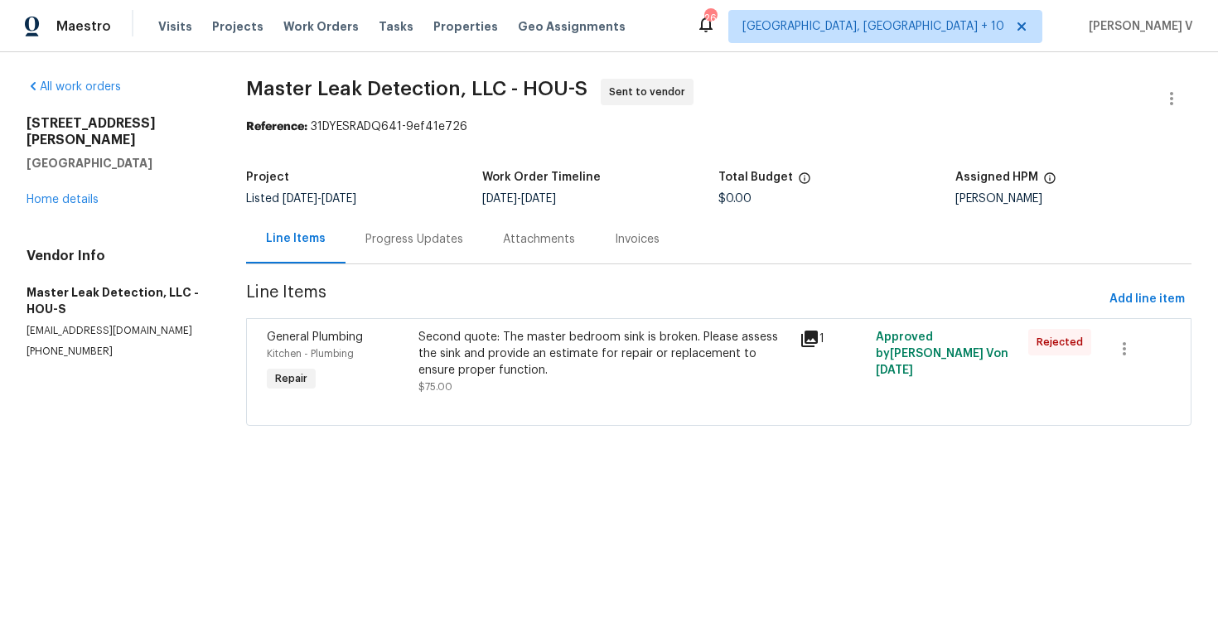
click at [463, 249] on div "Progress Updates" at bounding box center [413, 239] width 137 height 49
